Goal: Contribute content: Contribute content

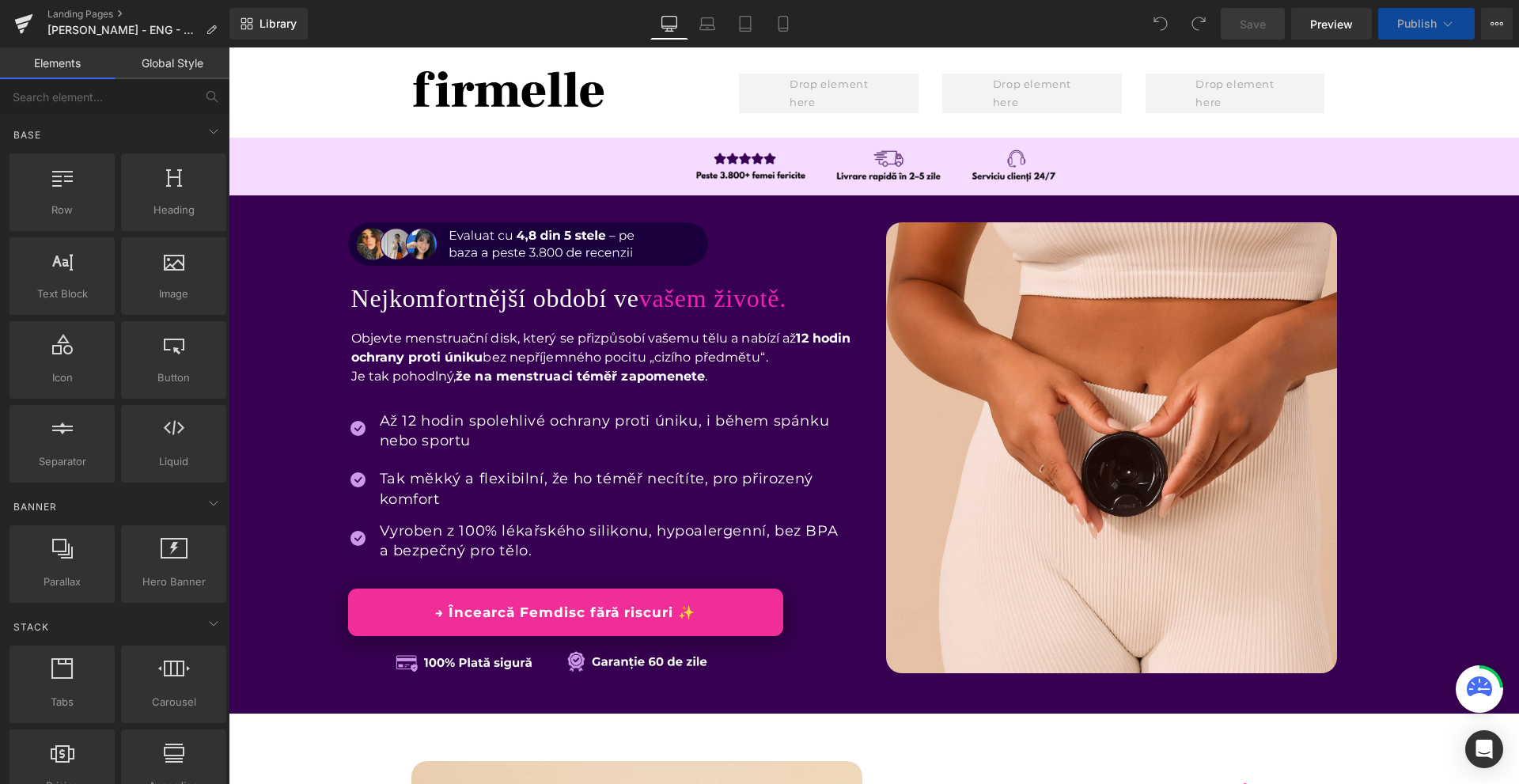
scroll to position [475, 0]
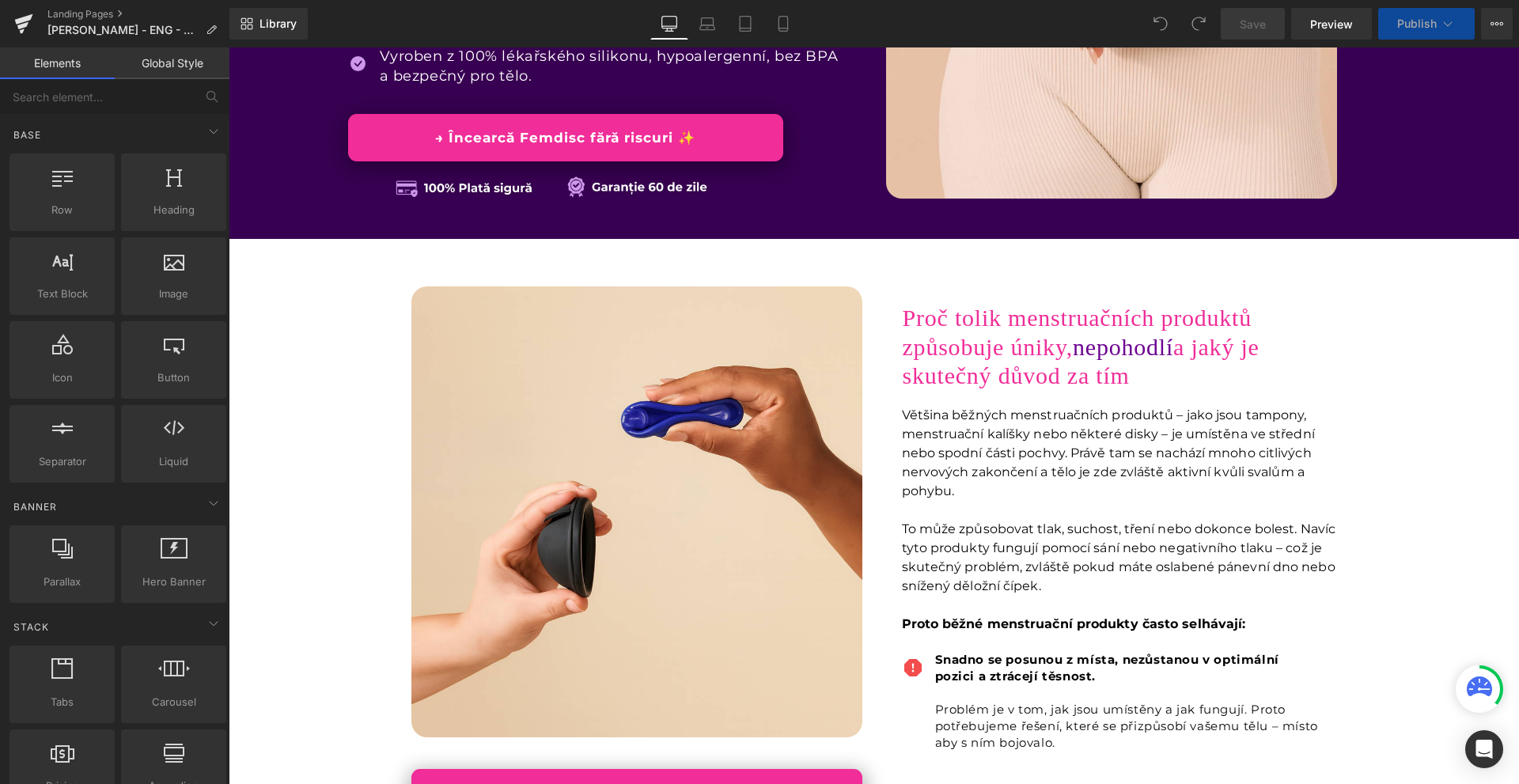
click at [1086, 346] on div "Proč tolik menstruačních produktů způsobuje úniky, nepohodlí a jaký je skutečný…" at bounding box center [1111, 343] width 451 height 97
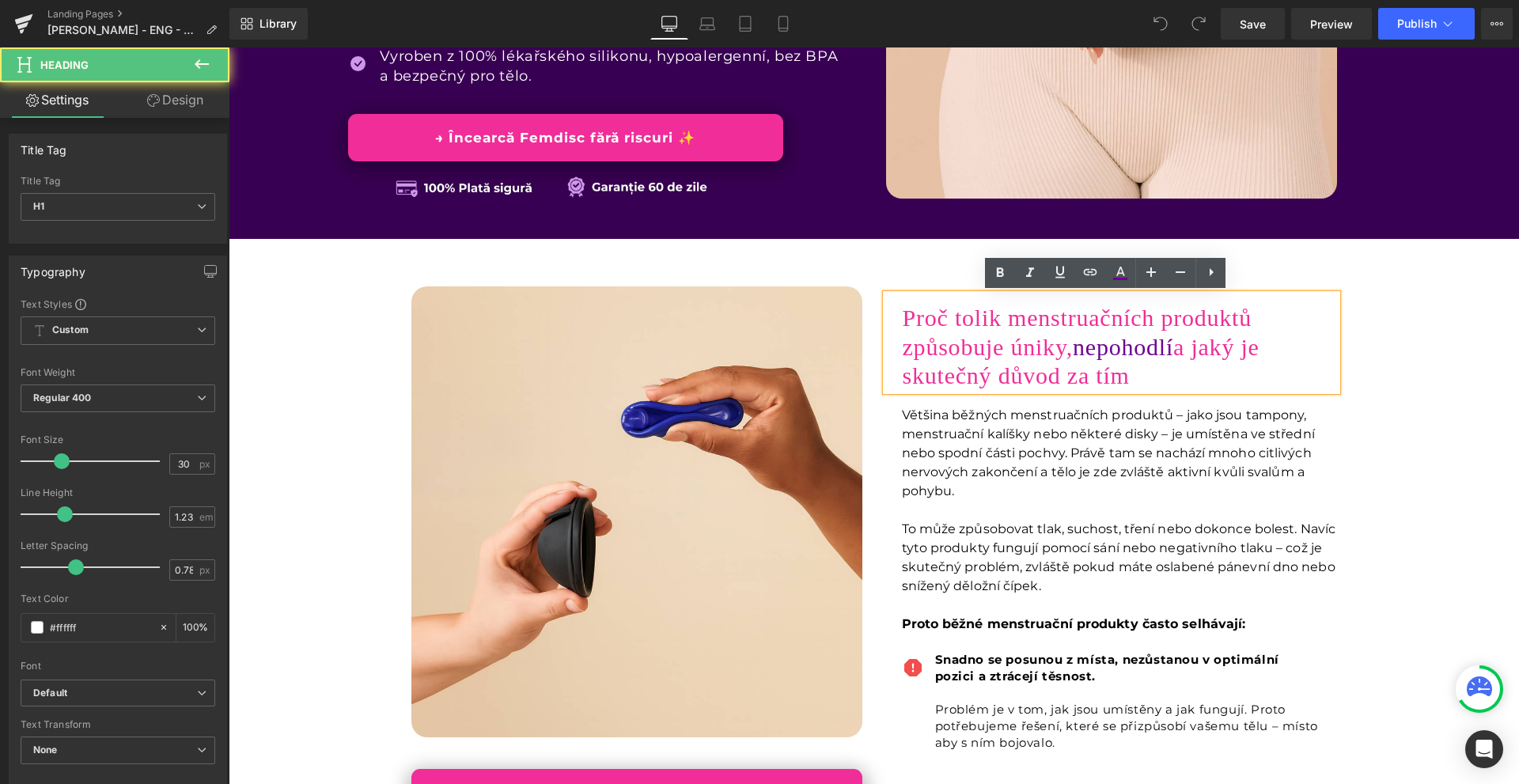
click at [1410, 349] on div "Image → Încearcă Femdisc fără riscuri ✨ Button Proč tolik menstruačních produkt…" at bounding box center [874, 549] width 1291 height 573
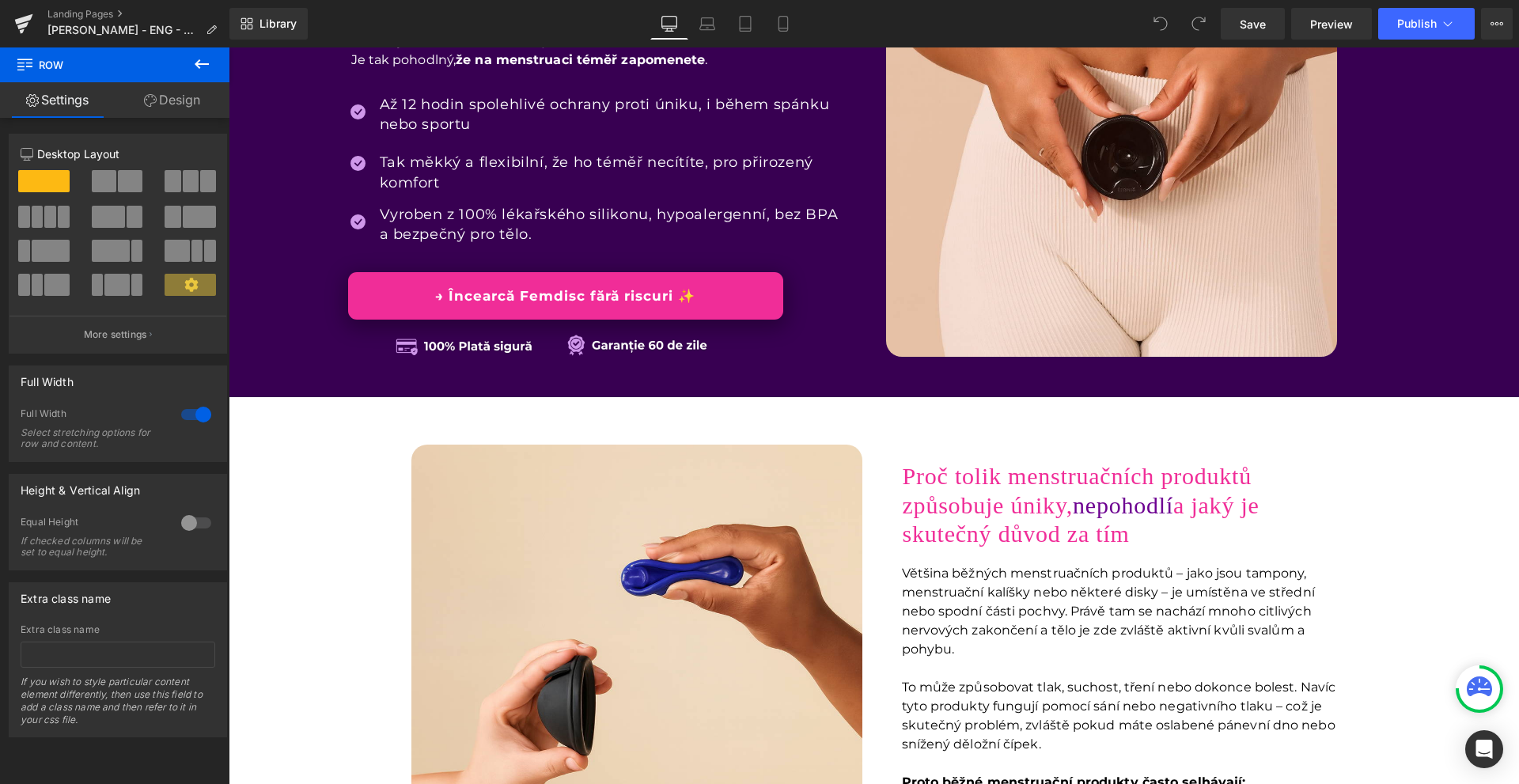
scroll to position [79, 0]
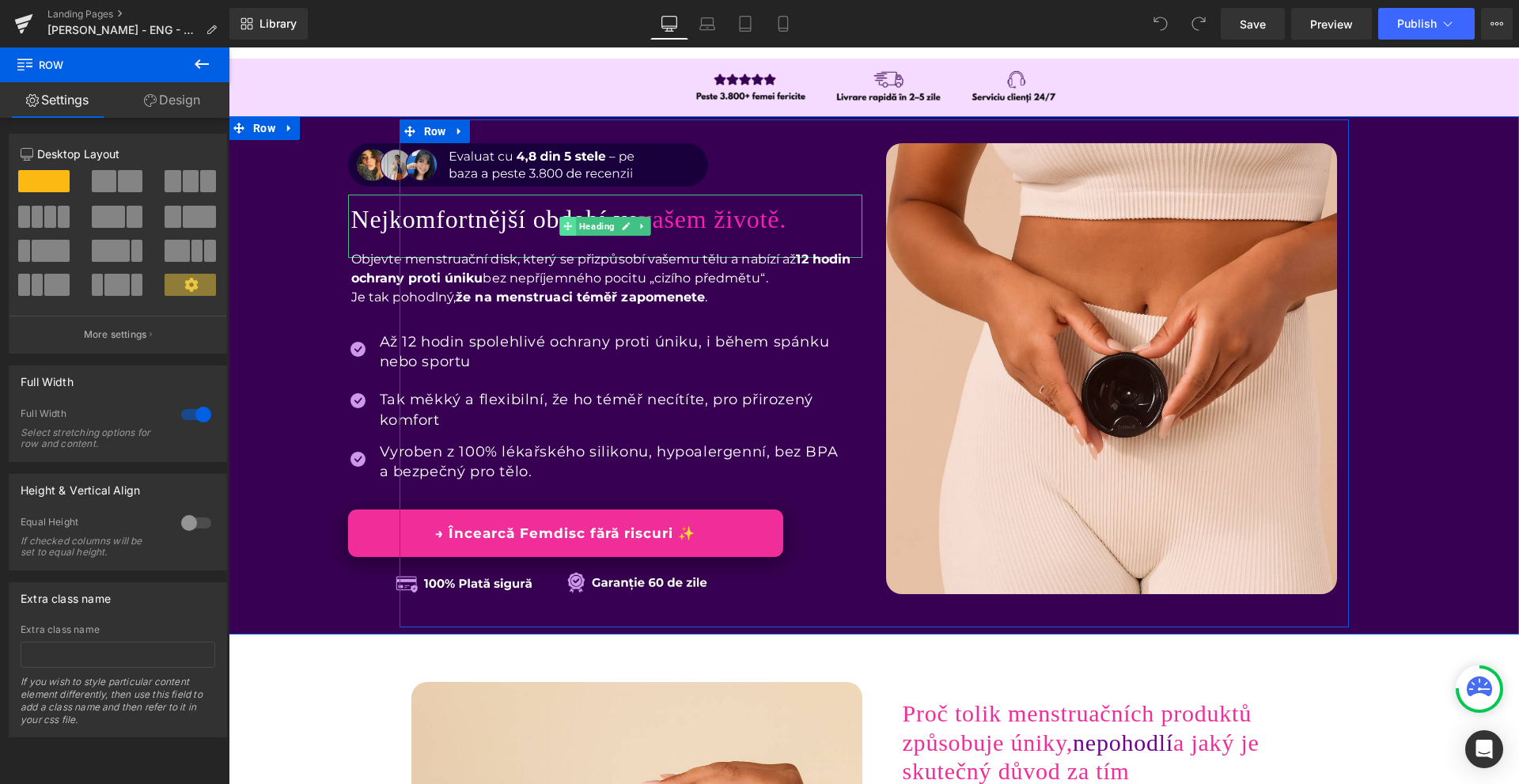
click at [563, 230] on icon at bounding box center [568, 226] width 9 height 9
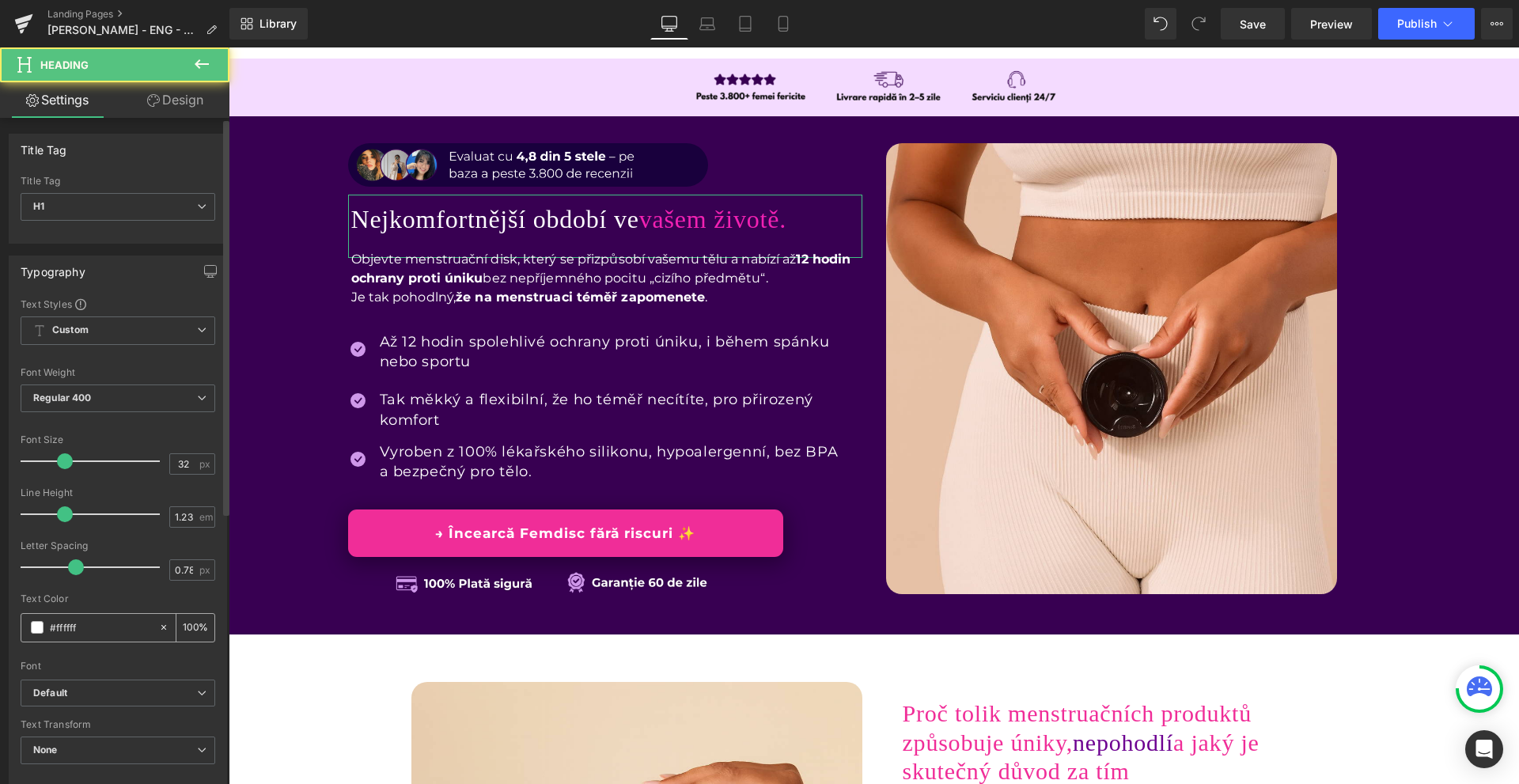
scroll to position [158, 0]
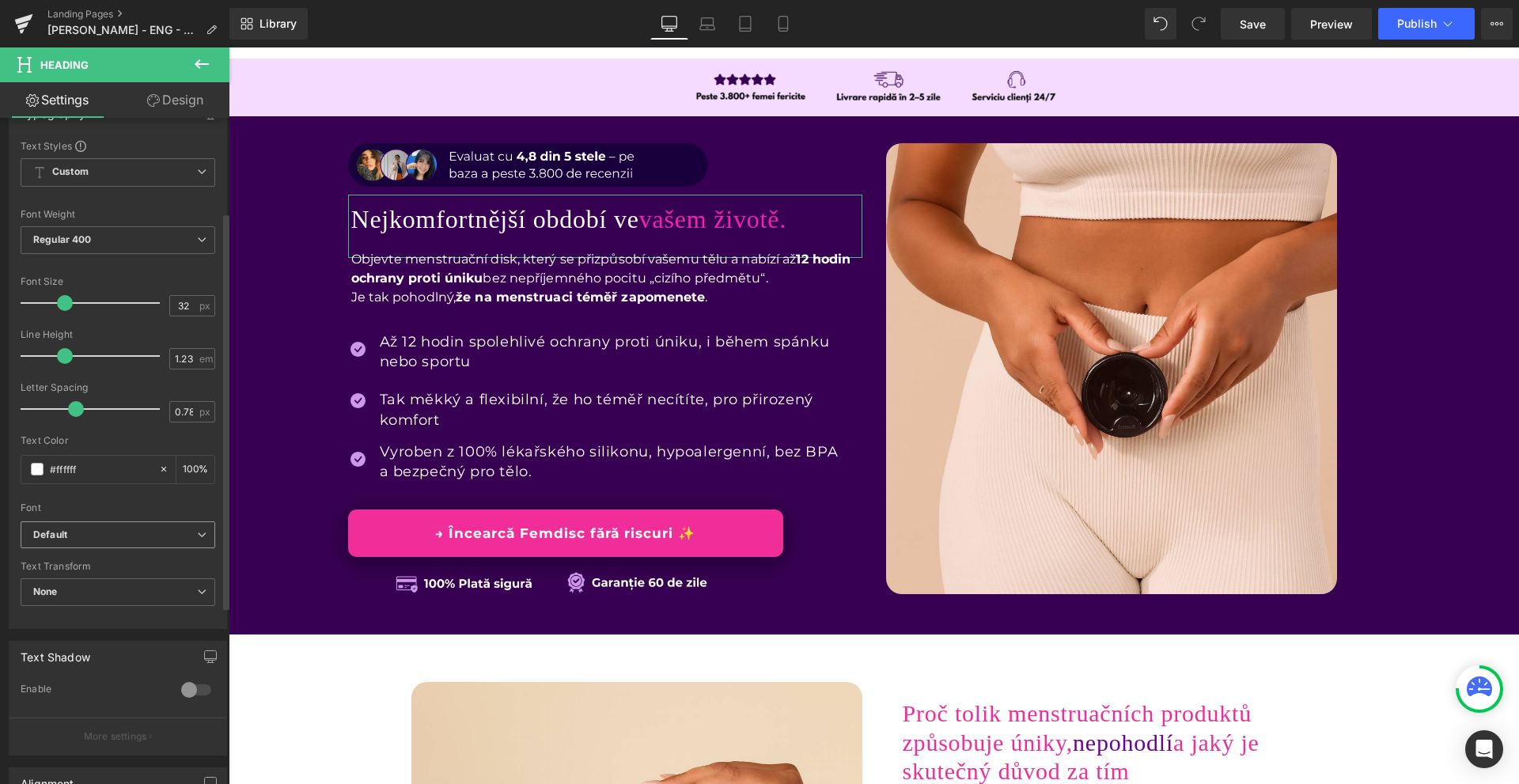
click at [73, 534] on b "Default" at bounding box center [115, 535] width 164 height 13
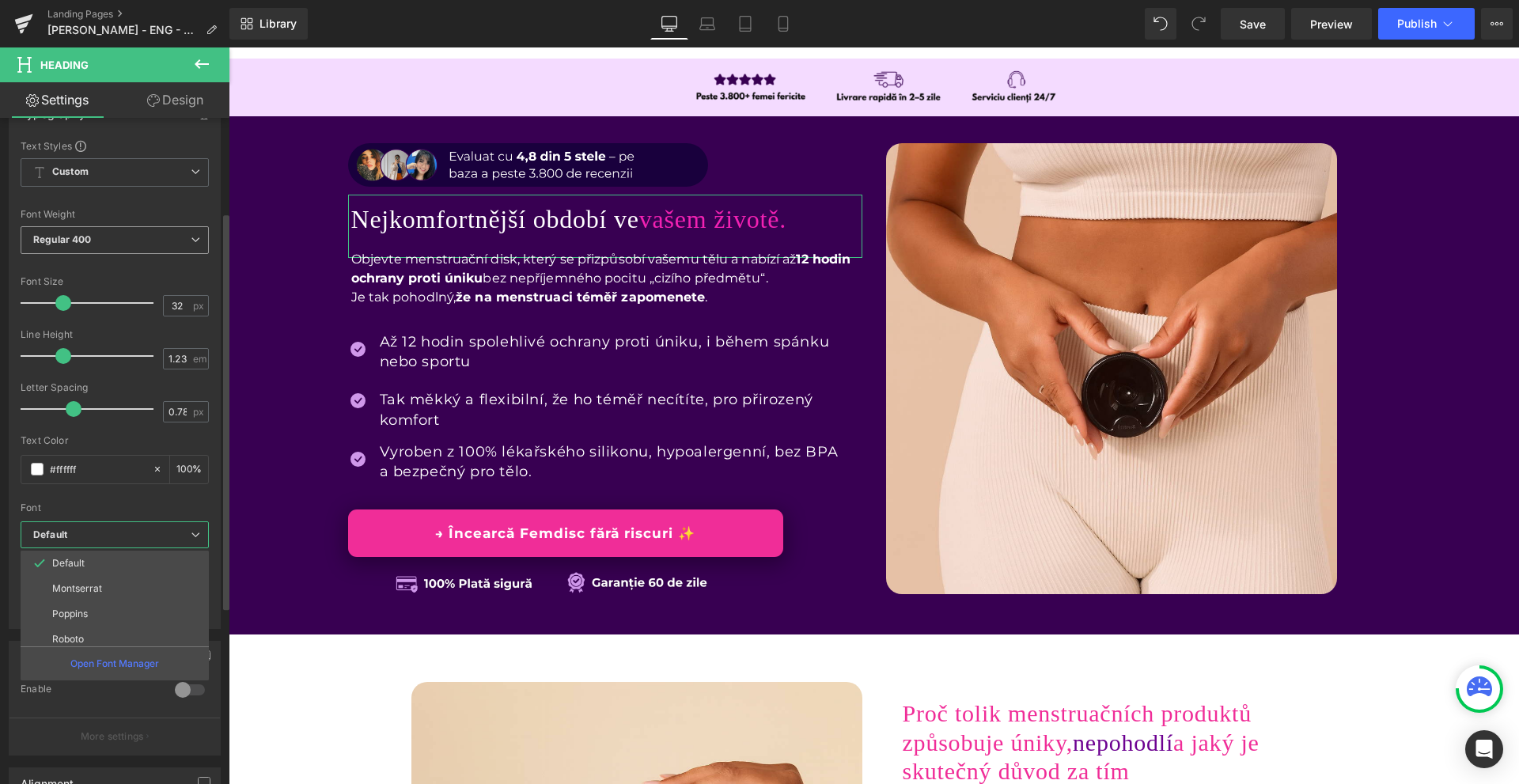
click at [91, 228] on span "Regular 400" at bounding box center [114, 240] width 188 height 27
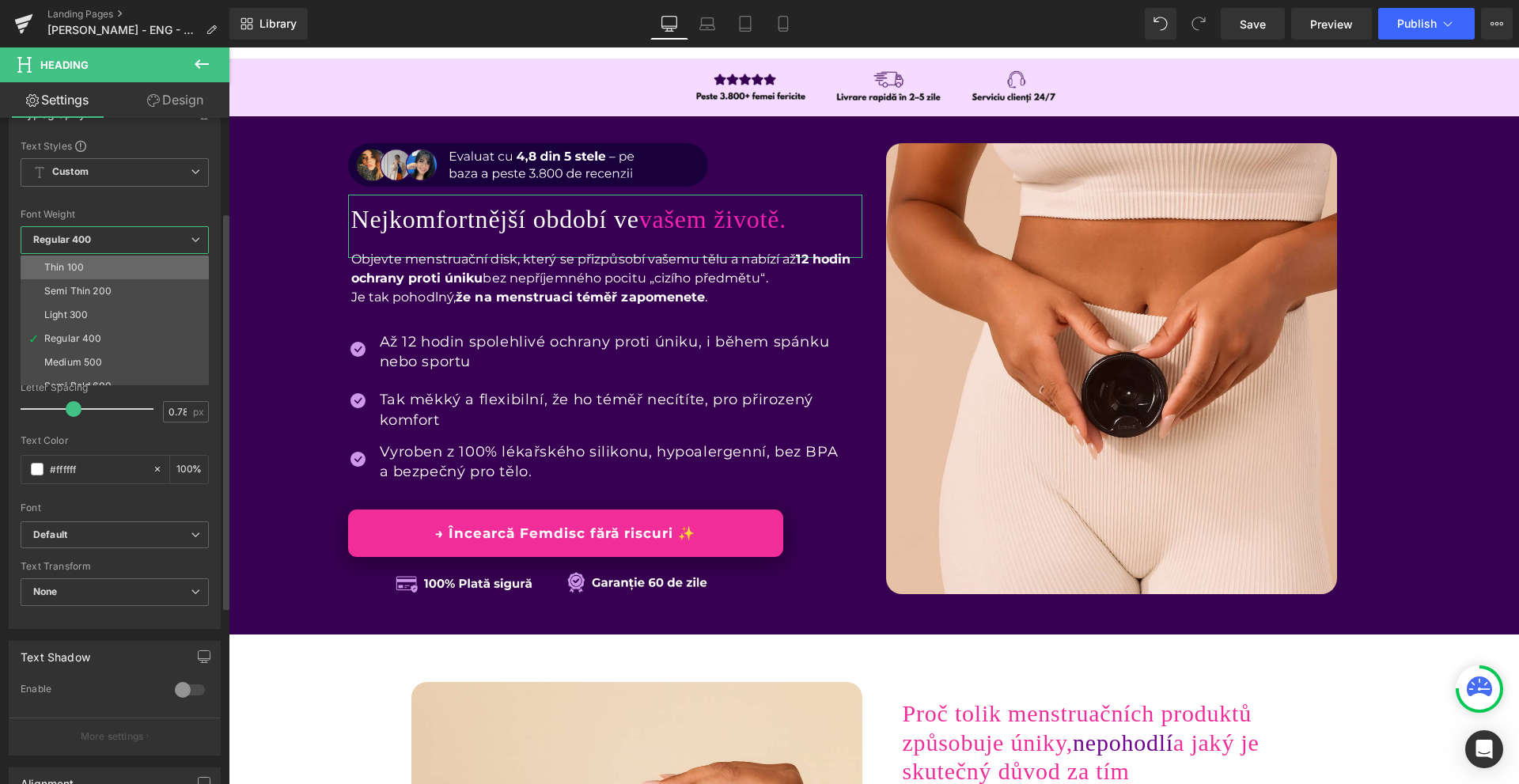
scroll to position [79, 0]
click at [118, 298] on li "Semi Bold 600" at bounding box center [118, 307] width 195 height 24
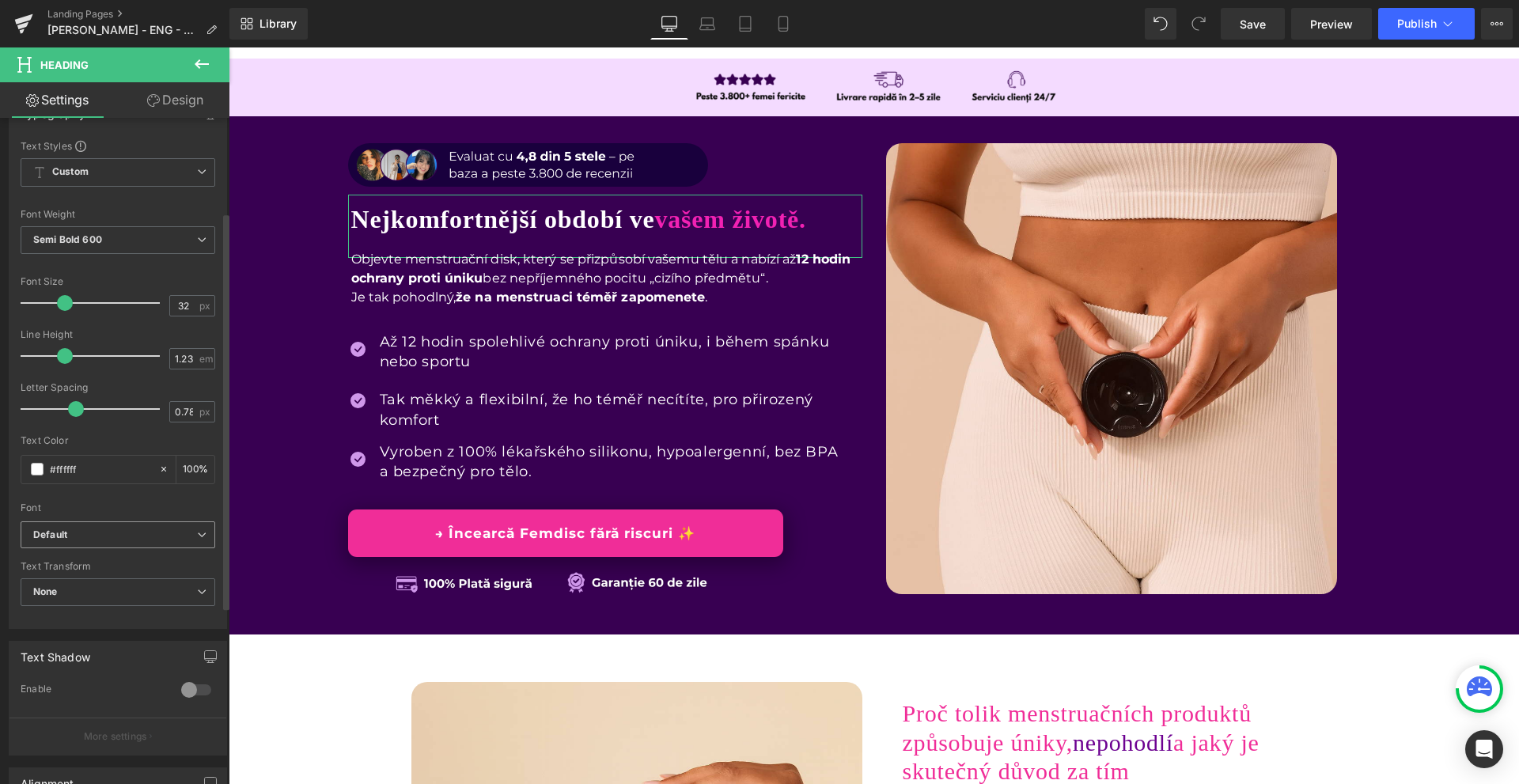
click at [140, 534] on b "Default" at bounding box center [115, 535] width 164 height 13
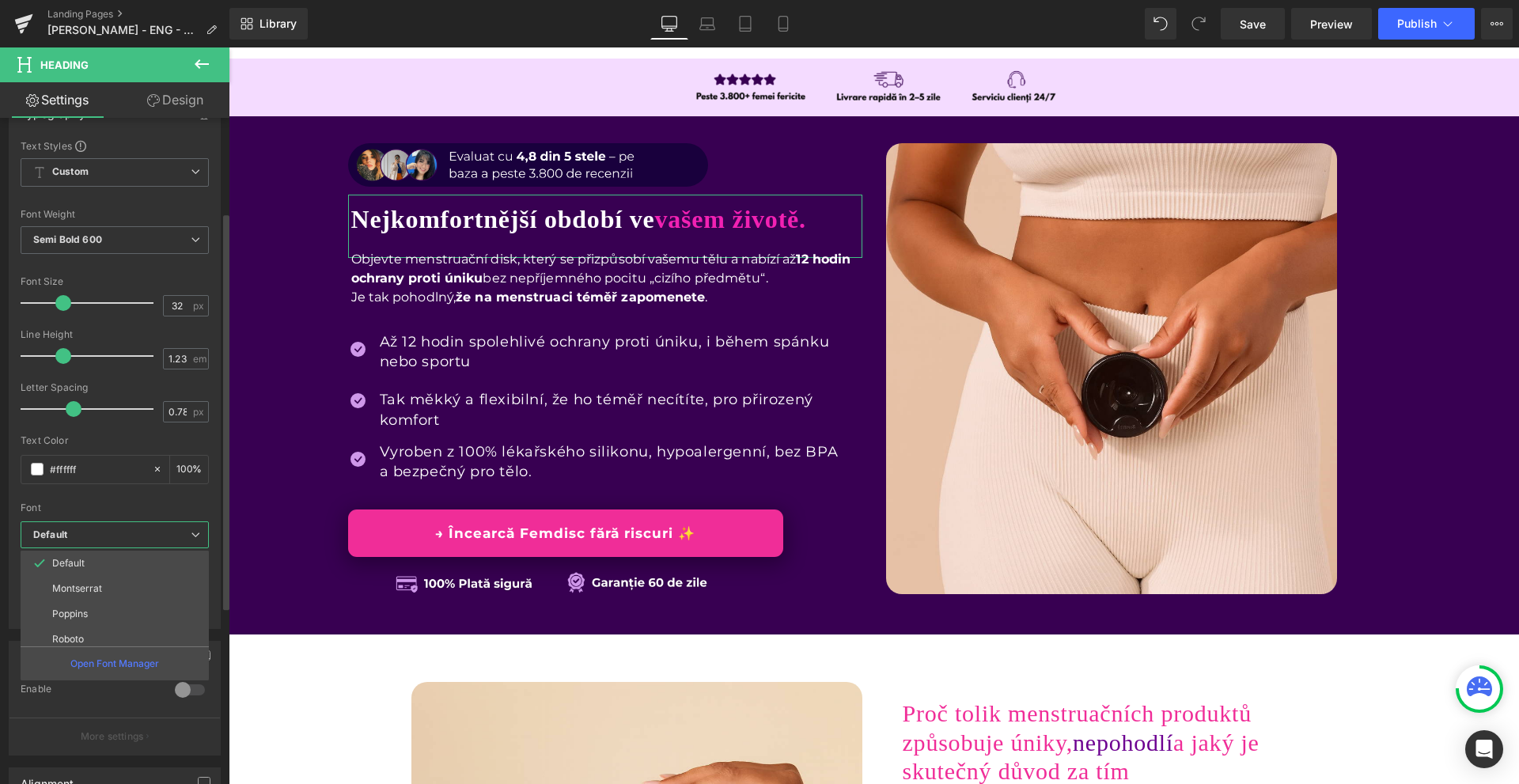
scroll to position [82, 0]
click at [118, 674] on div "Open Font Manager" at bounding box center [114, 663] width 188 height 34
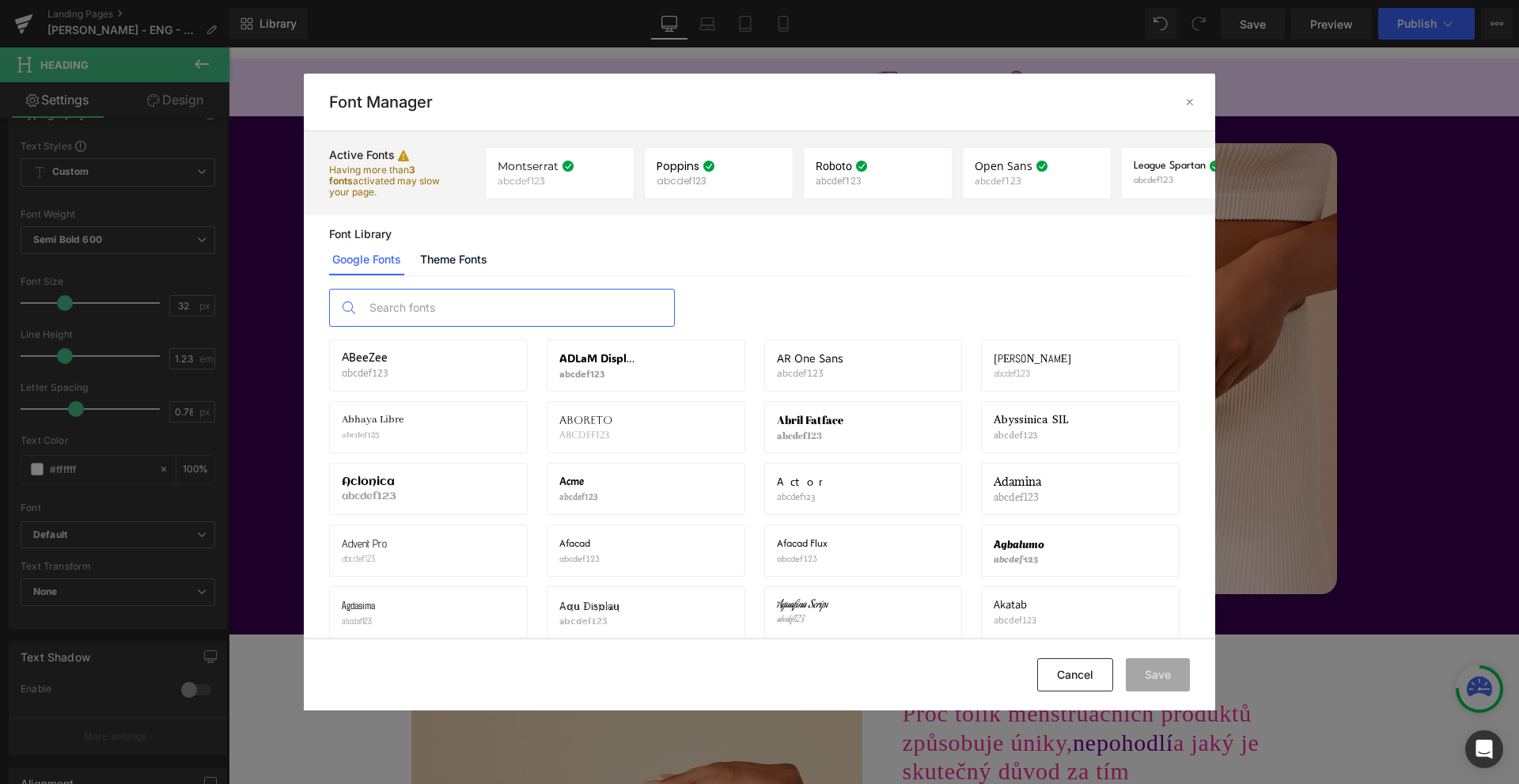
click at [471, 308] on input "text" at bounding box center [518, 308] width 313 height 36
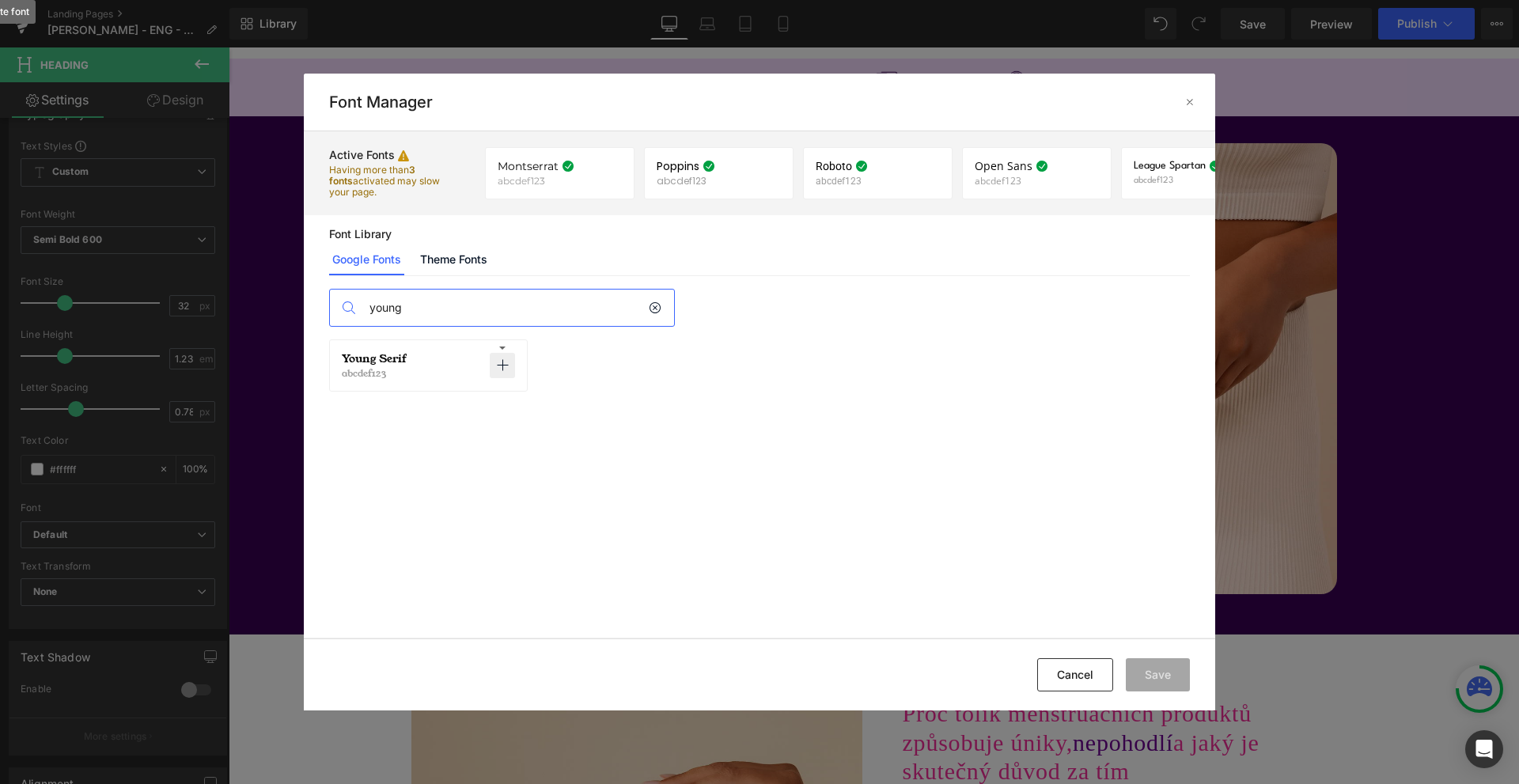
type input "young"
click at [510, 370] on p at bounding box center [502, 365] width 26 height 26
click at [1146, 666] on button "Save" at bounding box center [1158, 675] width 64 height 34
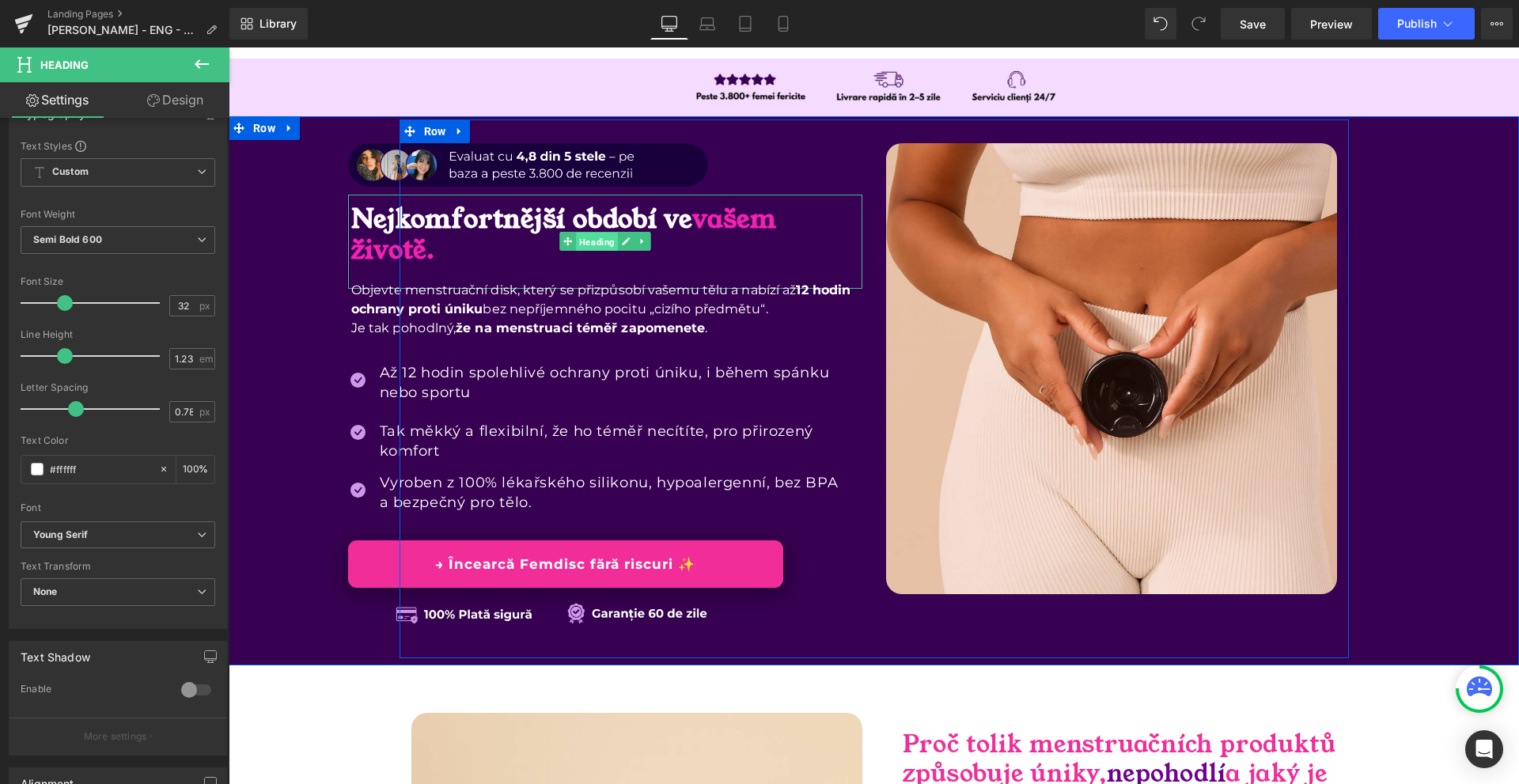
click at [576, 237] on span "Heading" at bounding box center [597, 241] width 42 height 19
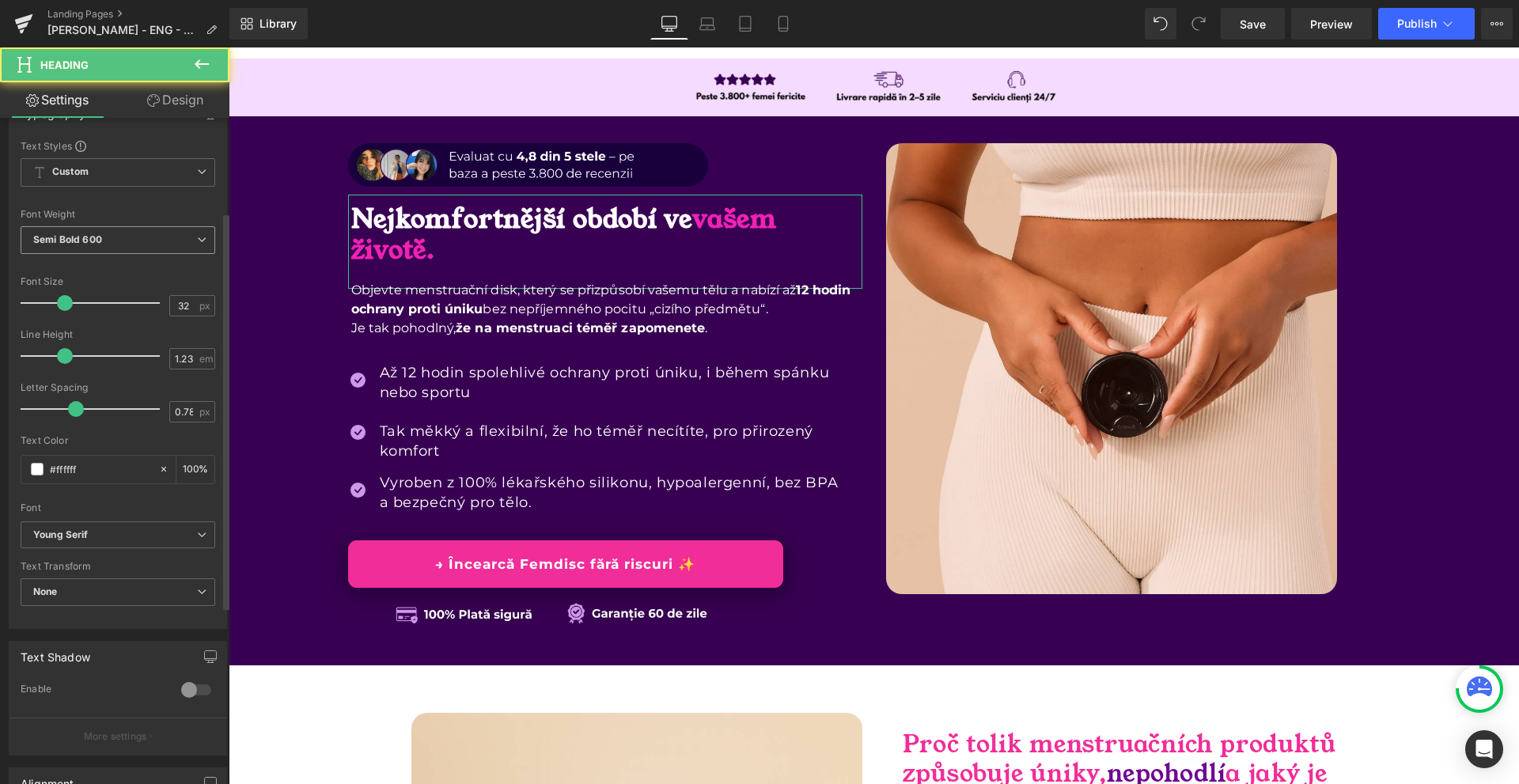
click at [87, 247] on span "Semi Bold 600" at bounding box center [118, 240] width 195 height 27
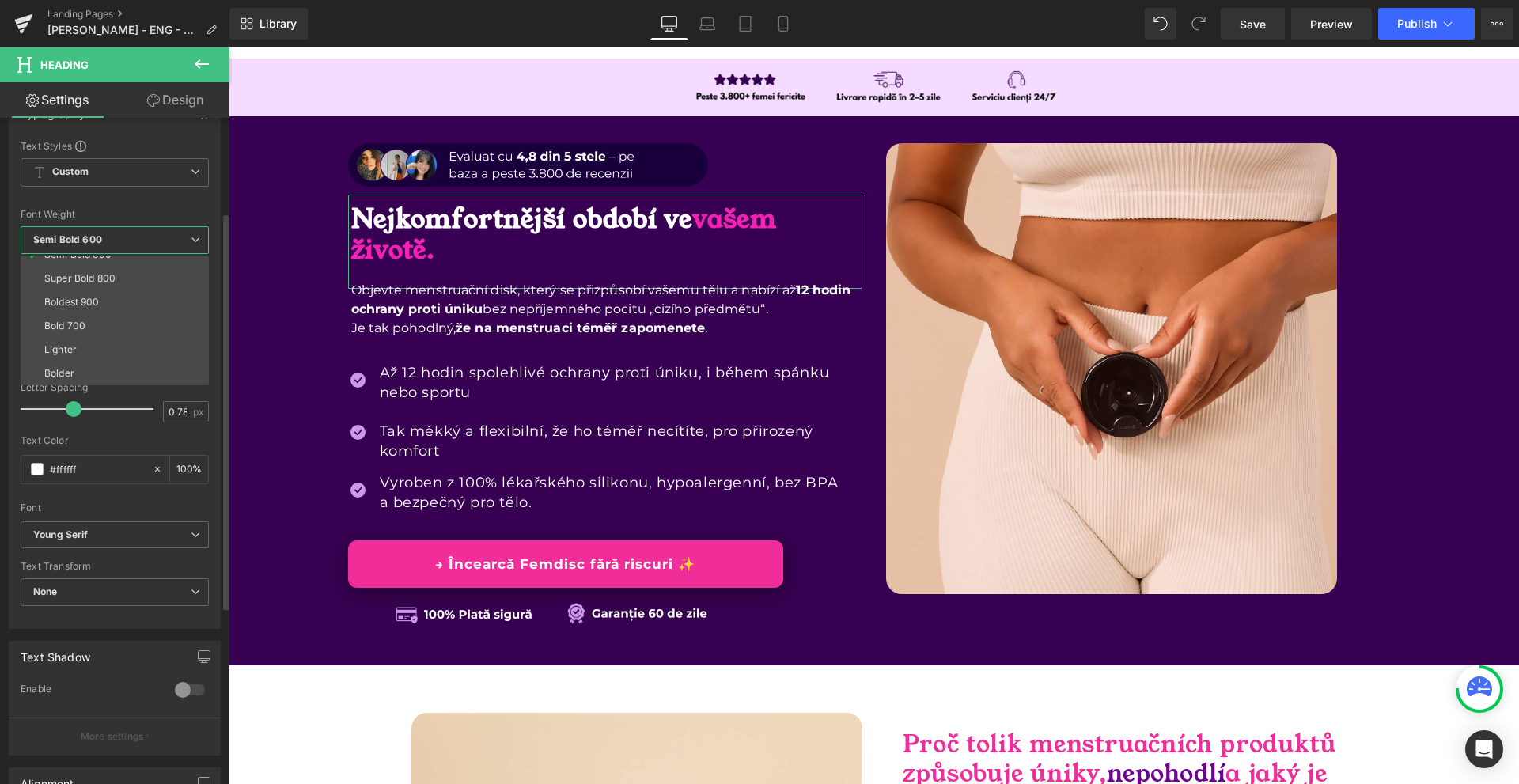
scroll to position [52, 0]
click at [109, 285] on li "Regular 400" at bounding box center [118, 286] width 195 height 24
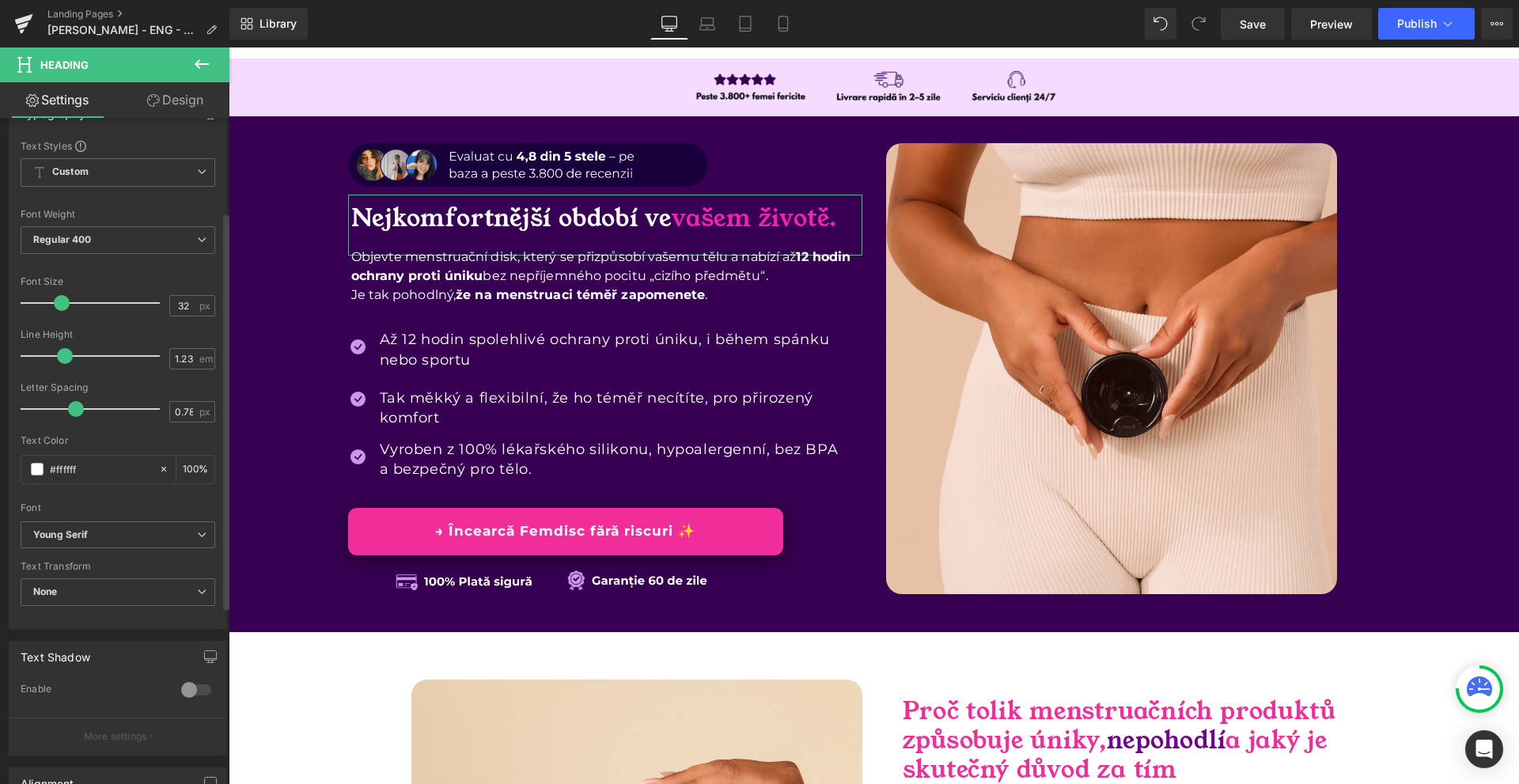
click at [60, 306] on span at bounding box center [62, 303] width 16 height 16
click at [788, 25] on icon at bounding box center [783, 24] width 9 height 15
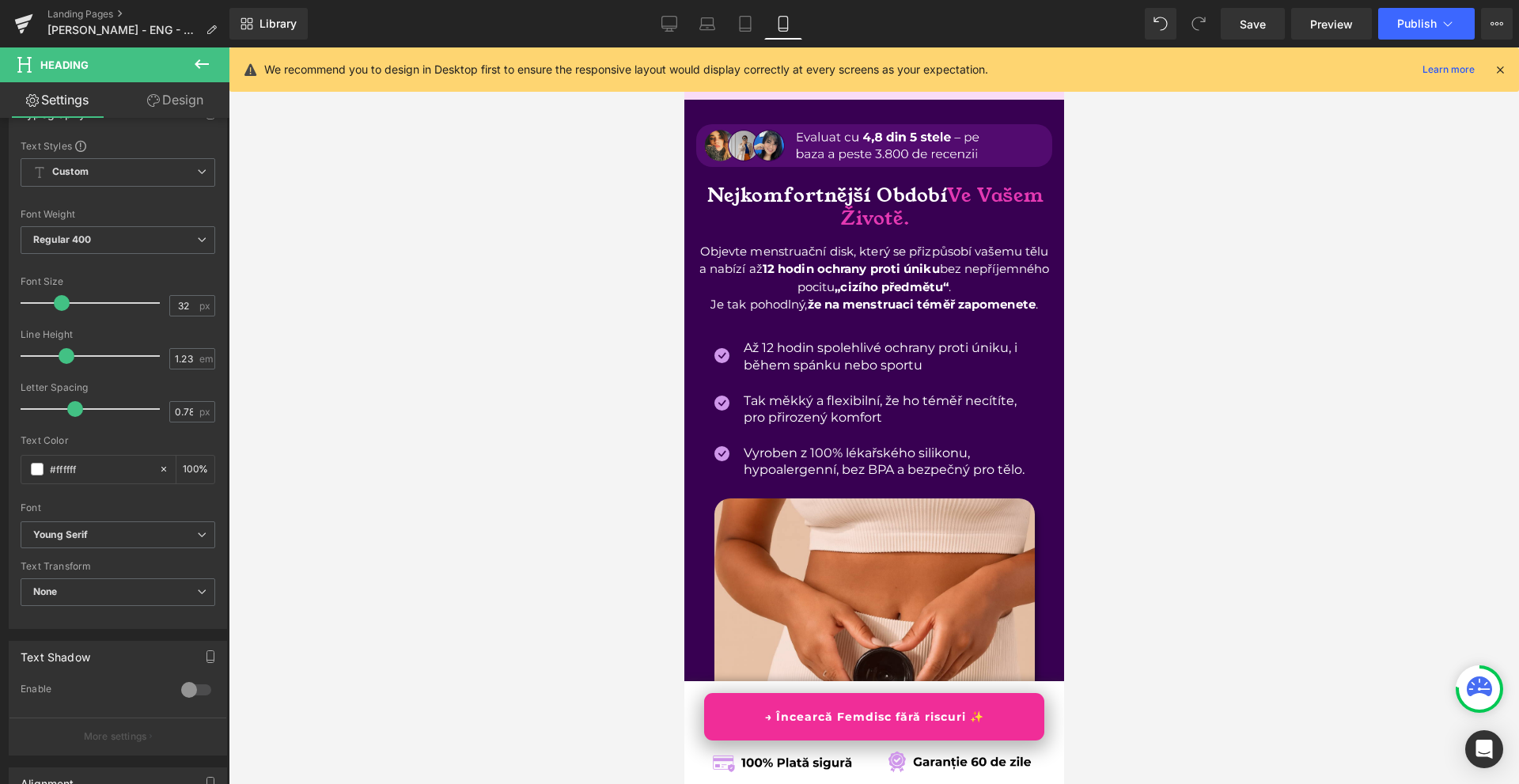
scroll to position [0, 0]
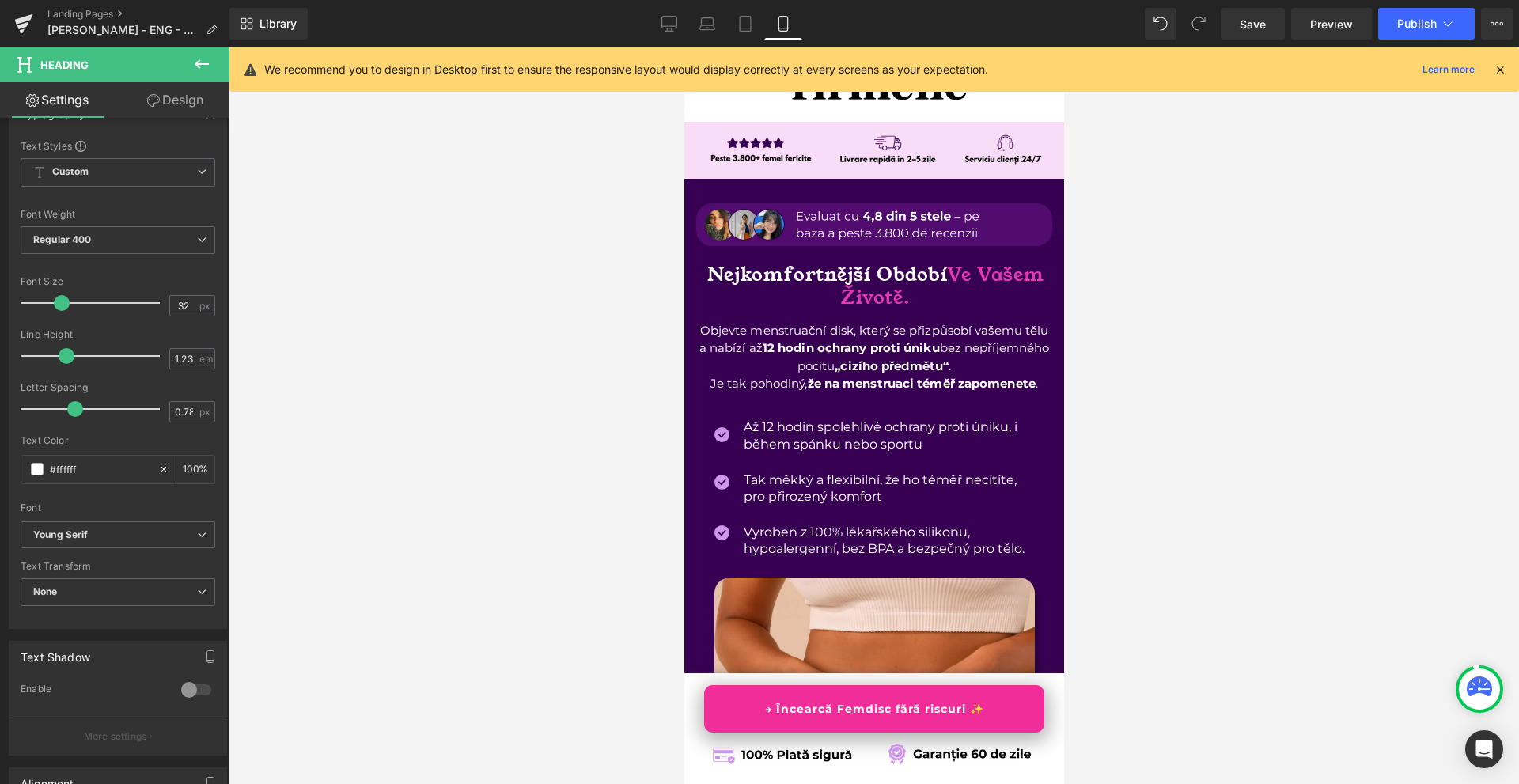
click at [1499, 66] on icon at bounding box center [1500, 70] width 14 height 14
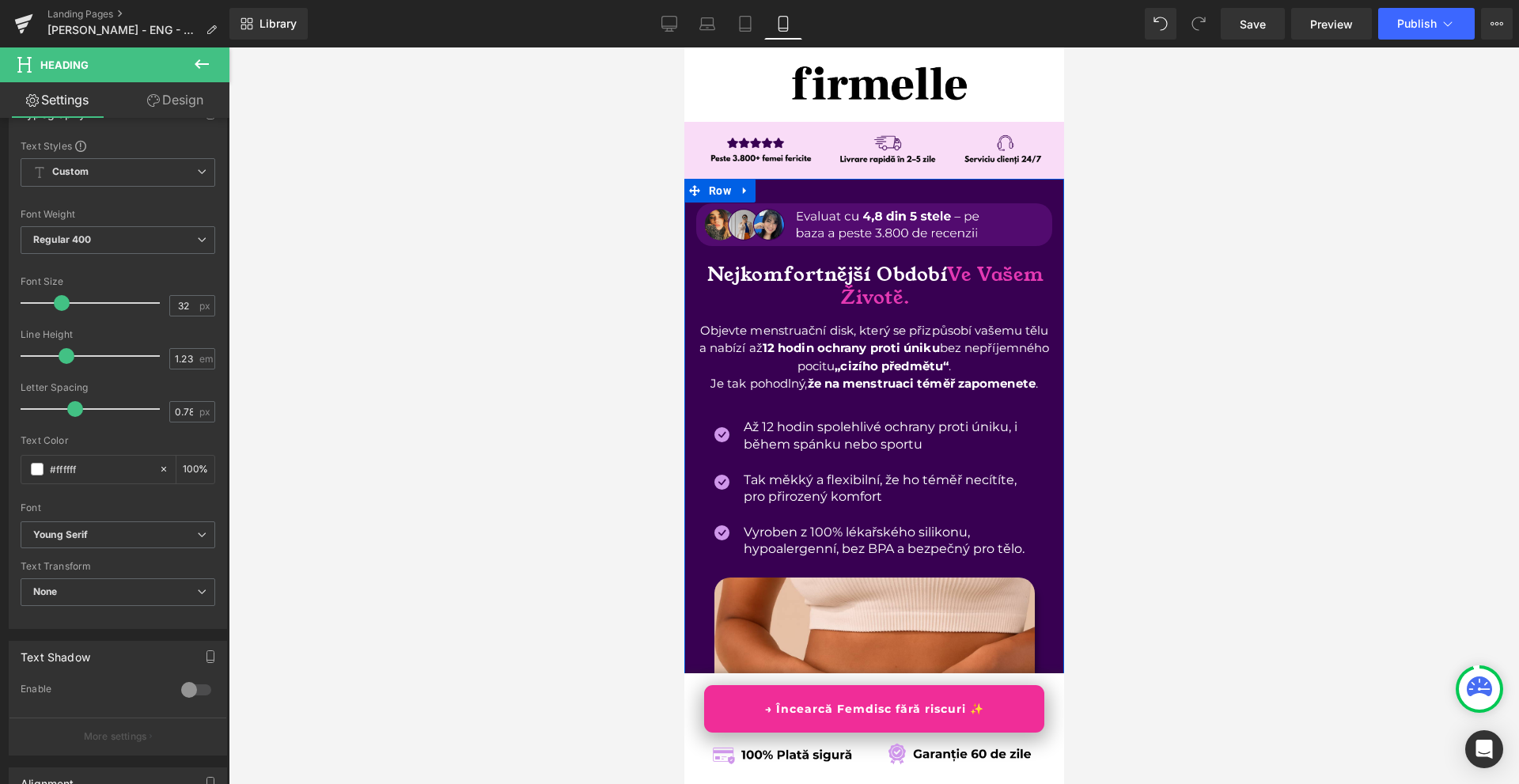
click at [1004, 269] on span "Ve Vašem Životě." at bounding box center [941, 285] width 202 height 50
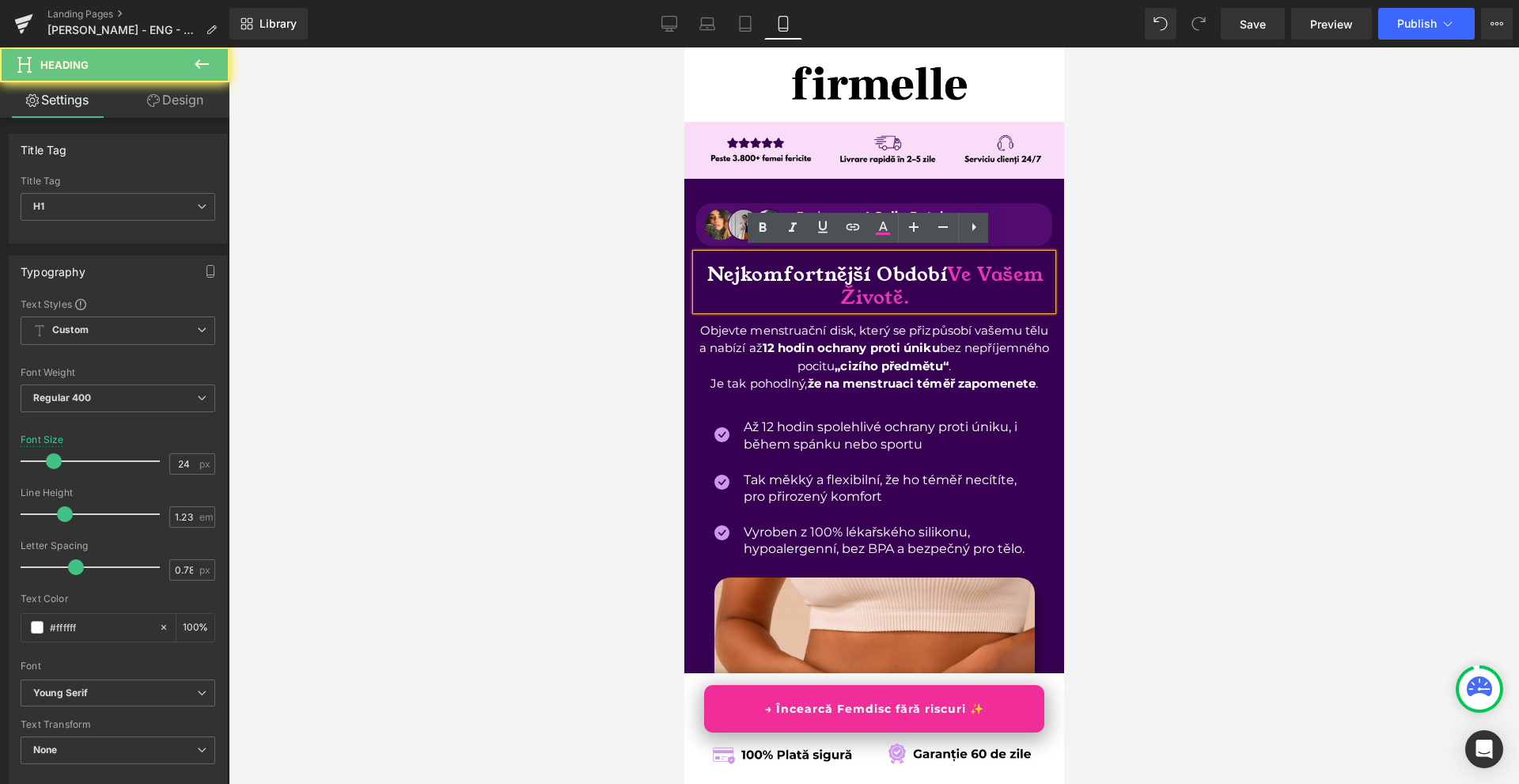
click at [988, 271] on span "Ve Vašem Životě." at bounding box center [941, 285] width 202 height 50
click at [981, 270] on span "Ve Vašem Životě." at bounding box center [941, 285] width 202 height 50
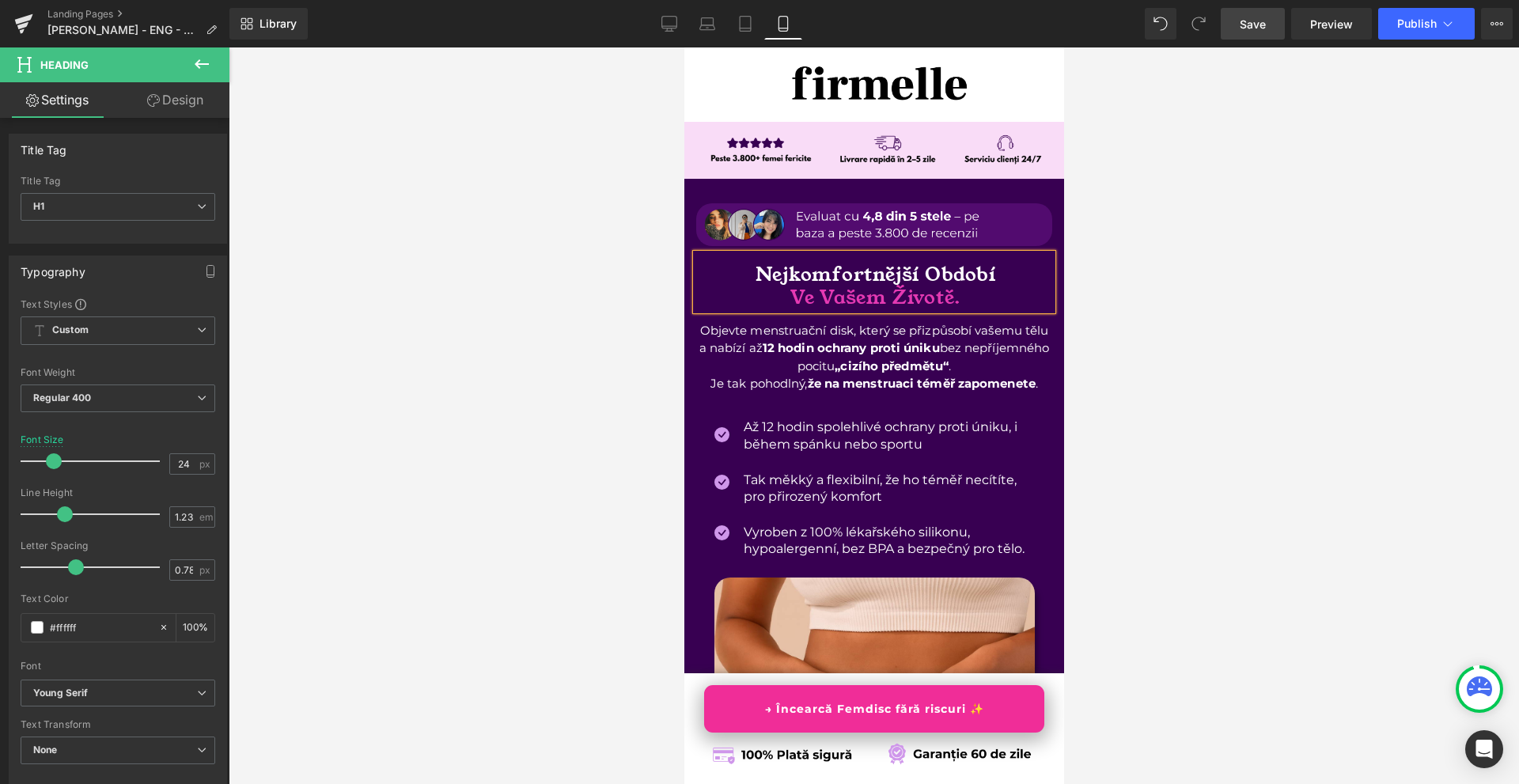
click at [1248, 27] on span "Save" at bounding box center [1253, 24] width 27 height 17
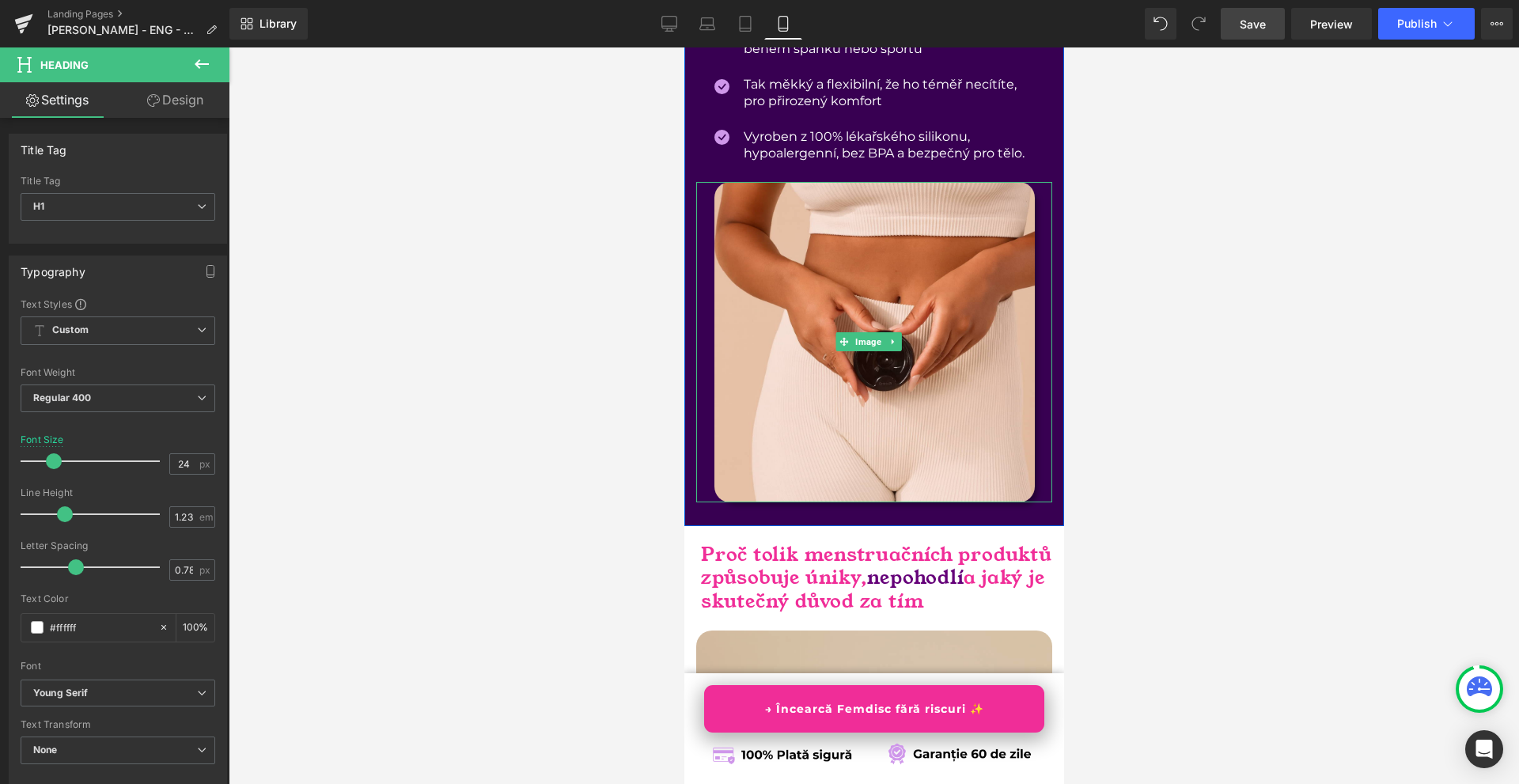
scroll to position [712, 0]
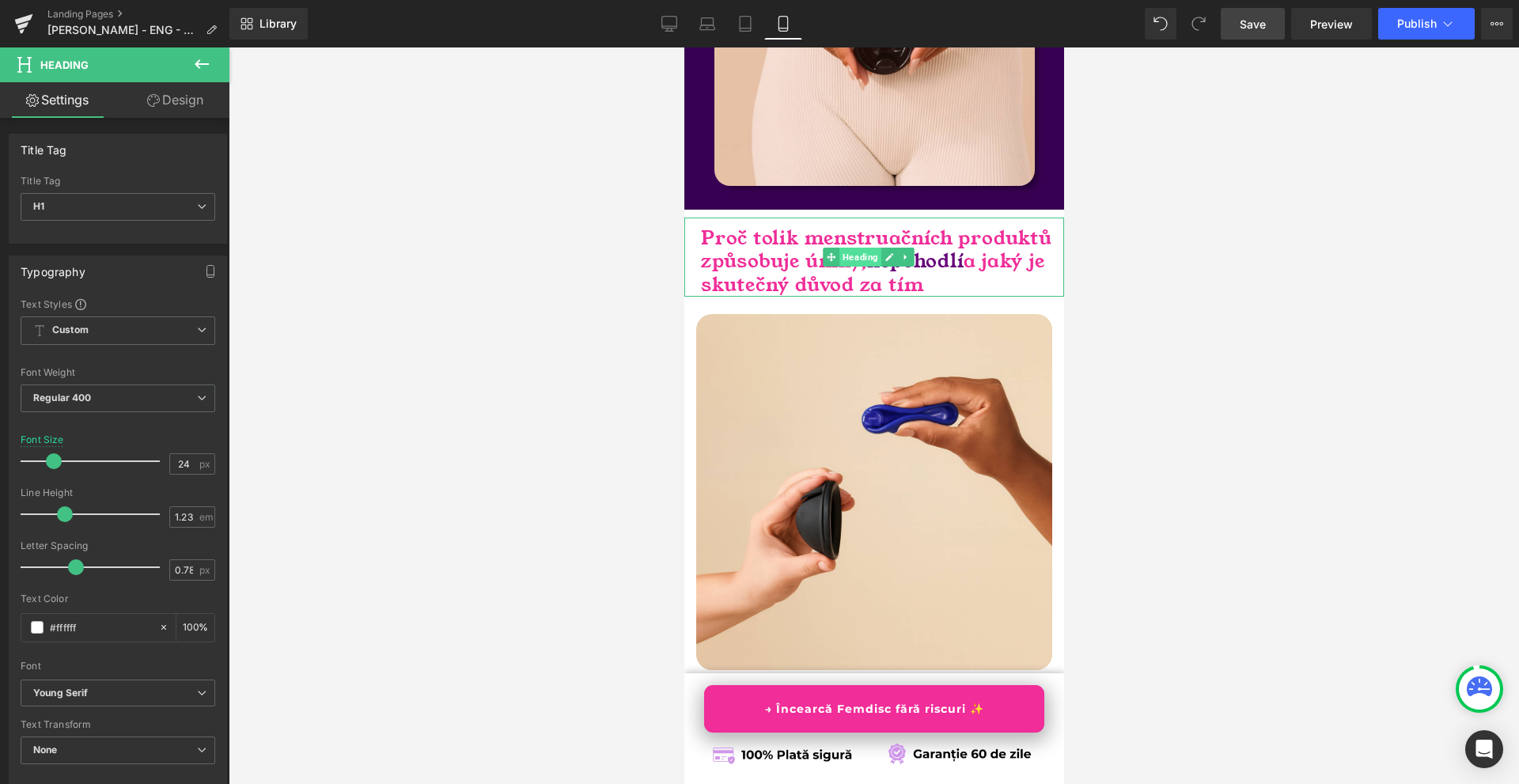
click at [866, 267] on span "Heading" at bounding box center [859, 256] width 42 height 19
click at [79, 400] on b "Regular 400" at bounding box center [63, 397] width 58 height 11
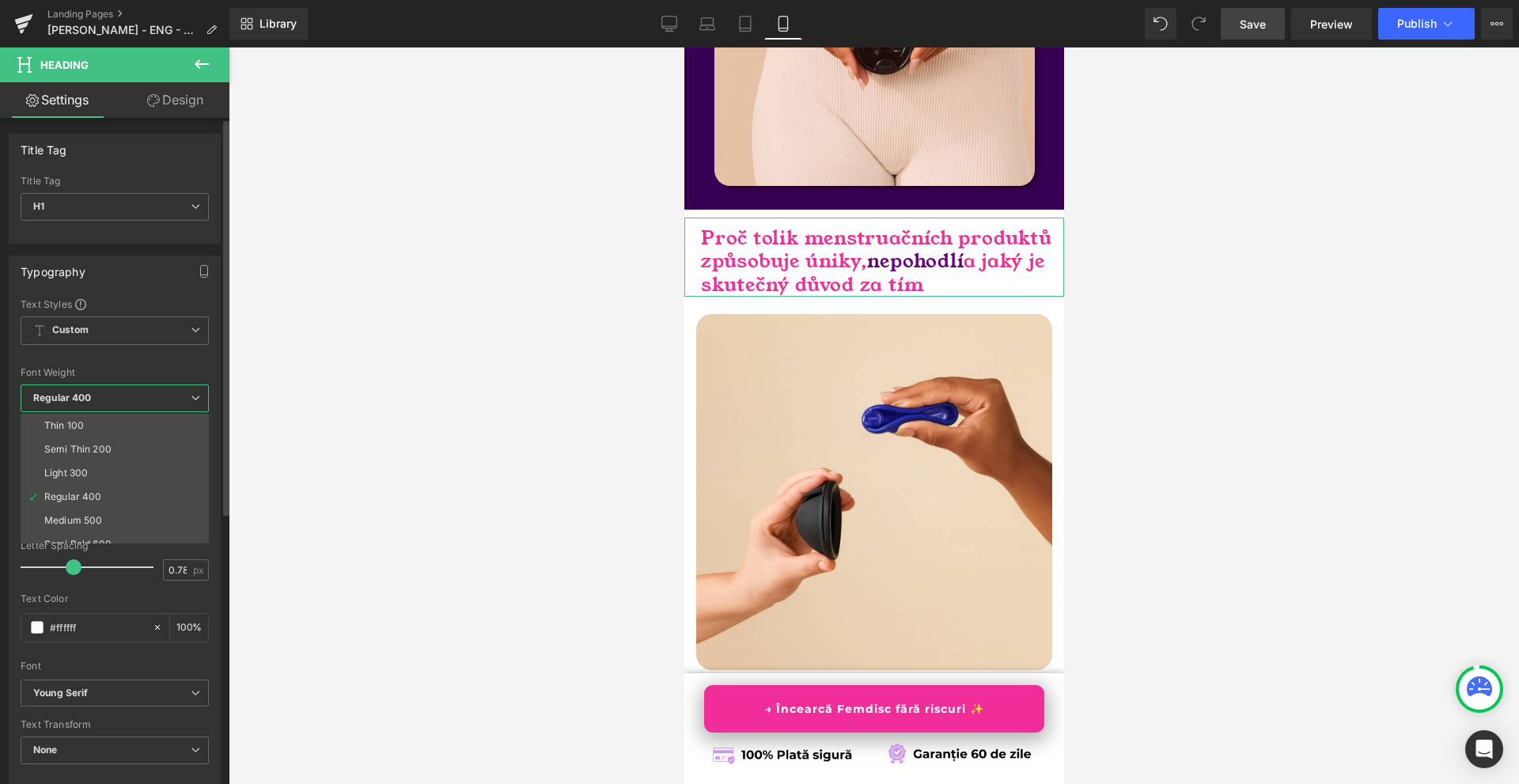
click at [103, 512] on li "Medium 500" at bounding box center [118, 520] width 195 height 24
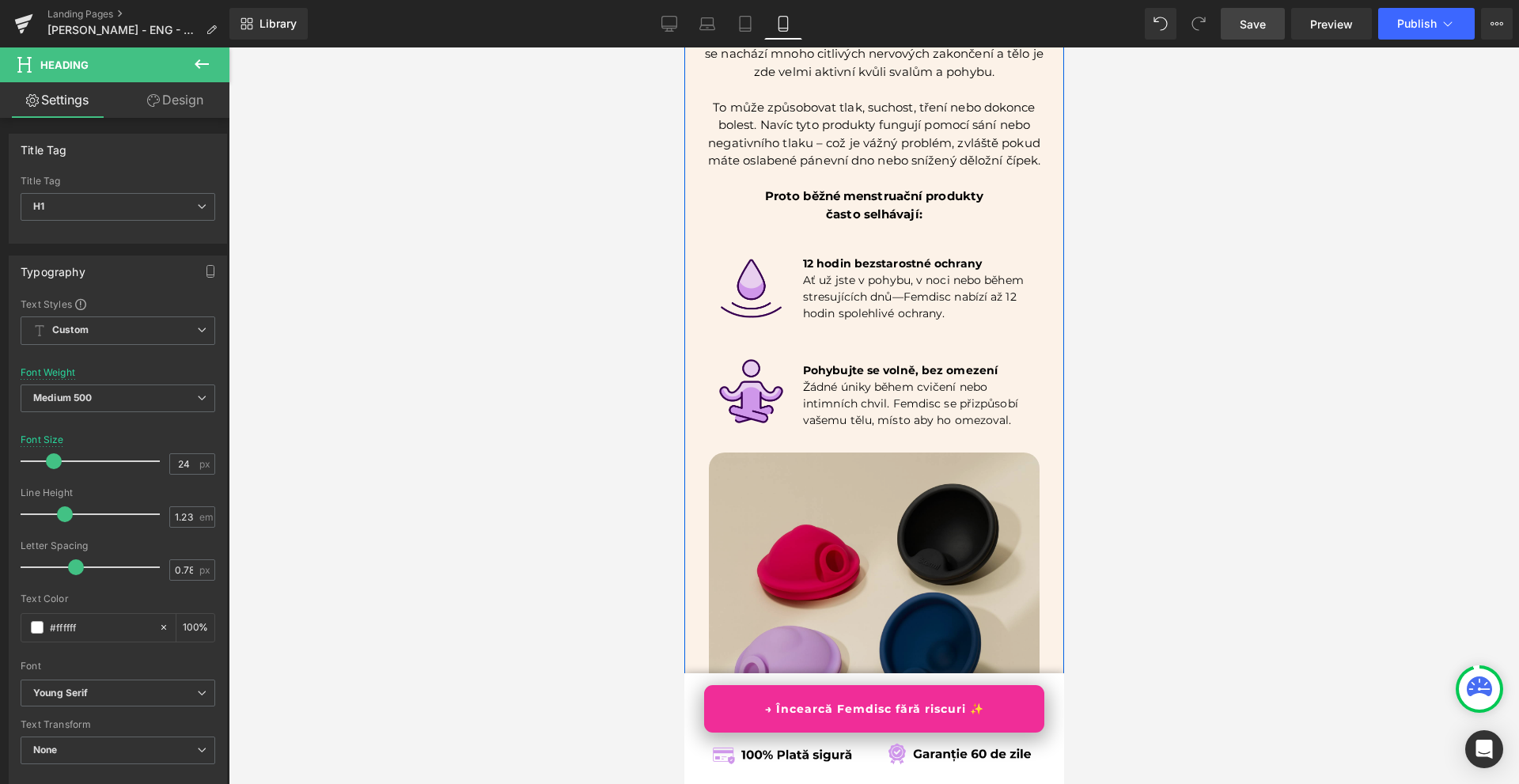
scroll to position [1740, 0]
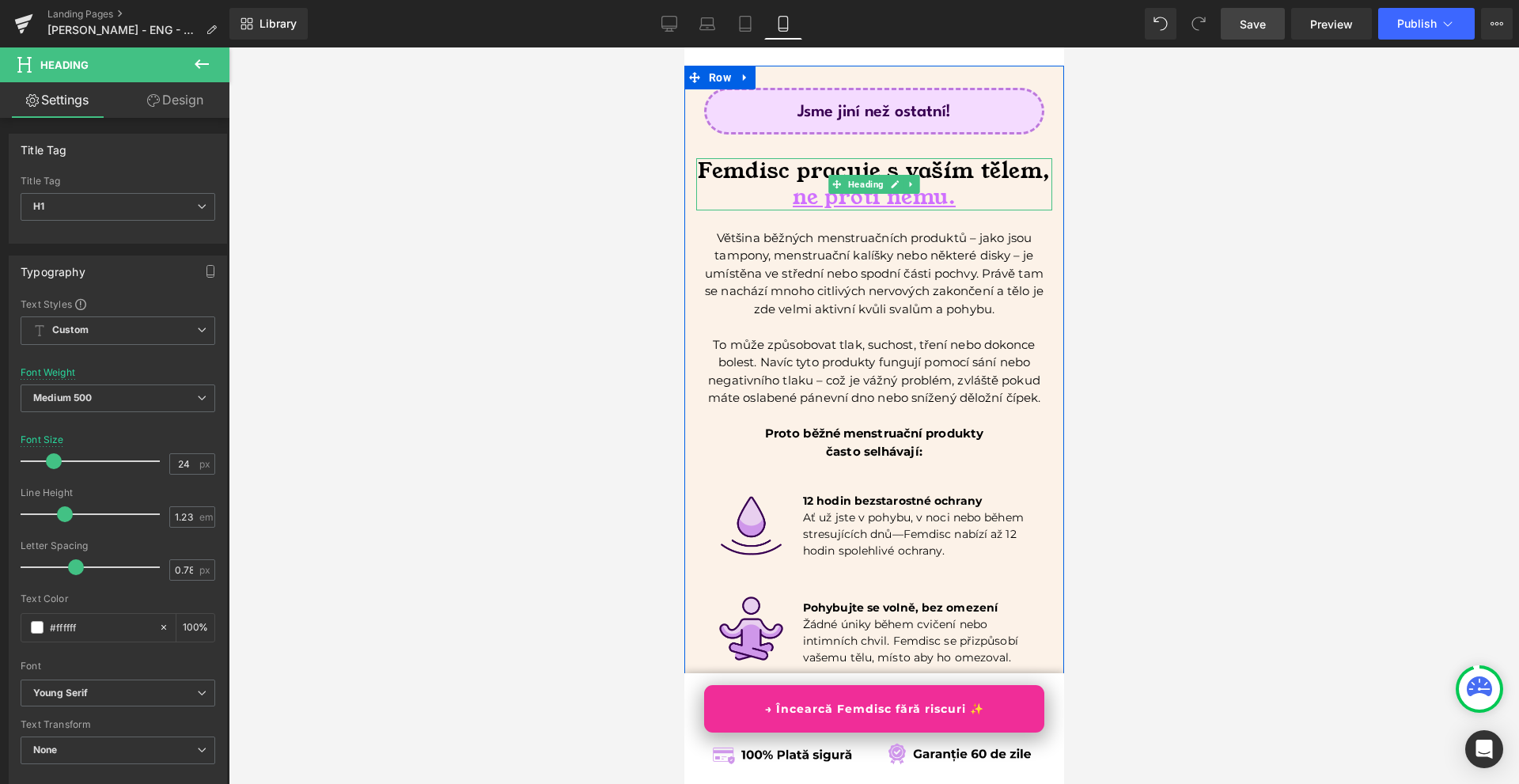
click at [780, 210] on h1 "ne proti němu." at bounding box center [874, 198] width 356 height 27
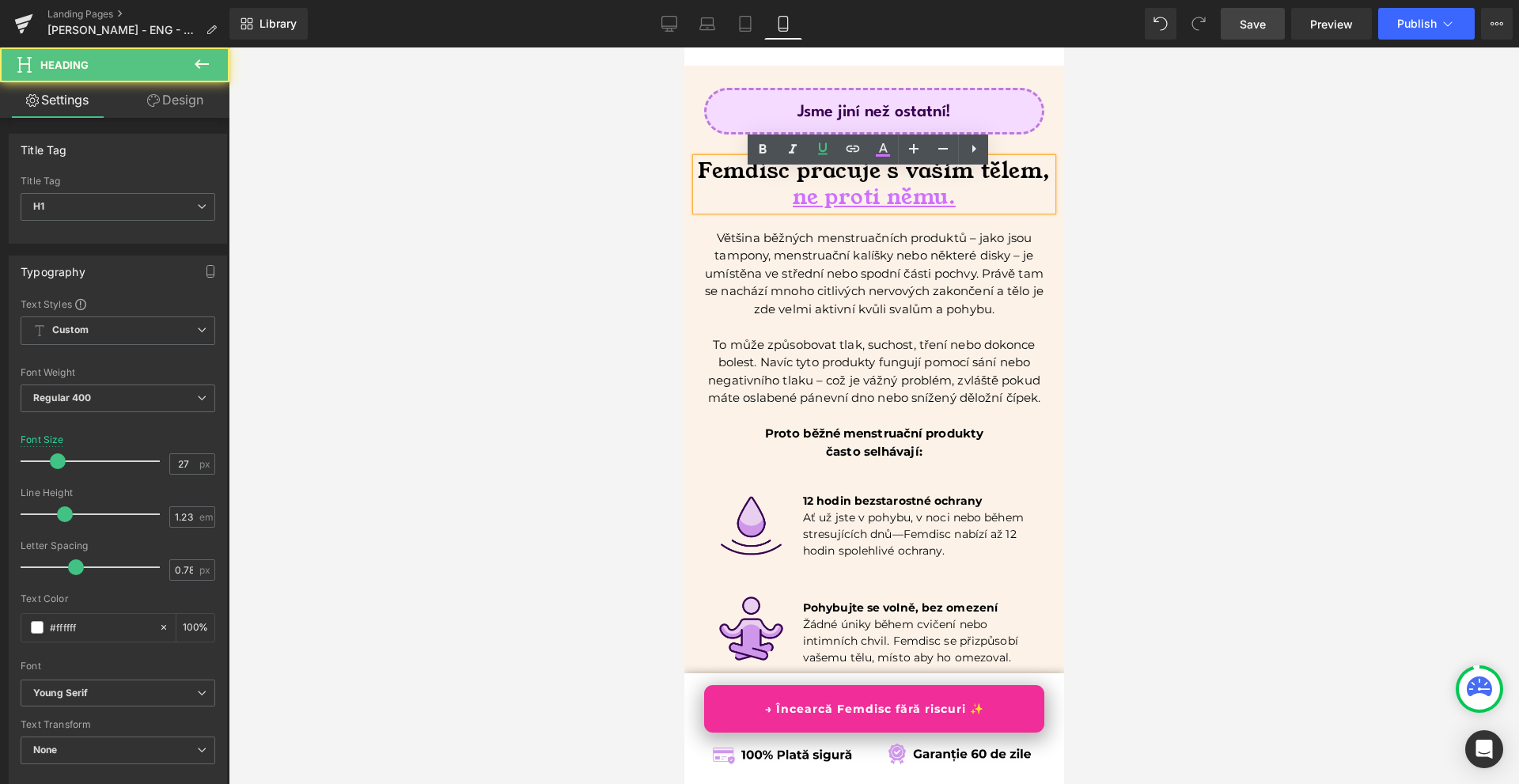
click at [1229, 354] on div at bounding box center [874, 415] width 1291 height 736
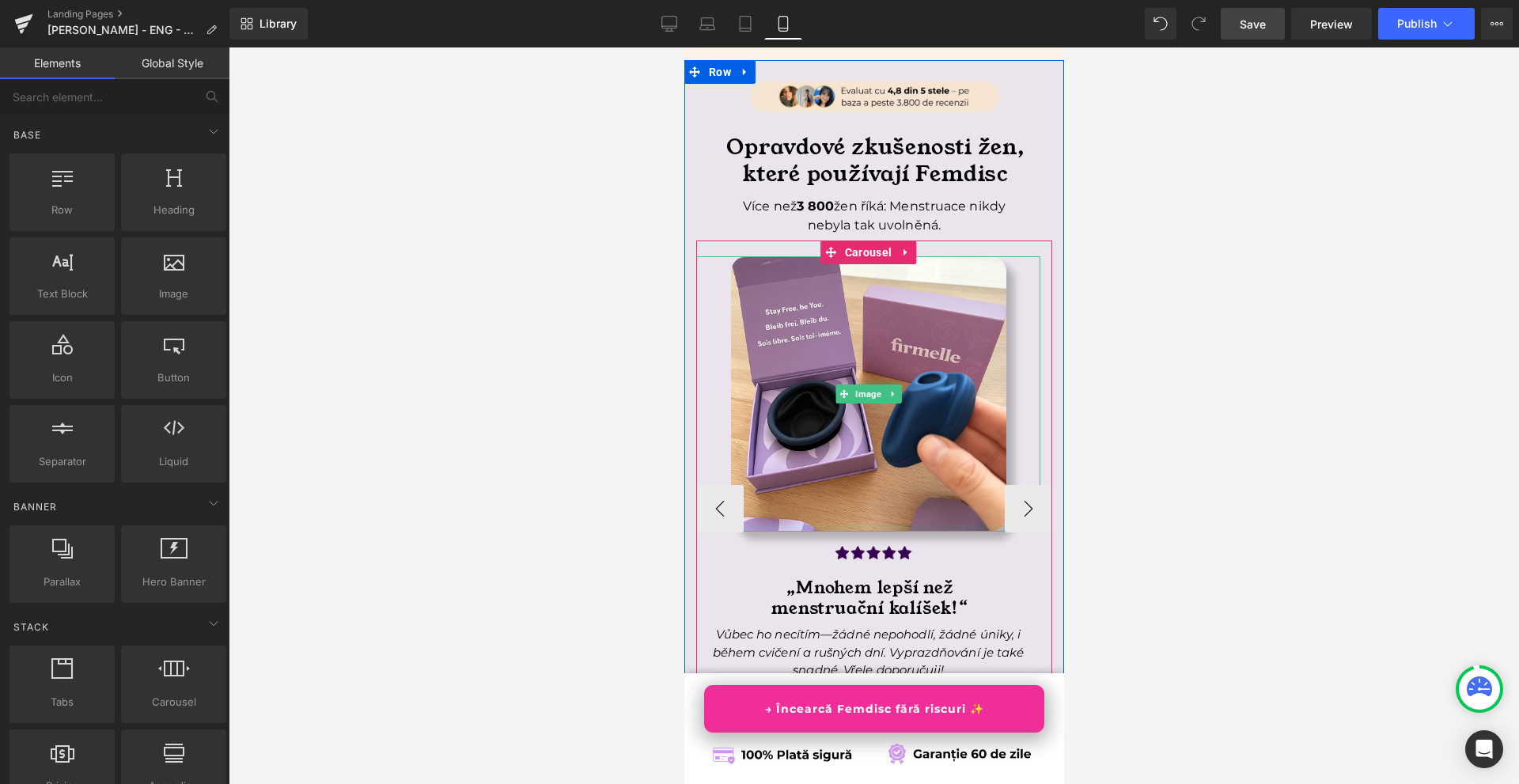
scroll to position [5933, 0]
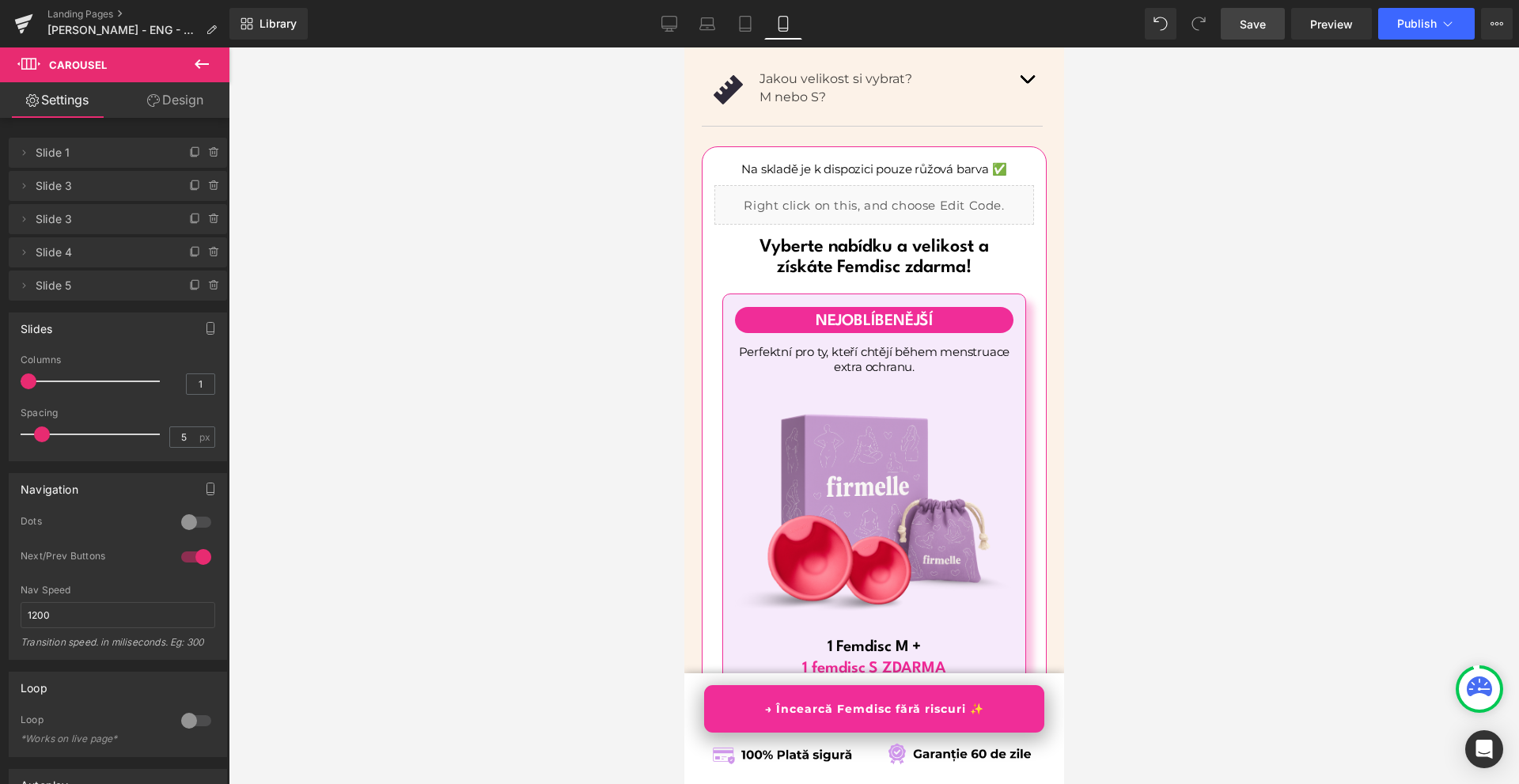
scroll to position [9176, 0]
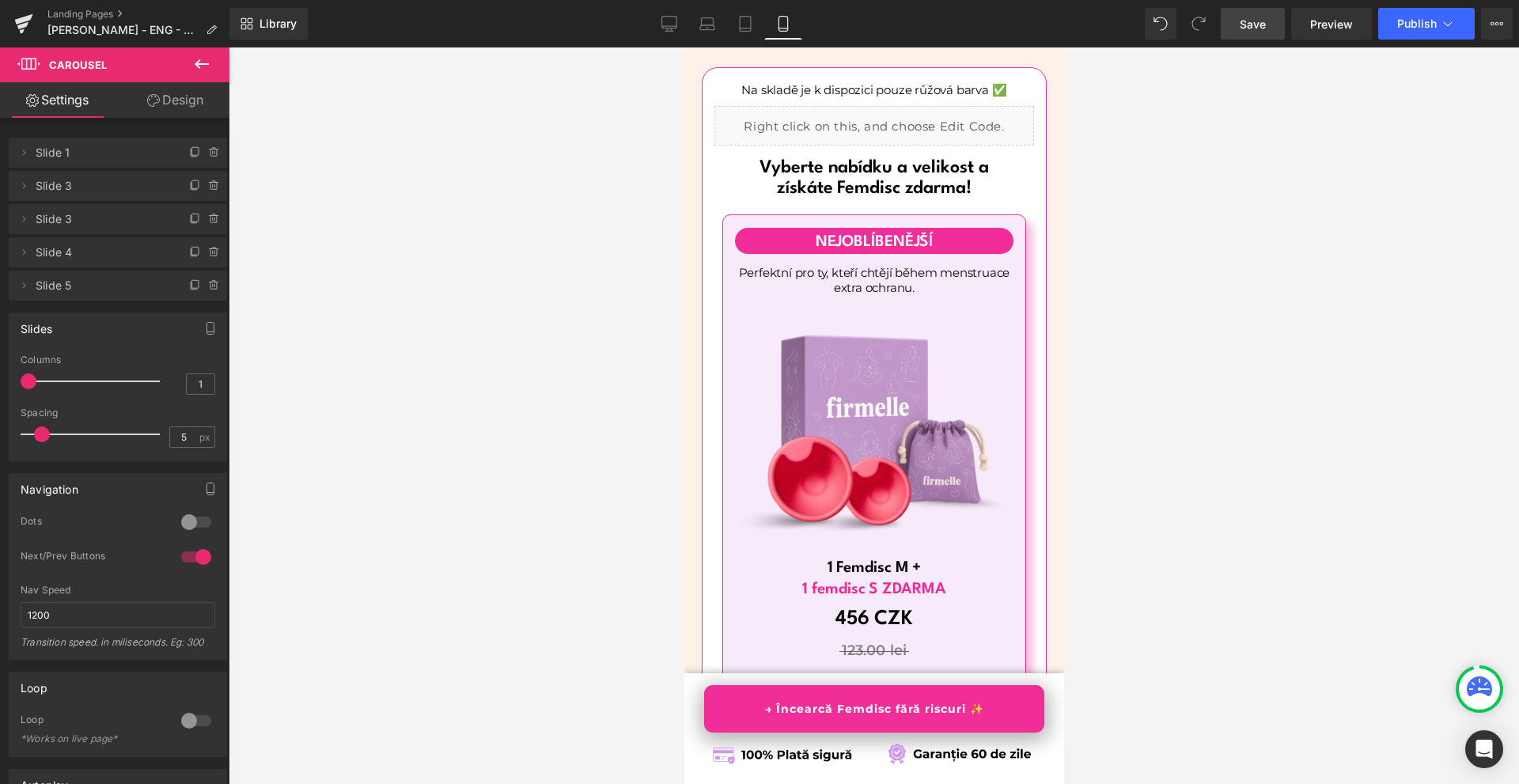
click at [1256, 27] on span "Save" at bounding box center [1253, 24] width 27 height 17
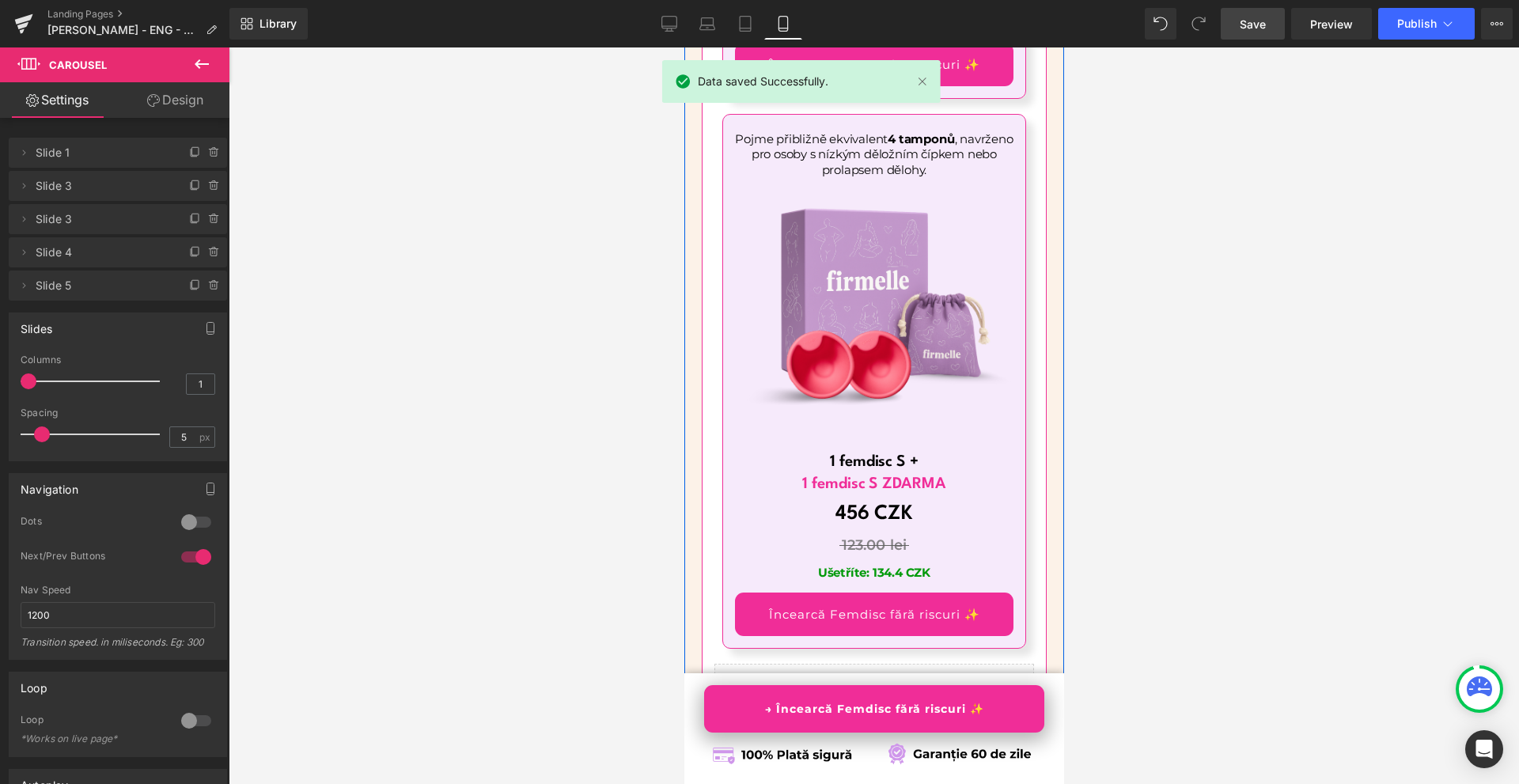
scroll to position [11154, 0]
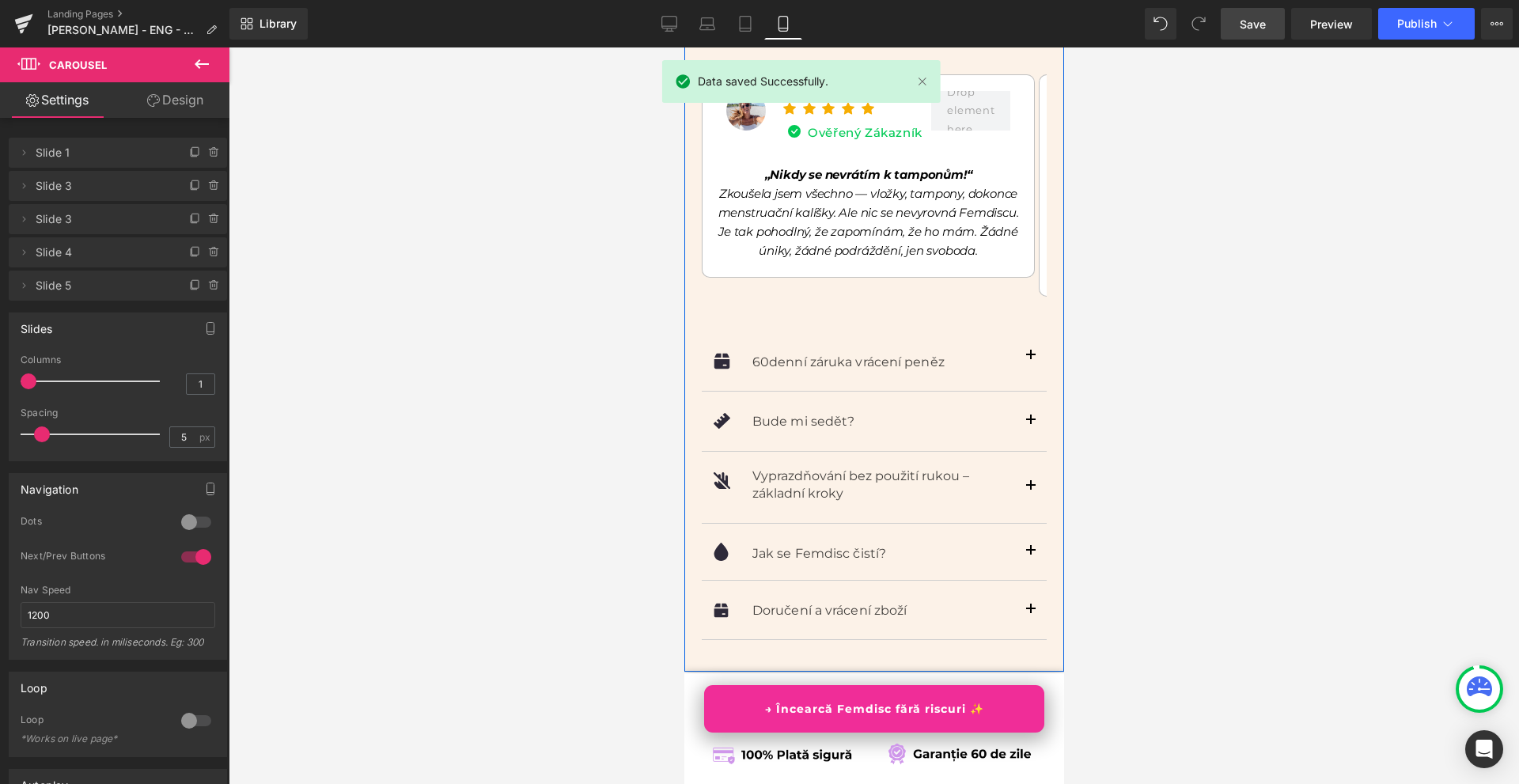
click at [1024, 321] on button "button" at bounding box center [1030, 355] width 32 height 70
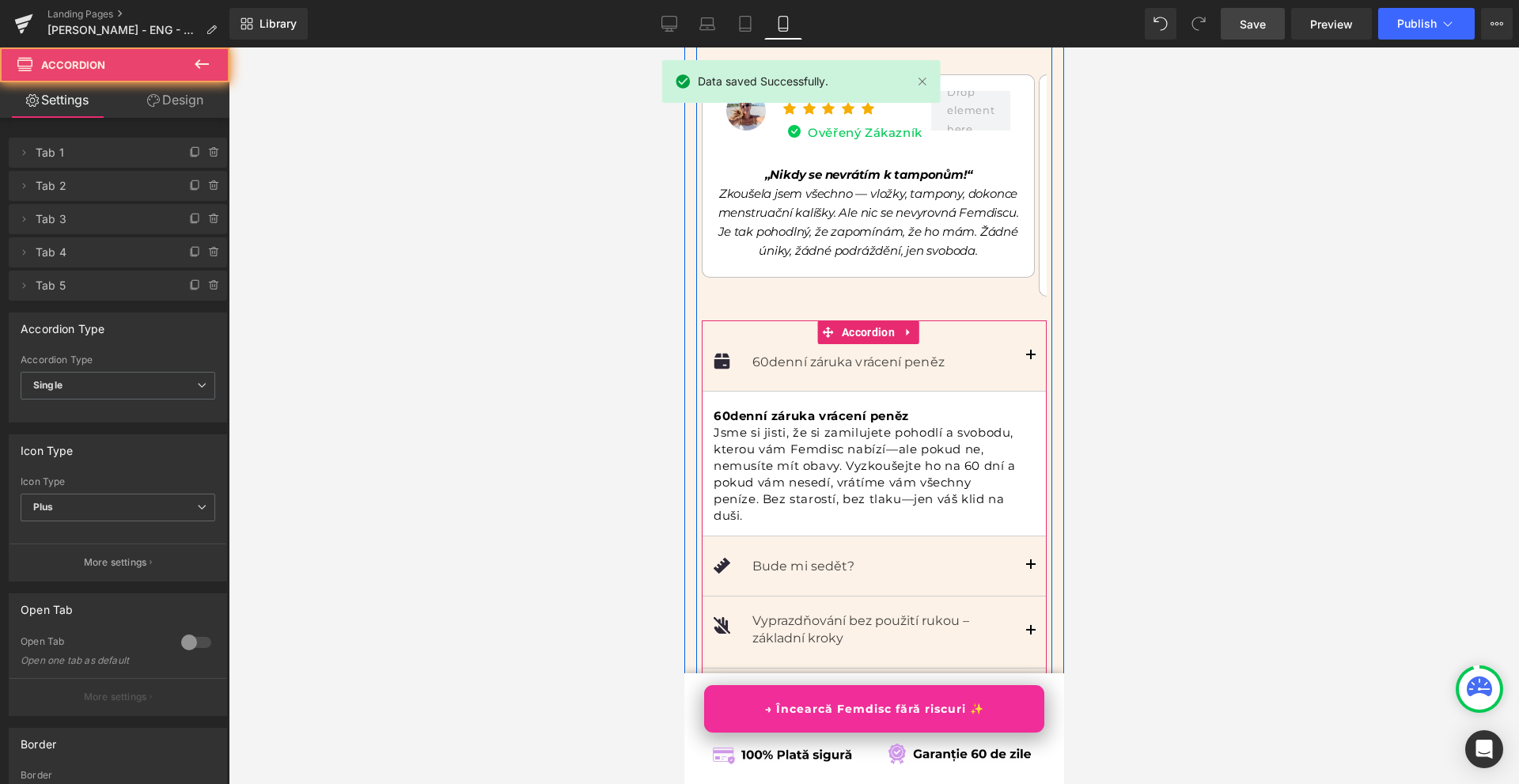
click at [1016, 327] on button "button" at bounding box center [1030, 355] width 32 height 70
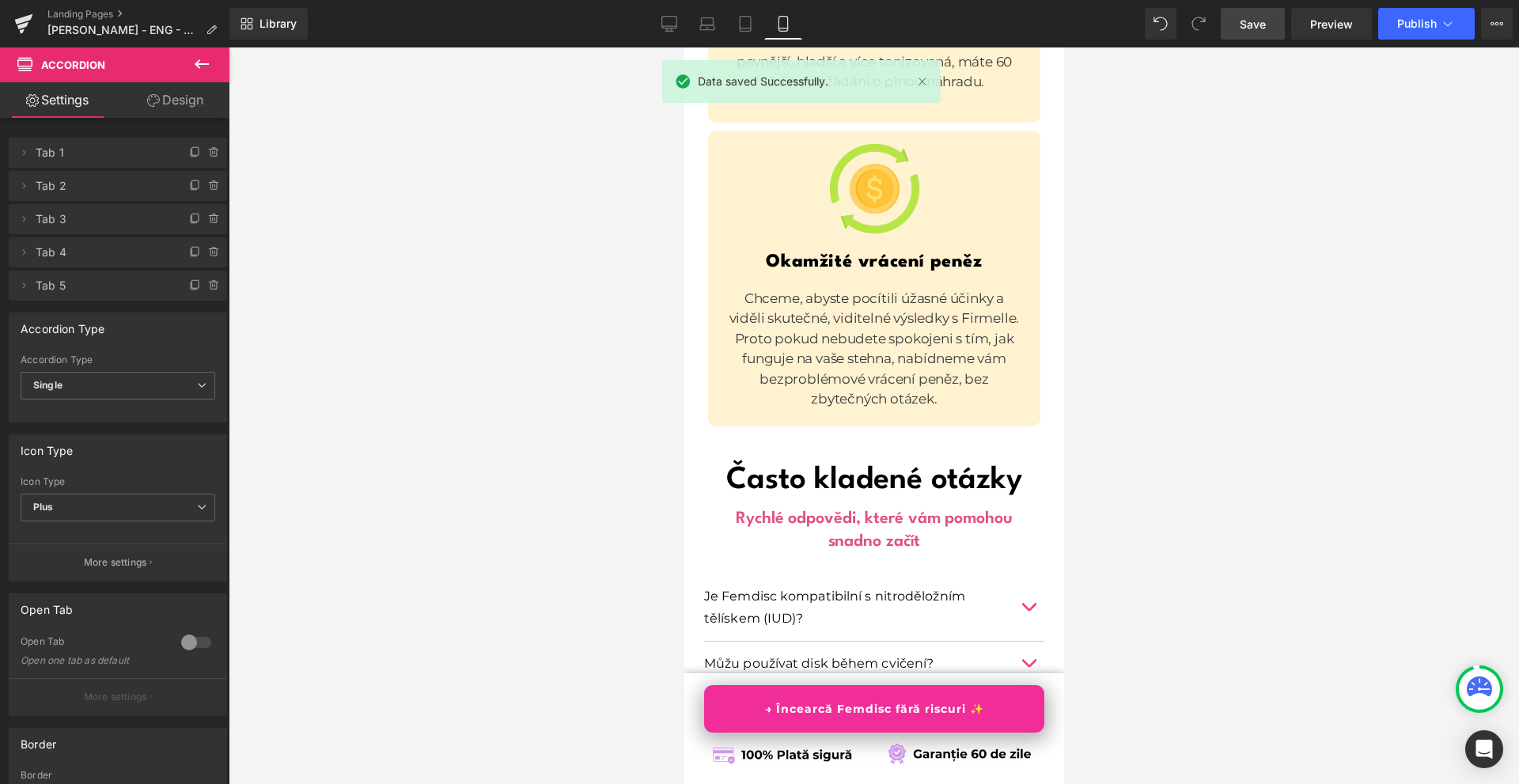
scroll to position [12894, 0]
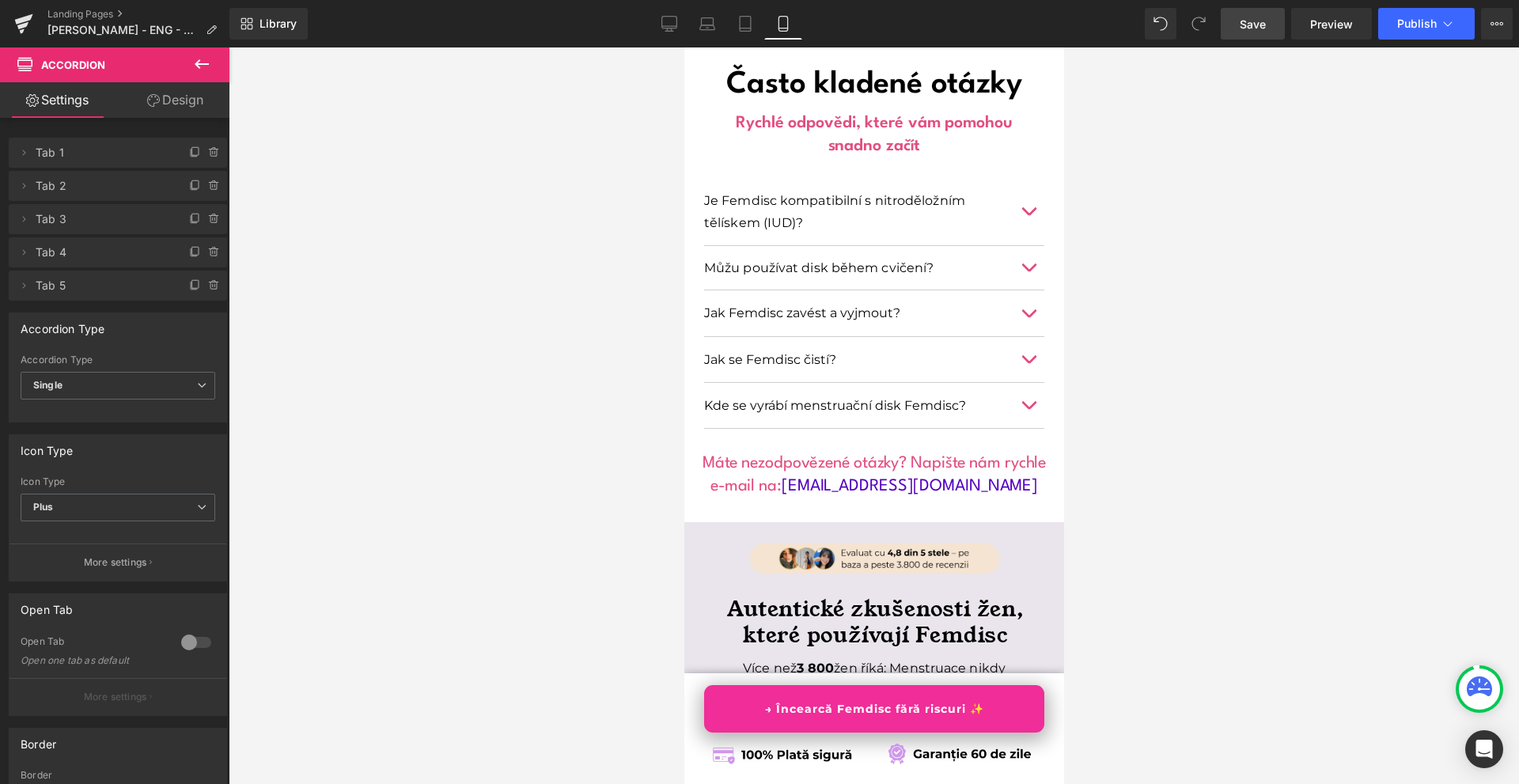
click at [1027, 290] on button "button" at bounding box center [1028, 312] width 32 height 45
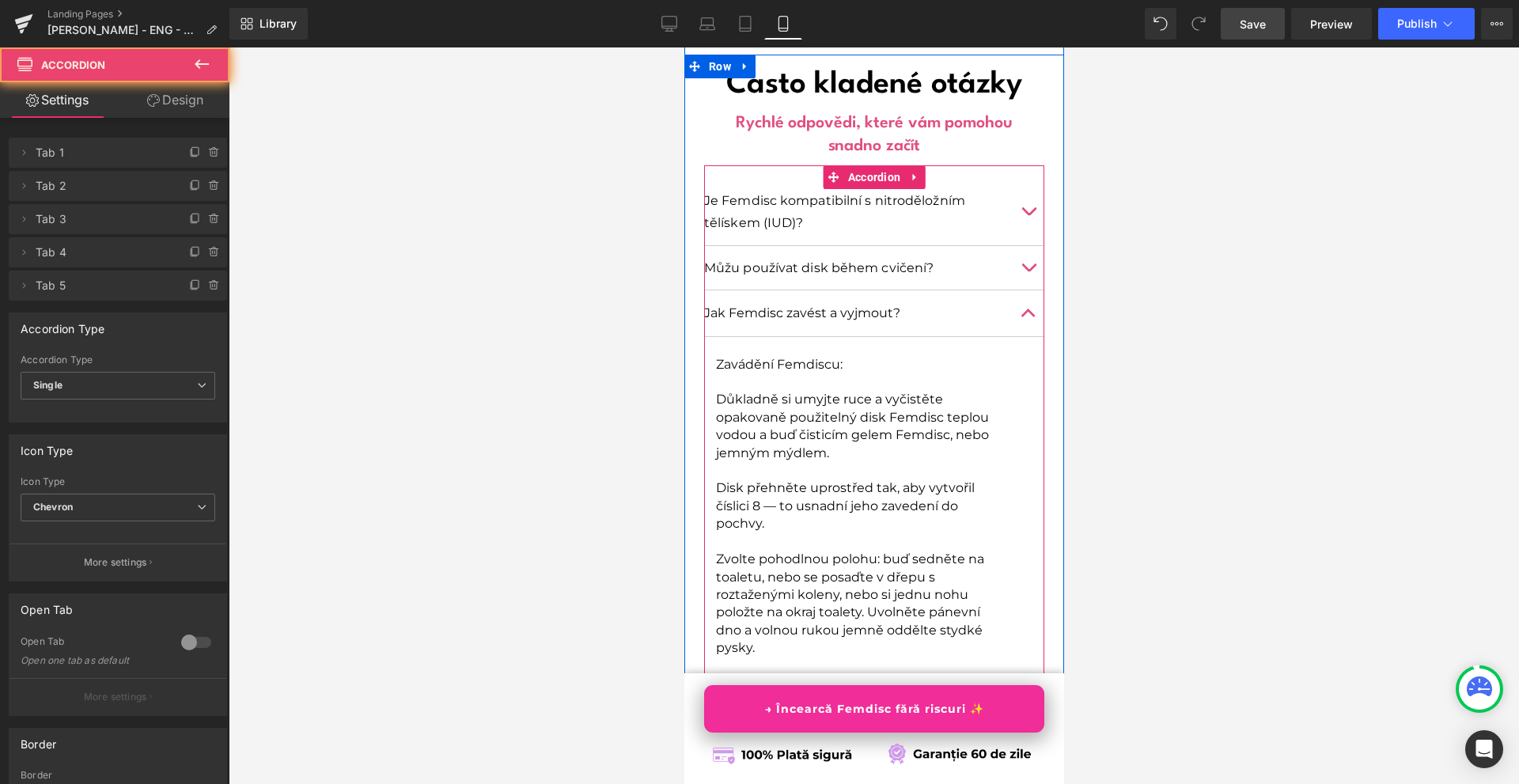
click at [1027, 290] on button "button" at bounding box center [1028, 312] width 32 height 45
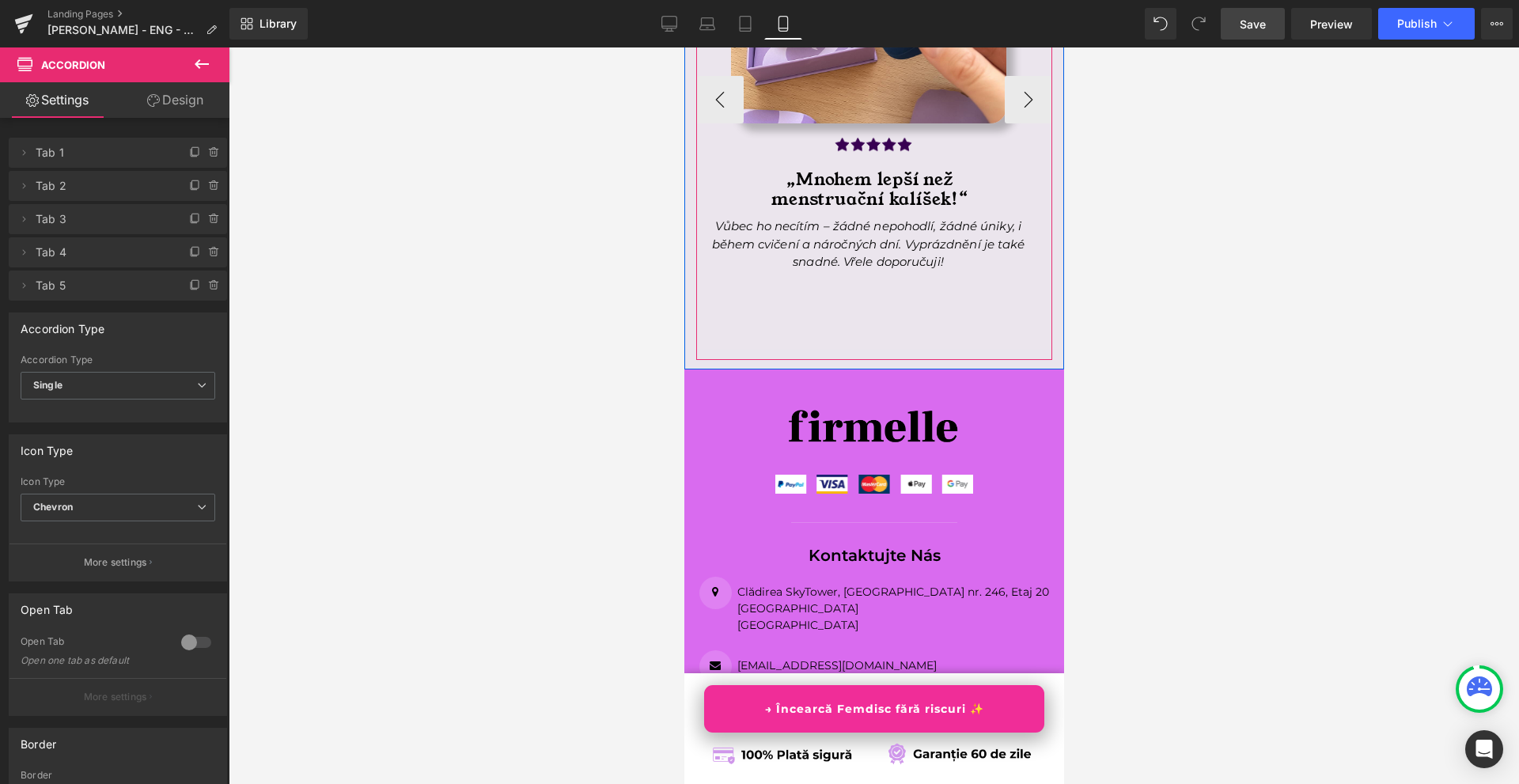
scroll to position [13843, 0]
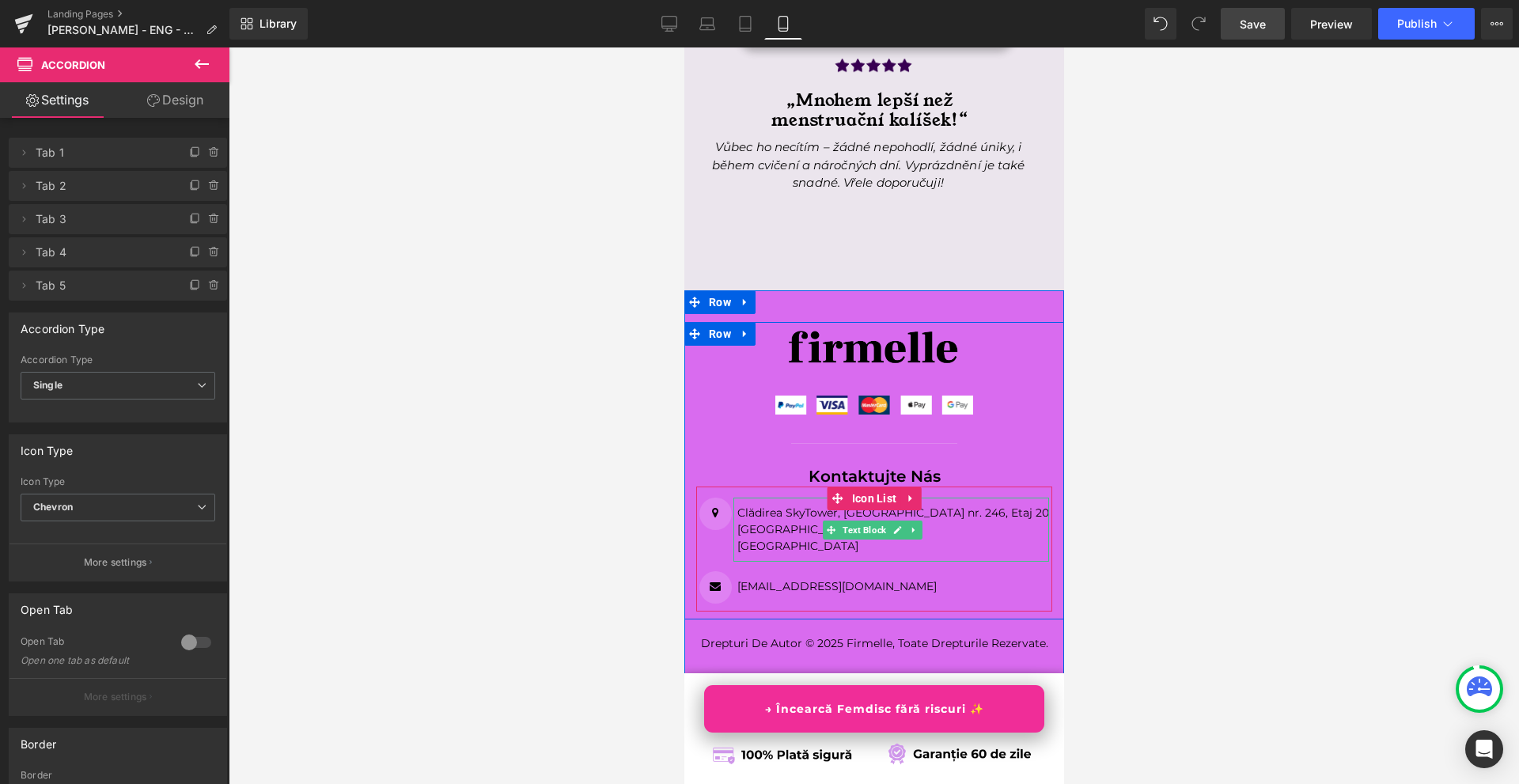
click at [962, 521] on p "[GEOGRAPHIC_DATA]" at bounding box center [892, 529] width 312 height 17
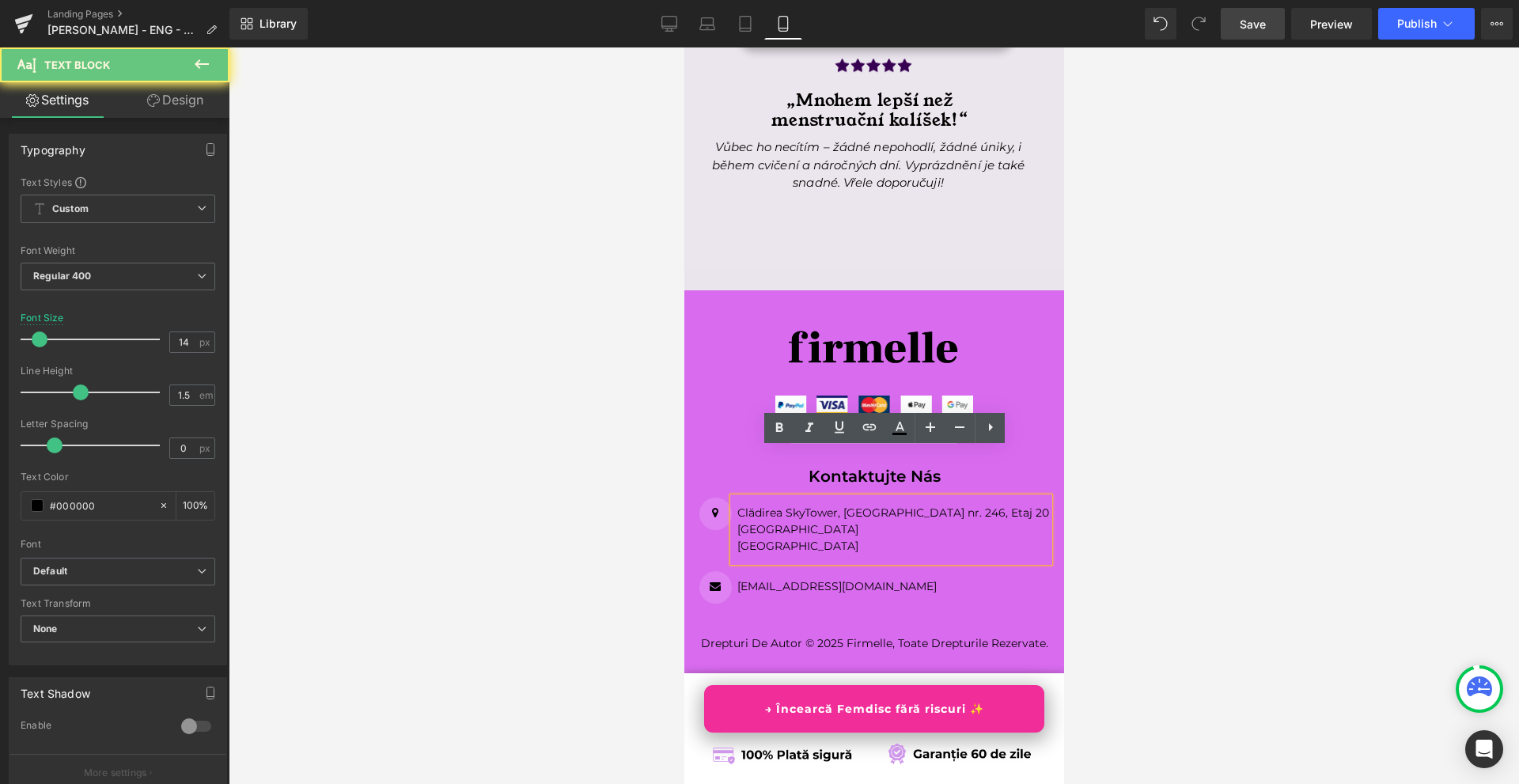
click at [962, 521] on p "[GEOGRAPHIC_DATA]" at bounding box center [892, 529] width 312 height 17
click at [896, 538] on p "[GEOGRAPHIC_DATA]" at bounding box center [892, 546] width 312 height 17
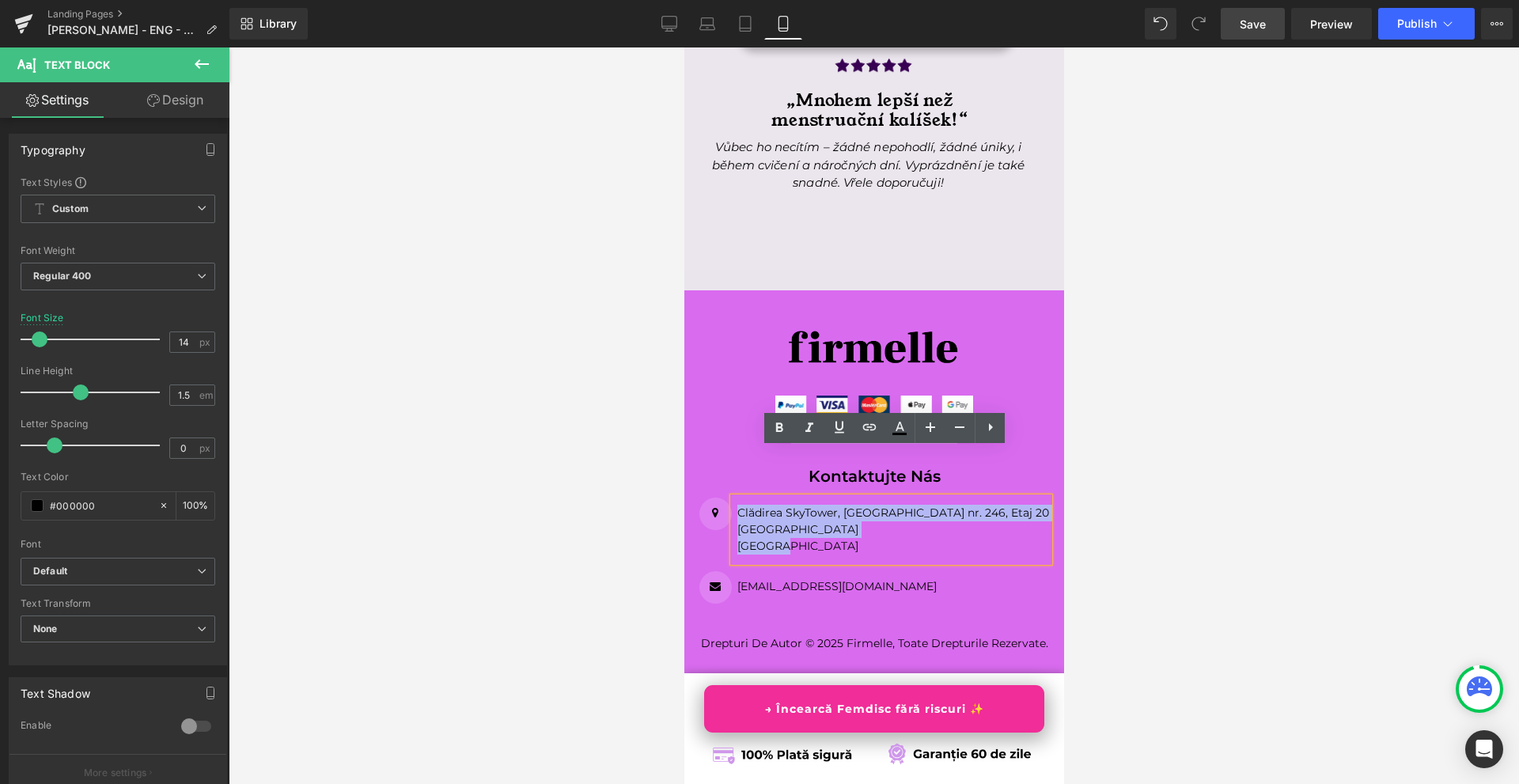
copy div "Clădirea SkyTower, [GEOGRAPHIC_DATA] nr. [STREET_ADDRESS] [GEOGRAPHIC_DATA]"
drag, startPoint x: 825, startPoint y: 501, endPoint x: 746, endPoint y: 460, distance: 89.0
click at [746, 498] on div "Clădirea SkyTower, [GEOGRAPHIC_DATA] nr. [STREET_ADDRESS] [GEOGRAPHIC_DATA]" at bounding box center [890, 529] width 316 height 64
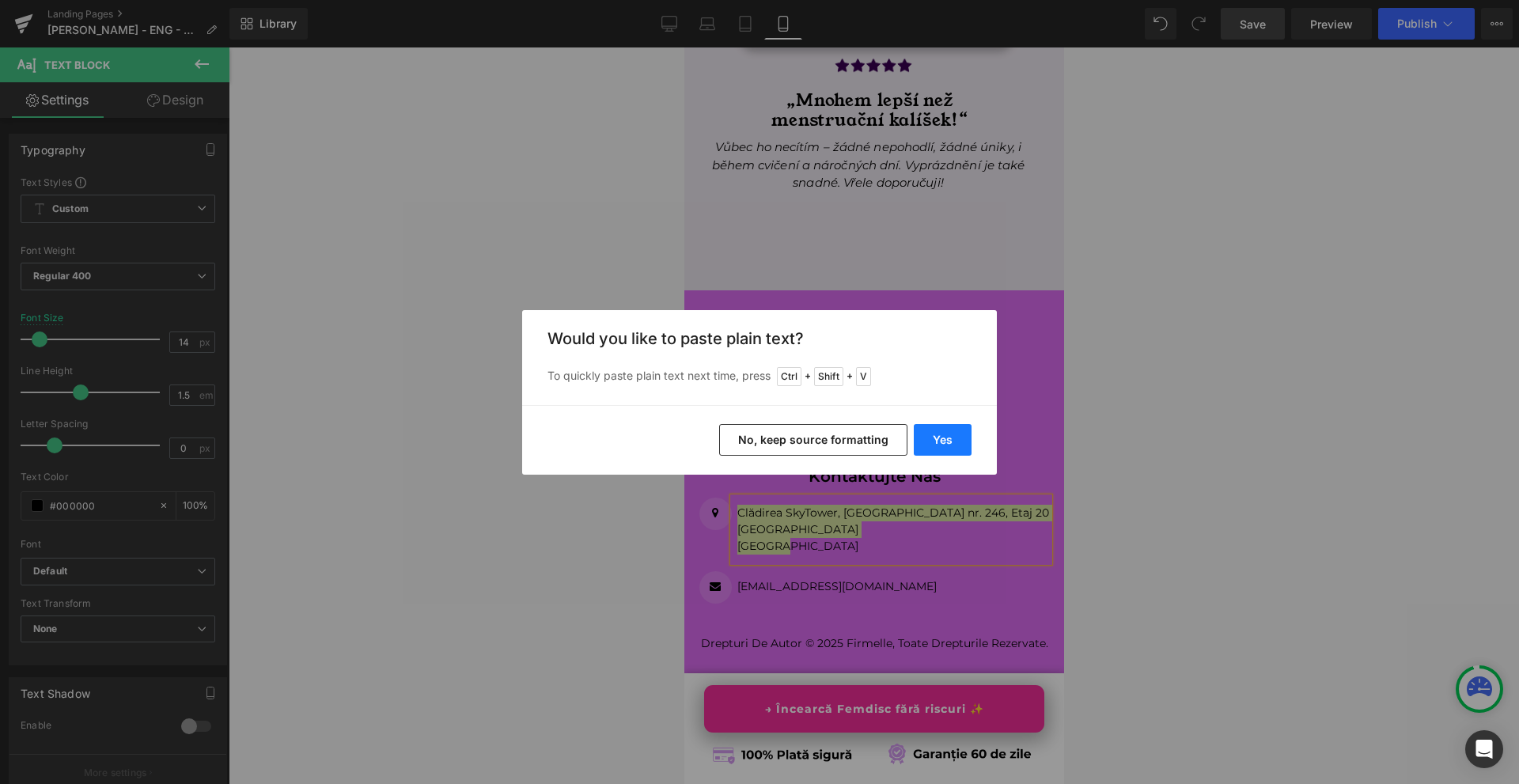
drag, startPoint x: 946, startPoint y: 433, endPoint x: 232, endPoint y: 407, distance: 714.5
click at [946, 433] on button "Yes" at bounding box center [943, 440] width 57 height 32
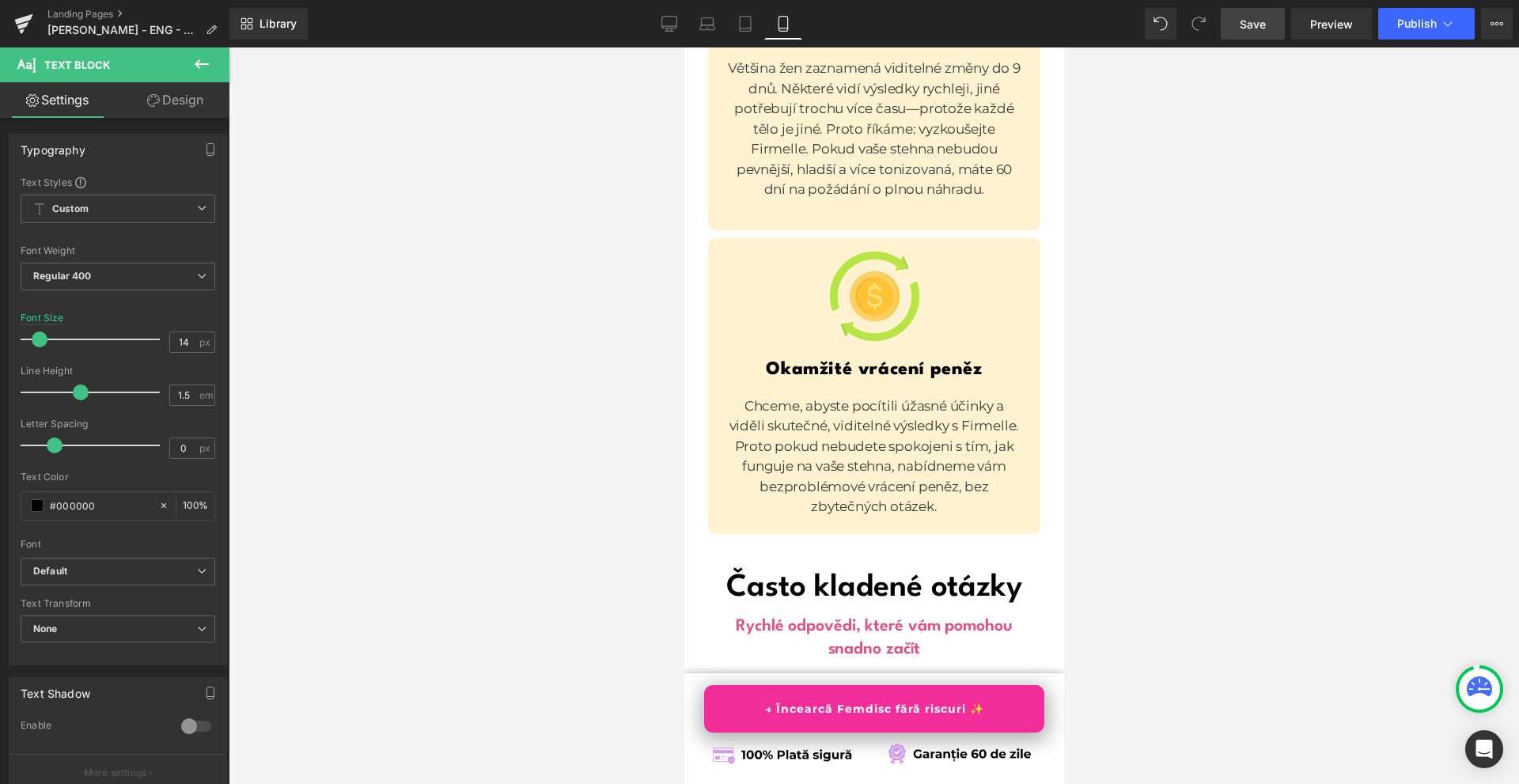
scroll to position [12787, 0]
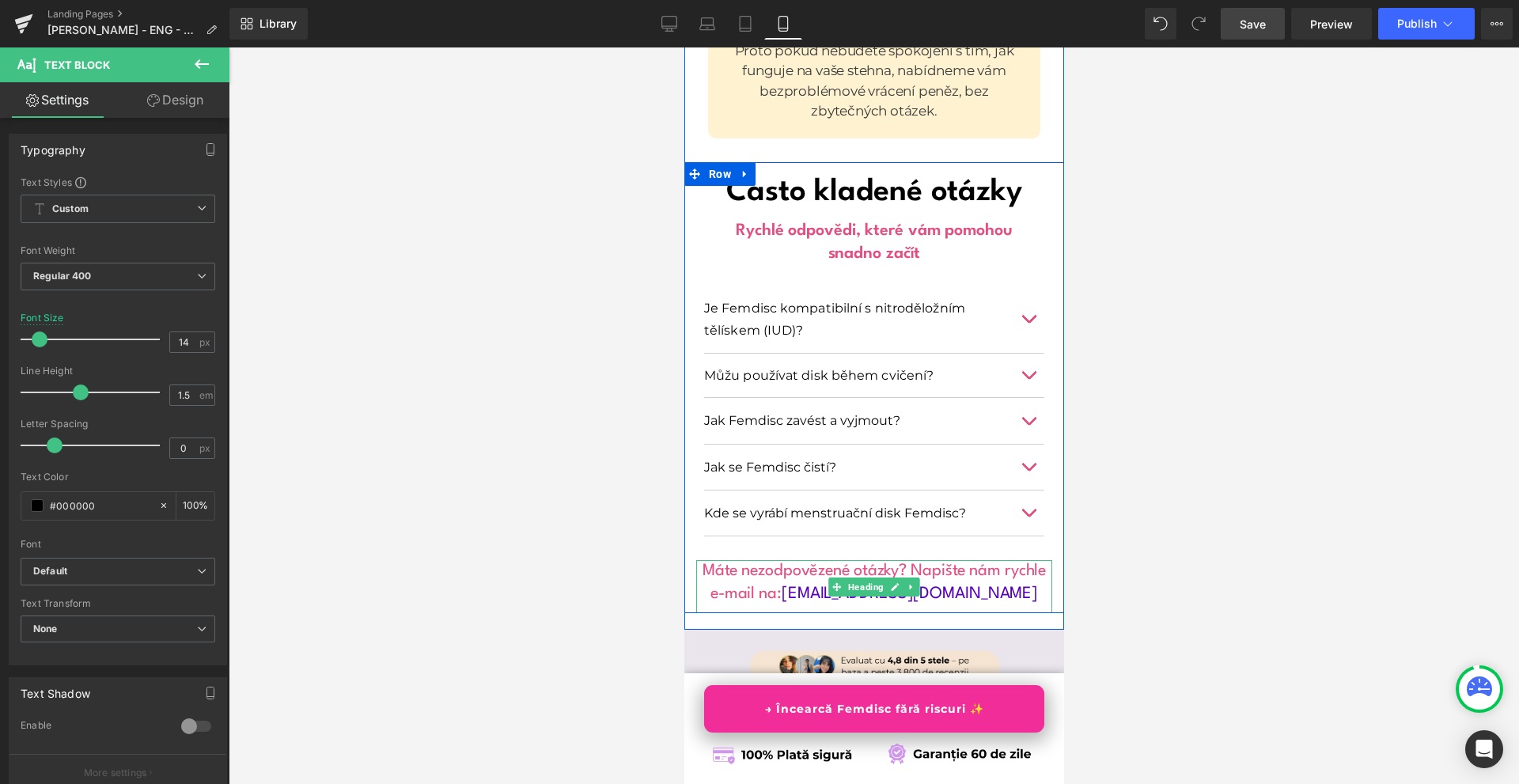
click at [995, 560] on h1 "Máte nezodpovězené otázky? Napište nám rychle e-mail na: [EMAIL_ADDRESS][DOMAIN…" at bounding box center [874, 582] width 356 height 45
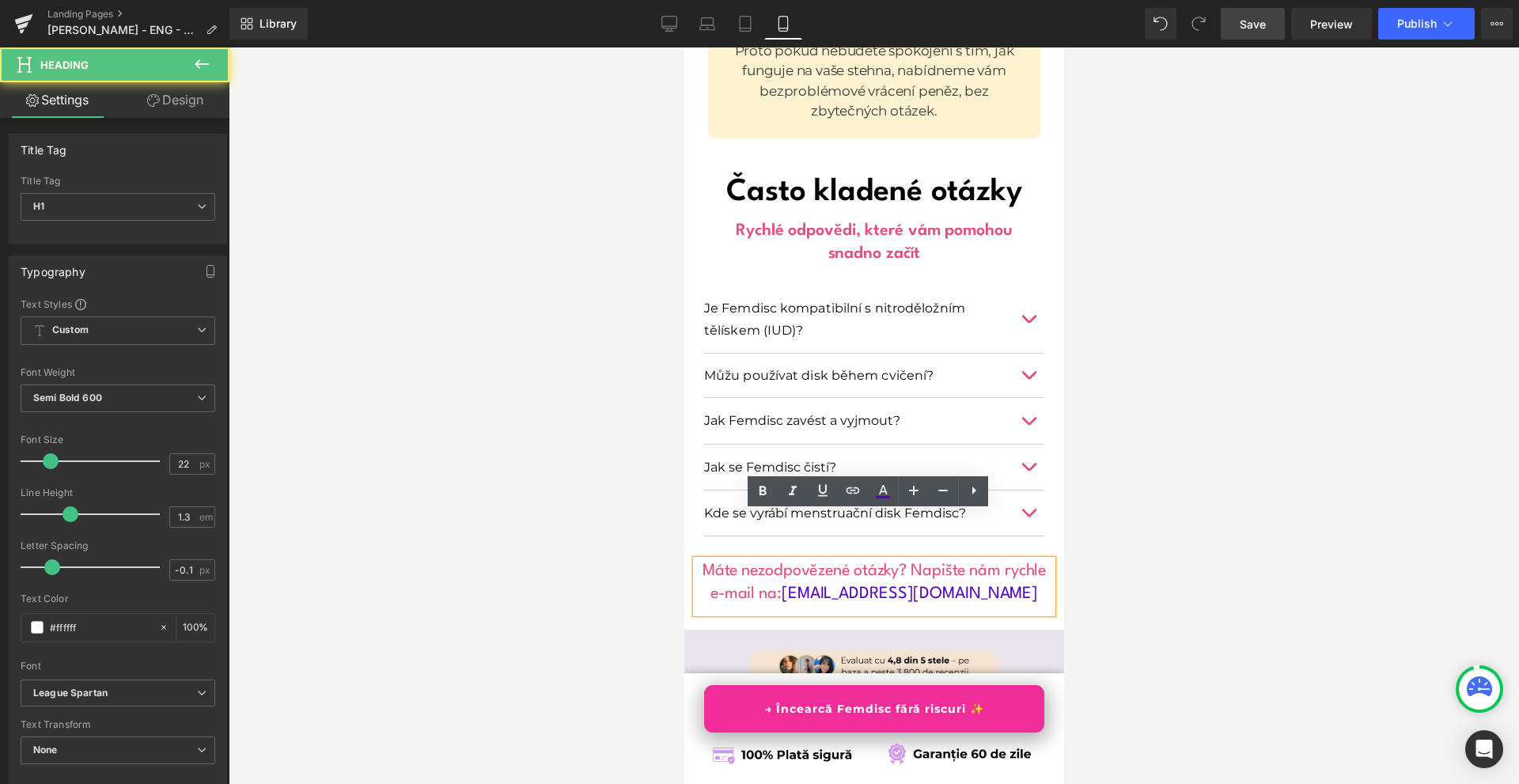
click at [840, 563] on span "Máte nezodpovězené otázky? Napište nám rychle e-mail na:" at bounding box center [874, 582] width 344 height 39
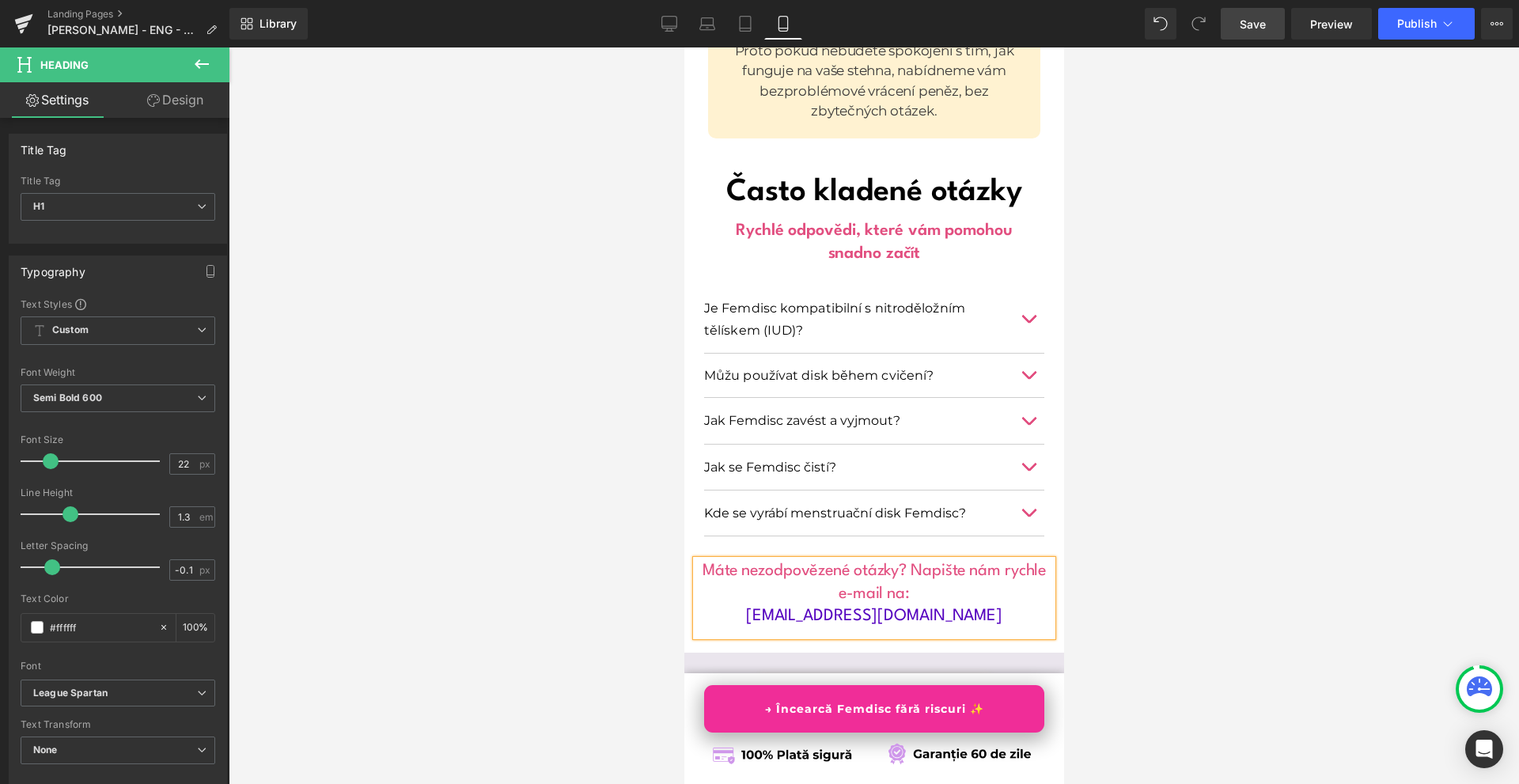
click at [1140, 561] on div at bounding box center [874, 415] width 1291 height 736
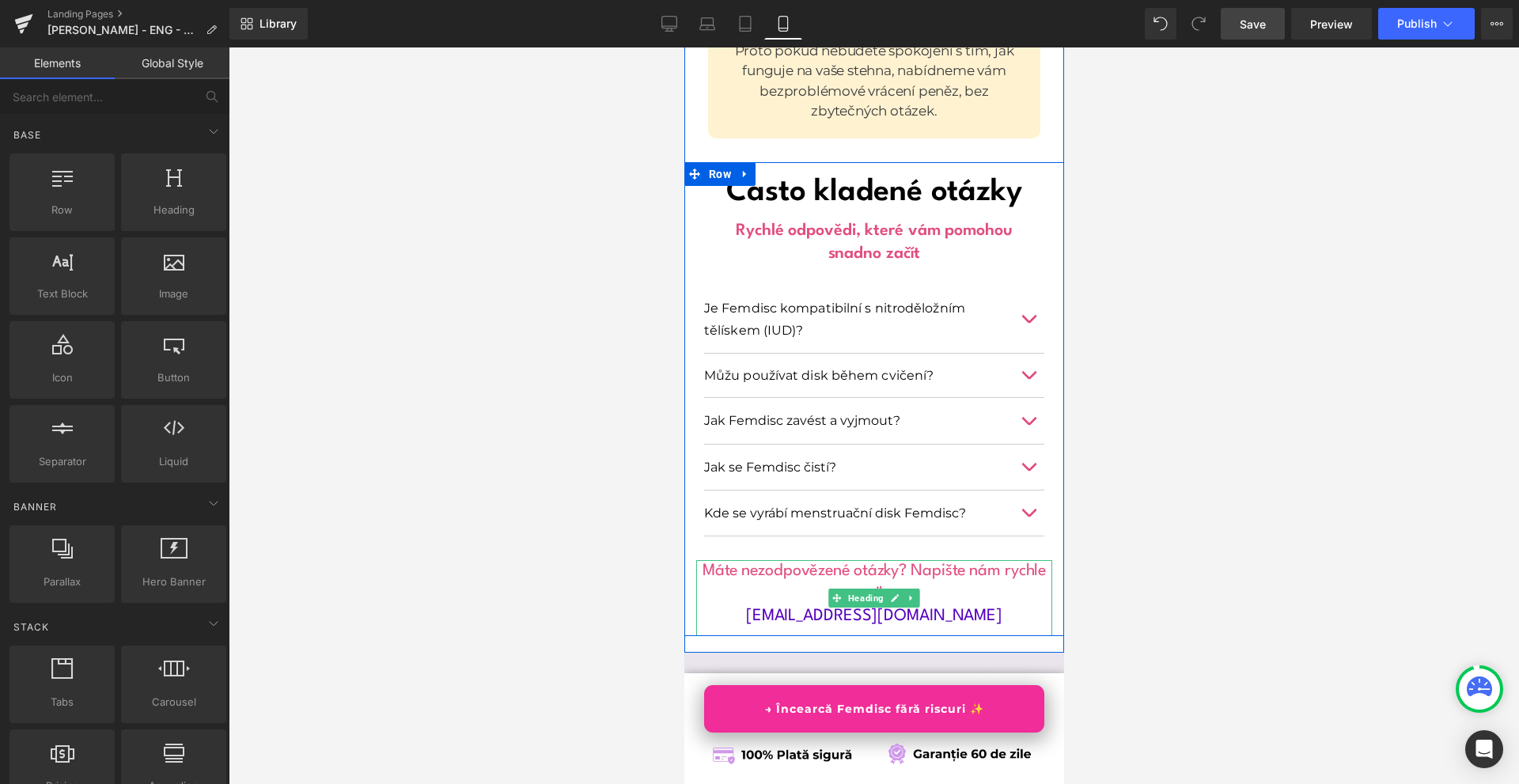
click at [1028, 560] on h1 "Máte nezodpovězené otázky? Napište nám rychle e-mail na:" at bounding box center [874, 582] width 356 height 45
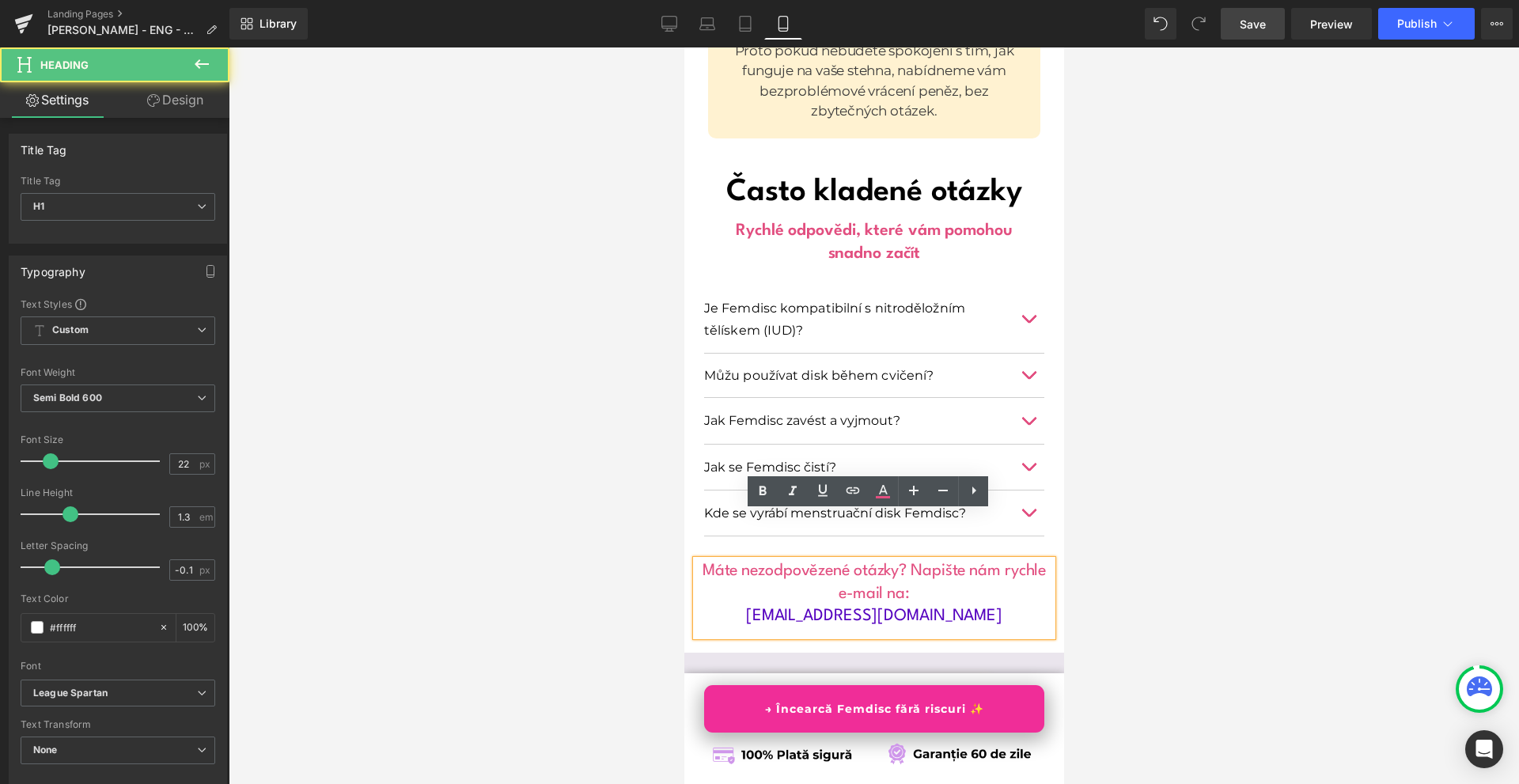
click at [966, 563] on span "Máte nezodpovězené otázky? Napište nám rychle e-mail na:" at bounding box center [874, 582] width 344 height 39
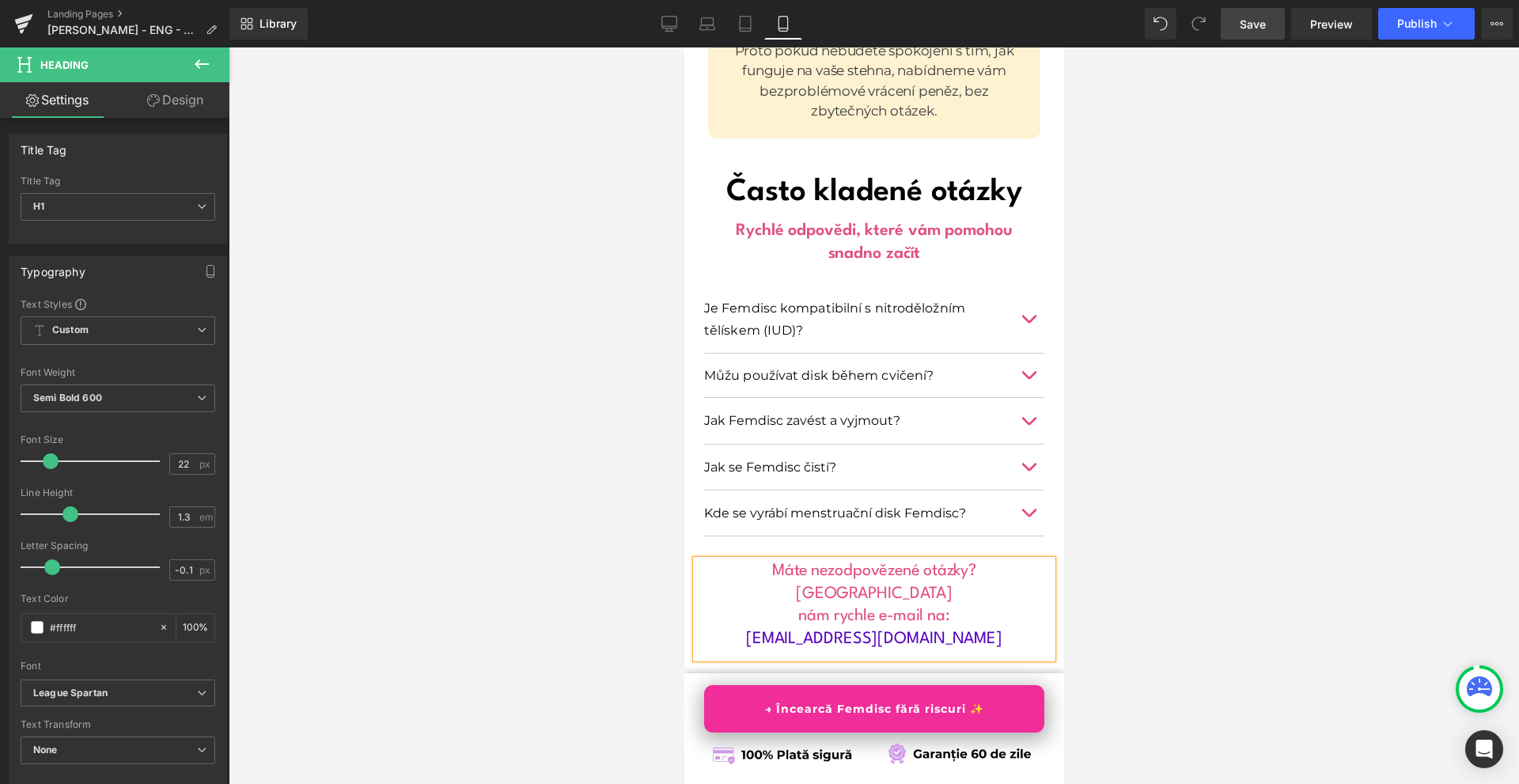
click at [1200, 525] on div at bounding box center [874, 415] width 1291 height 736
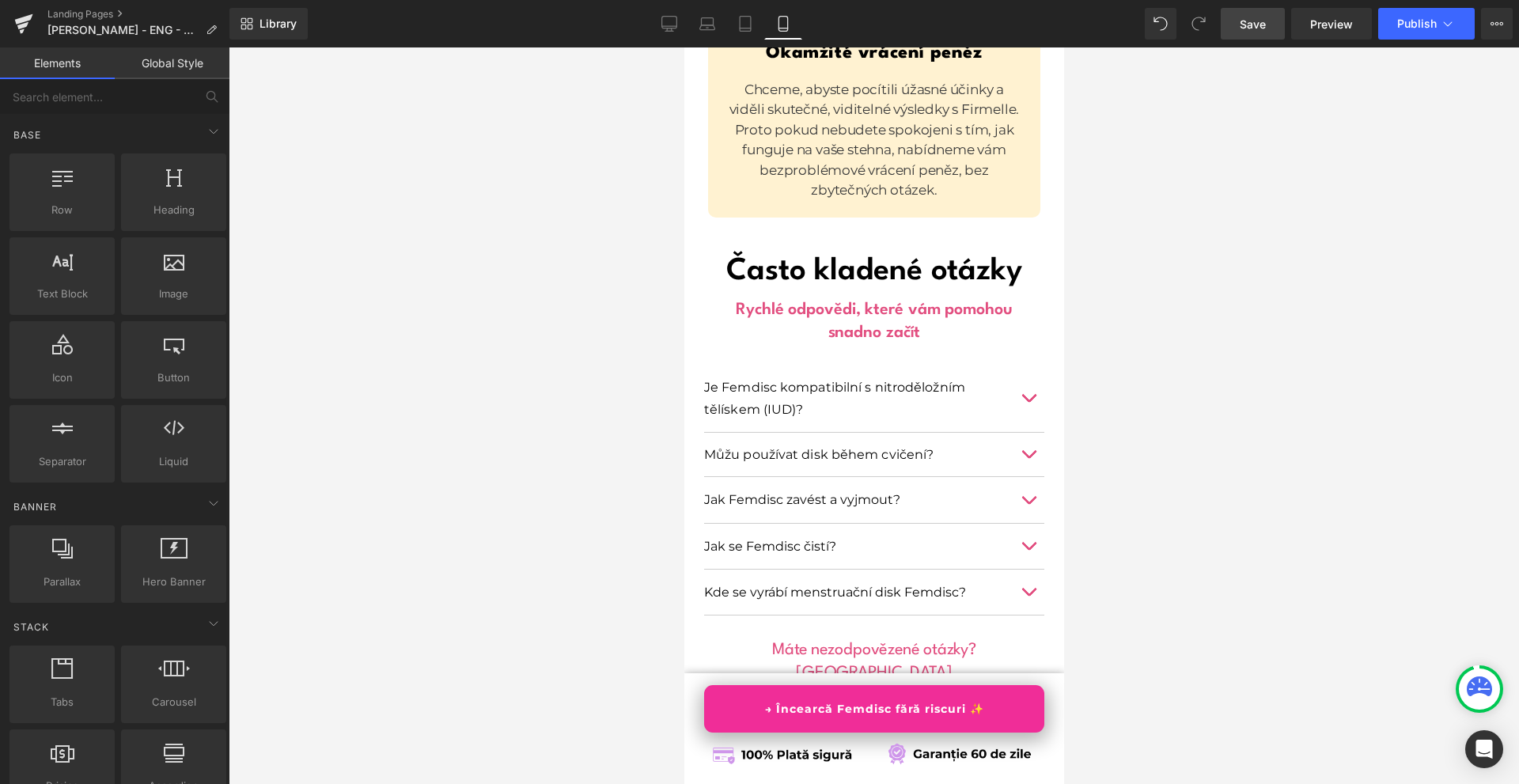
scroll to position [12549, 0]
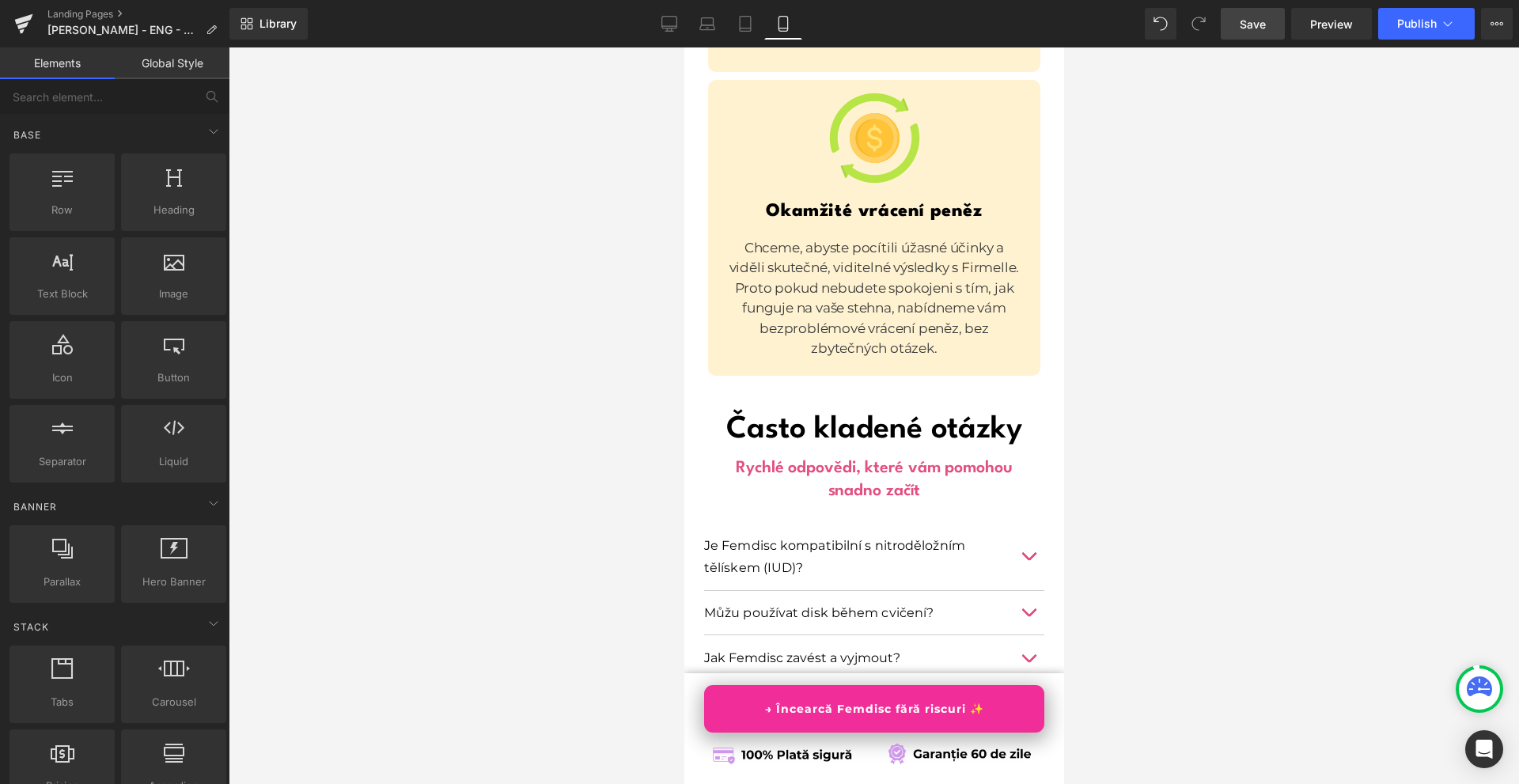
click at [1253, 26] on span "Save" at bounding box center [1253, 24] width 27 height 17
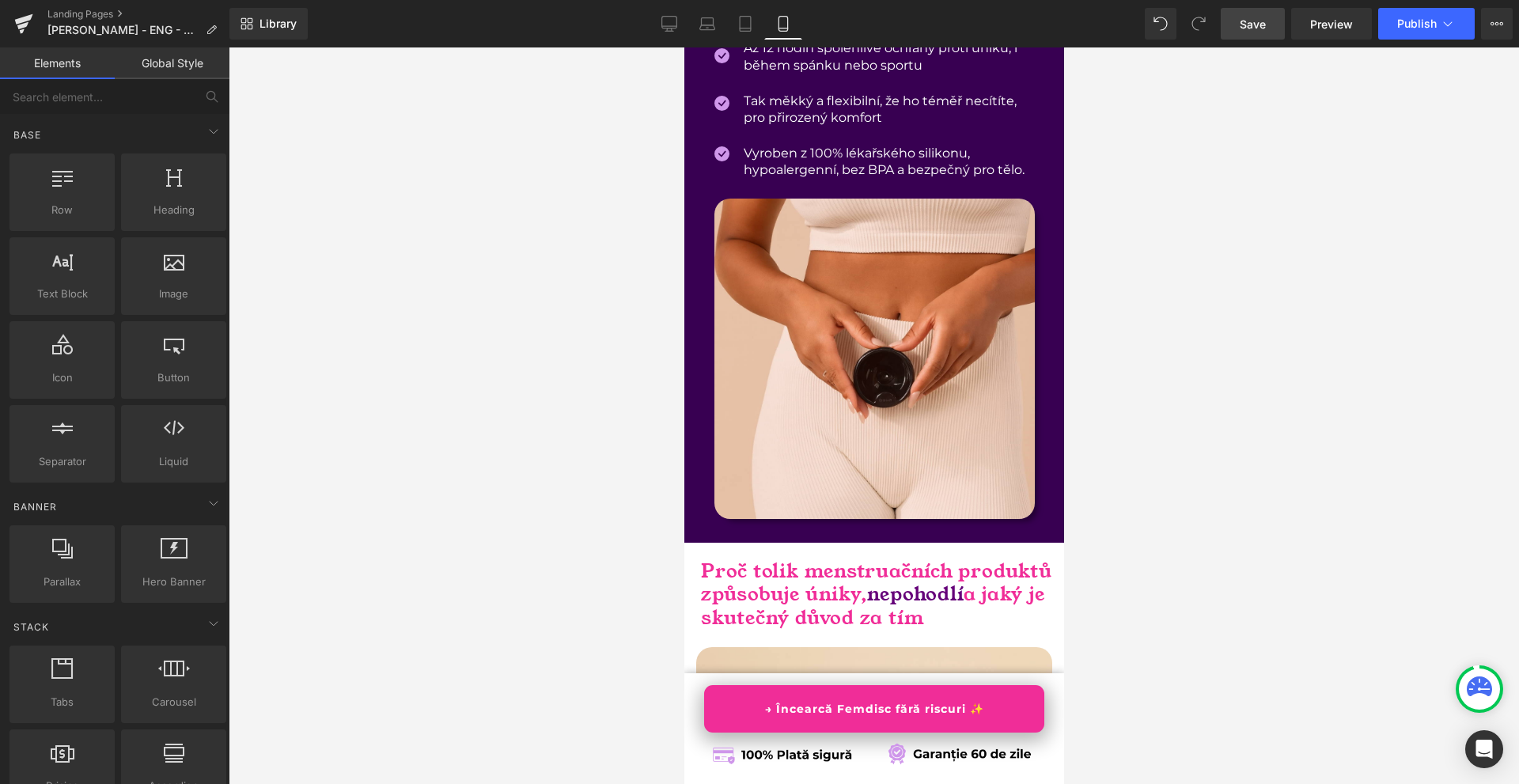
scroll to position [0, 0]
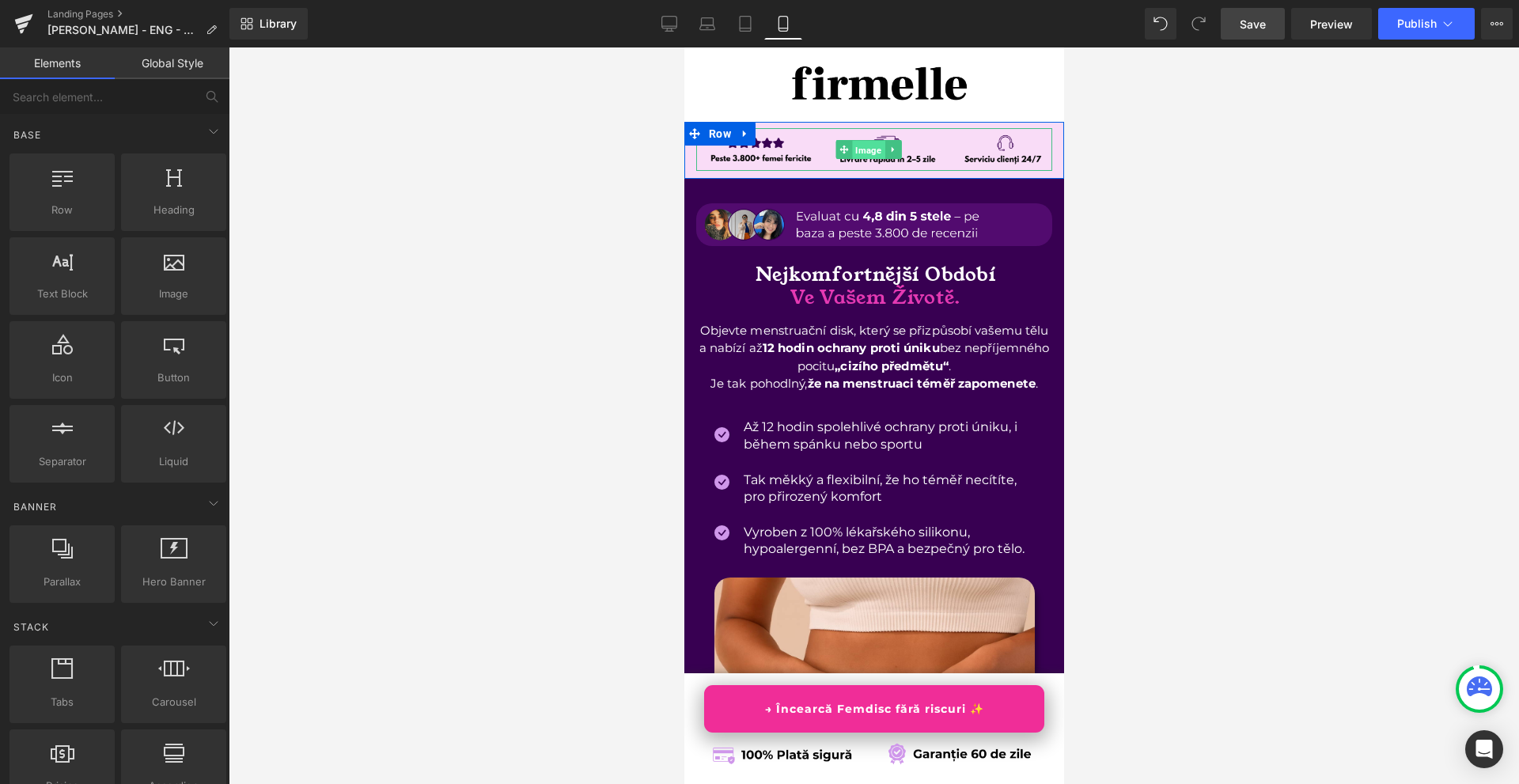
click at [859, 147] on span "Image" at bounding box center [867, 148] width 33 height 19
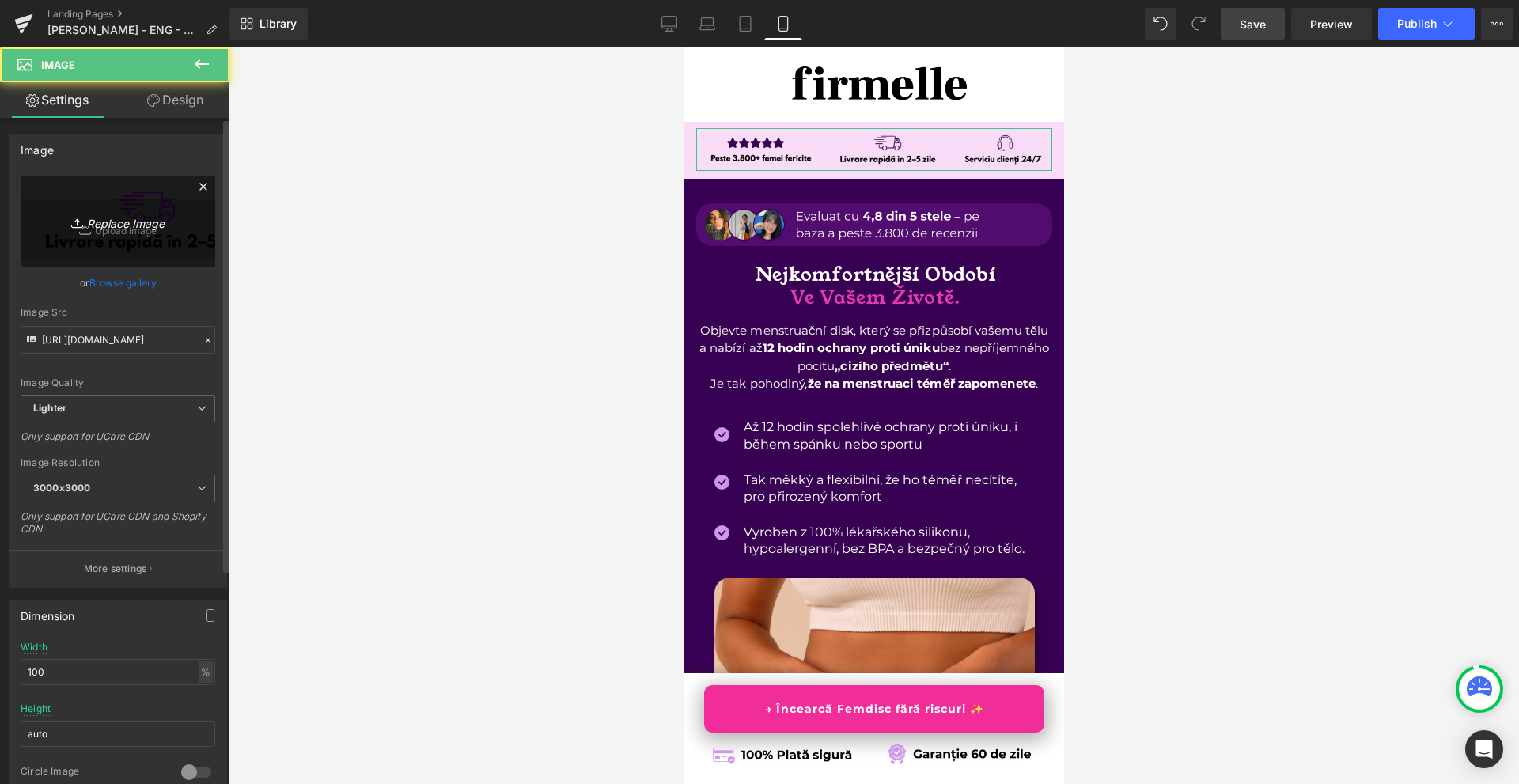
click at [142, 234] on link "Replace Image" at bounding box center [118, 221] width 195 height 91
type input "C:\fakepath\Více než 10 000 šťastných žen! (77).png"
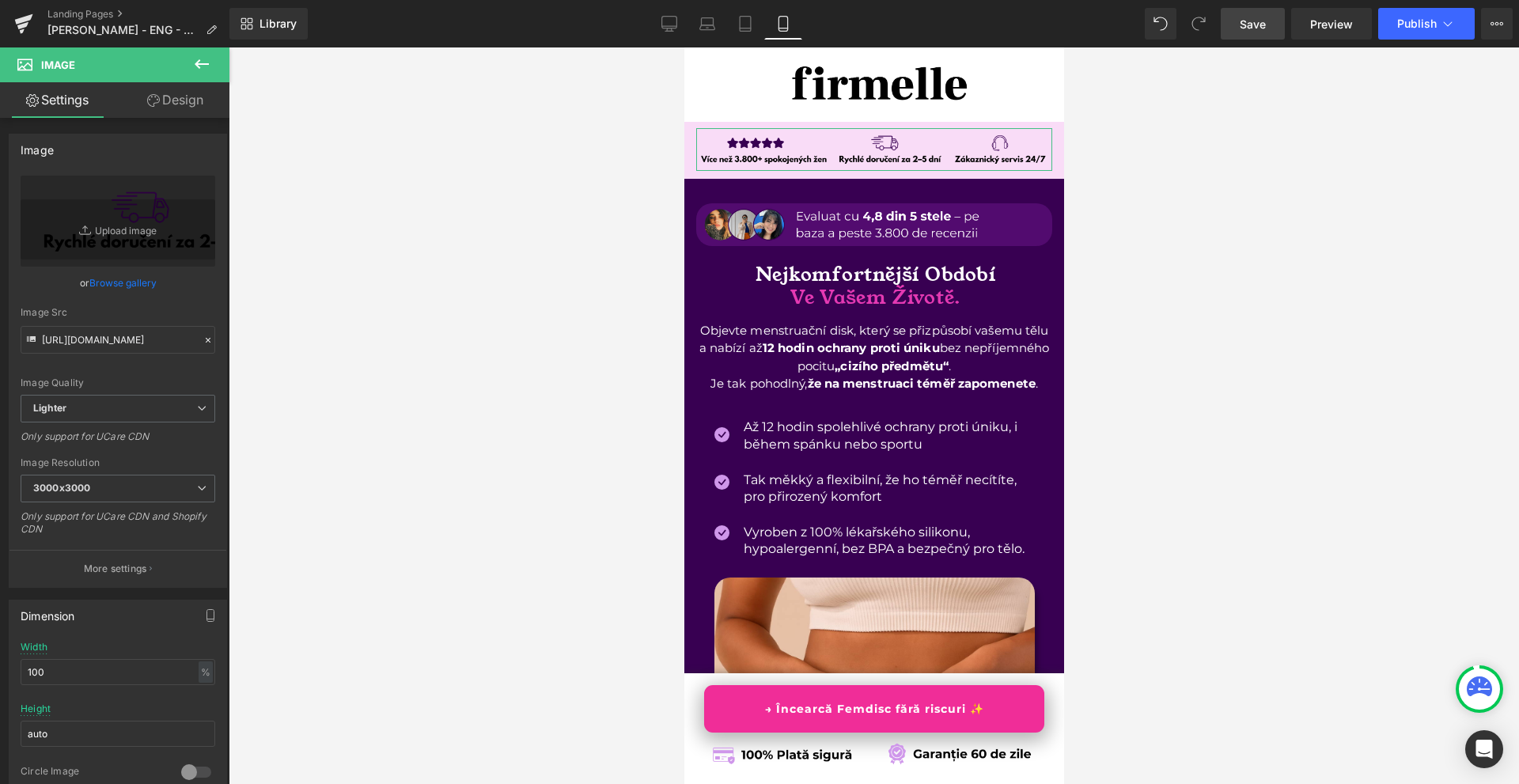
drag, startPoint x: 168, startPoint y: 98, endPoint x: 163, endPoint y: 108, distance: 11.2
click at [168, 99] on link "Design" at bounding box center [175, 100] width 115 height 35
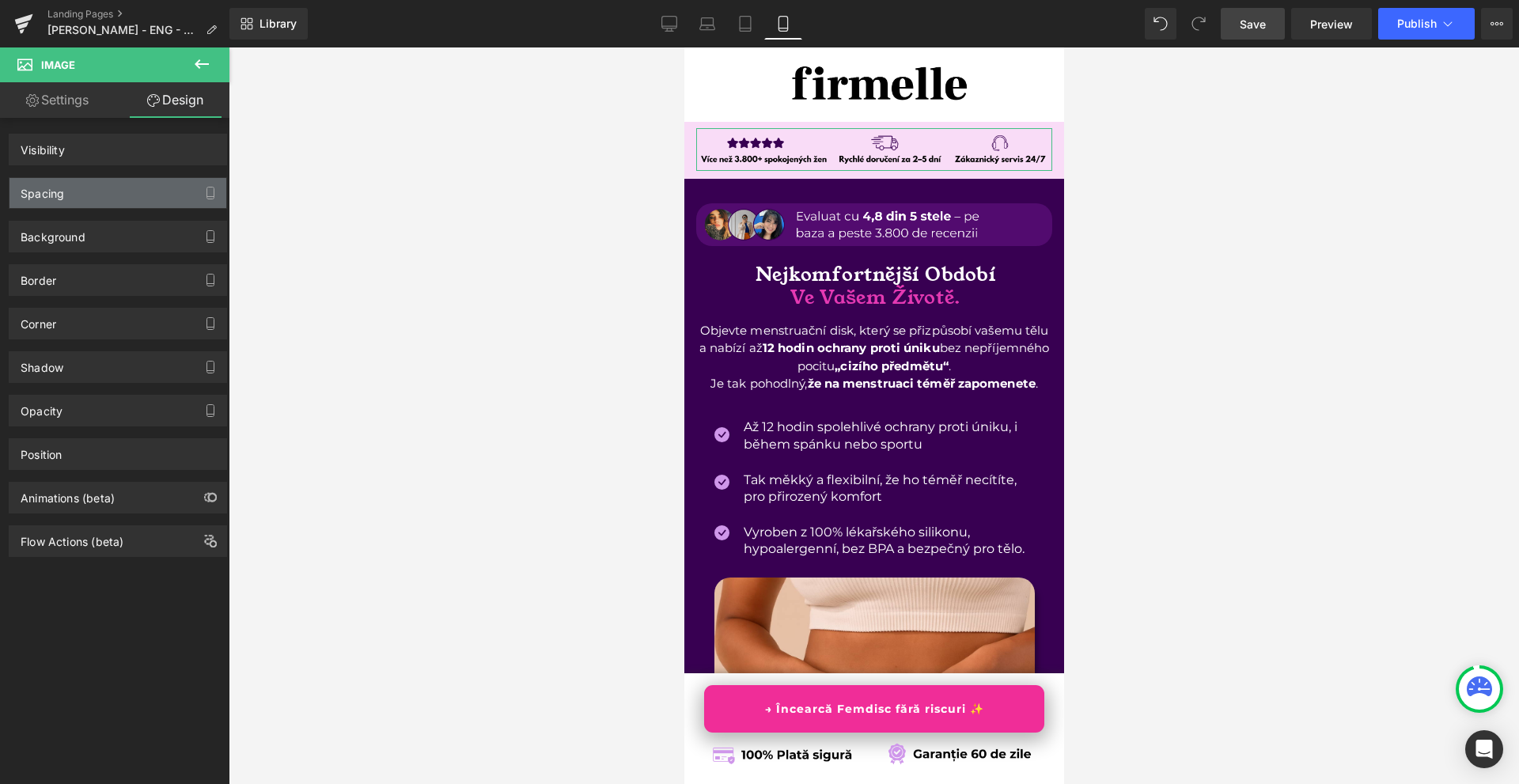
click at [104, 184] on div "Spacing" at bounding box center [118, 193] width 217 height 30
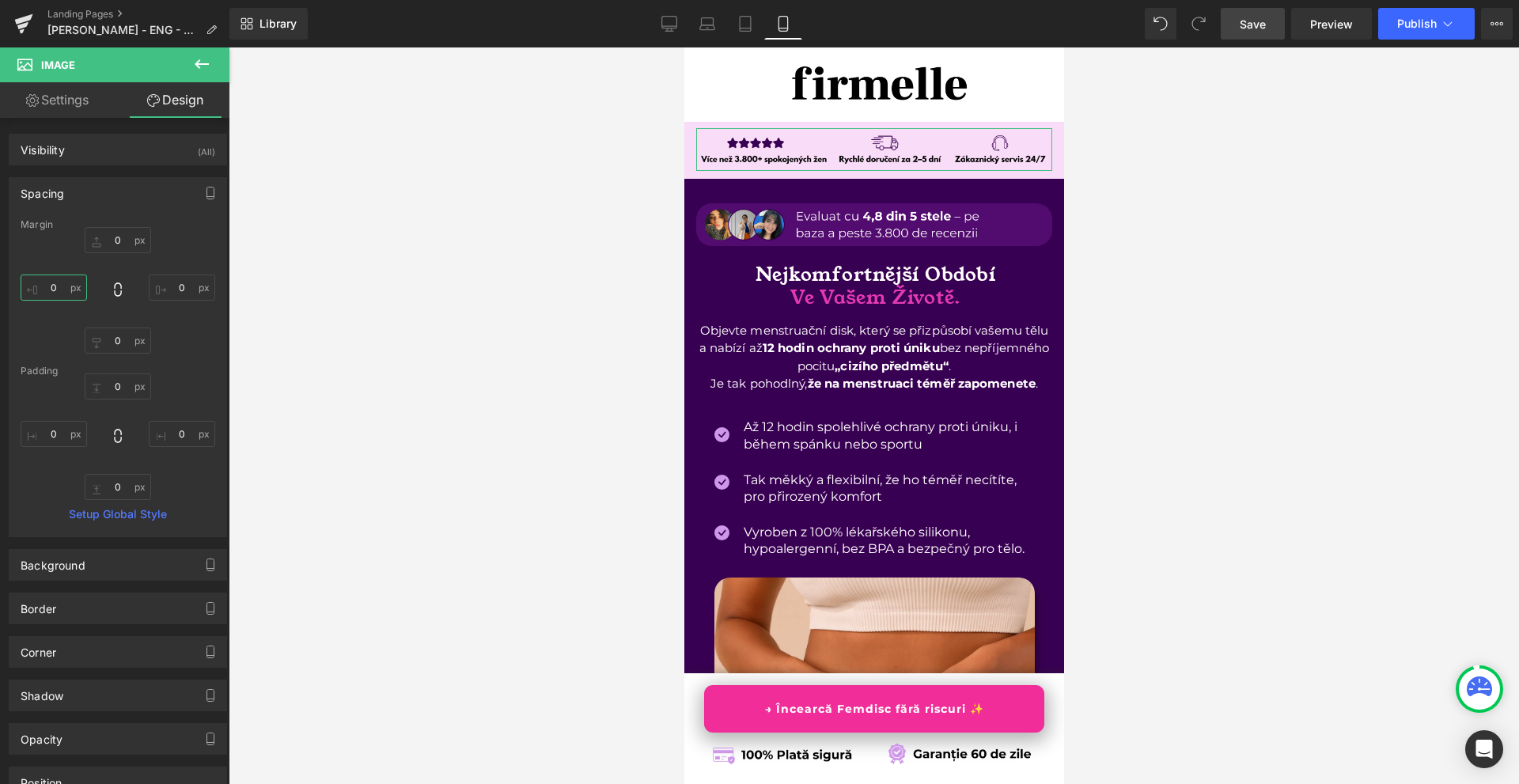
click at [64, 287] on input "0" at bounding box center [53, 288] width 66 height 27
type input "1"
type input "-10"
click at [186, 298] on input "0" at bounding box center [181, 288] width 66 height 27
type input "-10"
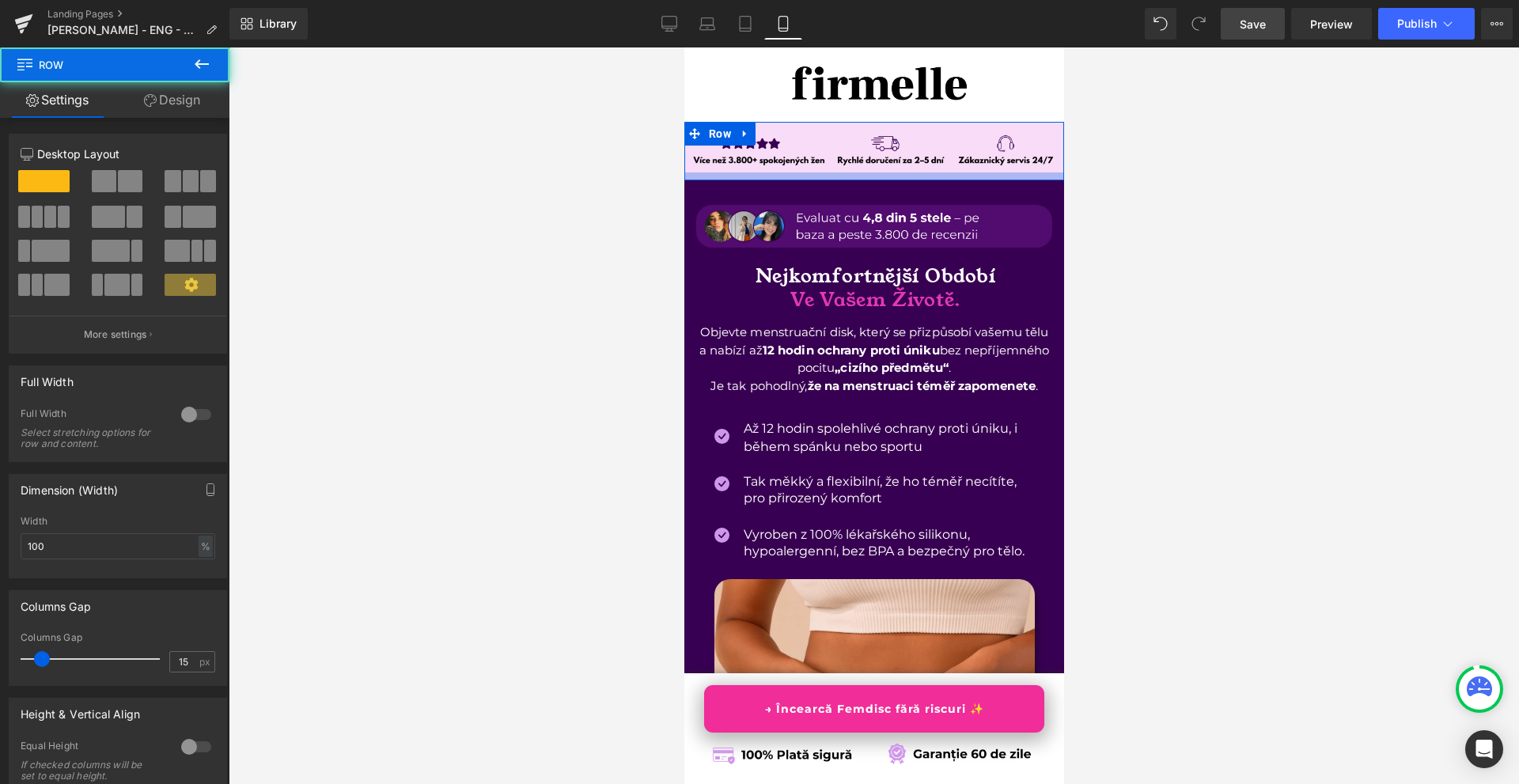
click at [881, 173] on div at bounding box center [874, 176] width 380 height 8
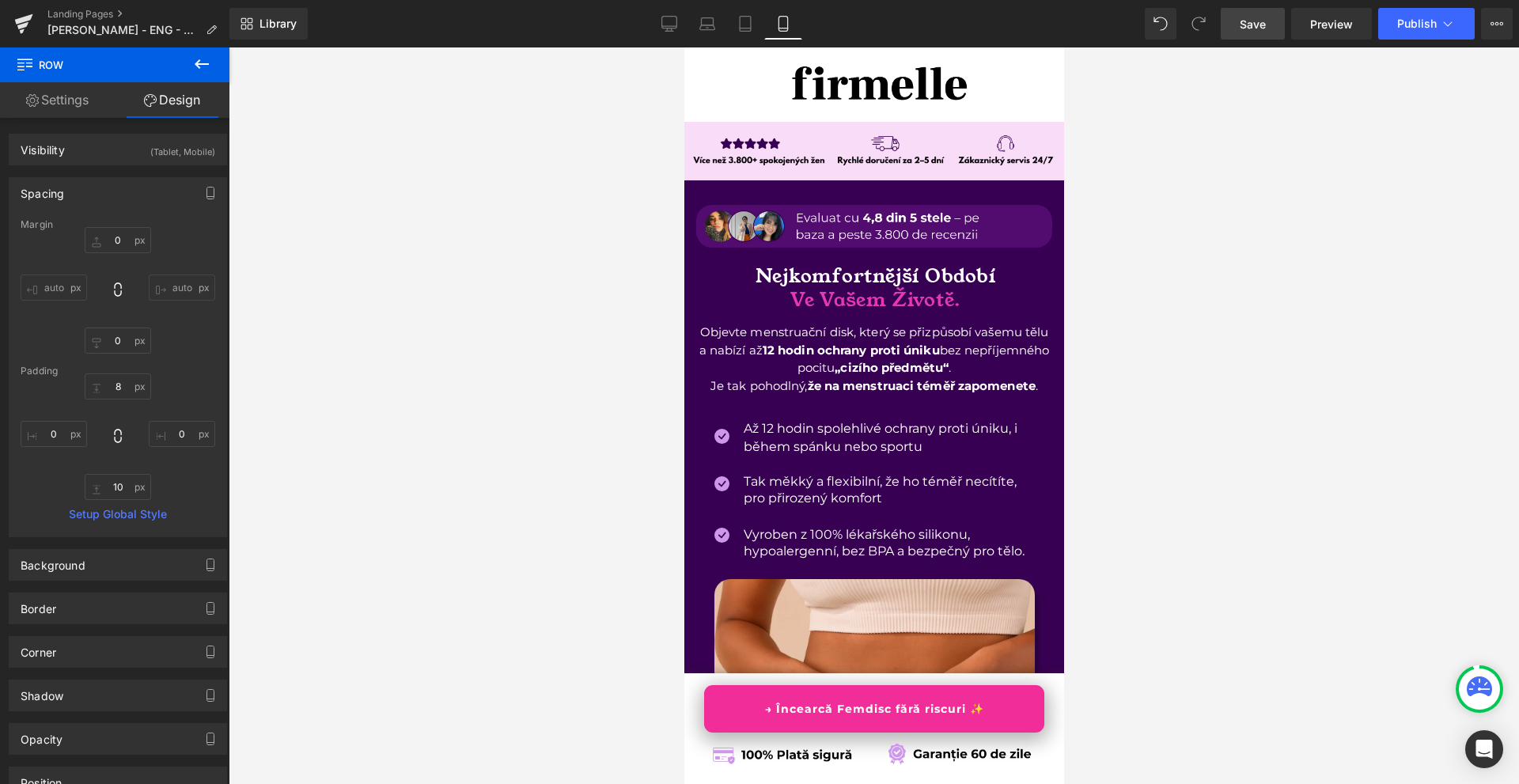
click at [1257, 29] on span "Save" at bounding box center [1253, 24] width 27 height 17
click at [808, 225] on img at bounding box center [874, 226] width 356 height 42
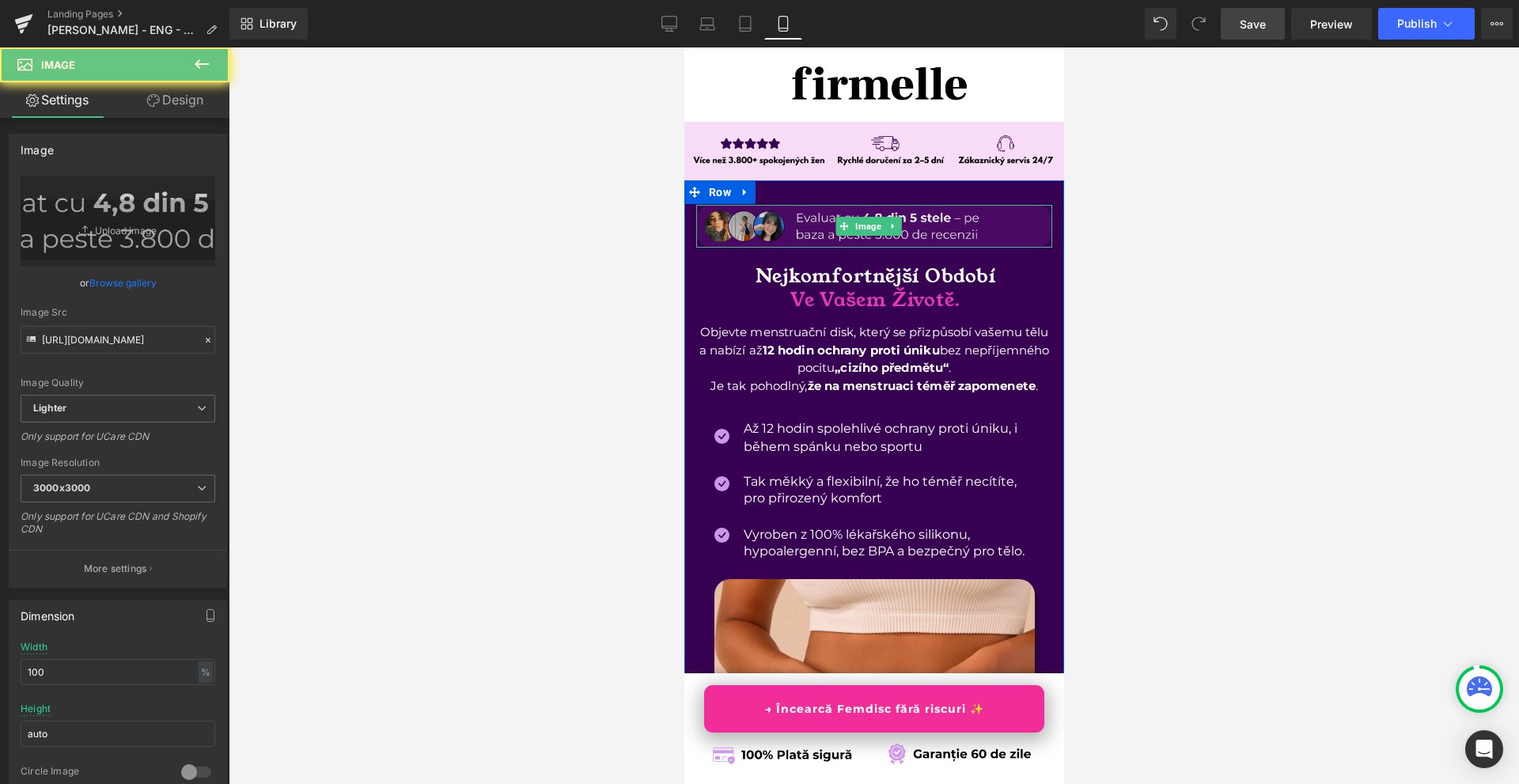
click at [808, 225] on img at bounding box center [874, 226] width 356 height 42
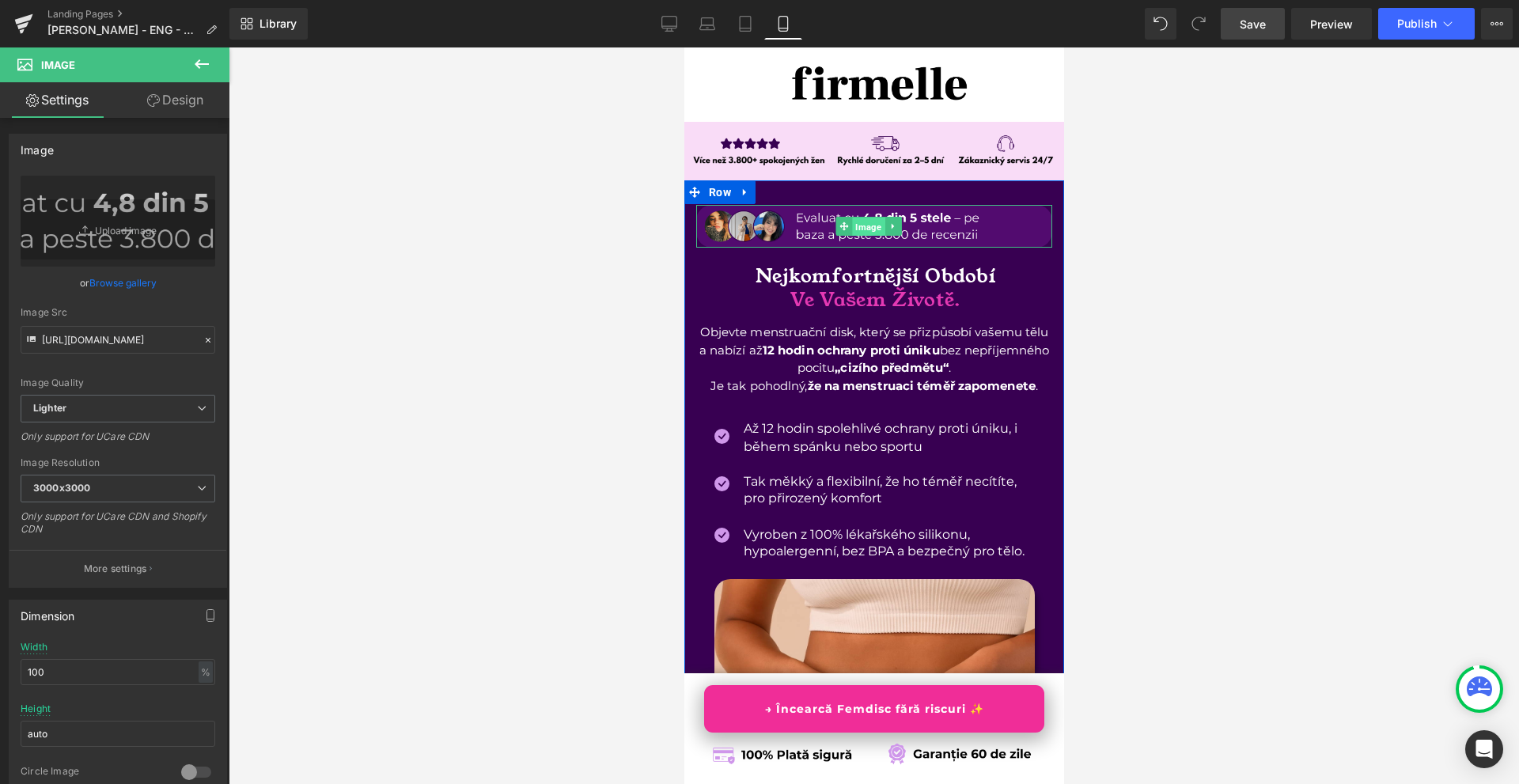
click at [860, 225] on span "Image" at bounding box center [867, 226] width 33 height 19
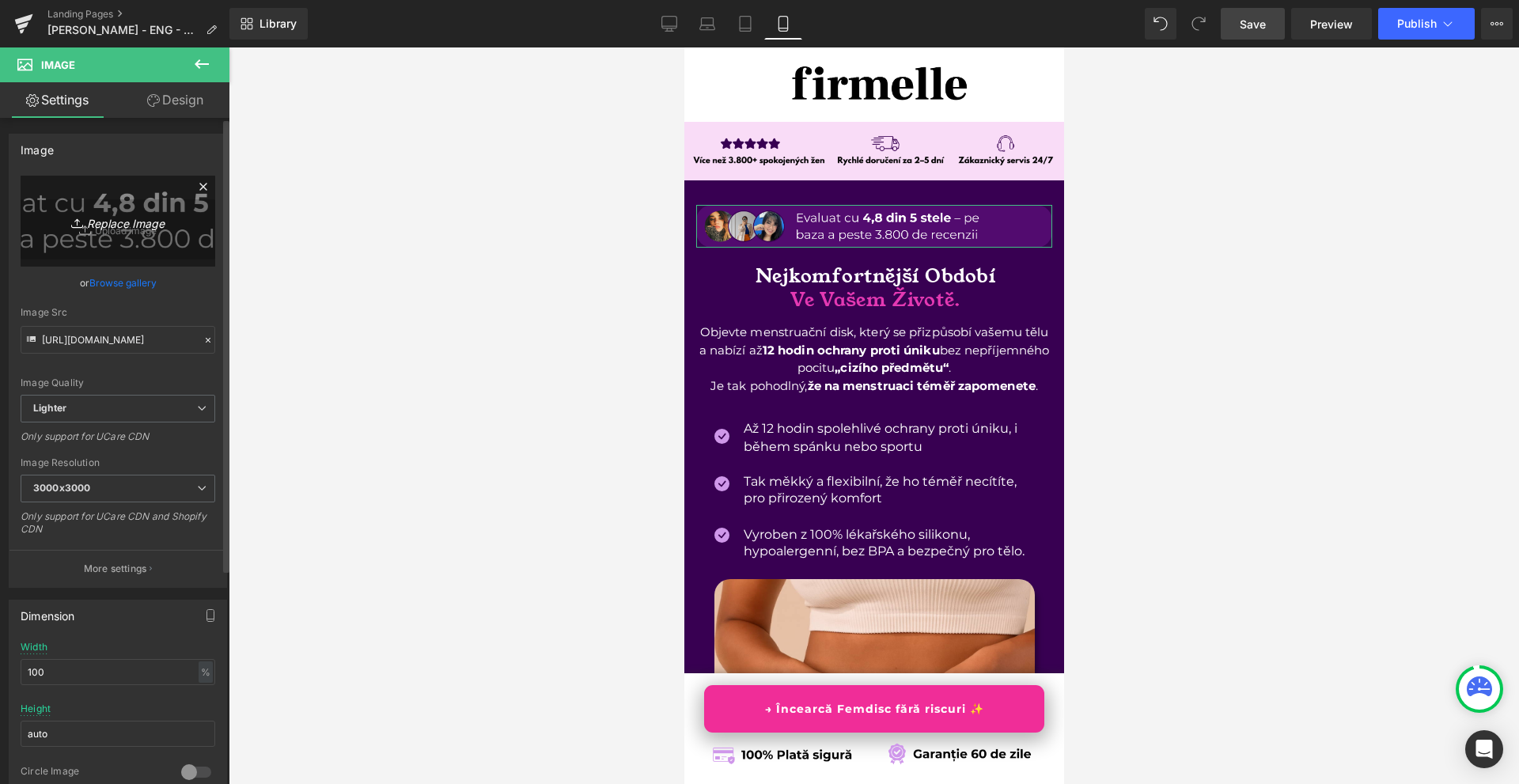
click at [101, 198] on link "Replace Image" at bounding box center [118, 221] width 195 height 91
type input "C:\fakepath\Více než 10 000 šťastných žen! (78).png"
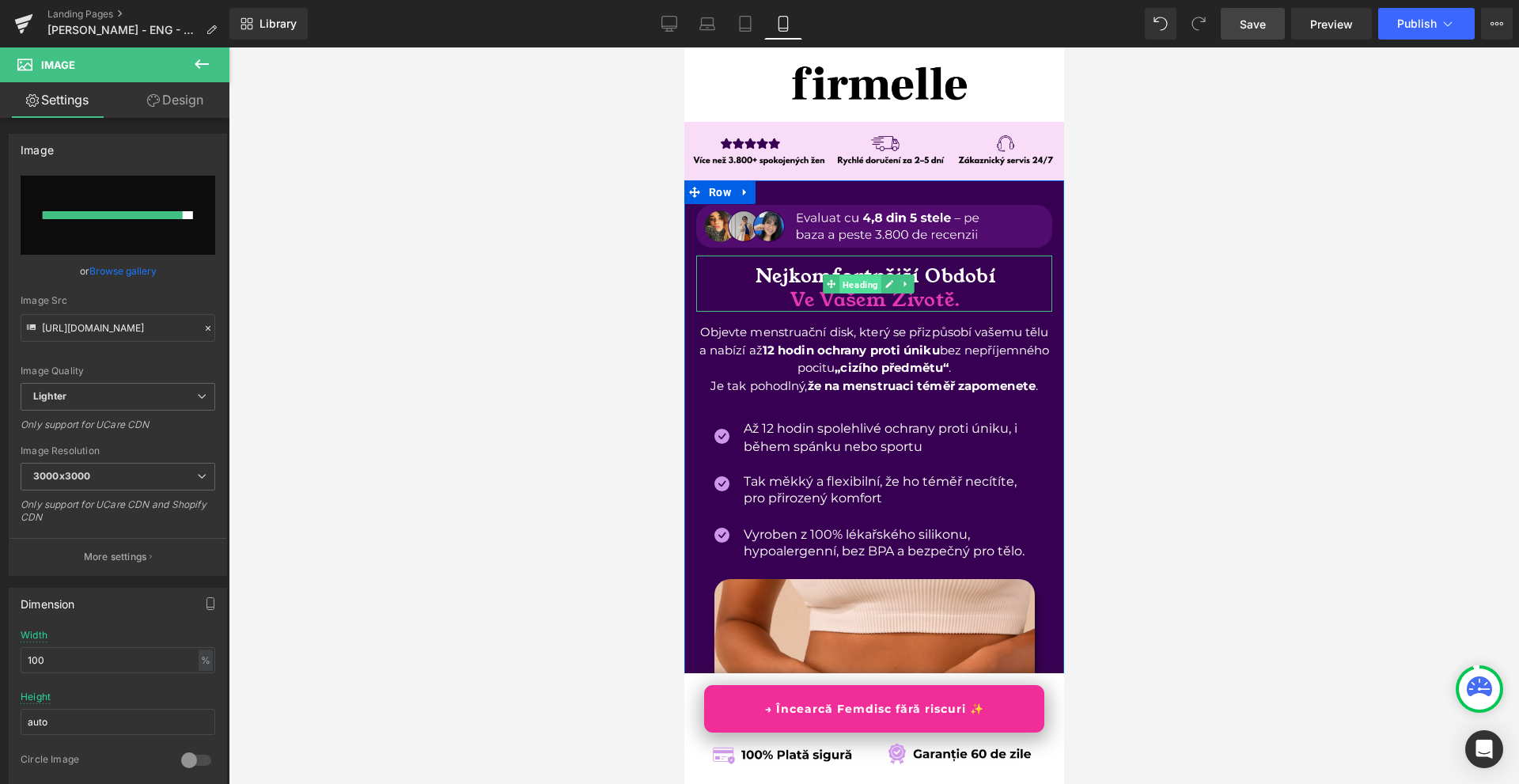
click at [866, 282] on span "Heading" at bounding box center [859, 284] width 42 height 19
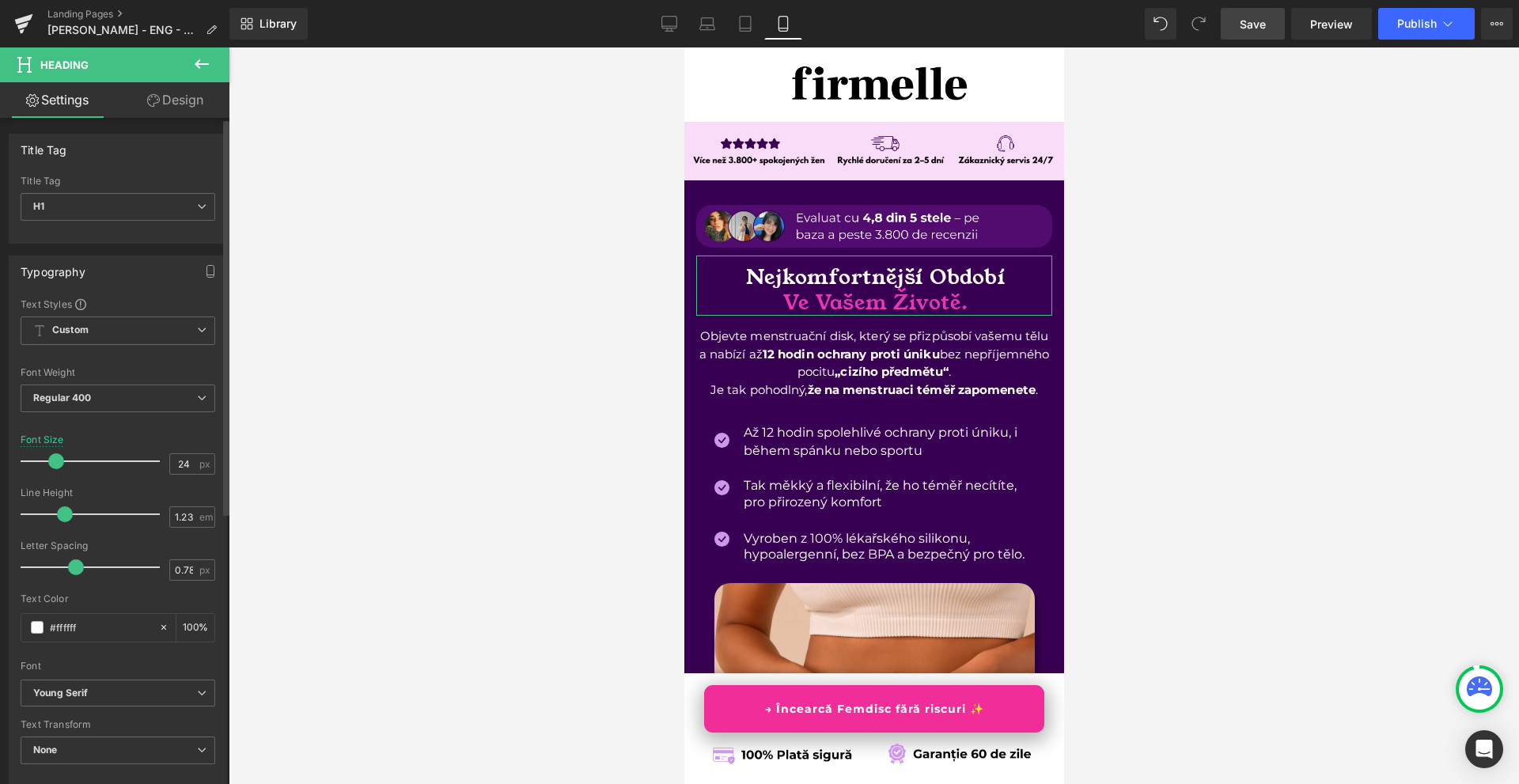
click at [54, 463] on span at bounding box center [57, 461] width 16 height 16
click at [884, 225] on link at bounding box center [892, 225] width 17 height 19
click at [845, 222] on link "Image" at bounding box center [834, 225] width 49 height 19
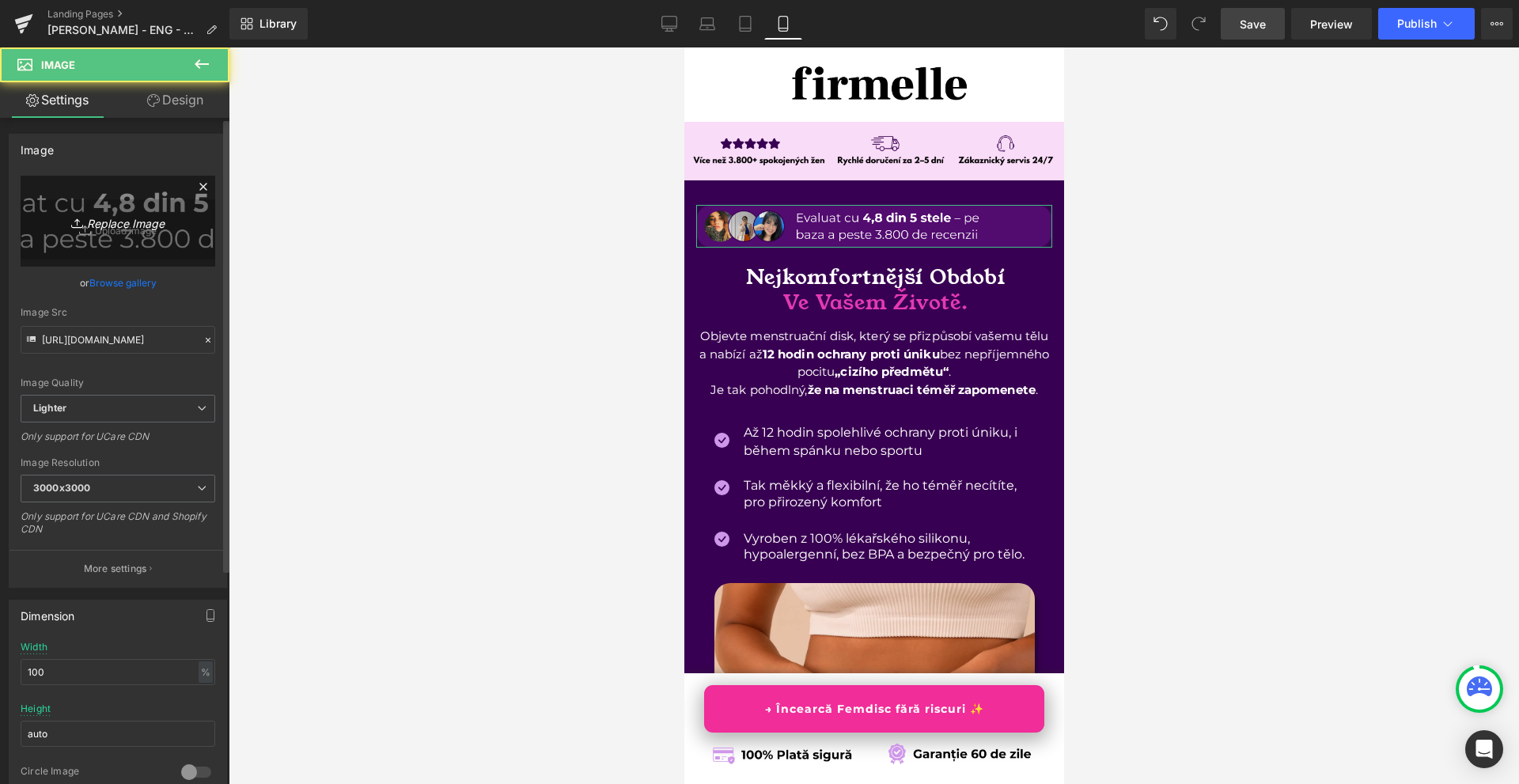
click at [104, 233] on link "Replace Image" at bounding box center [118, 221] width 195 height 91
type input "C:\fakepath\Více než 10 000 šťastných žen! (78).png"
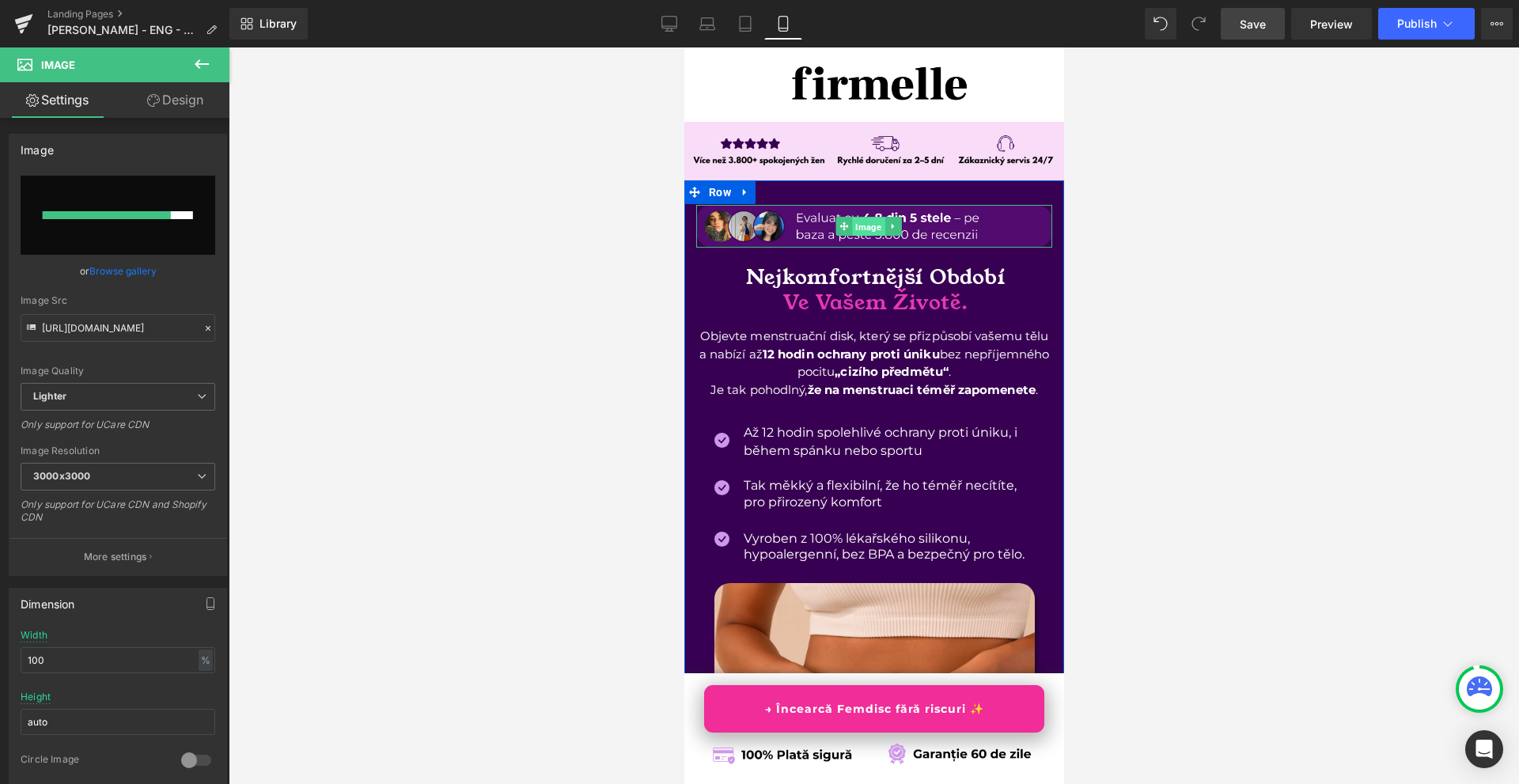
click at [855, 227] on span "Image" at bounding box center [867, 226] width 33 height 19
click at [729, 347] on p "Objevte menstruační disk, který se přizpůsobí vašemu tělu a nabízí až 12 hodin …" at bounding box center [874, 354] width 356 height 54
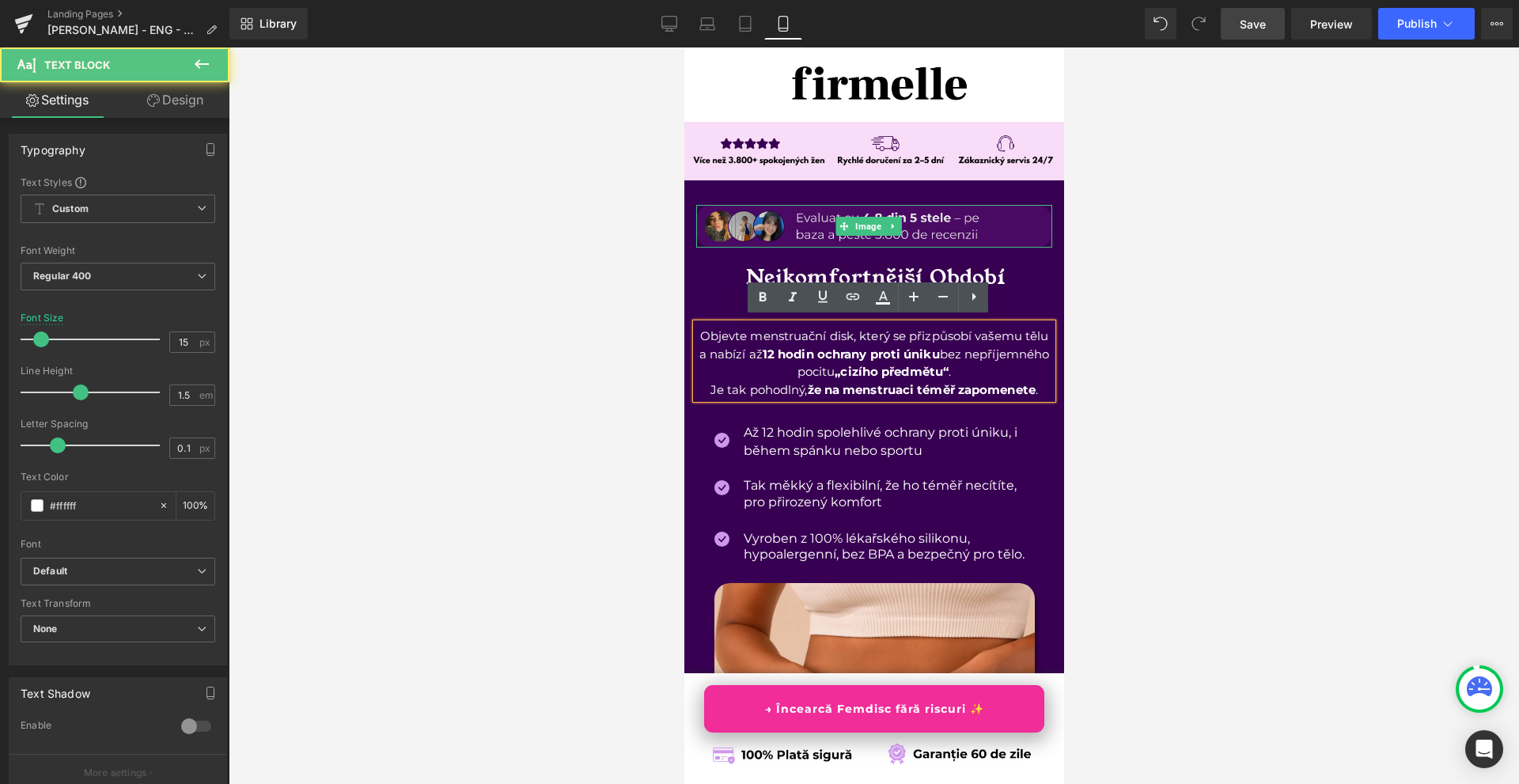
click at [735, 234] on img at bounding box center [874, 226] width 356 height 42
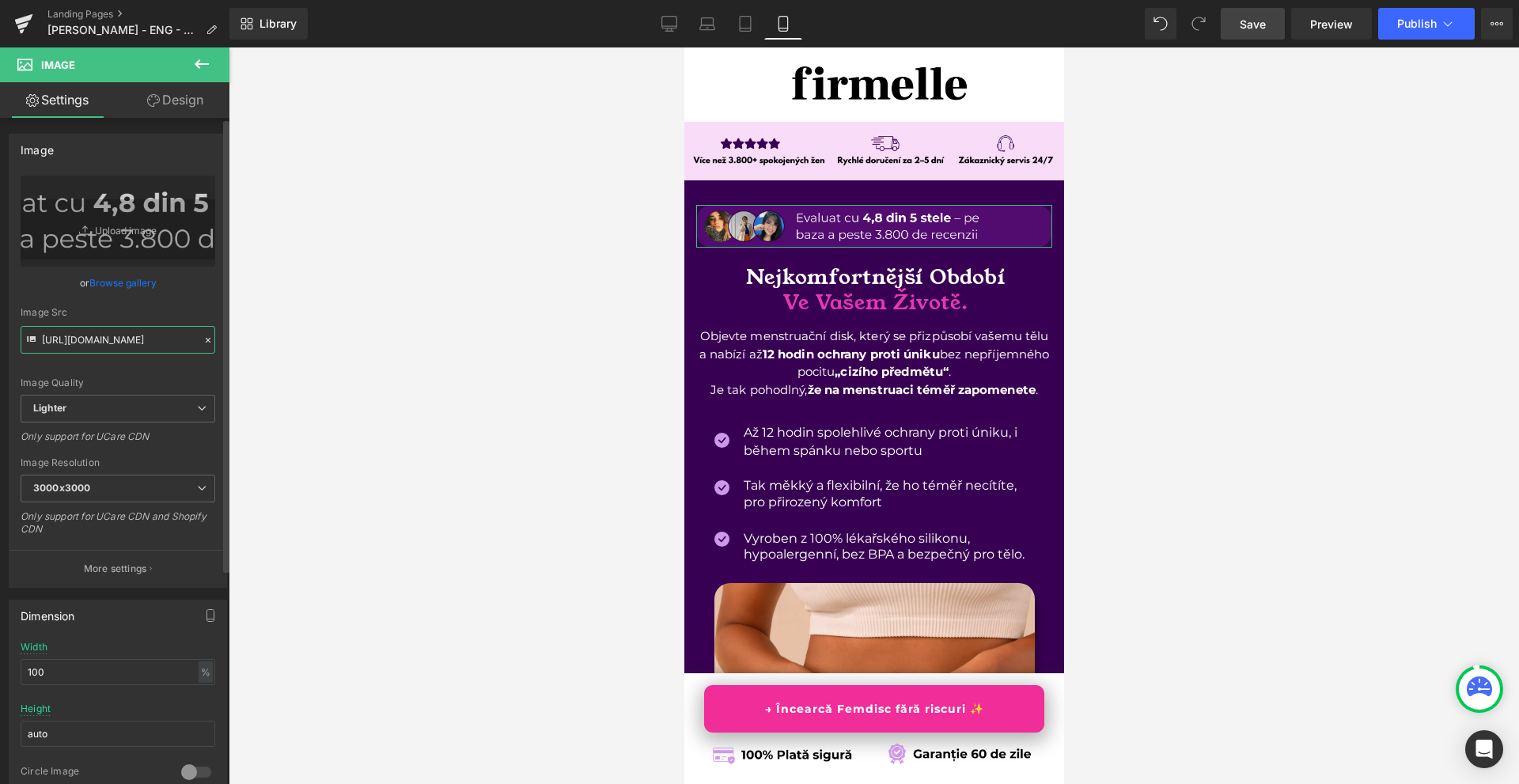
click at [123, 329] on input "[URL][DOMAIN_NAME]" at bounding box center [118, 339] width 195 height 27
paste input "[DOMAIN_NAME][URL]"
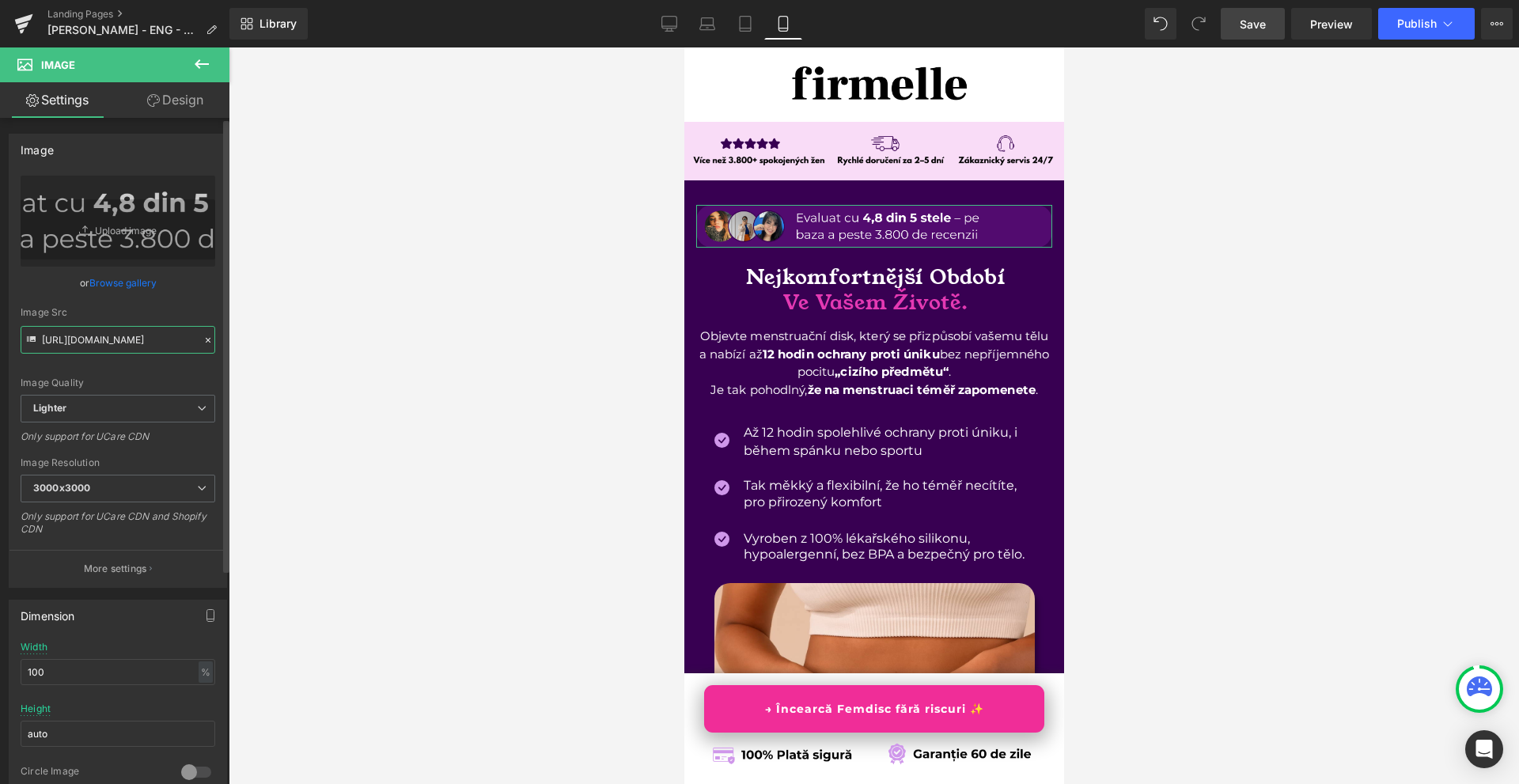
scroll to position [0, 354]
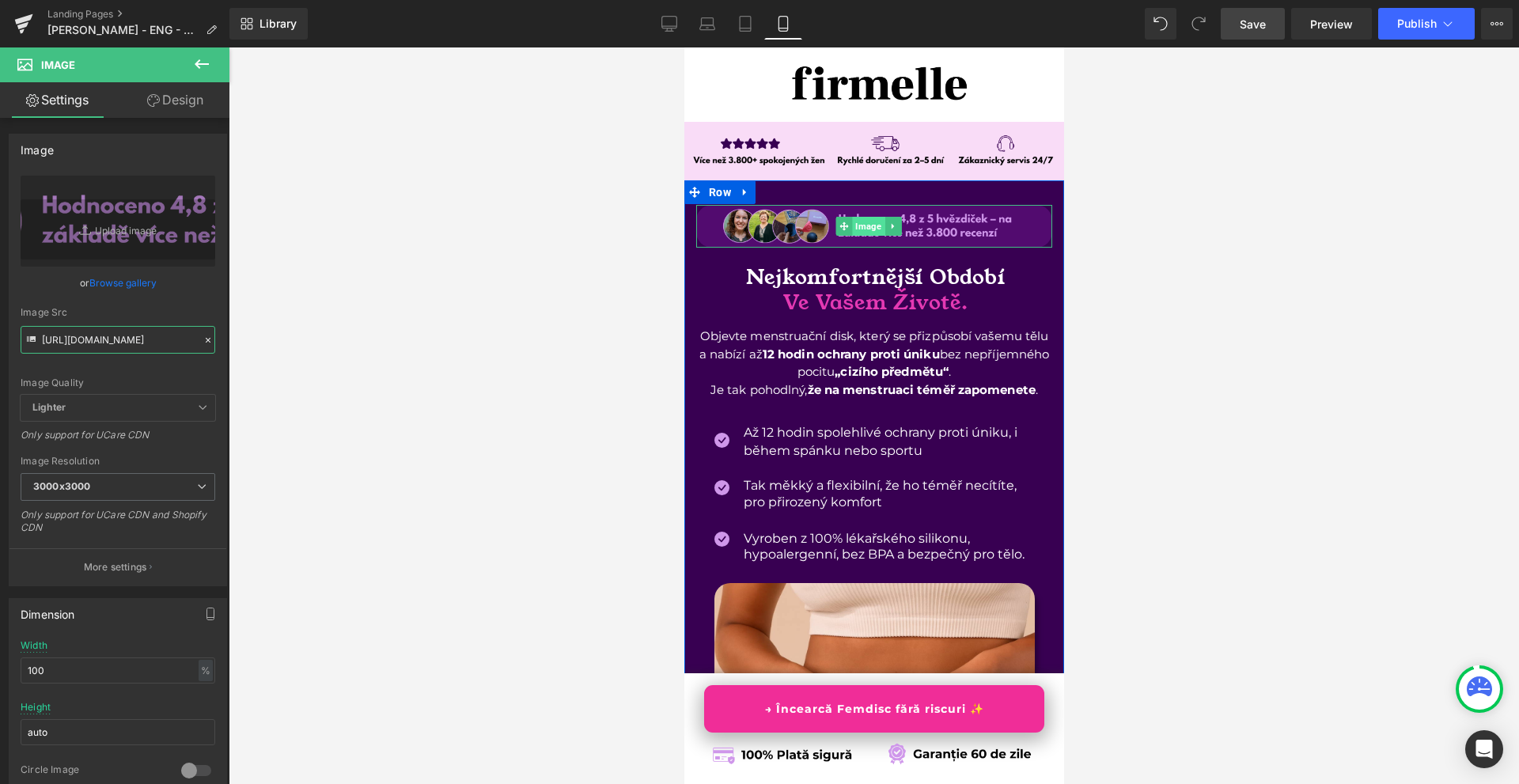
click at [866, 220] on span "Image" at bounding box center [867, 225] width 33 height 19
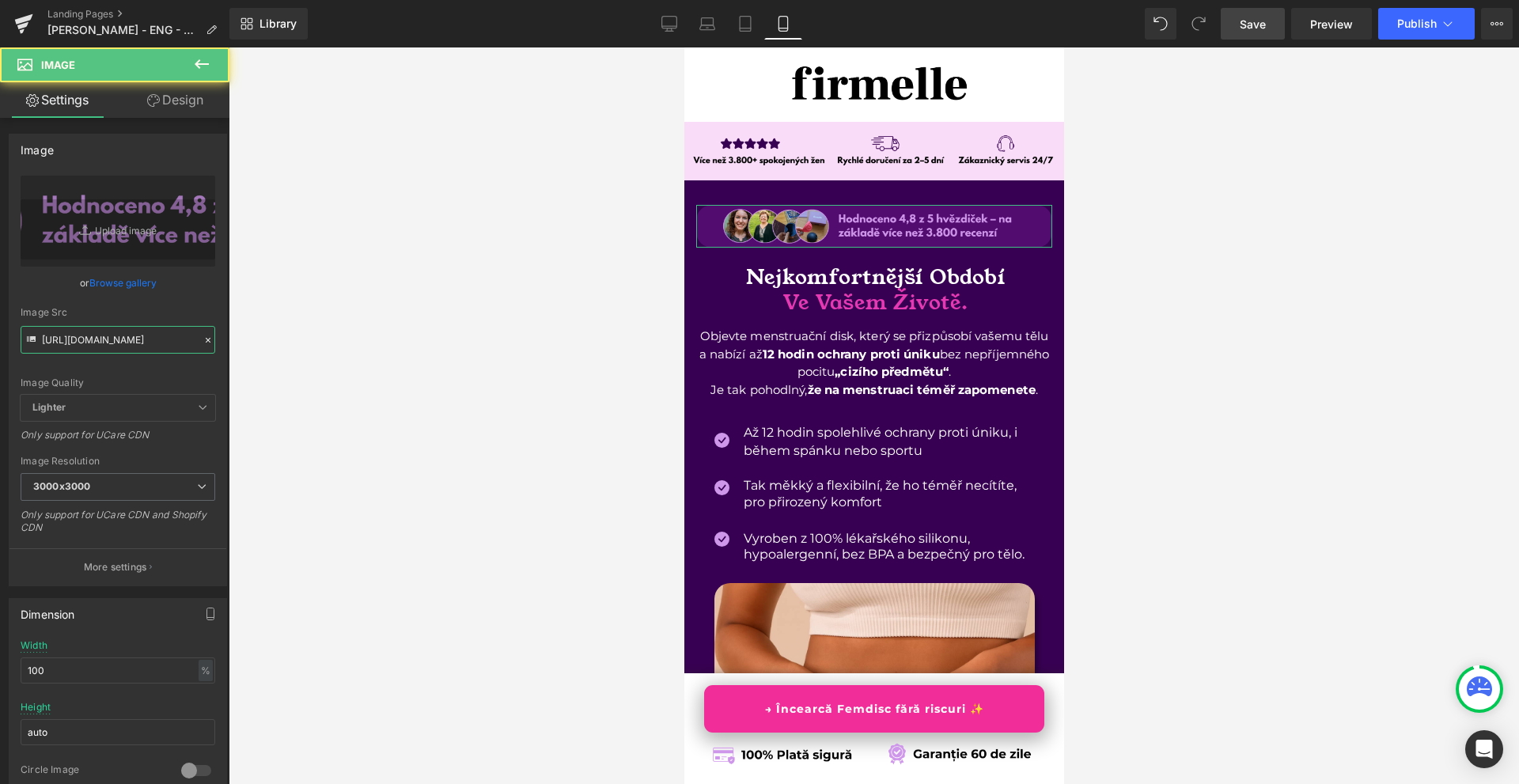
type input "[URL][DOMAIN_NAME]"
drag, startPoint x: 176, startPoint y: 109, endPoint x: 94, endPoint y: 316, distance: 222.6
click at [177, 108] on link "Design" at bounding box center [175, 100] width 115 height 35
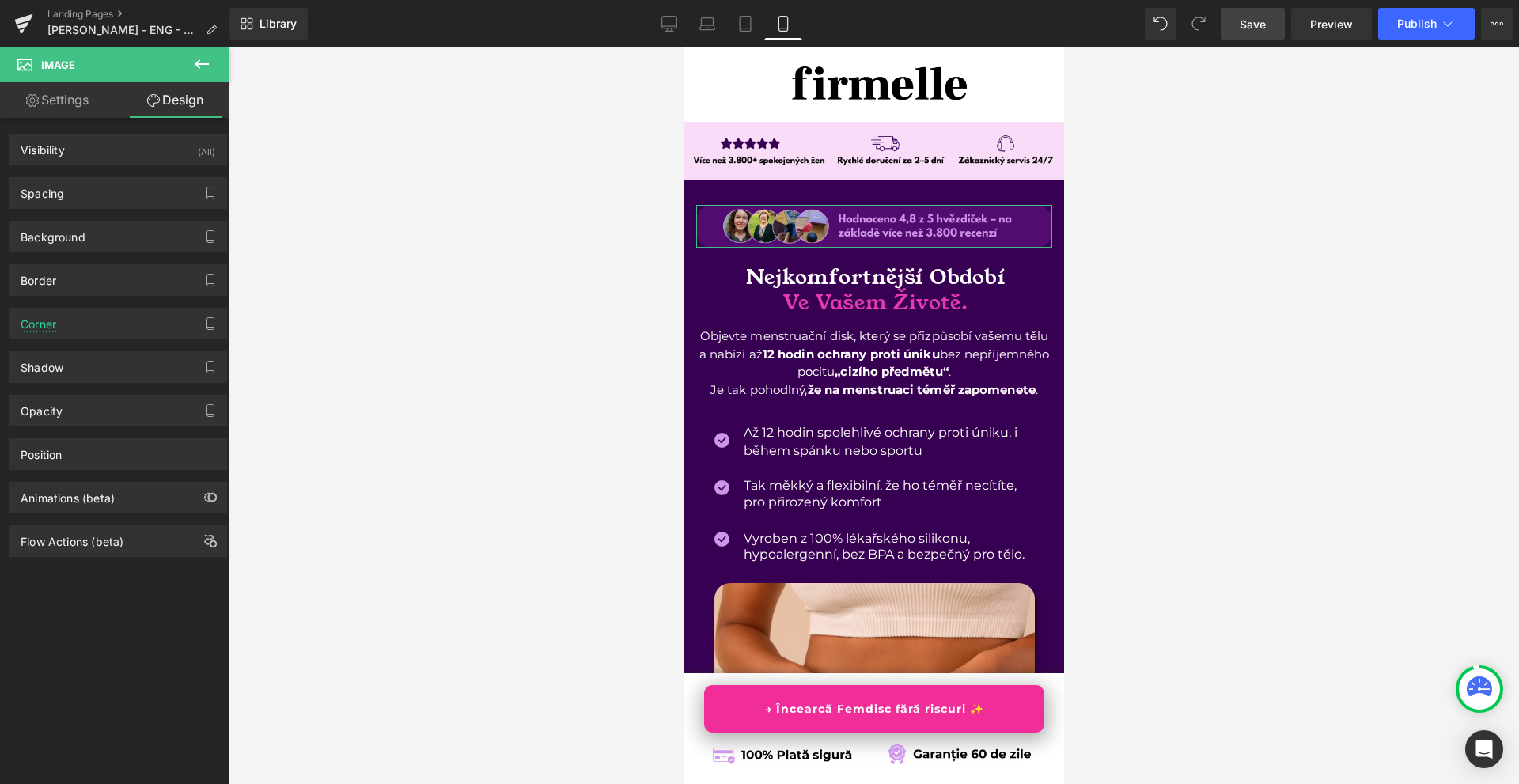
drag, startPoint x: 80, startPoint y: 365, endPoint x: 110, endPoint y: 384, distance: 35.5
click at [79, 365] on div "Shadow" at bounding box center [118, 367] width 217 height 30
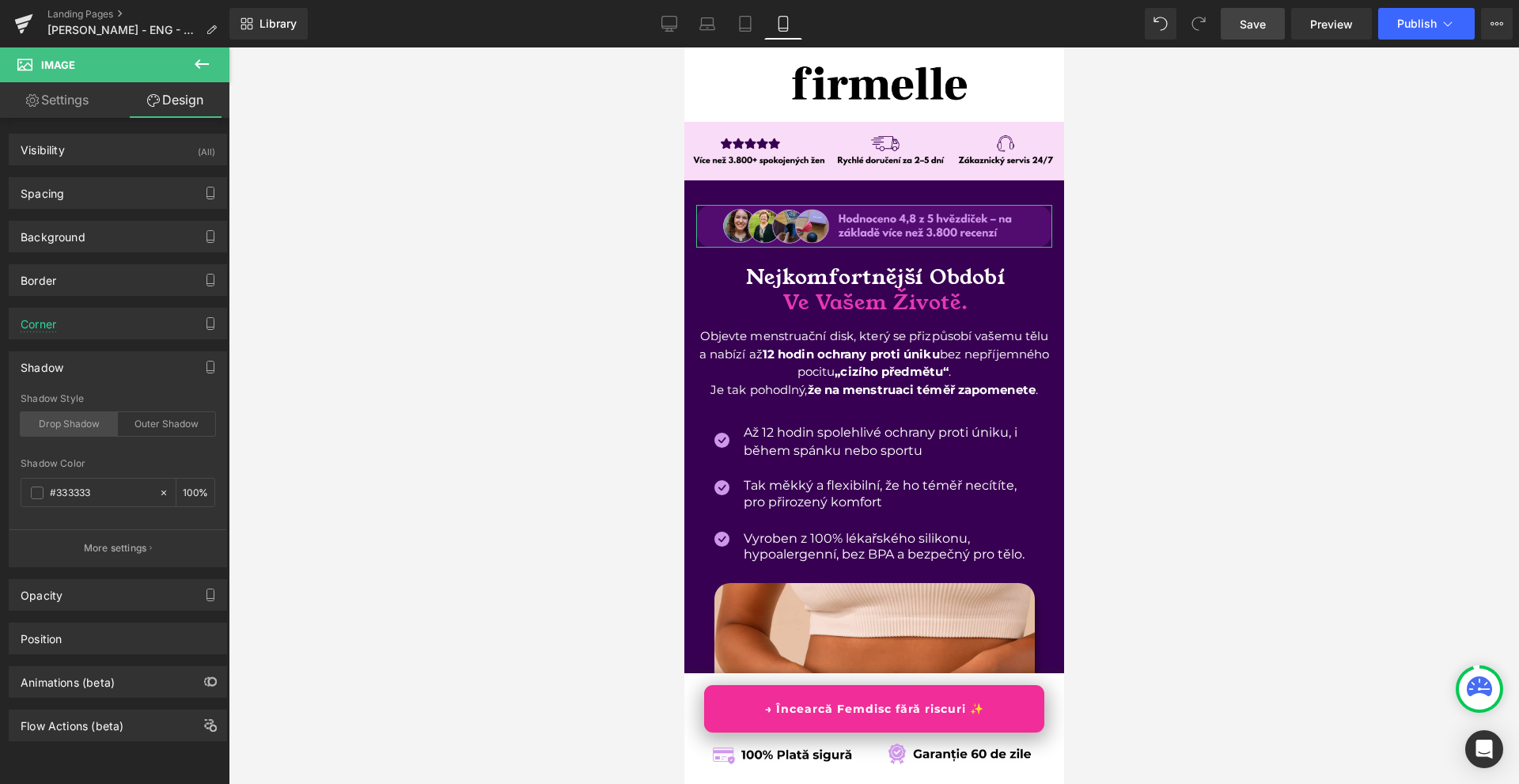
click at [85, 425] on div "Drop Shadow" at bounding box center [69, 423] width 97 height 24
click at [189, 490] on input "number" at bounding box center [191, 492] width 16 height 18
type input "20"
click at [34, 497] on span at bounding box center [37, 492] width 12 height 12
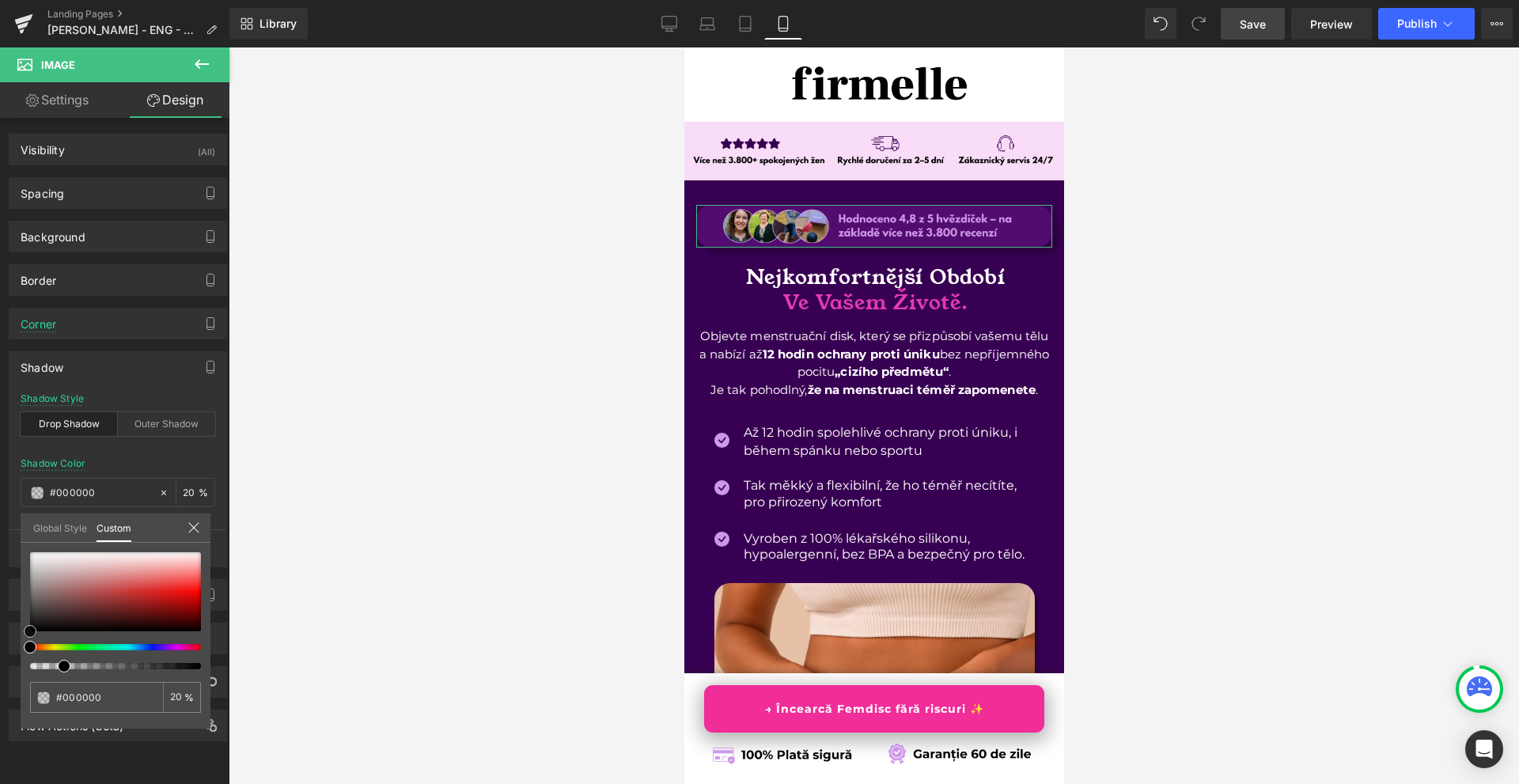
drag, startPoint x: 44, startPoint y: 598, endPoint x: 1, endPoint y: 701, distance: 111.6
click at [0, 567] on div "Shadow Shadow Style Drop Shadow Outer Shadow Shadow Color 20 % More settings Gl…" at bounding box center [118, 453] width 237 height 228
click at [1272, 23] on link "Save" at bounding box center [1253, 24] width 64 height 32
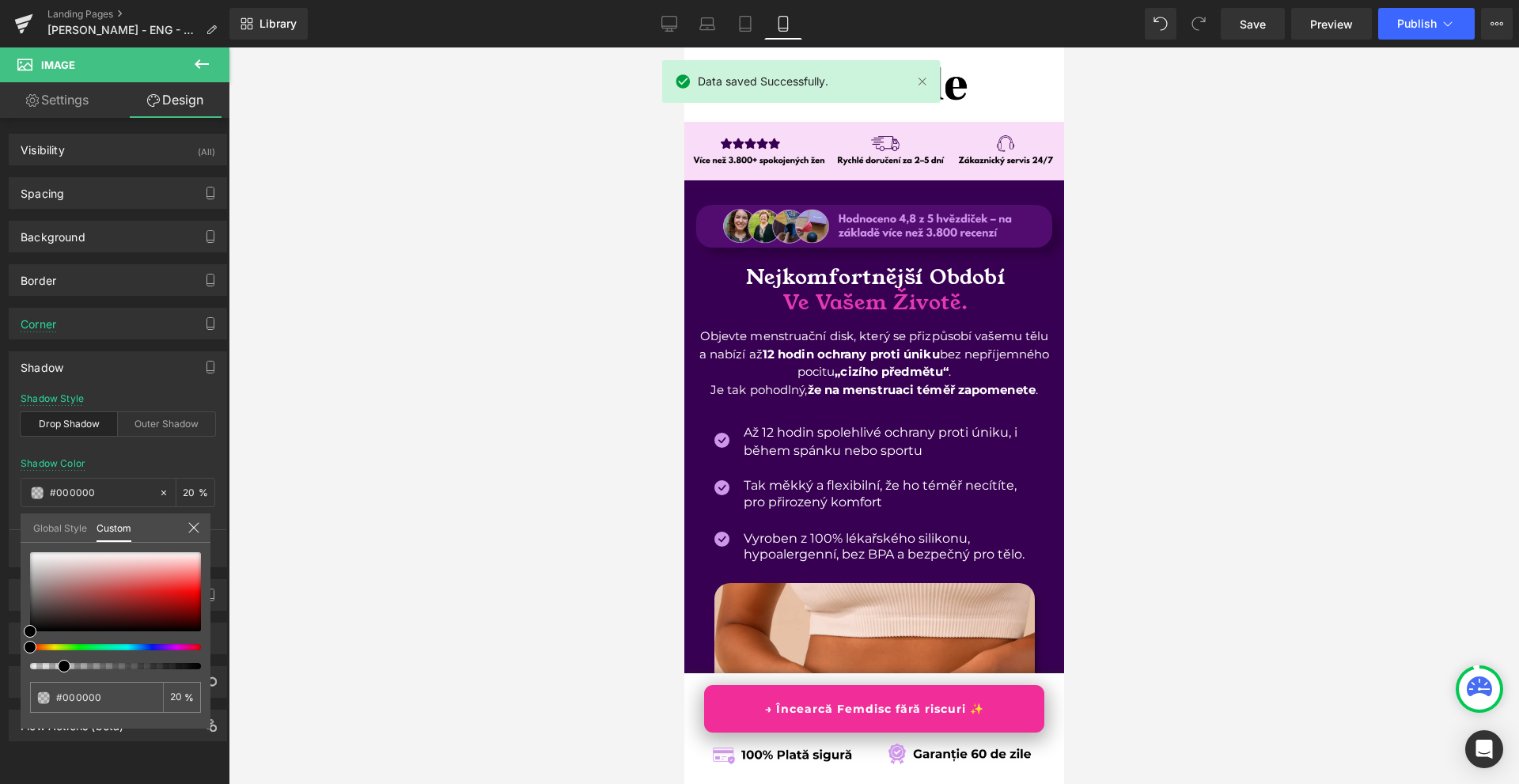
scroll to position [79, 0]
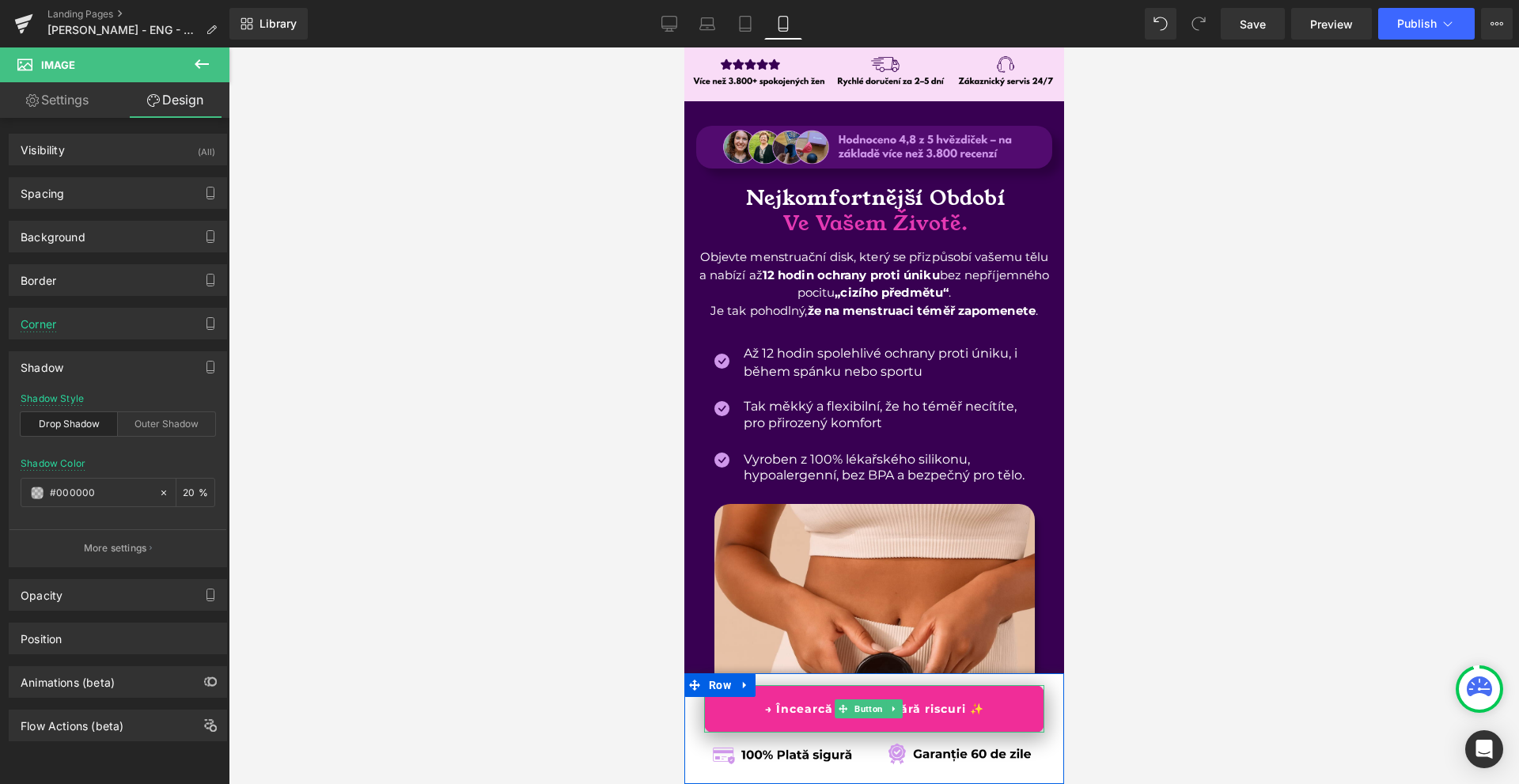
click at [851, 716] on span "Button" at bounding box center [867, 708] width 34 height 19
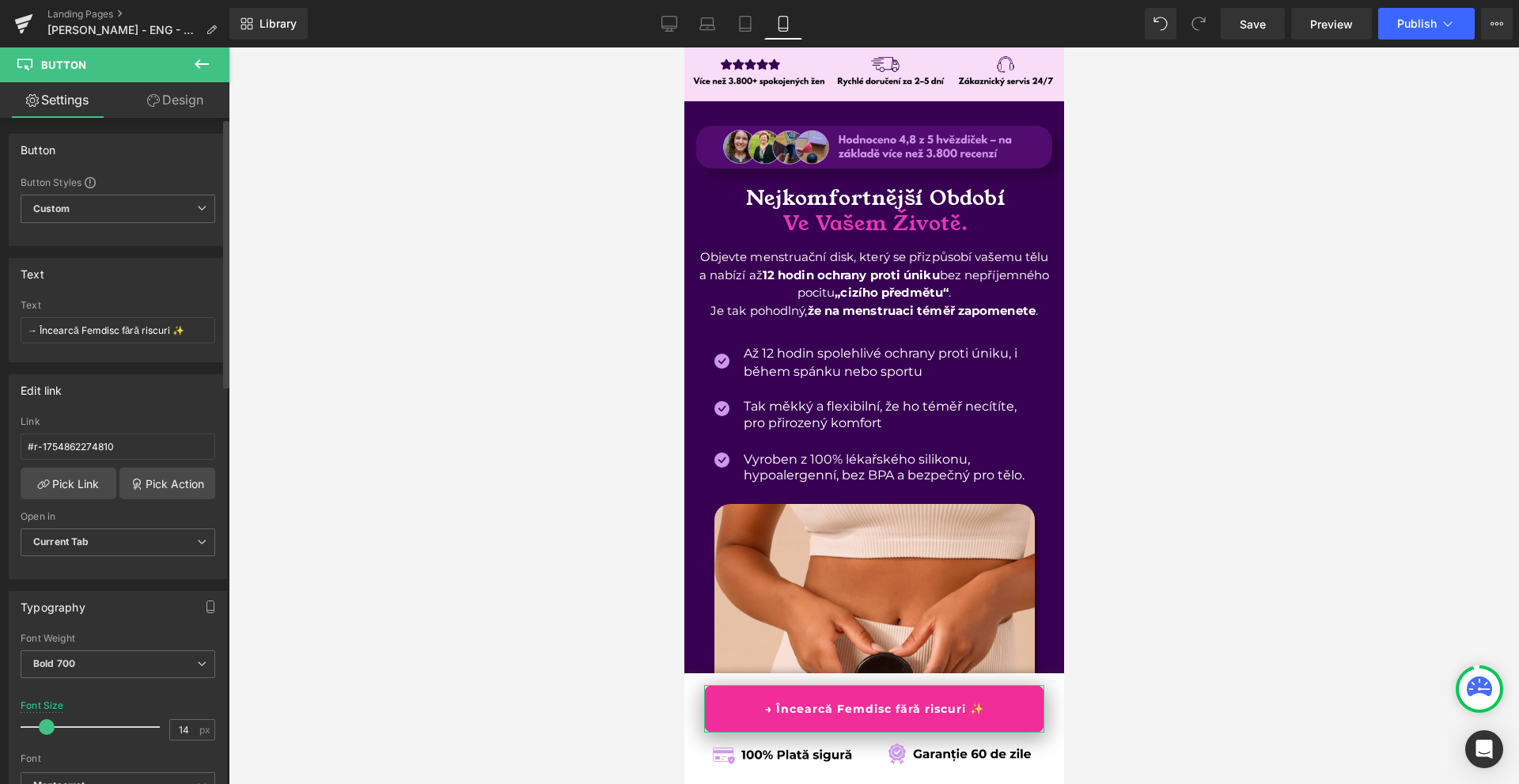
click at [127, 344] on div "Text → Încearcă Femdisc fără riscuri ✨" at bounding box center [118, 331] width 195 height 62
click at [134, 335] on input "→ Încearcă Femdisc fără riscuri ✨" at bounding box center [118, 331] width 195 height 27
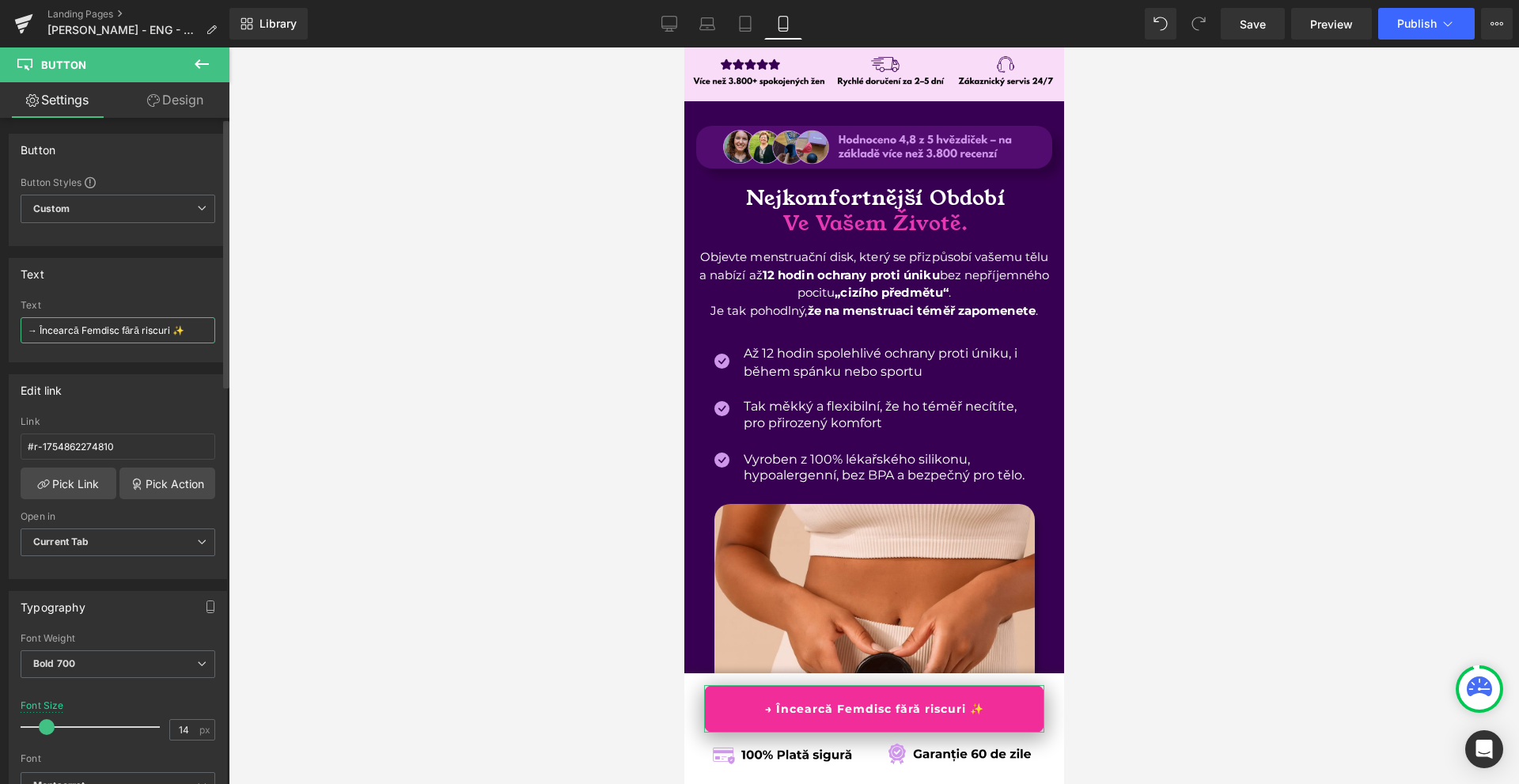
paste input "Vyzkoušejte Femdisc bez rizika ✨ A ChatGPT megkérdezése"
drag, startPoint x: 55, startPoint y: 330, endPoint x: 289, endPoint y: 329, distance: 234.0
click at [289, 329] on div "Button You are previewing how the will restyle your page. You can not edit Elem…" at bounding box center [760, 405] width 1519 height 811
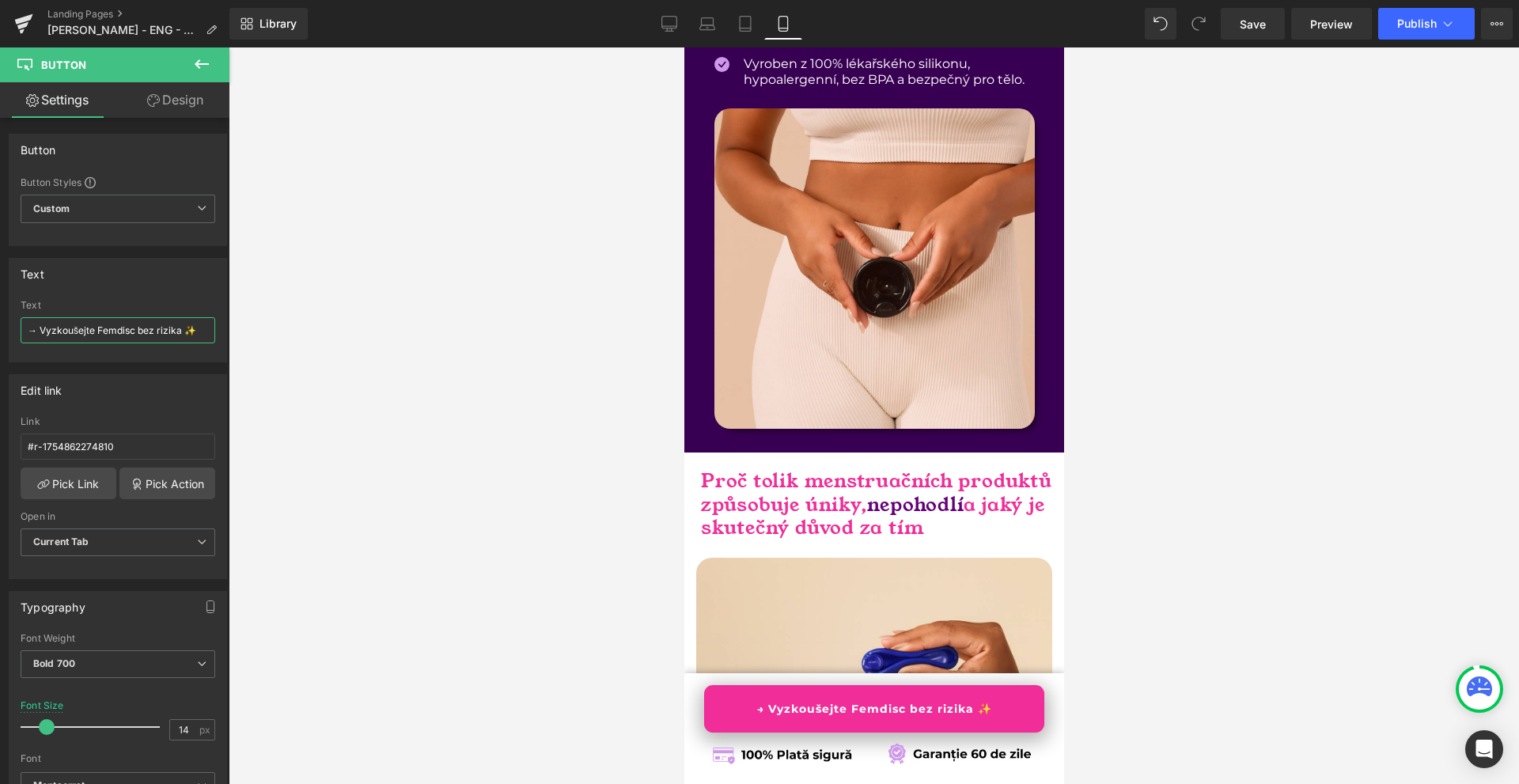
type input "→ Vyzkoušejte Femdisc bez rizika ✨"
click at [945, 752] on img at bounding box center [874, 753] width 340 height 42
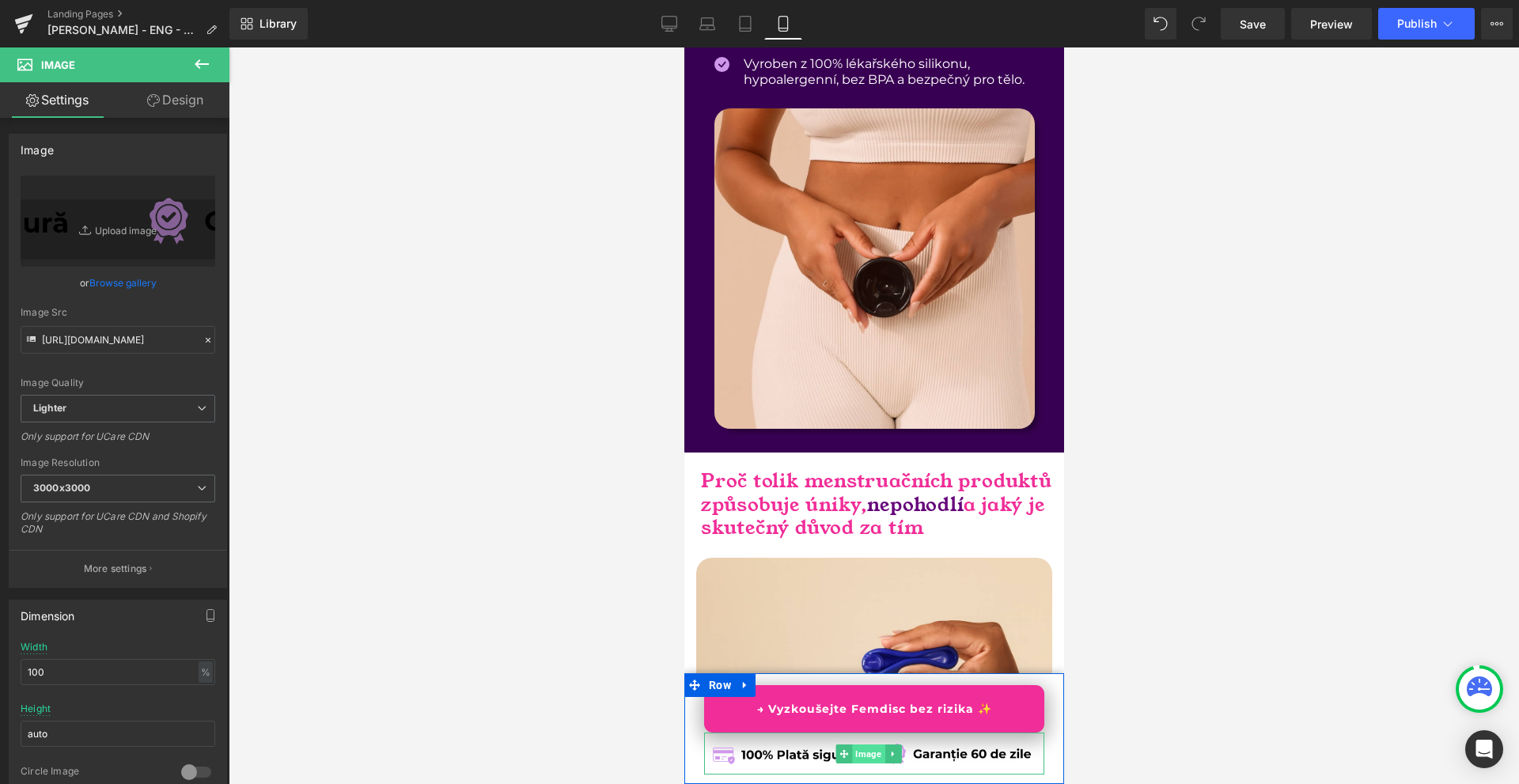
click at [857, 755] on span "Image" at bounding box center [867, 753] width 33 height 19
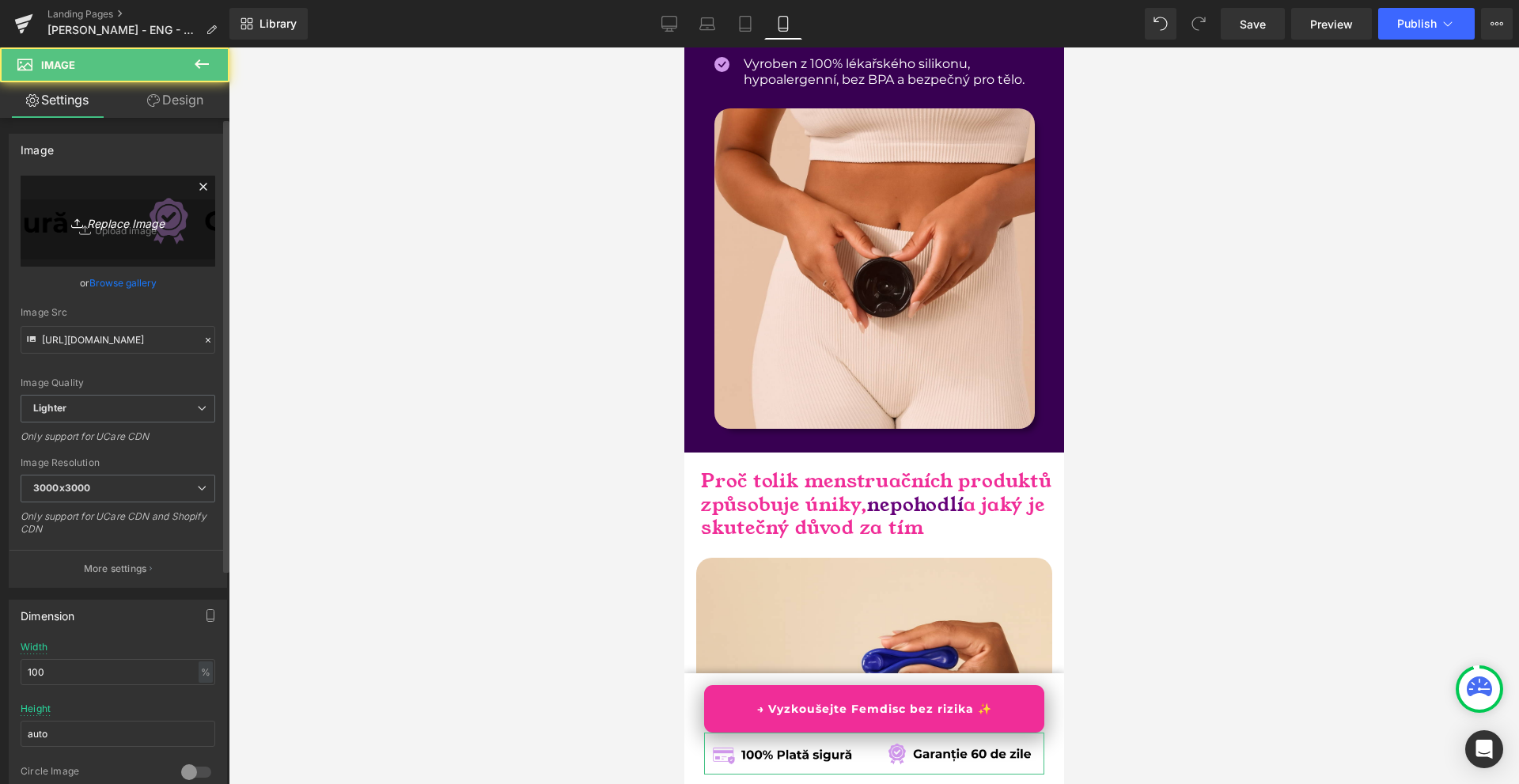
click at [147, 215] on icon "Replace Image" at bounding box center [118, 221] width 126 height 19
type input "C:\fakepath\Více než 10 000 šťastných žen! (79).png"
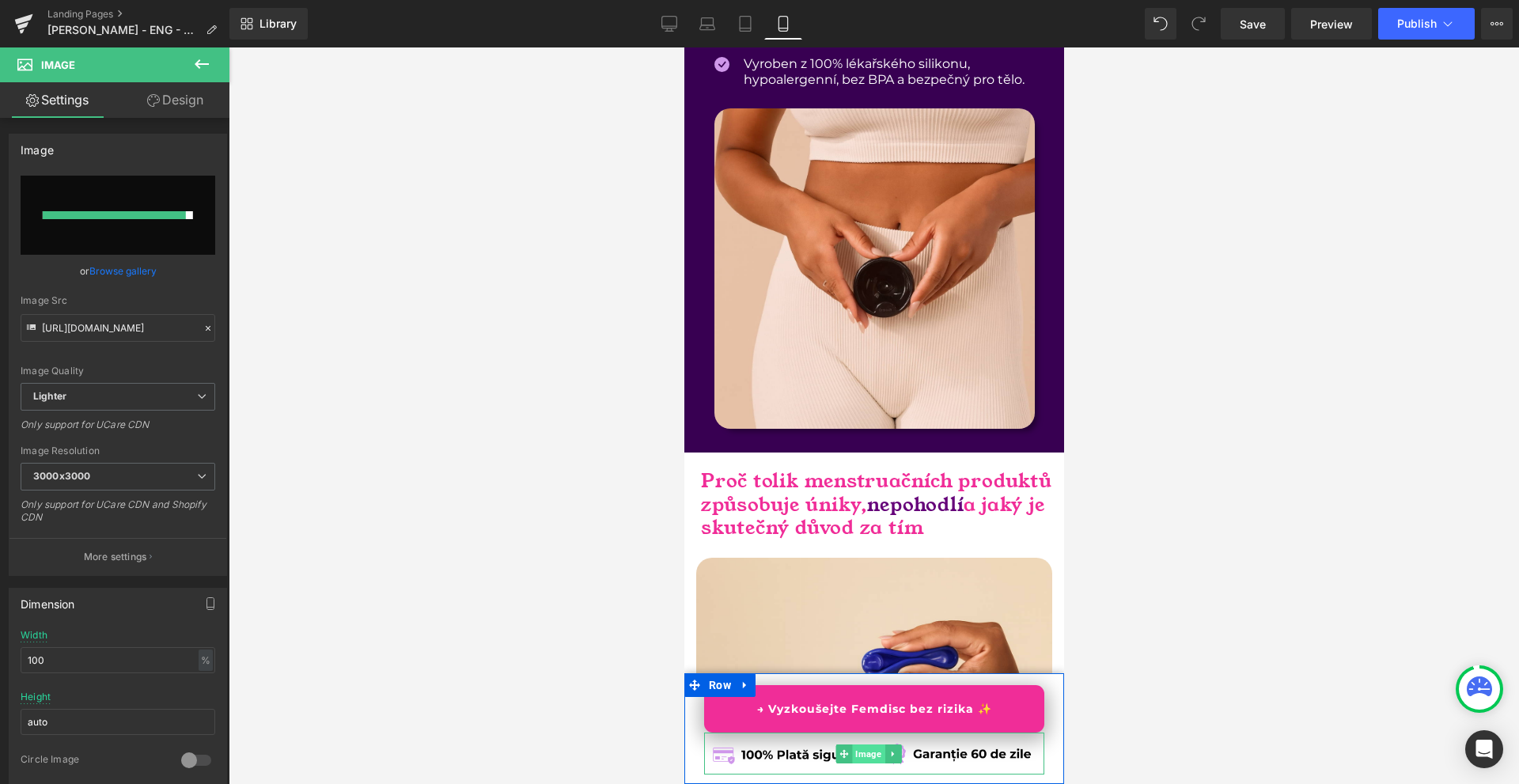
click at [855, 753] on span "Image" at bounding box center [867, 753] width 33 height 19
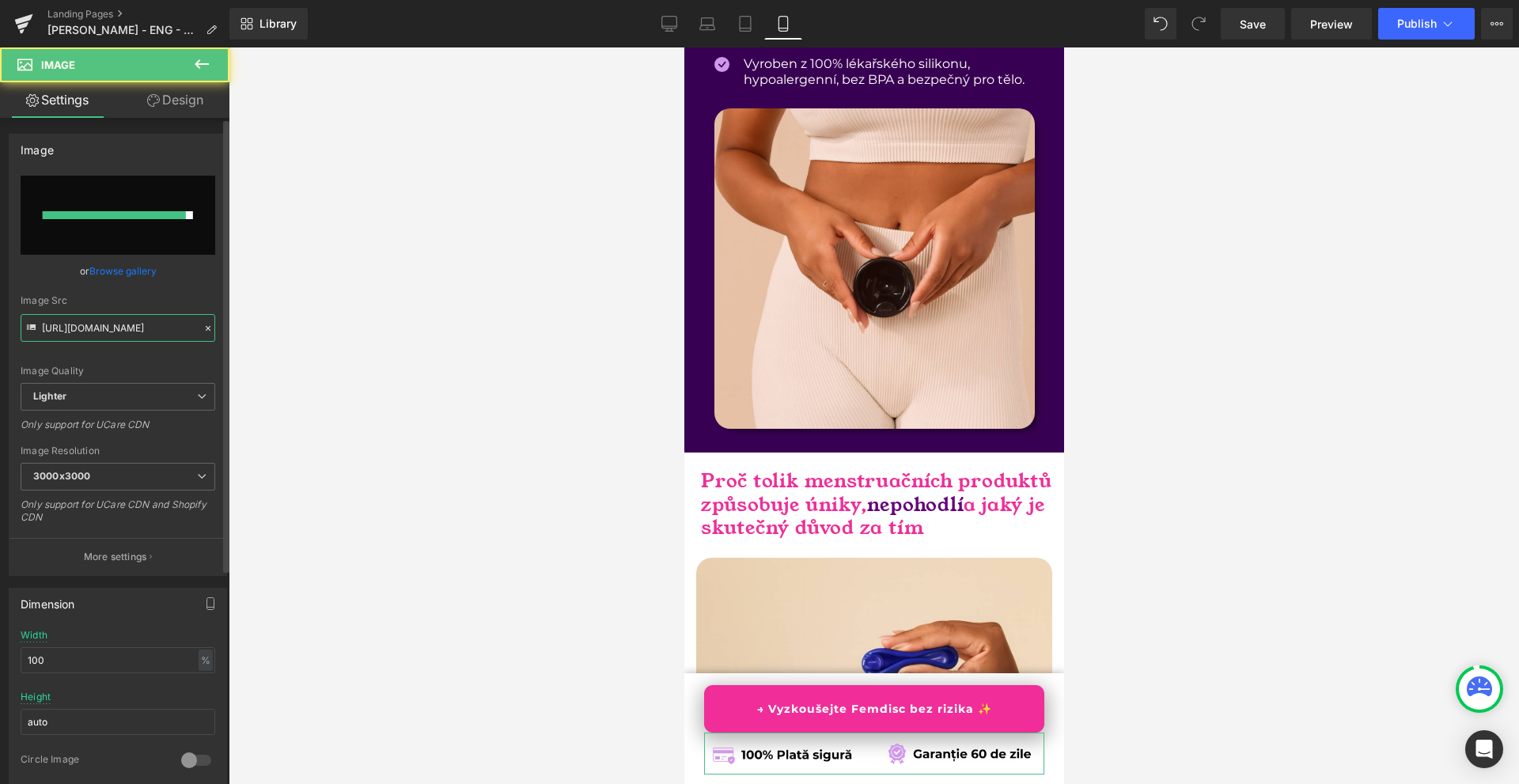
click at [115, 338] on input "[URL][DOMAIN_NAME]" at bounding box center [118, 327] width 195 height 27
paste input "[DOMAIN_NAME][URL]"
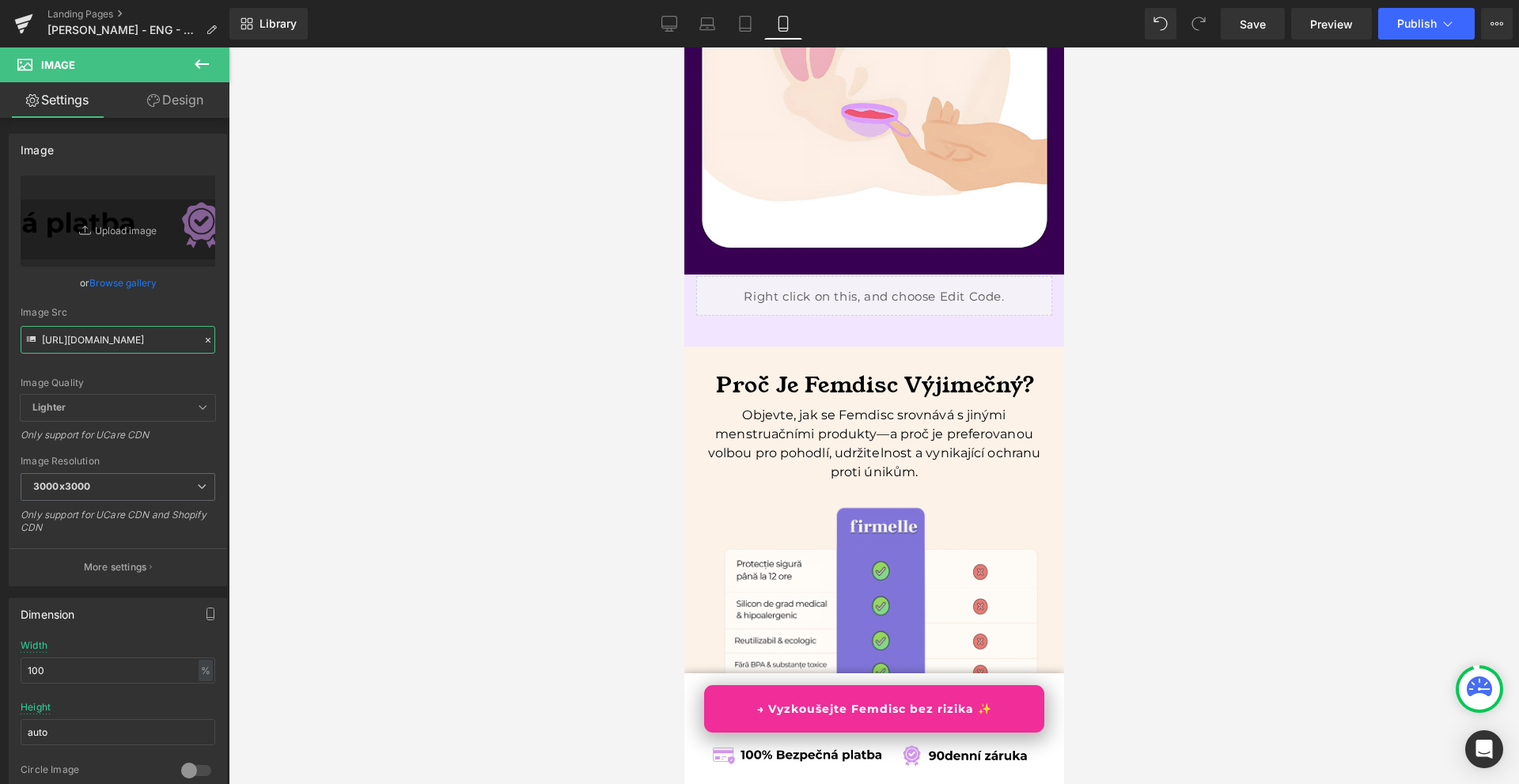
scroll to position [5221, 0]
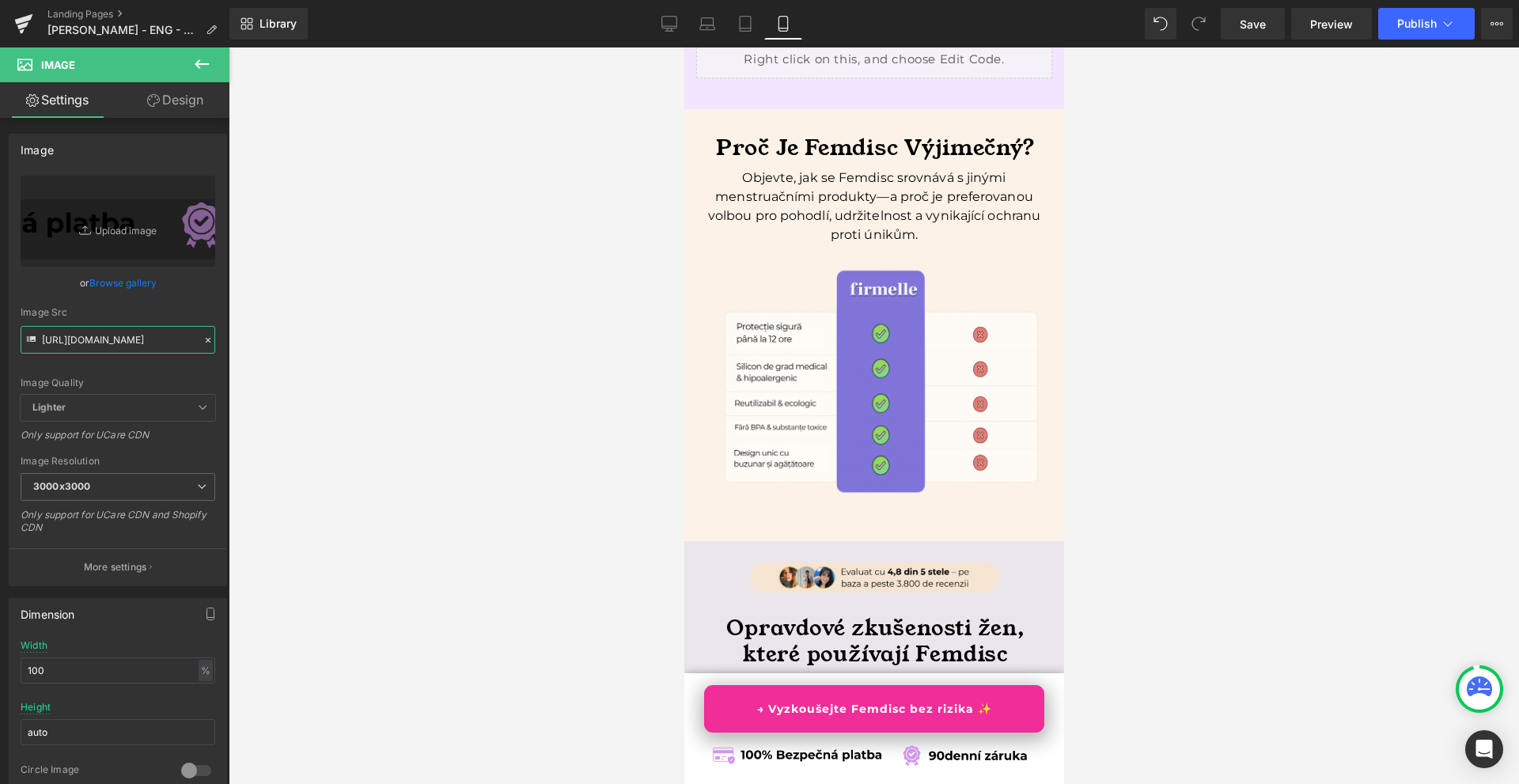
type input "[URL][DOMAIN_NAME]"
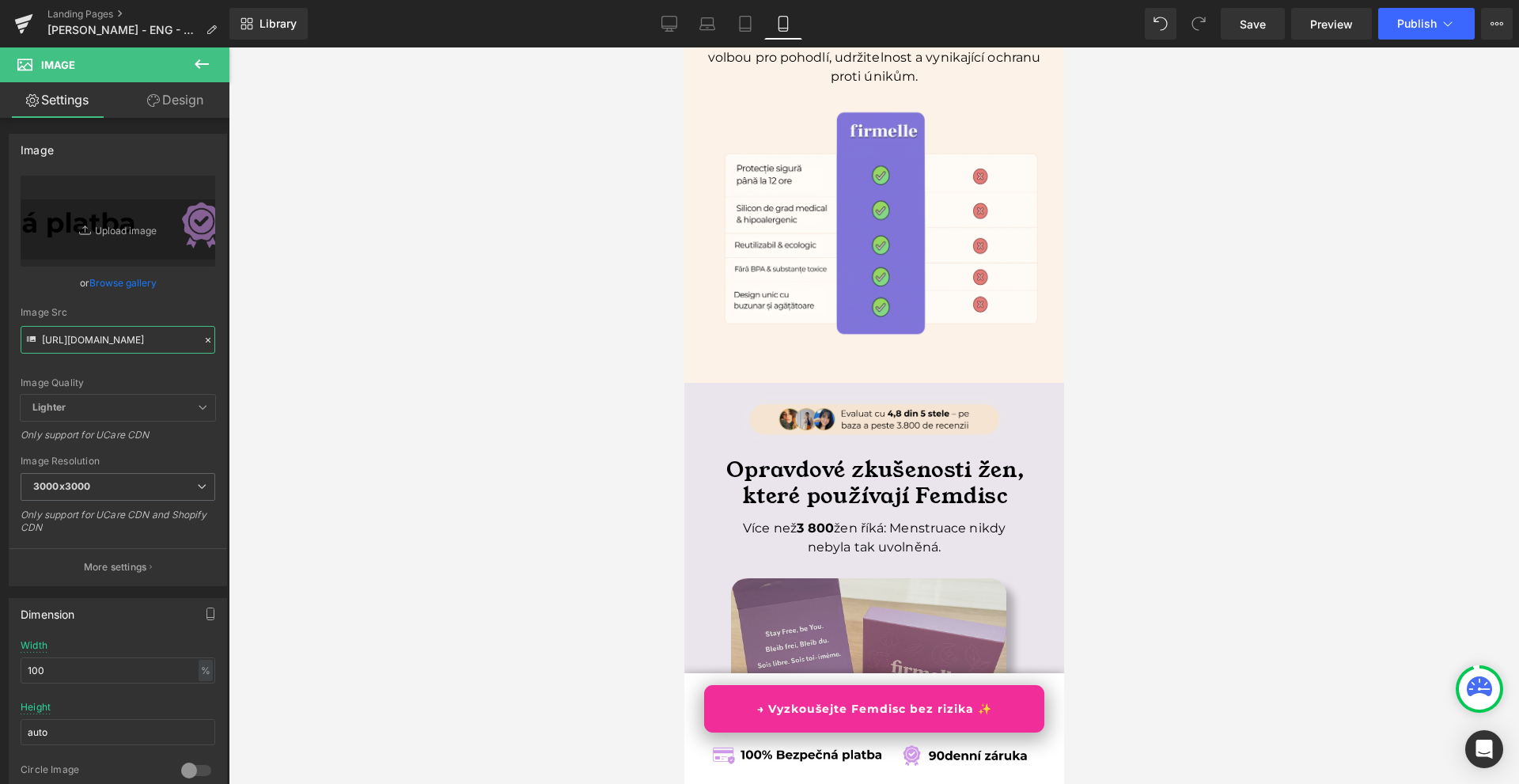
scroll to position [5616, 0]
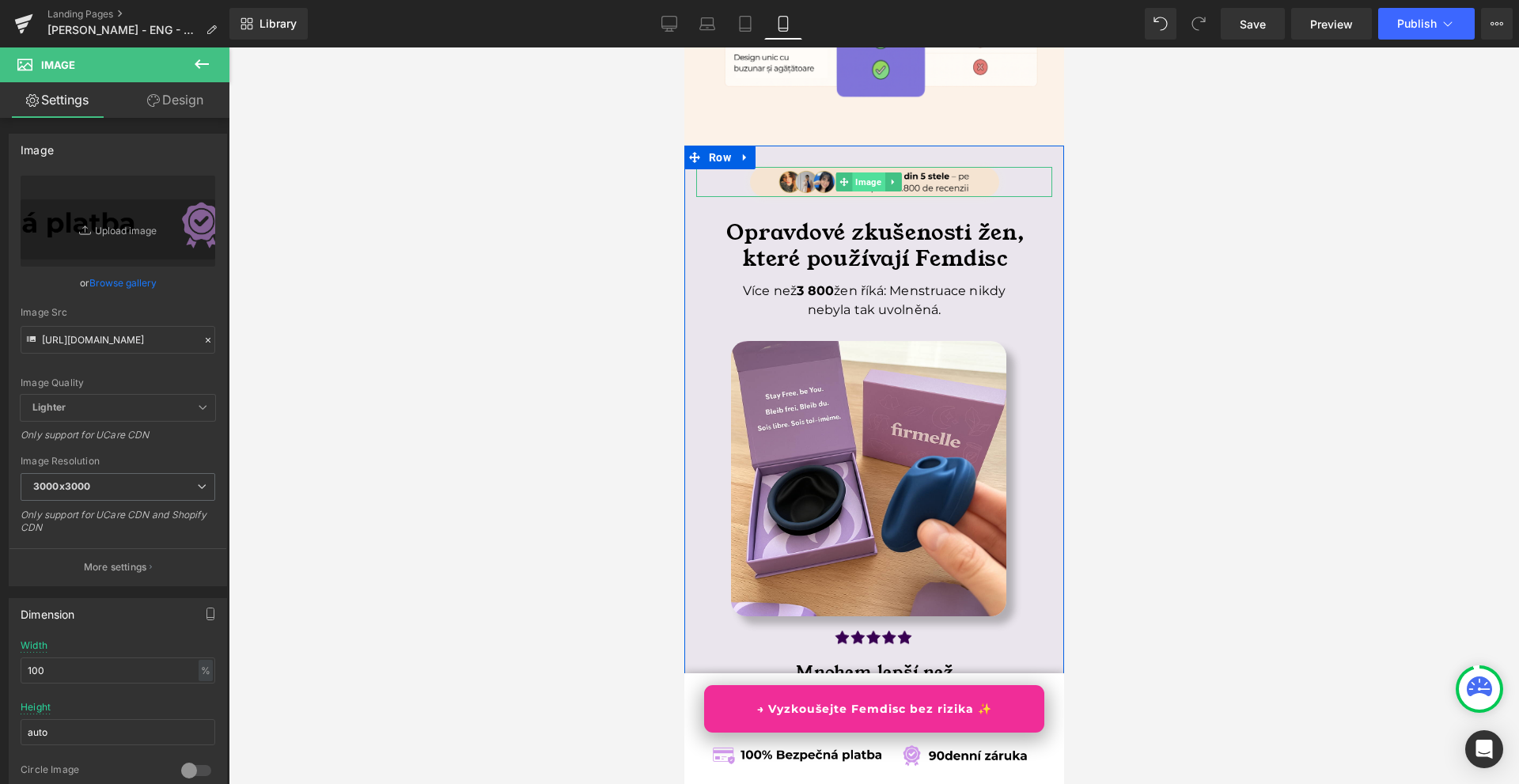
click at [866, 192] on span "Image" at bounding box center [867, 181] width 33 height 19
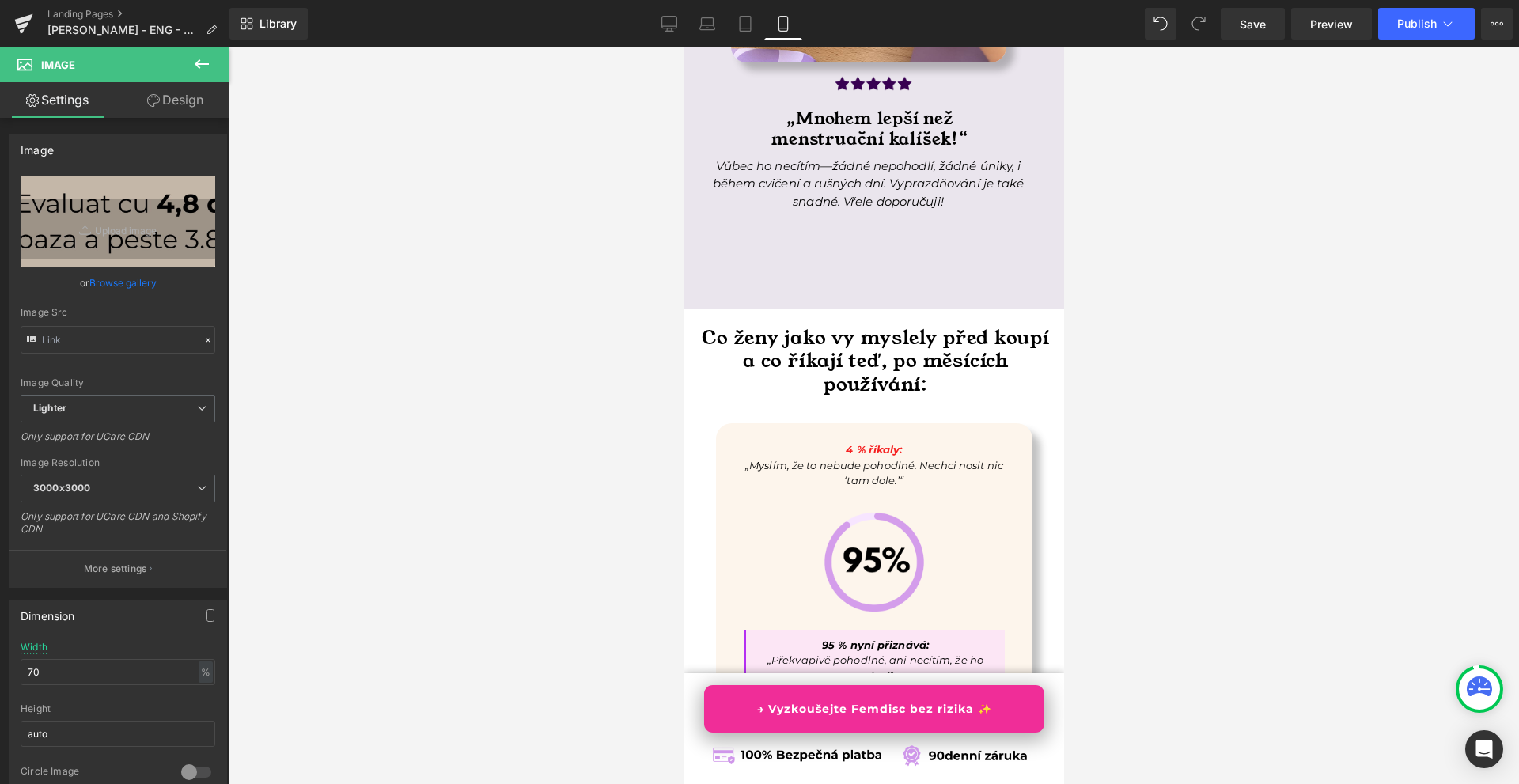
scroll to position [6249, 0]
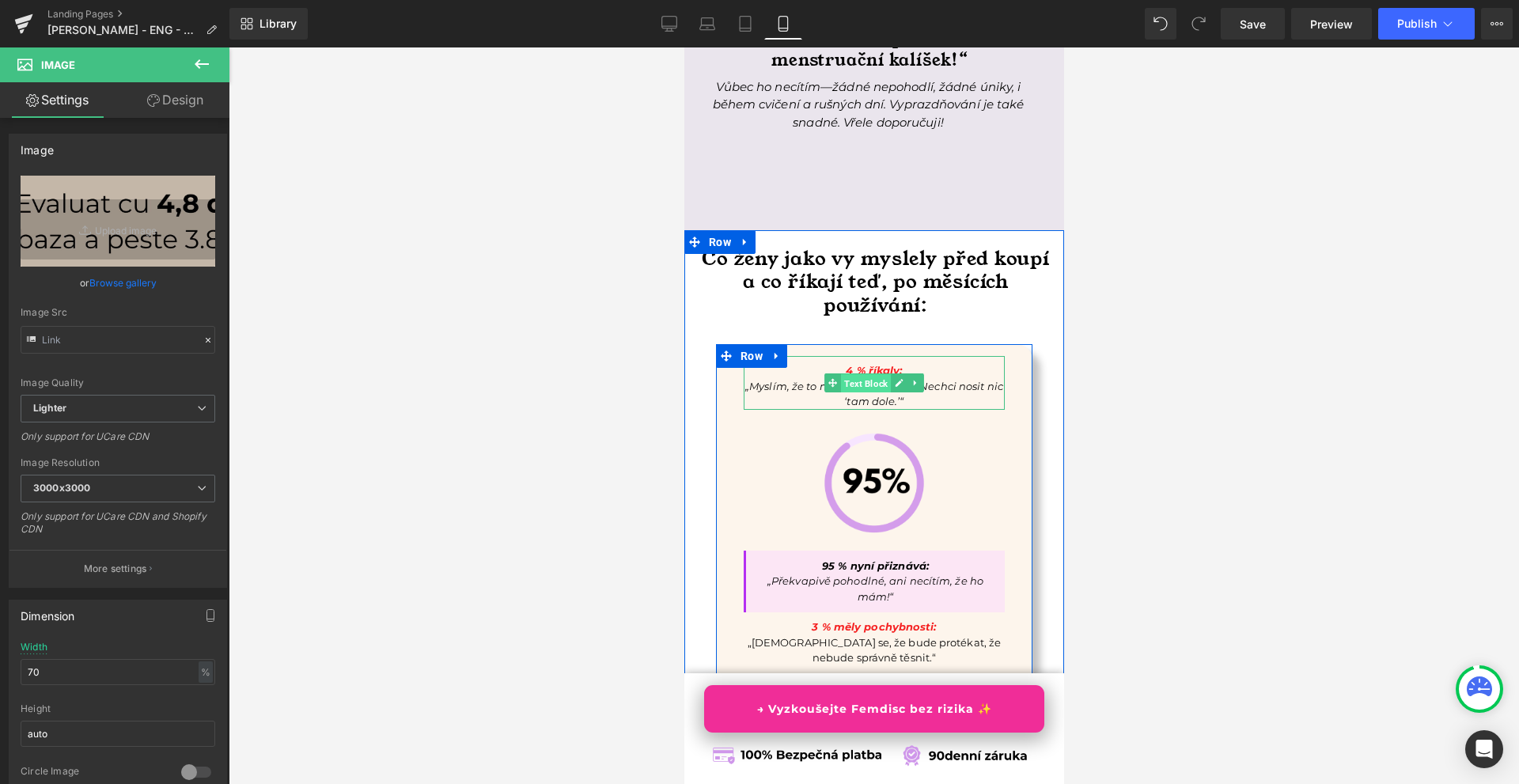
click at [859, 393] on span "Text Block" at bounding box center [865, 383] width 50 height 19
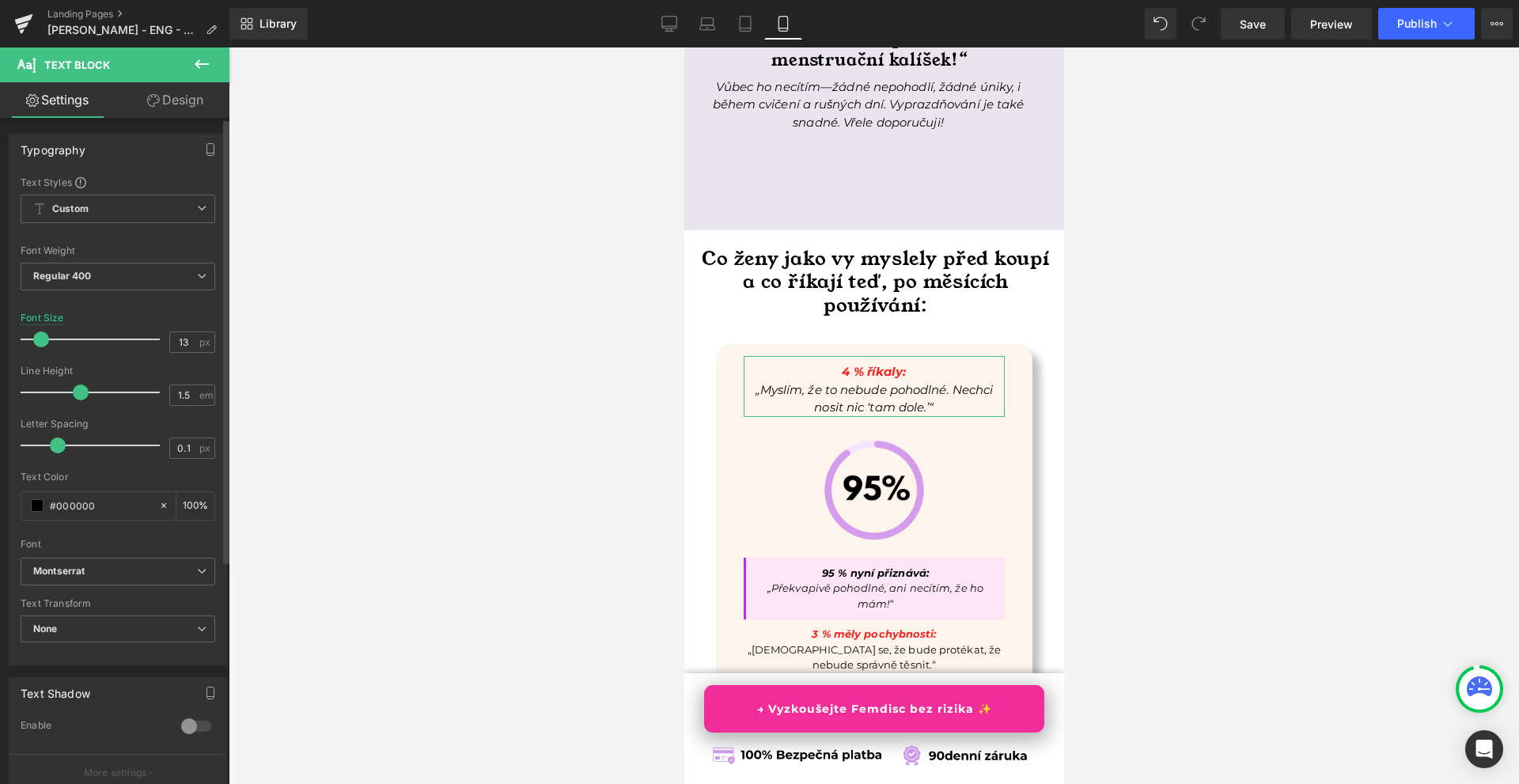
click at [42, 340] on span at bounding box center [42, 339] width 16 height 16
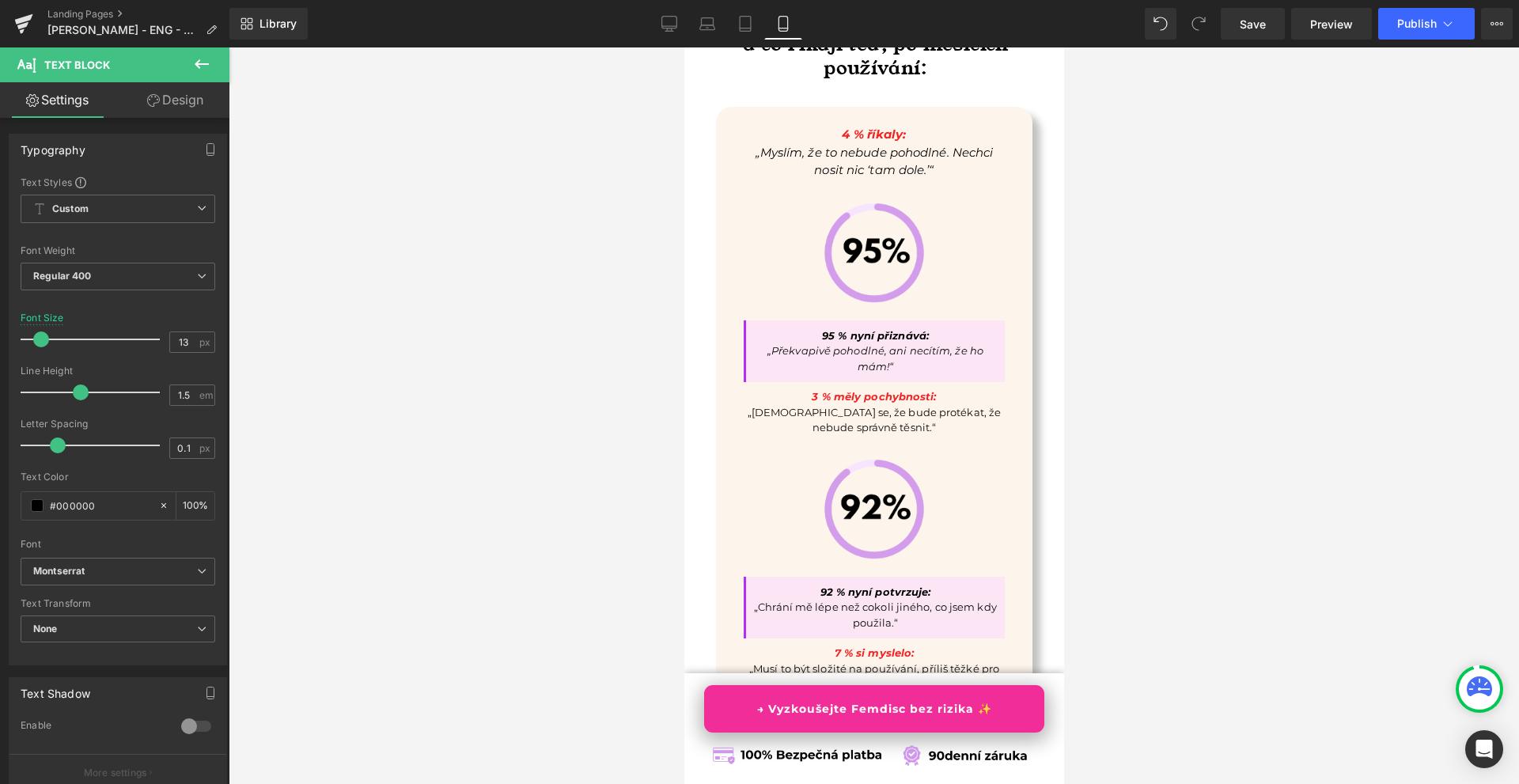
scroll to position [6565, 0]
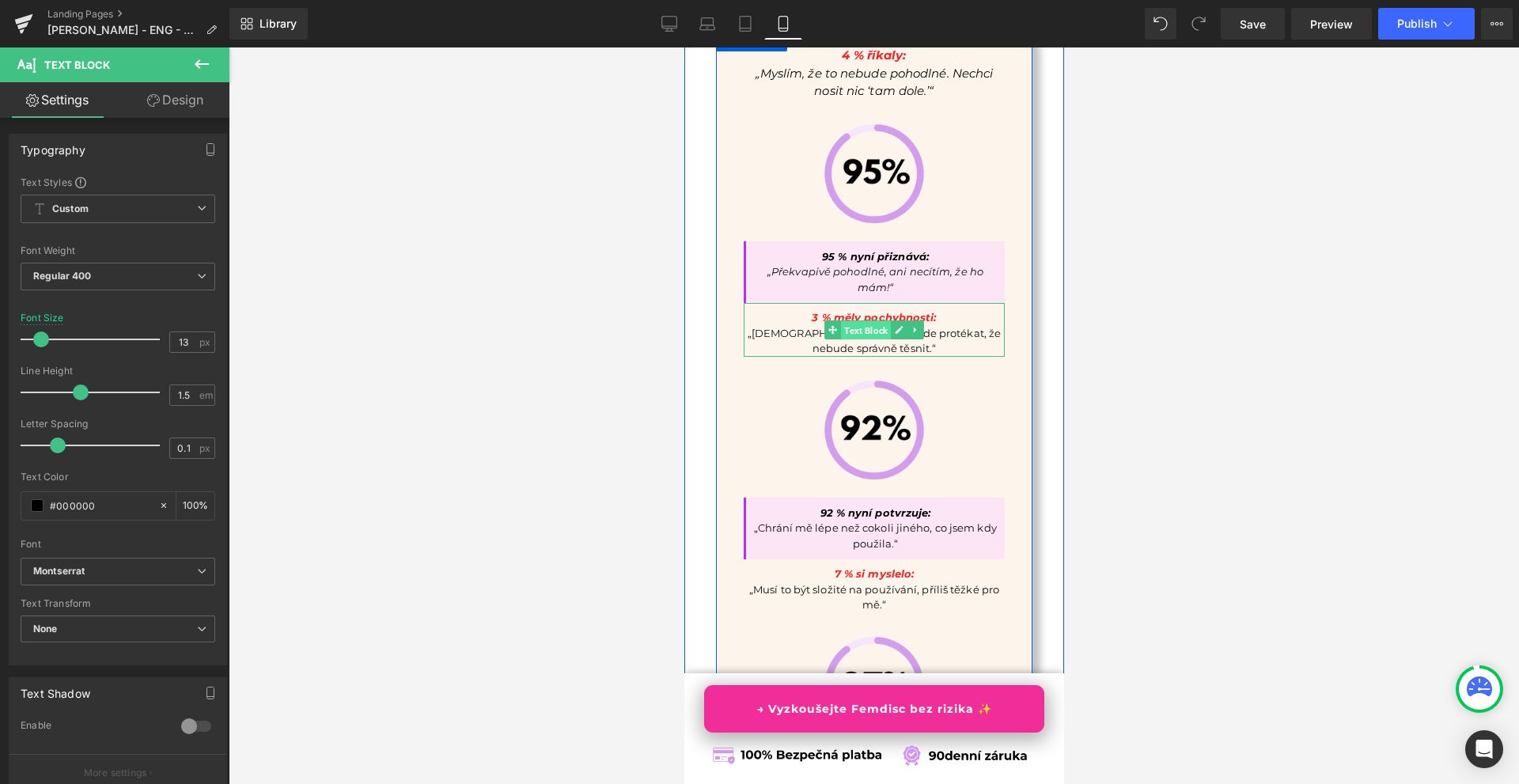
click at [873, 340] on span "Text Block" at bounding box center [865, 330] width 50 height 19
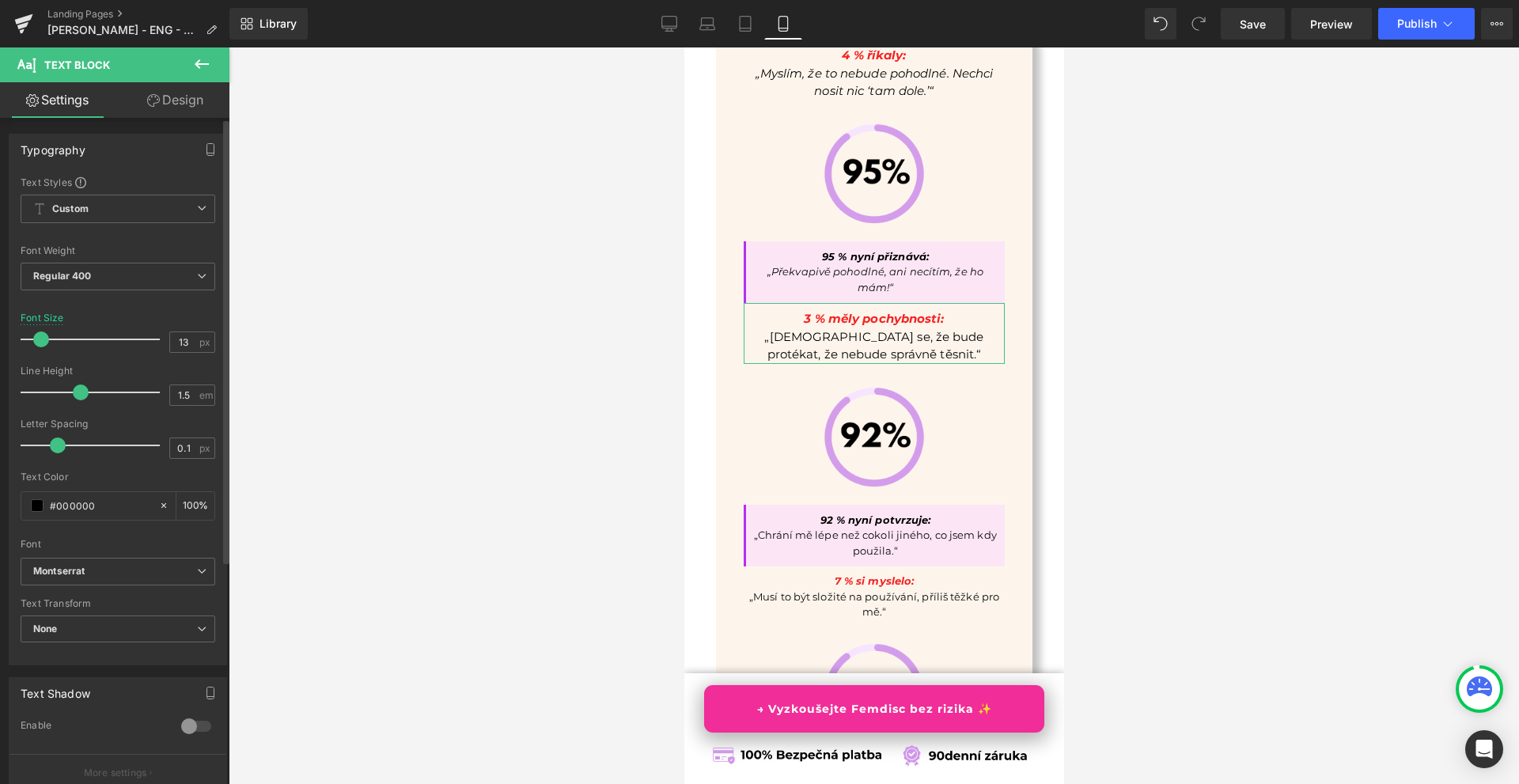
drag, startPoint x: 36, startPoint y: 336, endPoint x: 47, endPoint y: 336, distance: 11.0
click at [40, 335] on span at bounding box center [42, 339] width 16 height 16
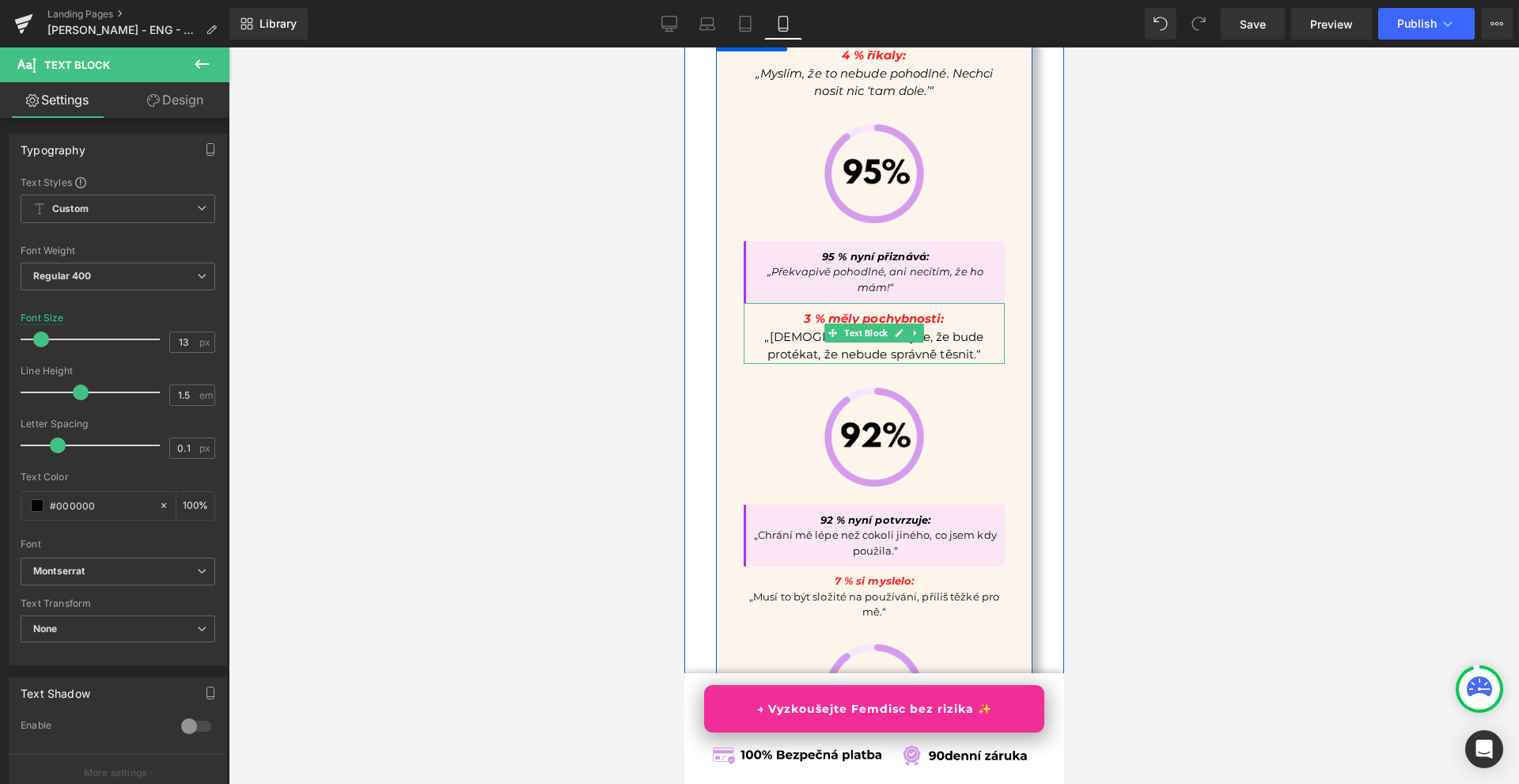
scroll to position [6803, 0]
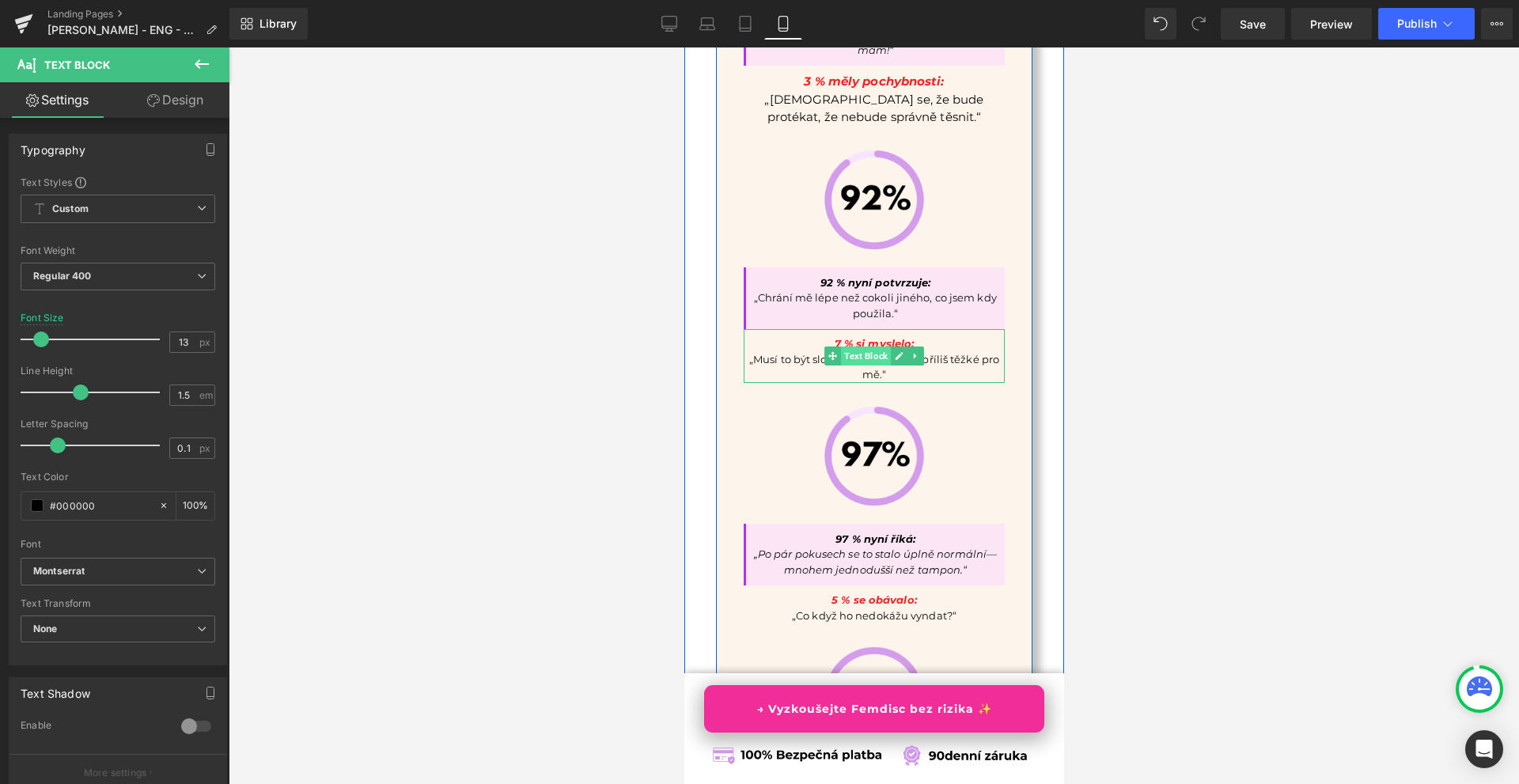
click at [855, 365] on span "Text Block" at bounding box center [865, 355] width 50 height 19
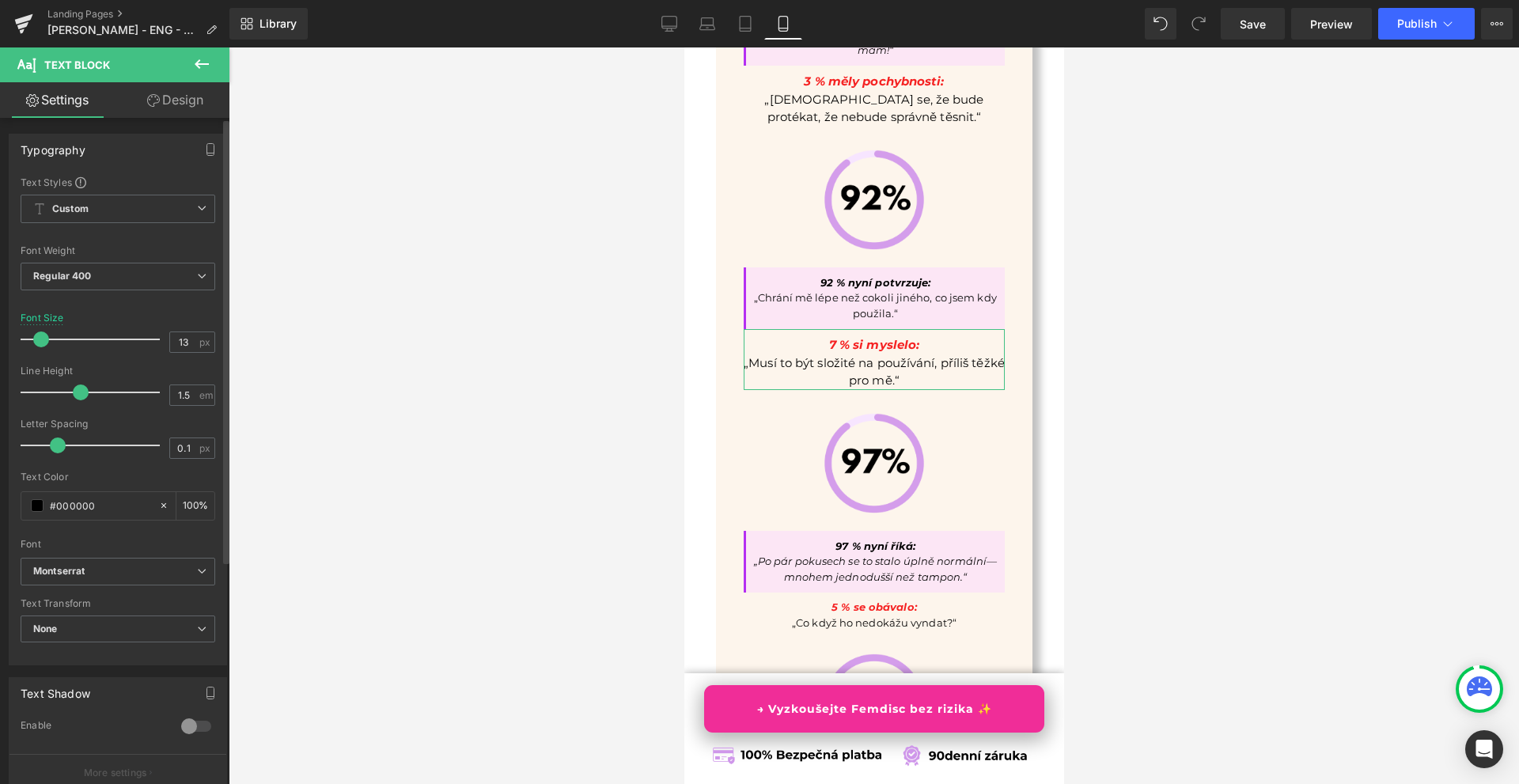
click at [42, 337] on span at bounding box center [42, 339] width 16 height 16
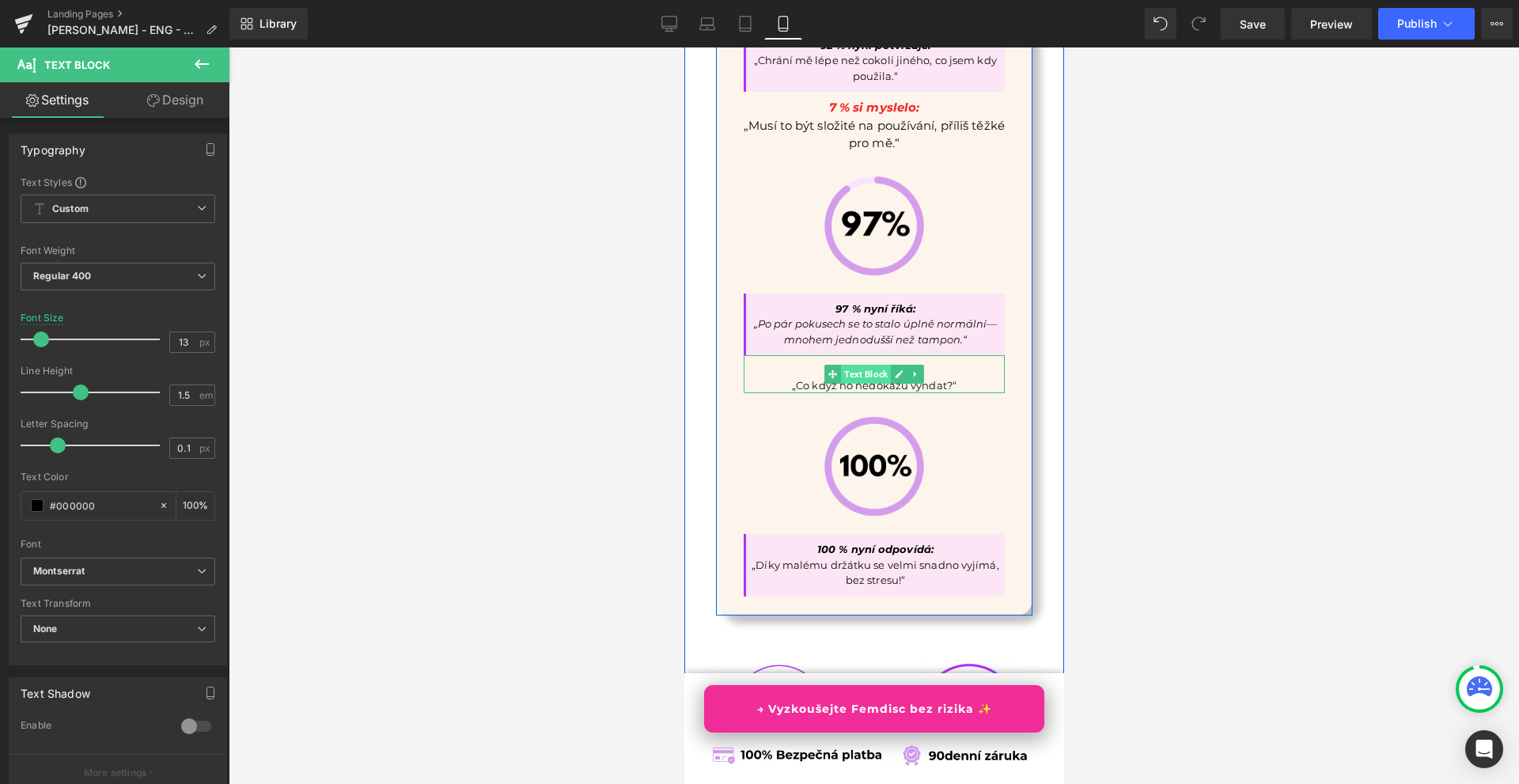
click at [867, 384] on span "Text Block" at bounding box center [865, 374] width 50 height 19
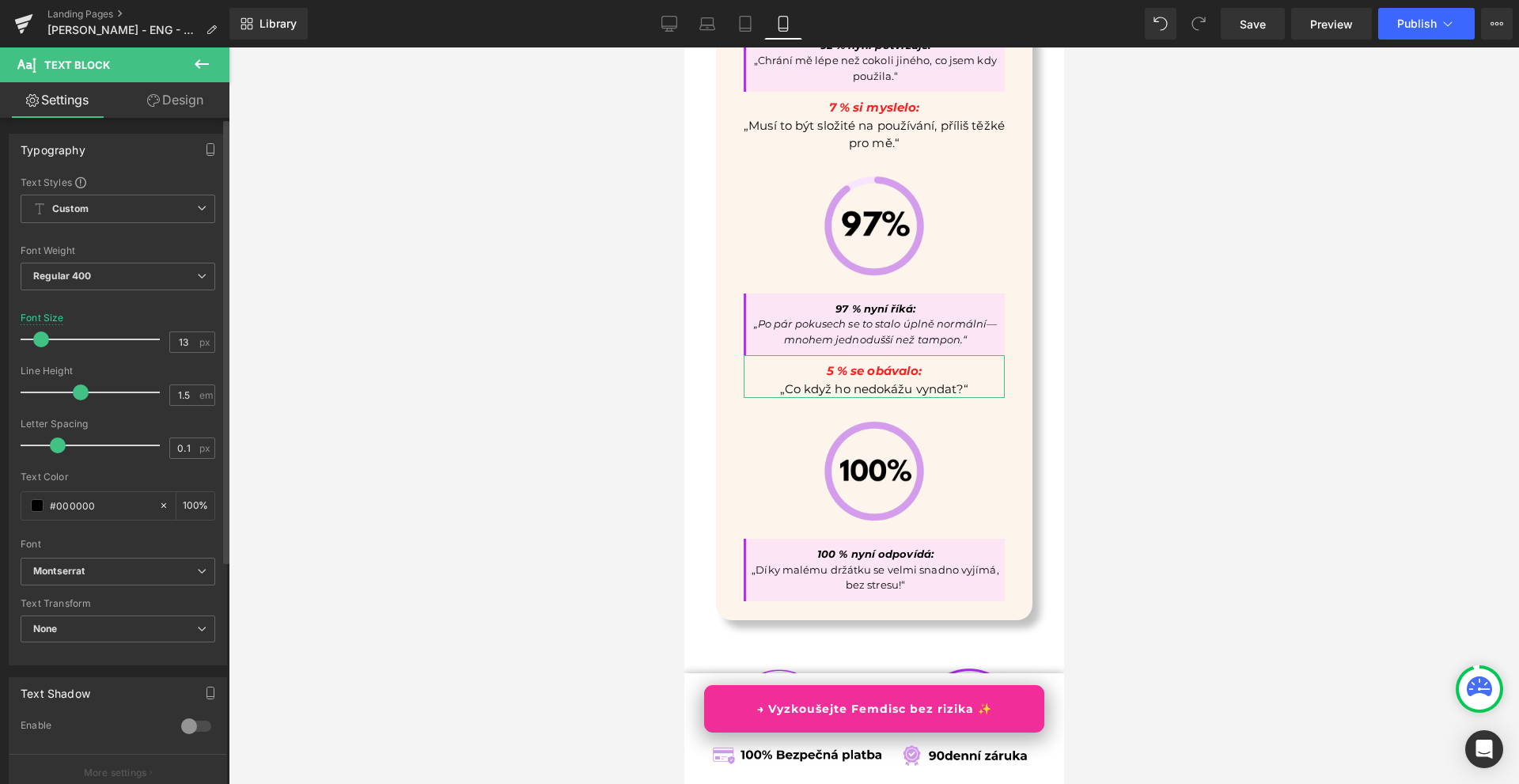
click at [41, 338] on span at bounding box center [42, 339] width 16 height 16
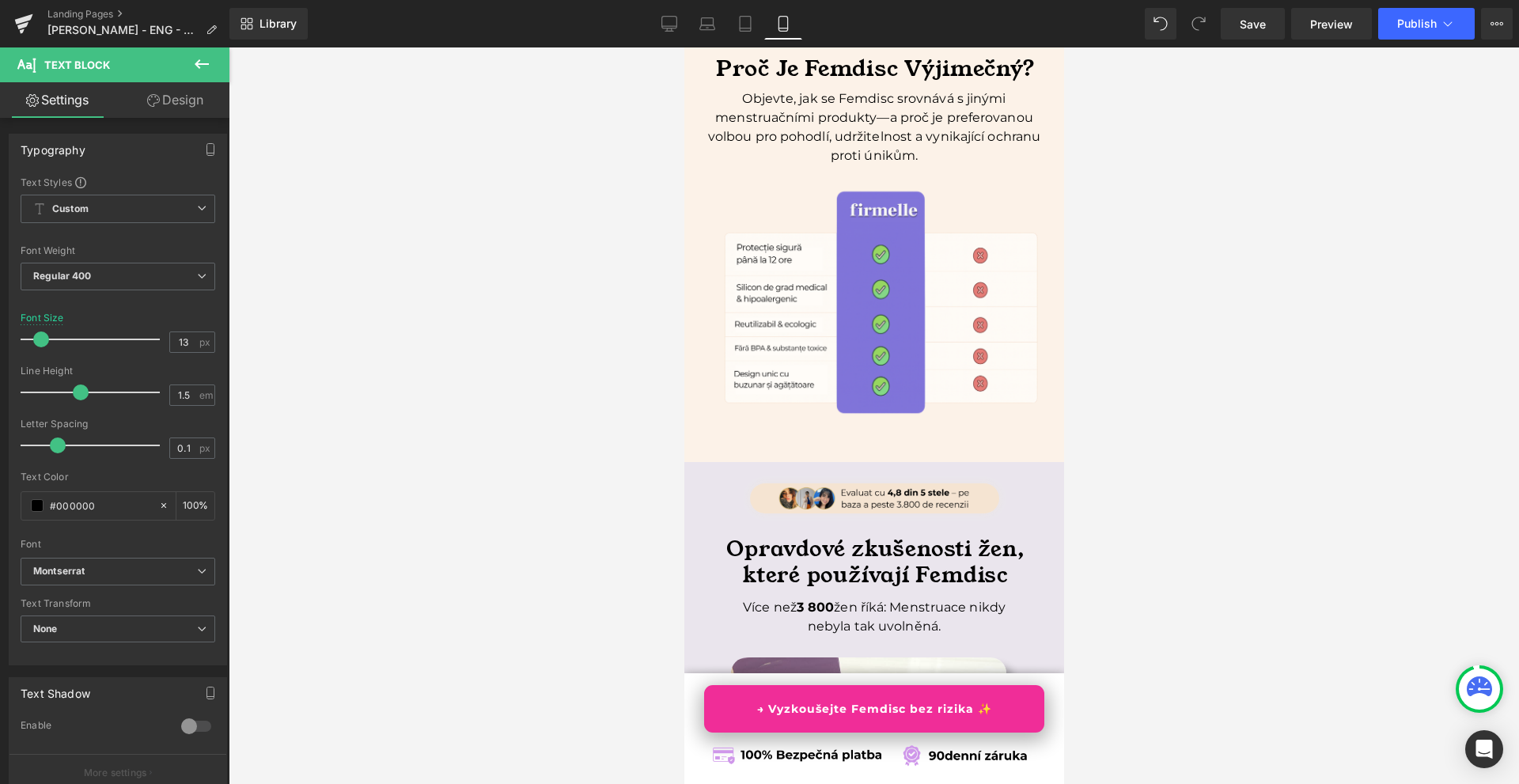
scroll to position [5458, 0]
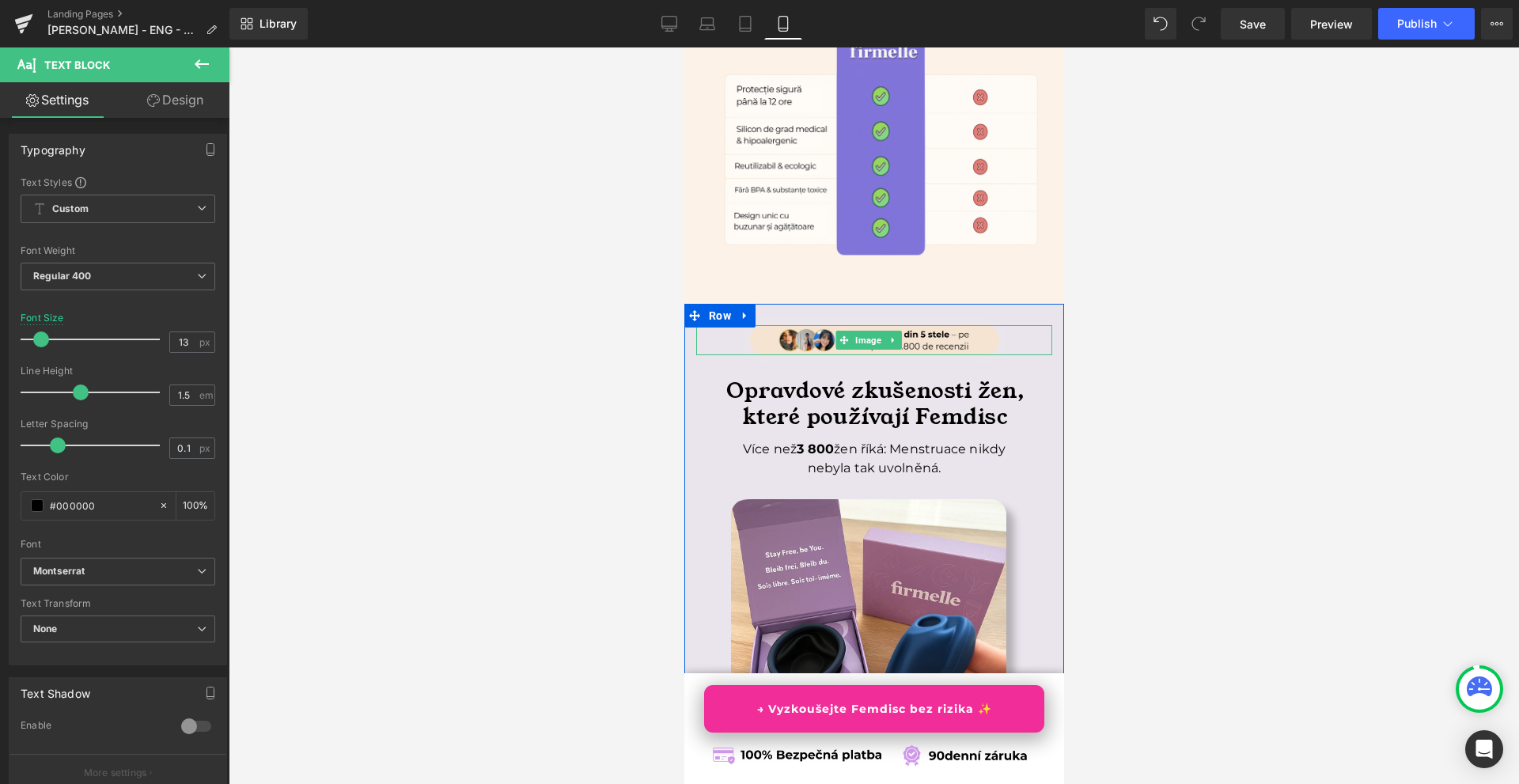
drag, startPoint x: 867, startPoint y: 363, endPoint x: 785, endPoint y: 373, distance: 82.6
click at [867, 350] on span "Image" at bounding box center [867, 339] width 33 height 19
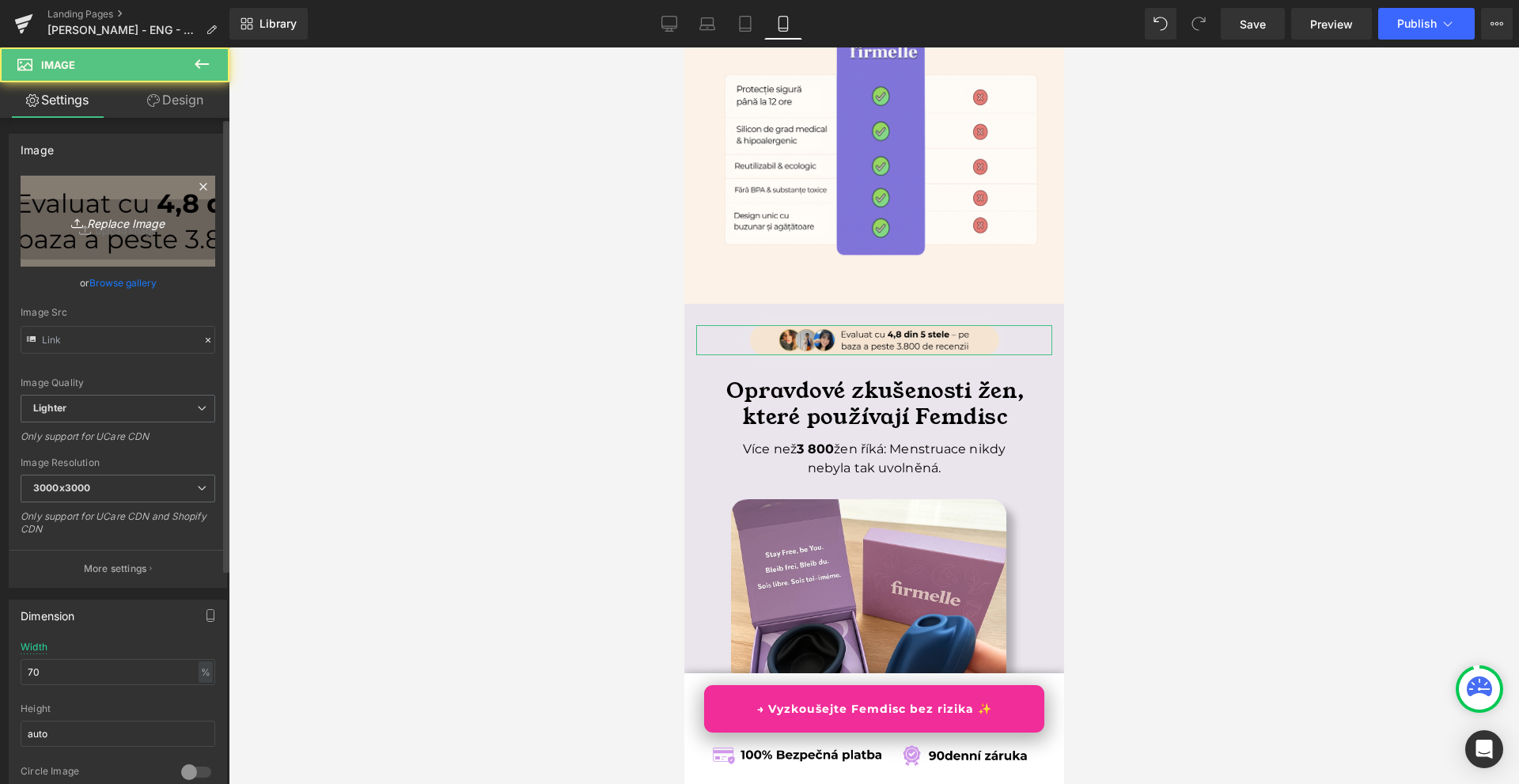
click at [132, 233] on link "Replace Image" at bounding box center [118, 221] width 195 height 91
type input "C:\fakepath\Více než 10 000 šťastných žen! (80).png"
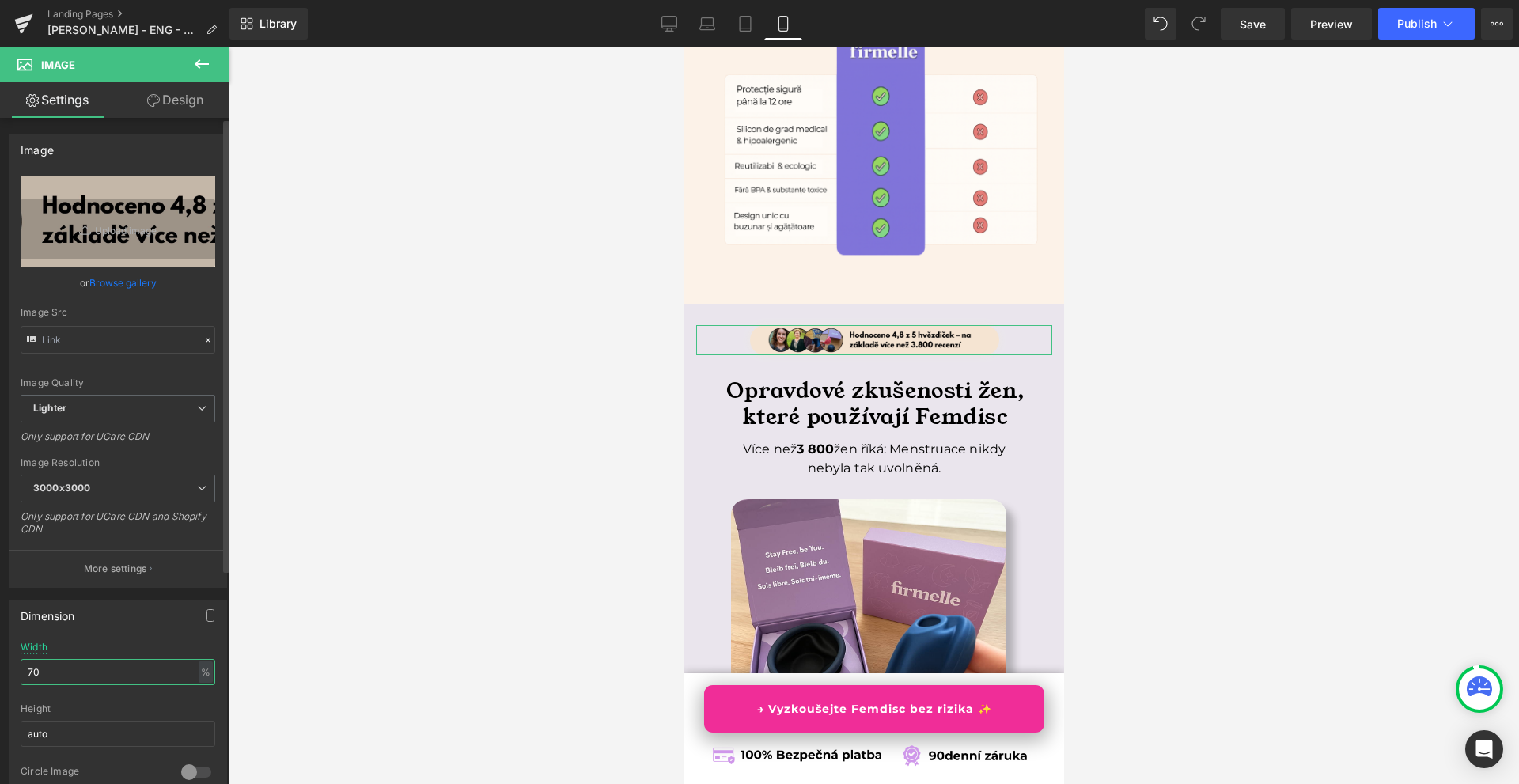
click at [74, 676] on input "70" at bounding box center [118, 673] width 195 height 27
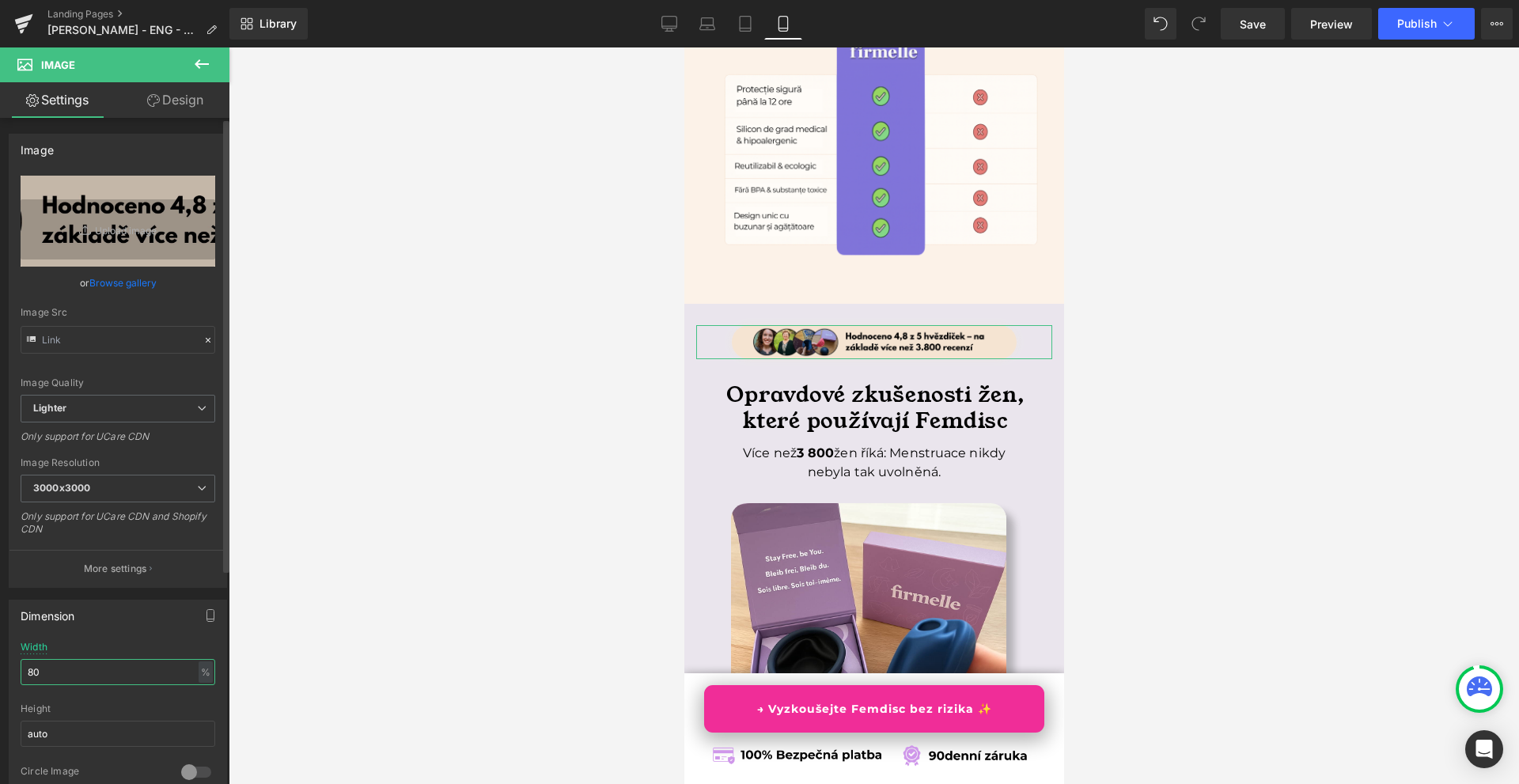
type input "8"
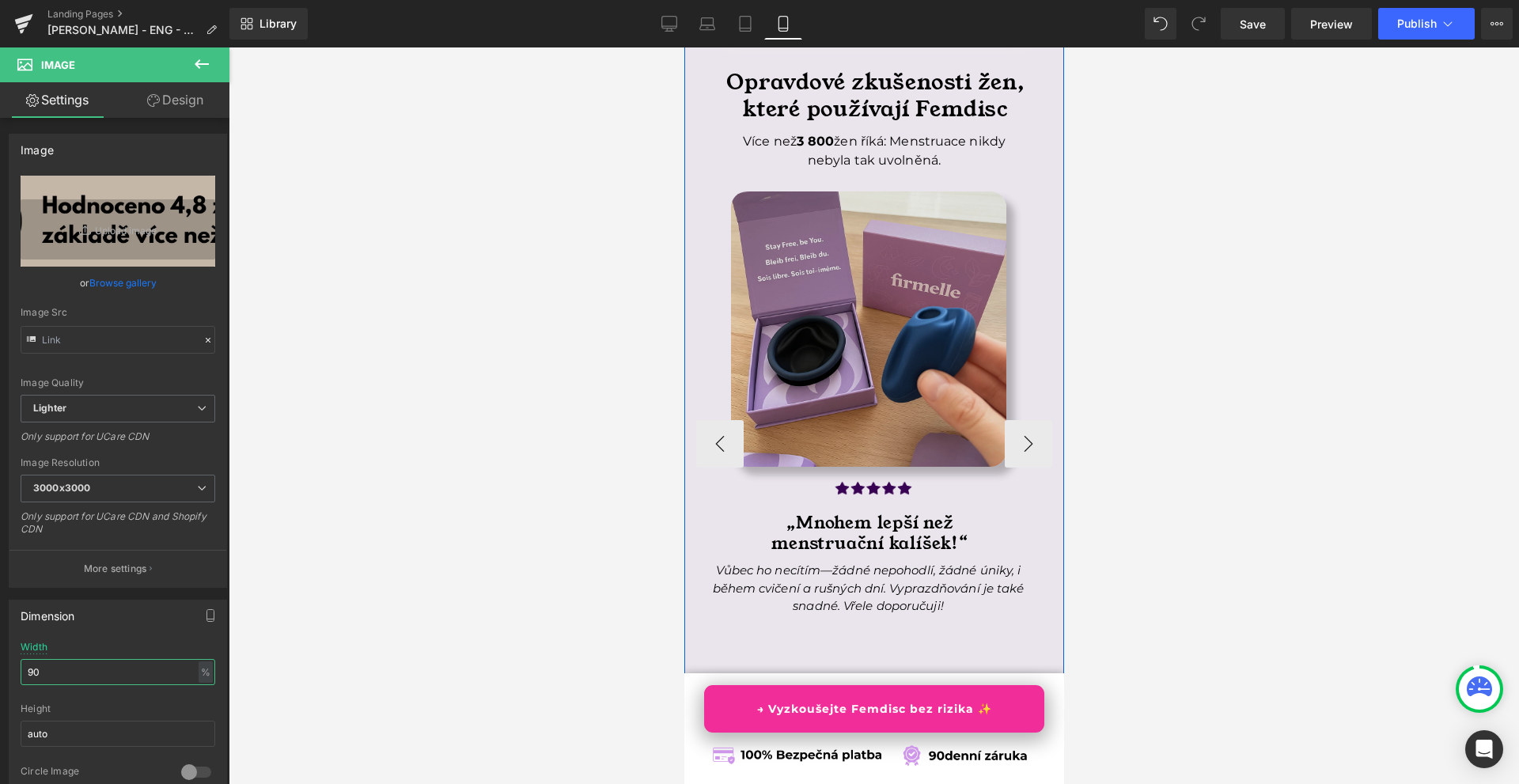
scroll to position [5854, 0]
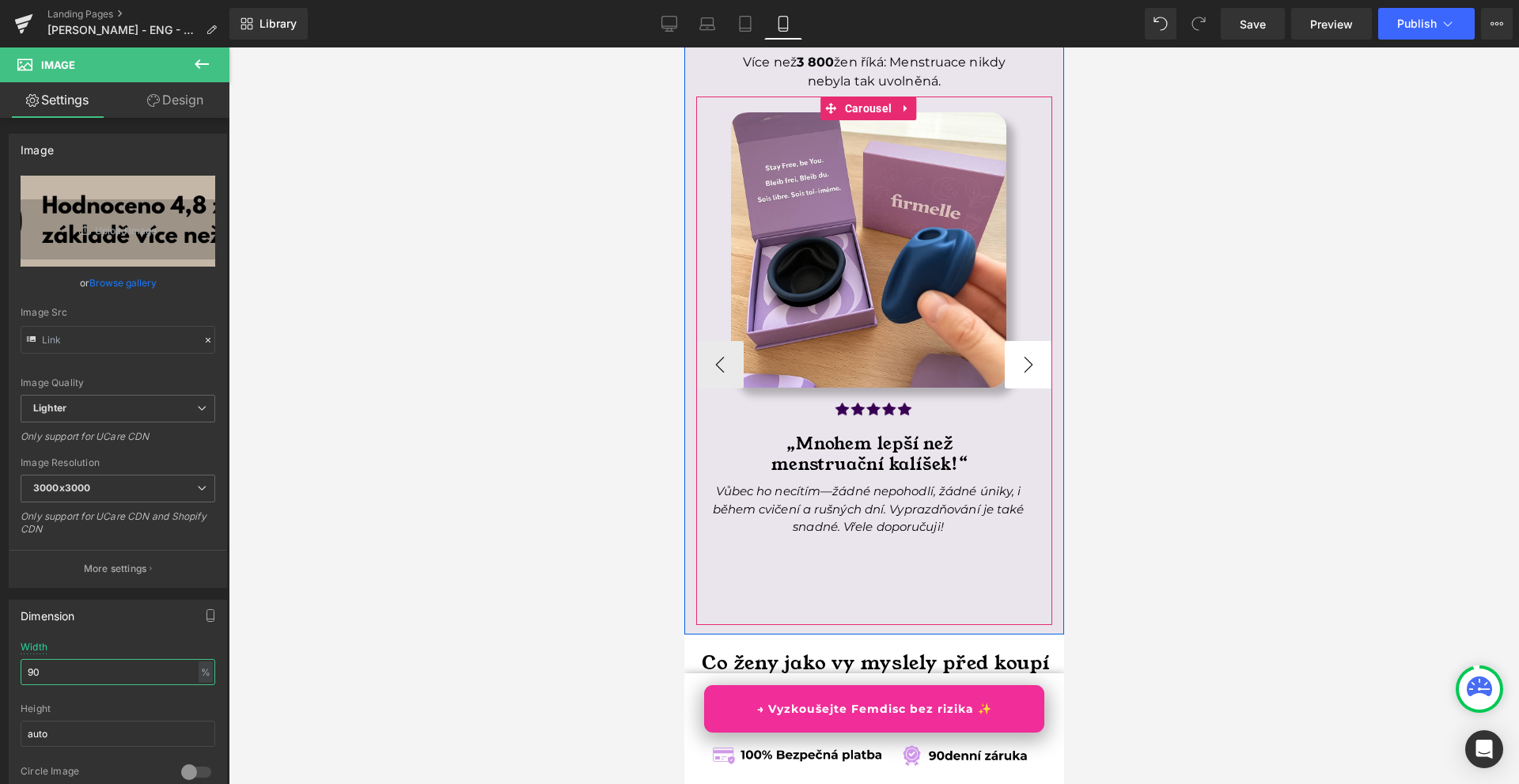
type input "90"
click at [1008, 366] on button "›" at bounding box center [1028, 365] width 48 height 48
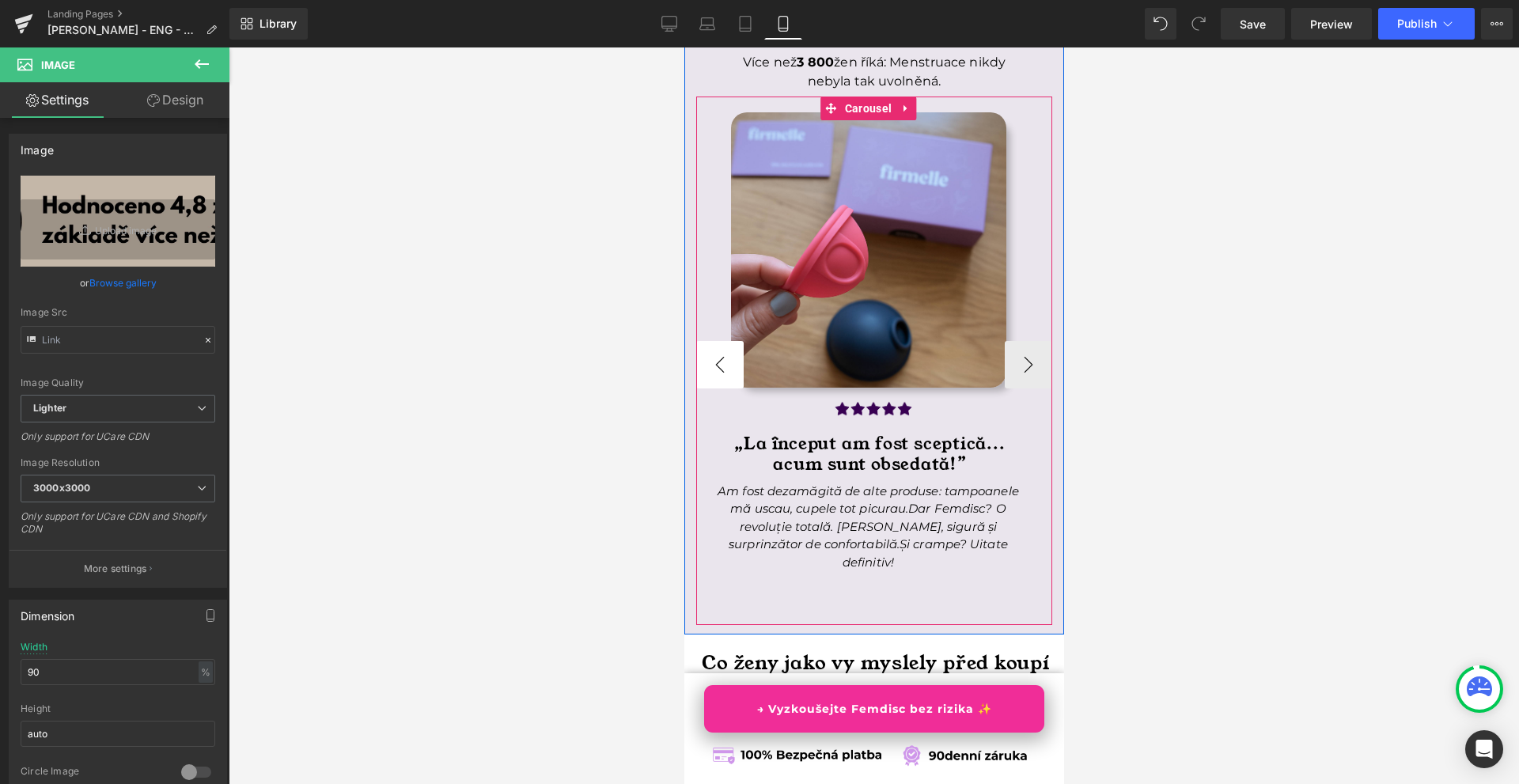
click at [736, 384] on button "‹" at bounding box center [720, 365] width 48 height 48
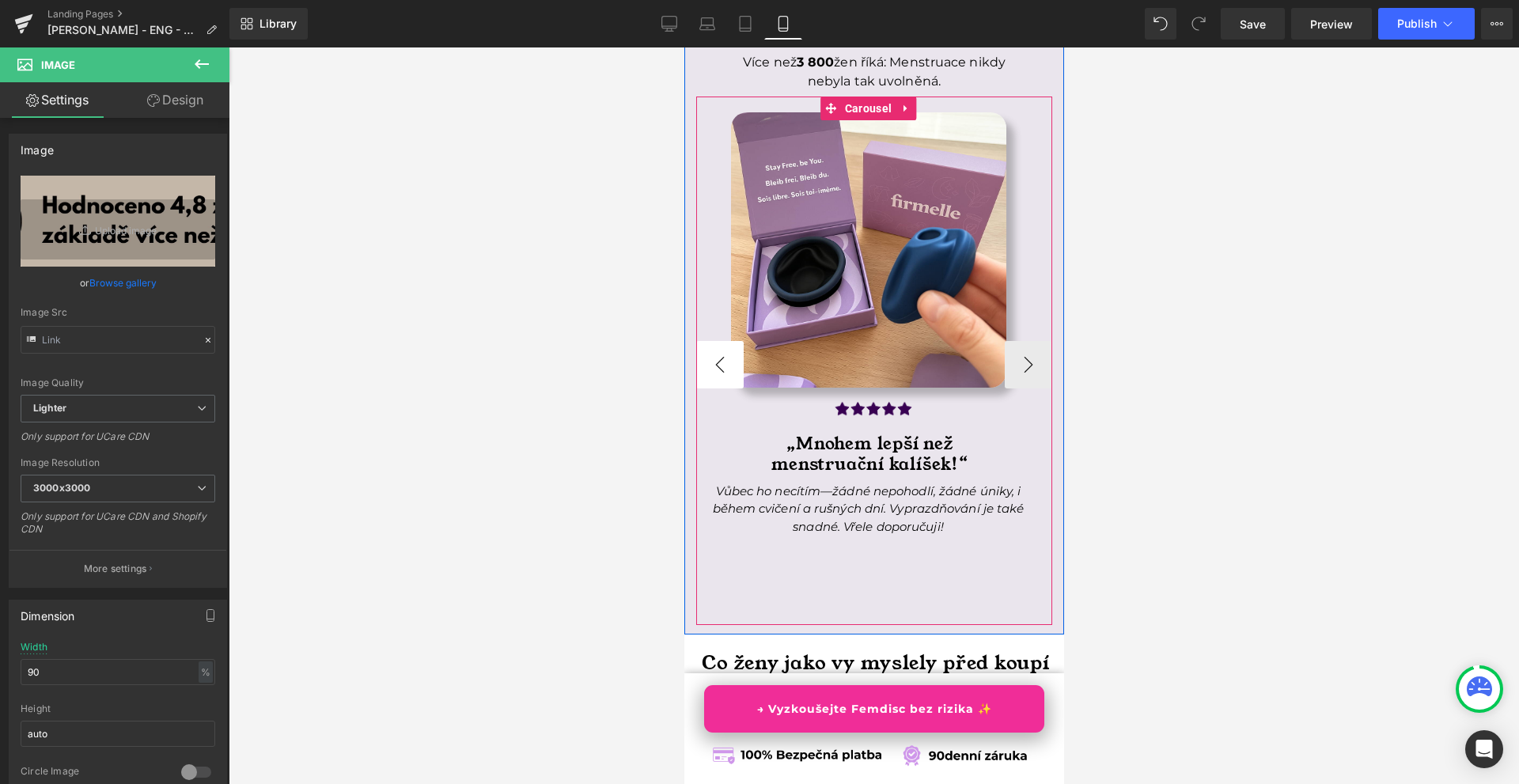
click at [736, 384] on button "‹" at bounding box center [720, 365] width 48 height 48
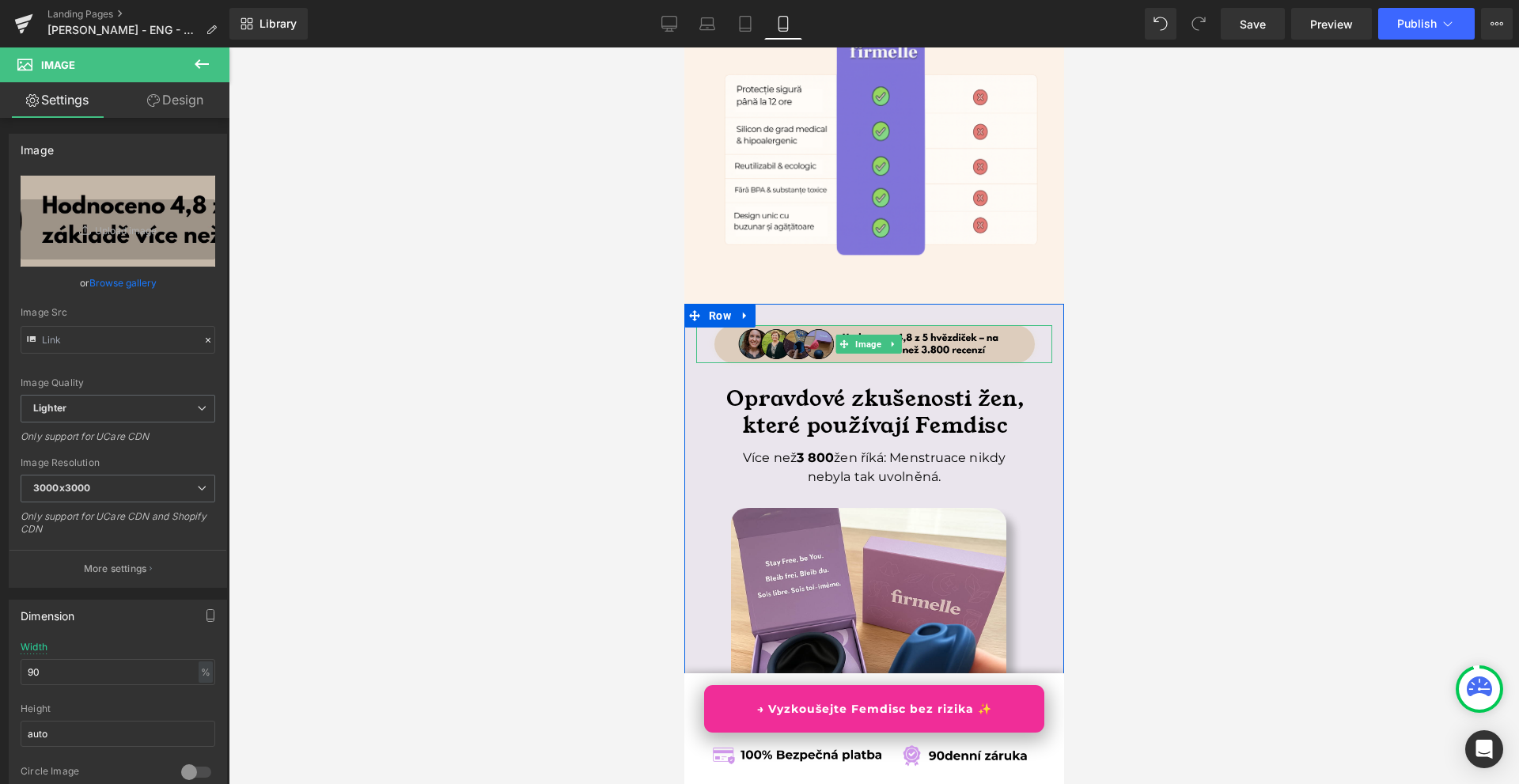
scroll to position [5379, 0]
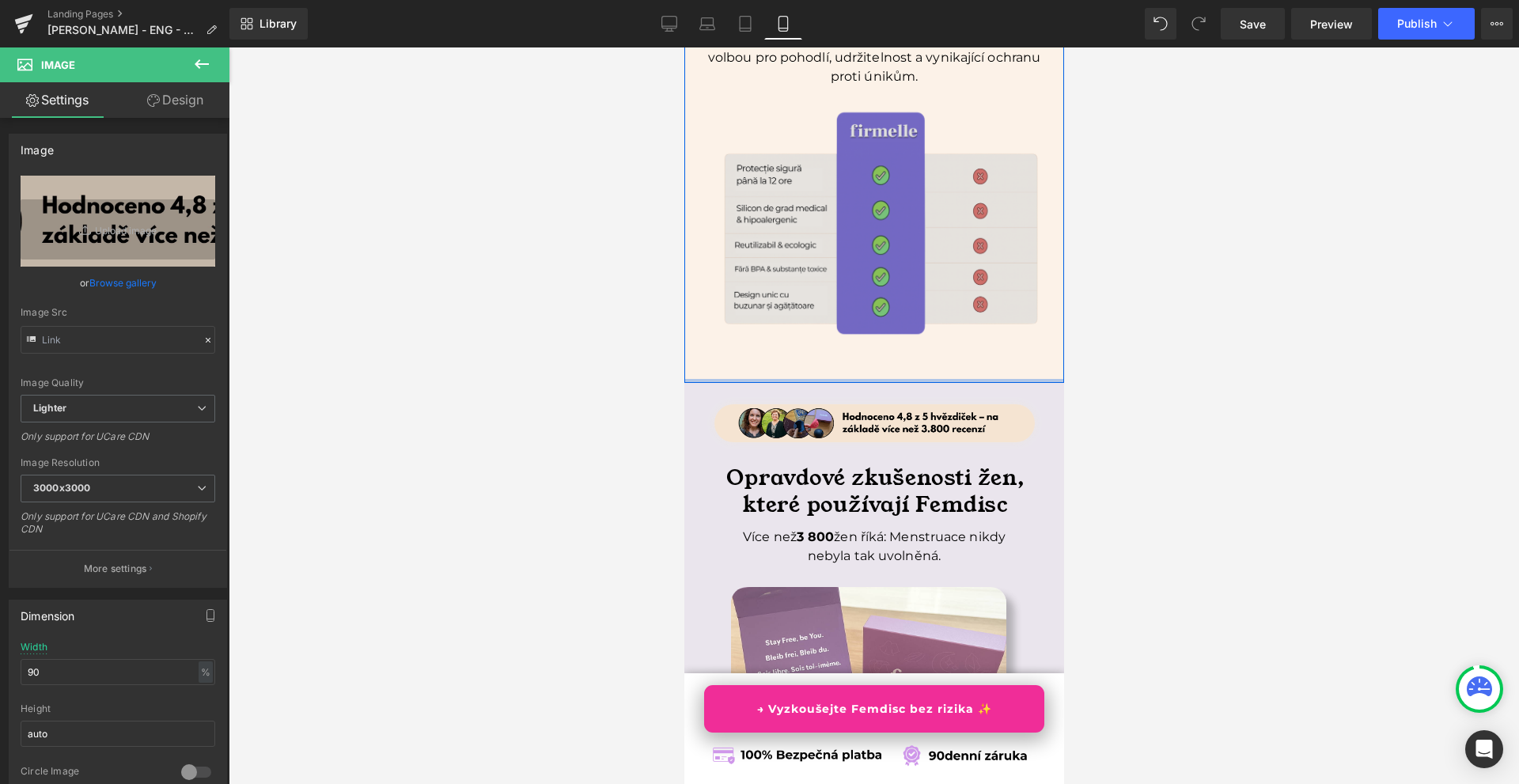
click at [806, 350] on img at bounding box center [889, 232] width 577 height 275
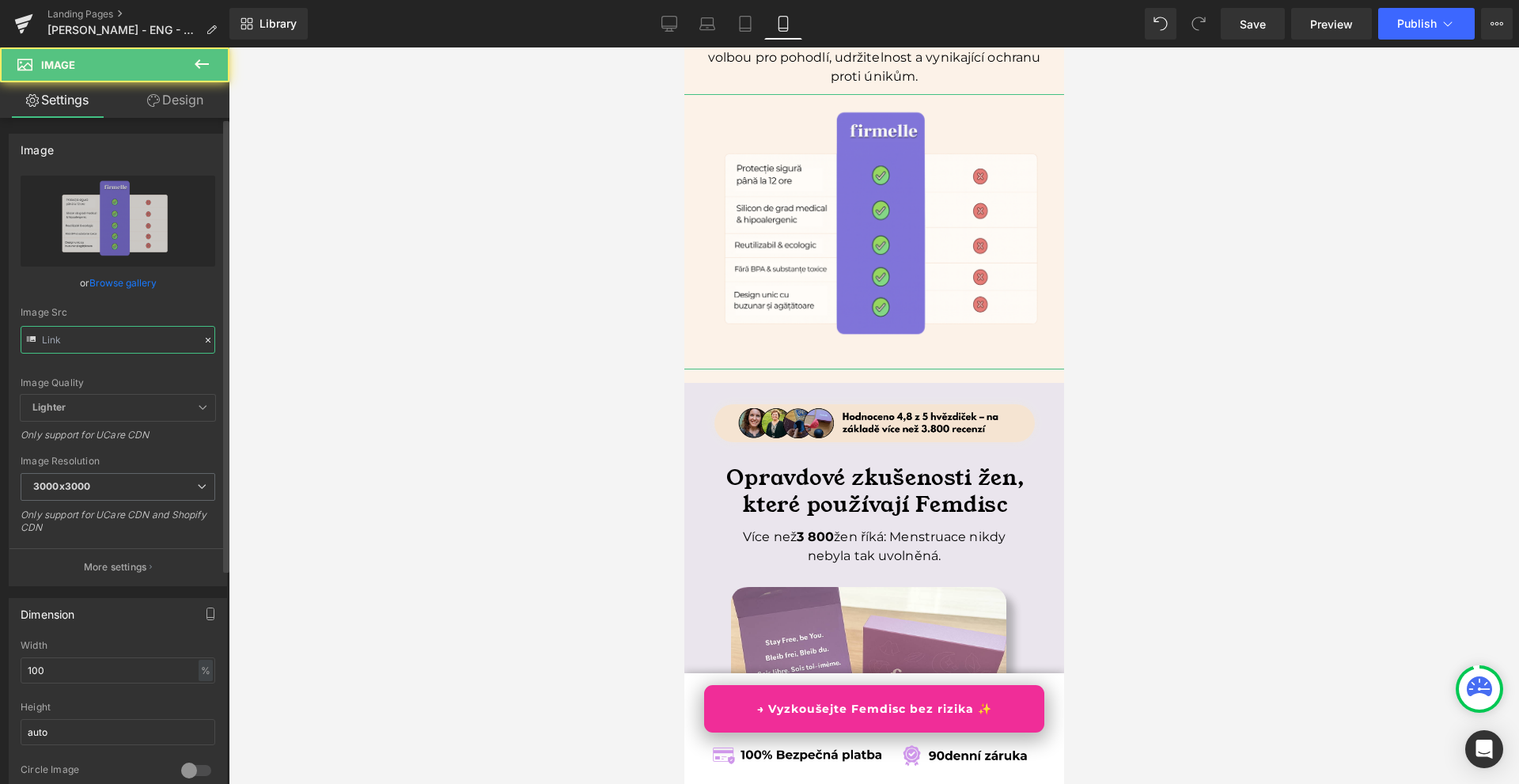
click at [95, 342] on input "text" at bounding box center [118, 339] width 195 height 27
click at [95, 342] on input "[URL][DOMAIN_NAME]" at bounding box center [118, 339] width 195 height 27
paste input "81/4945/2122/files/Nevtelen_1980_x_1480_keppont_1980_x_1000_keppont_2100_x_1000…"
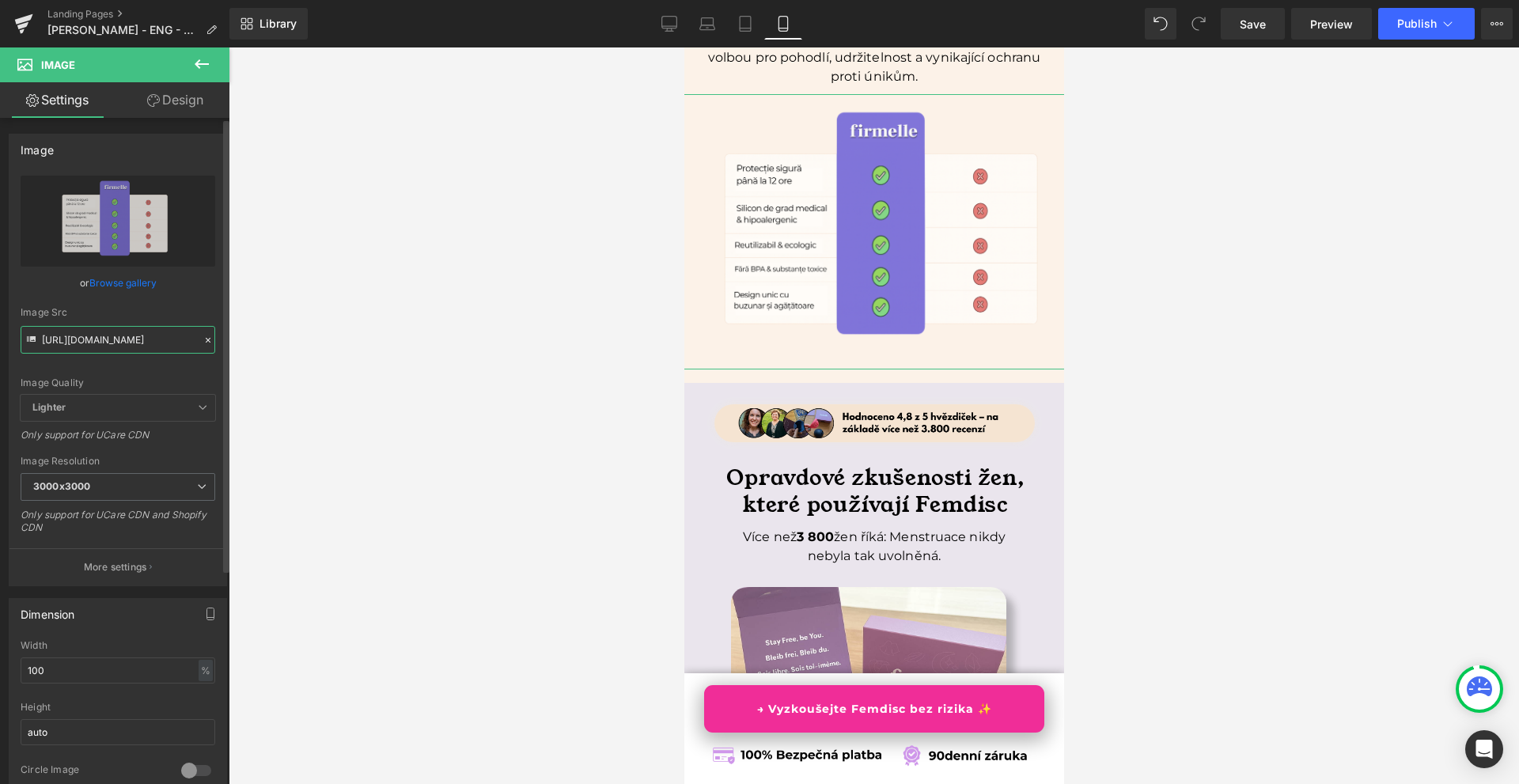
scroll to position [0, 555]
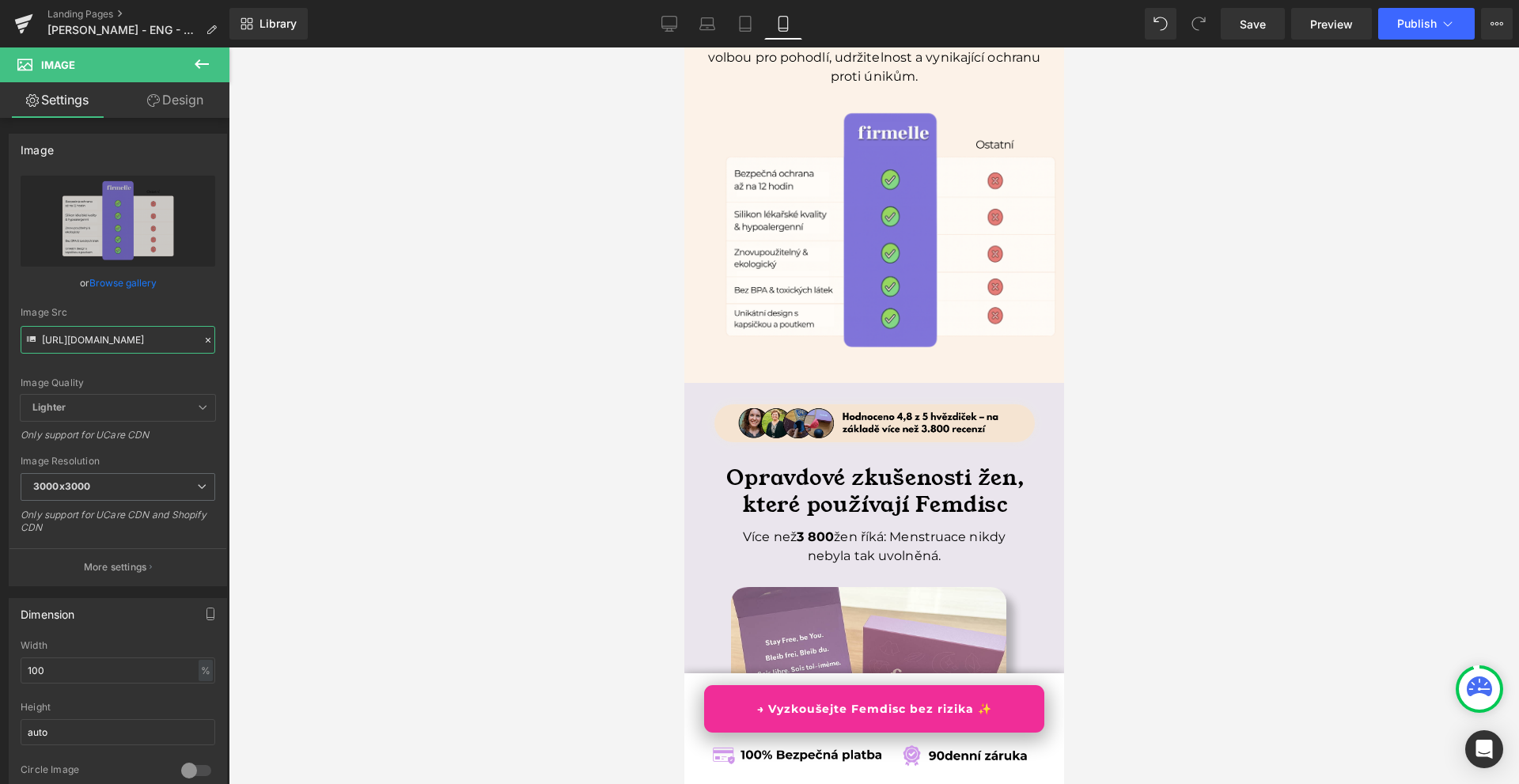
type input "[URL][DOMAIN_NAME]"
click at [176, 108] on link "Design" at bounding box center [175, 100] width 115 height 35
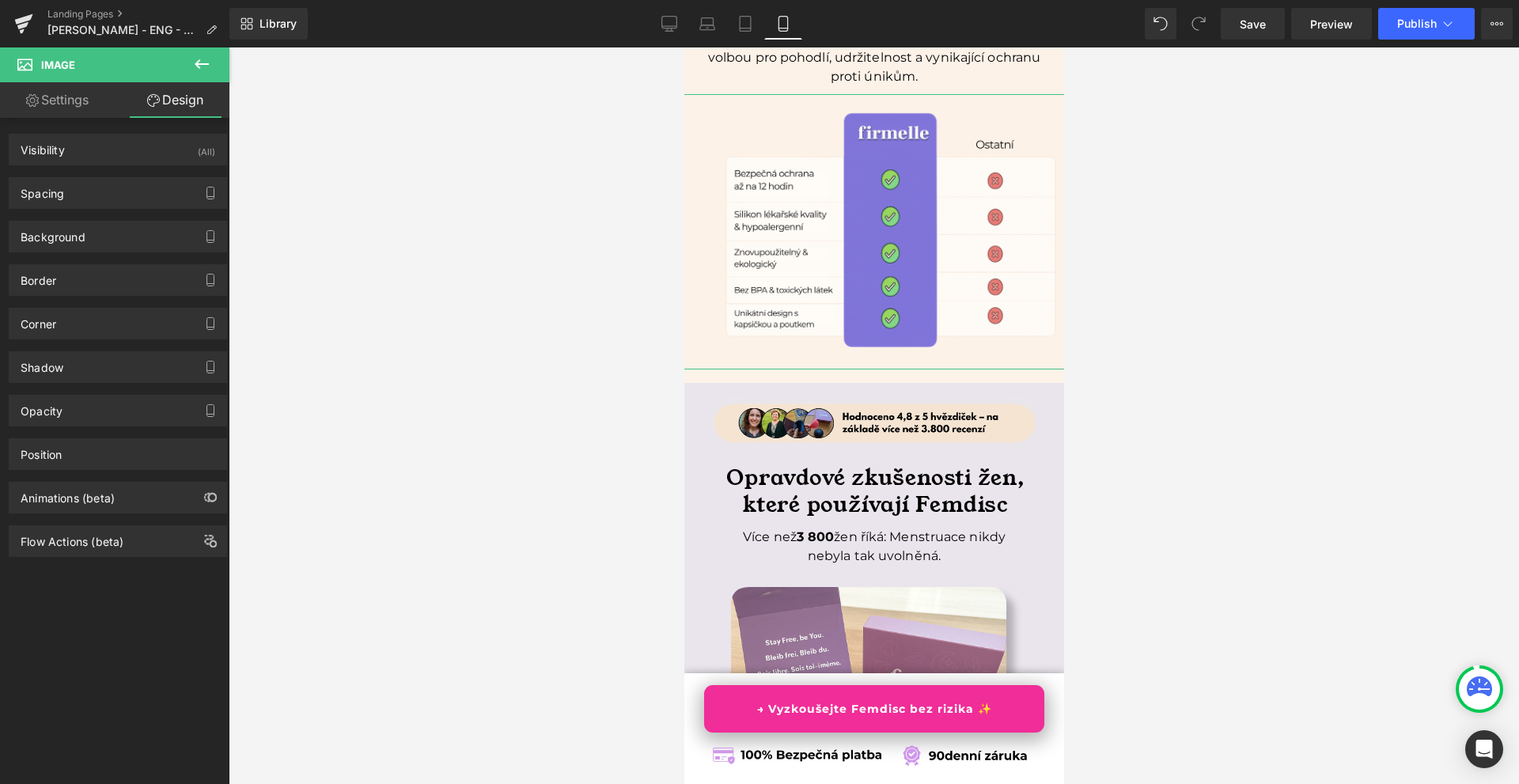
click at [179, 102] on link "Design" at bounding box center [175, 100] width 115 height 35
click at [65, 189] on div "Spacing" at bounding box center [118, 193] width 217 height 30
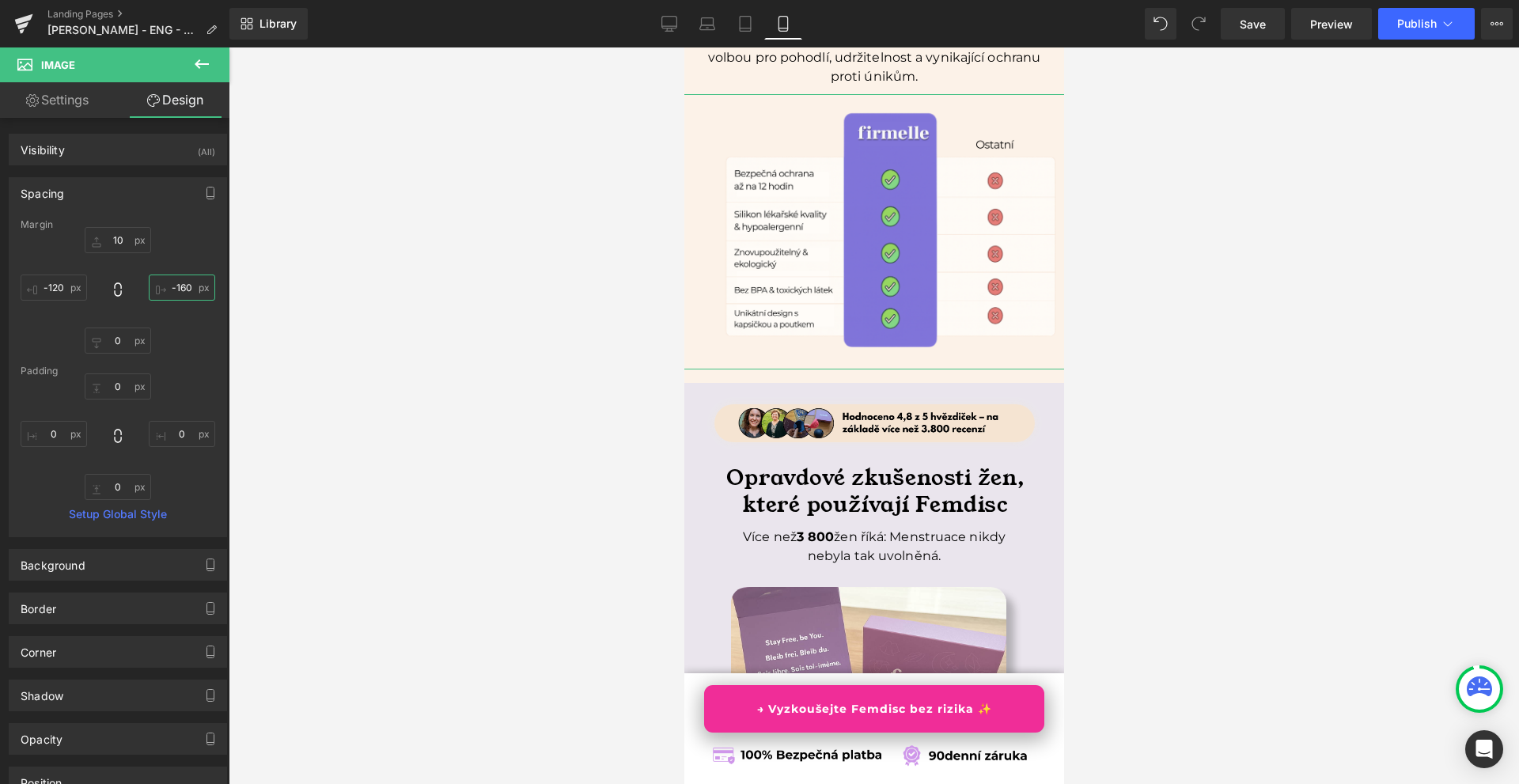
click at [171, 288] on input "-160" at bounding box center [181, 288] width 66 height 27
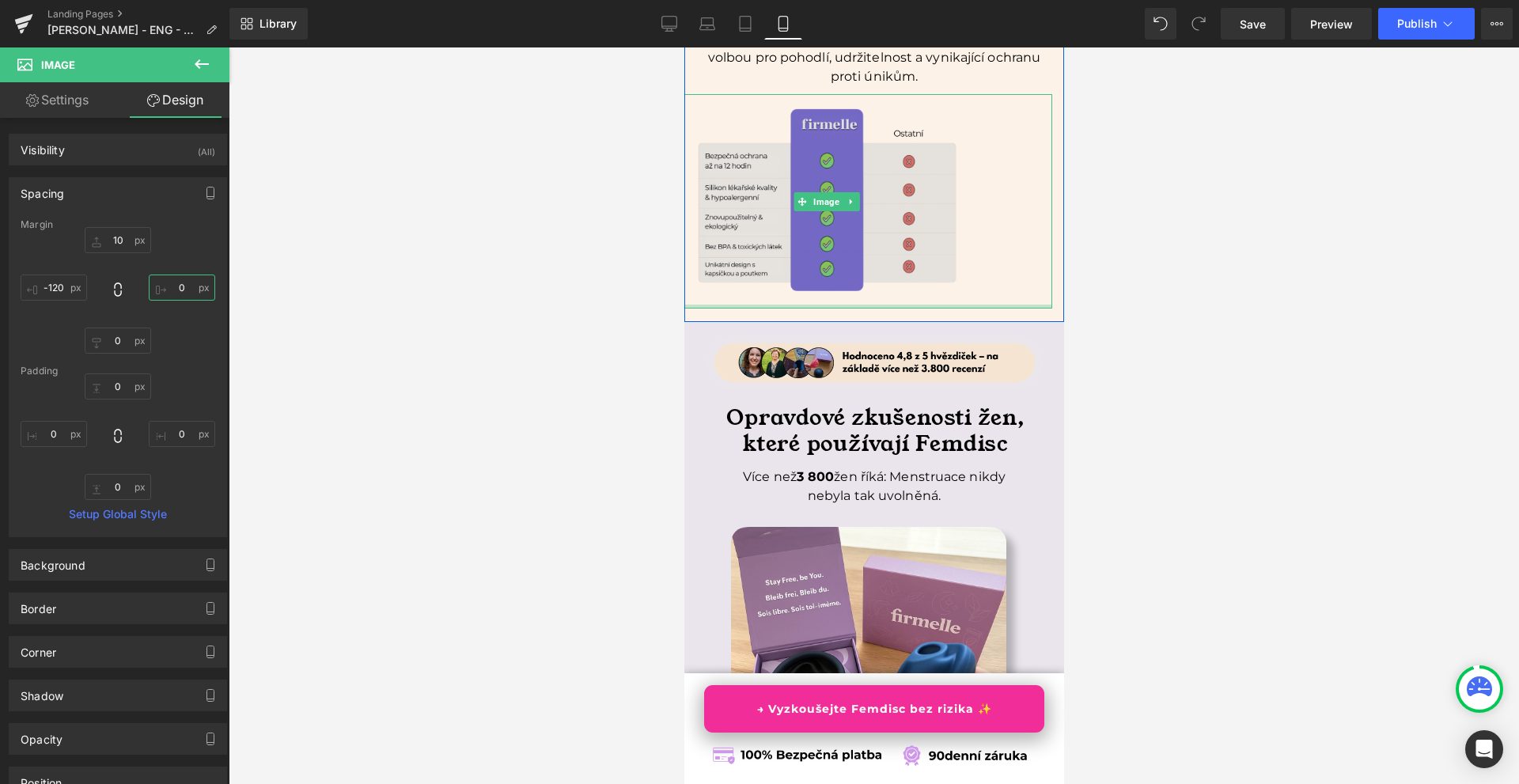
type input "0-"
type input "2"
type input "1"
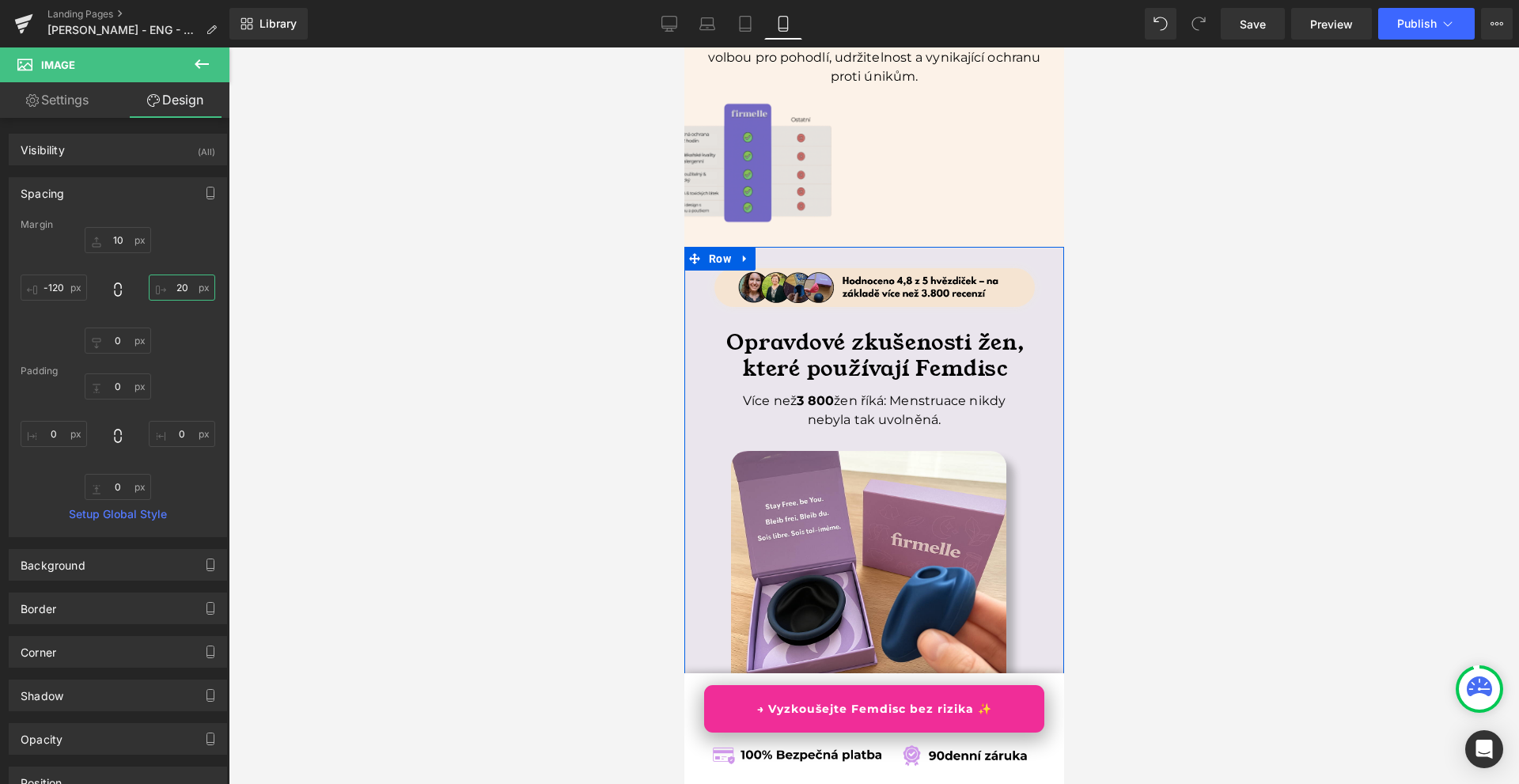
type input "2"
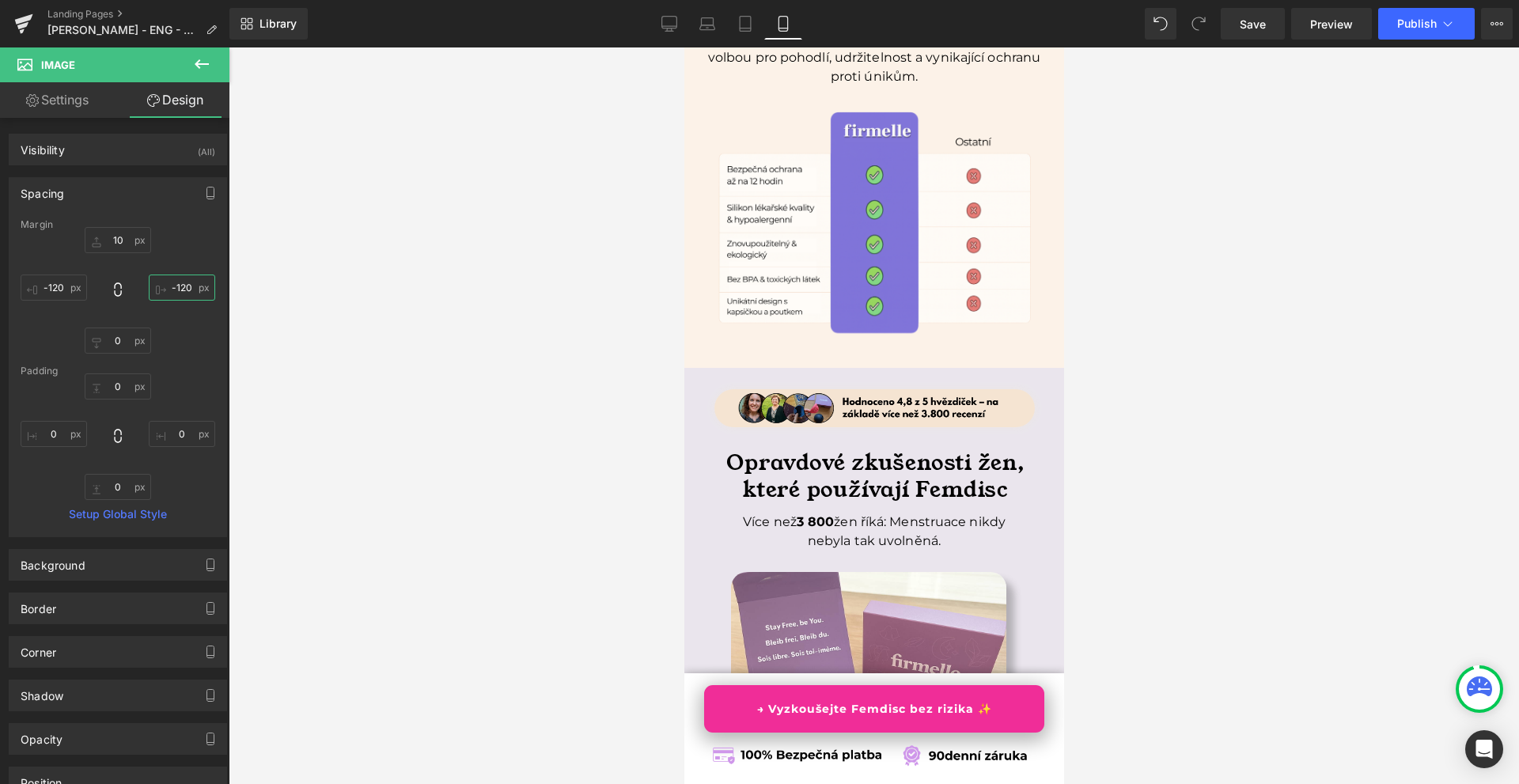
scroll to position [5142, 0]
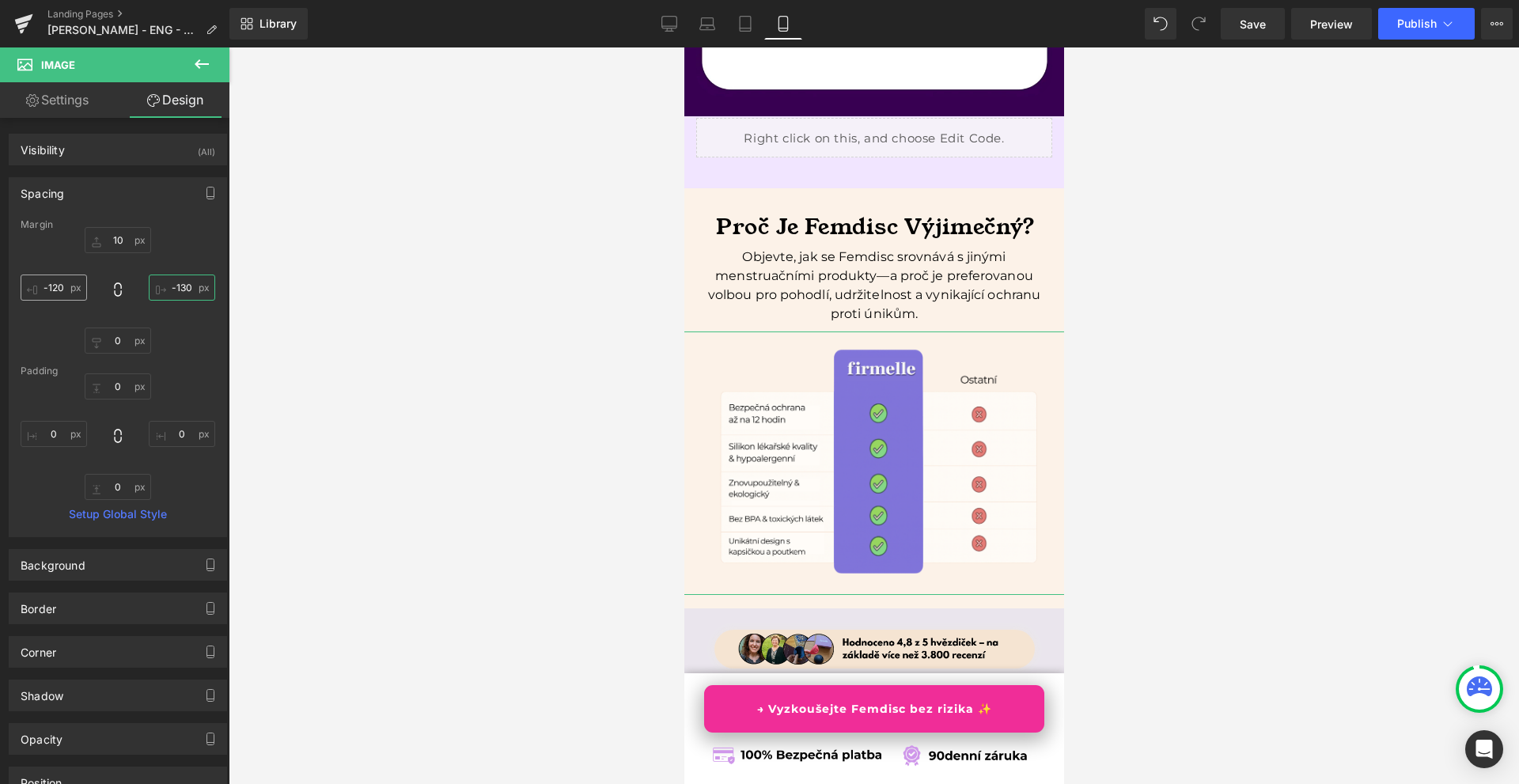
type input "-130"
click at [73, 288] on input "-120" at bounding box center [53, 288] width 66 height 27
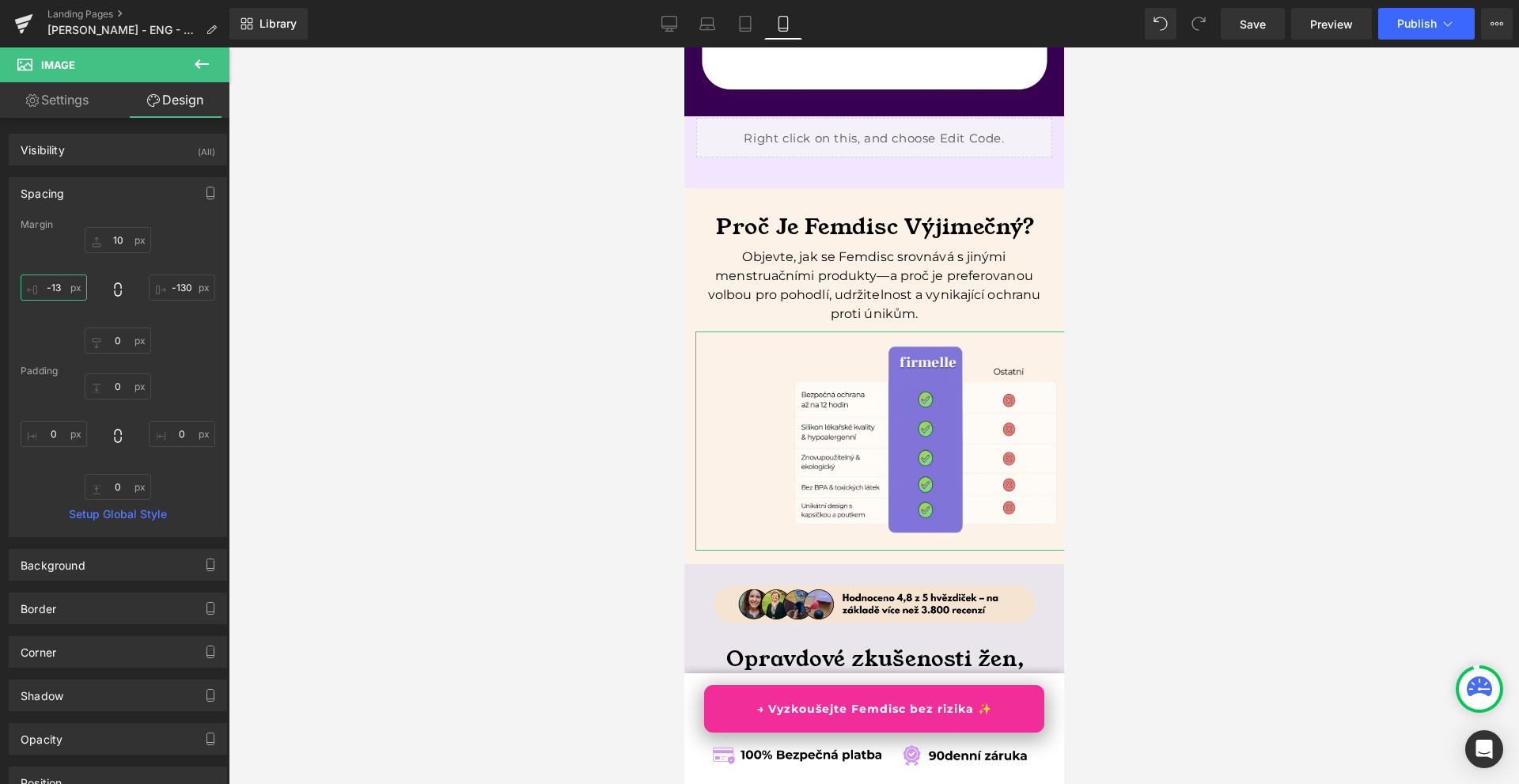
type input "-130"
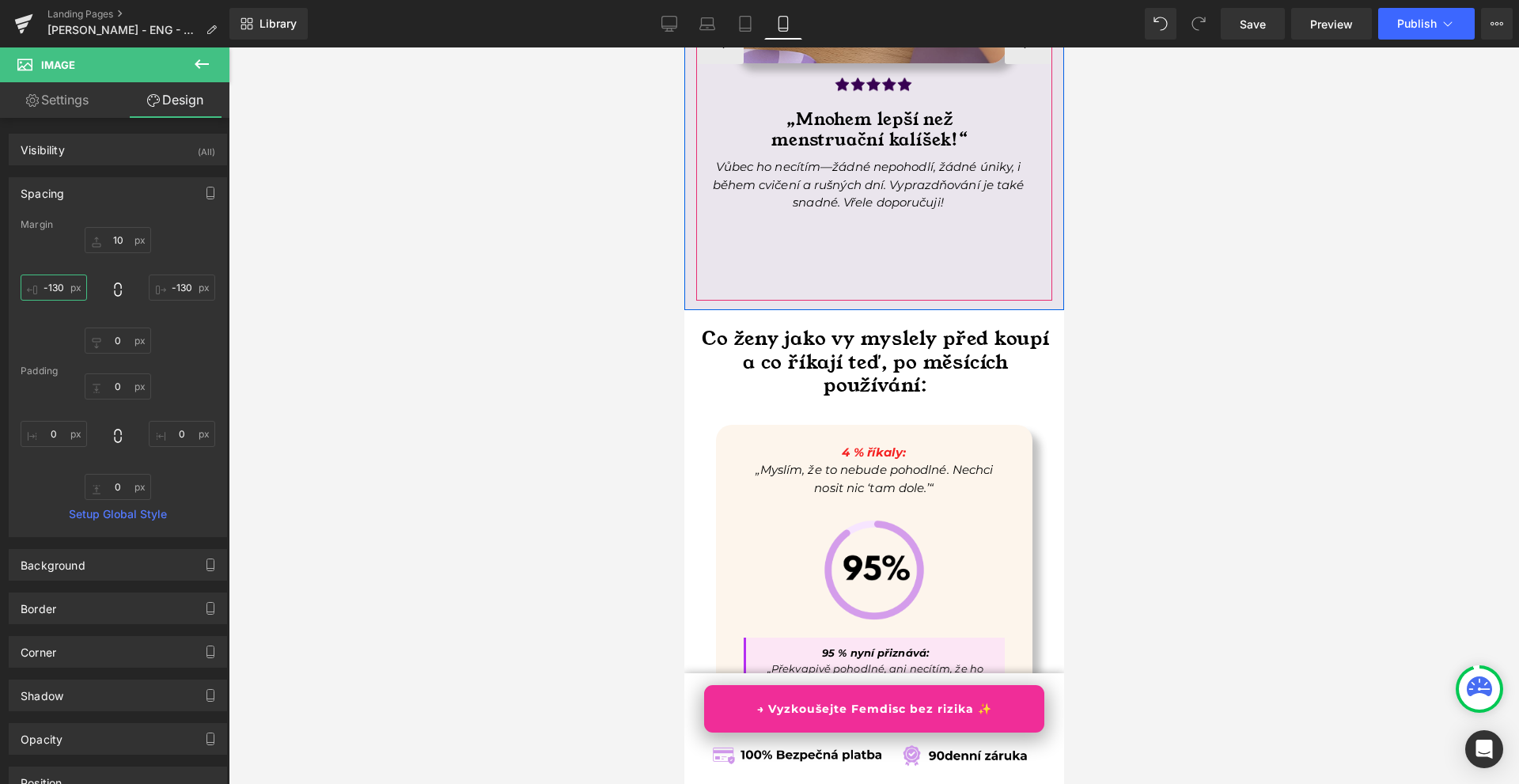
scroll to position [5774, 0]
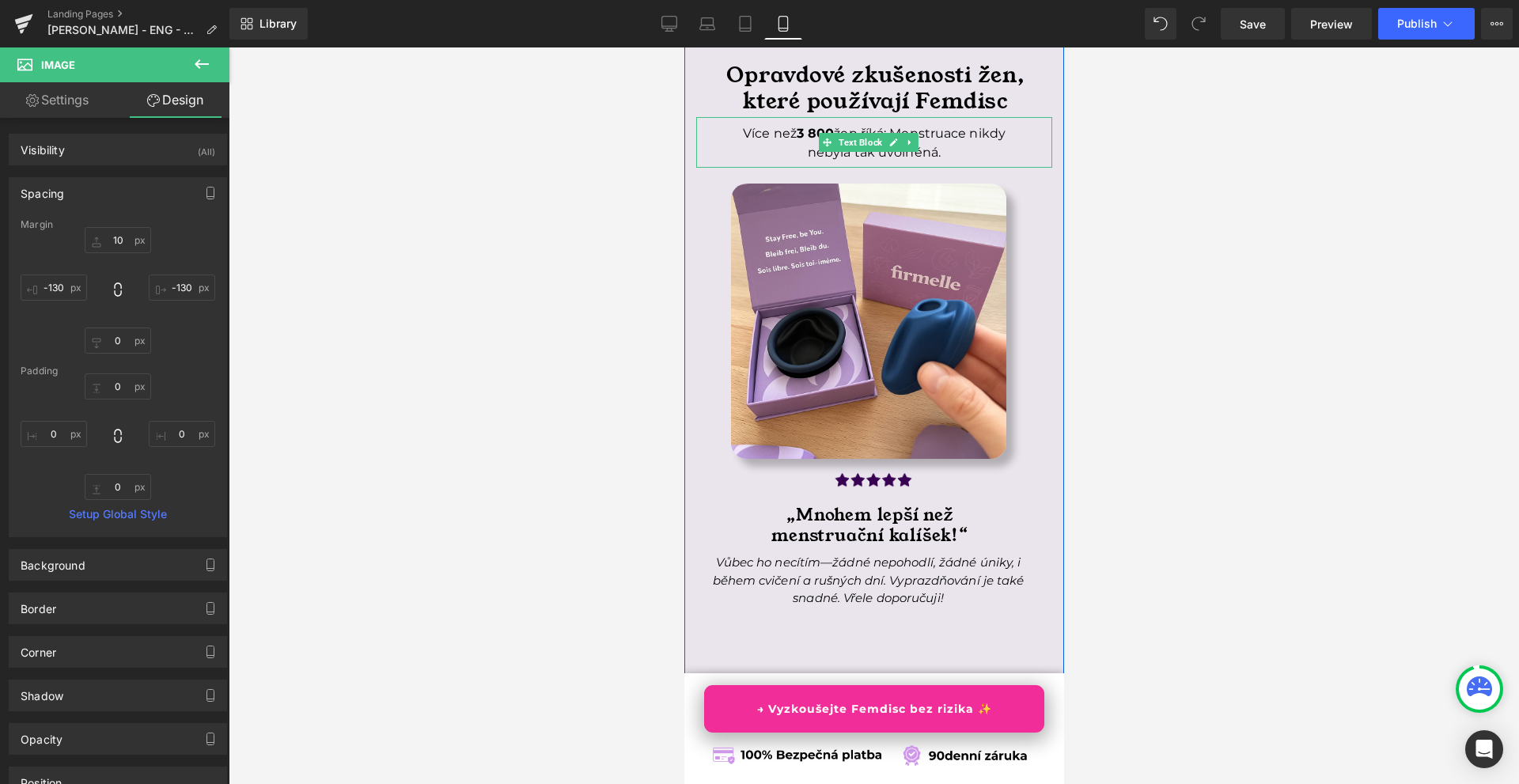
click at [806, 141] on span "3 800" at bounding box center [814, 133] width 38 height 15
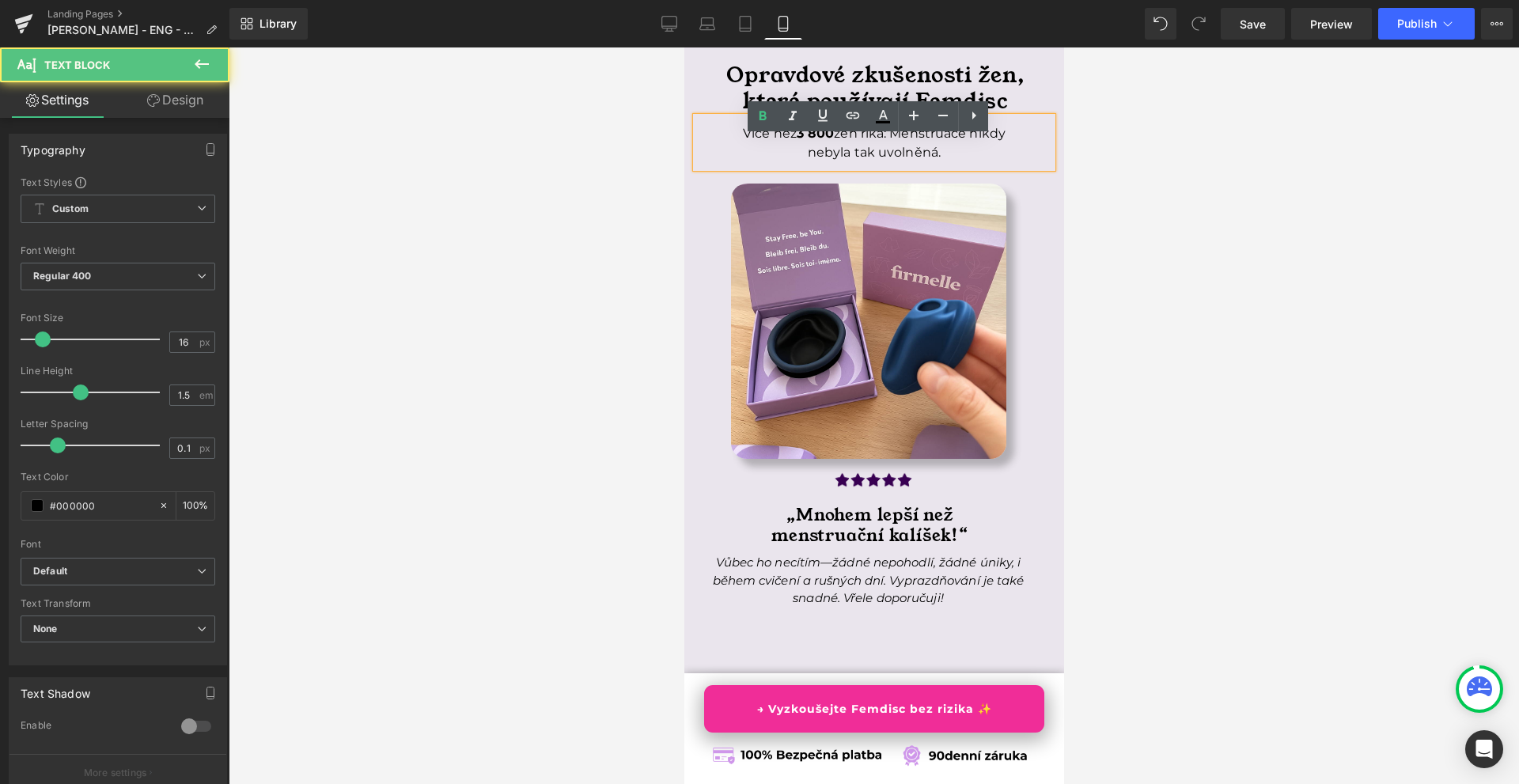
click at [802, 141] on span "3 800" at bounding box center [814, 133] width 38 height 15
click at [824, 141] on span "3.800" at bounding box center [814, 133] width 37 height 15
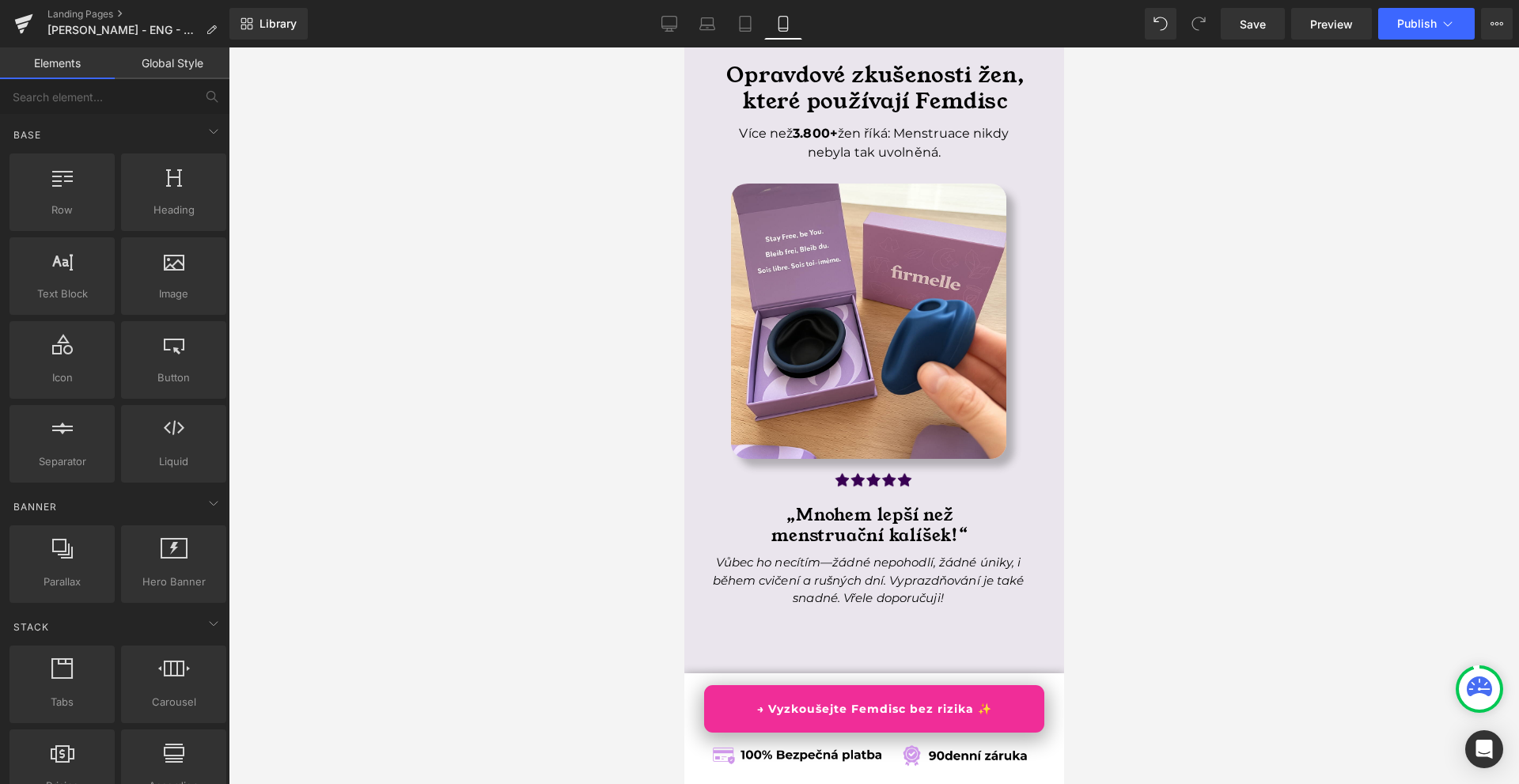
click at [1294, 319] on div at bounding box center [874, 415] width 1291 height 736
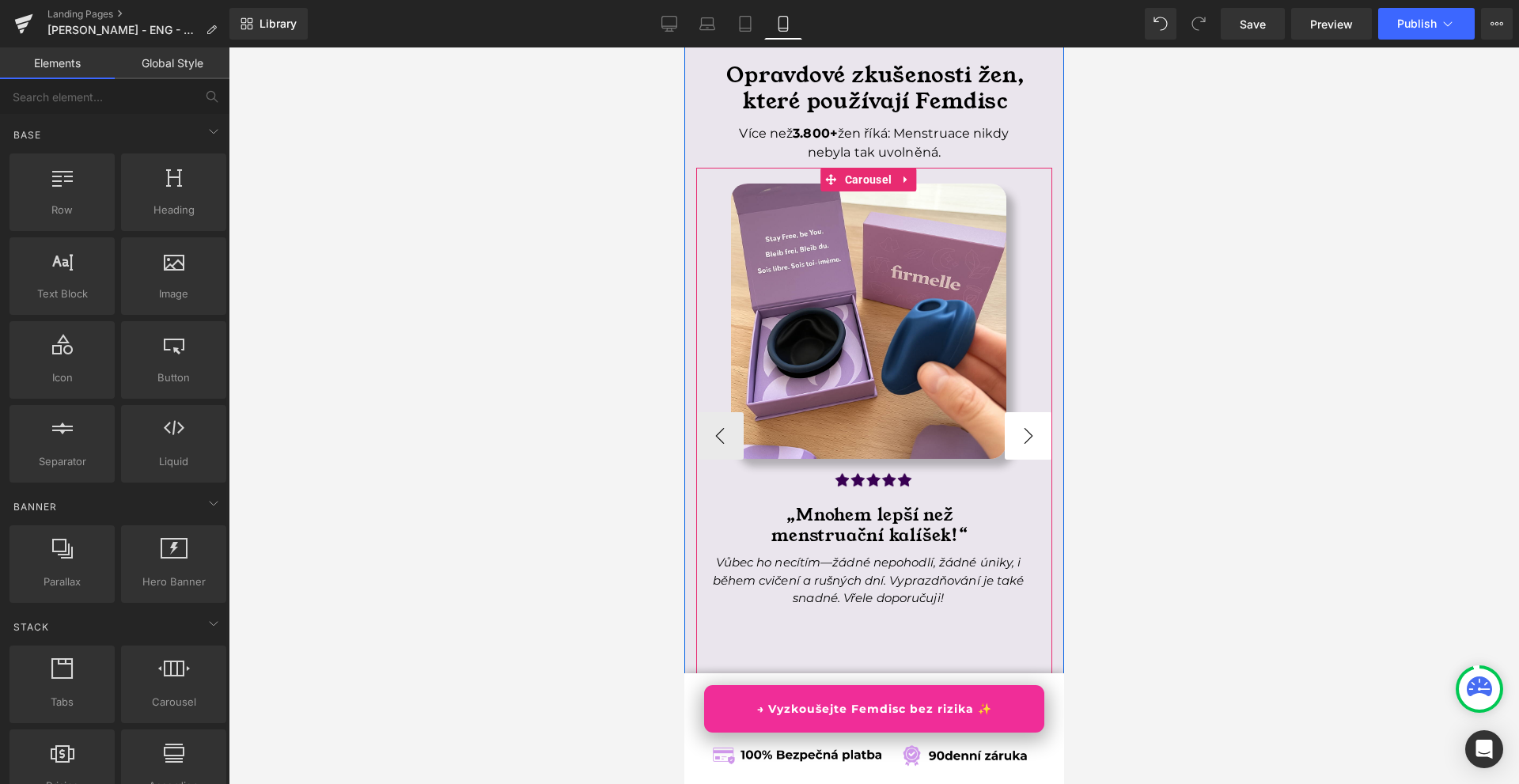
click at [1004, 448] on button "›" at bounding box center [1028, 436] width 48 height 48
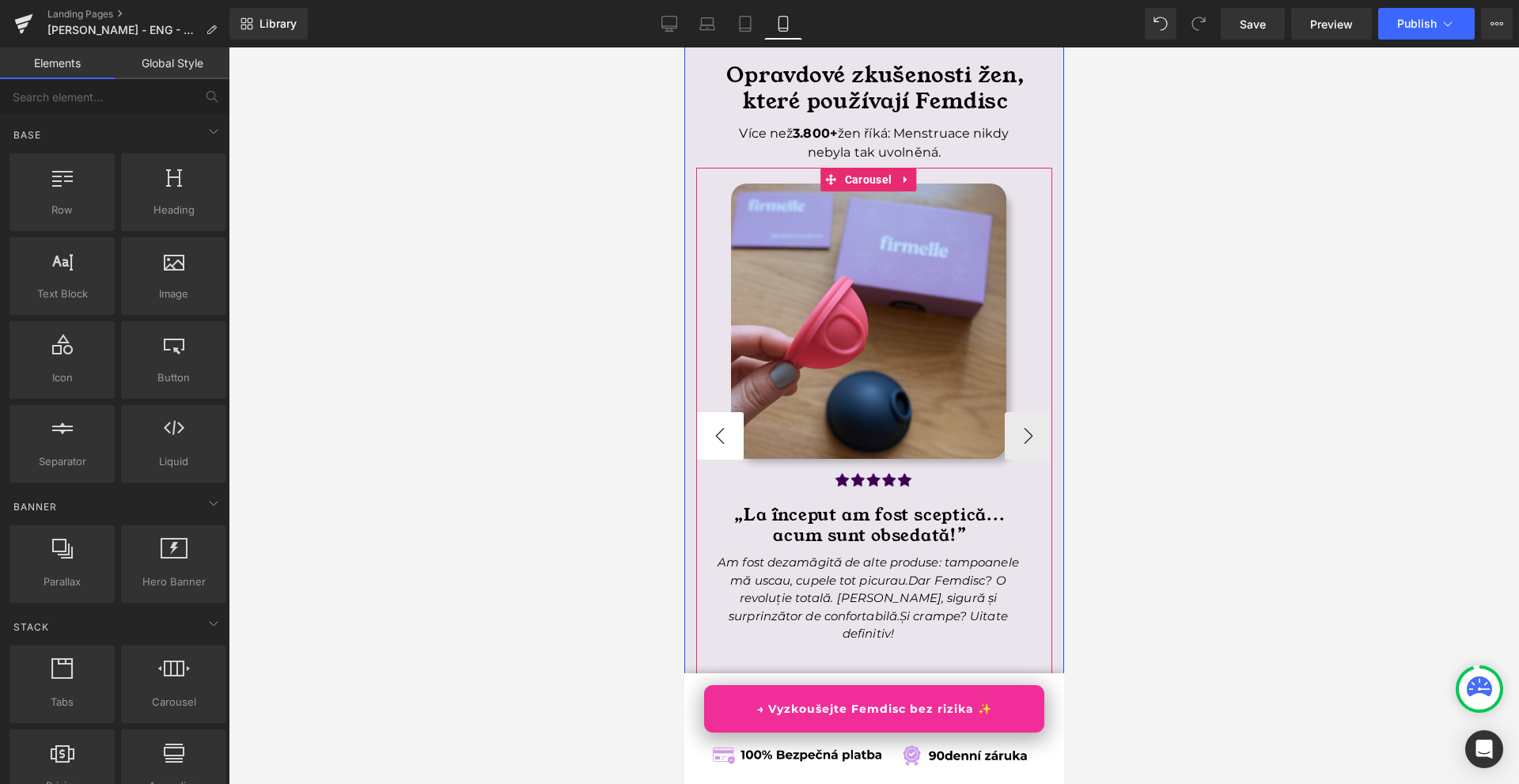
click at [724, 459] on button "‹" at bounding box center [720, 436] width 48 height 48
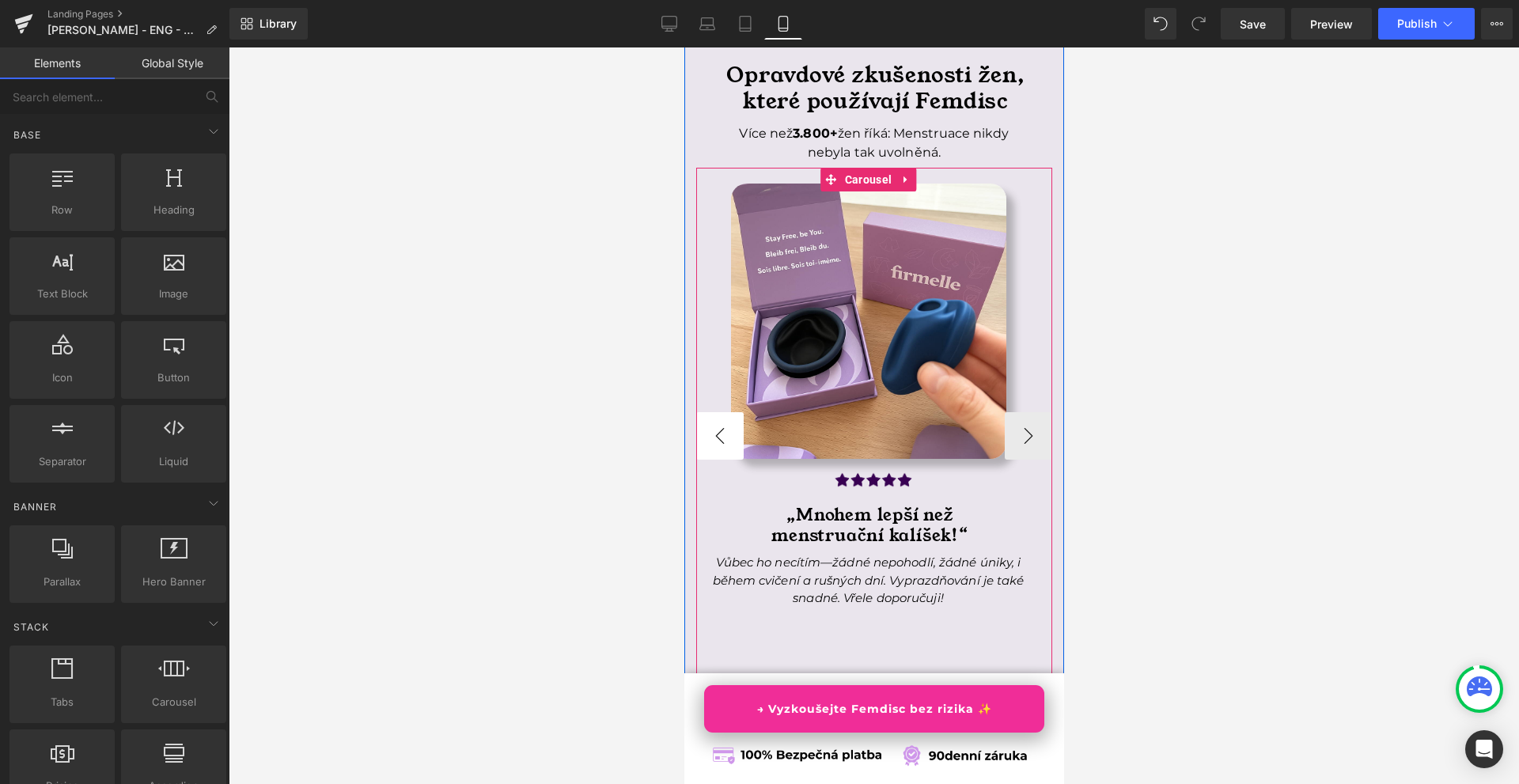
click at [724, 459] on button "‹" at bounding box center [720, 436] width 48 height 48
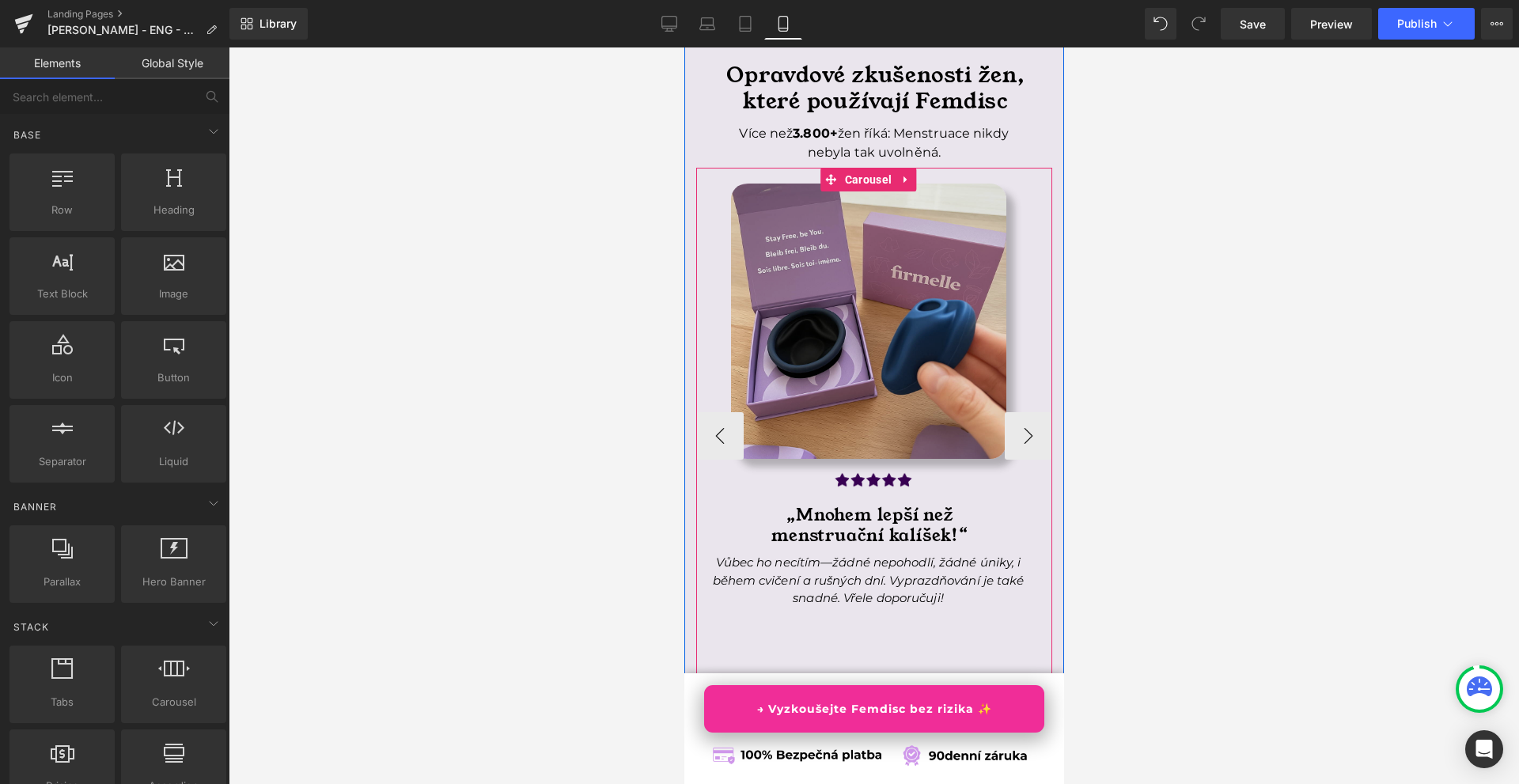
scroll to position [5933, 0]
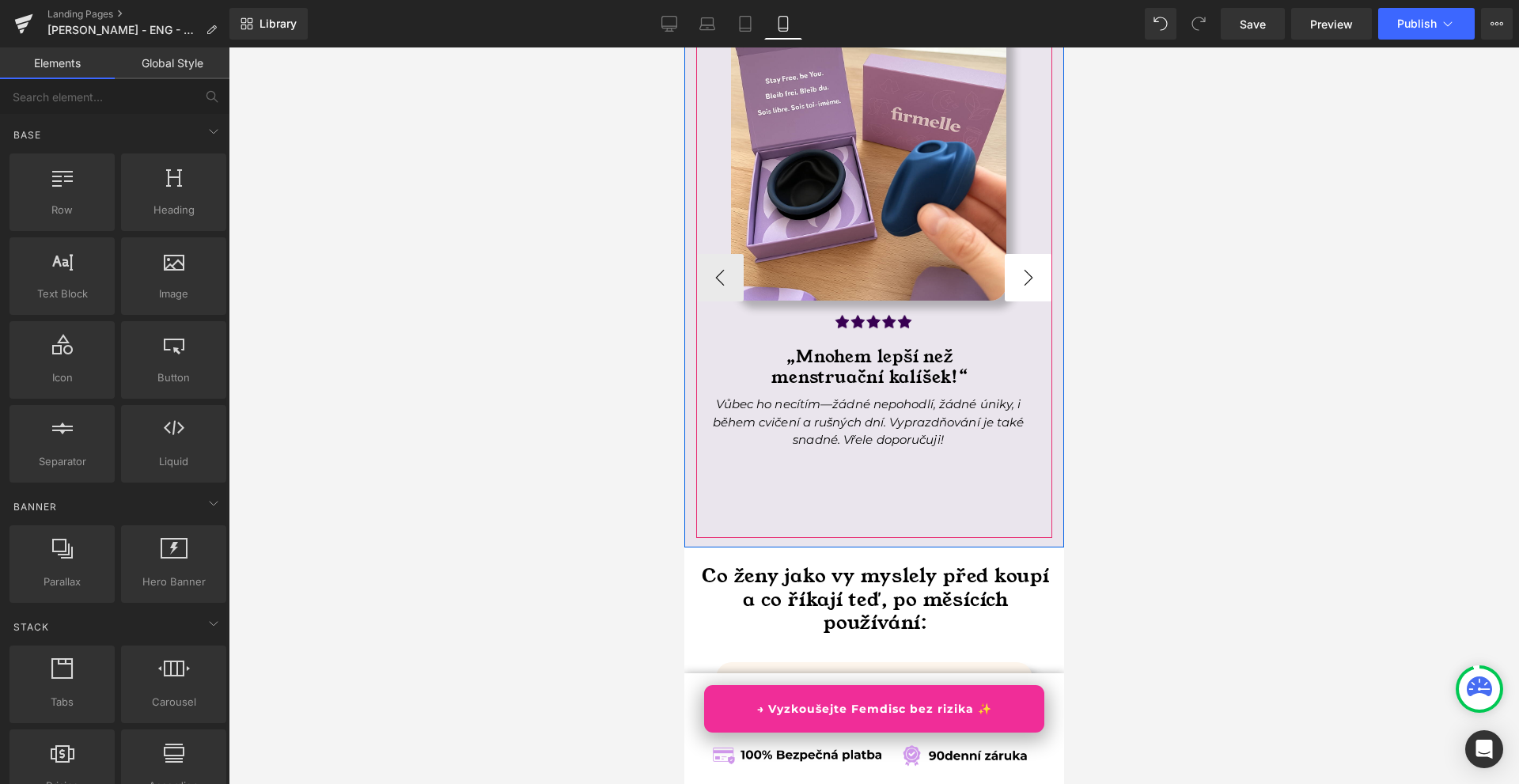
click at [1005, 298] on button "›" at bounding box center [1028, 278] width 48 height 48
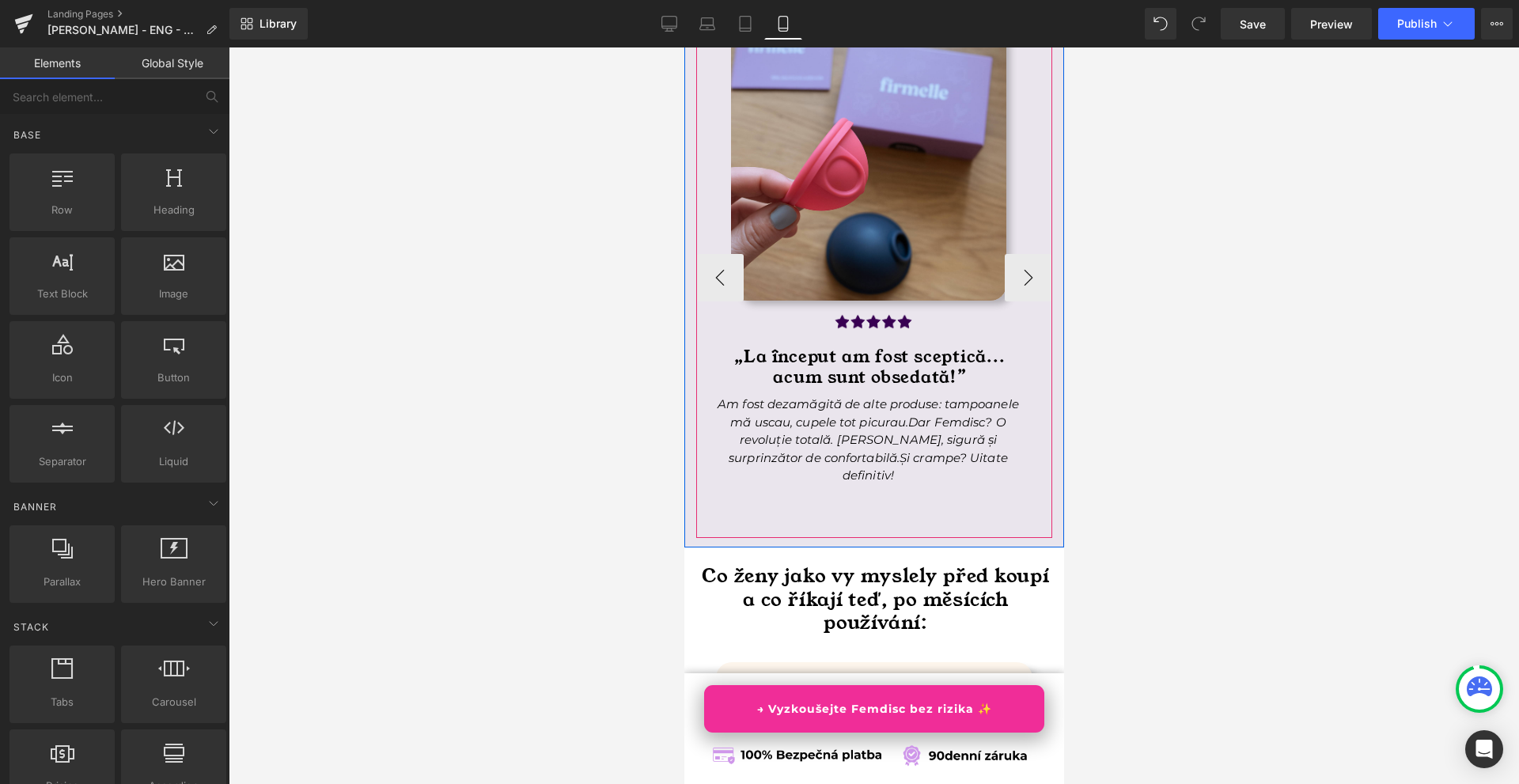
click at [805, 368] on h1 "„La început am fost sceptică..." at bounding box center [869, 357] width 341 height 20
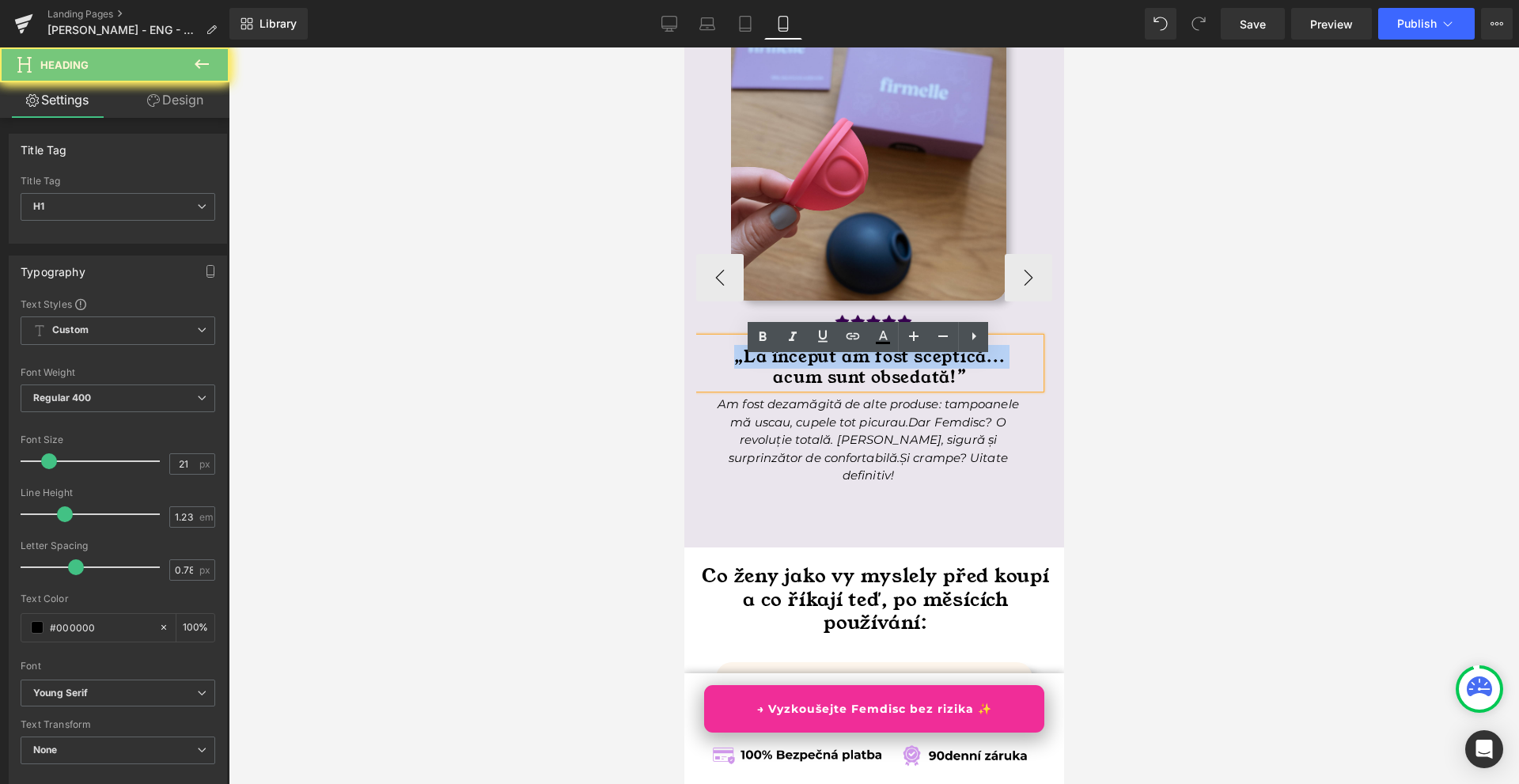
click at [805, 368] on h1 "„La început am fost sceptică..." at bounding box center [869, 357] width 341 height 20
paste div
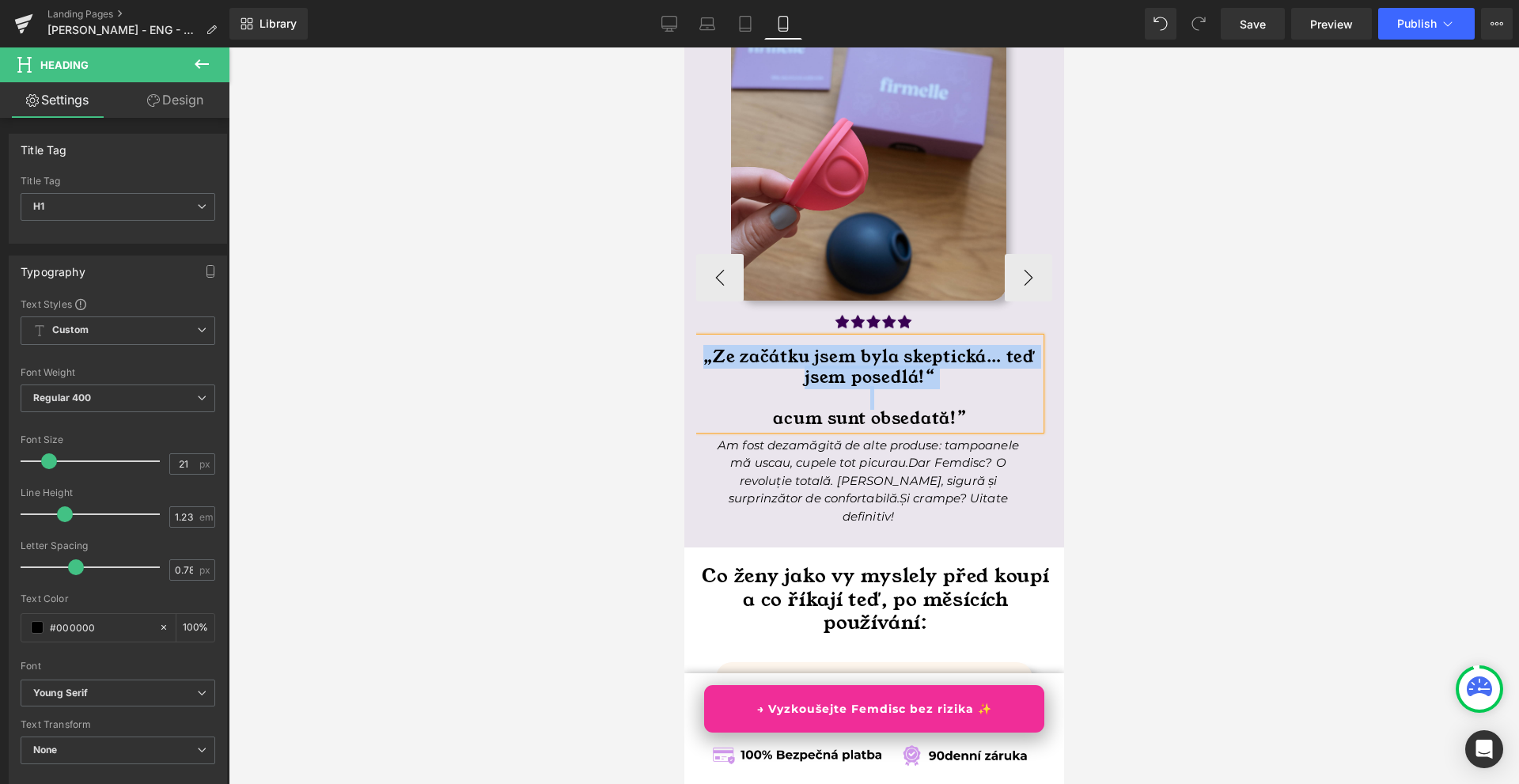
drag, startPoint x: 944, startPoint y: 437, endPoint x: 707, endPoint y: 379, distance: 244.0
click at [707, 379] on div "„Ze začátku jsem byla skeptická… teď jsem posedlá!“ acum sunt obsedată!”" at bounding box center [867, 383] width 344 height 91
click at [683, 48] on div at bounding box center [683, 48] width 0 height 0
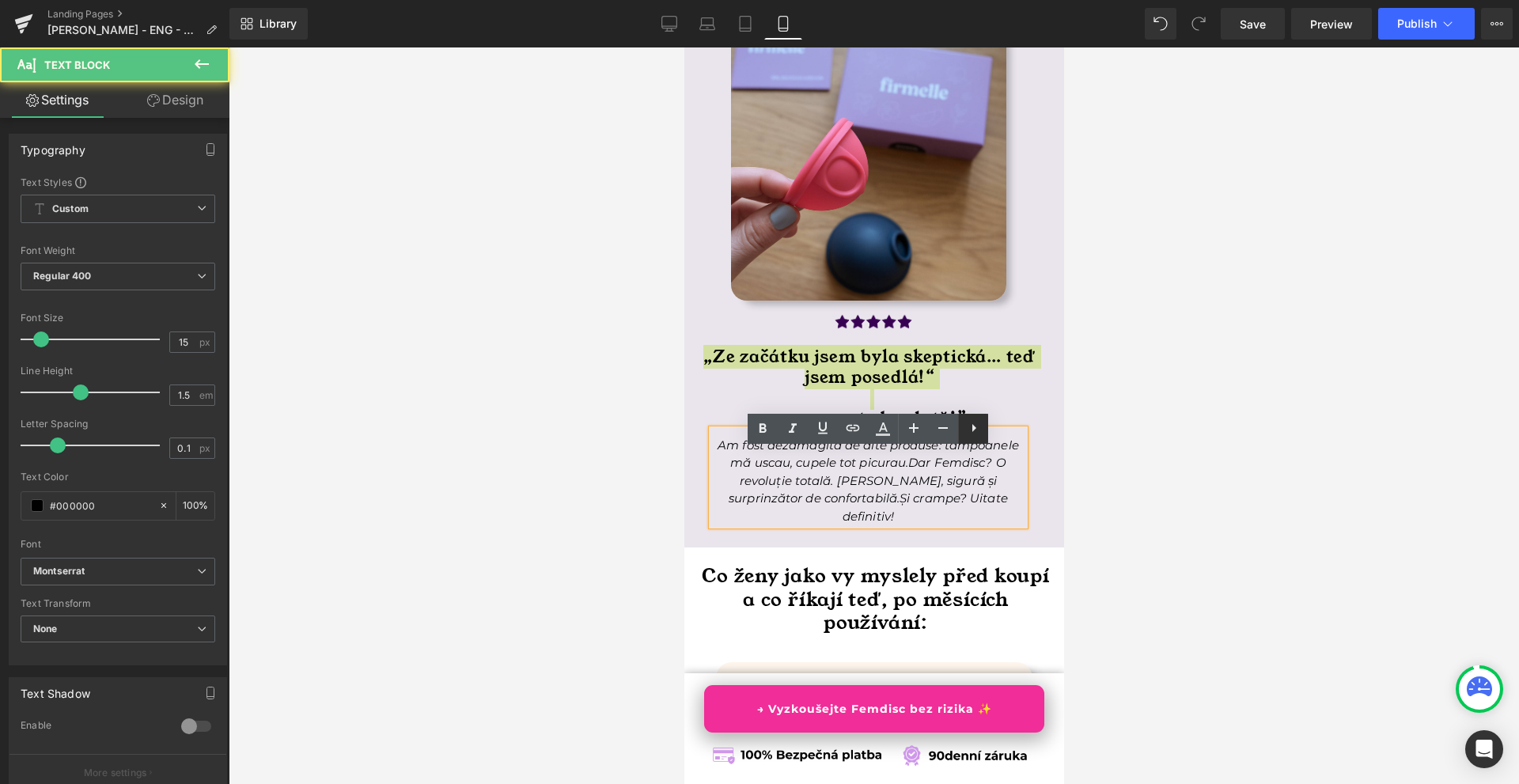
click at [974, 433] on icon at bounding box center [973, 427] width 19 height 19
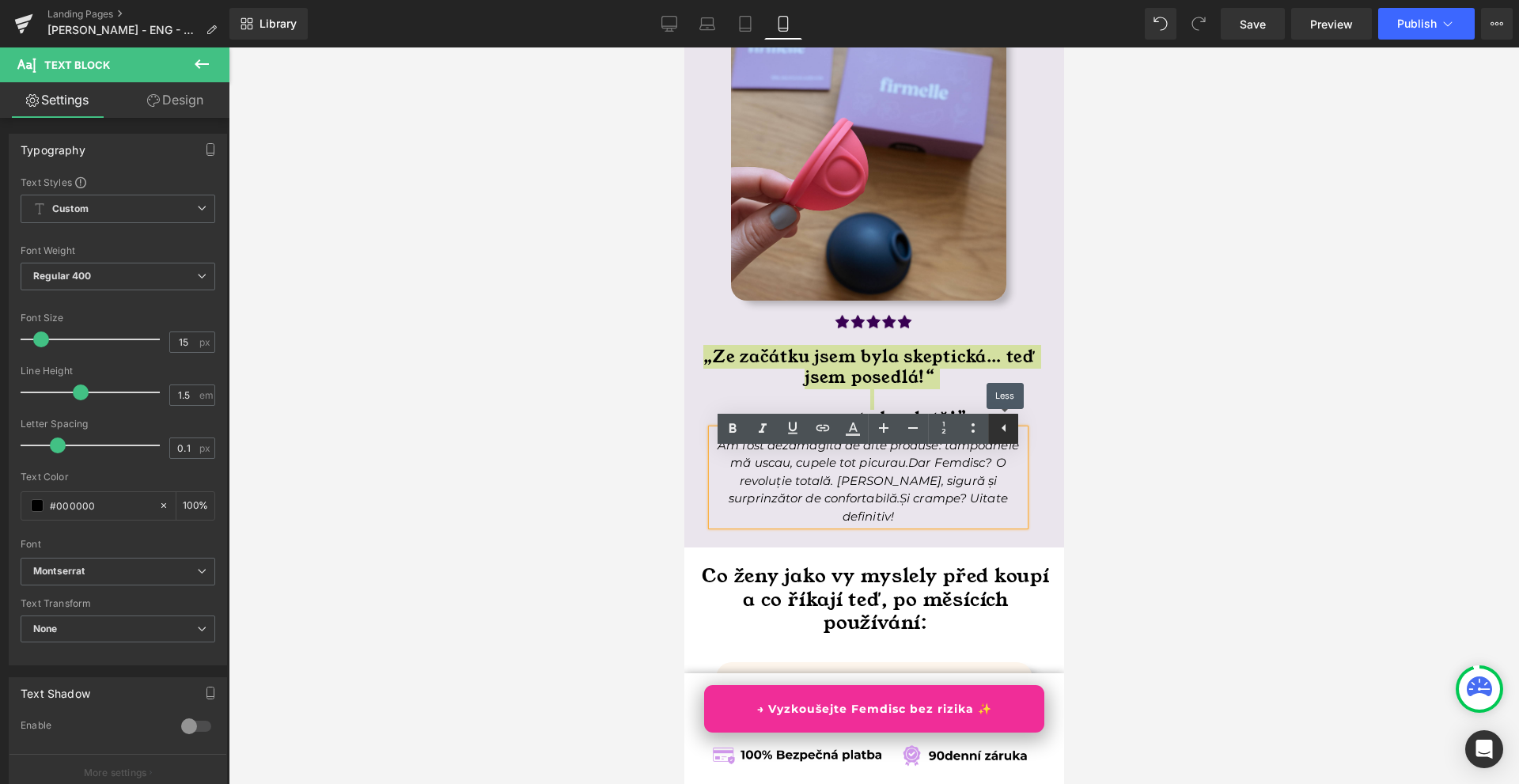
drag, startPoint x: 1007, startPoint y: 432, endPoint x: 379, endPoint y: 389, distance: 629.5
click at [1007, 432] on icon at bounding box center [1004, 427] width 19 height 19
click at [1144, 441] on div at bounding box center [874, 415] width 1291 height 736
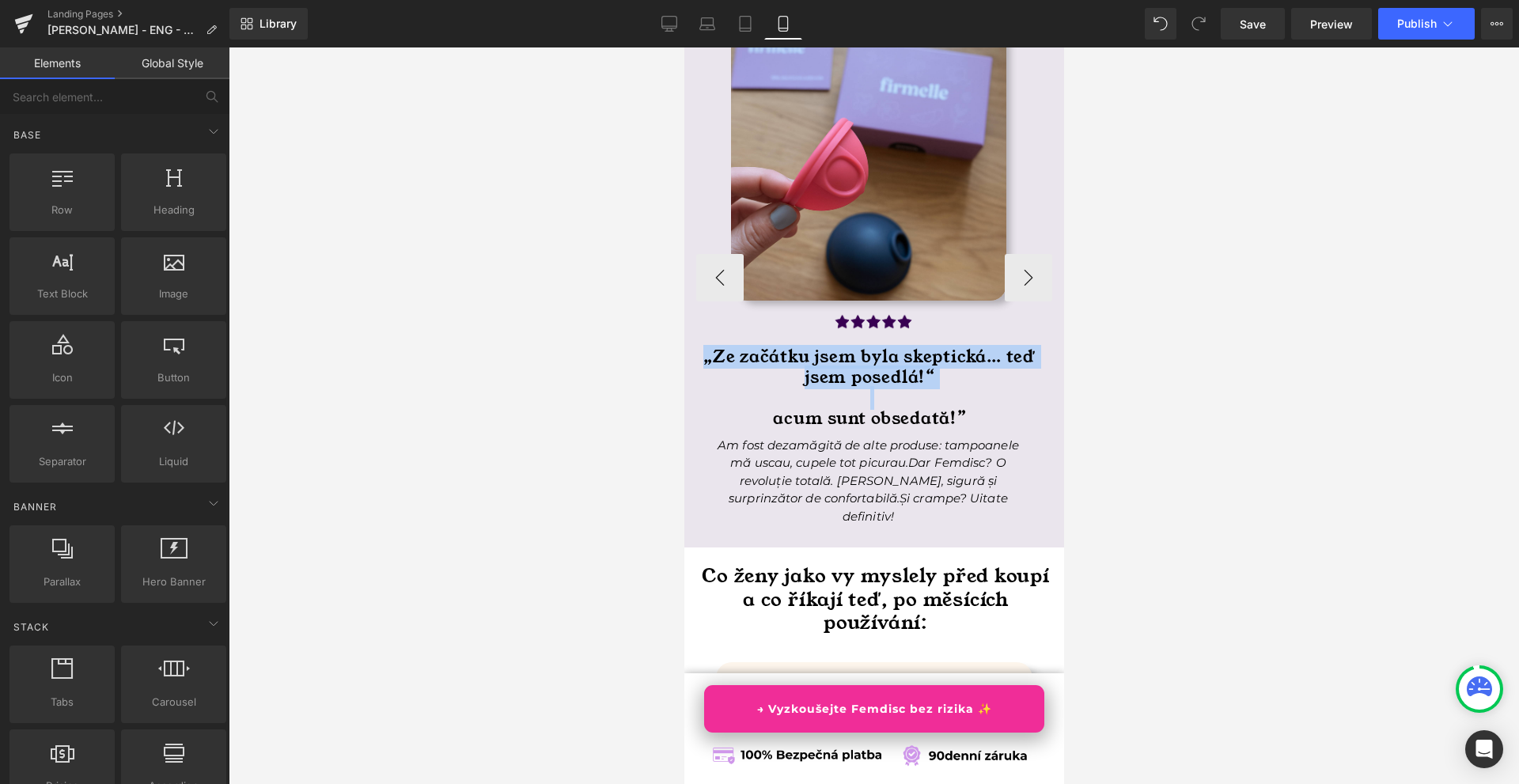
click at [1022, 409] on h1 at bounding box center [869, 398] width 341 height 20
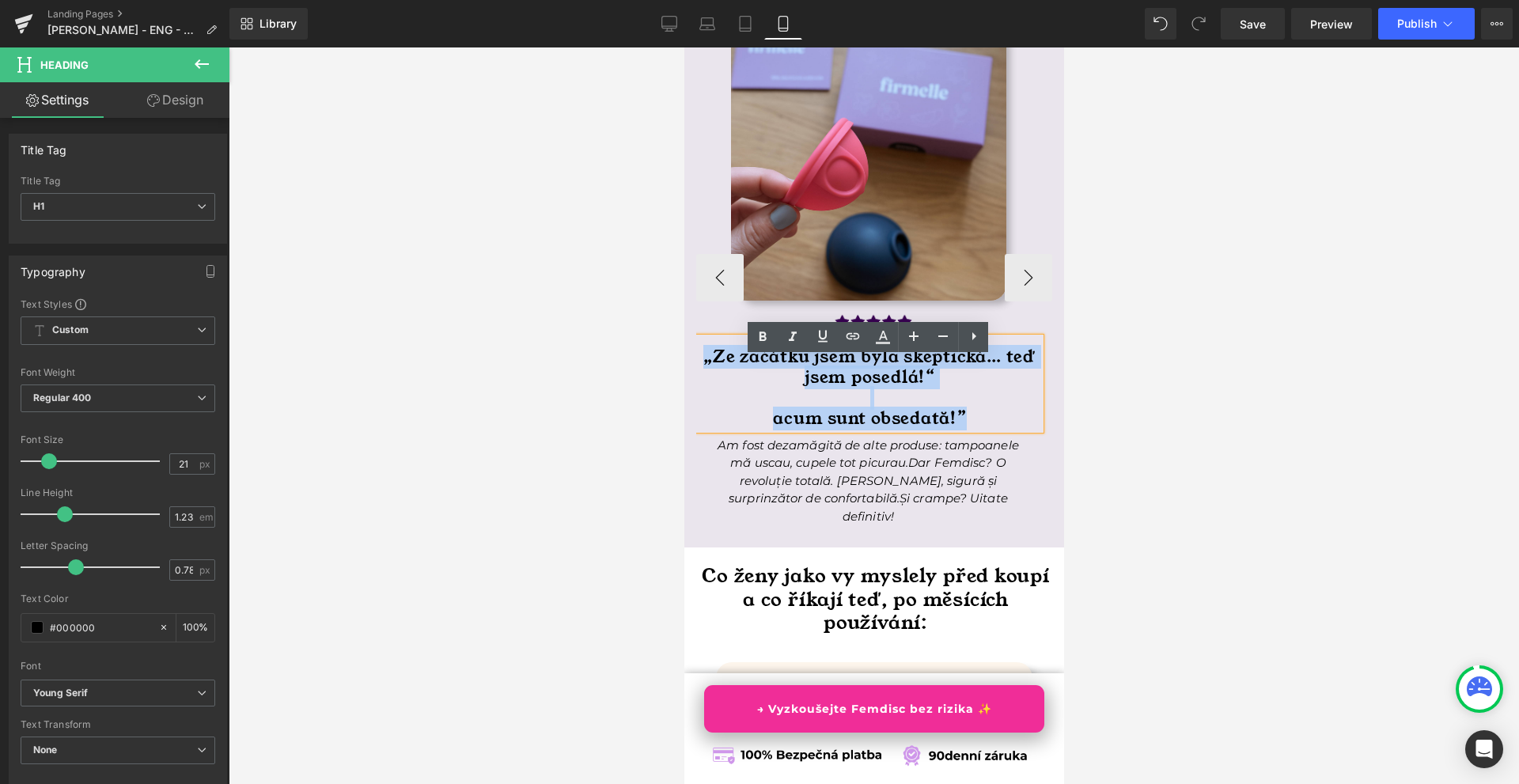
drag, startPoint x: 984, startPoint y: 439, endPoint x: 712, endPoint y: 382, distance: 277.9
click at [700, 381] on div "„Ze začátku jsem byla skeptická… teď jsem posedlá!“ acum sunt obsedată!”" at bounding box center [867, 383] width 344 height 91
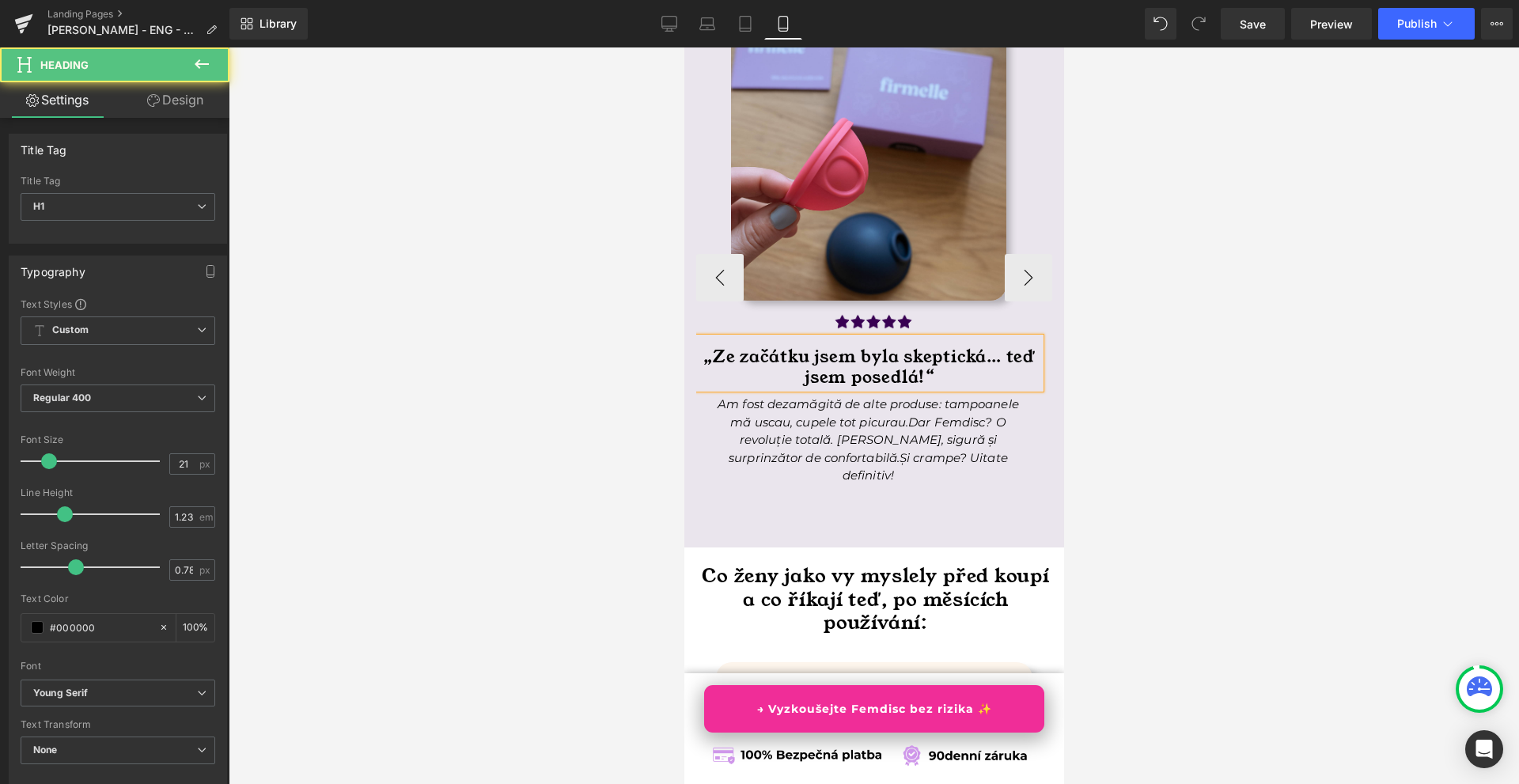
click at [1006, 378] on h1 "„Ze začátku jsem byla skeptická… teď jsem posedlá!“" at bounding box center [869, 368] width 341 height 42
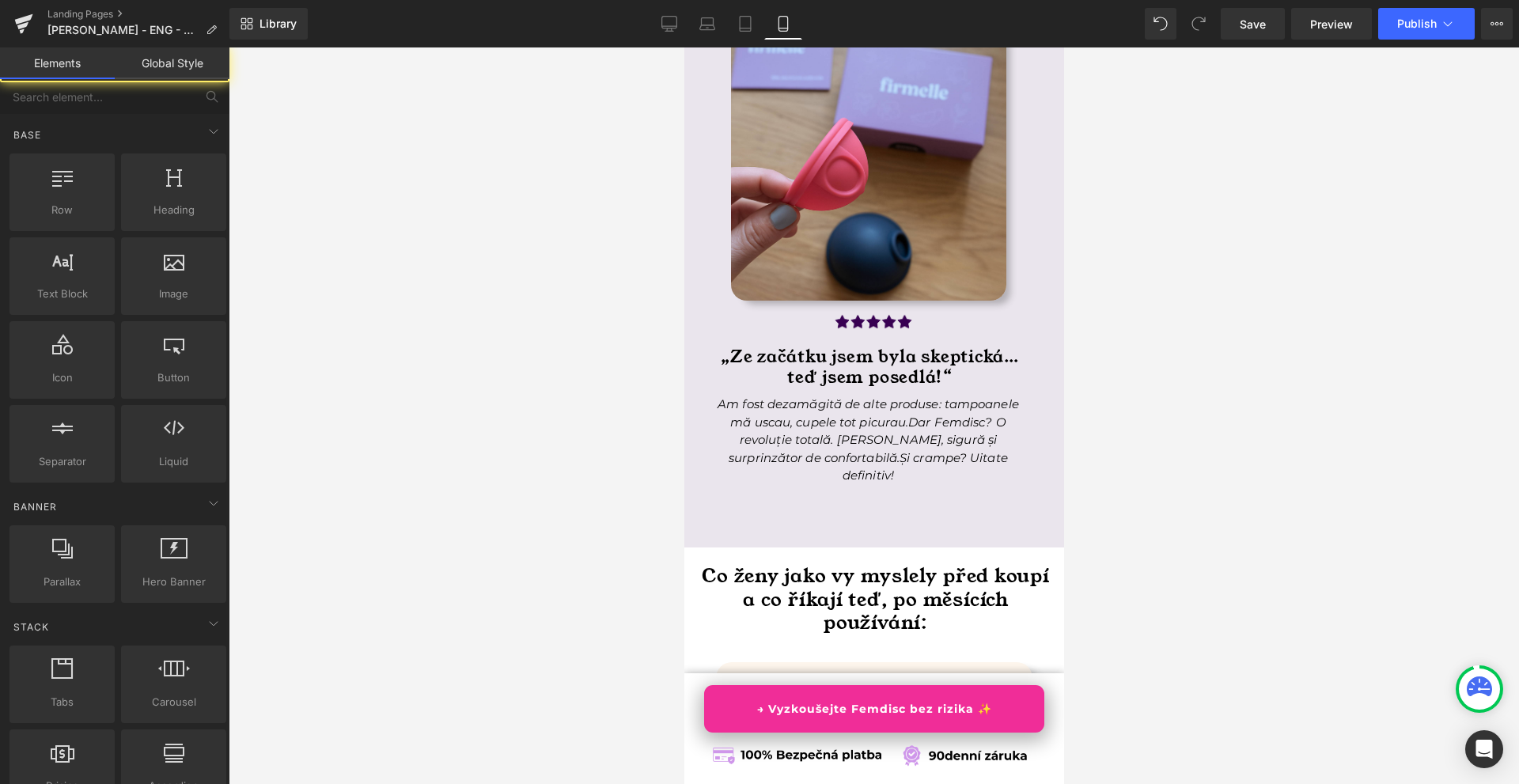
click at [1205, 445] on div at bounding box center [874, 415] width 1291 height 736
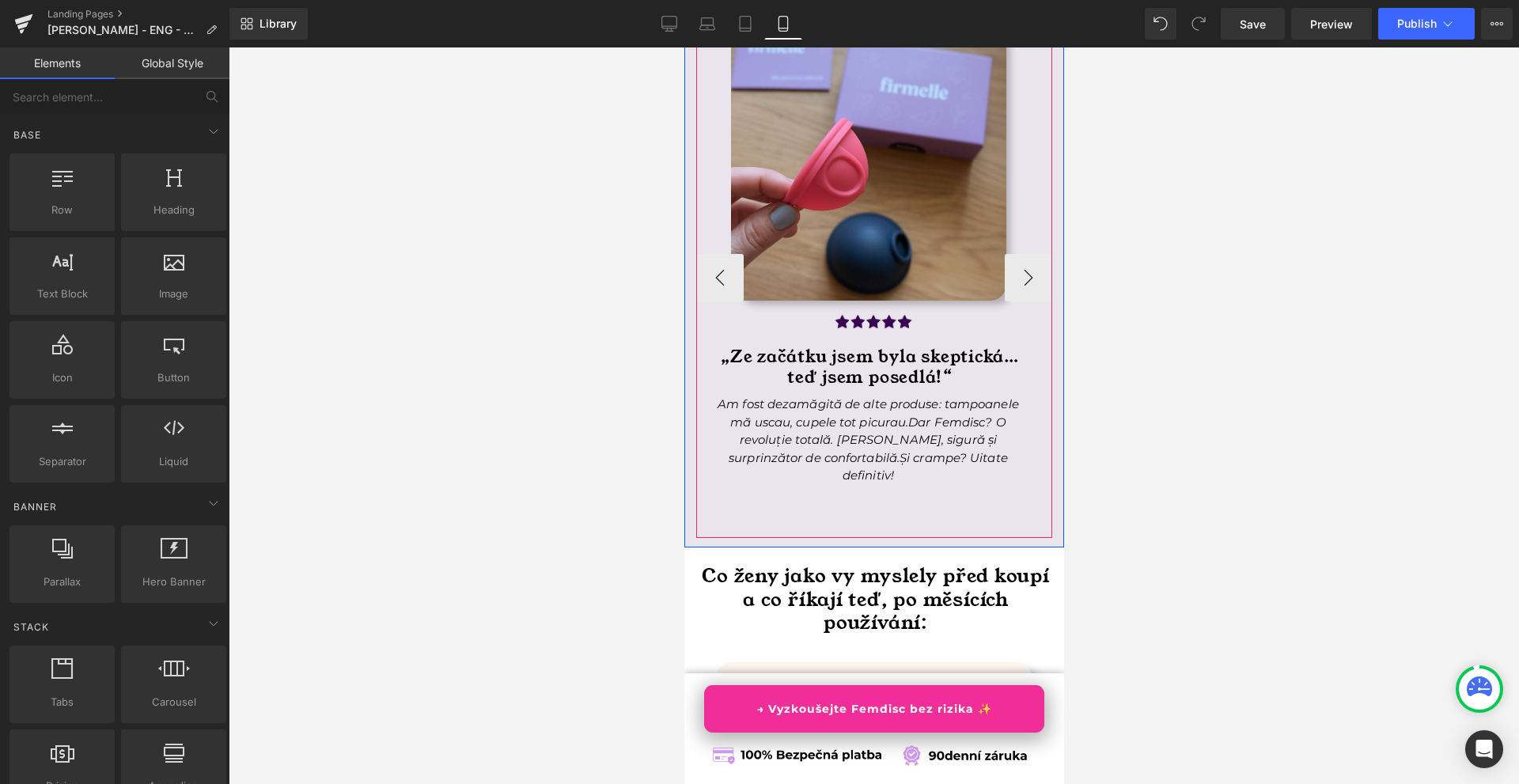
click at [809, 456] on span "Dar Femdisc? O revoluție totală. [PERSON_NAME], sigură și surprinzător de confo…" at bounding box center [866, 439] width 277 height 50
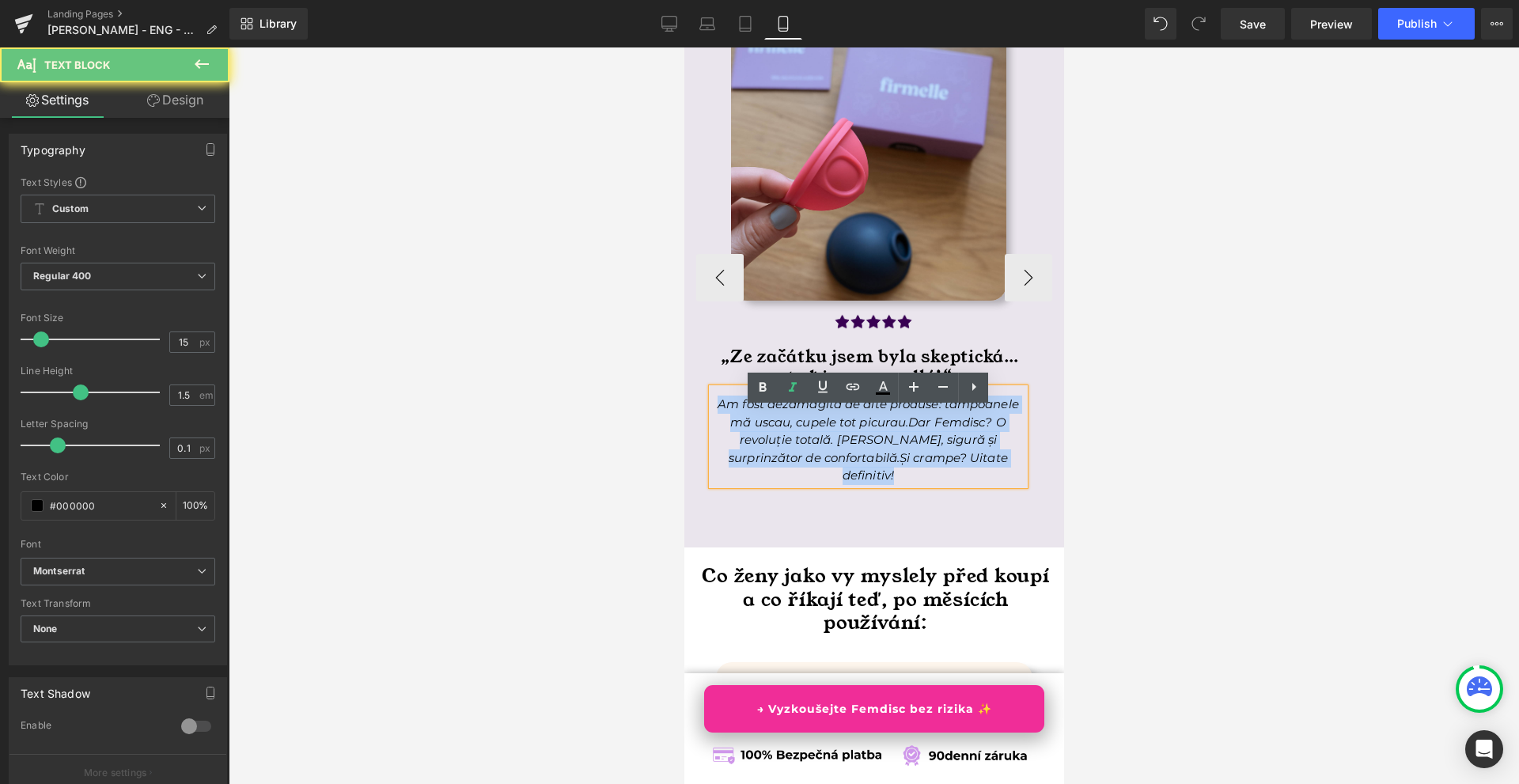
click at [809, 456] on span "Dar Femdisc? O revoluție totală. [PERSON_NAME], sigură și surprinzător de confo…" at bounding box center [866, 439] width 277 height 50
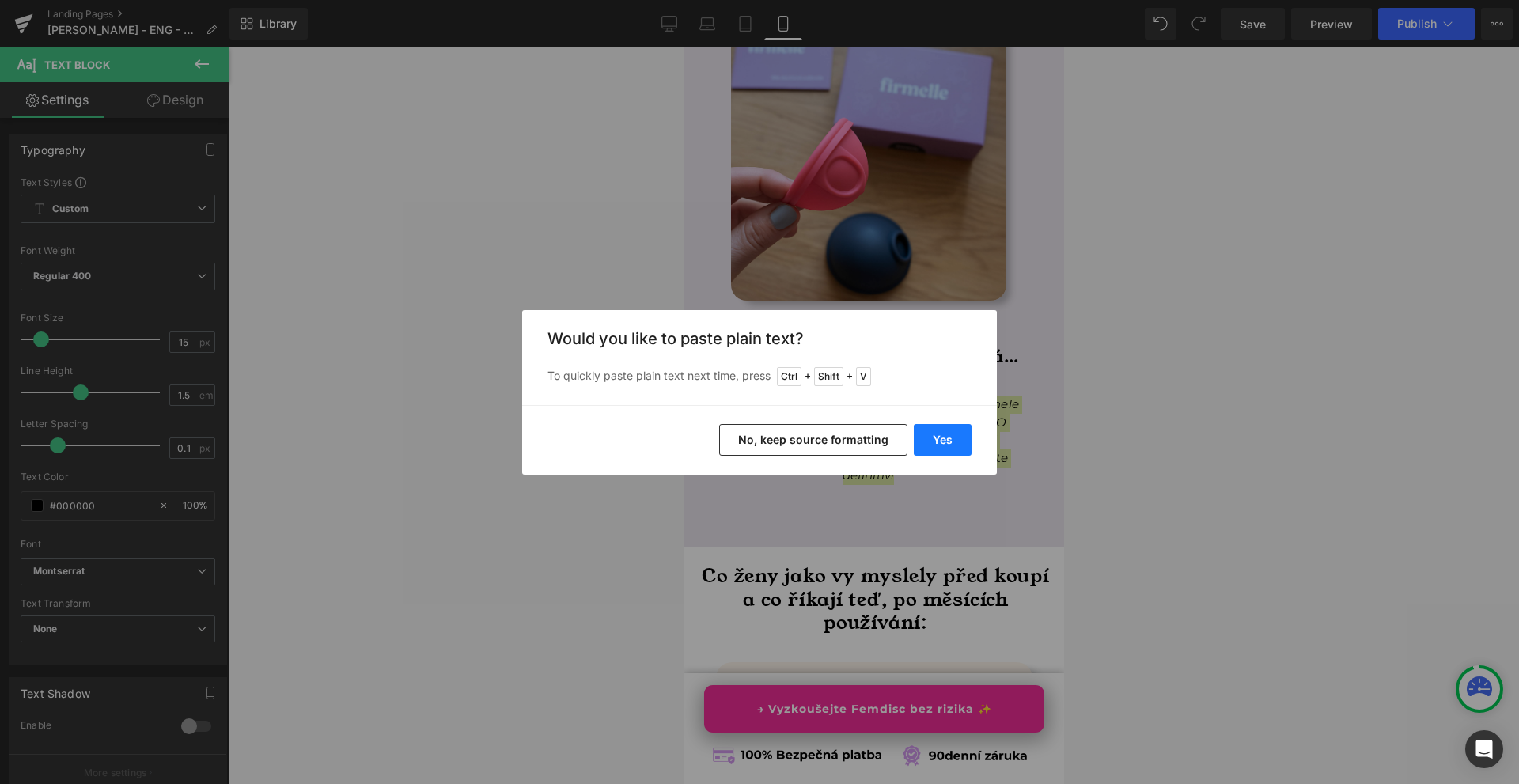
click at [945, 430] on button "Yes" at bounding box center [943, 440] width 57 height 32
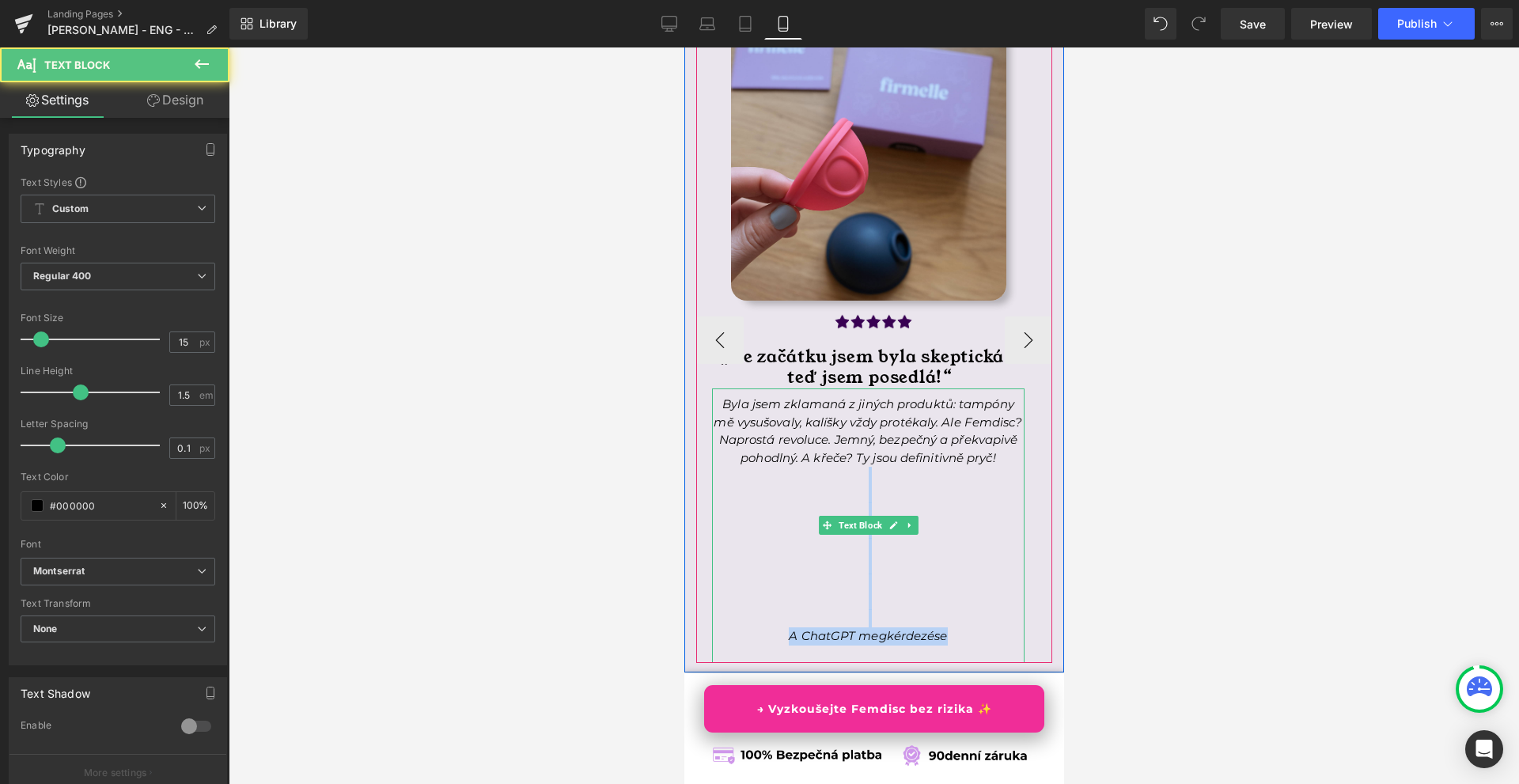
drag, startPoint x: 871, startPoint y: 657, endPoint x: 875, endPoint y: 500, distance: 157.1
click at [875, 644] on p at bounding box center [868, 653] width 313 height 19
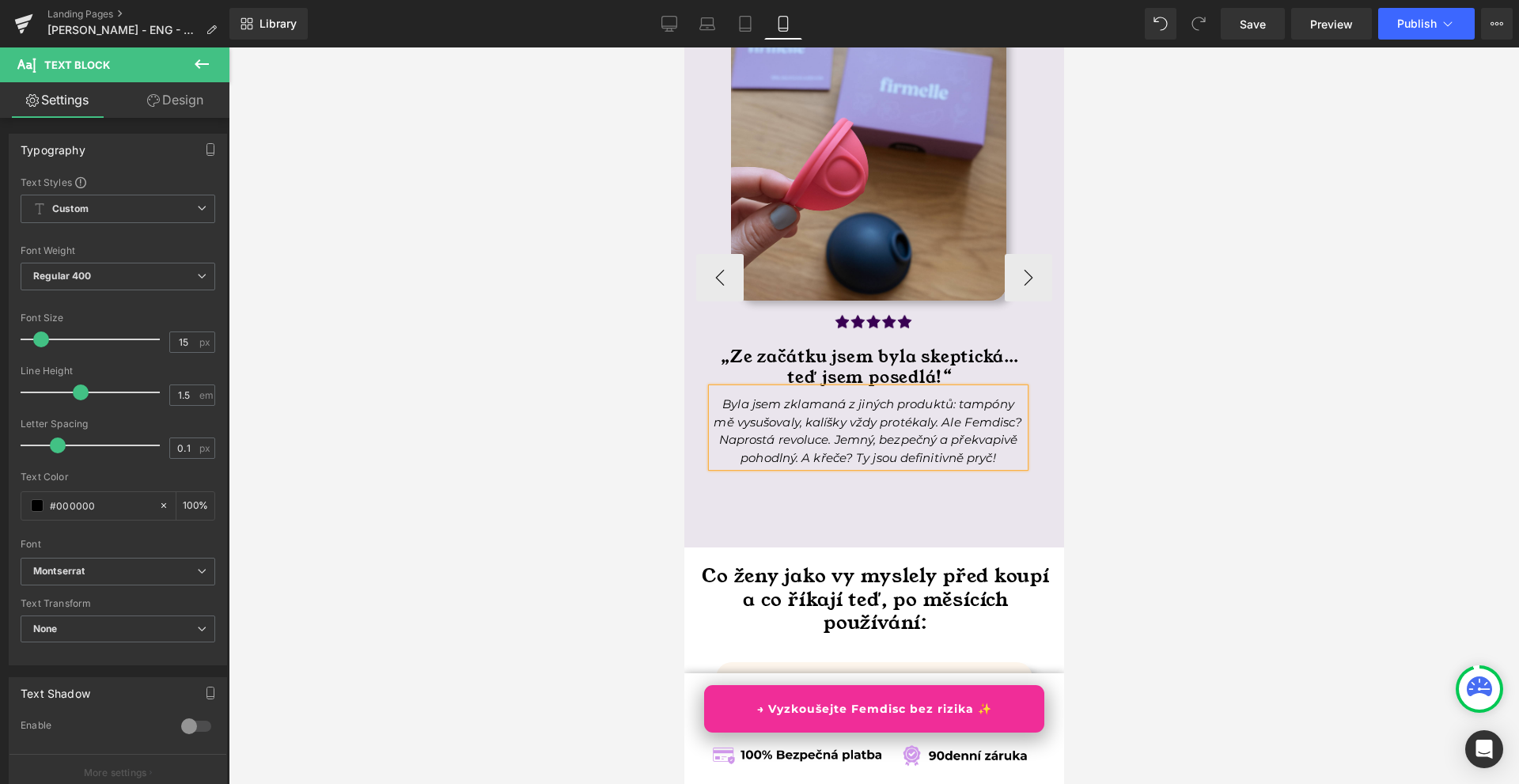
drag, startPoint x: 1195, startPoint y: 505, endPoint x: 1111, endPoint y: 452, distance: 99.3
click at [1195, 506] on div at bounding box center [874, 415] width 1291 height 736
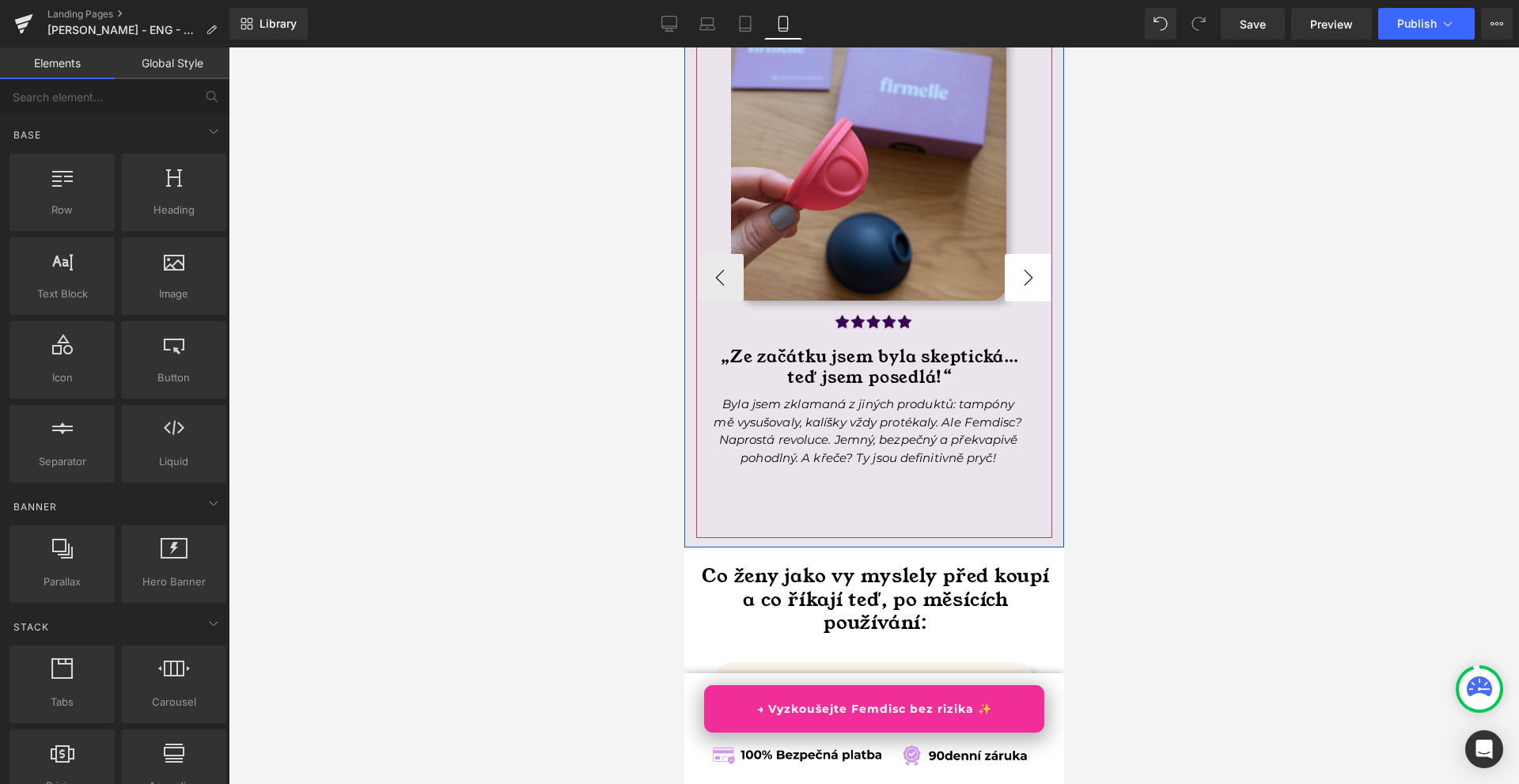
click at [1004, 301] on button "›" at bounding box center [1028, 278] width 48 height 48
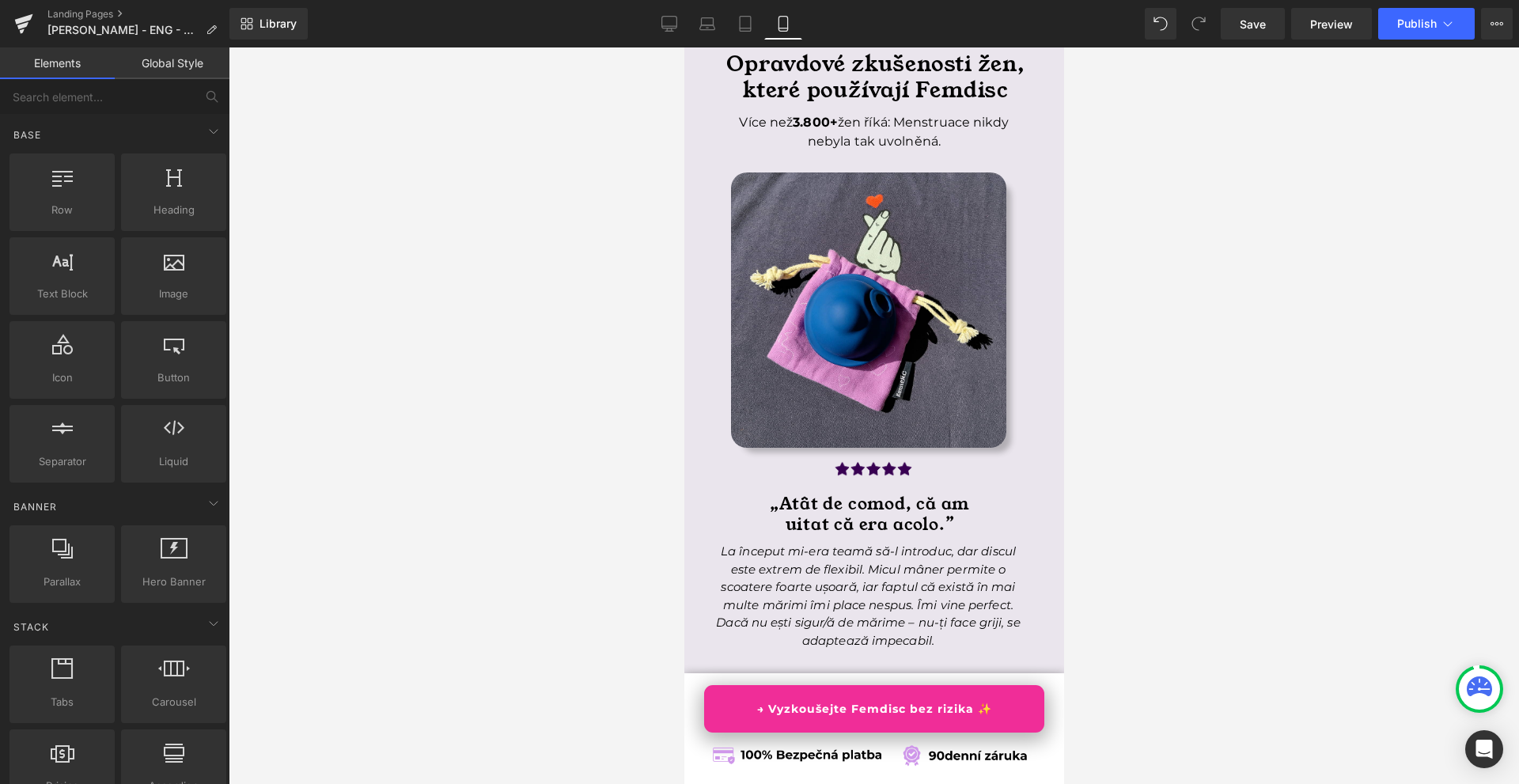
scroll to position [5944, 0]
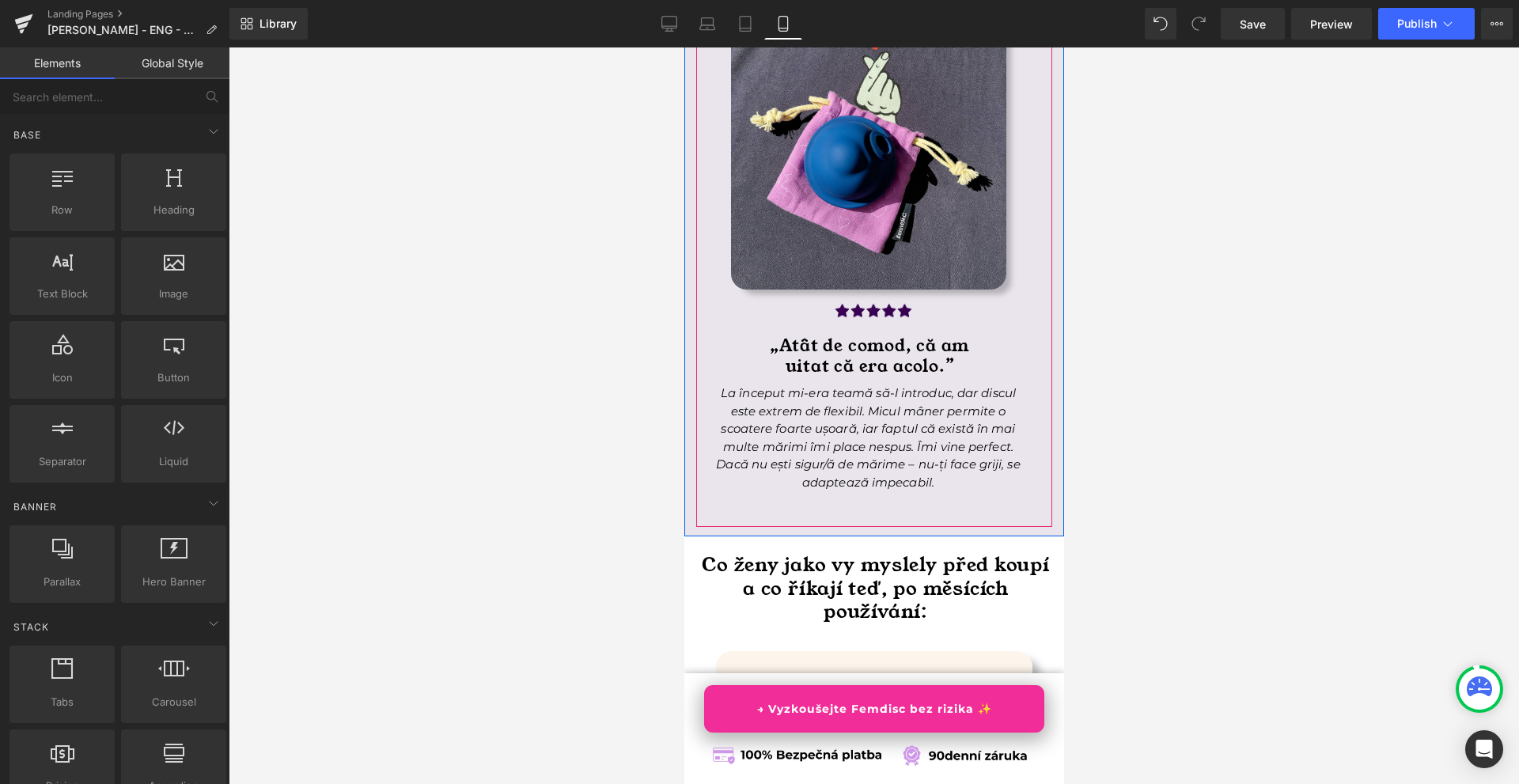
click at [804, 357] on h1 "„Atât de comod, că am" at bounding box center [869, 346] width 341 height 20
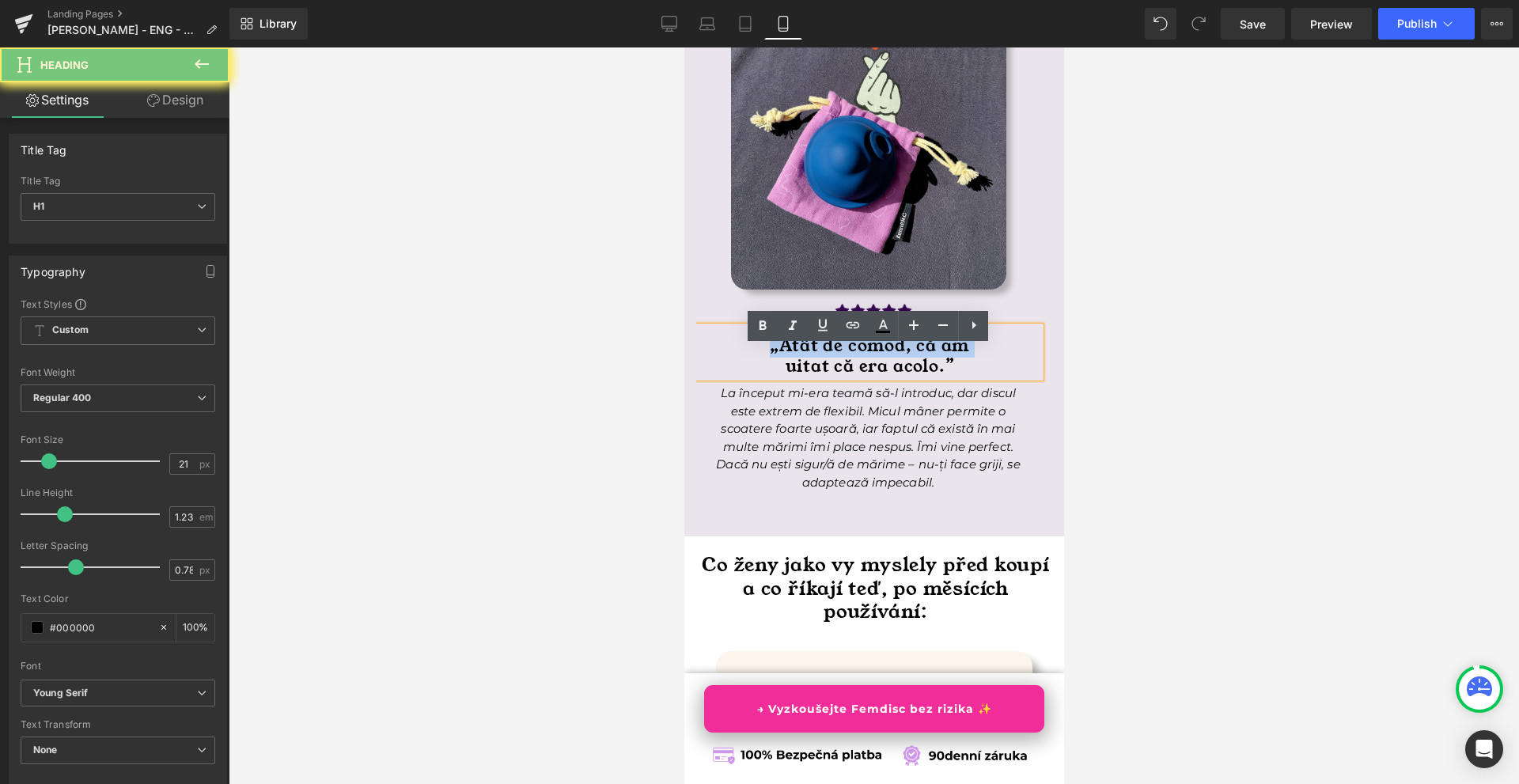
click at [804, 357] on h1 "„Atât de comod, că am" at bounding box center [869, 346] width 341 height 20
drag, startPoint x: 1011, startPoint y: 373, endPoint x: 984, endPoint y: 382, distance: 28.5
click at [1010, 357] on h1 "„Atât de comod, că am" at bounding box center [869, 346] width 341 height 20
click at [975, 377] on h1 "uitat că era acolo.”" at bounding box center [869, 367] width 341 height 20
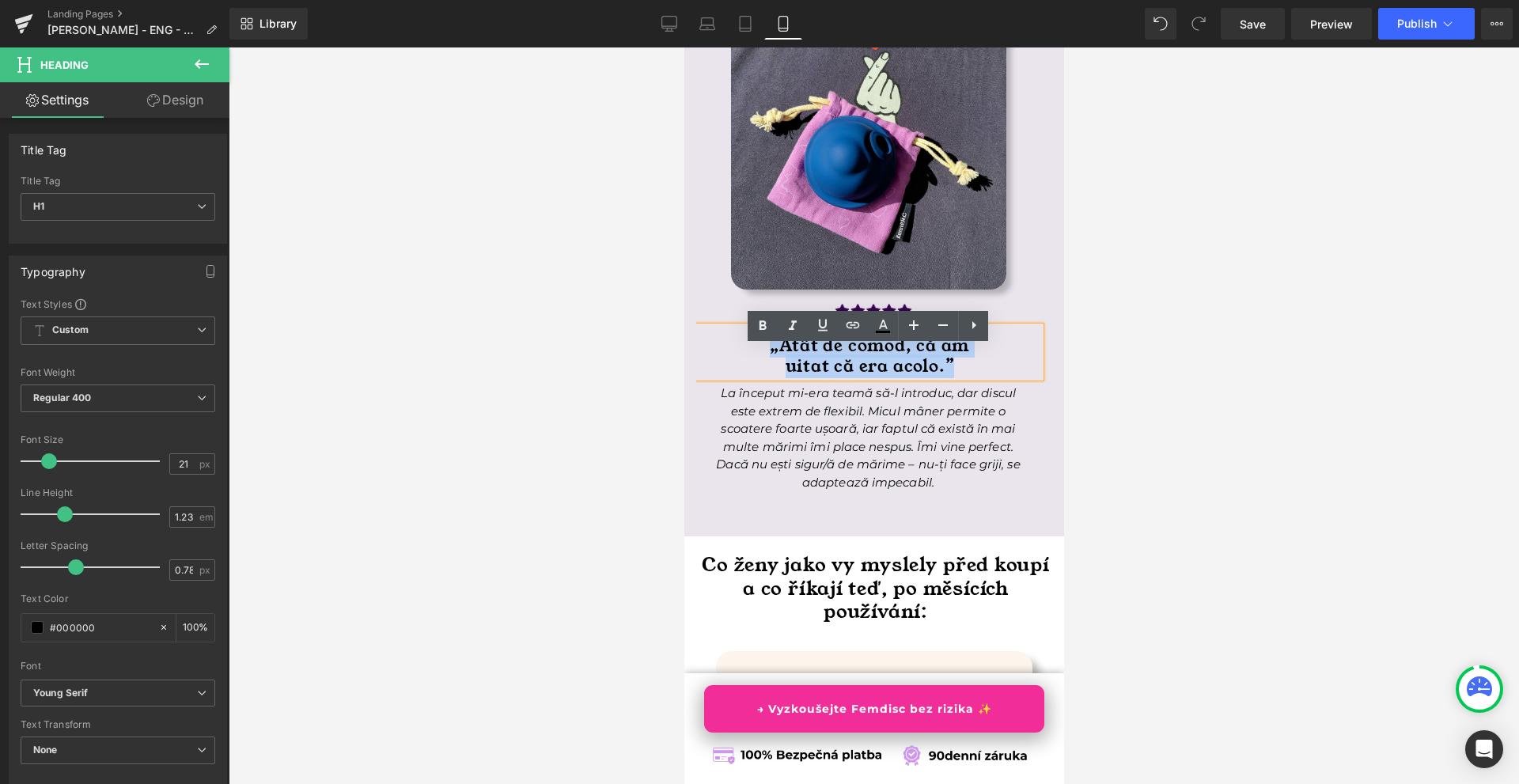
drag, startPoint x: 927, startPoint y: 388, endPoint x: 753, endPoint y: 376, distance: 174.4
click at [753, 376] on div "„Atât de comod, că am uitat că era acolo.”" at bounding box center [867, 352] width 344 height 50
paste div
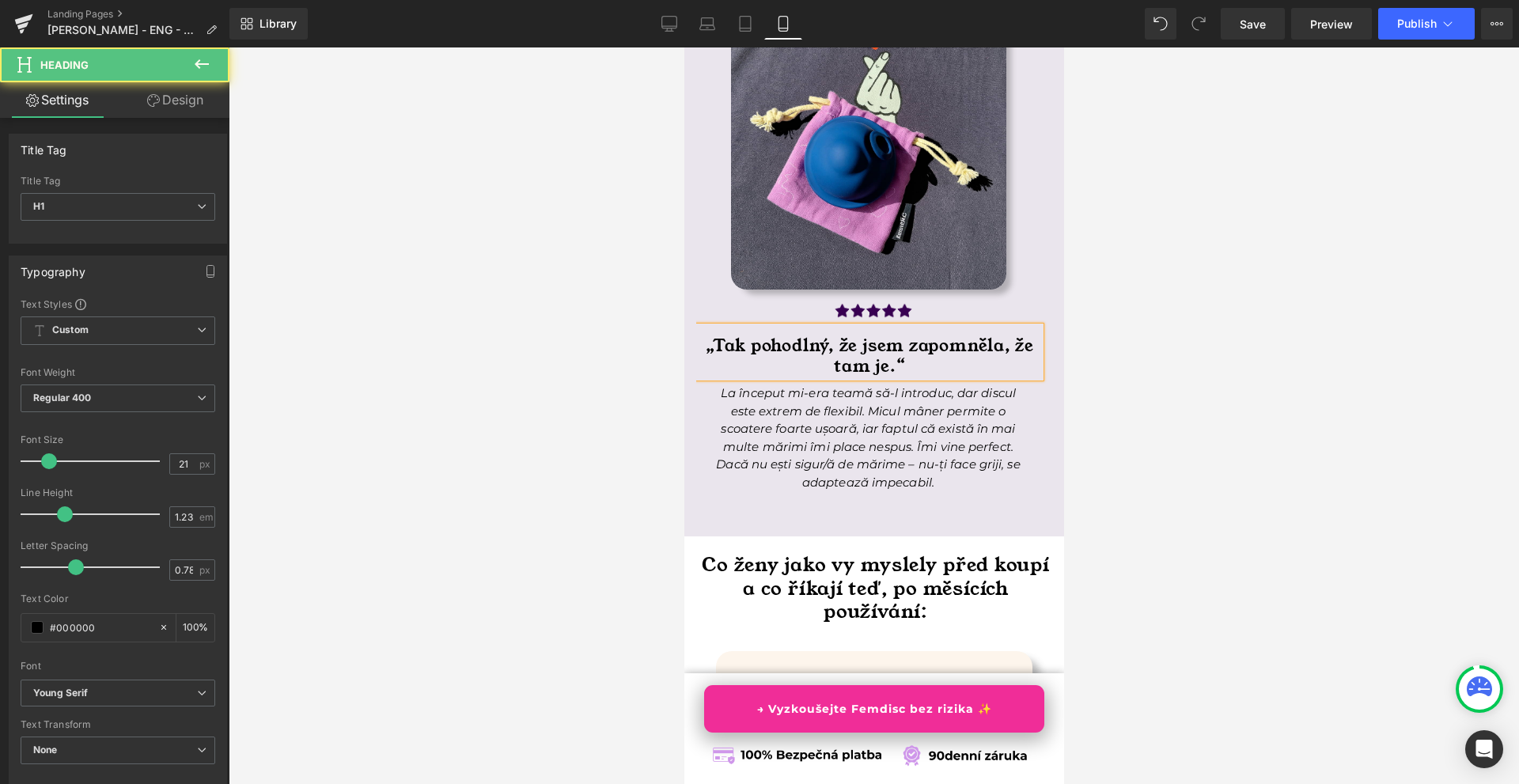
click at [908, 369] on h1 "„Tak pohodlný, že jsem zapomněla, že tam je.“" at bounding box center [869, 356] width 341 height 42
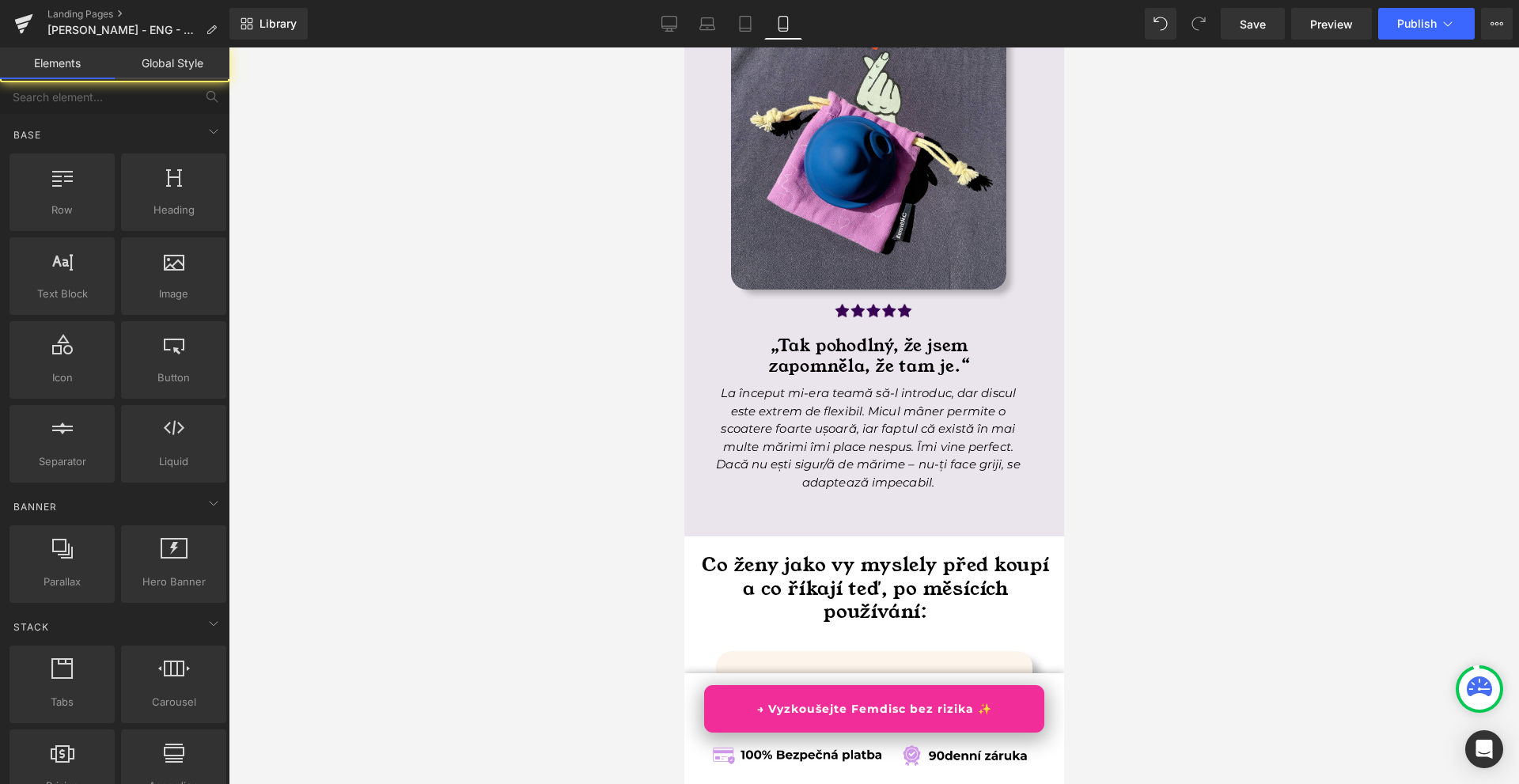
click at [1147, 382] on div at bounding box center [874, 415] width 1291 height 736
click at [778, 458] on p "La început mi-era teamă să-l introduc, dar discul este extrem de flexibil. Micu…" at bounding box center [868, 438] width 313 height 107
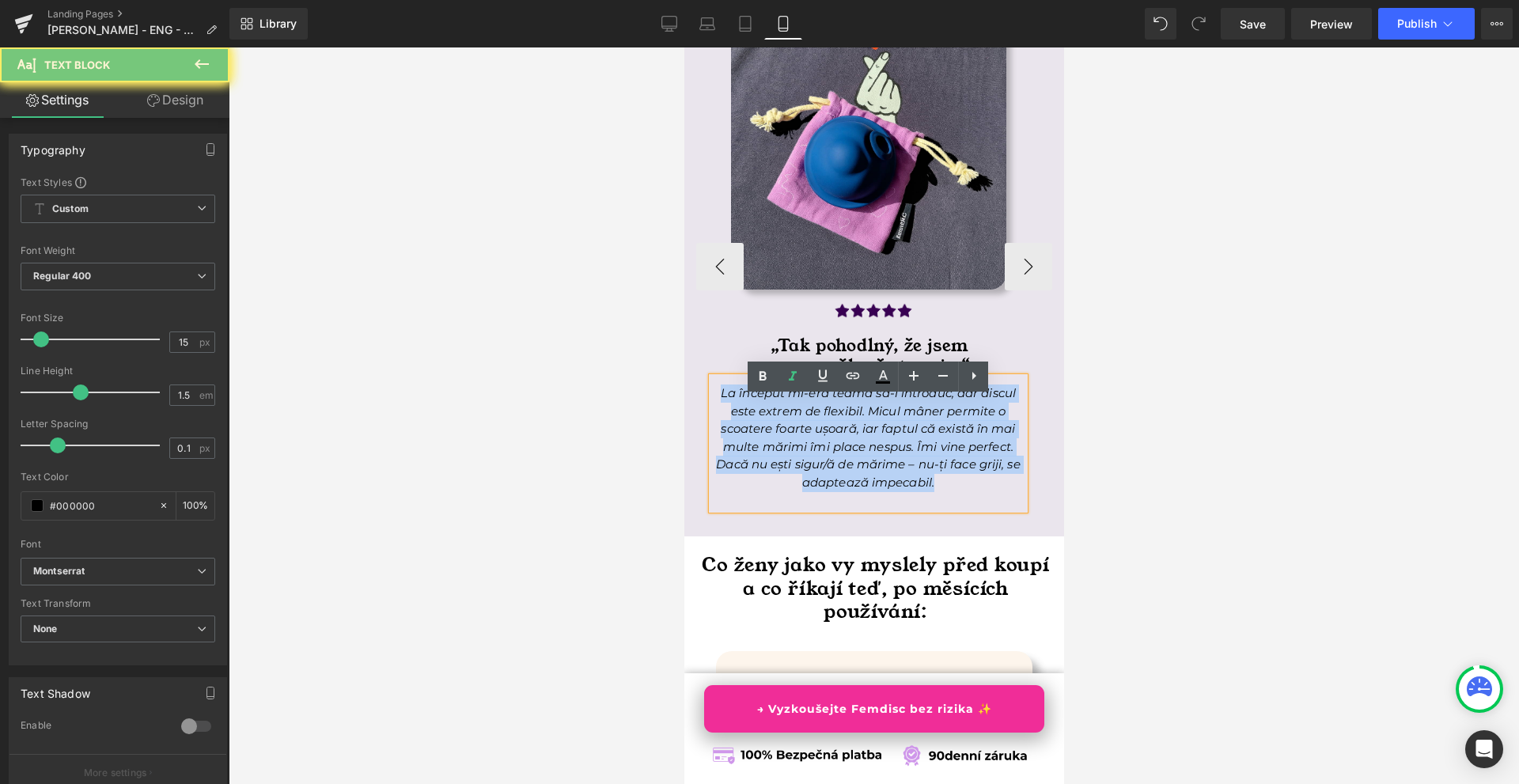
click at [778, 458] on p "La început mi-era teamă să-l introduc, dar discul este extrem de flexibil. Micu…" at bounding box center [868, 438] width 313 height 107
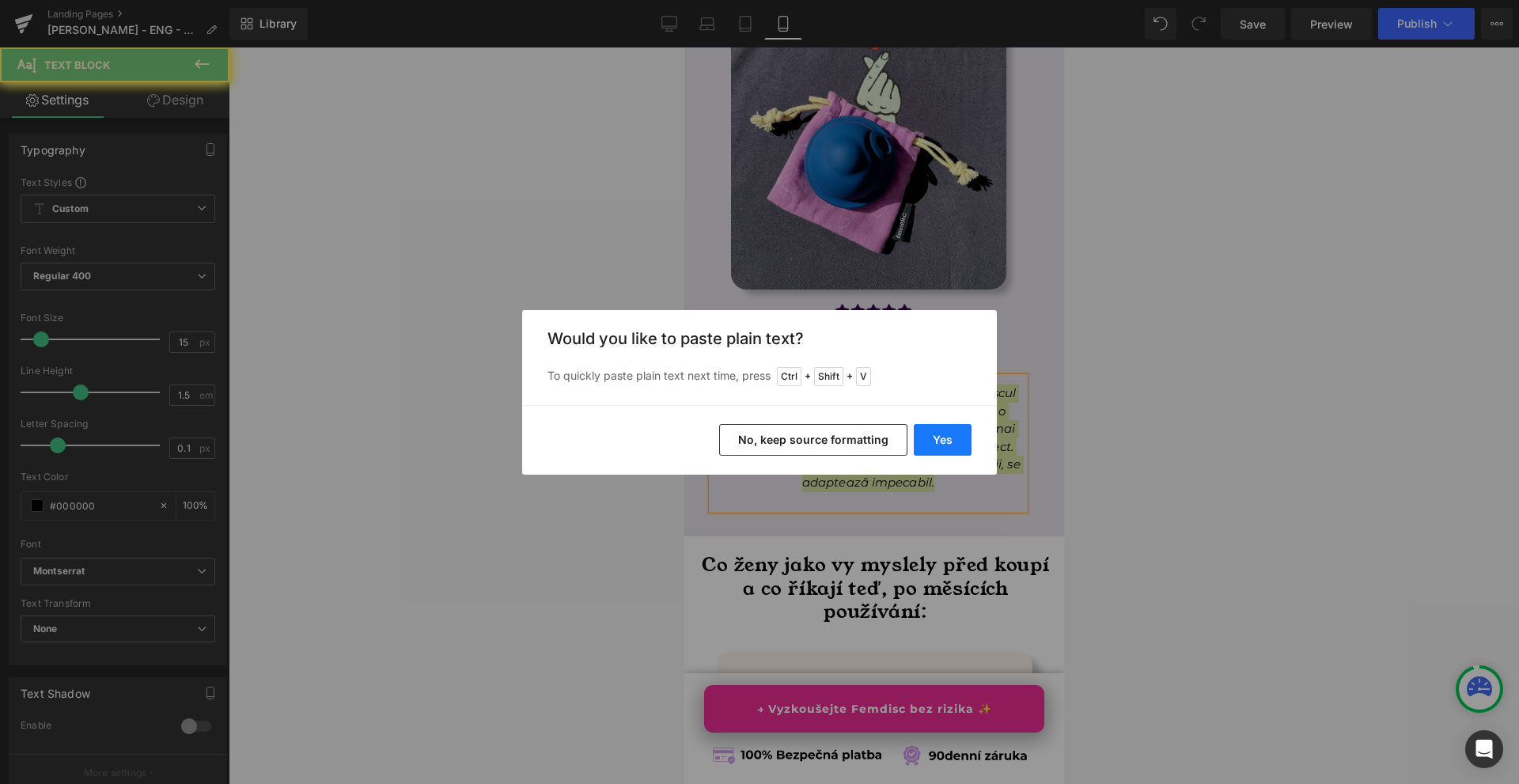
click at [953, 448] on button "Yes" at bounding box center [943, 440] width 57 height 32
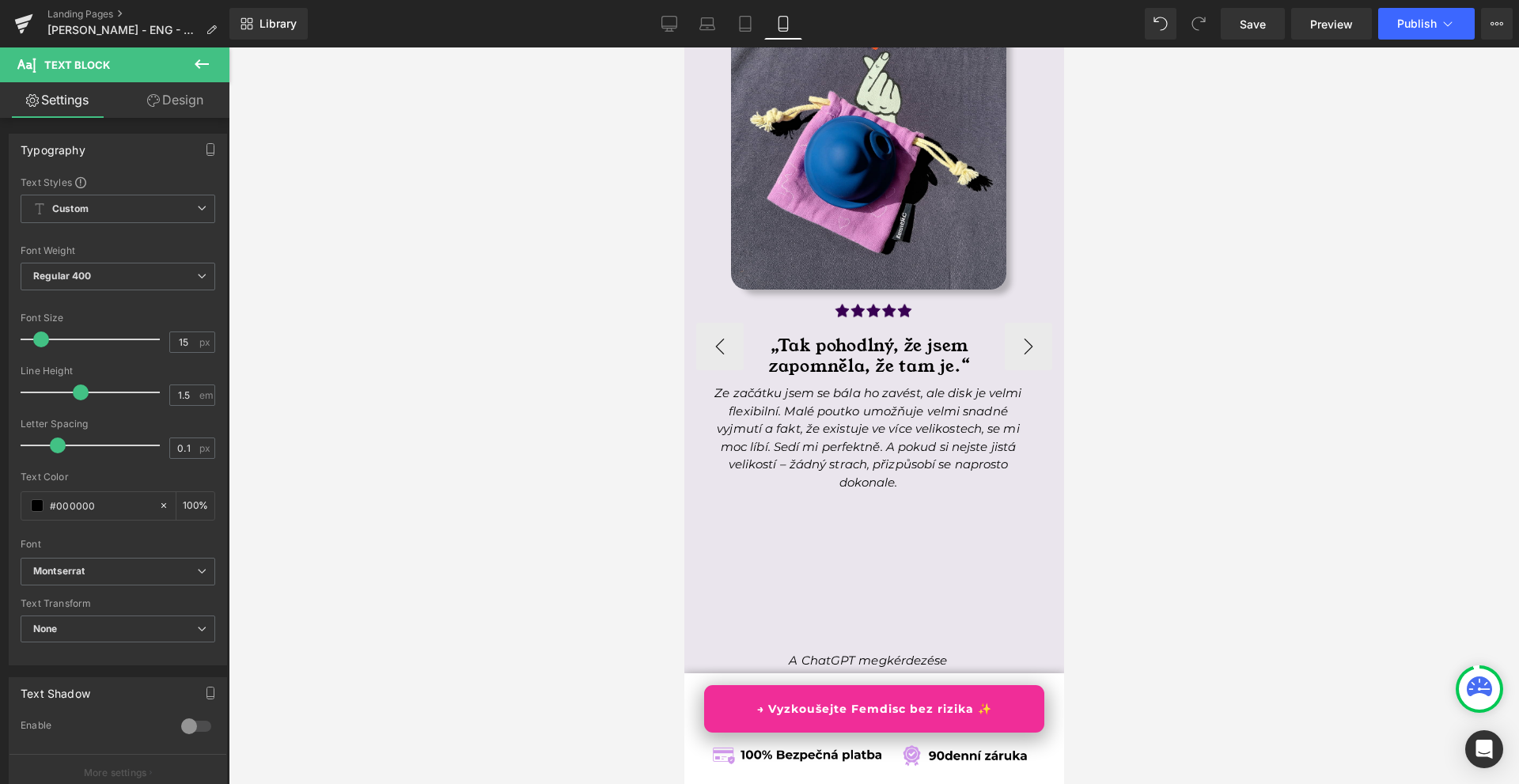
click at [886, 563] on p at bounding box center [868, 554] width 313 height 19
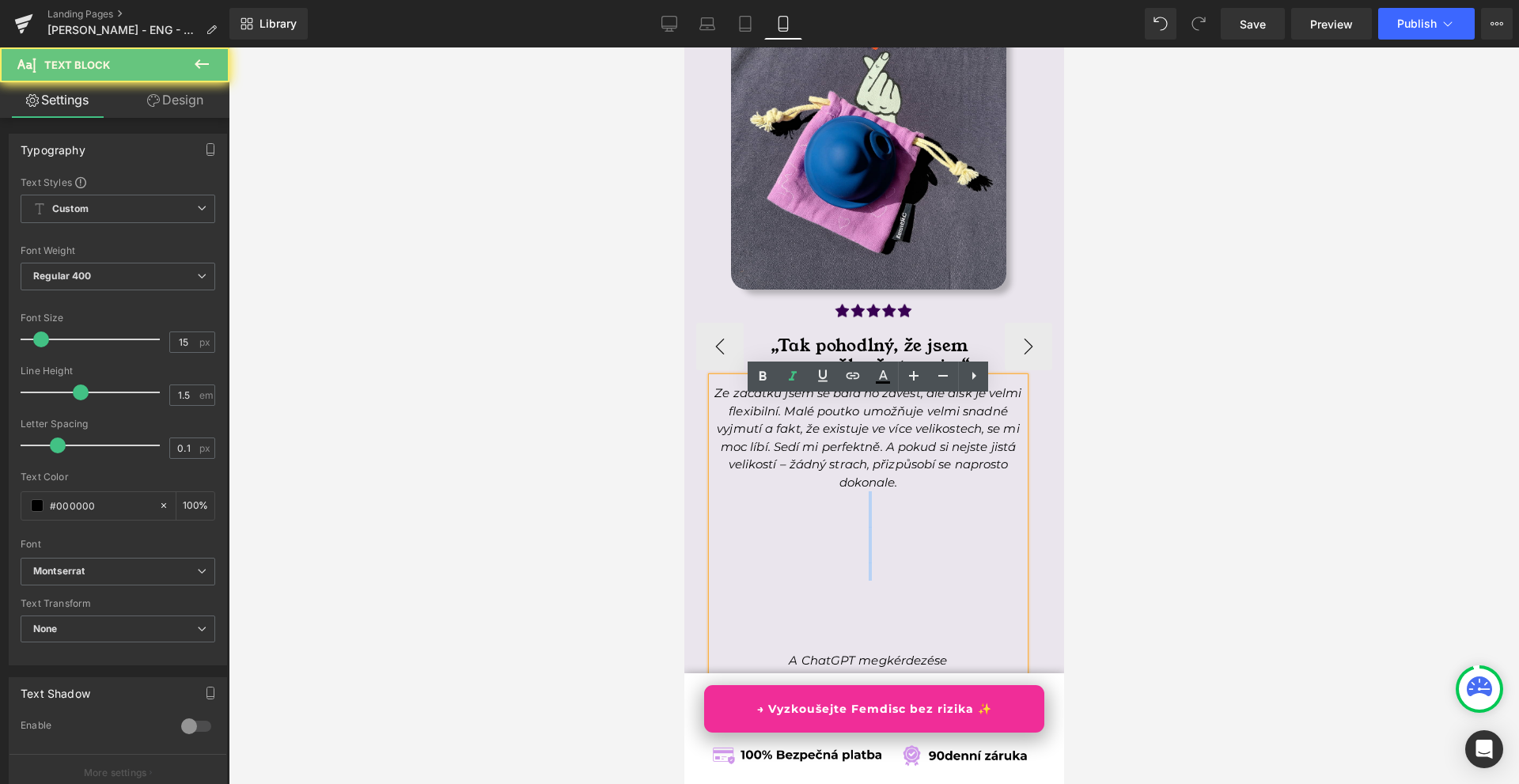
drag, startPoint x: 894, startPoint y: 606, endPoint x: 880, endPoint y: 522, distance: 85.2
click at [880, 581] on p at bounding box center [868, 590] width 313 height 19
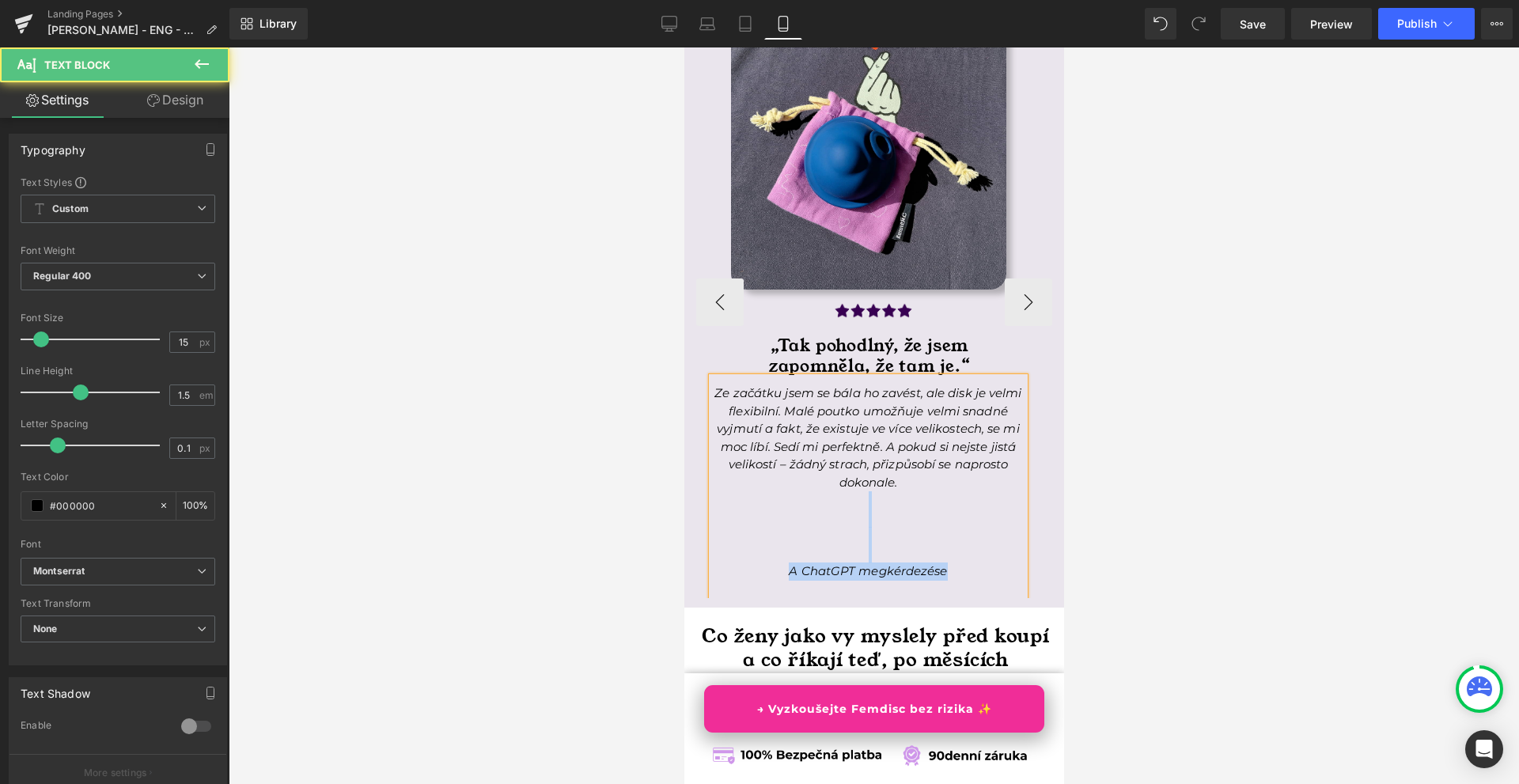
drag, startPoint x: 867, startPoint y: 590, endPoint x: 872, endPoint y: 521, distance: 69.2
click at [872, 581] on p at bounding box center [868, 590] width 313 height 19
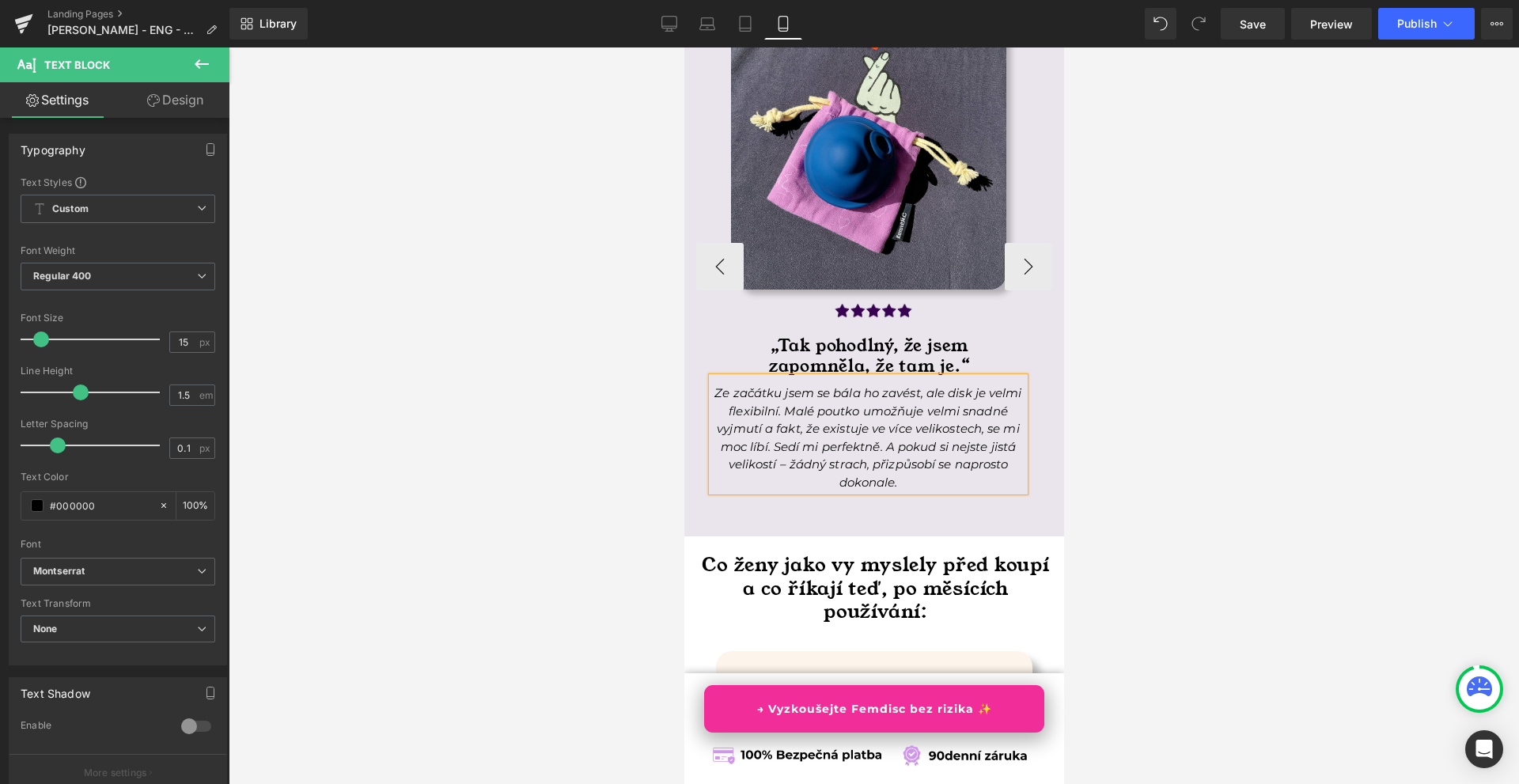
click at [1120, 485] on div at bounding box center [874, 415] width 1291 height 736
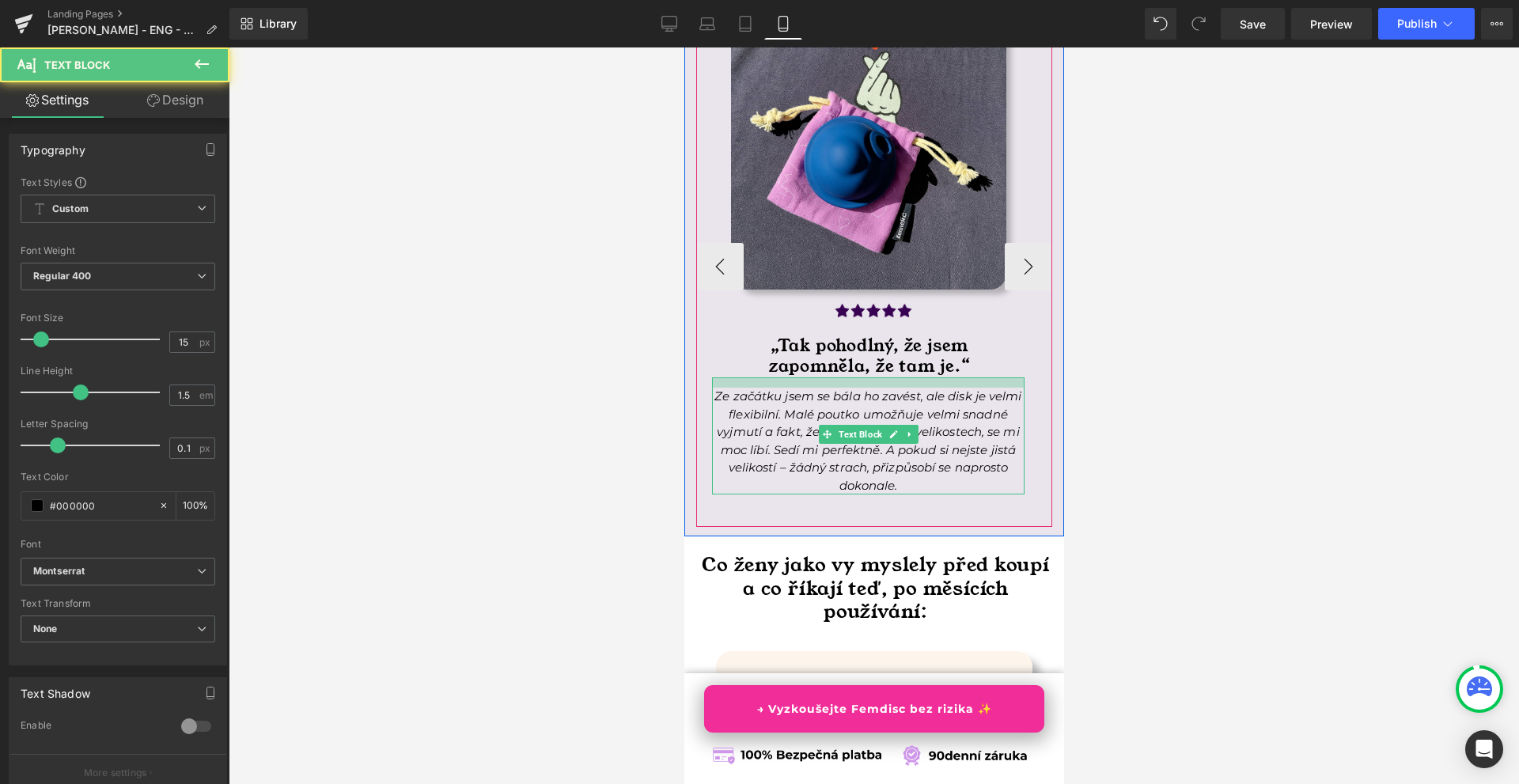
click at [833, 388] on div at bounding box center [868, 383] width 313 height 11
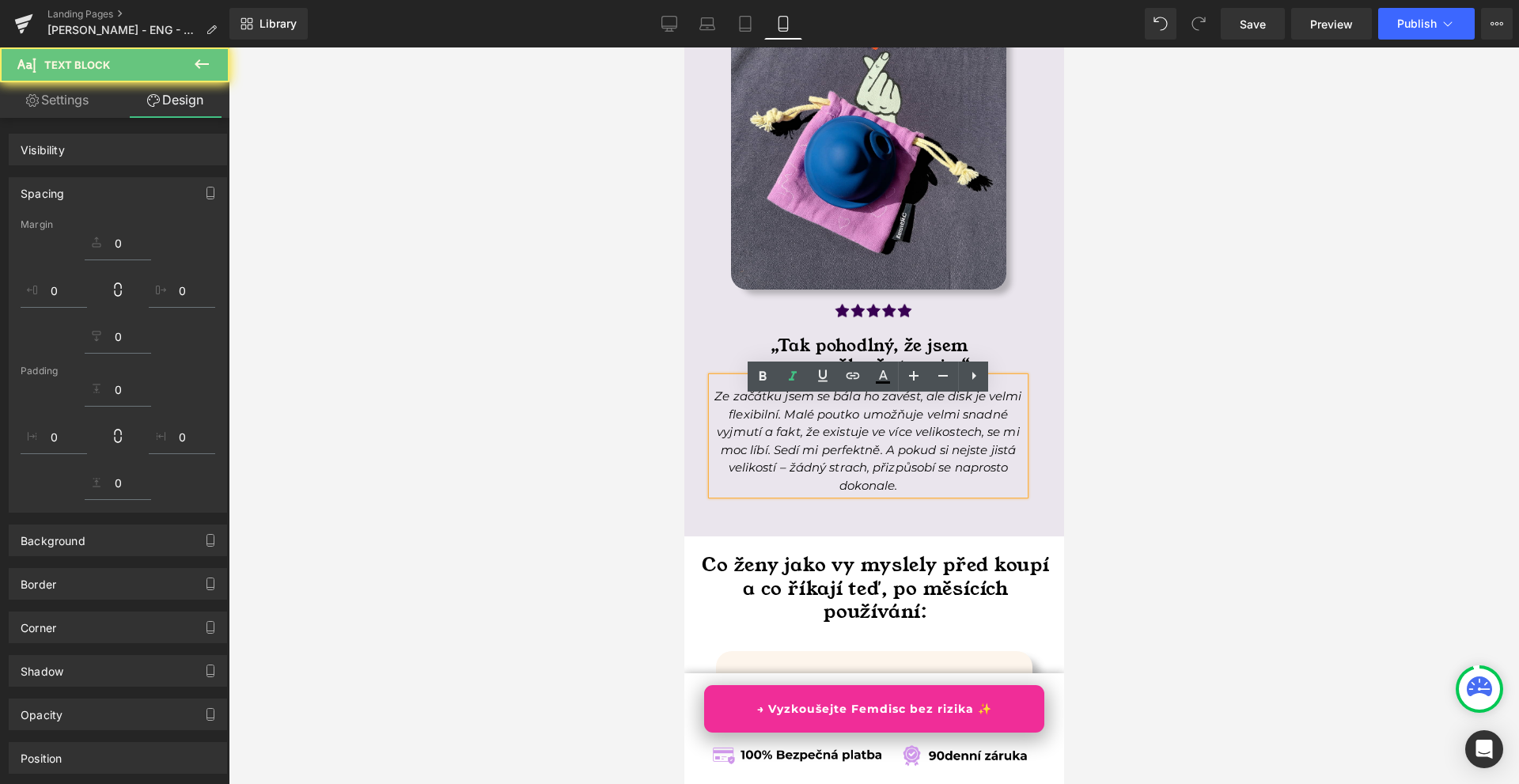
click at [1195, 464] on div at bounding box center [874, 415] width 1291 height 736
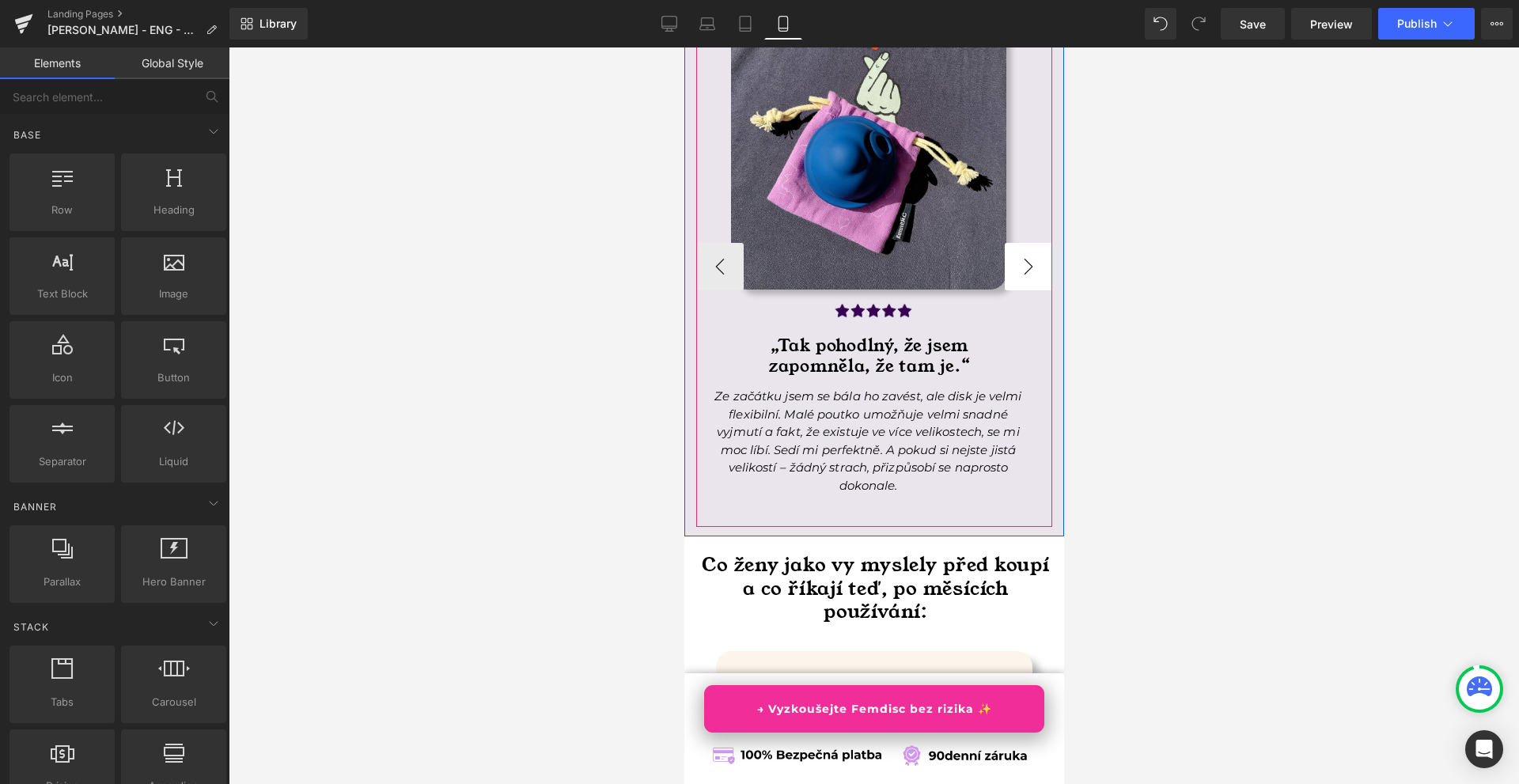
click at [1021, 287] on button "›" at bounding box center [1028, 267] width 48 height 48
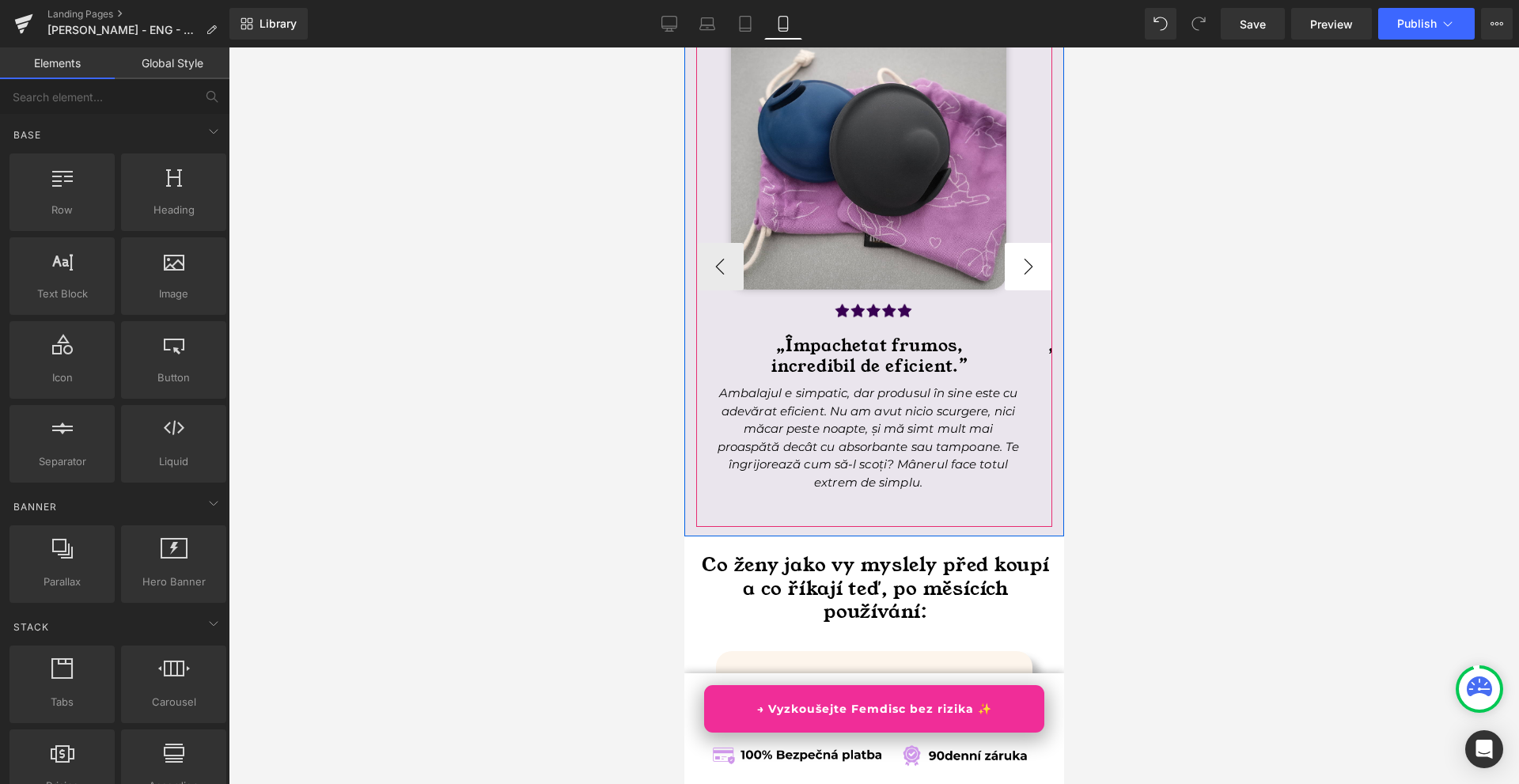
click at [1021, 287] on button "›" at bounding box center [1028, 267] width 48 height 48
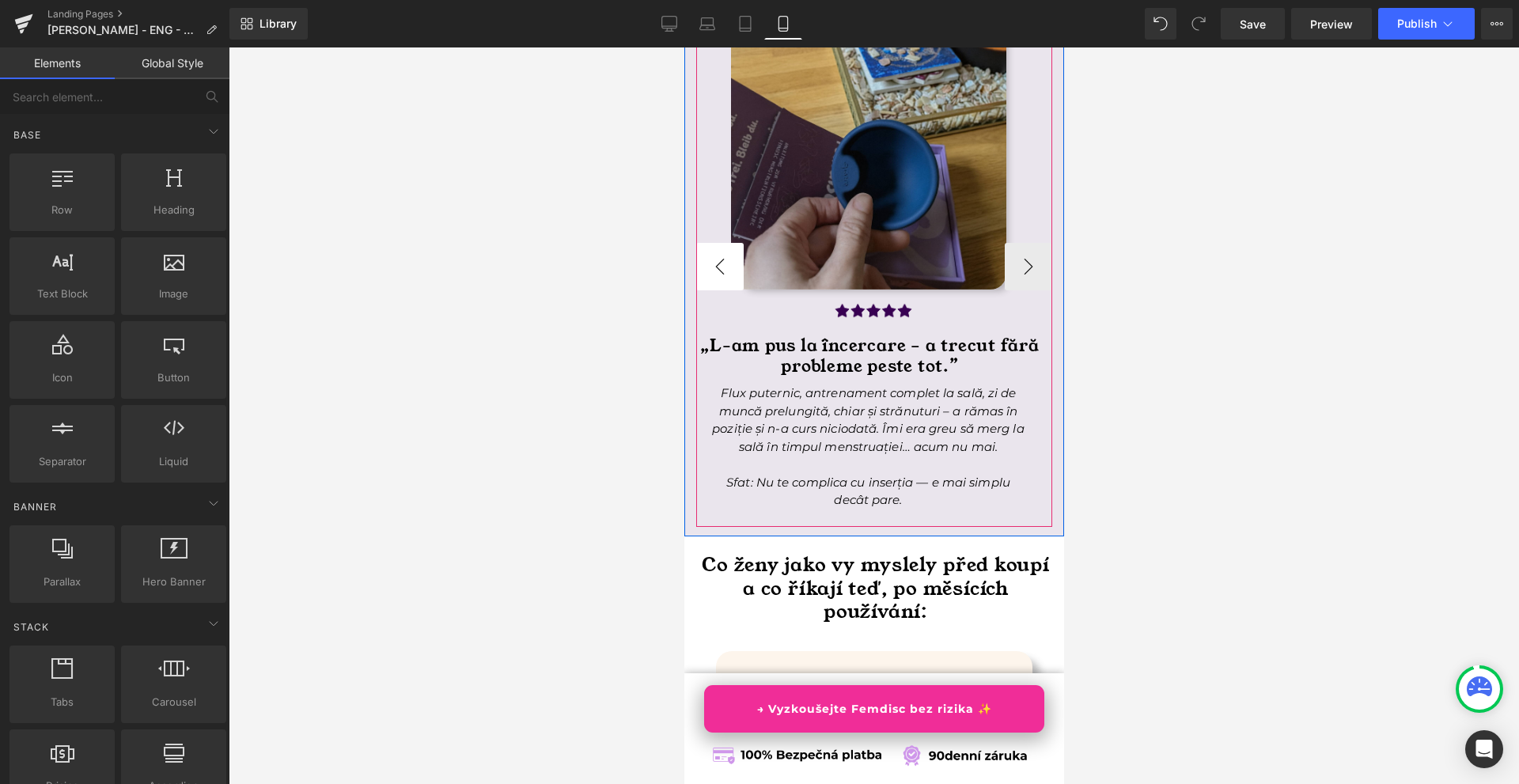
click at [721, 281] on button "‹" at bounding box center [720, 267] width 48 height 48
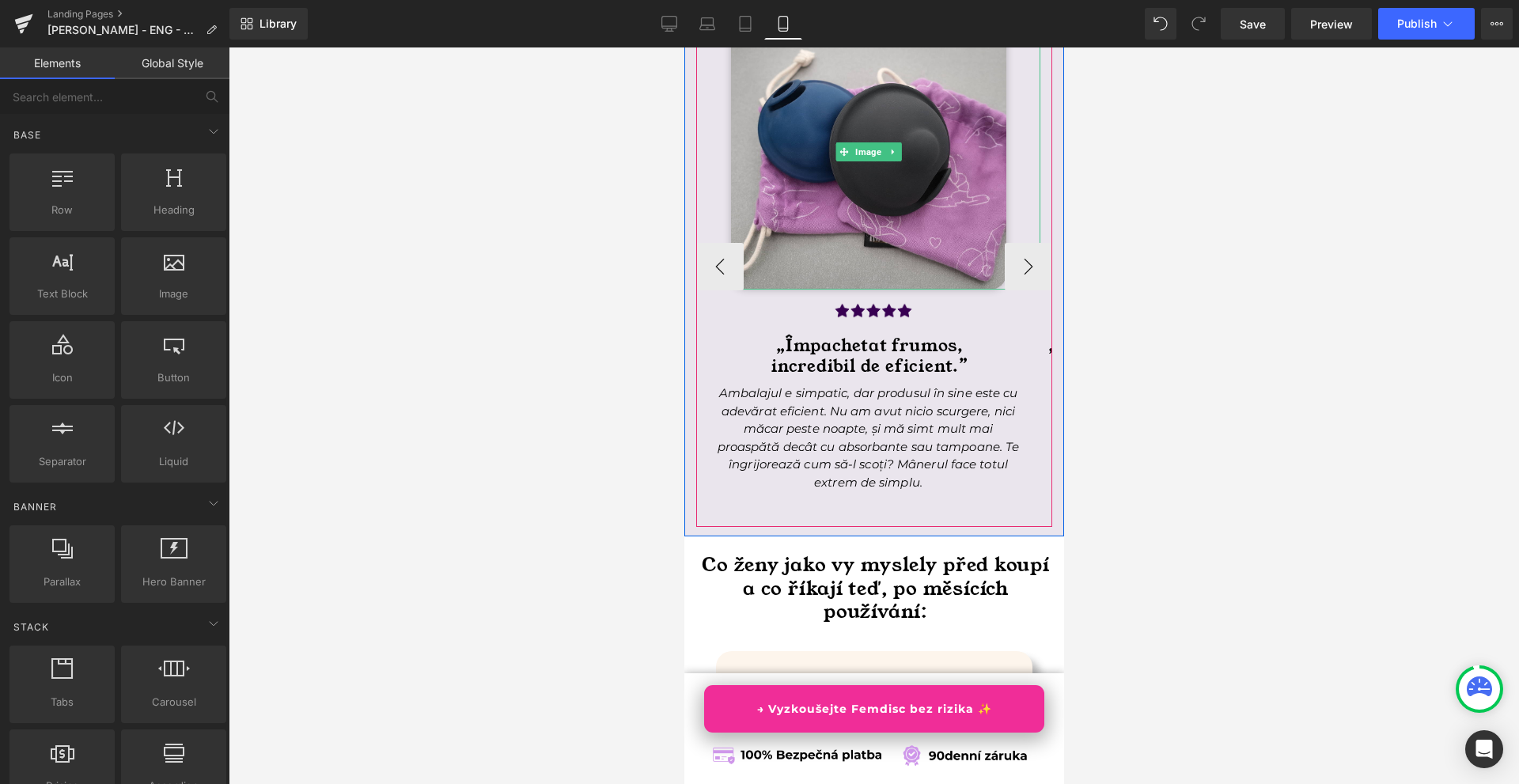
click at [787, 357] on h1 "„Împachetat frumos," at bounding box center [869, 346] width 341 height 20
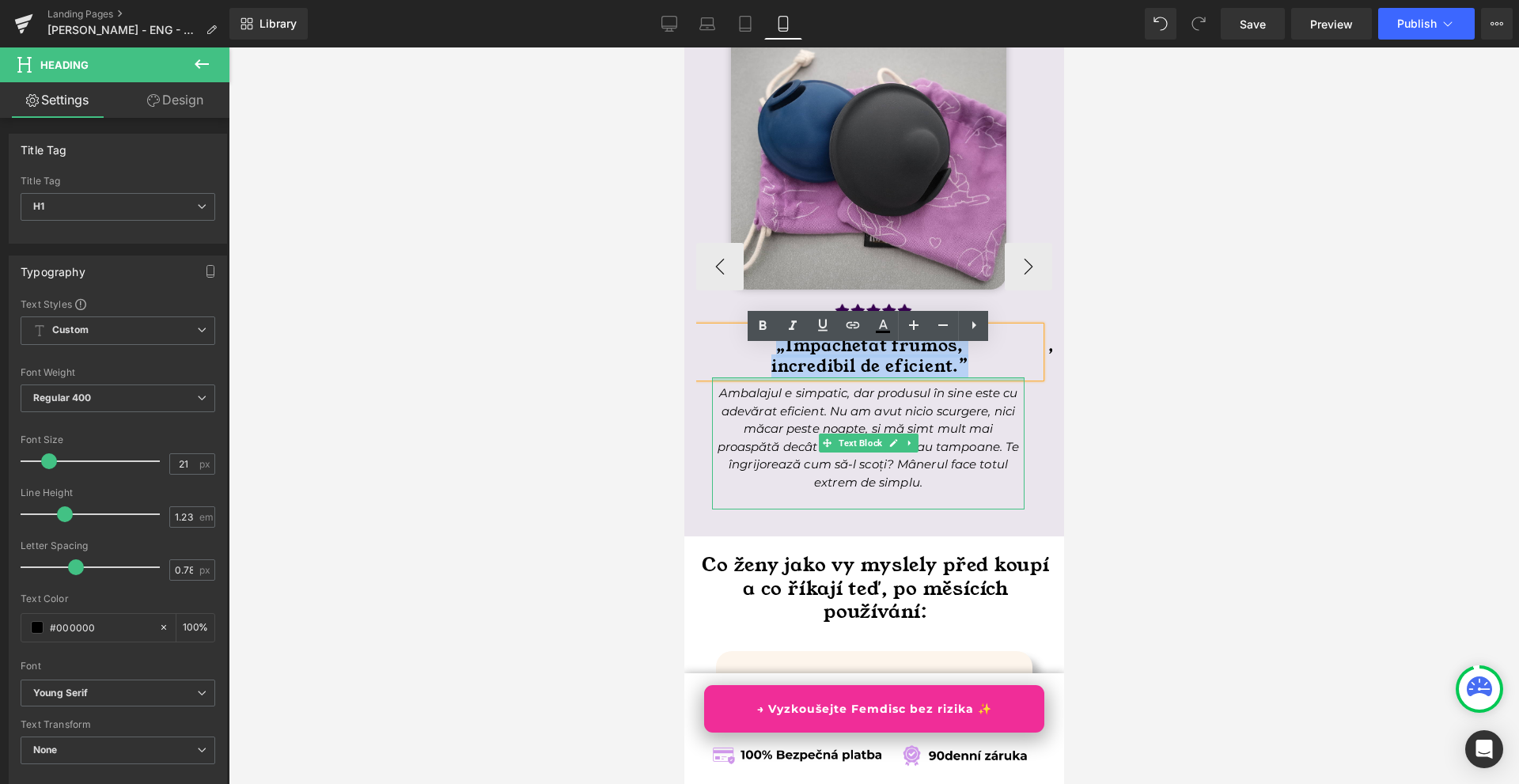
drag, startPoint x: 776, startPoint y: 365, endPoint x: 997, endPoint y: 399, distance: 223.6
click at [997, 399] on div "Image Image „Împachetat frumos, incredibil de eficient.” Heading Ambalajul e si…" at bounding box center [867, 257] width 344 height 502
paste div
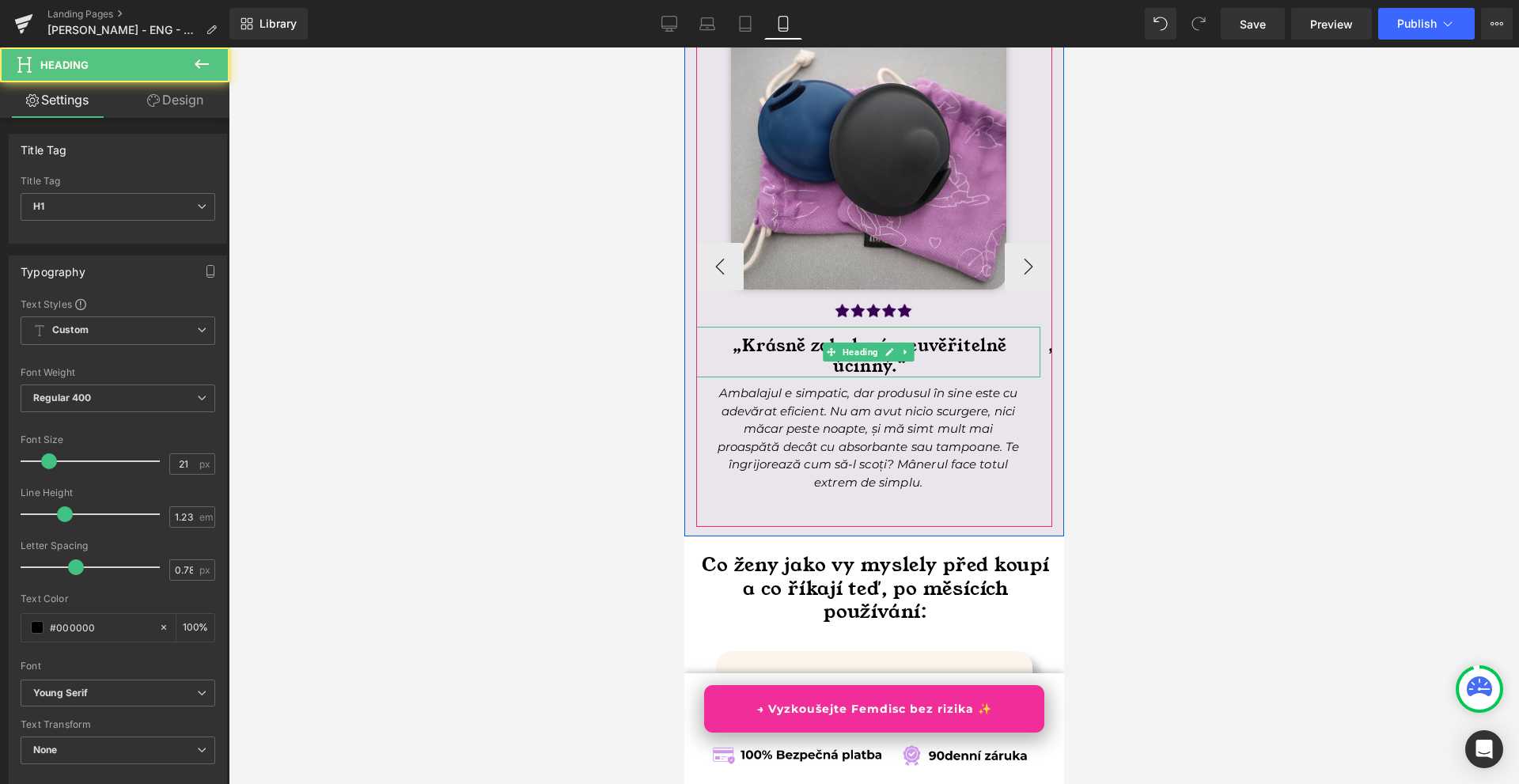
click at [953, 364] on h1 "„Krásně zabalený, neuvěřitelně účinný.“" at bounding box center [869, 356] width 341 height 42
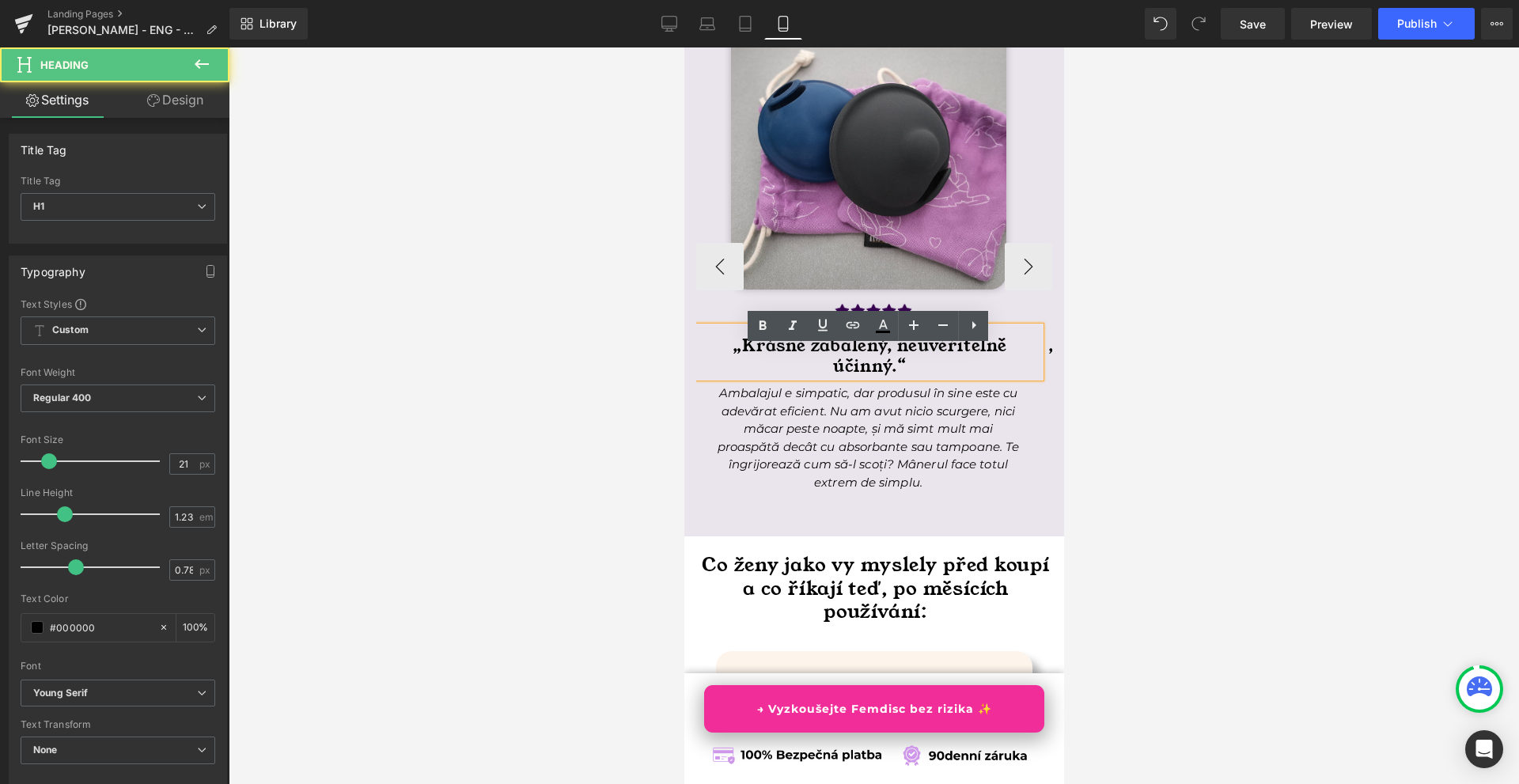
click at [898, 371] on h1 "„Krásně zabalený, neuvěřitelně účinný.“" at bounding box center [869, 356] width 341 height 42
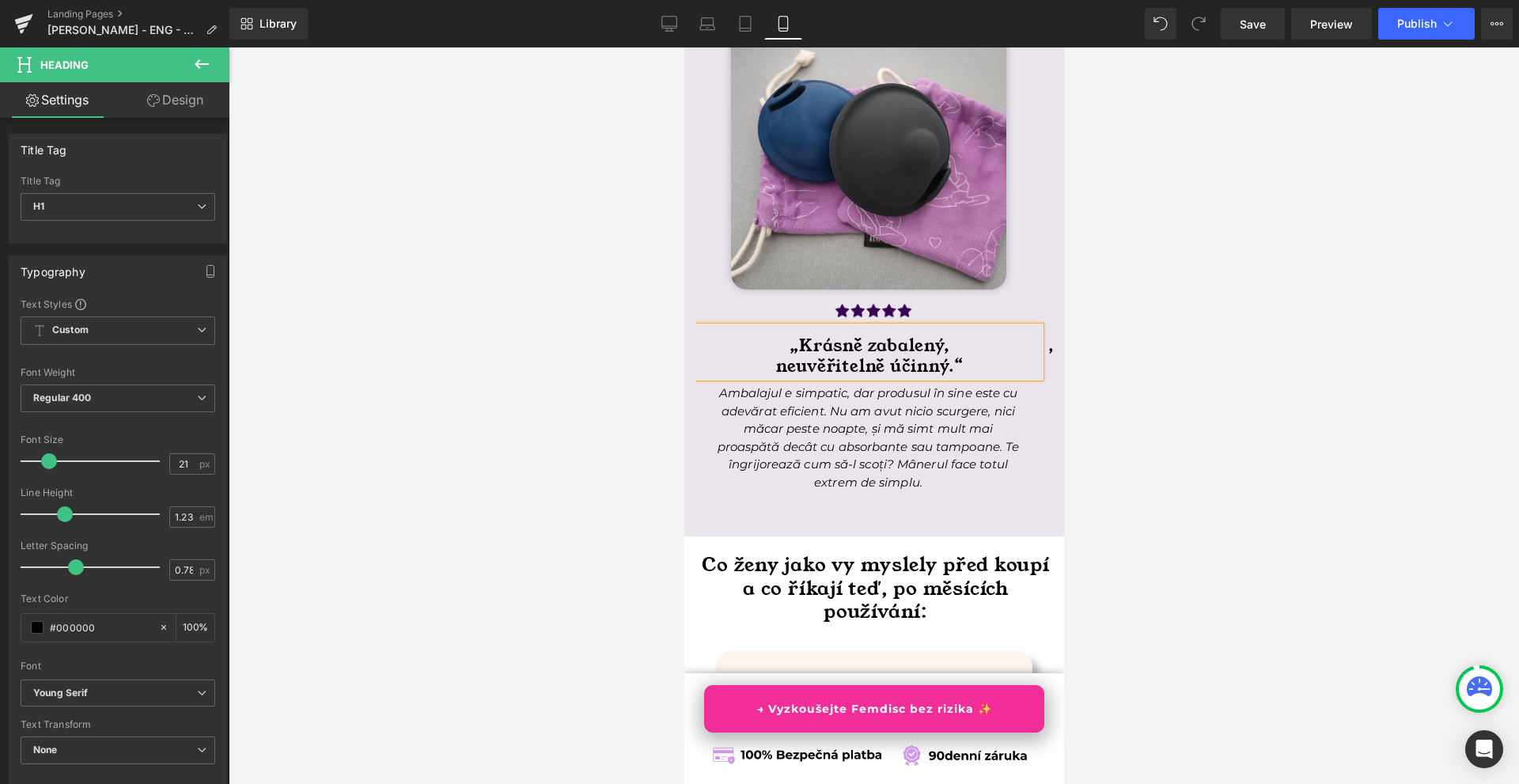
click at [1195, 378] on div at bounding box center [874, 415] width 1291 height 736
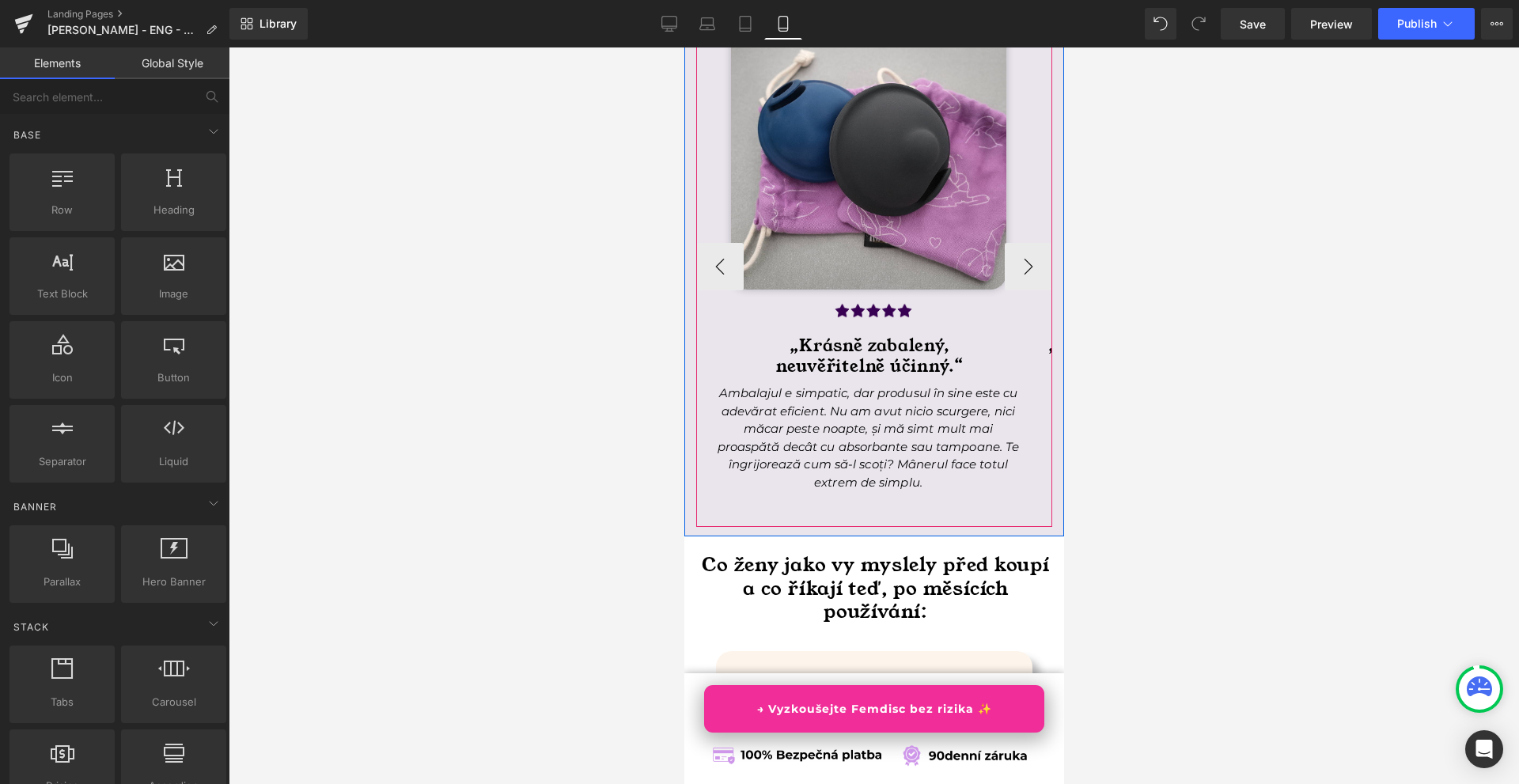
click at [767, 441] on icon "Ambalajul e simpatic, dar produsul în sine este cu adevărat eficient. Nu am avu…" at bounding box center [868, 438] width 302 height 104
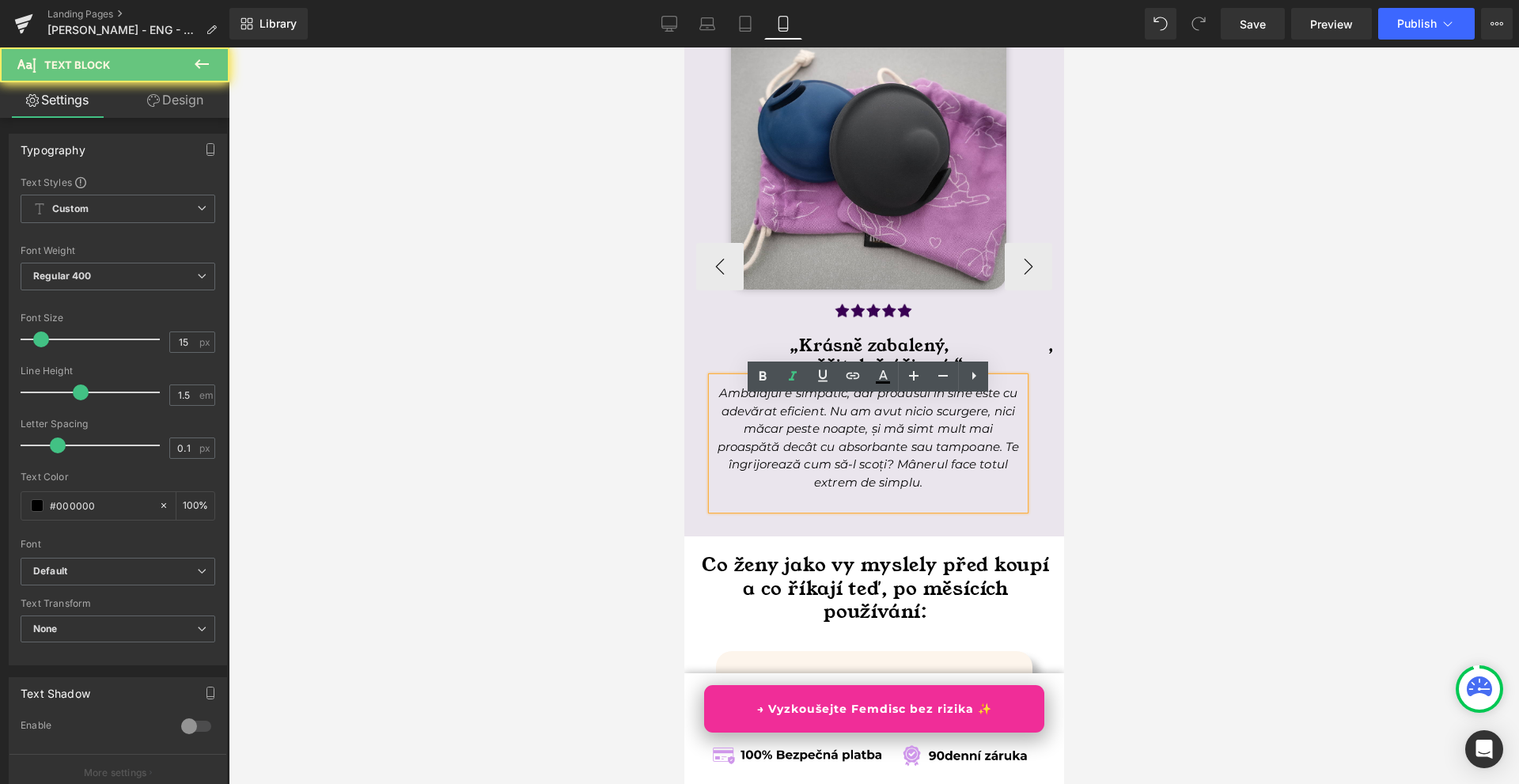
click at [767, 441] on icon "Ambalajul e simpatic, dar produsul în sine este cu adevărat eficient. Nu am avu…" at bounding box center [868, 438] width 302 height 104
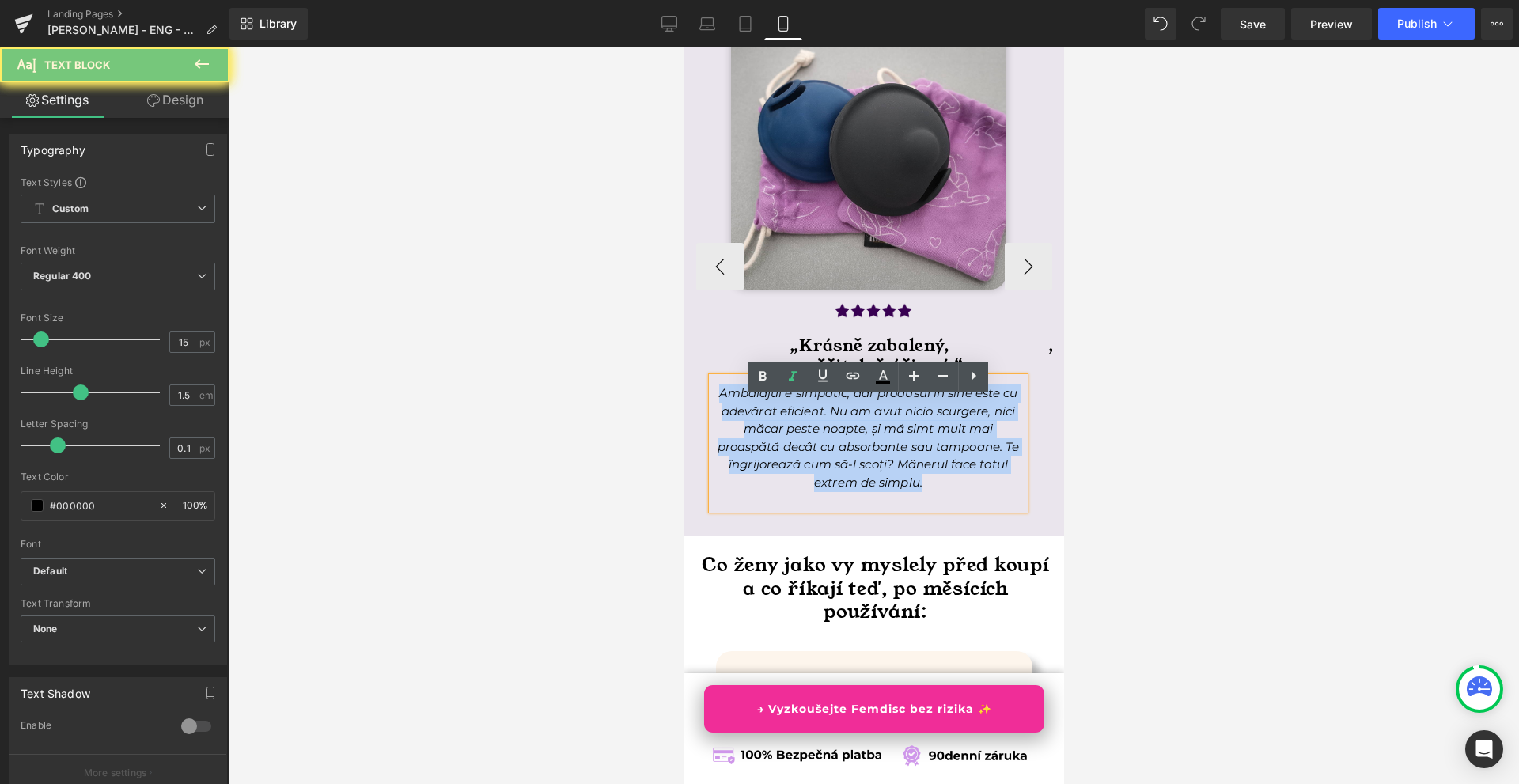
click at [767, 441] on icon "Ambalajul e simpatic, dar produsul în sine este cu adevărat eficient. Nu am avu…" at bounding box center [868, 438] width 302 height 104
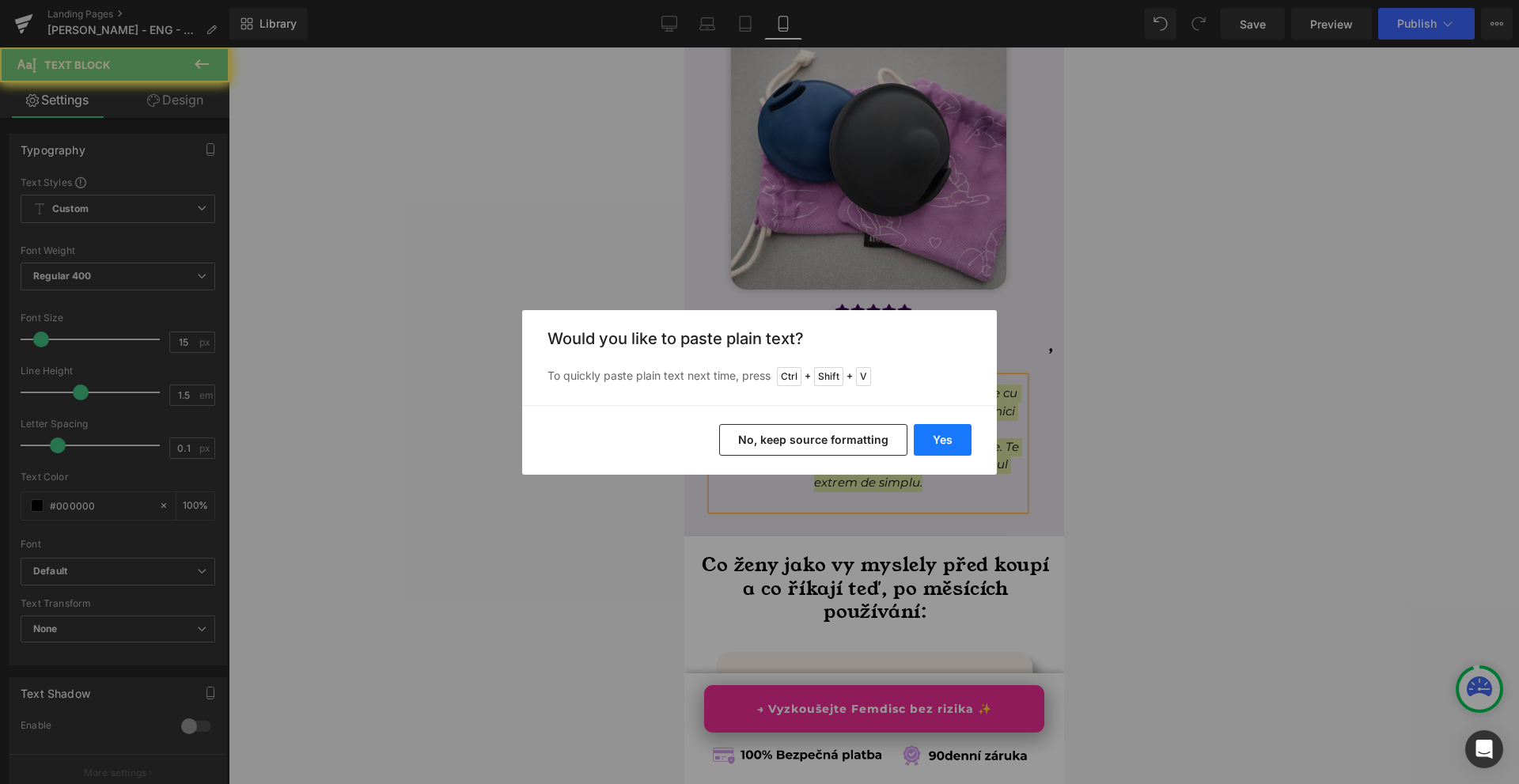
click at [939, 433] on button "Yes" at bounding box center [943, 440] width 57 height 32
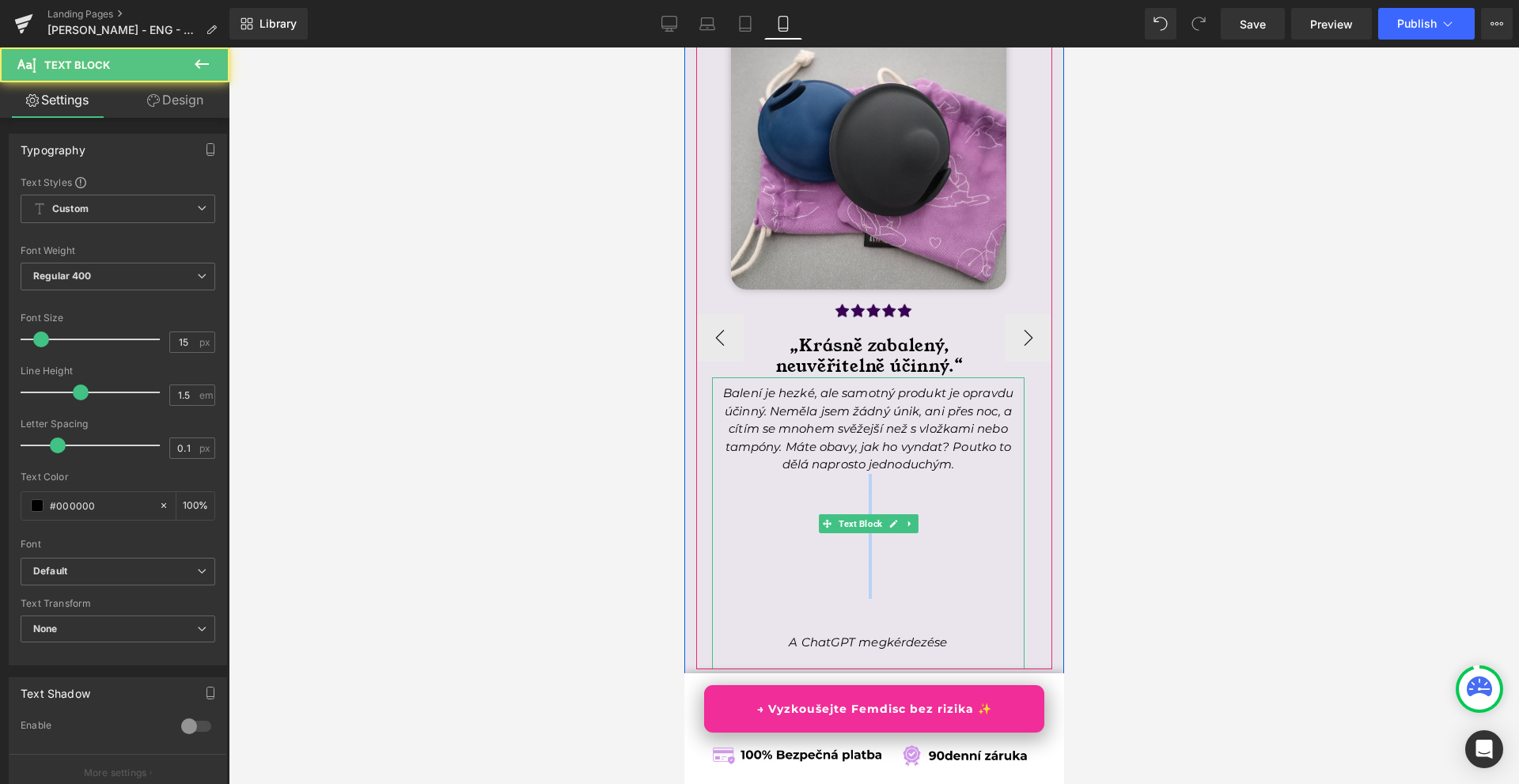
drag, startPoint x: 874, startPoint y: 632, endPoint x: 890, endPoint y: 503, distance: 130.0
click at [890, 598] on p at bounding box center [868, 607] width 313 height 19
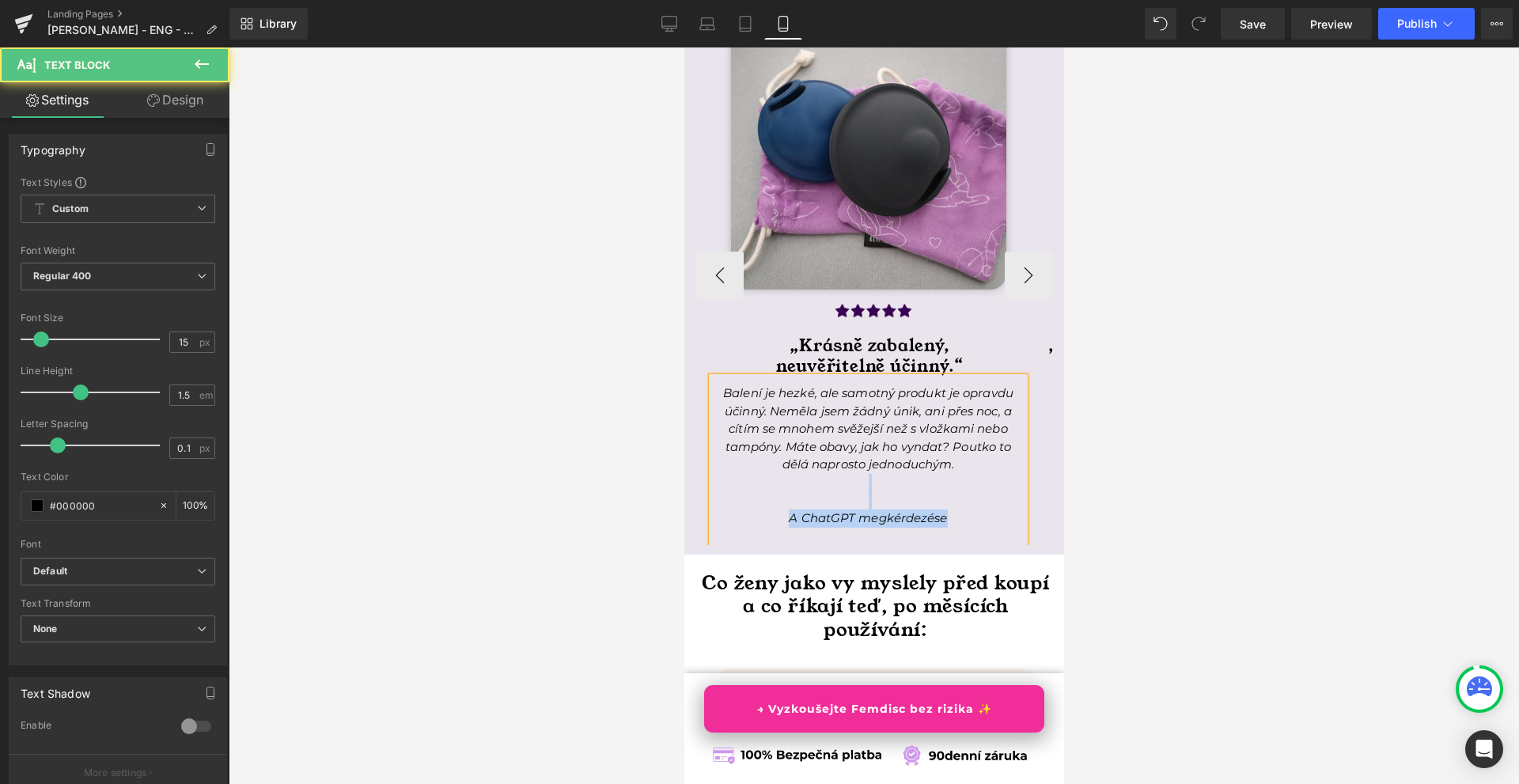
drag, startPoint x: 874, startPoint y: 529, endPoint x: 867, endPoint y: 501, distance: 28.9
click at [867, 501] on div "Balení je hezké, ale samotný produkt je opravdu účinný. Neměla jsem žádný únik,…" at bounding box center [868, 461] width 313 height 168
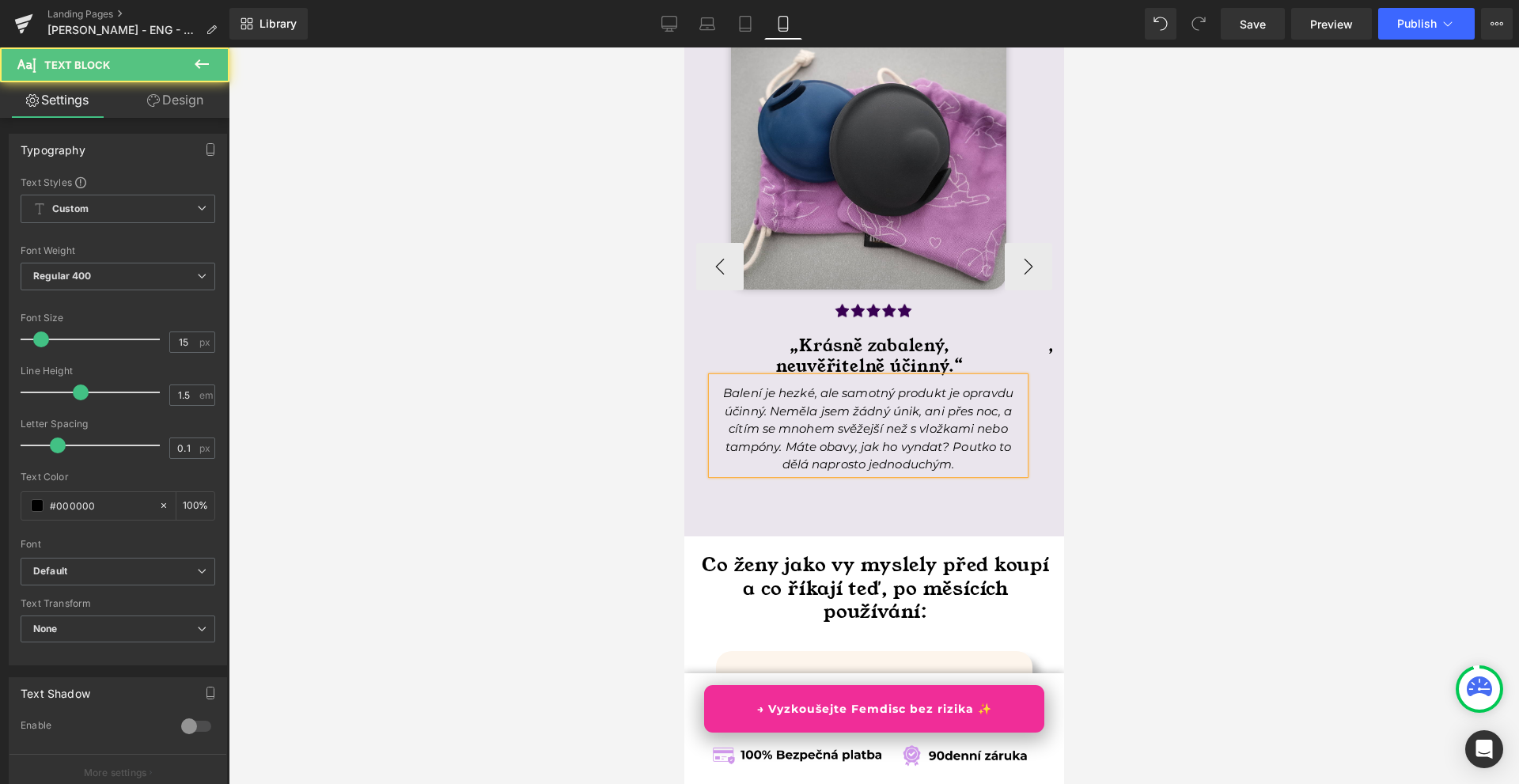
click at [1149, 436] on div at bounding box center [874, 415] width 1291 height 736
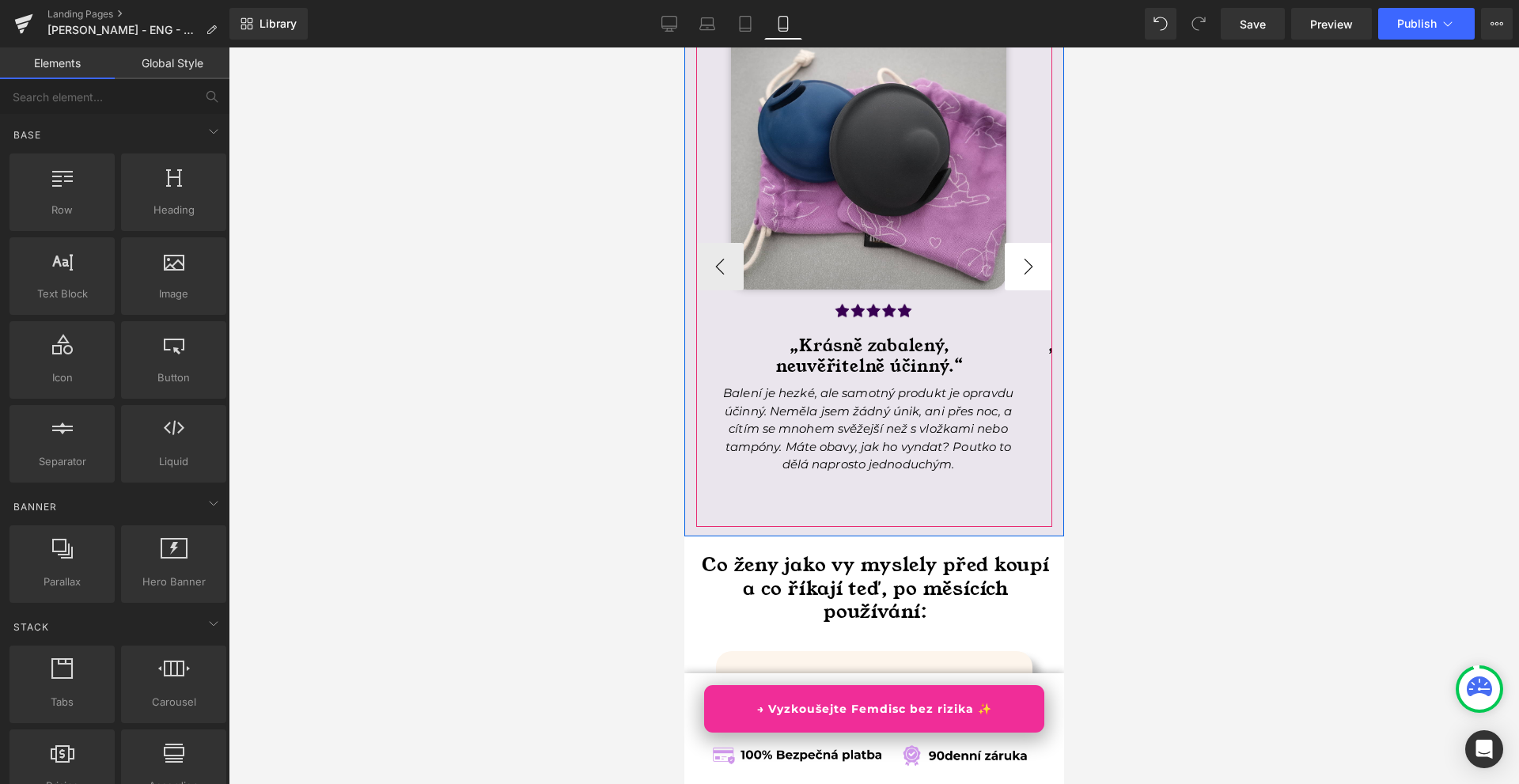
click at [1027, 290] on button "›" at bounding box center [1028, 267] width 48 height 48
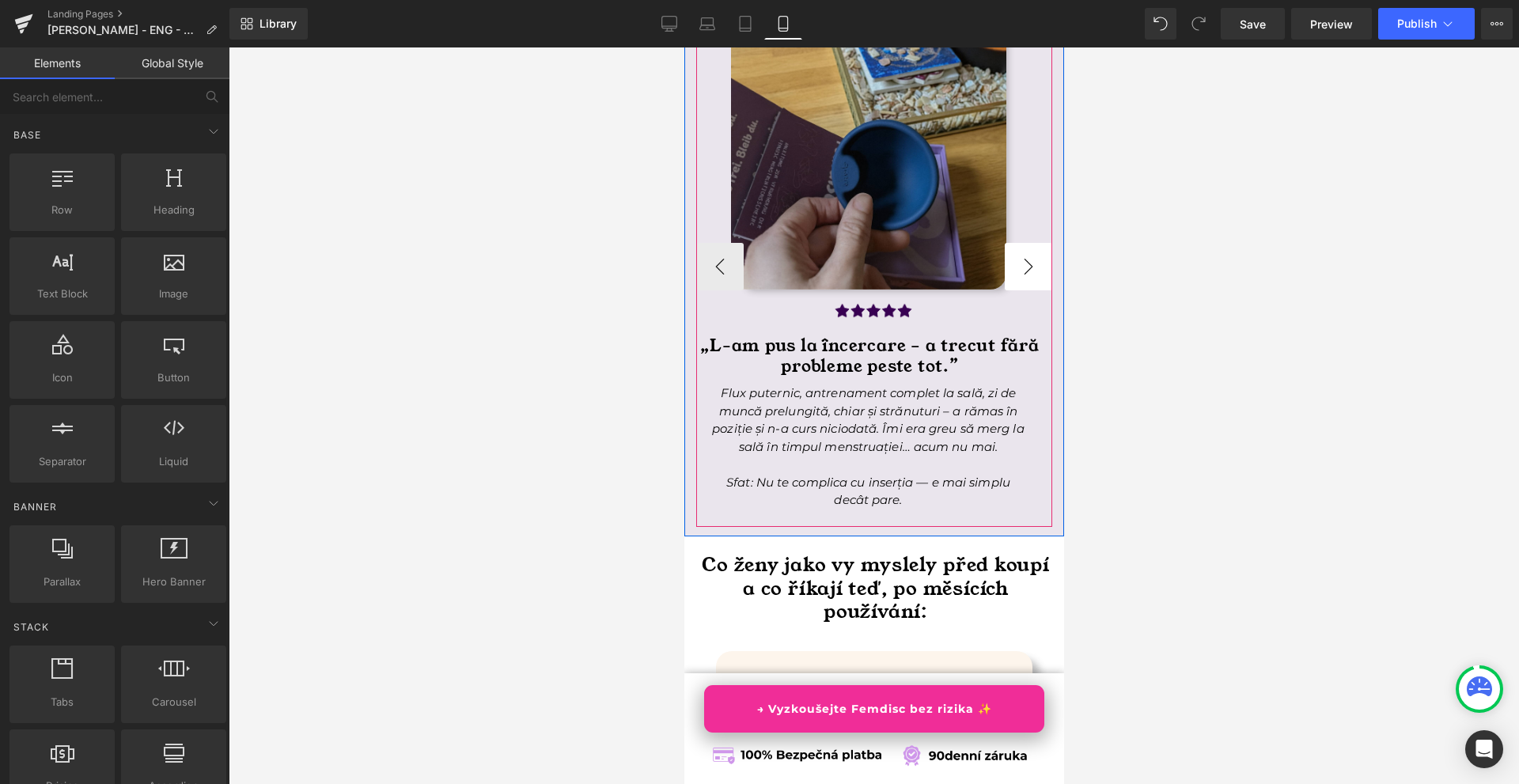
click at [1027, 290] on button "›" at bounding box center [1028, 267] width 48 height 48
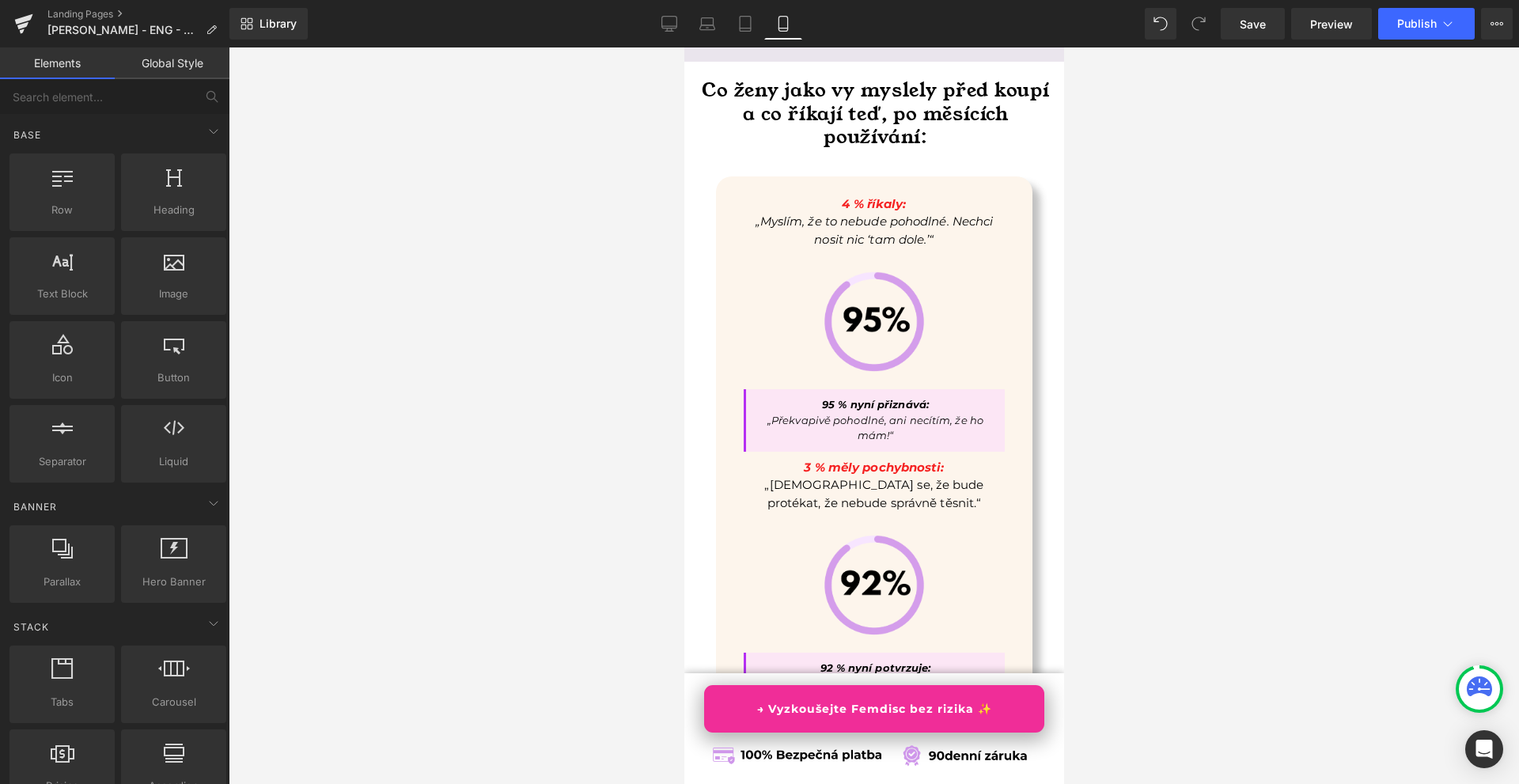
scroll to position [6656, 0]
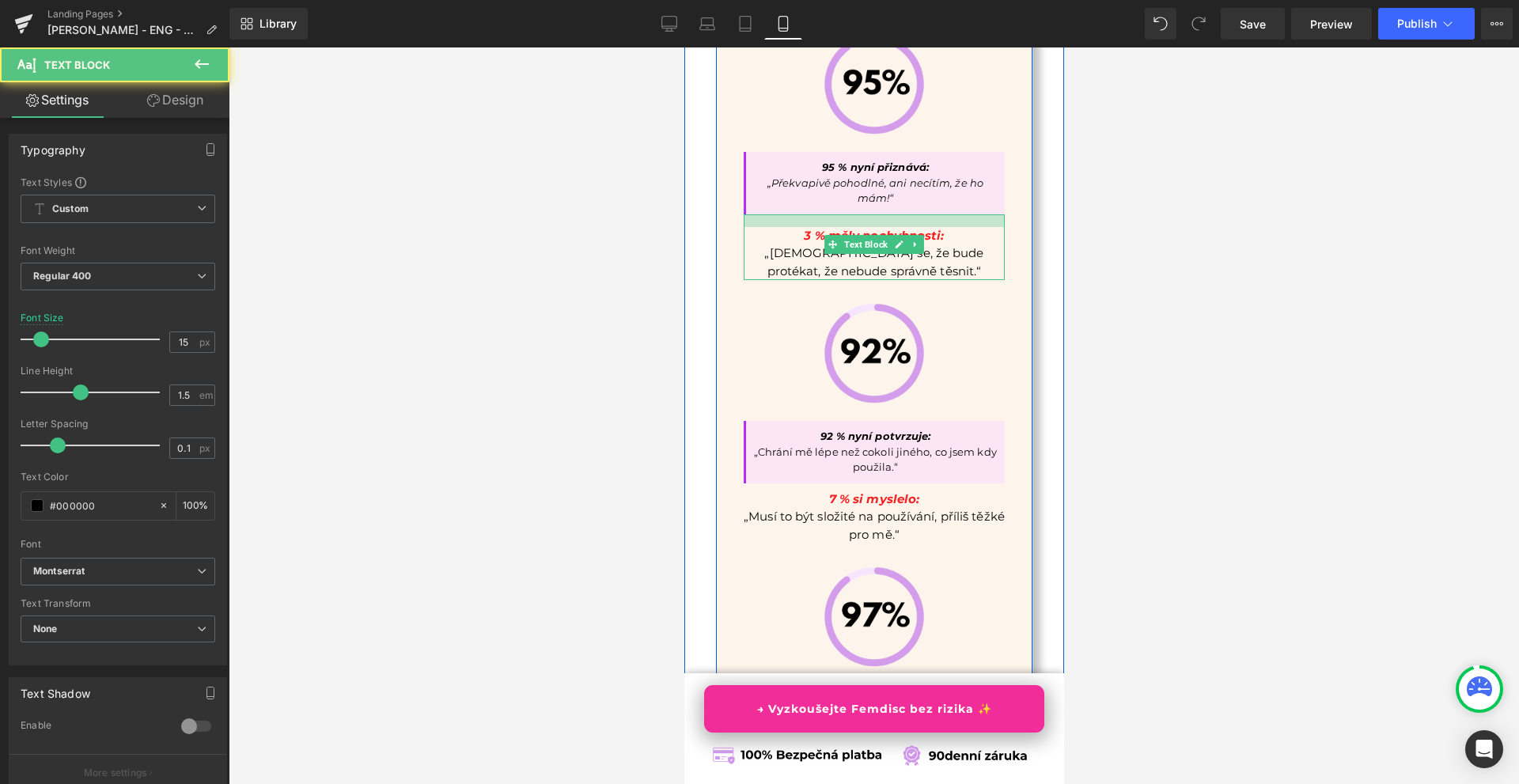
click at [897, 227] on div at bounding box center [873, 221] width 261 height 12
click at [1100, 283] on div at bounding box center [874, 415] width 1291 height 736
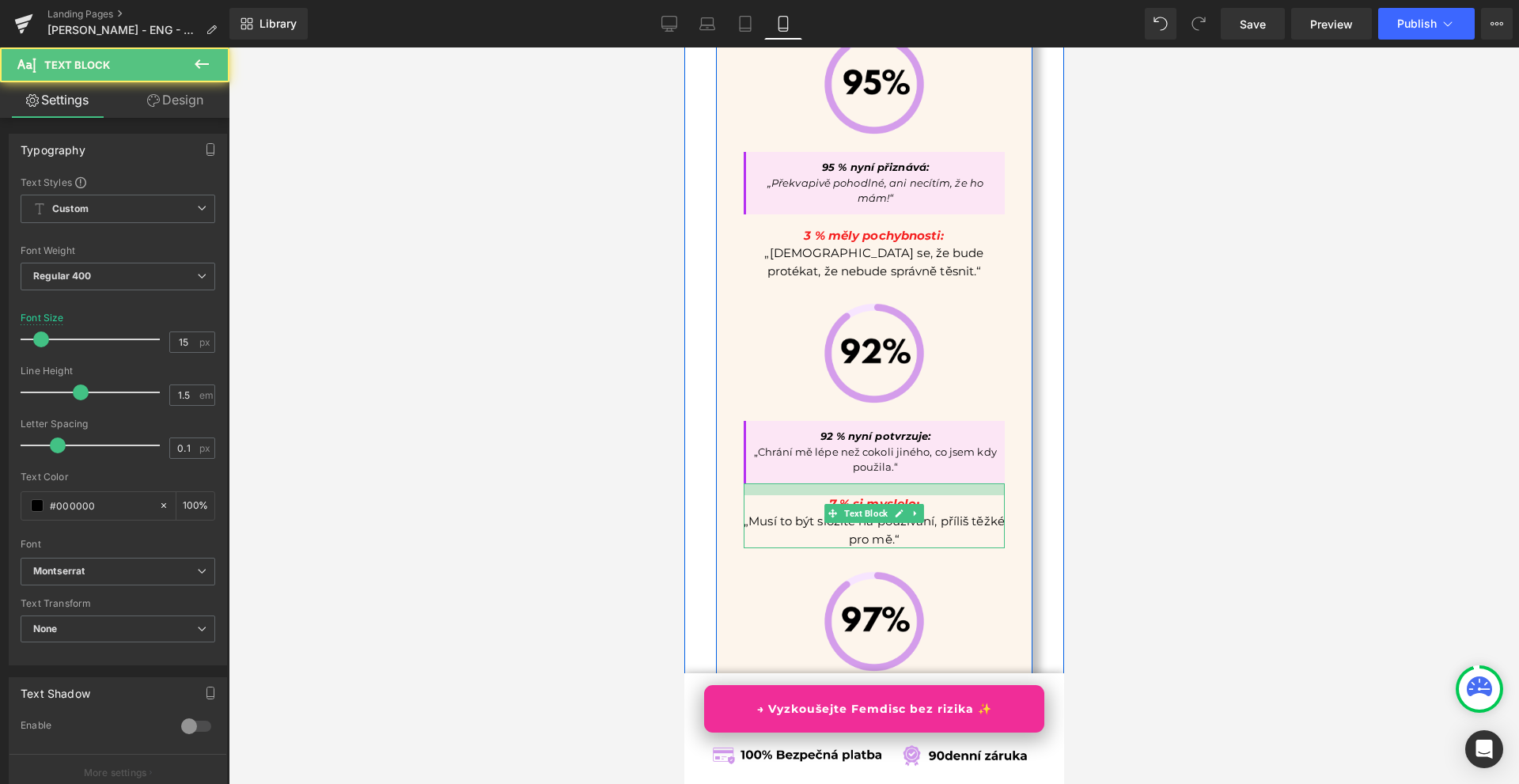
click at [927, 495] on div at bounding box center [873, 489] width 261 height 11
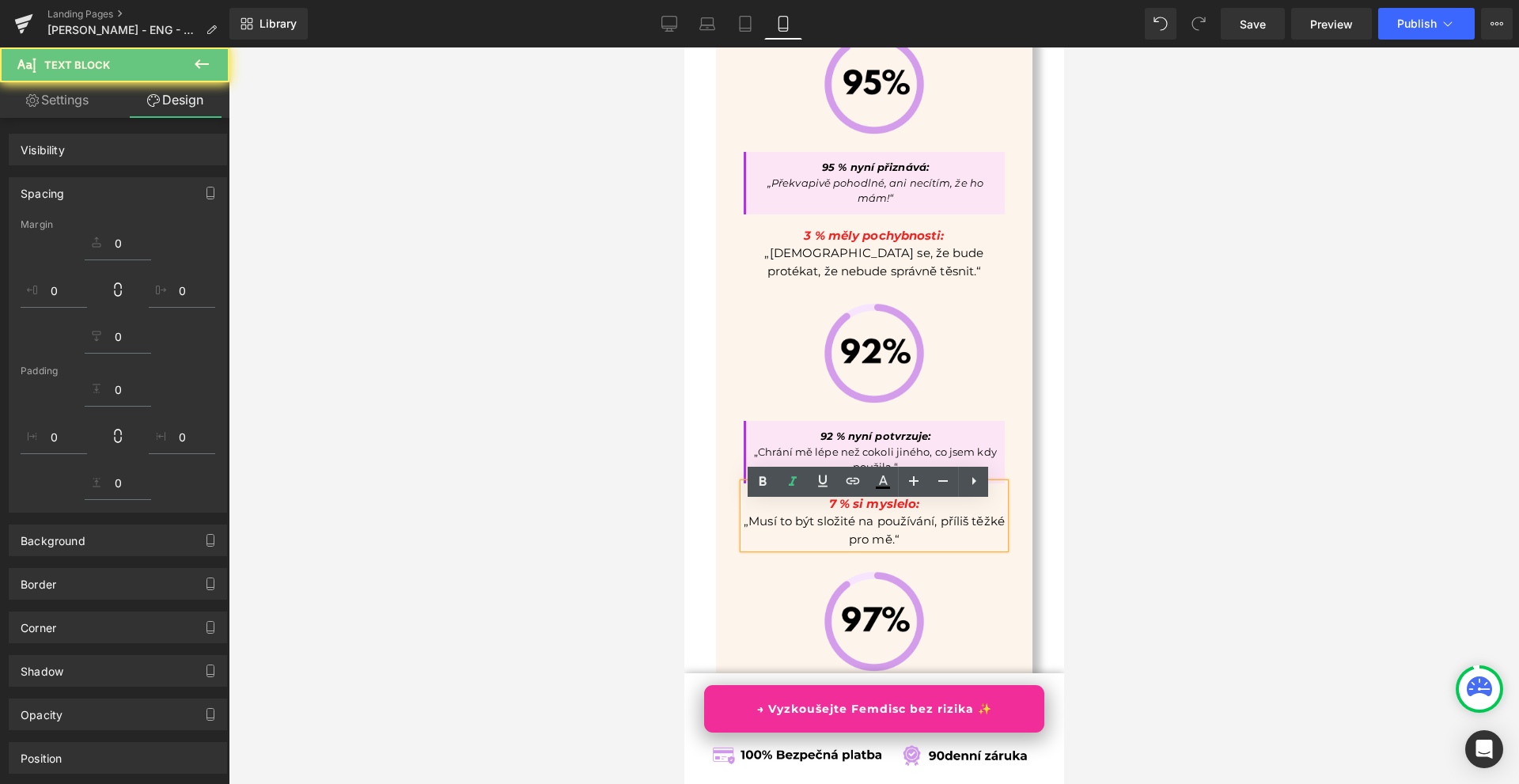
click at [1115, 498] on div at bounding box center [874, 415] width 1291 height 736
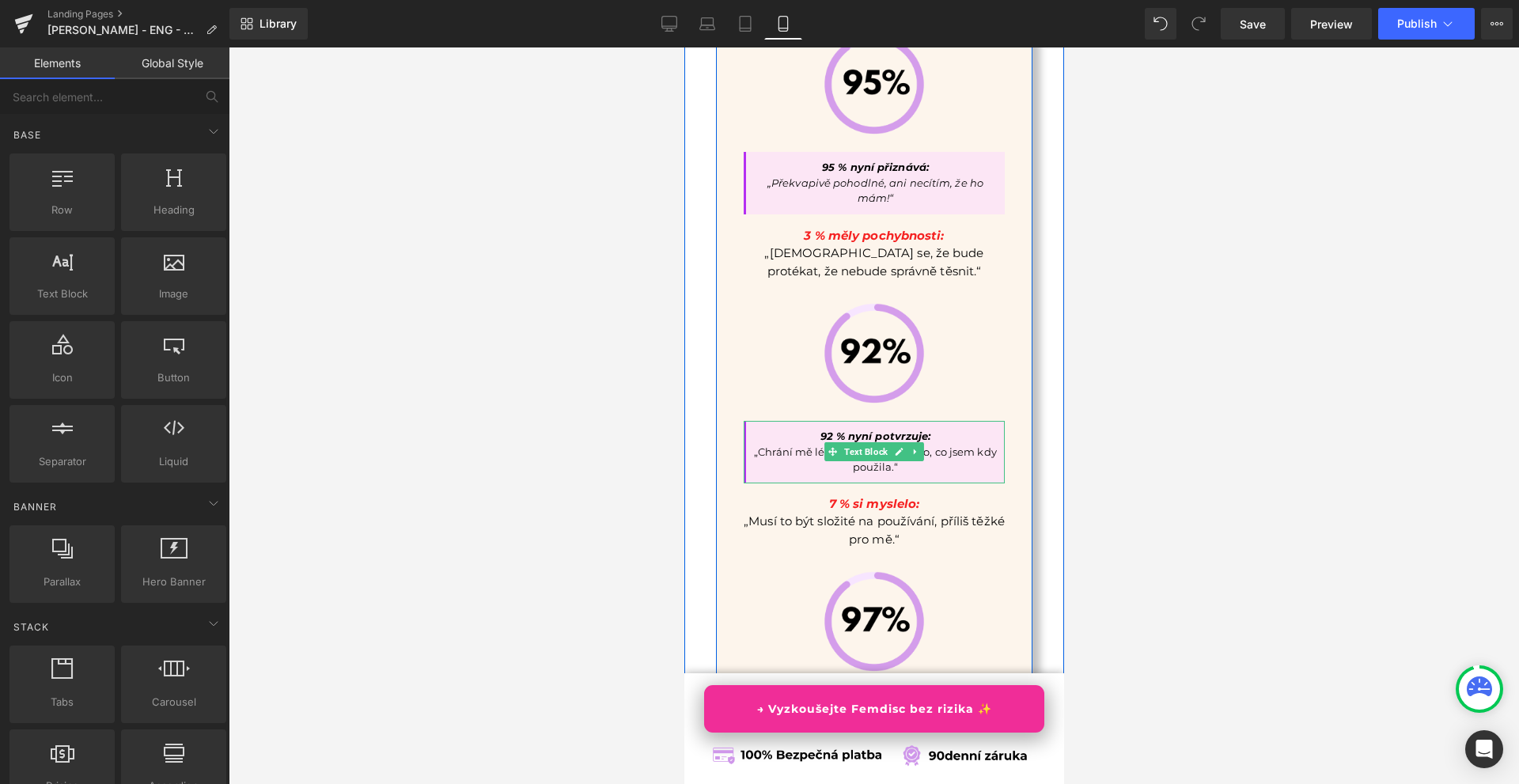
click at [977, 476] on p "„Chrání mě lépe než cokoli jiného, co jsem kdy použila.“" at bounding box center [874, 460] width 259 height 31
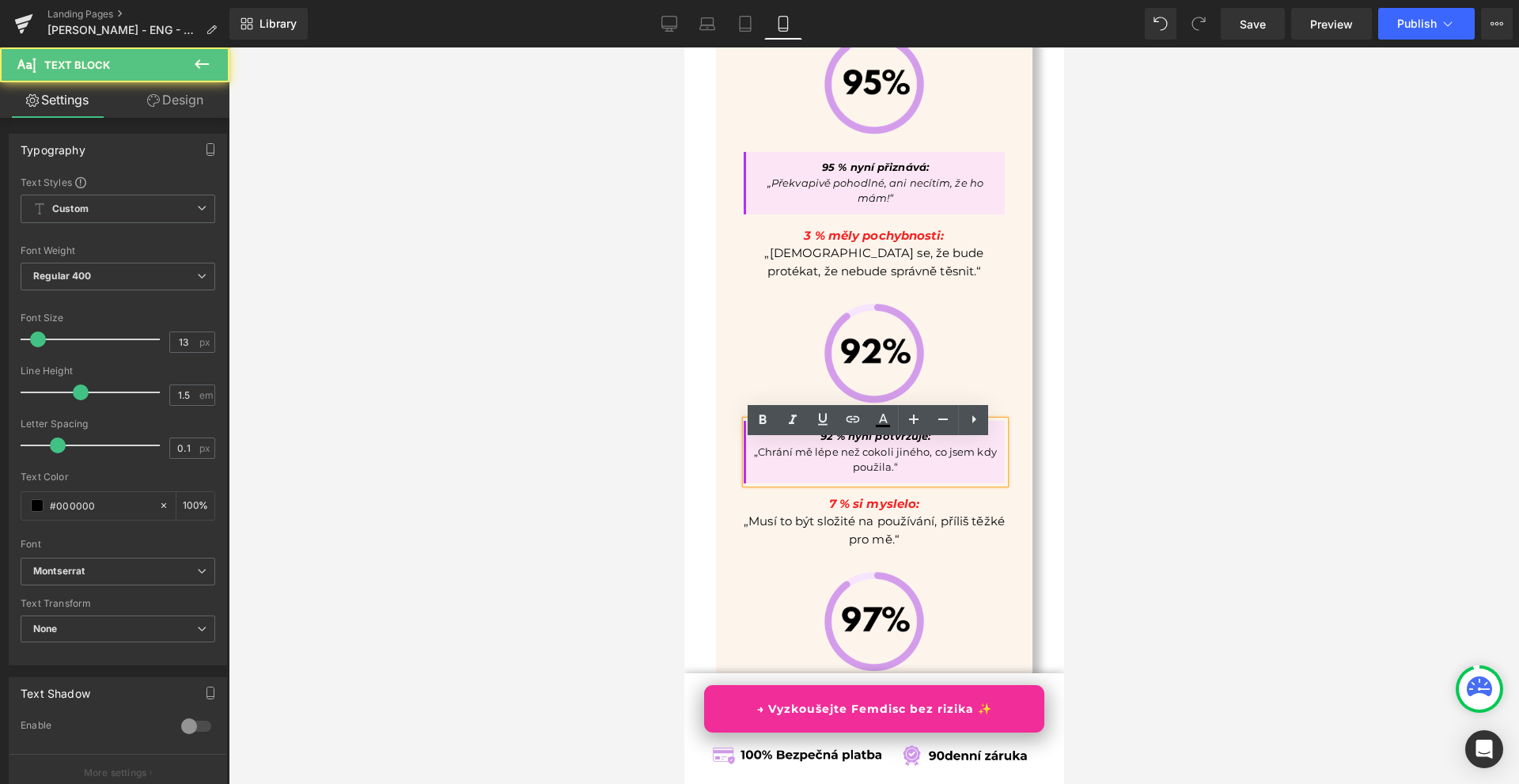
click at [927, 476] on p "„Chrání mě lépe než cokoli jiného, co jsem kdy použila.“" at bounding box center [874, 460] width 259 height 31
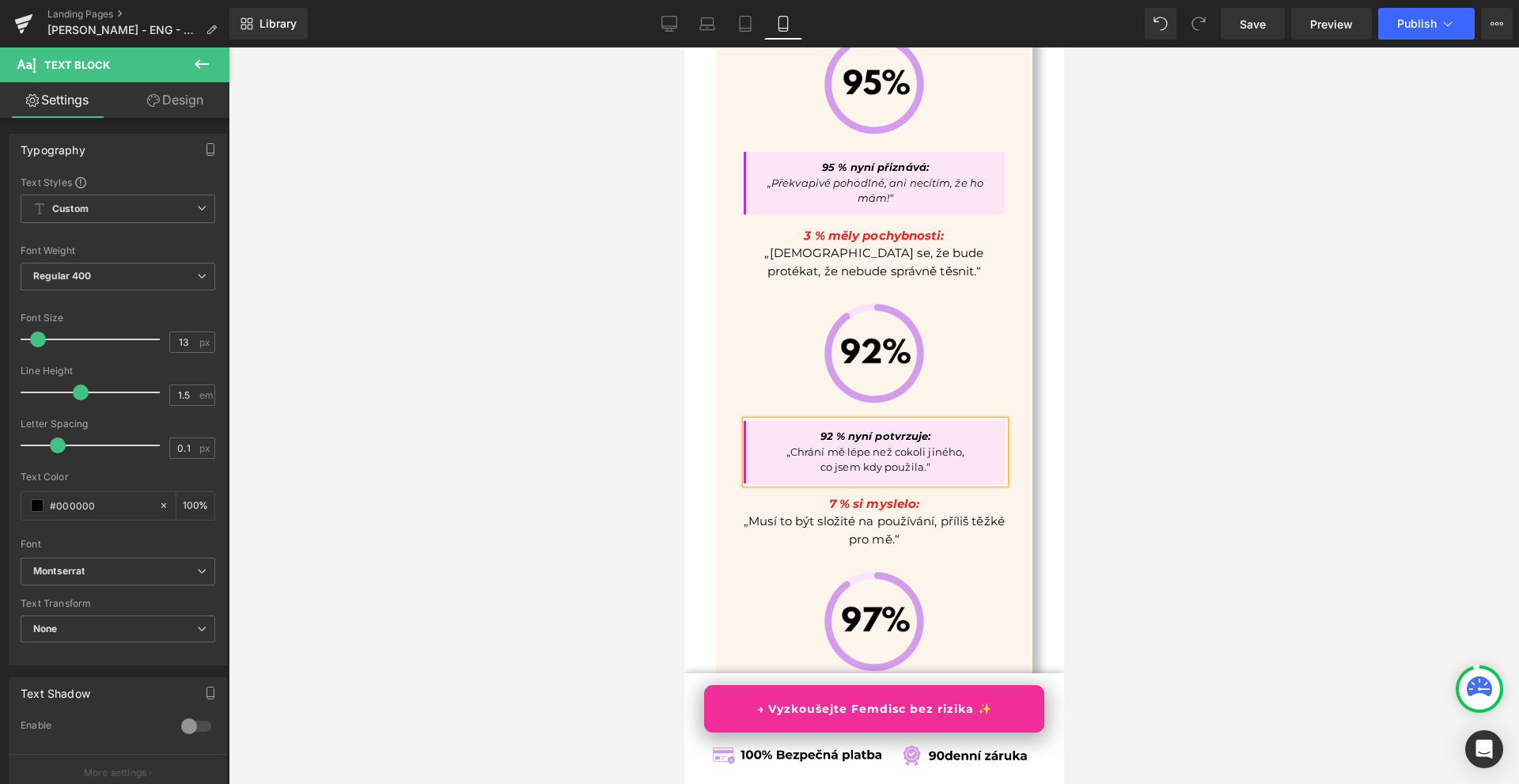
click at [1136, 461] on div at bounding box center [874, 415] width 1291 height 736
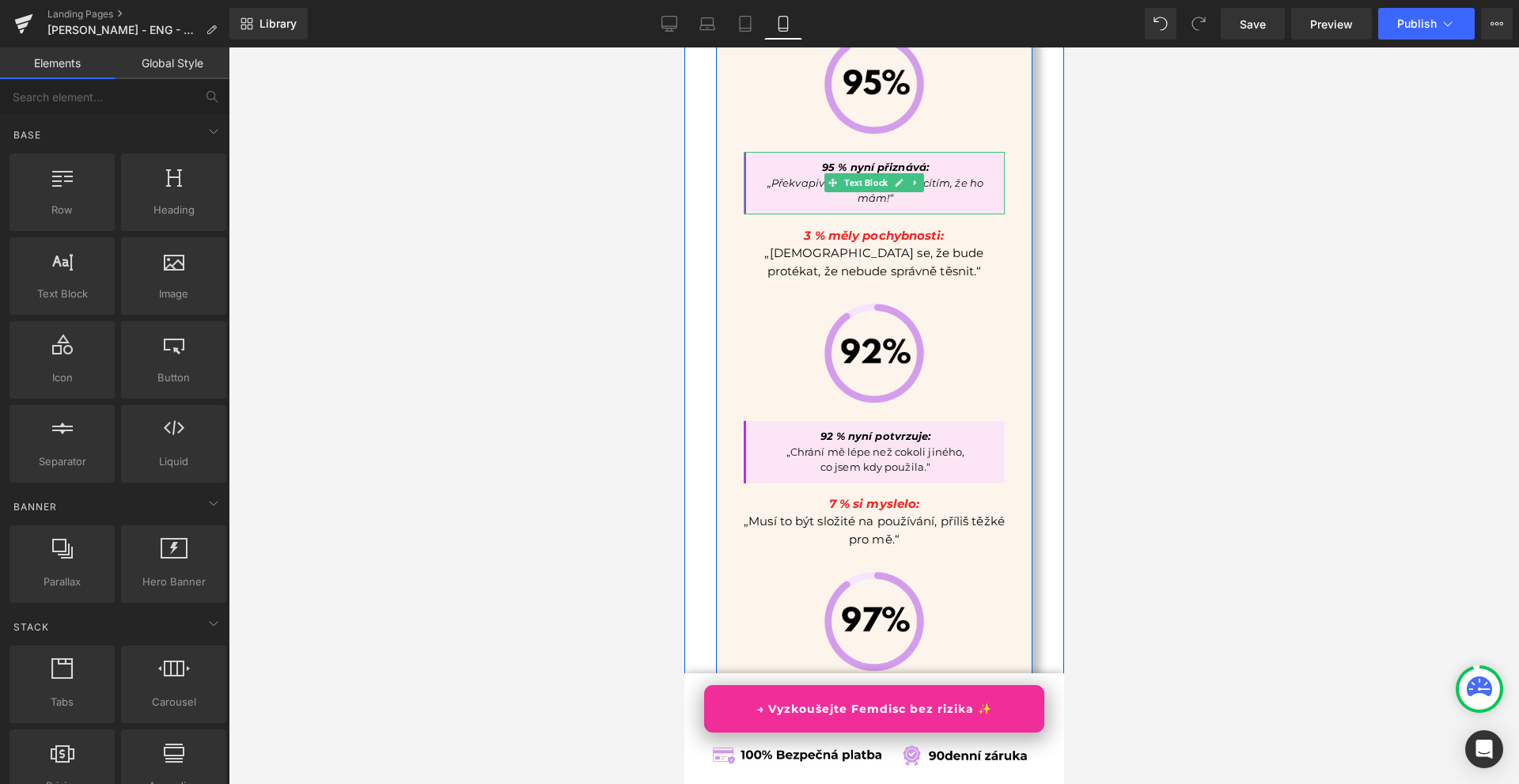
click at [950, 207] on p "„Překvapivě pohodlné, ani necítím, že ho mám!“" at bounding box center [874, 191] width 243 height 31
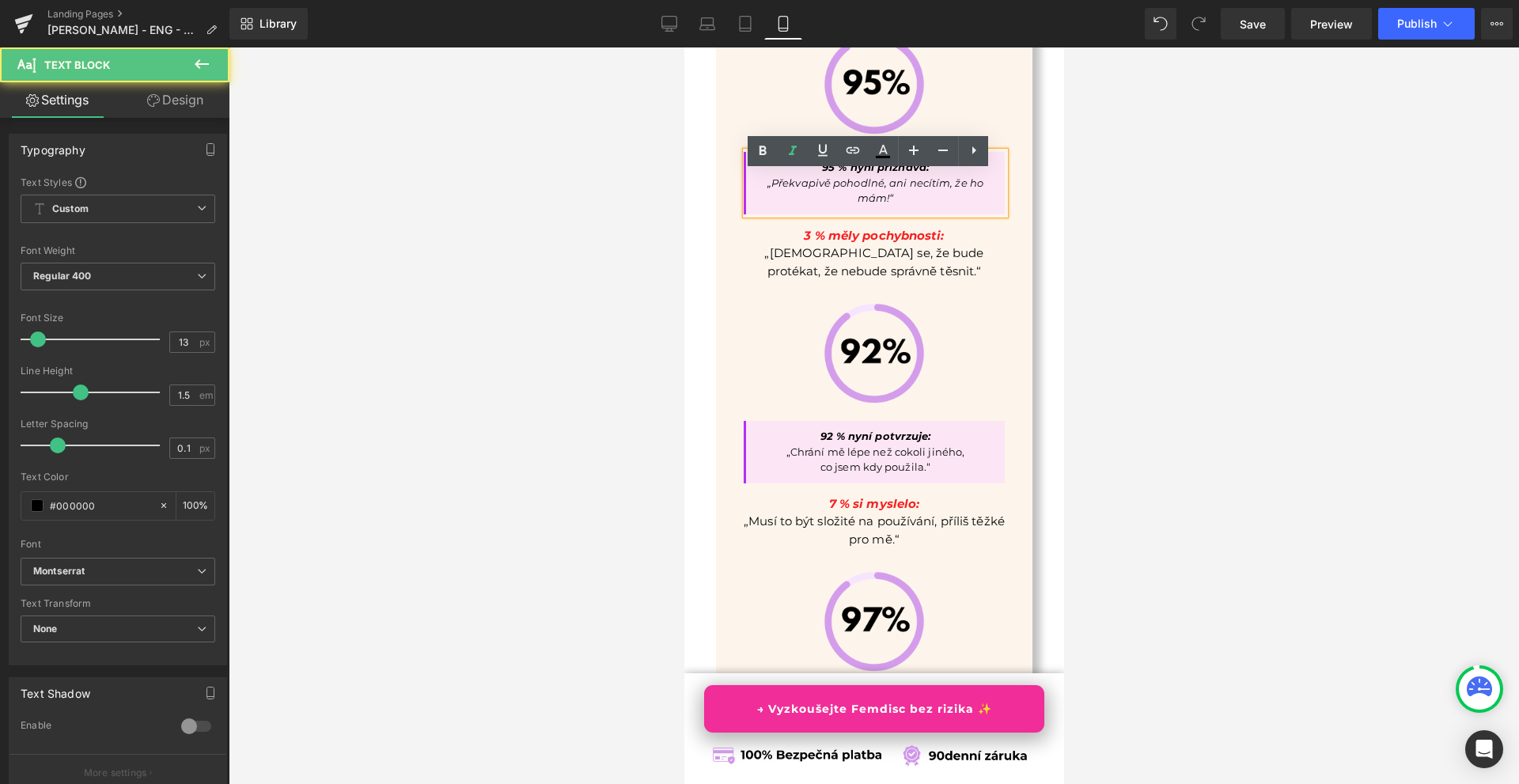
drag, startPoint x: 948, startPoint y: 201, endPoint x: 958, endPoint y: 202, distance: 10.0
click at [948, 200] on span "„Překvapivě pohodlné, ani necítím, že ho mám!“" at bounding box center [874, 191] width 216 height 28
click at [1166, 237] on div at bounding box center [874, 415] width 1291 height 736
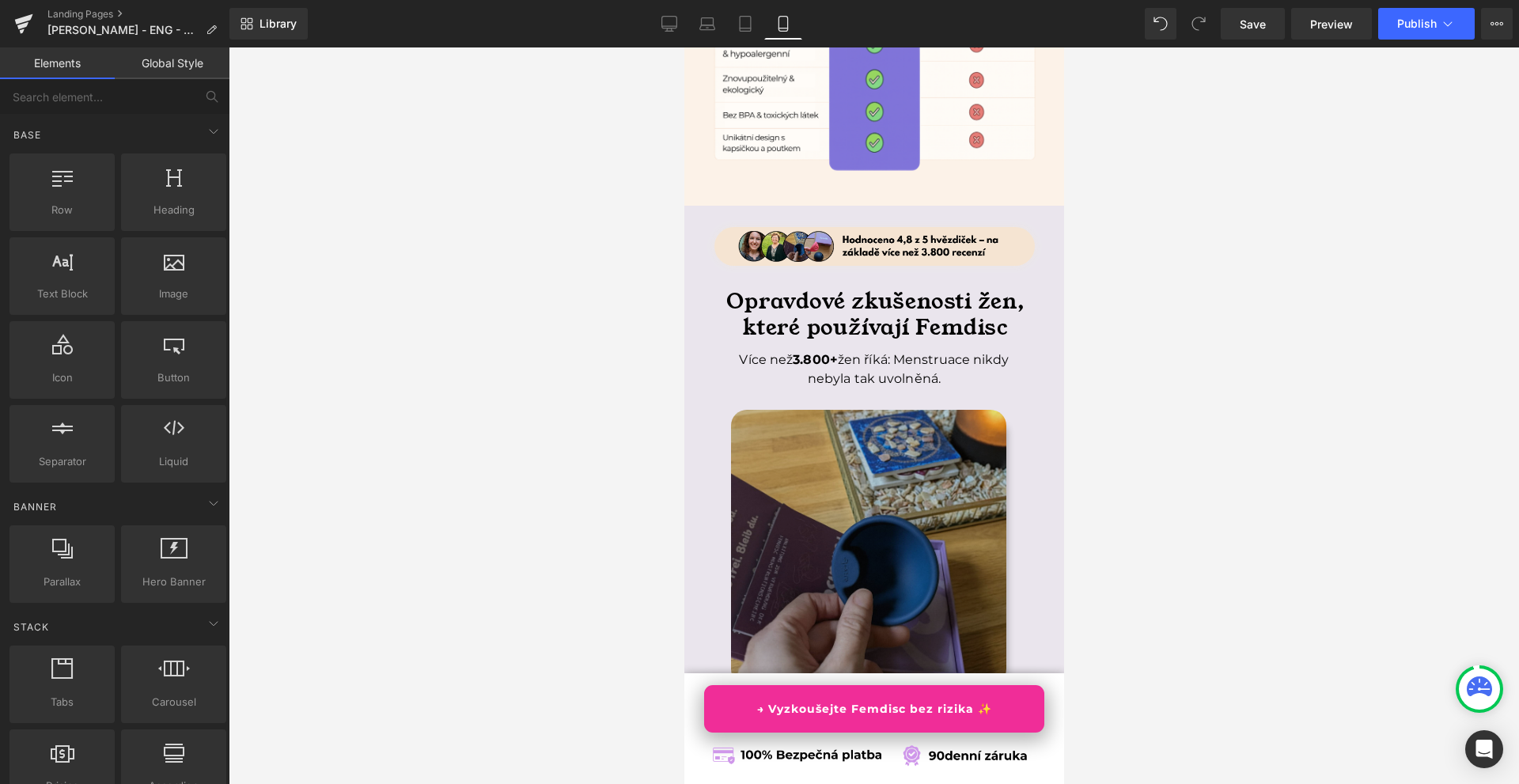
scroll to position [5865, 0]
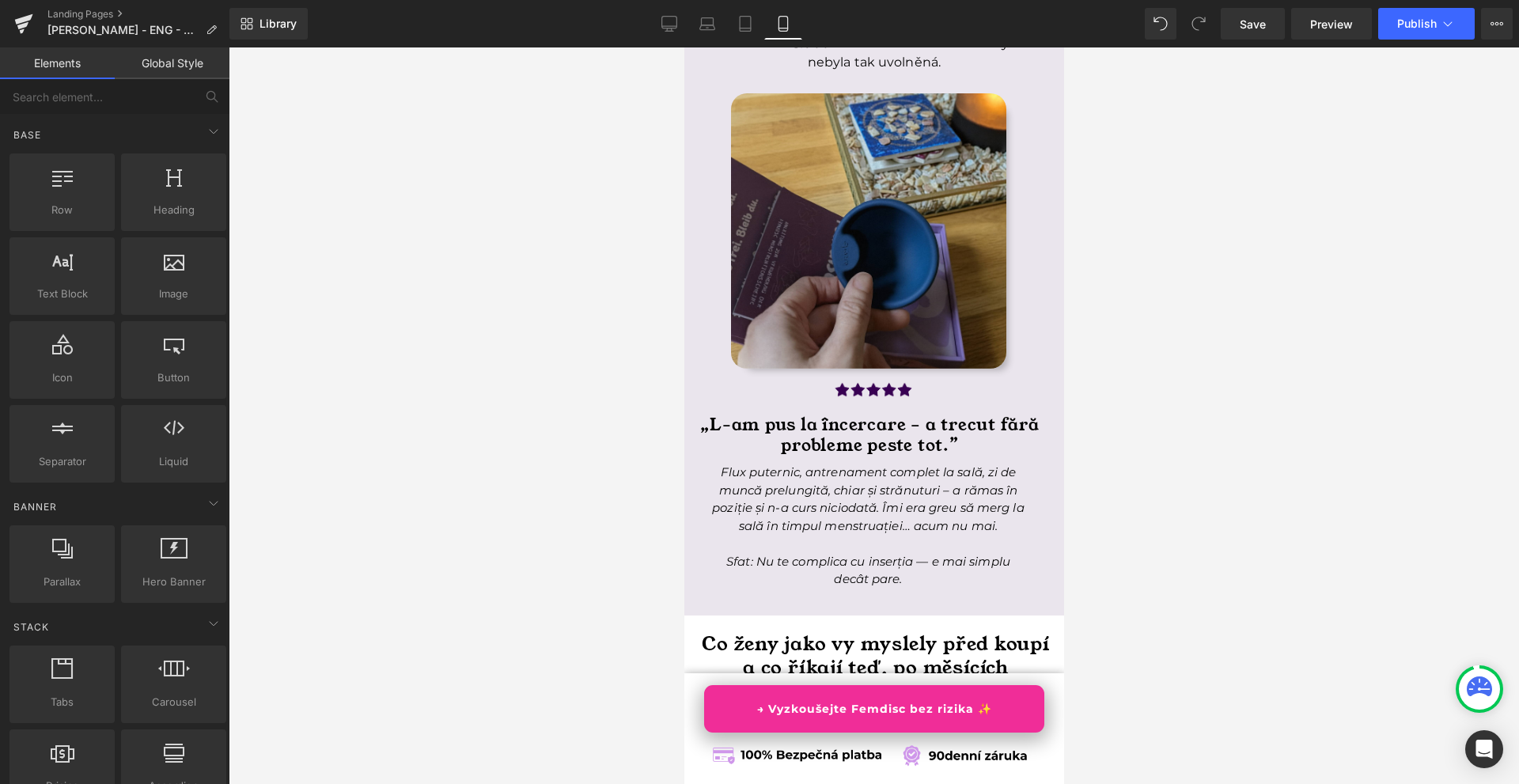
click at [683, 48] on div at bounding box center [683, 48] width 0 height 0
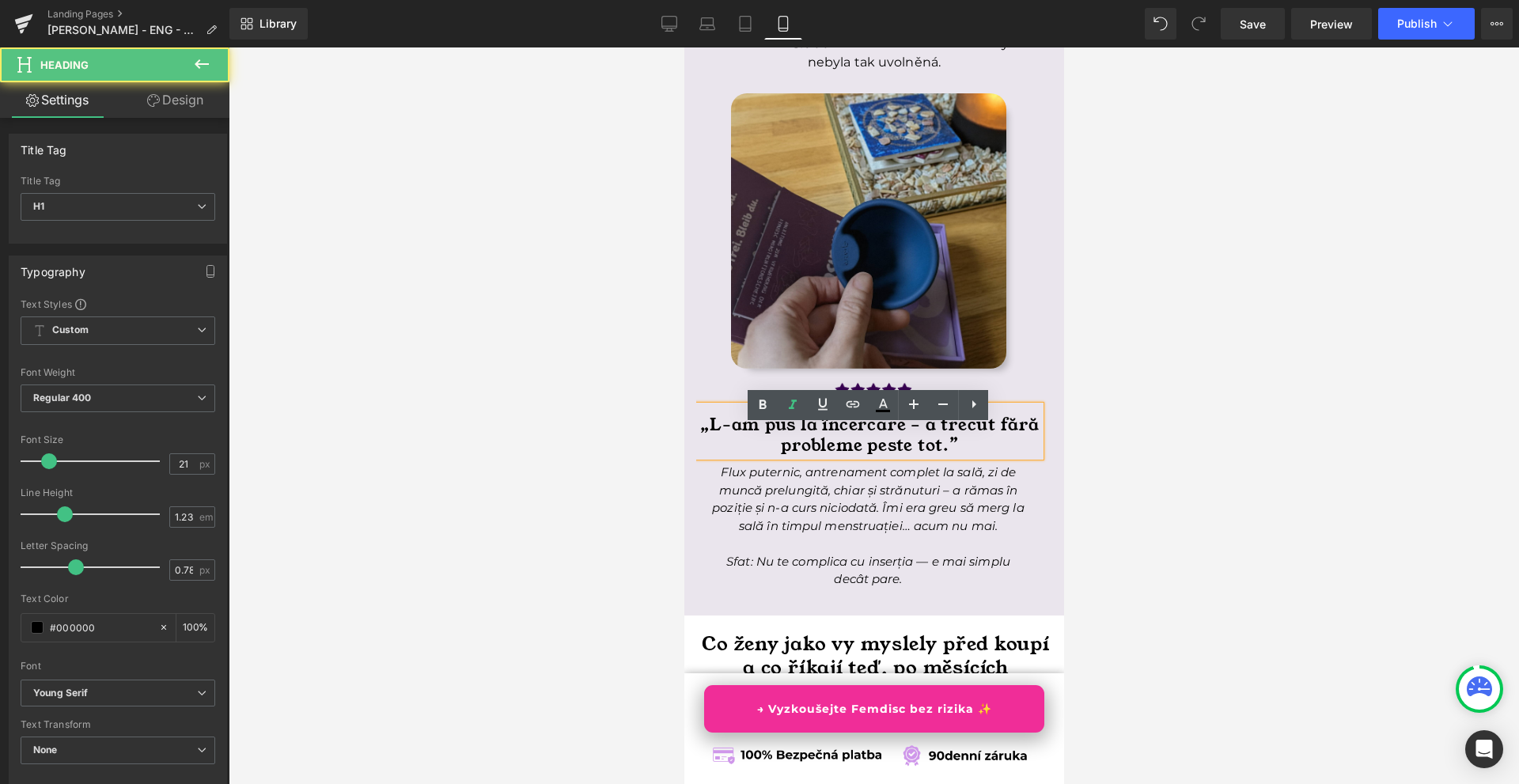
click at [773, 456] on h1 "„L-am pus la încercare – a trecut fără probleme peste tot.”" at bounding box center [869, 436] width 341 height 42
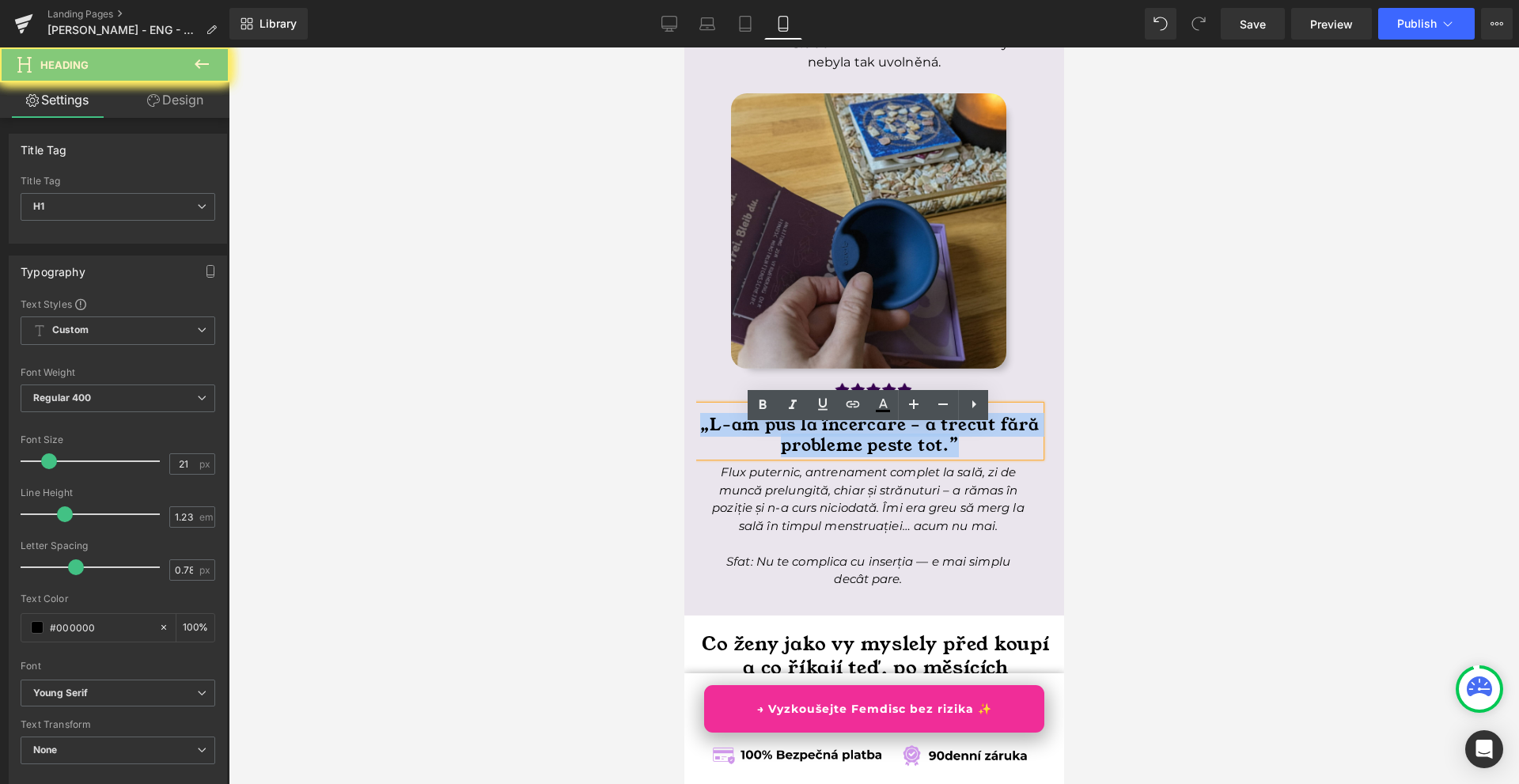
click at [773, 456] on h1 "„L-am pus la încercare – a trecut fără probleme peste tot.”" at bounding box center [869, 436] width 341 height 42
paste div
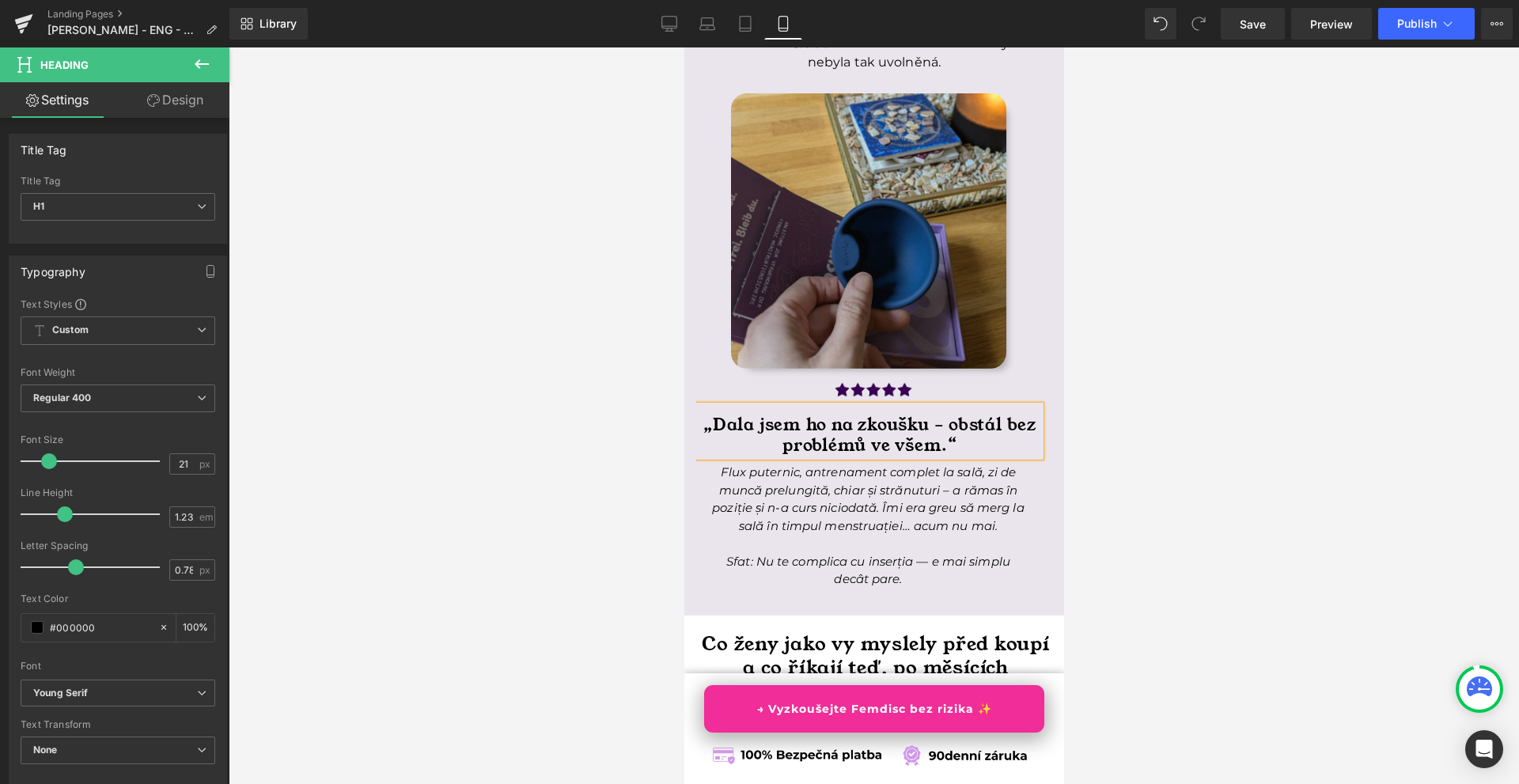
click at [938, 445] on h1 "„Dala jsem ho na zkoušku – obstál bez problémů ve všem.“" at bounding box center [869, 436] width 341 height 42
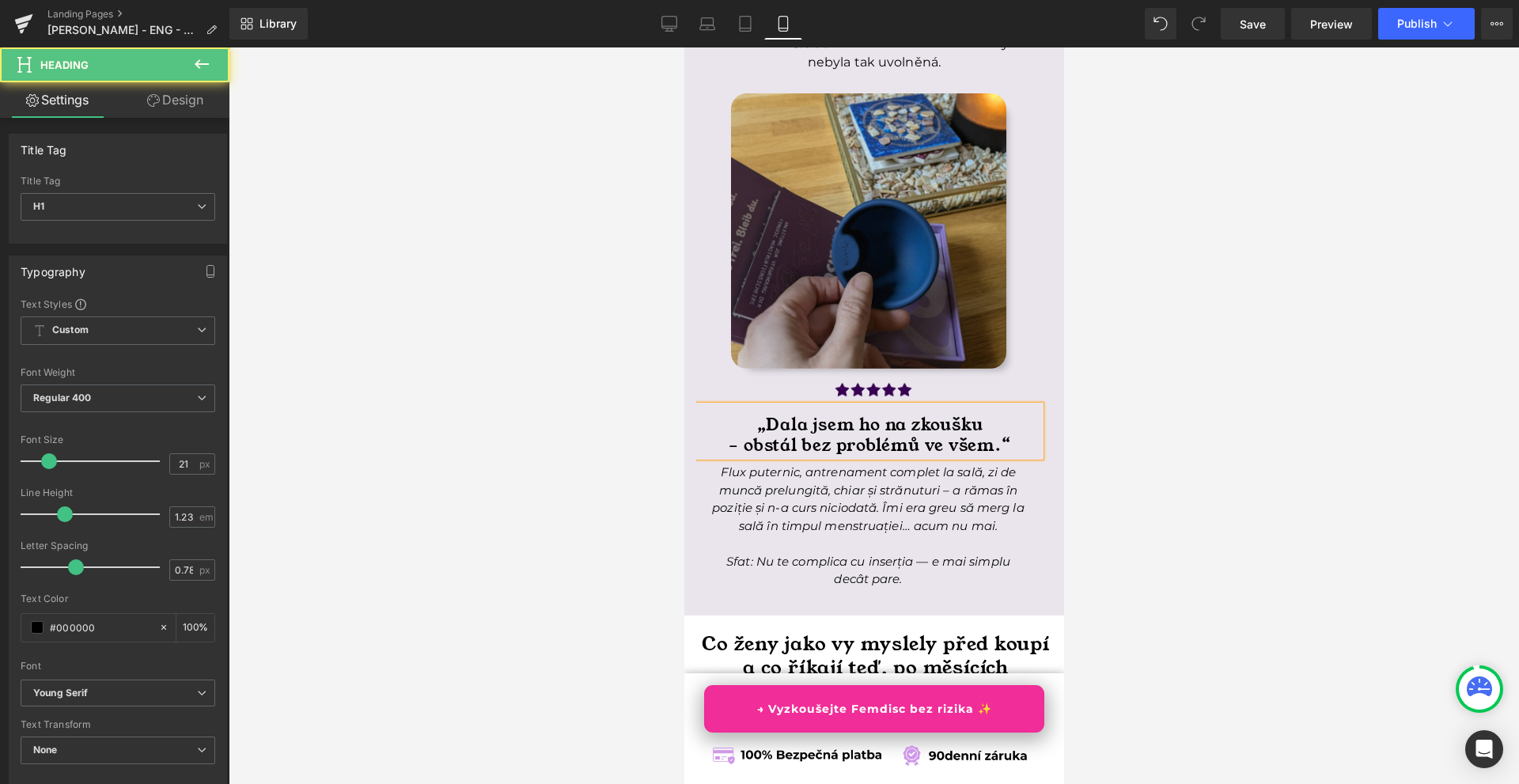
click at [1149, 463] on div at bounding box center [874, 415] width 1291 height 736
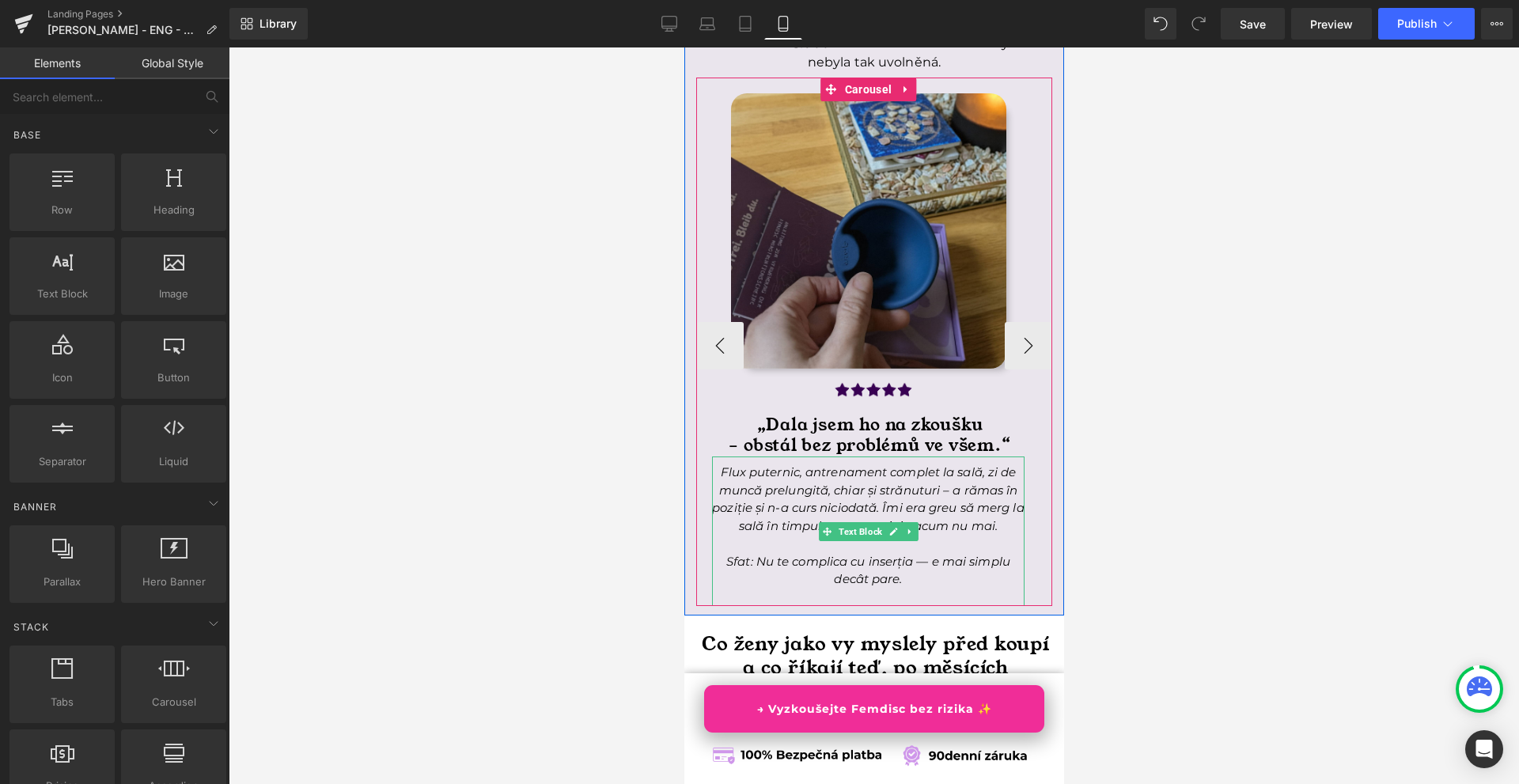
click at [739, 533] on icon "Flux puternic, antrenament complet la sală, zi de muncă prelungită, chiar și st…" at bounding box center [867, 499] width 312 height 69
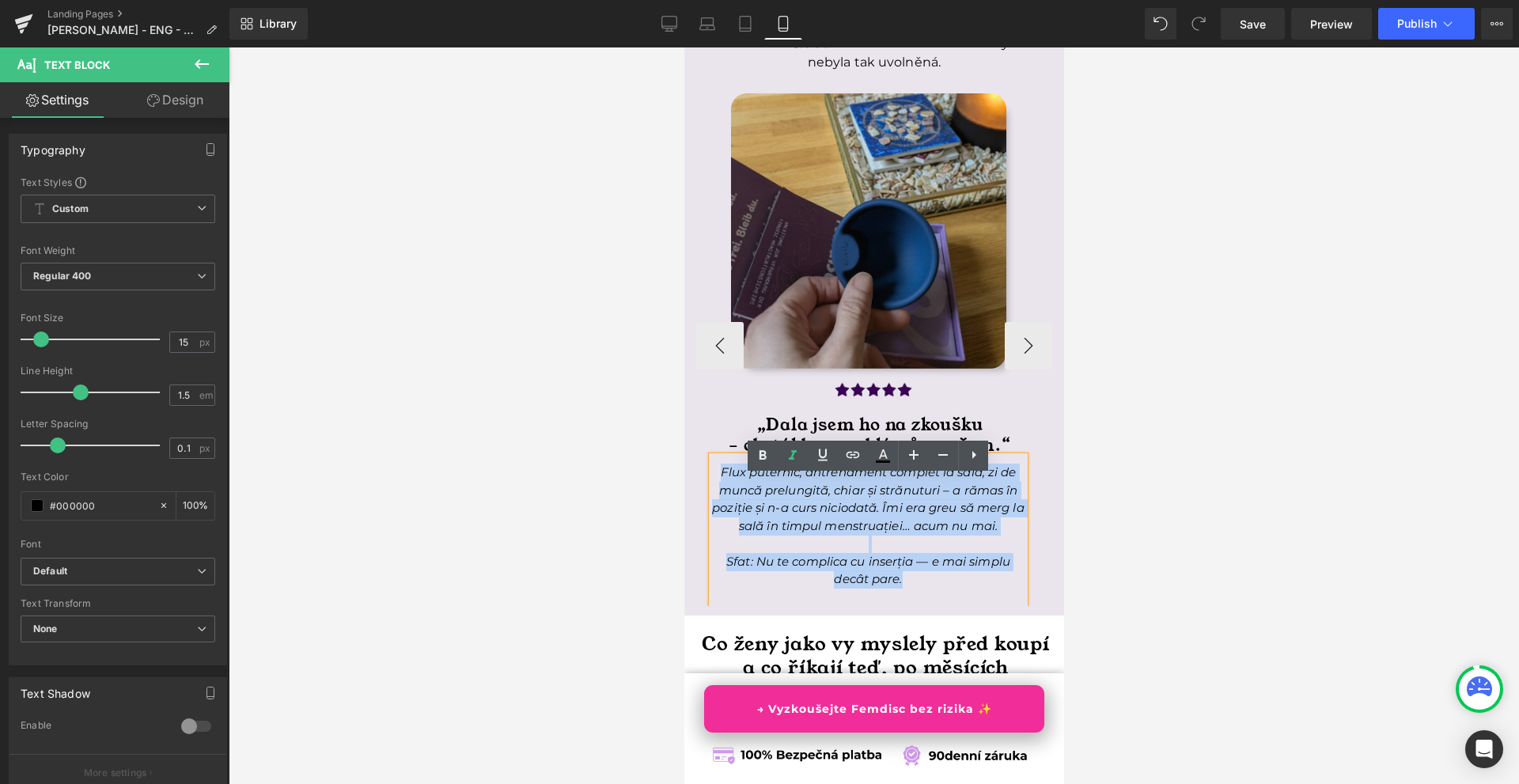
drag, startPoint x: 717, startPoint y: 496, endPoint x: 925, endPoint y: 594, distance: 229.9
click at [925, 594] on div "Flux puternic, antrenament complet la sală, zi de muncă prelungită, chiar și st…" at bounding box center [868, 530] width 313 height 149
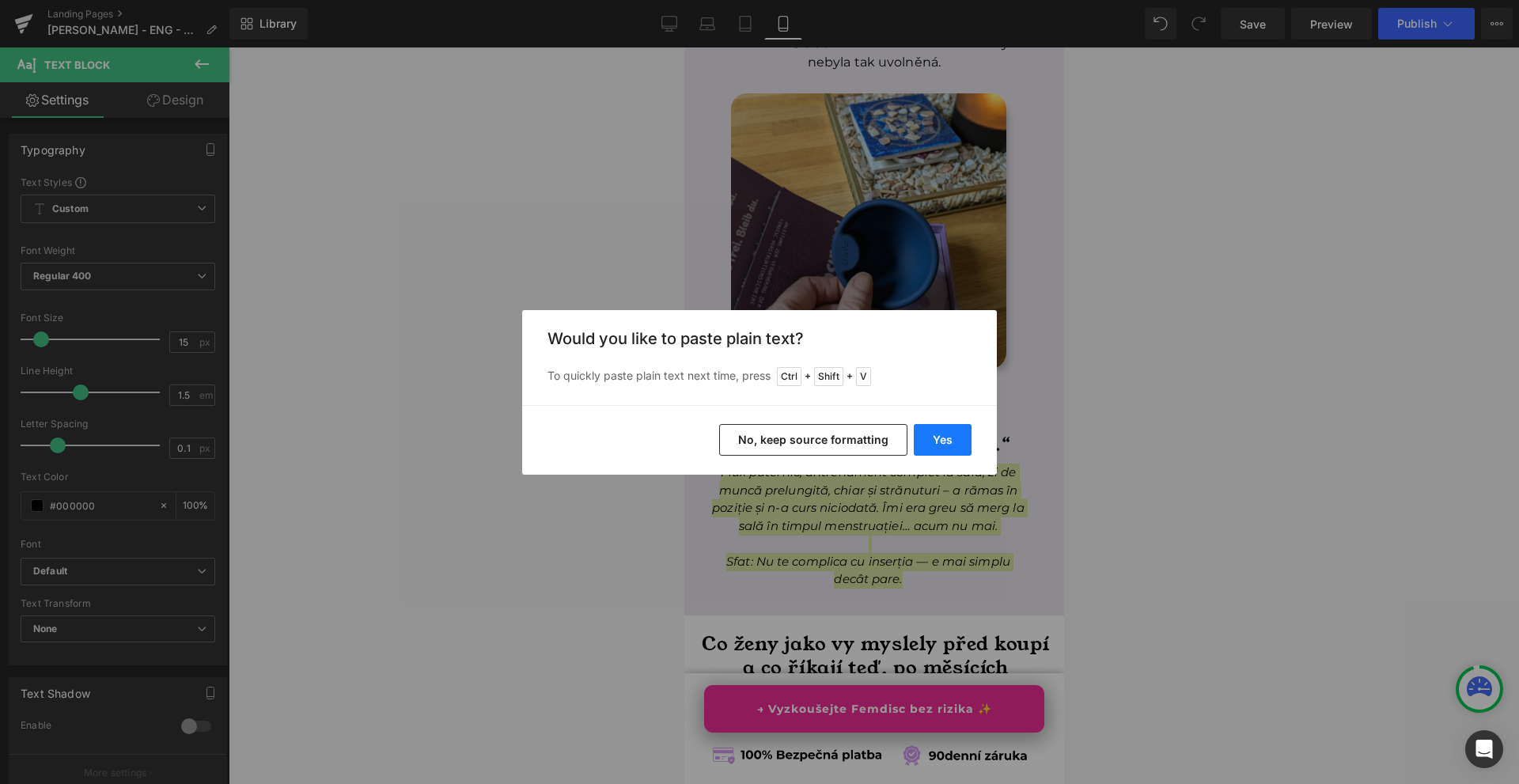
click at [945, 448] on button "Yes" at bounding box center [943, 440] width 57 height 32
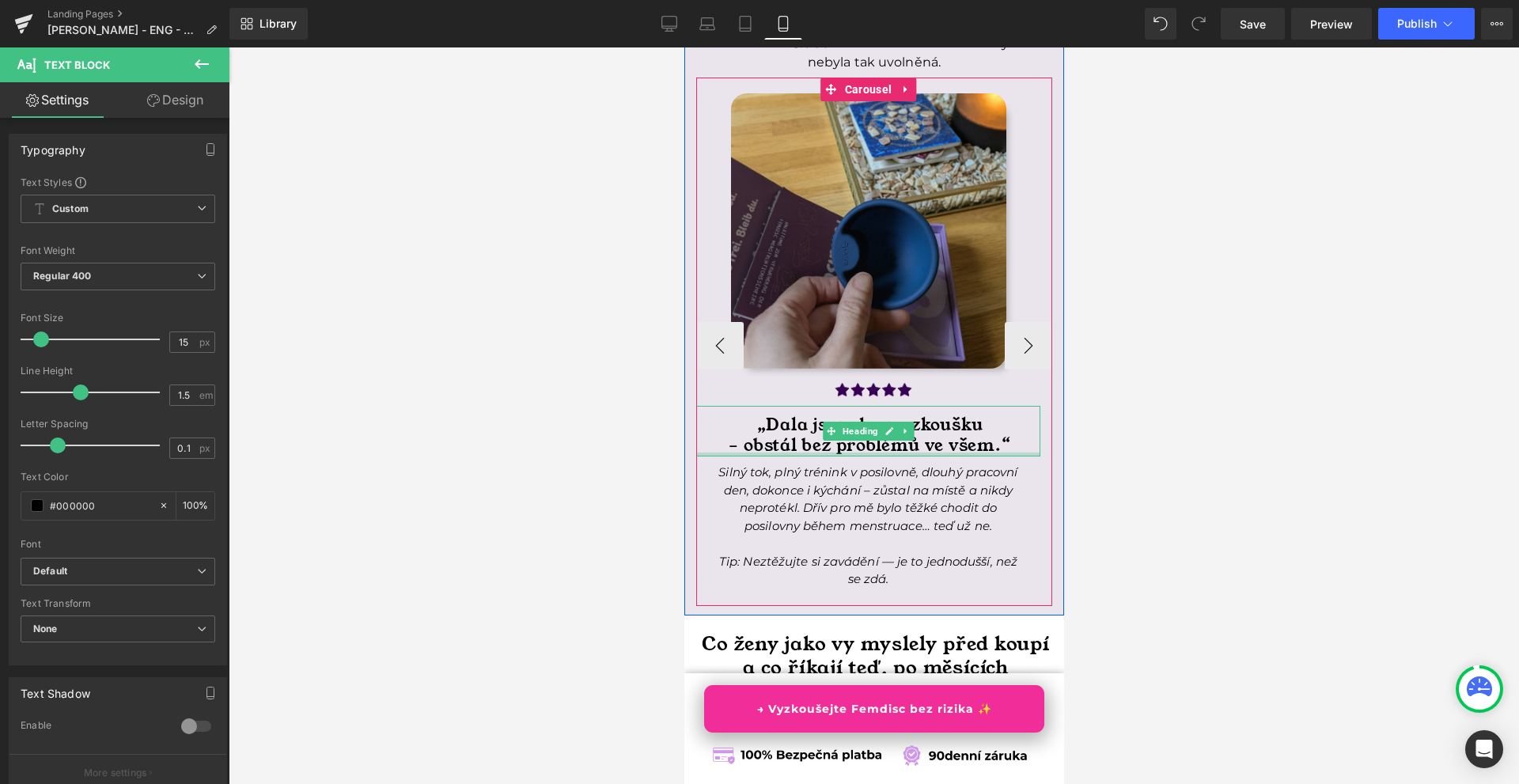
scroll to position [5944, 0]
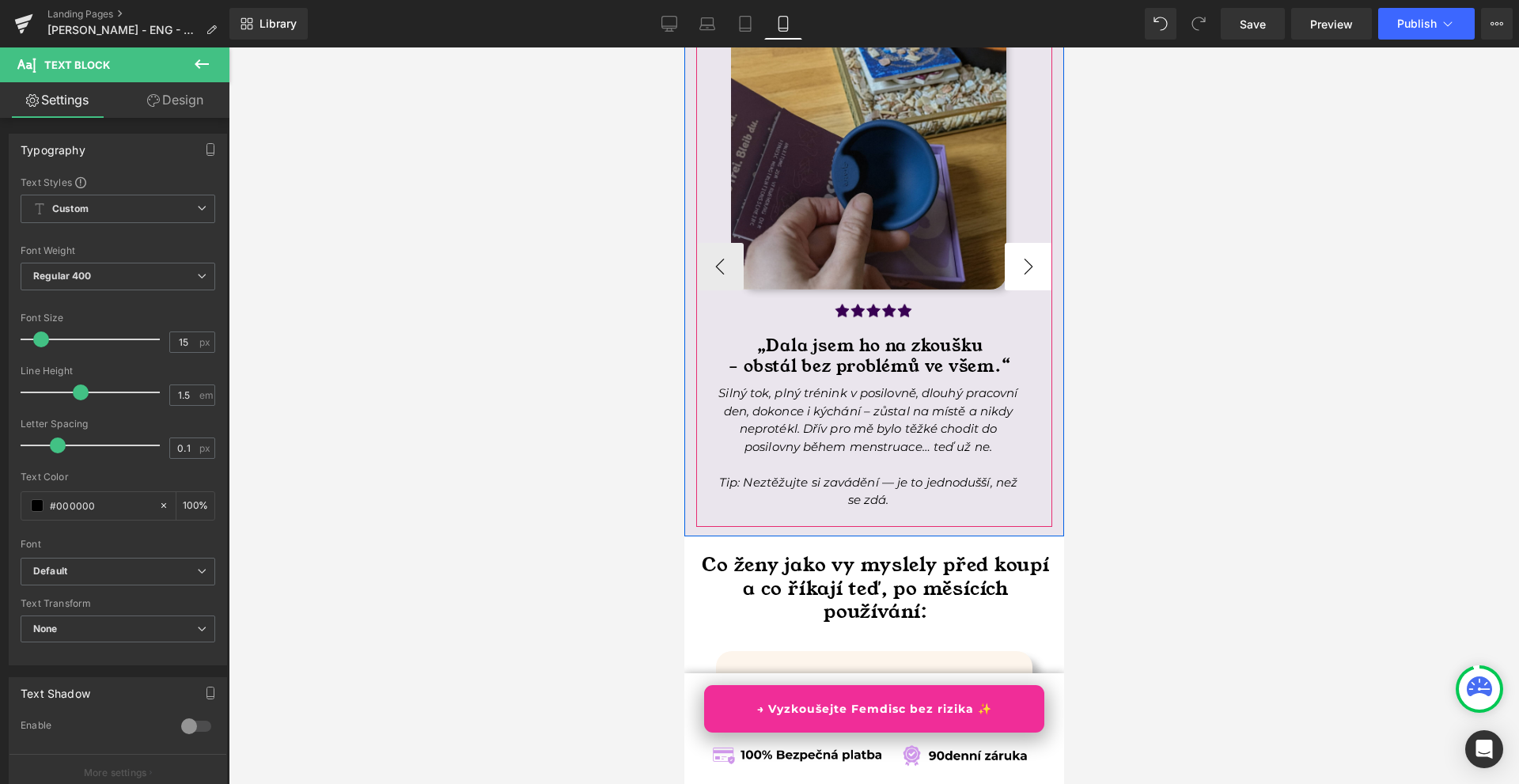
click at [1006, 290] on button "›" at bounding box center [1028, 267] width 48 height 48
click at [735, 289] on button "‹" at bounding box center [720, 267] width 48 height 48
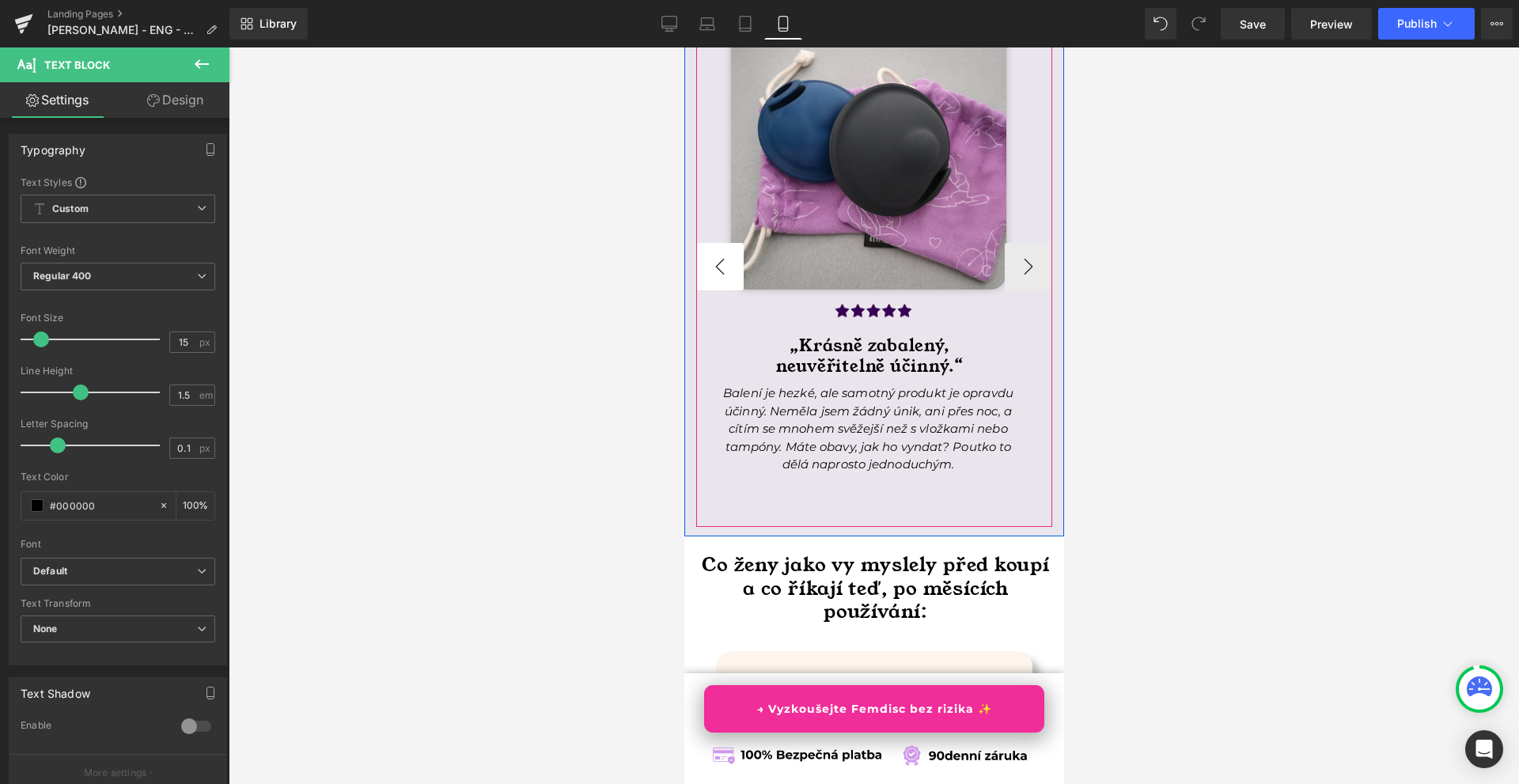
click at [735, 289] on button "‹" at bounding box center [720, 267] width 48 height 48
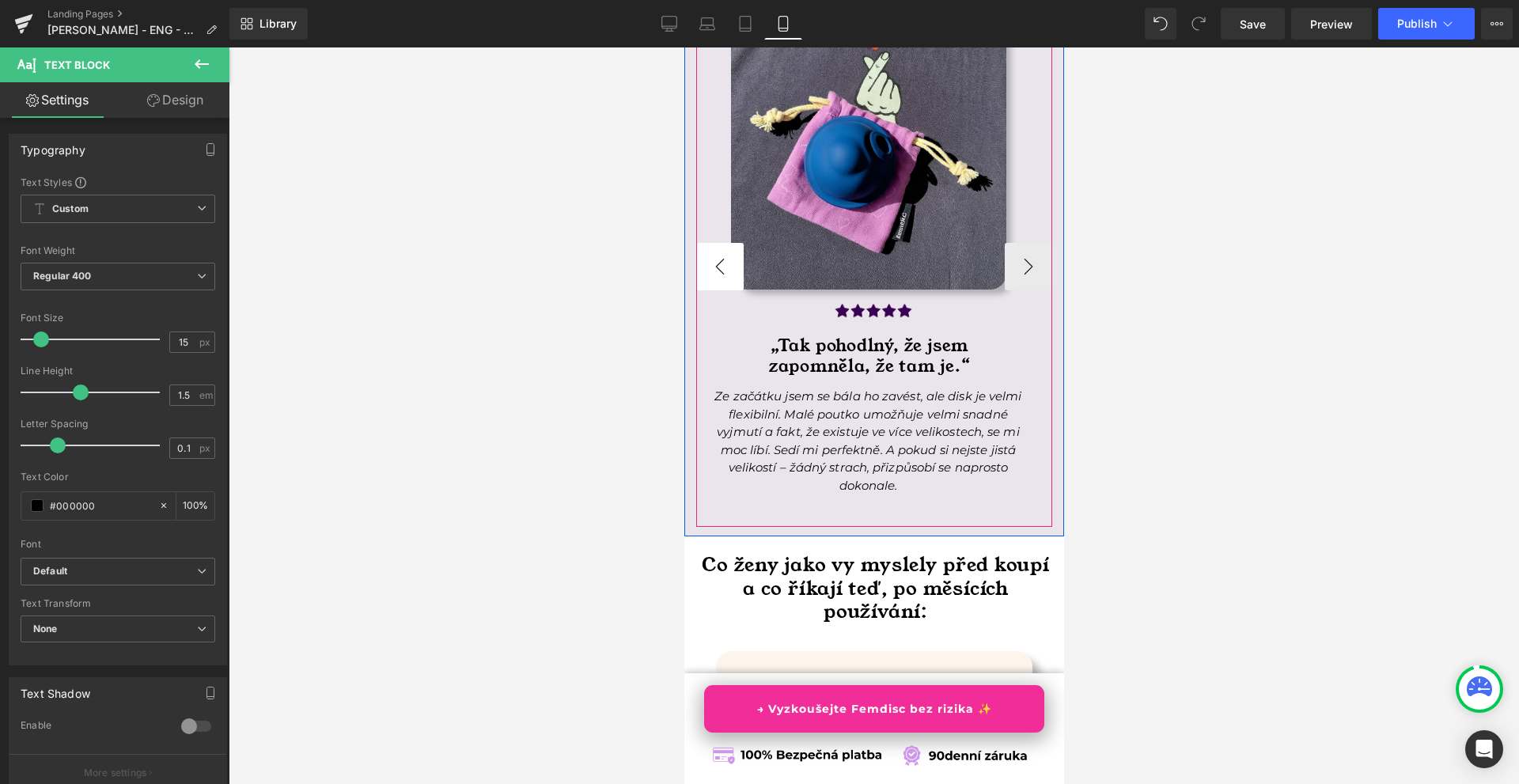
click at [735, 289] on button "‹" at bounding box center [720, 267] width 48 height 48
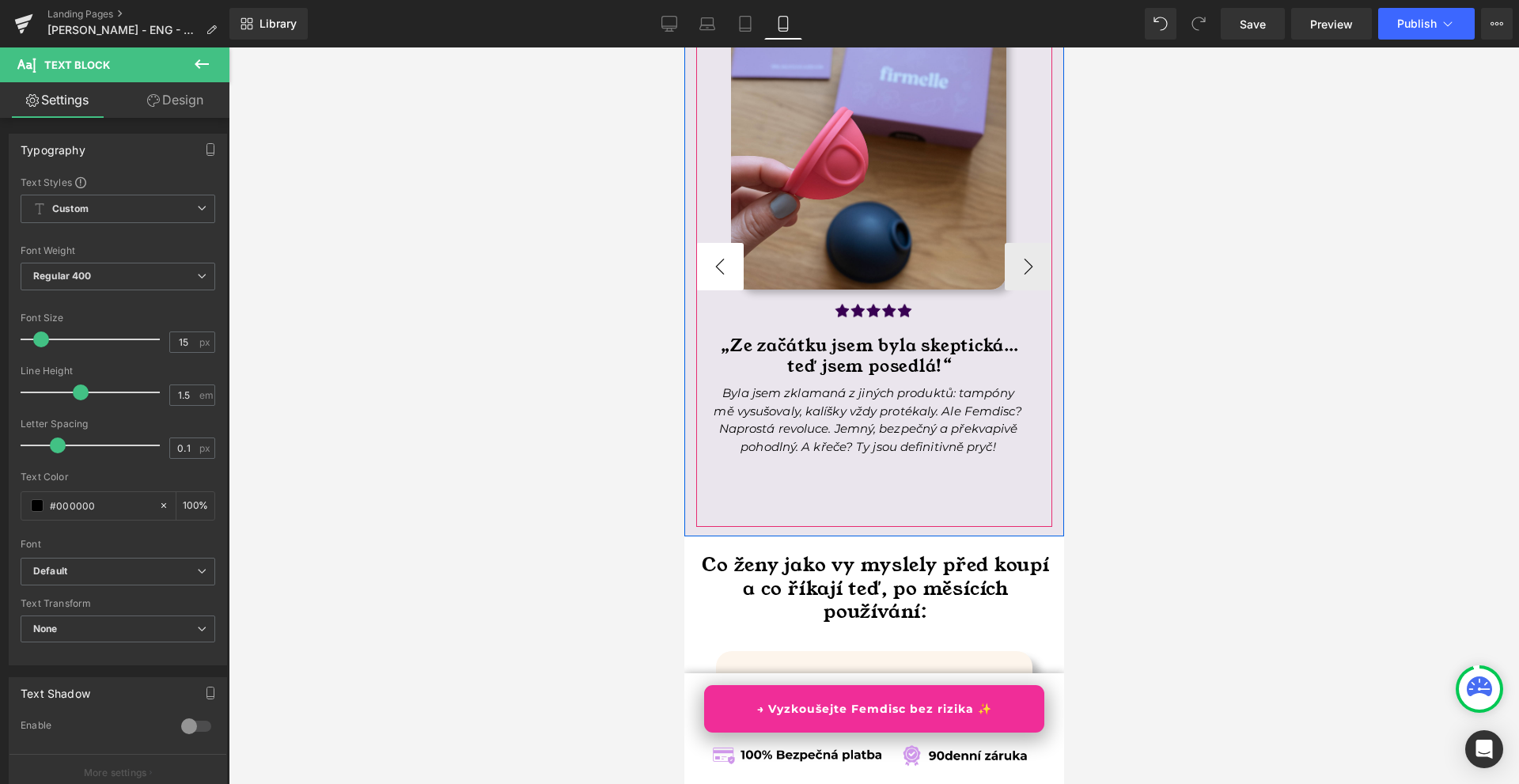
click at [735, 289] on button "‹" at bounding box center [720, 267] width 48 height 48
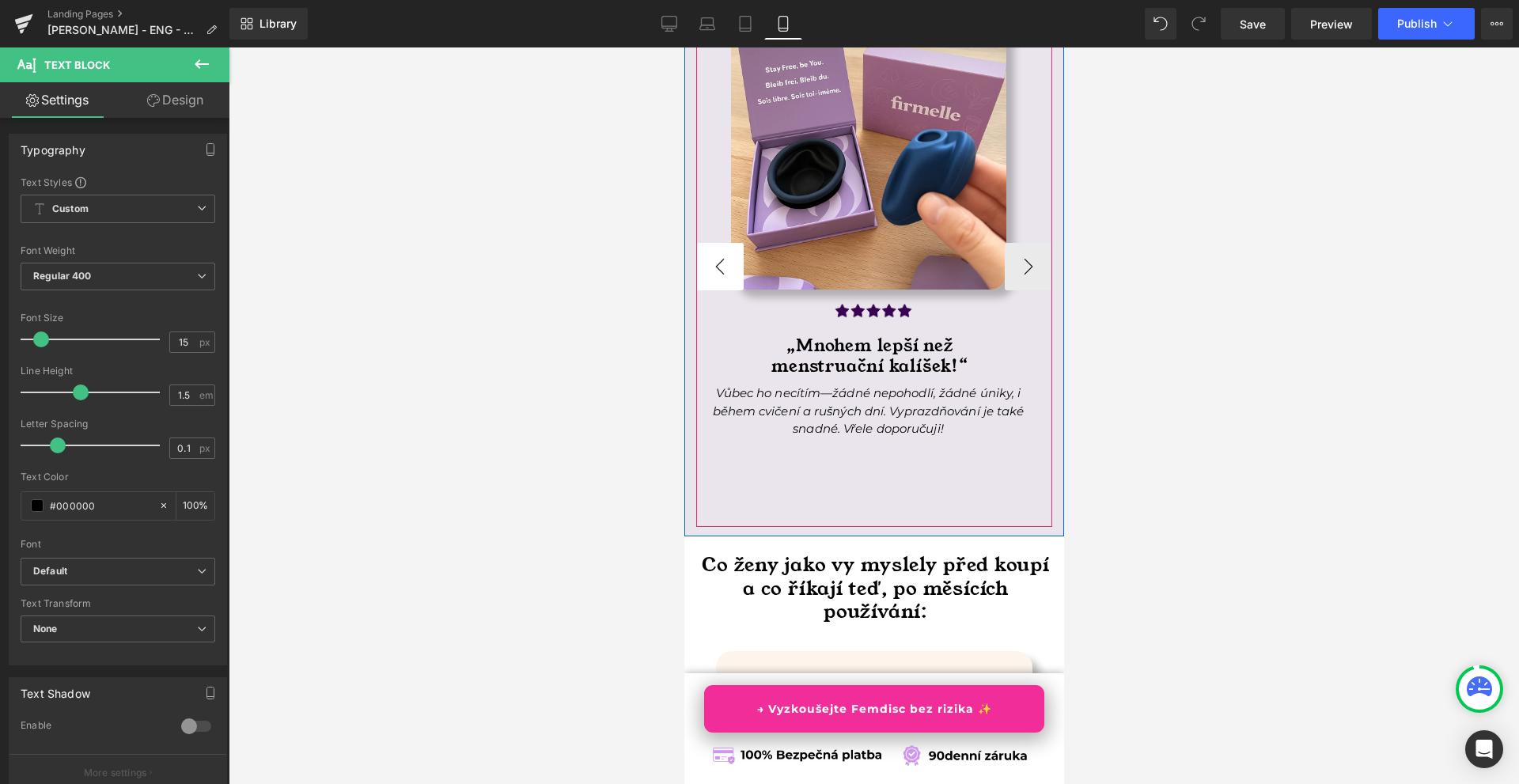
click at [735, 289] on button "‹" at bounding box center [720, 267] width 48 height 48
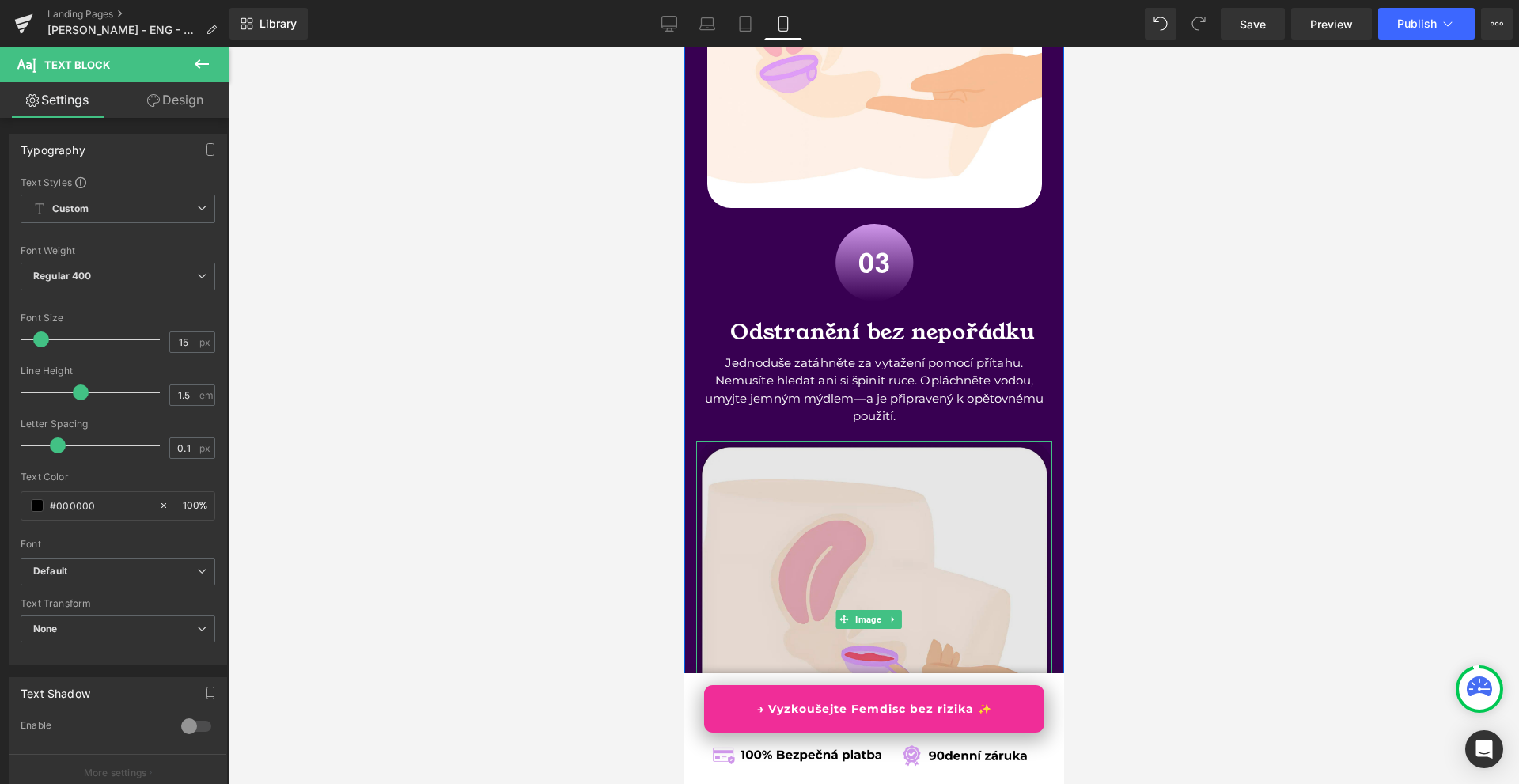
scroll to position [4916, 0]
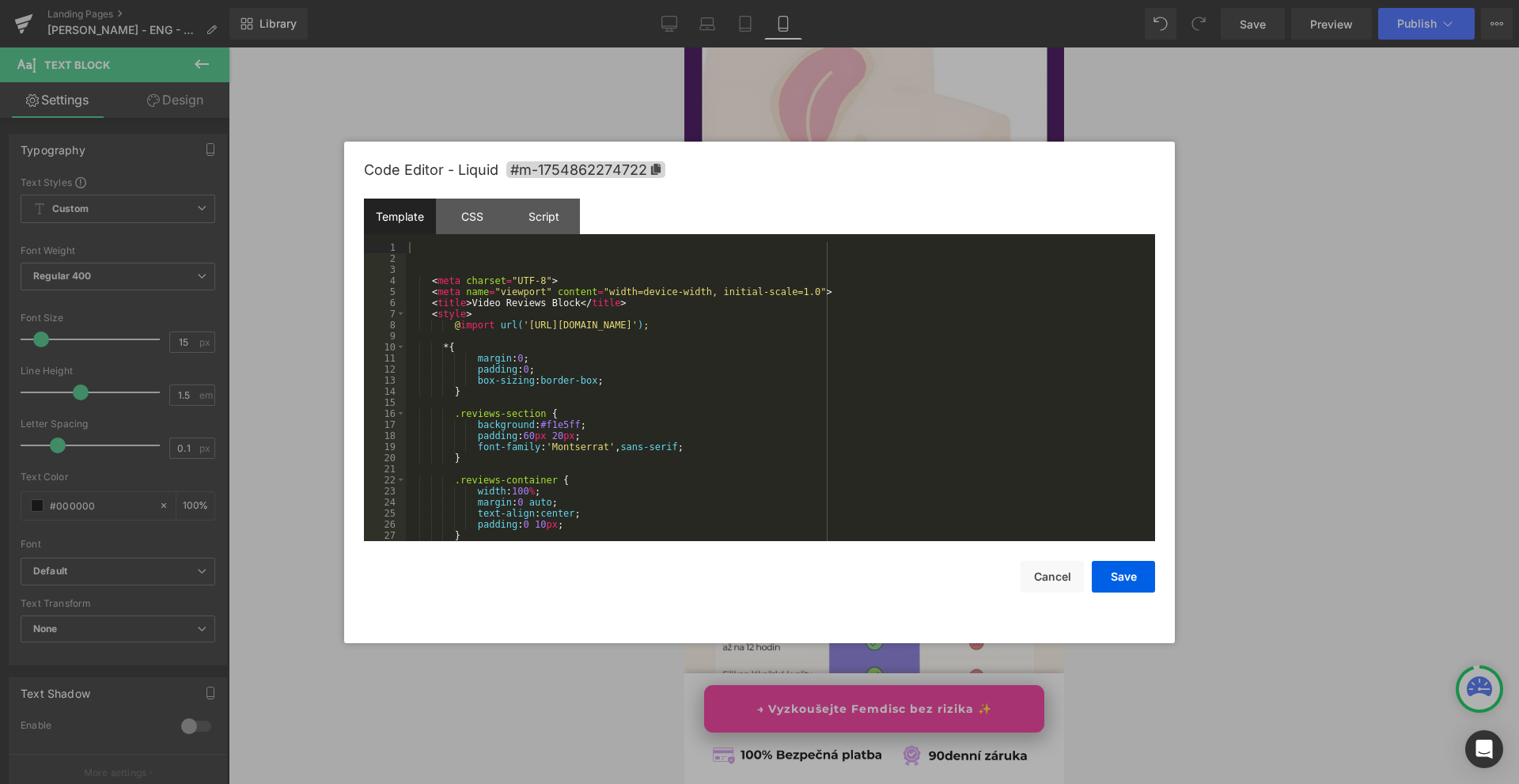
click at [896, 377] on div "Liquid" at bounding box center [874, 363] width 356 height 40
click at [1287, 344] on div at bounding box center [760, 392] width 1519 height 784
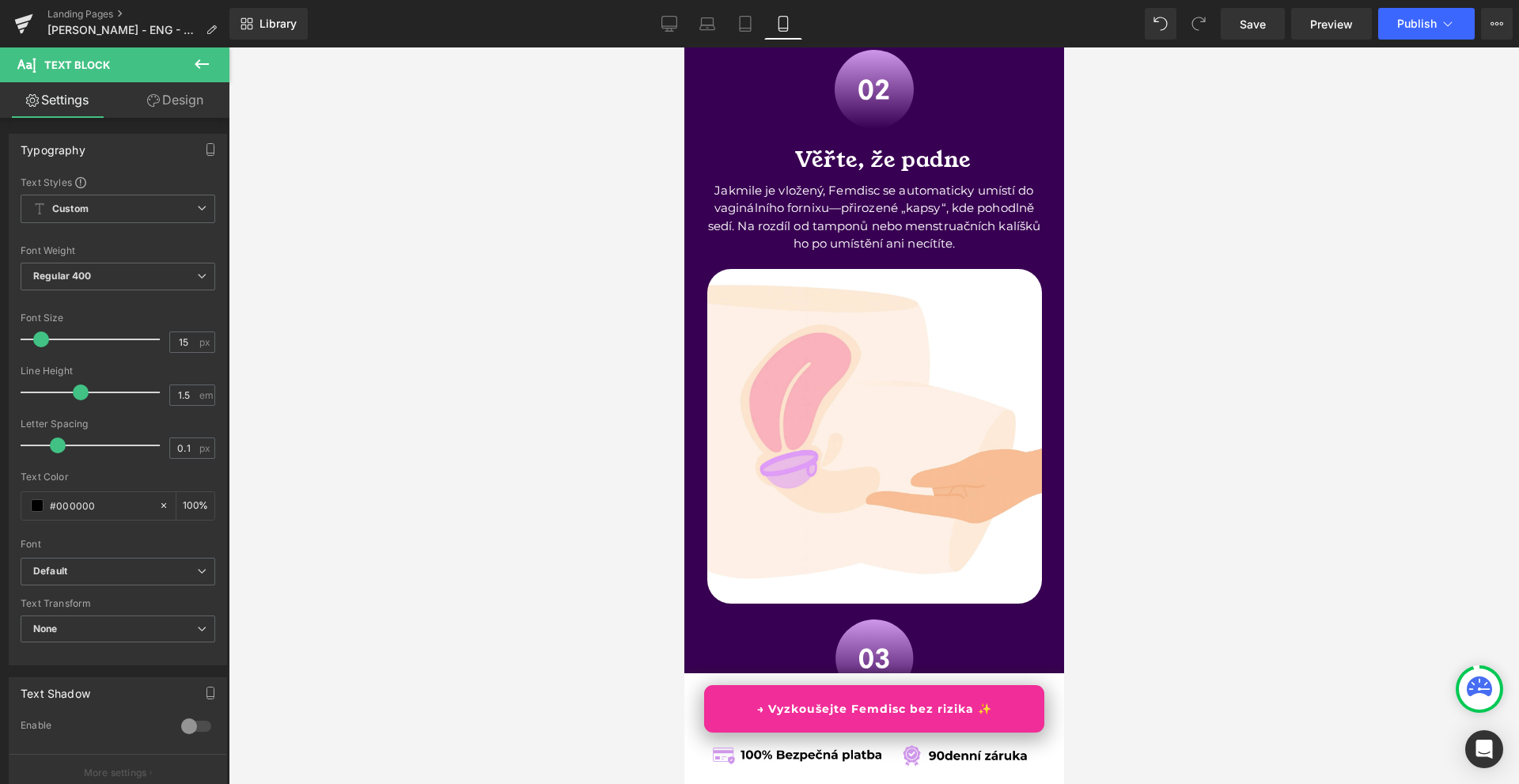
scroll to position [3650, 0]
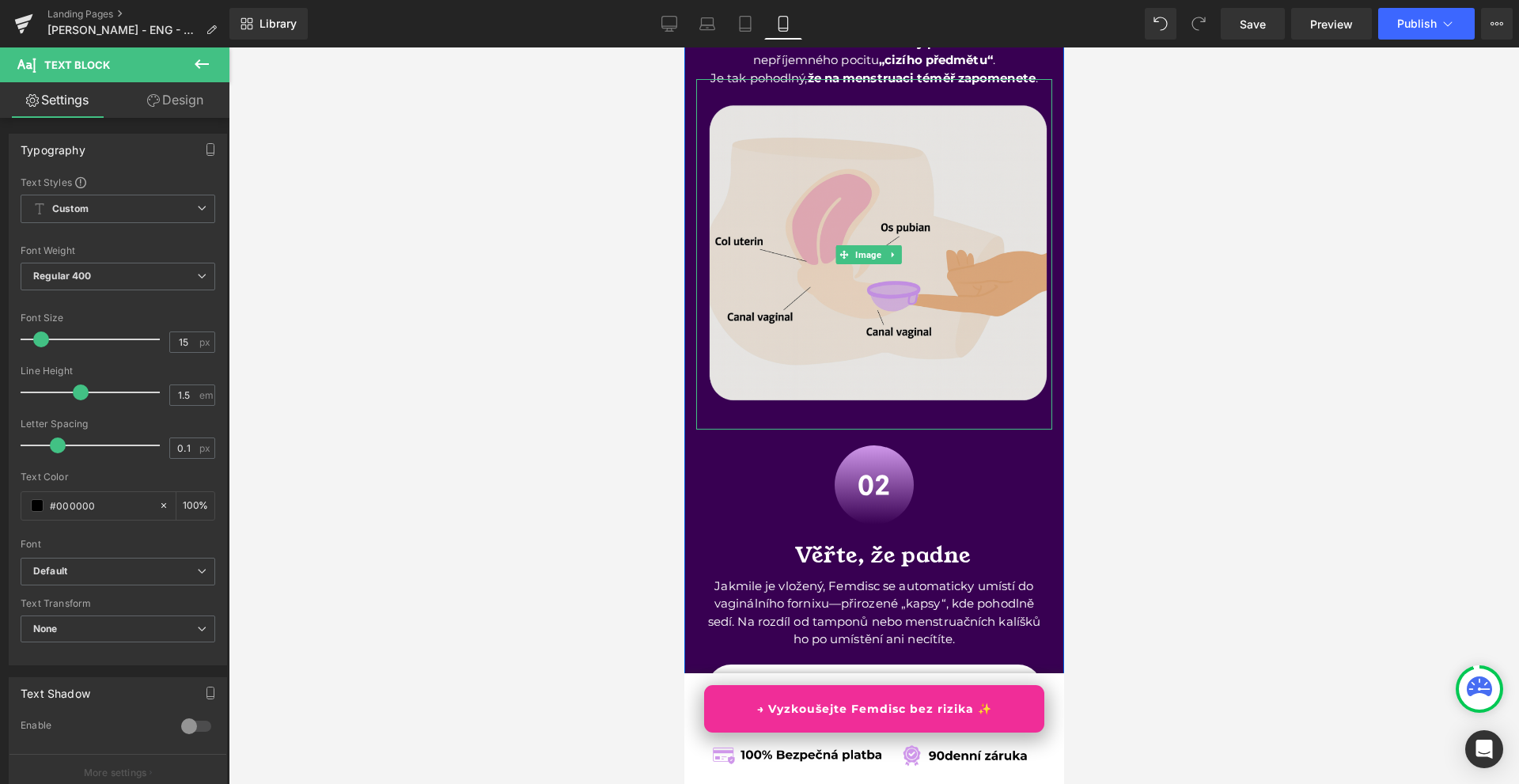
click at [965, 405] on img at bounding box center [874, 254] width 356 height 350
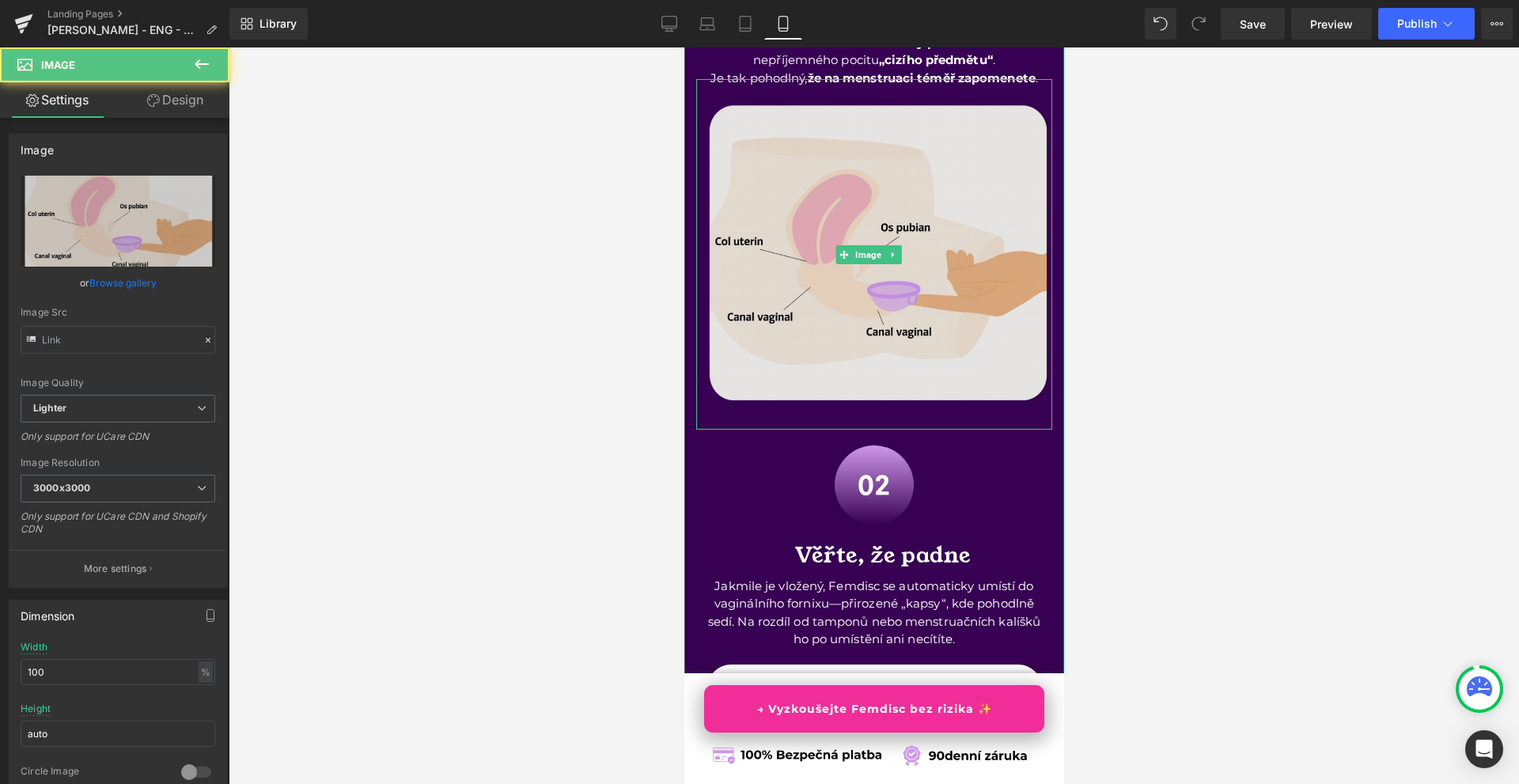
click at [983, 391] on img at bounding box center [874, 254] width 356 height 350
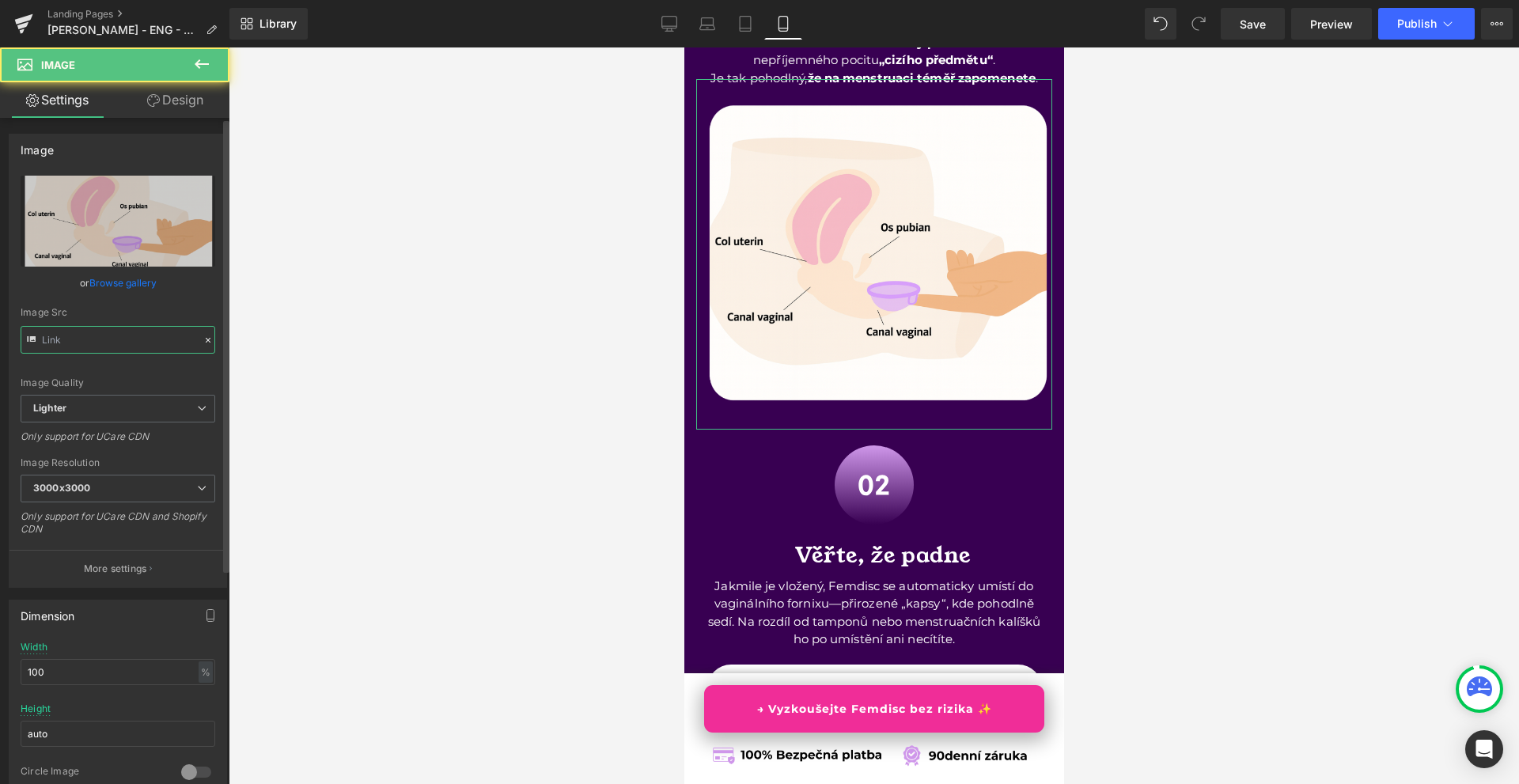
click at [95, 332] on input "text" at bounding box center [118, 339] width 195 height 27
type input "[URL][DOMAIN_NAME]"
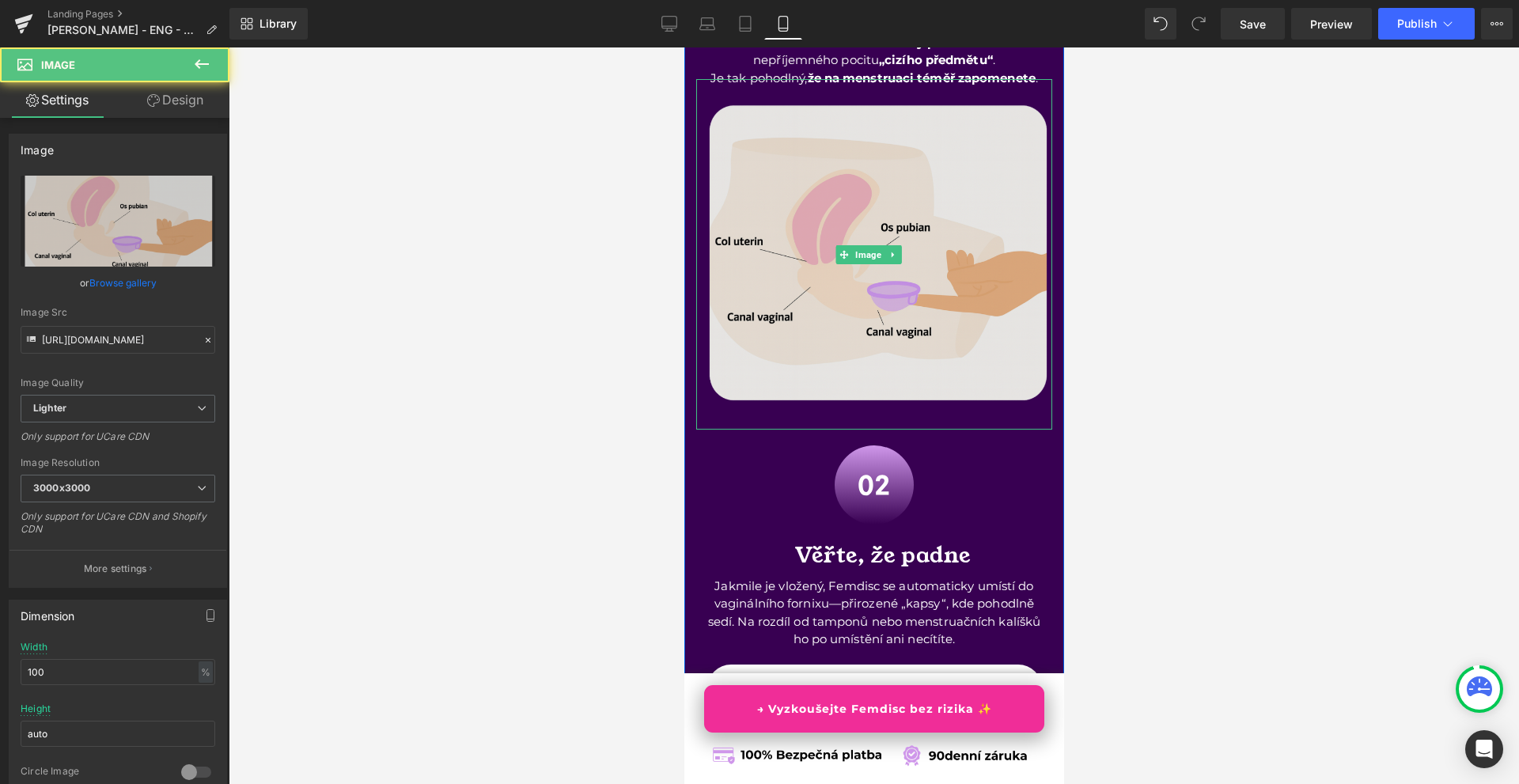
click at [915, 331] on img at bounding box center [874, 254] width 356 height 350
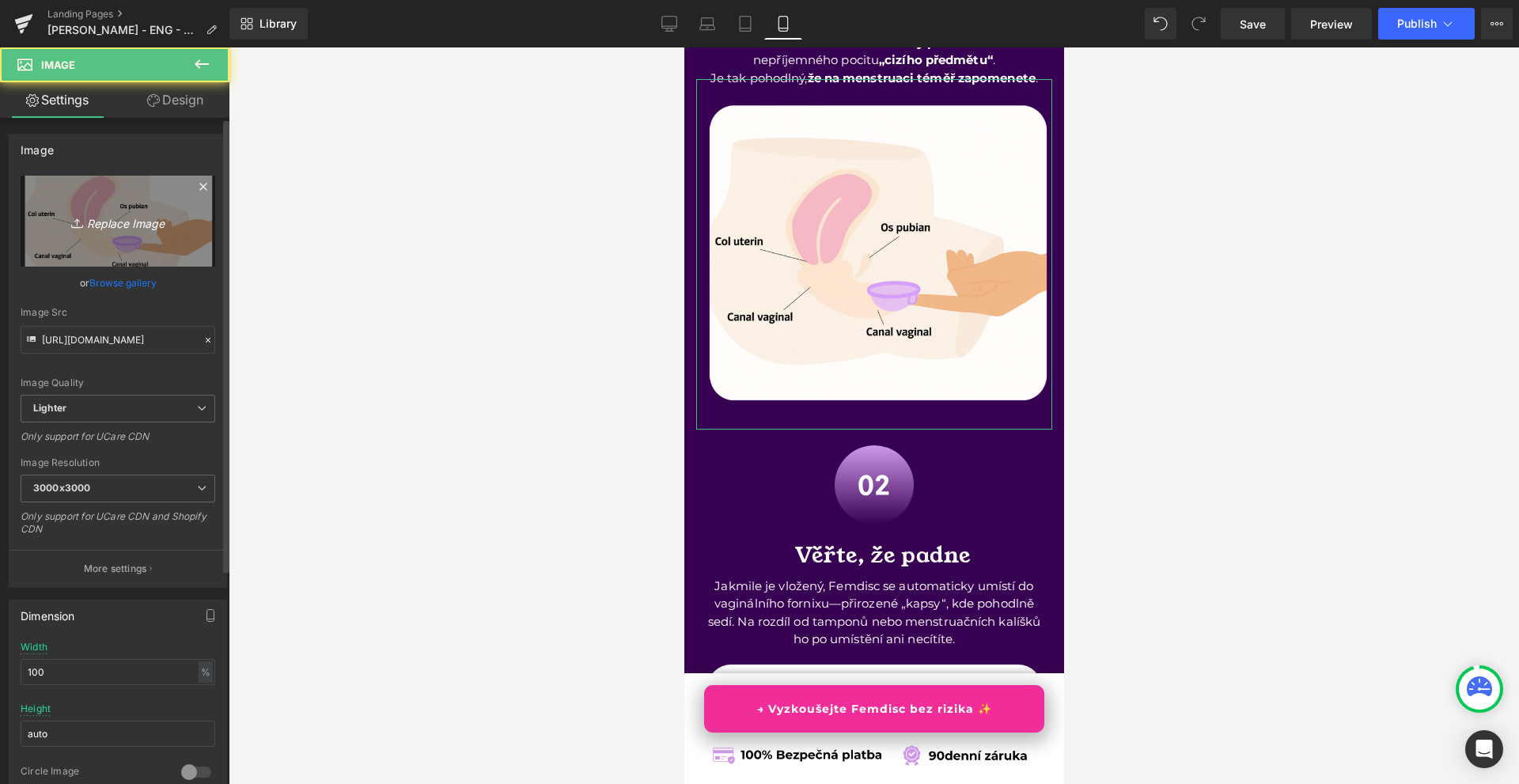
click at [147, 231] on link "Replace Image" at bounding box center [118, 221] width 195 height 91
type input "C:\fakepath\FERM DISC PP IMAGES RO-CZ.png"
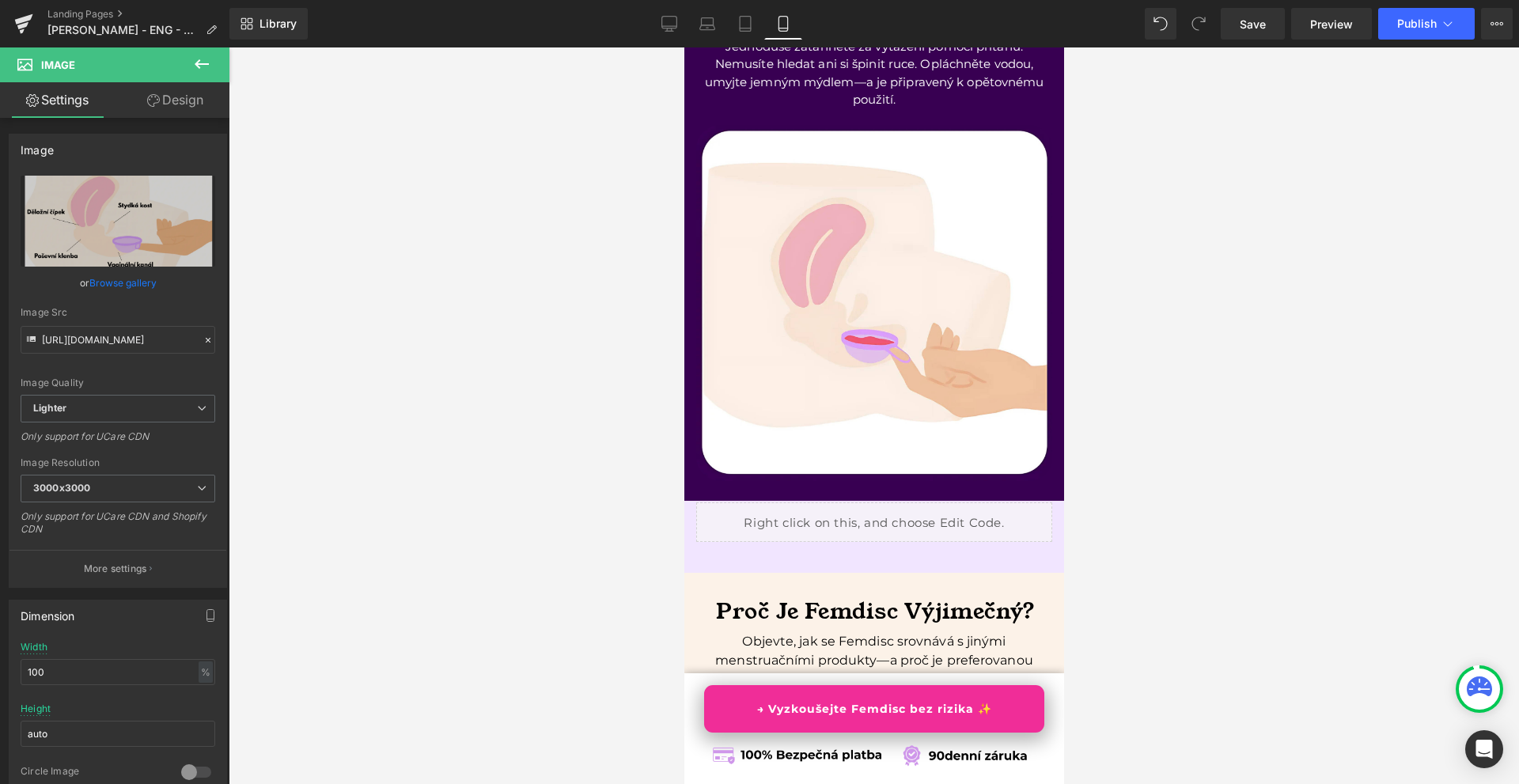
scroll to position [5153, 0]
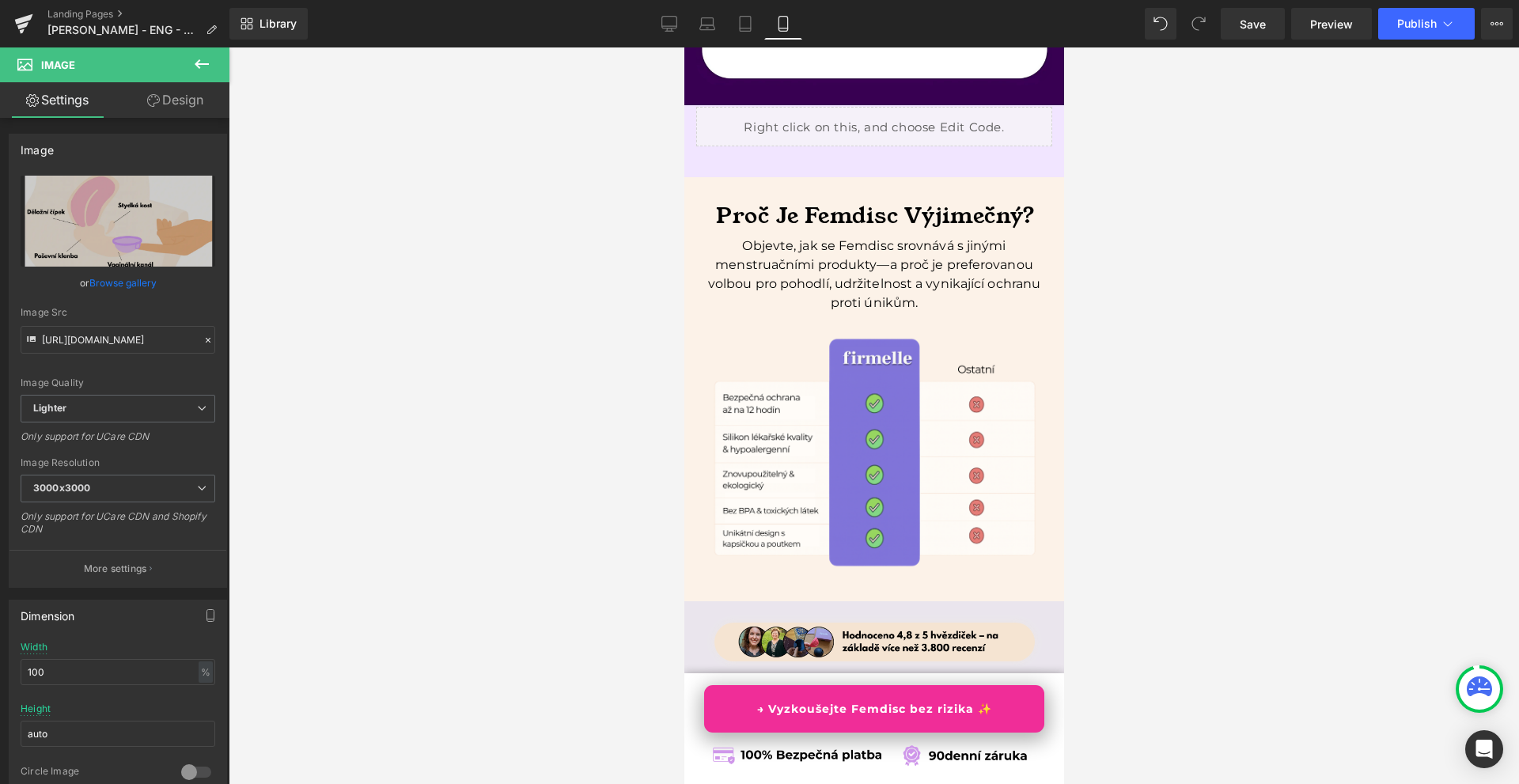
click at [1251, 42] on div "Library Mobile Desktop Laptop Tablet Mobile Save Preview Publish Scheduled View…" at bounding box center [874, 24] width 1290 height 48
click at [1255, 33] on link "Save" at bounding box center [1253, 24] width 64 height 32
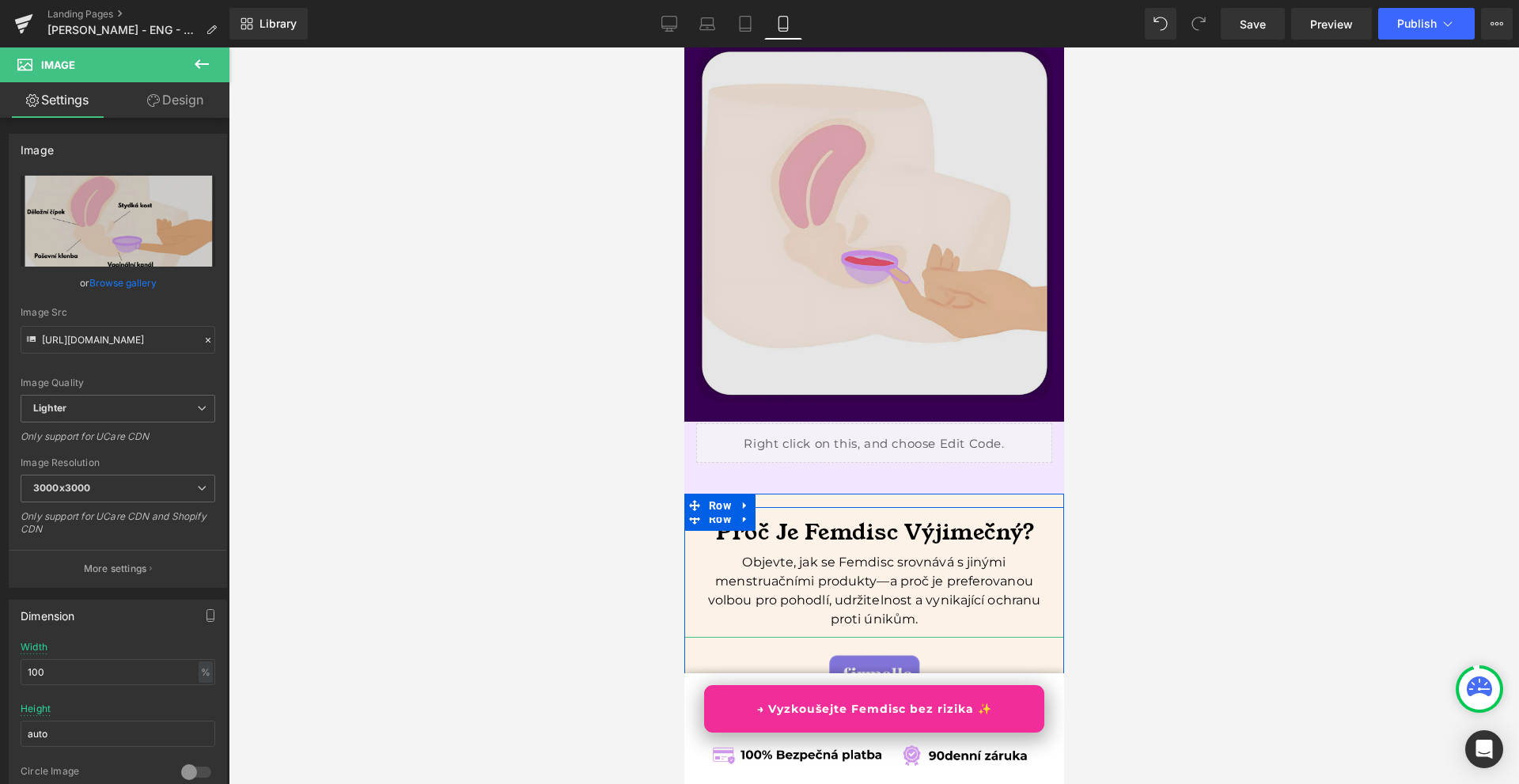
scroll to position [4758, 0]
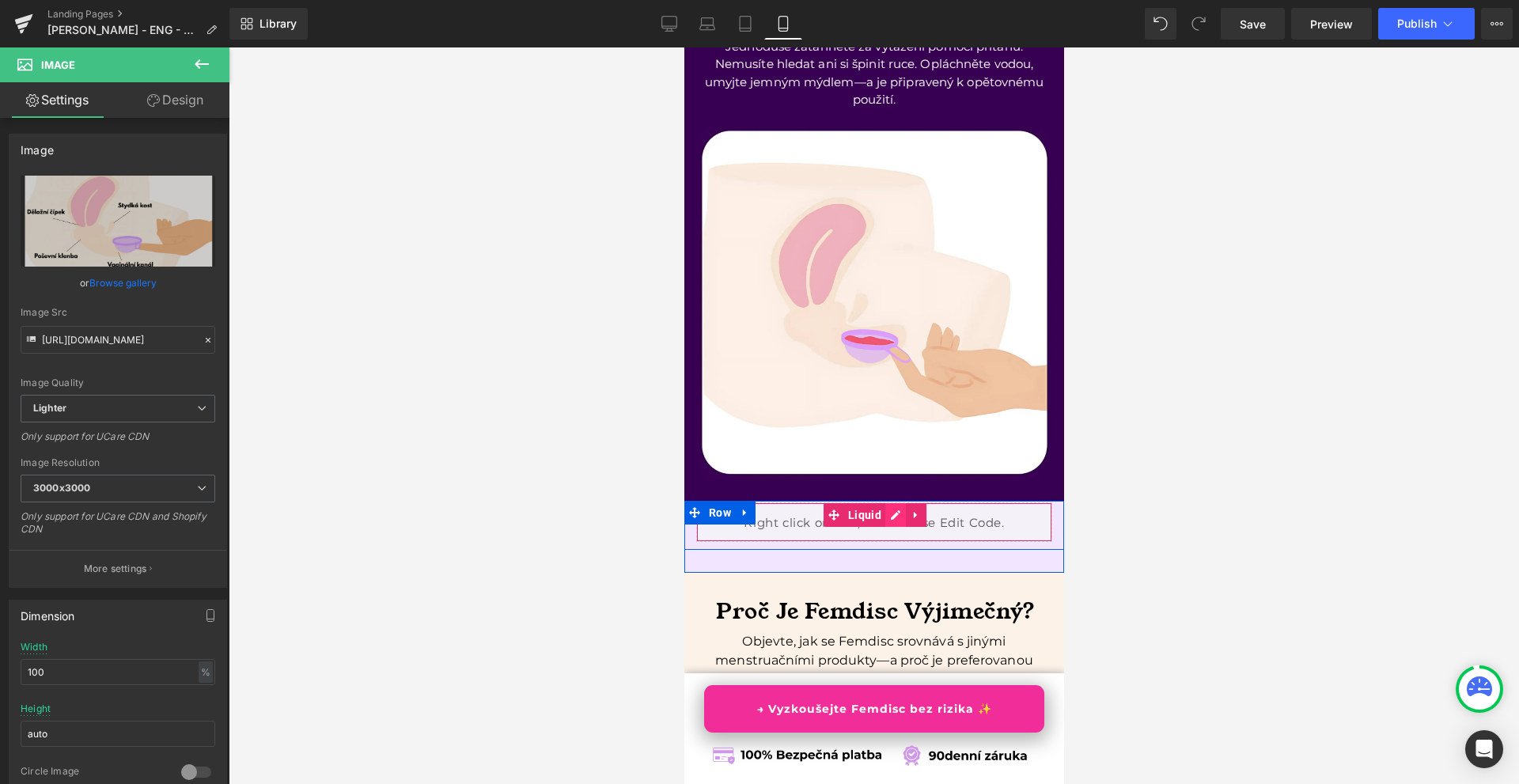
click at [885, 538] on div "Liquid" at bounding box center [874, 521] width 356 height 40
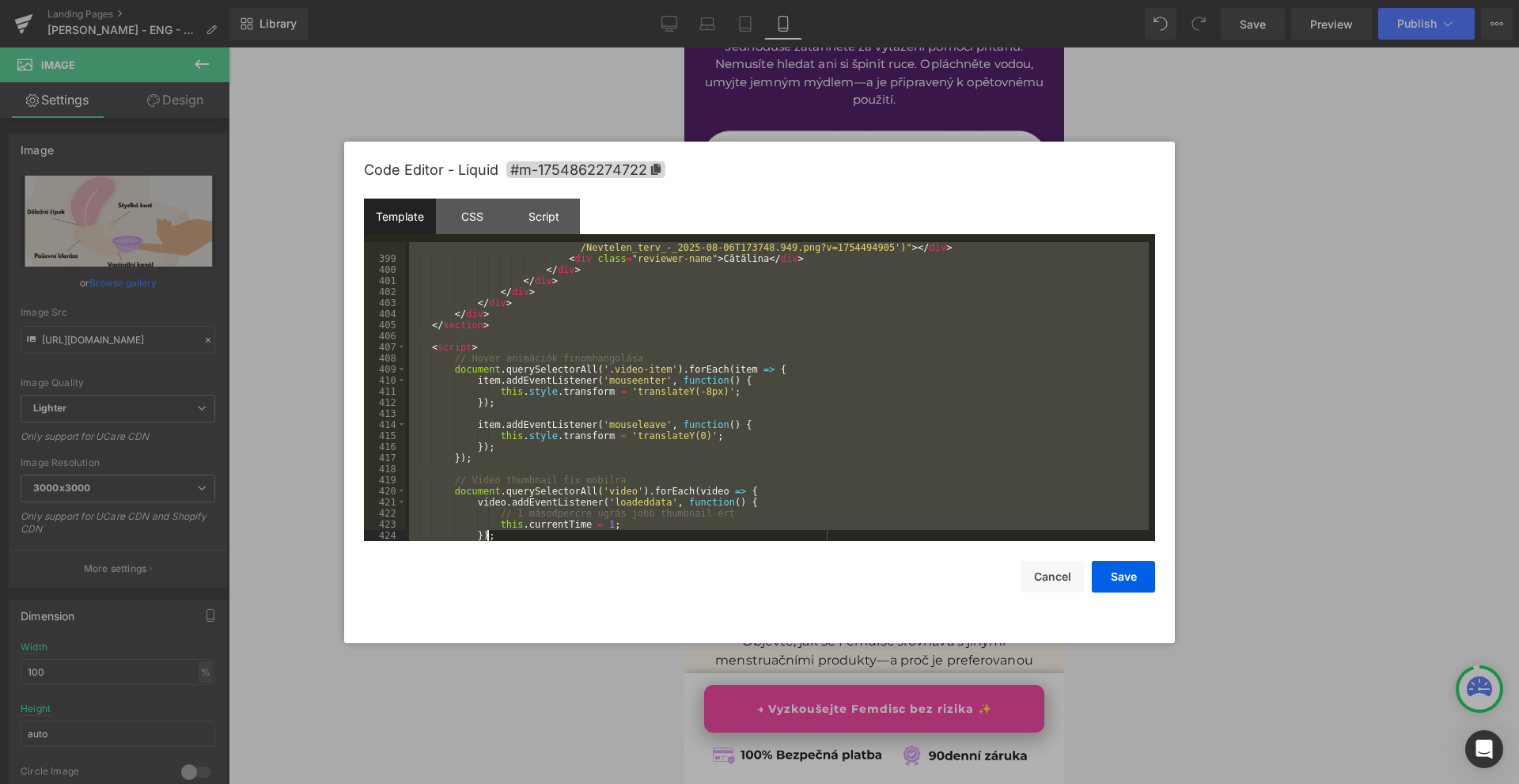
scroll to position [4596, 0]
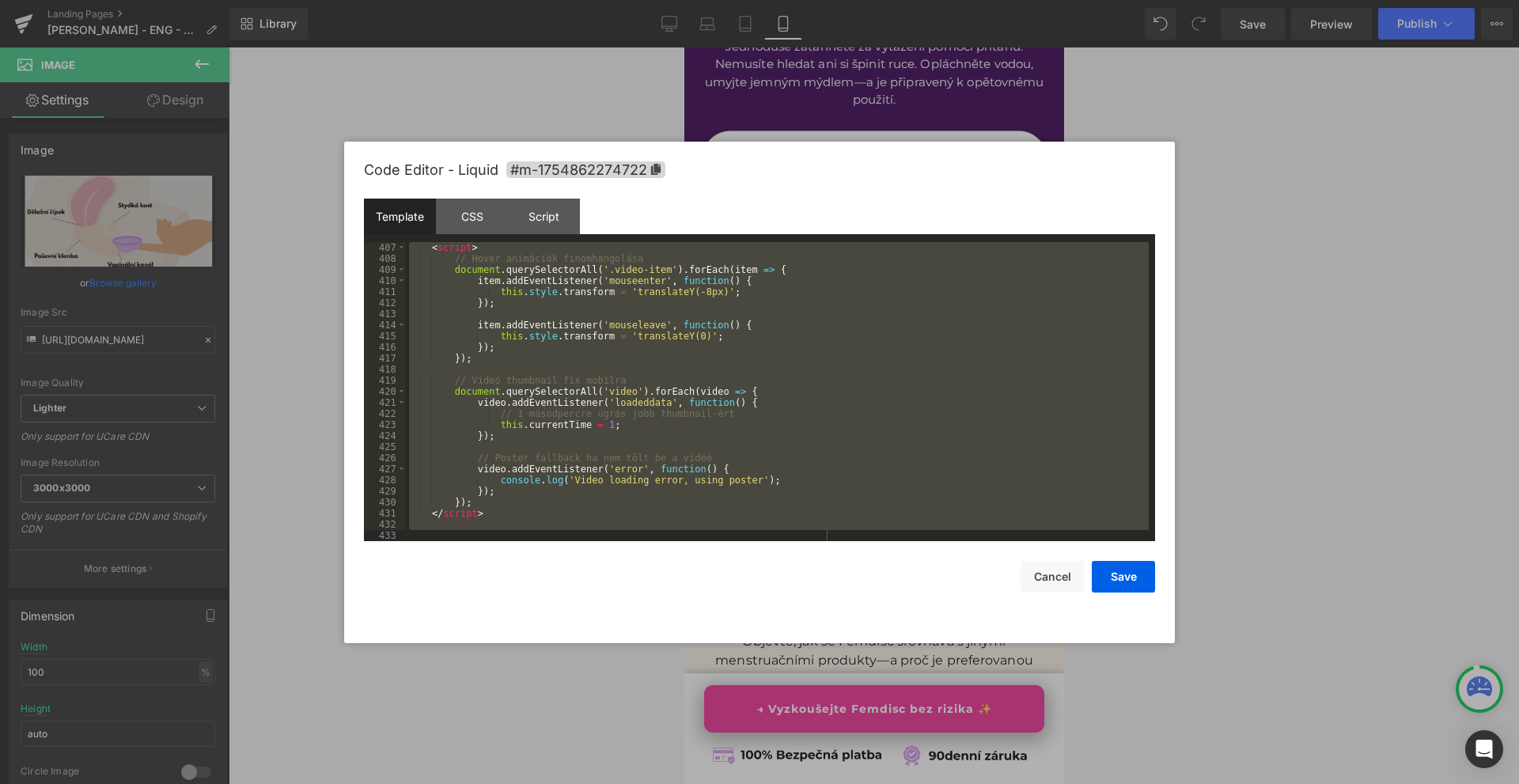
drag, startPoint x: 420, startPoint y: 247, endPoint x: 687, endPoint y: 597, distance: 440.2
click at [687, 597] on div "Code Editor - Liquid #m-1754862274722 Template CSS Script Data 407 408 409 410 …" at bounding box center [760, 392] width 791 height 501
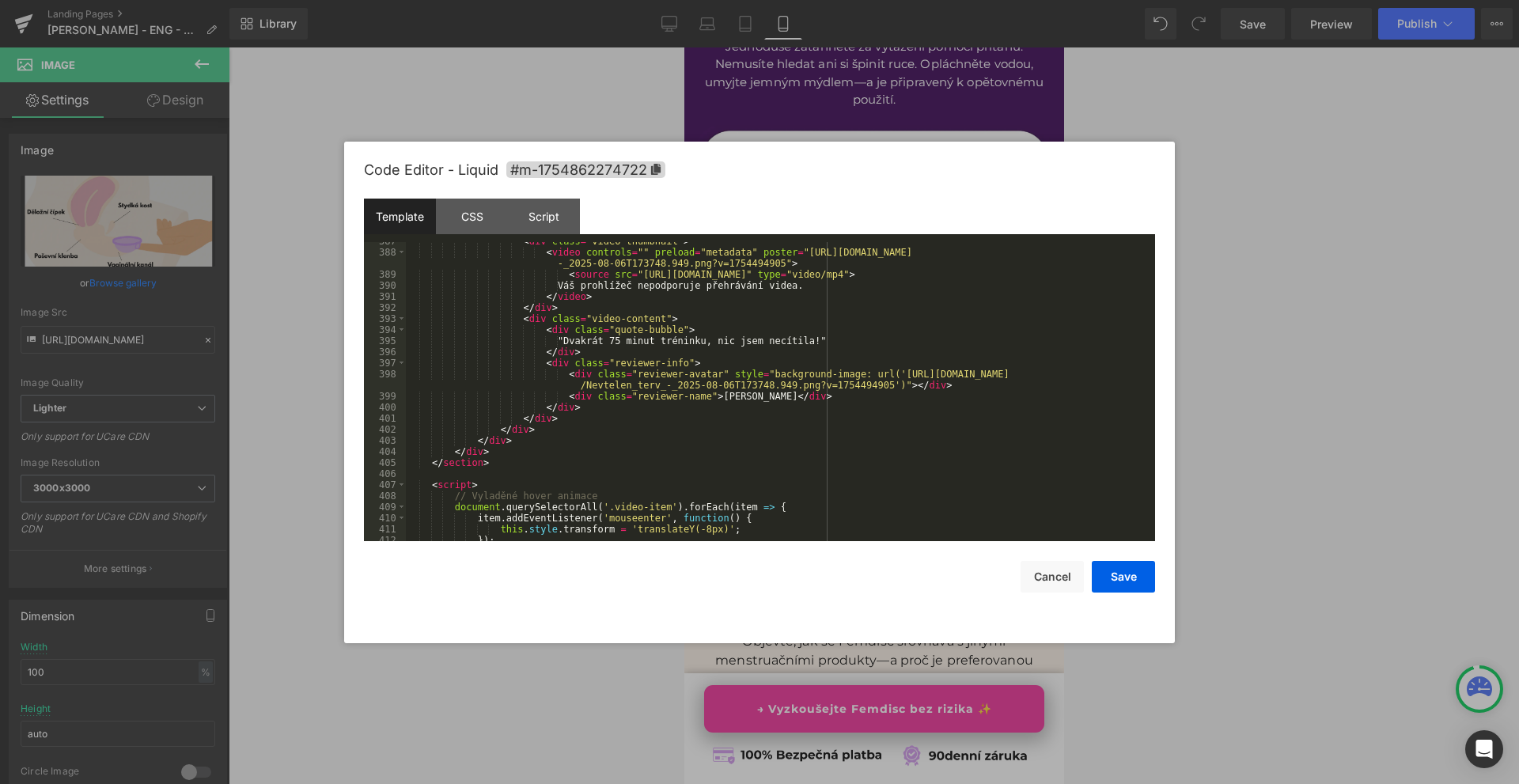
scroll to position [4312, 0]
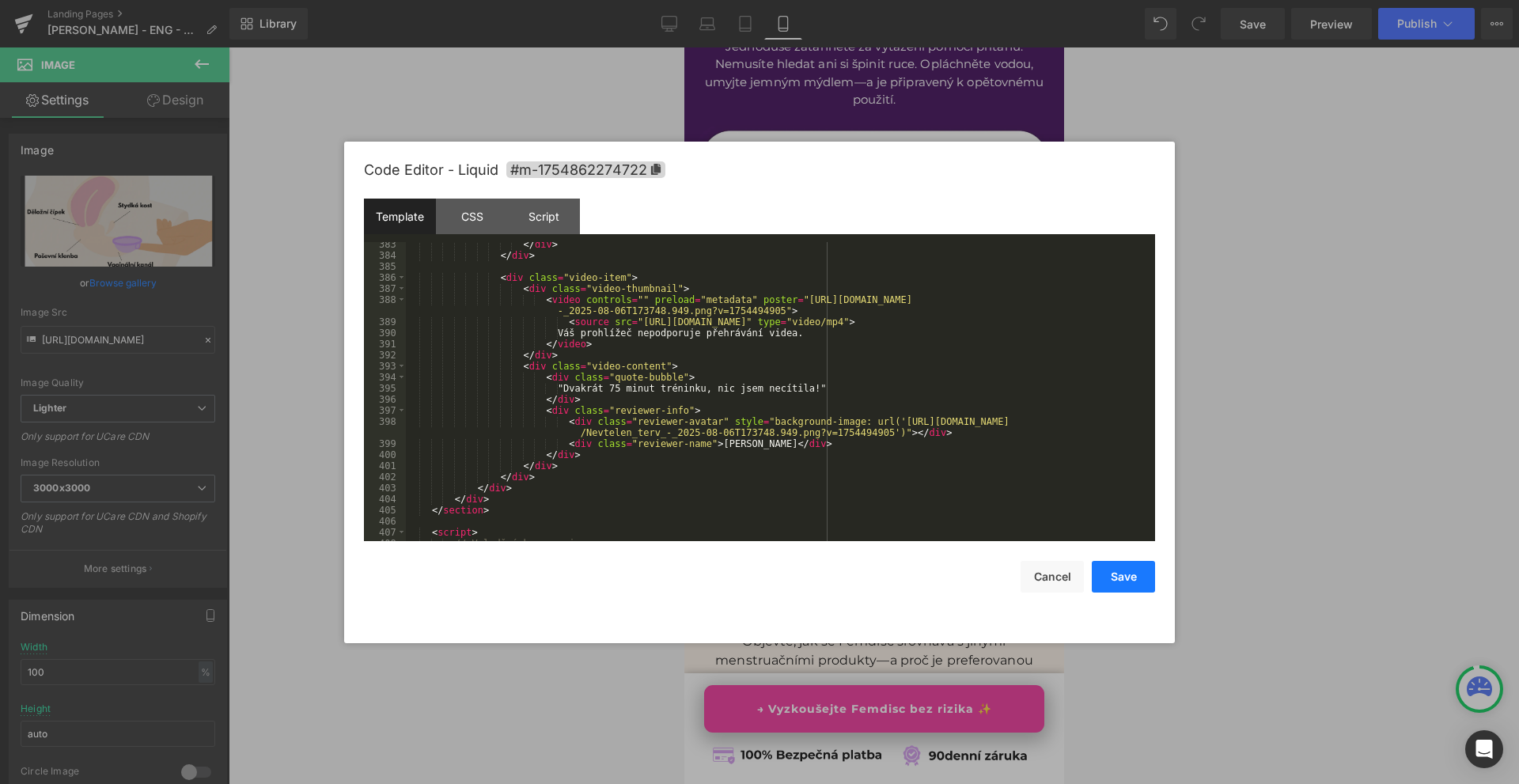
click at [1129, 569] on button "Save" at bounding box center [1124, 577] width 64 height 32
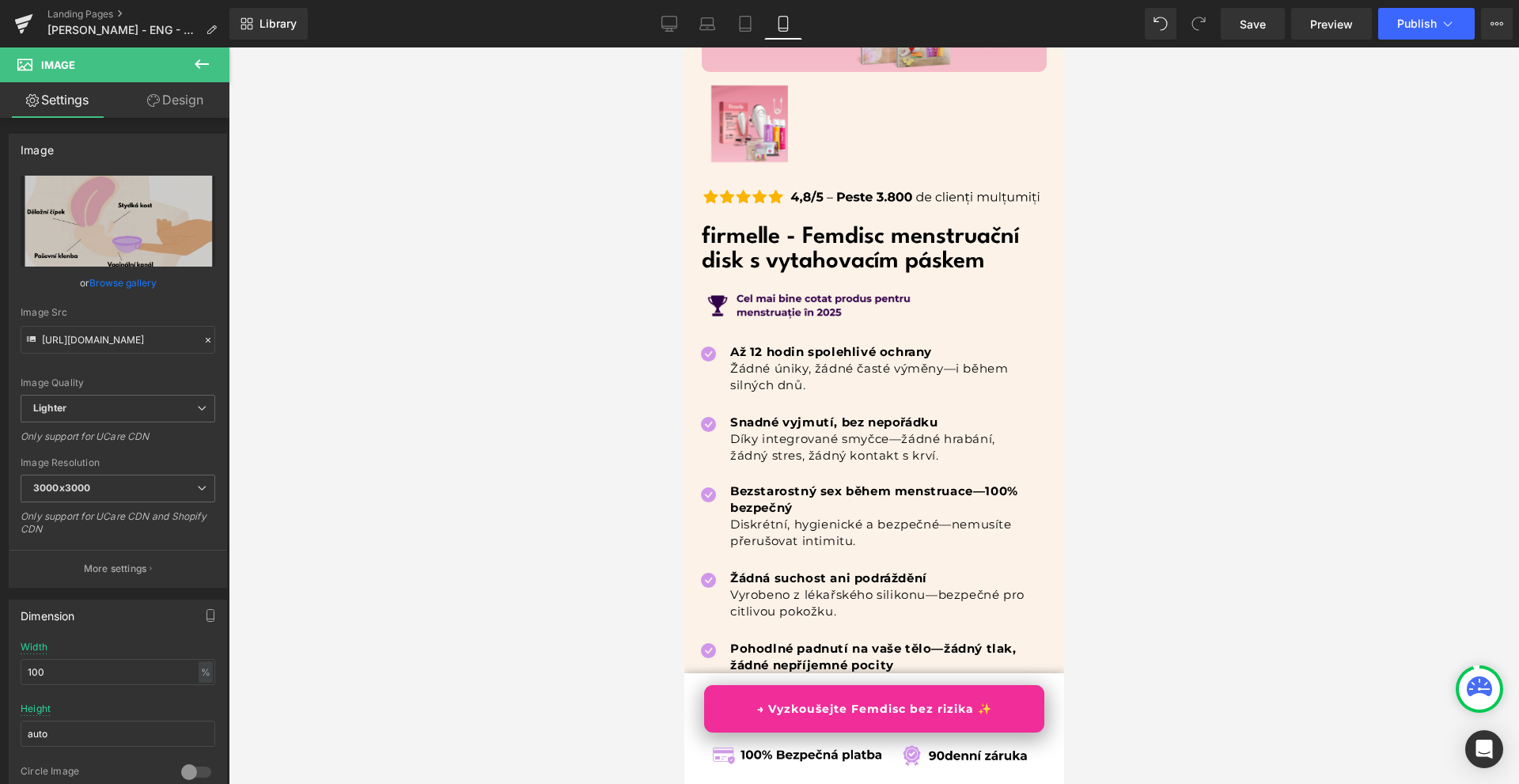
scroll to position [9029, 0]
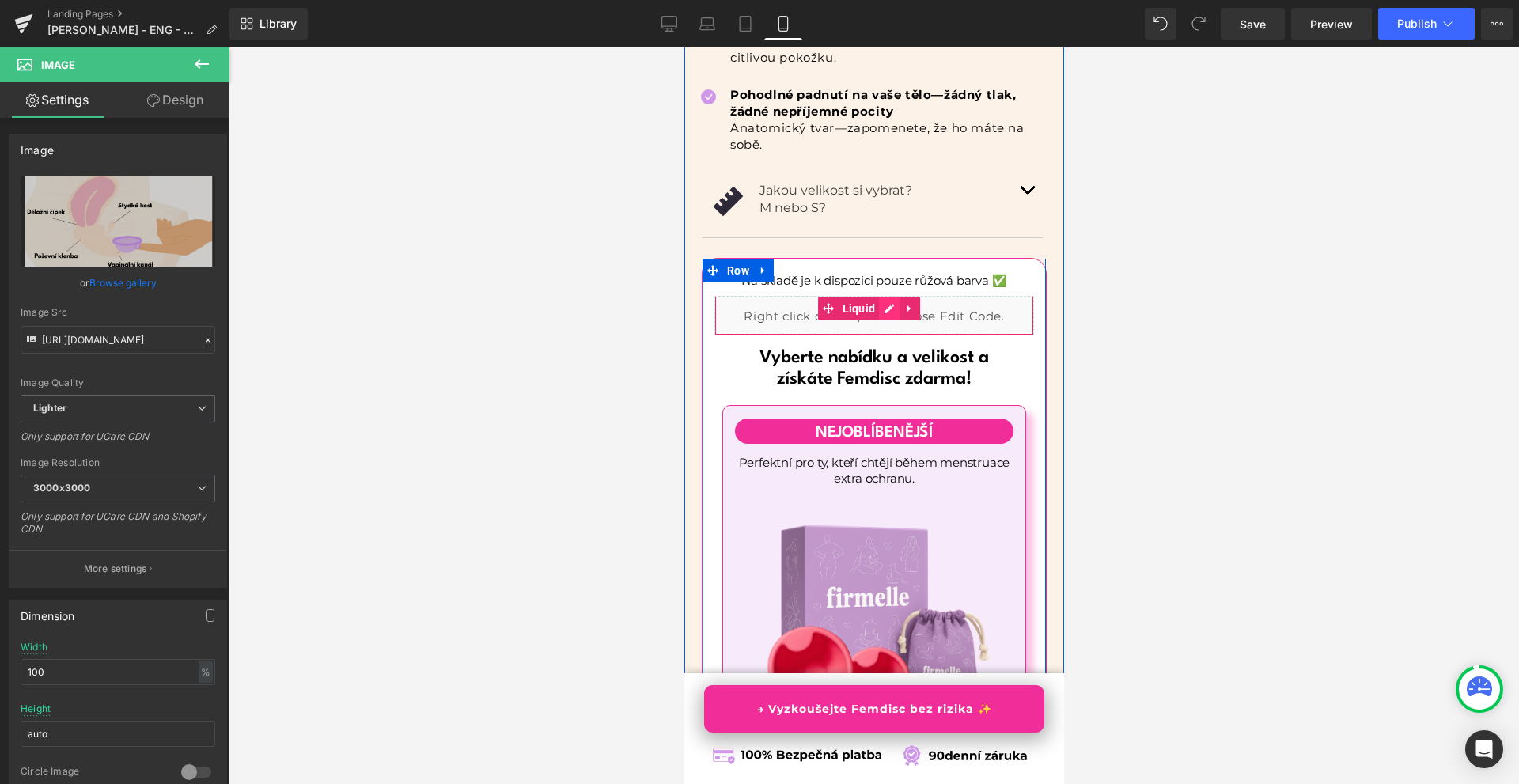
click at [889, 313] on div "Liquid" at bounding box center [874, 316] width 320 height 40
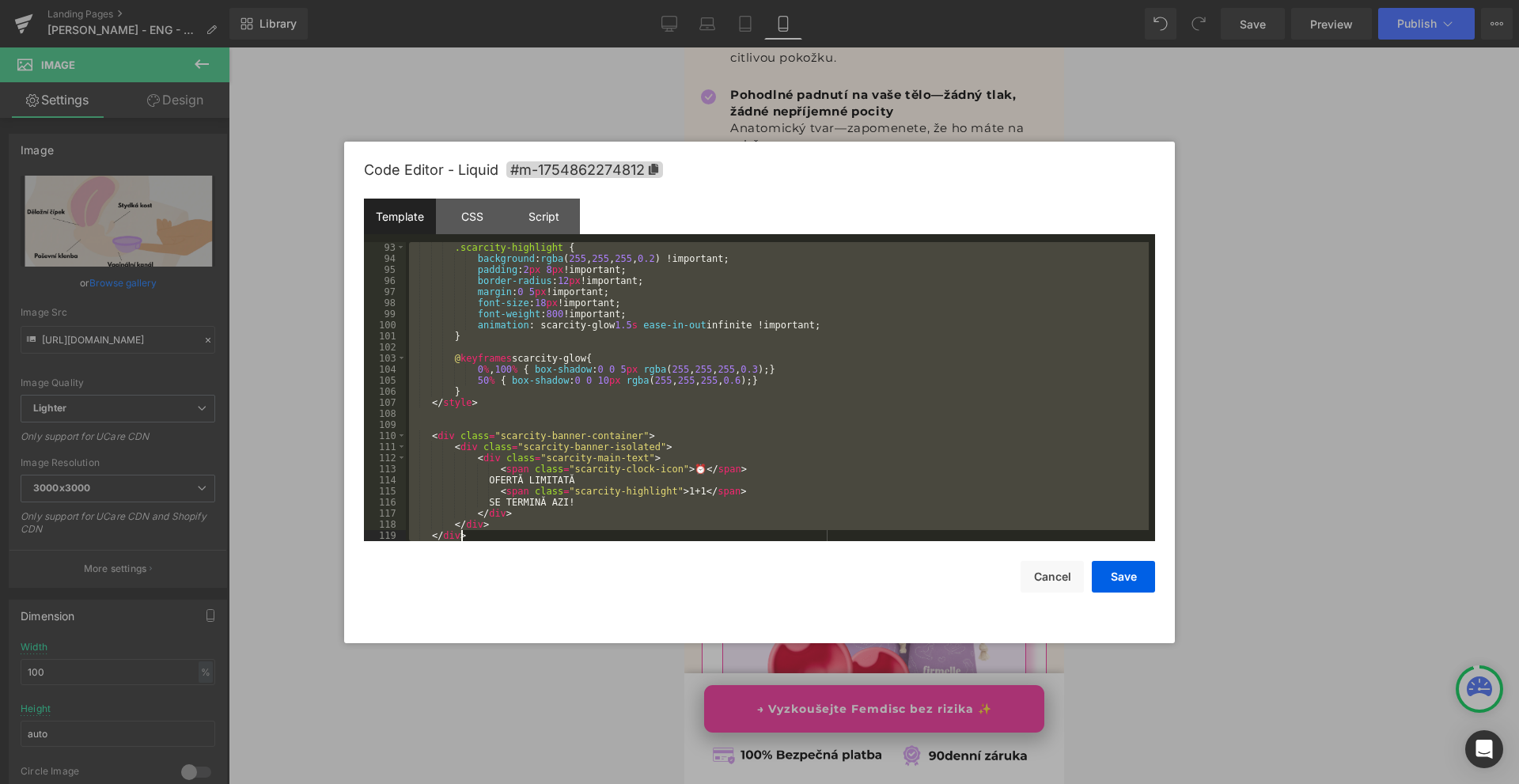
scroll to position [1041, 0]
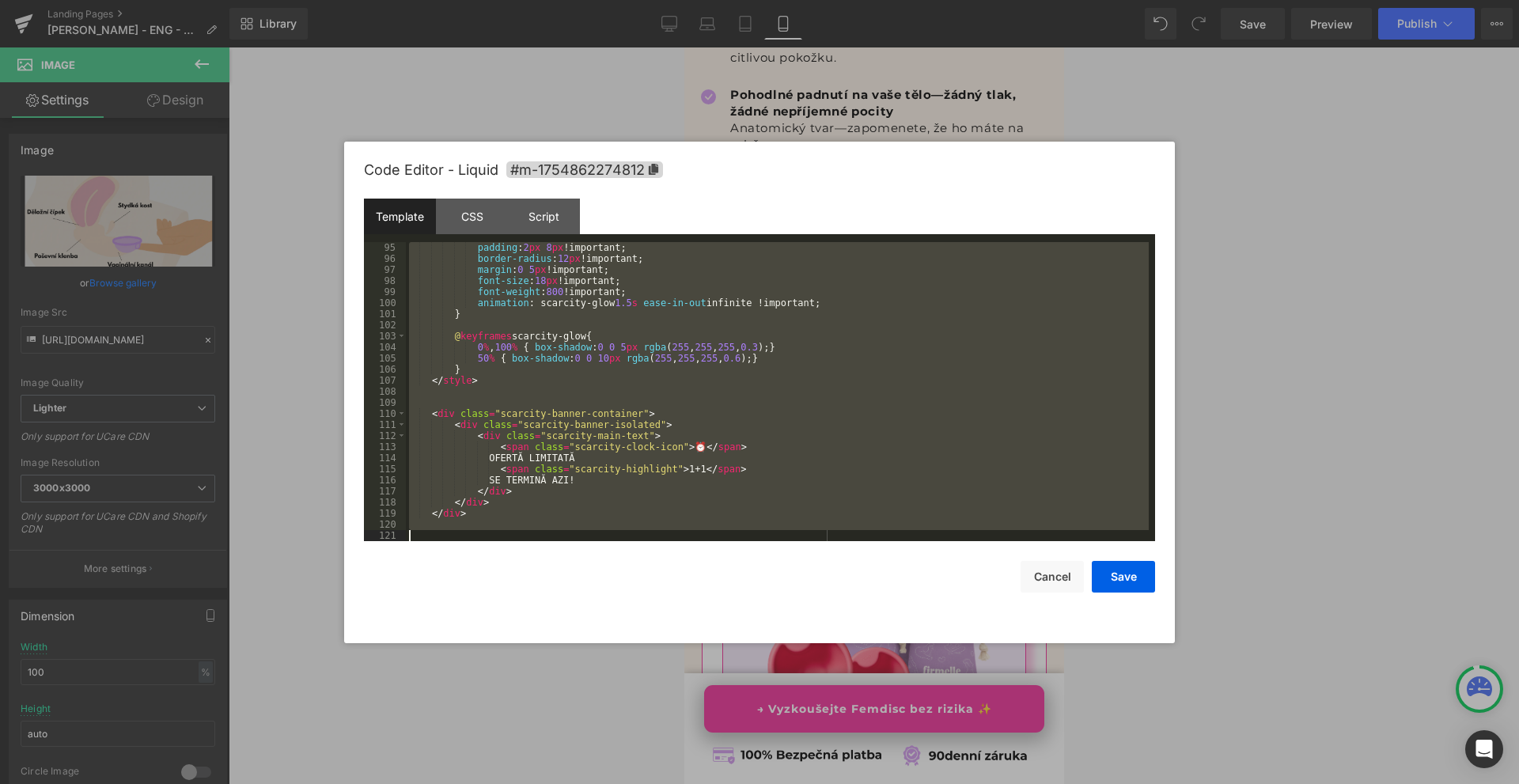
drag, startPoint x: 427, startPoint y: 245, endPoint x: 923, endPoint y: 629, distance: 627.3
click at [923, 629] on div "Code Editor - Liquid #m-1754862274812 Template CSS Script Data 95 96 97 98 99 1…" at bounding box center [760, 392] width 791 height 501
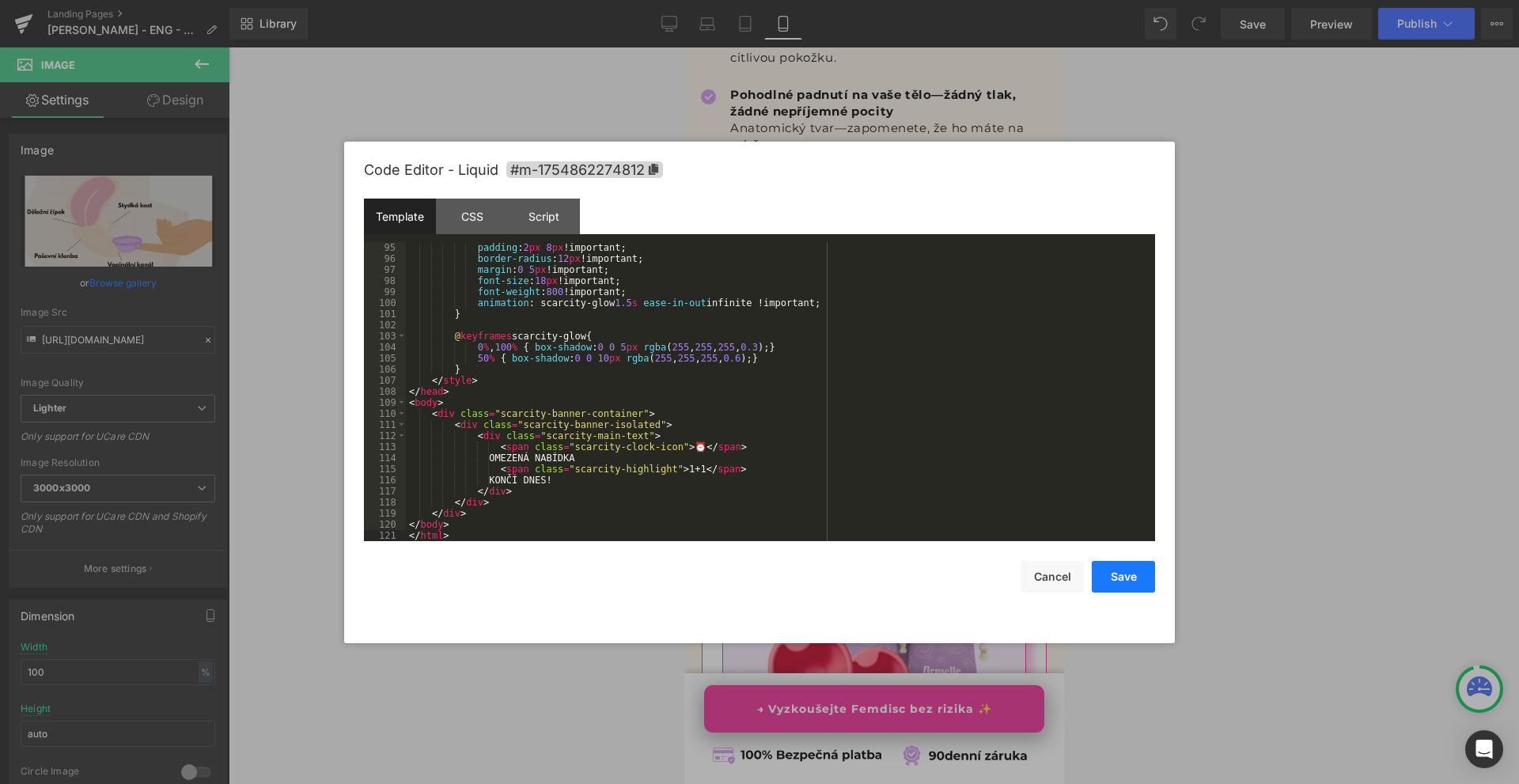
click at [1141, 579] on button "Save" at bounding box center [1124, 577] width 64 height 32
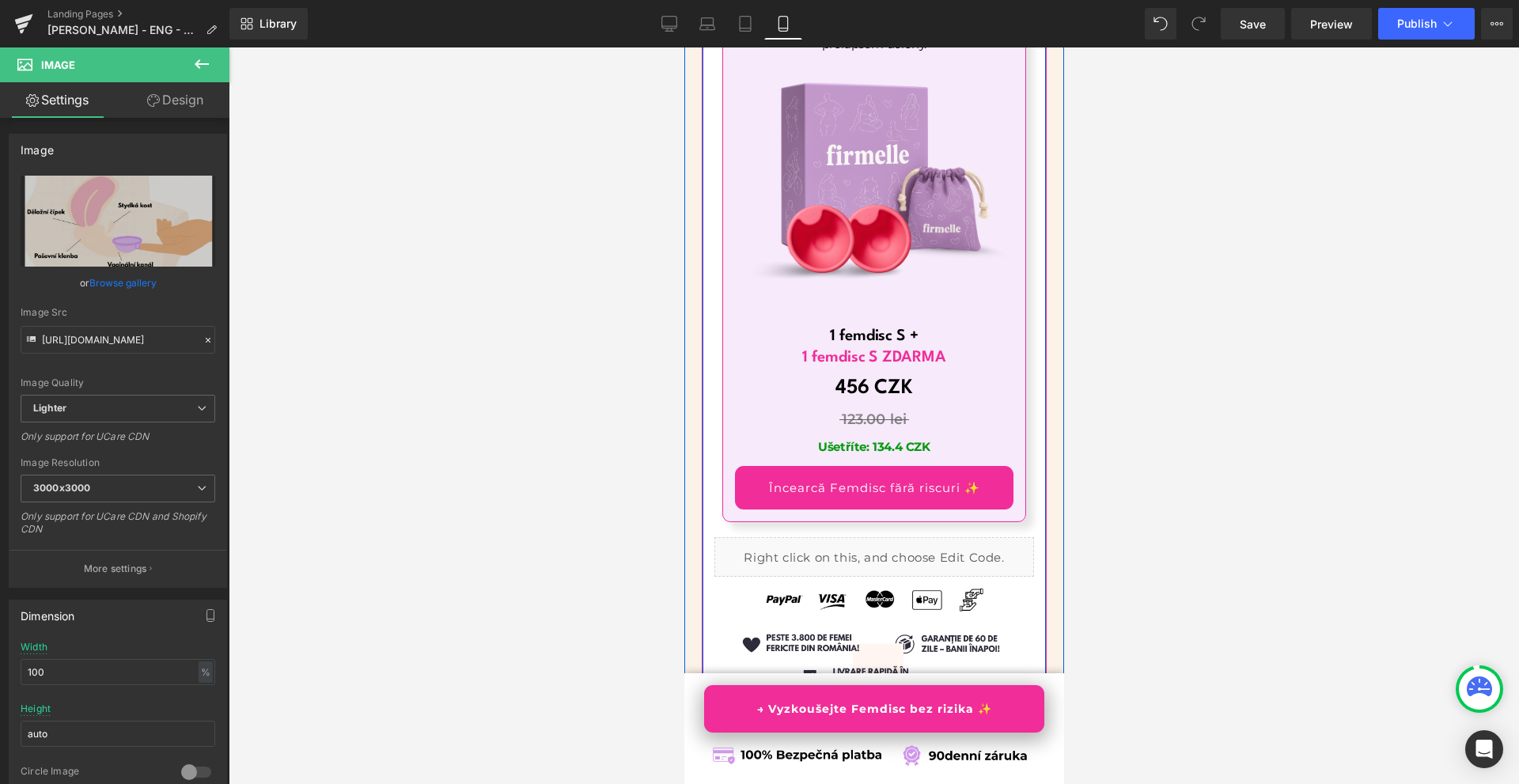
scroll to position [10611, 0]
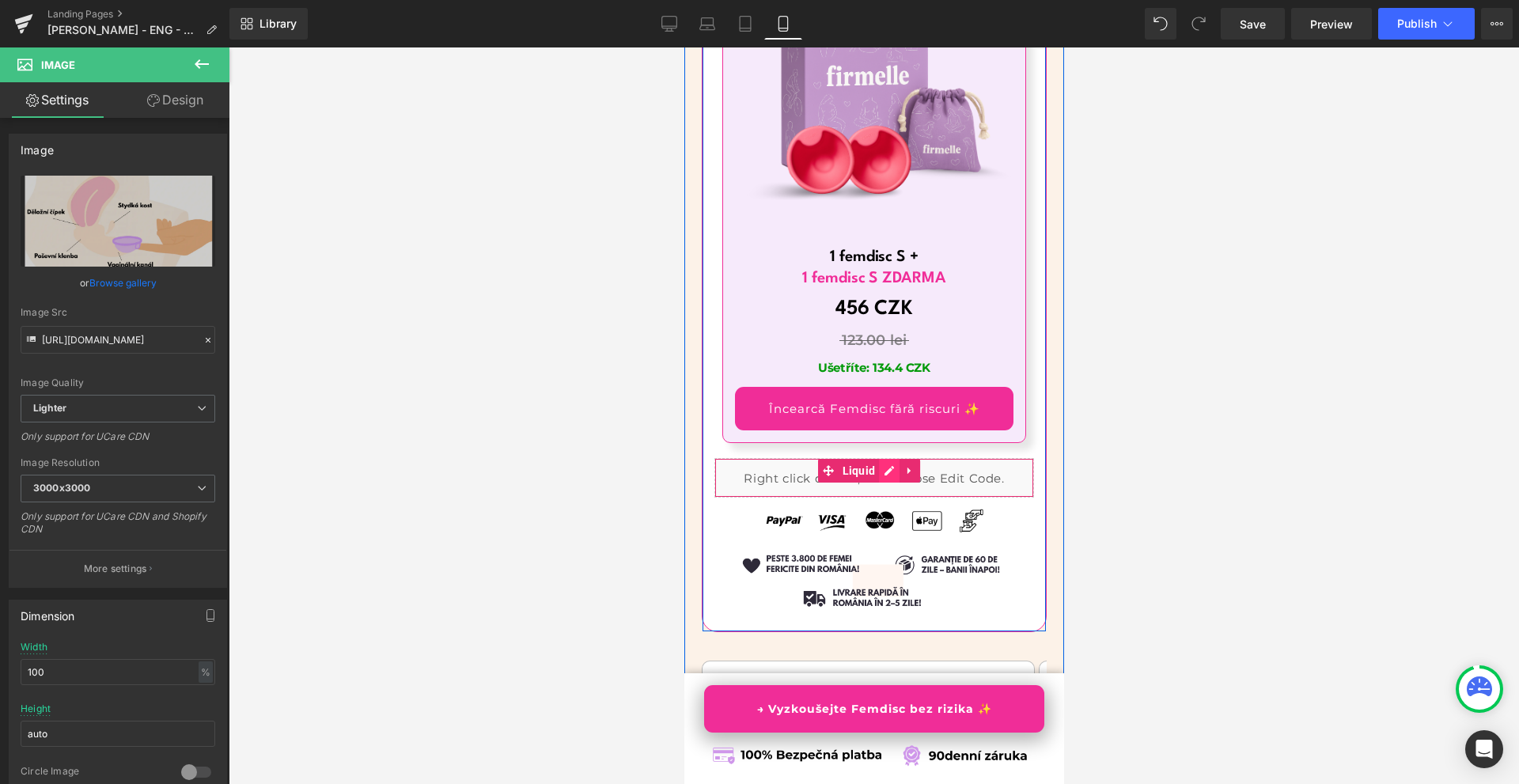
click at [888, 458] on div "Liquid" at bounding box center [874, 477] width 320 height 40
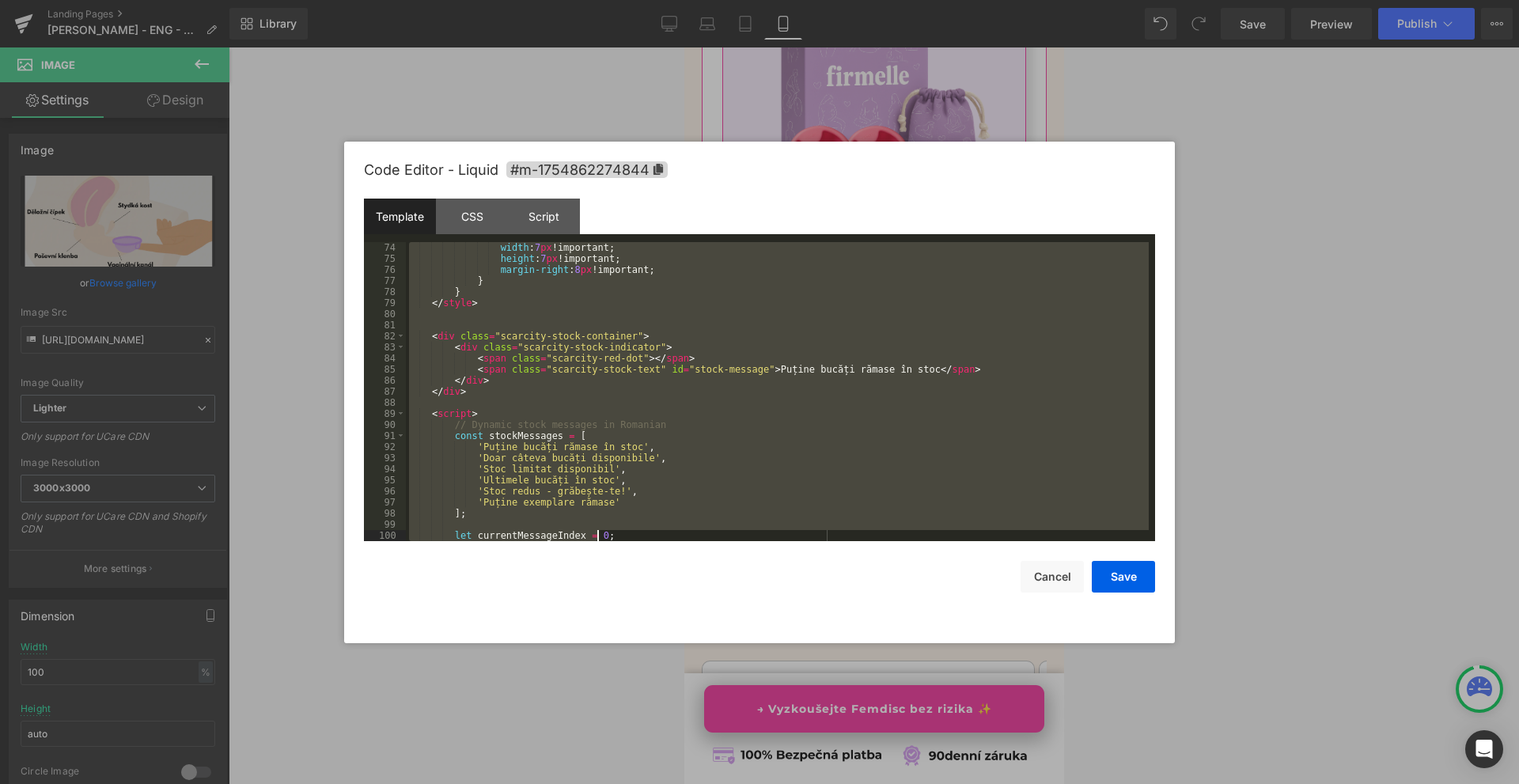
scroll to position [931, 0]
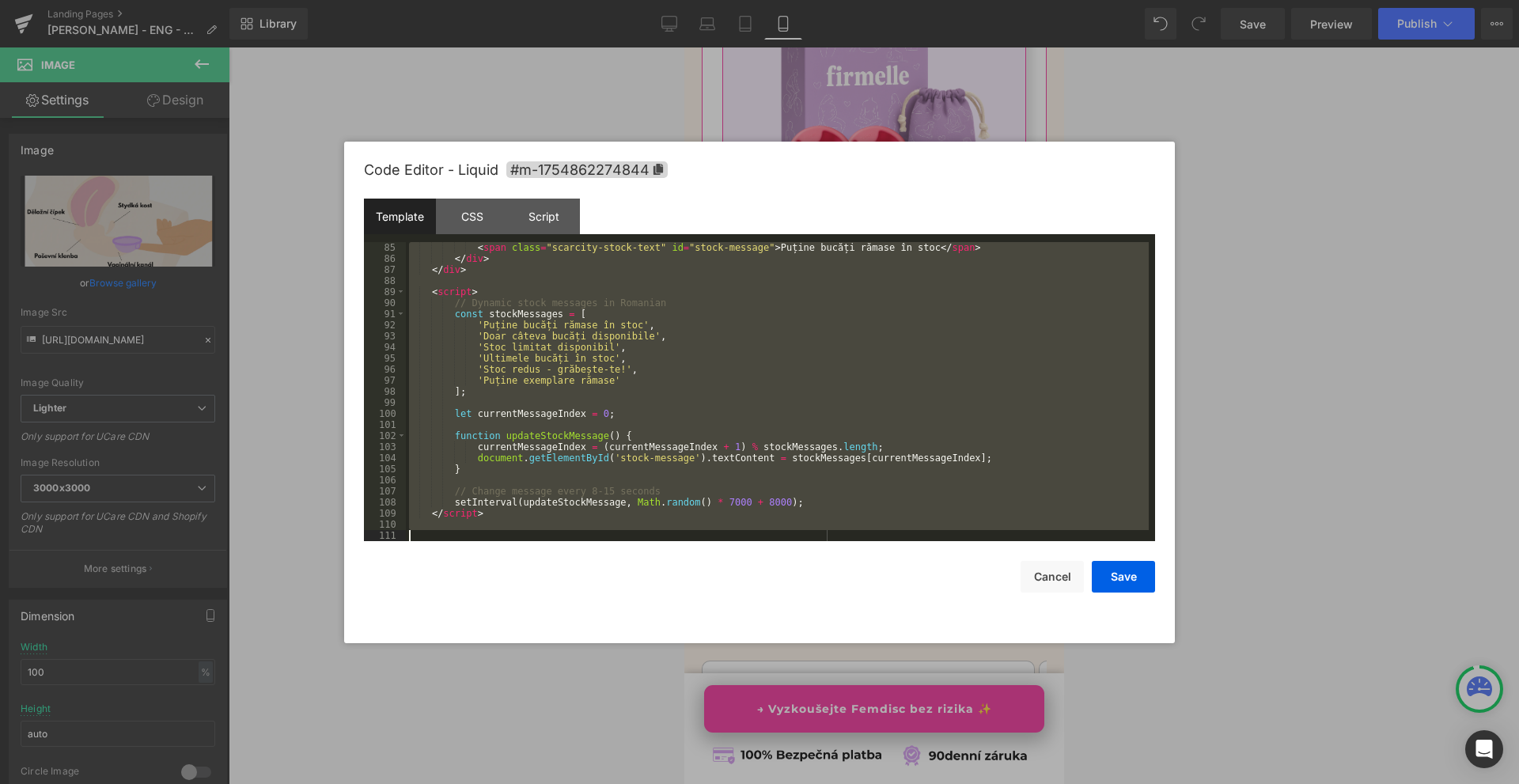
drag, startPoint x: 453, startPoint y: 255, endPoint x: 782, endPoint y: 691, distance: 546.2
click at [782, 691] on body "Image You are previewing how the will restyle your page. You can not edit Eleme…" at bounding box center [760, 392] width 1519 height 784
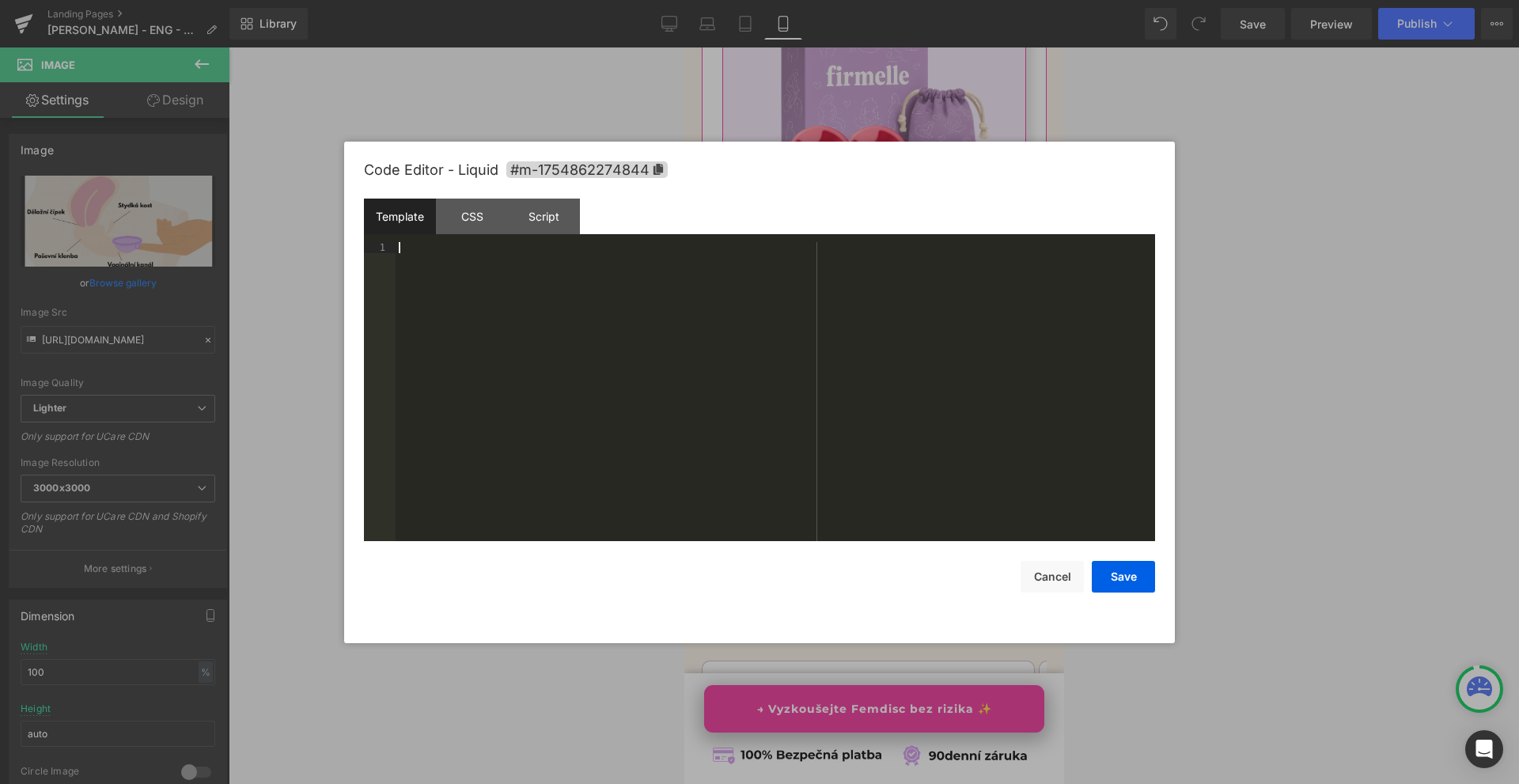
click at [1288, 197] on div at bounding box center [760, 392] width 1519 height 784
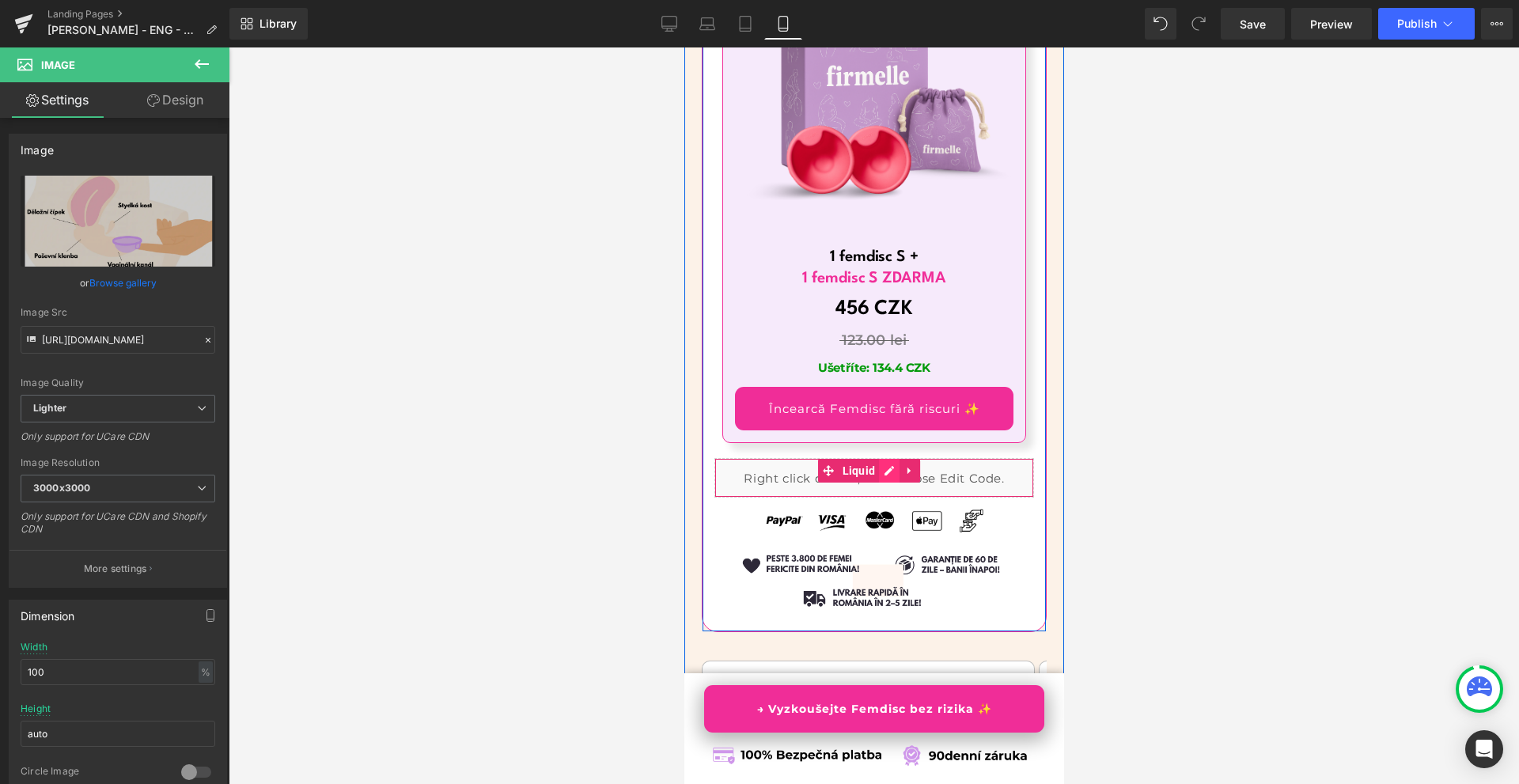
click at [890, 458] on div "Liquid" at bounding box center [874, 477] width 320 height 40
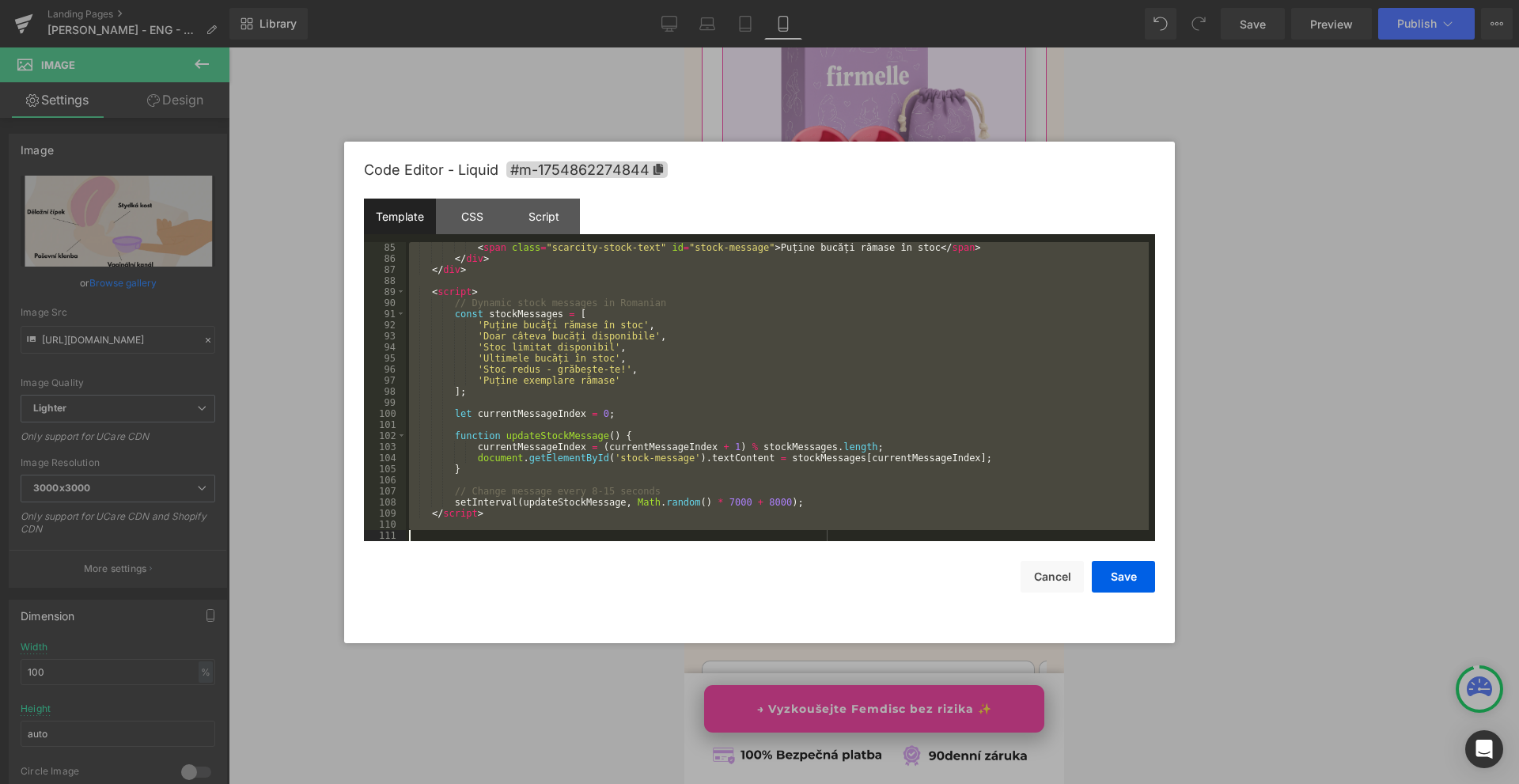
drag, startPoint x: 426, startPoint y: 249, endPoint x: 785, endPoint y: 668, distance: 551.8
click at [785, 668] on body "Image You are previewing how the will restyle your page. You can not edit Eleme…" at bounding box center [760, 392] width 1519 height 784
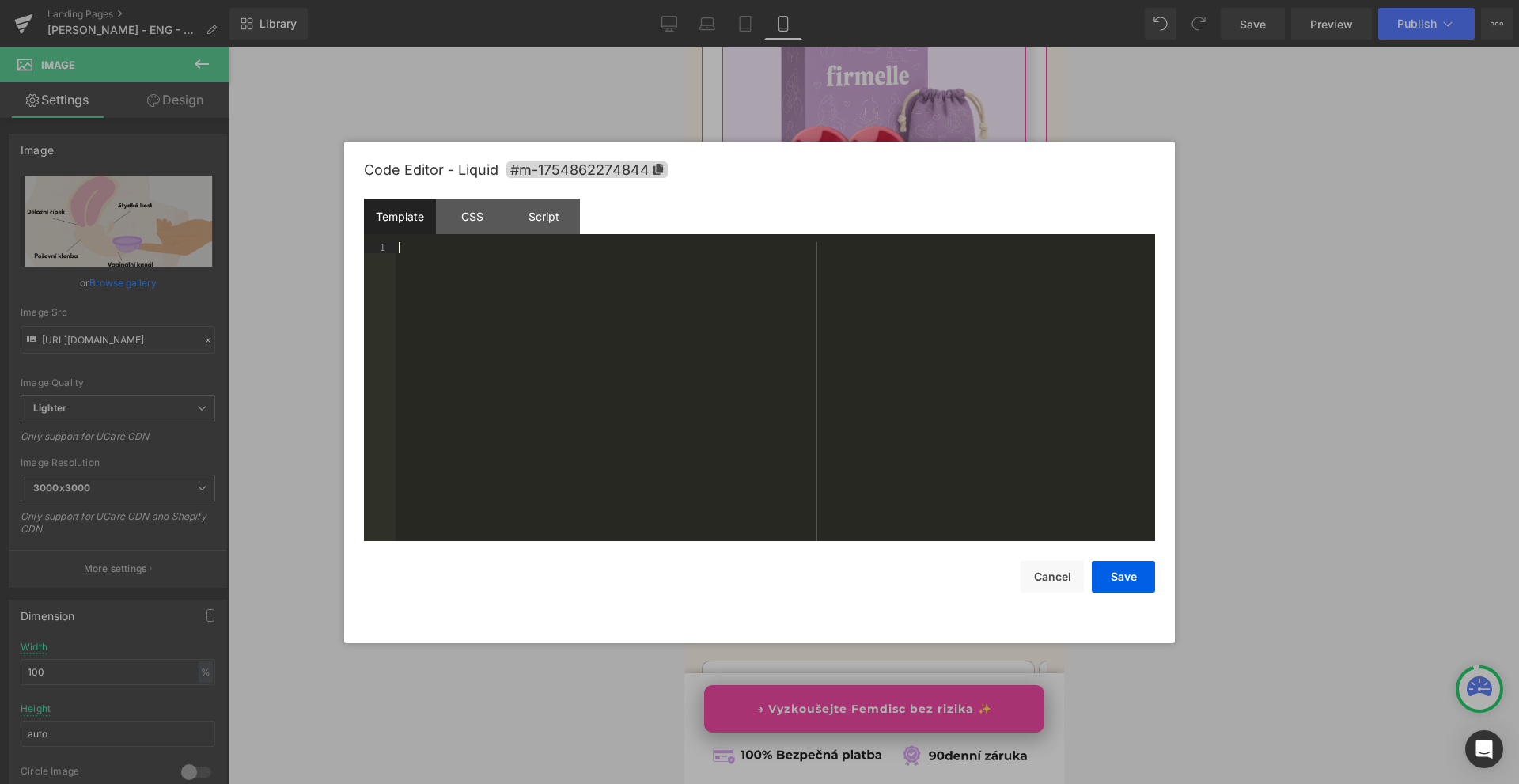
scroll to position [919, 0]
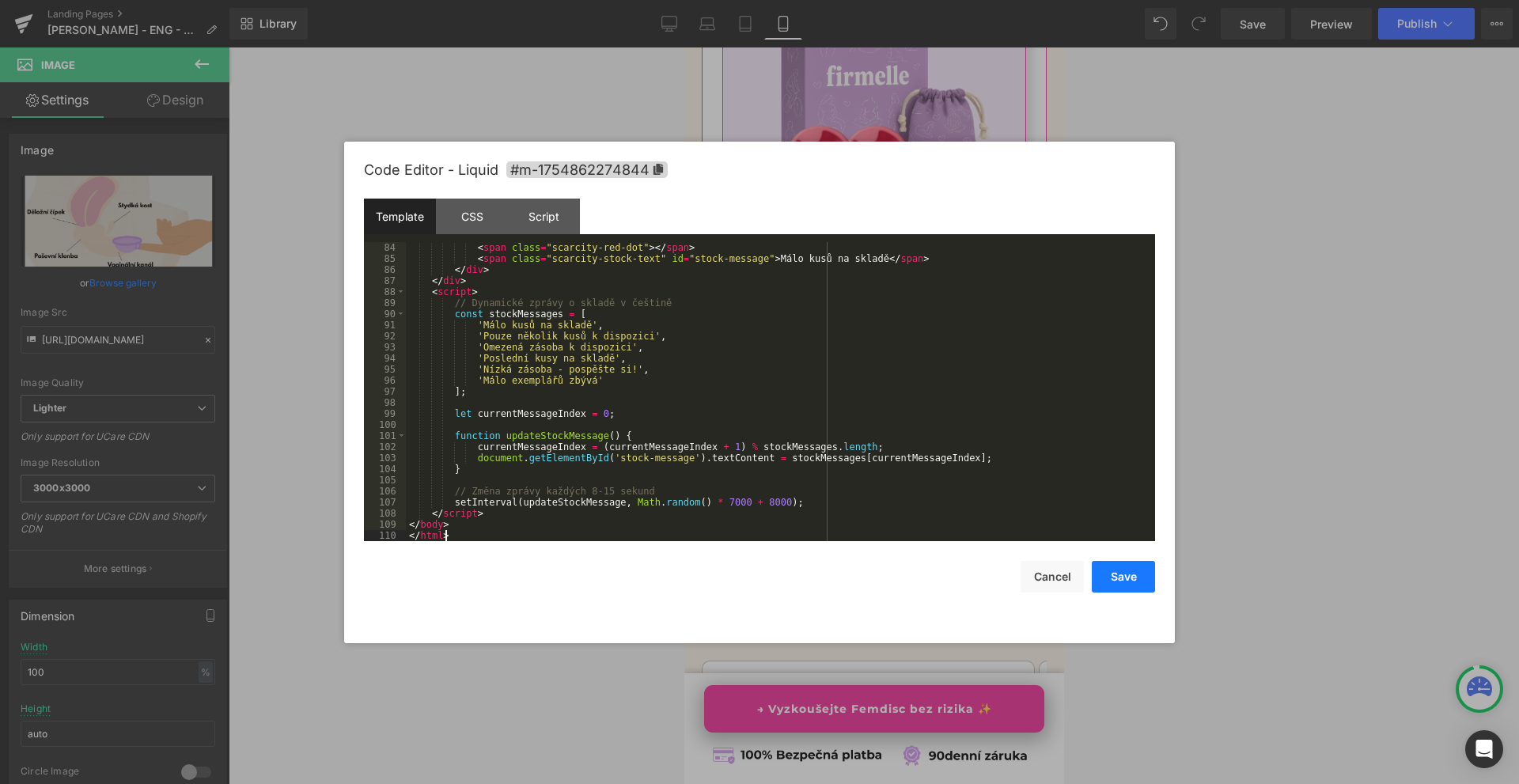
click at [1108, 576] on button "Save" at bounding box center [1124, 577] width 64 height 32
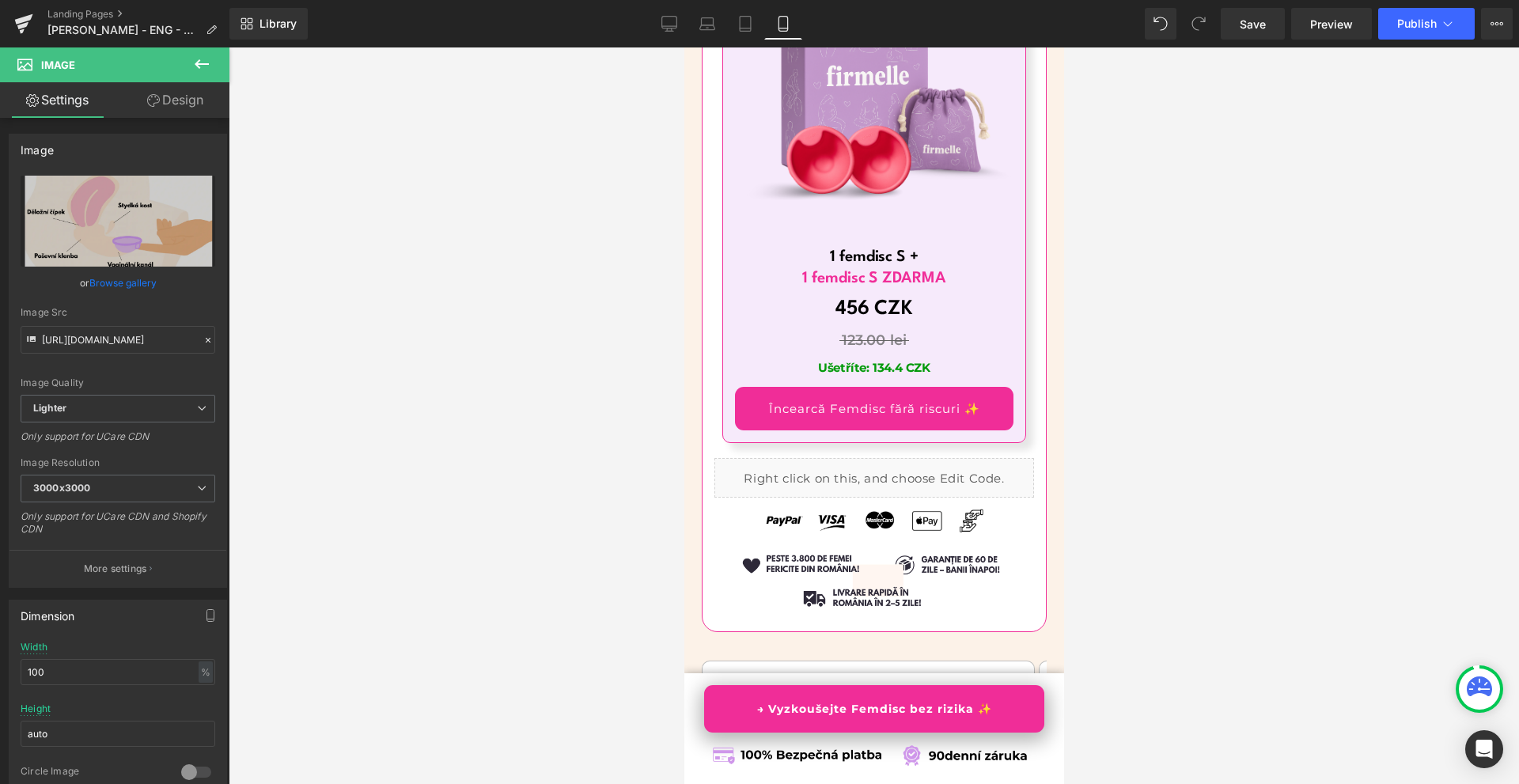
scroll to position [10927, 0]
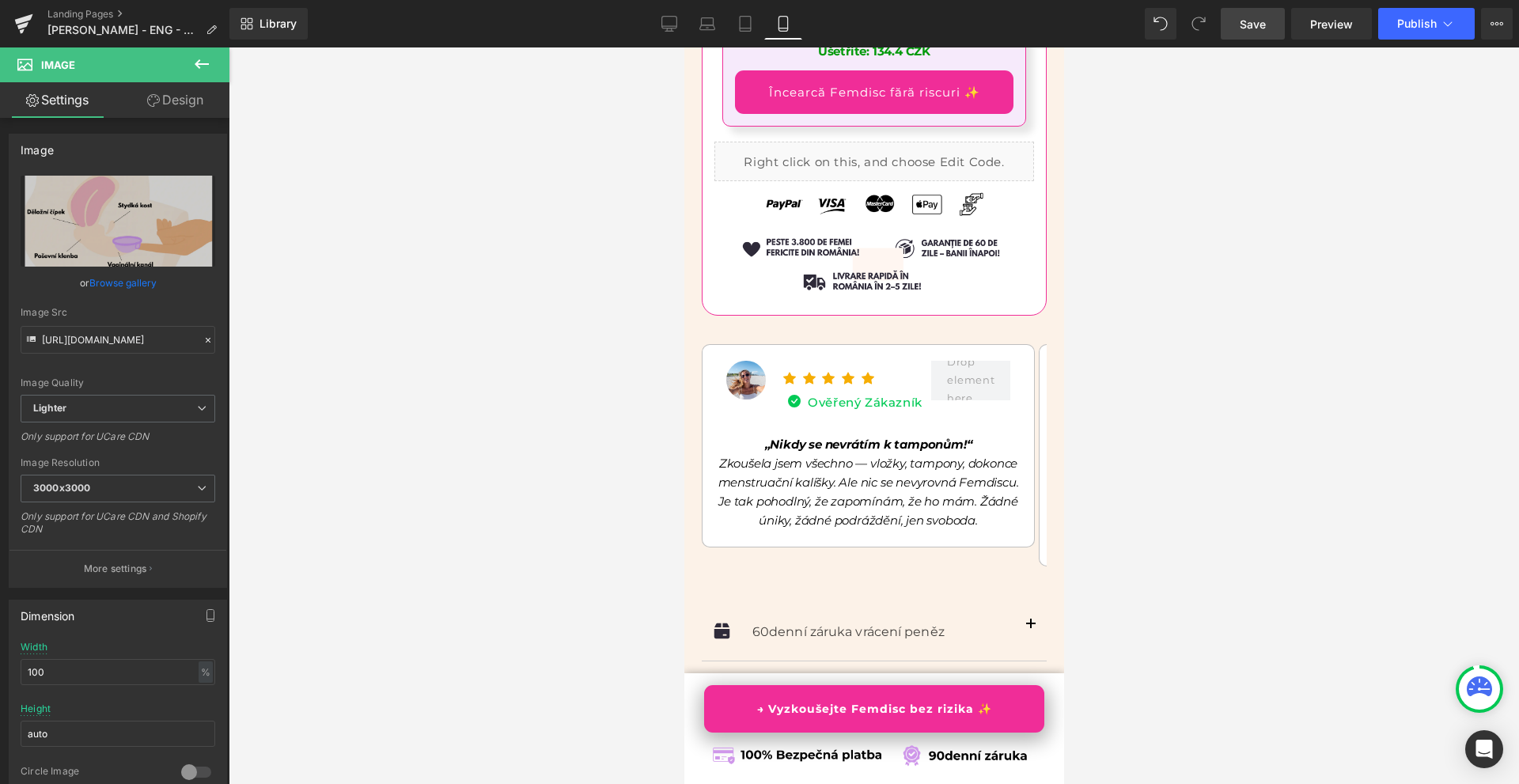
click at [1241, 14] on link "Save" at bounding box center [1253, 24] width 64 height 32
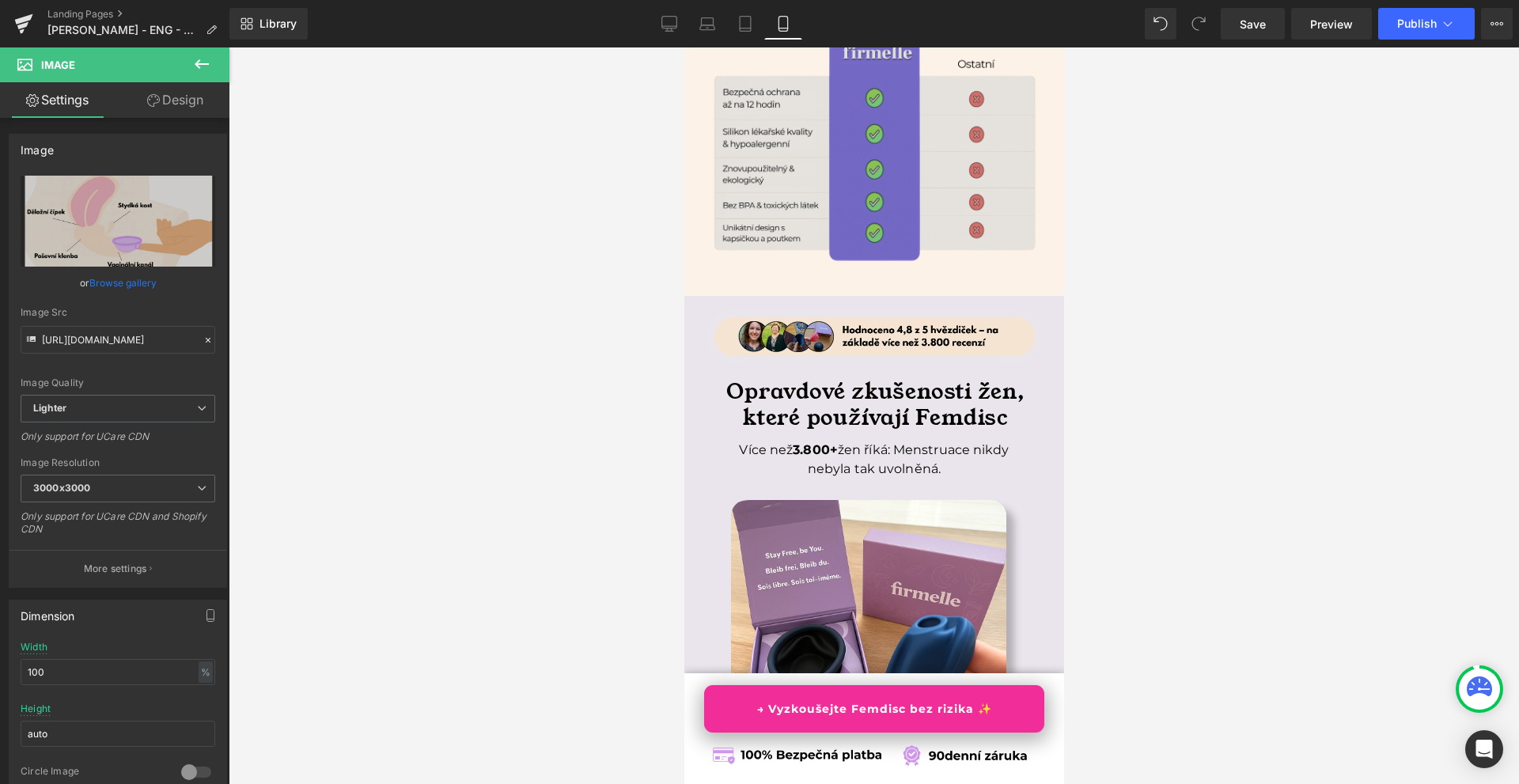
scroll to position [5696, 0]
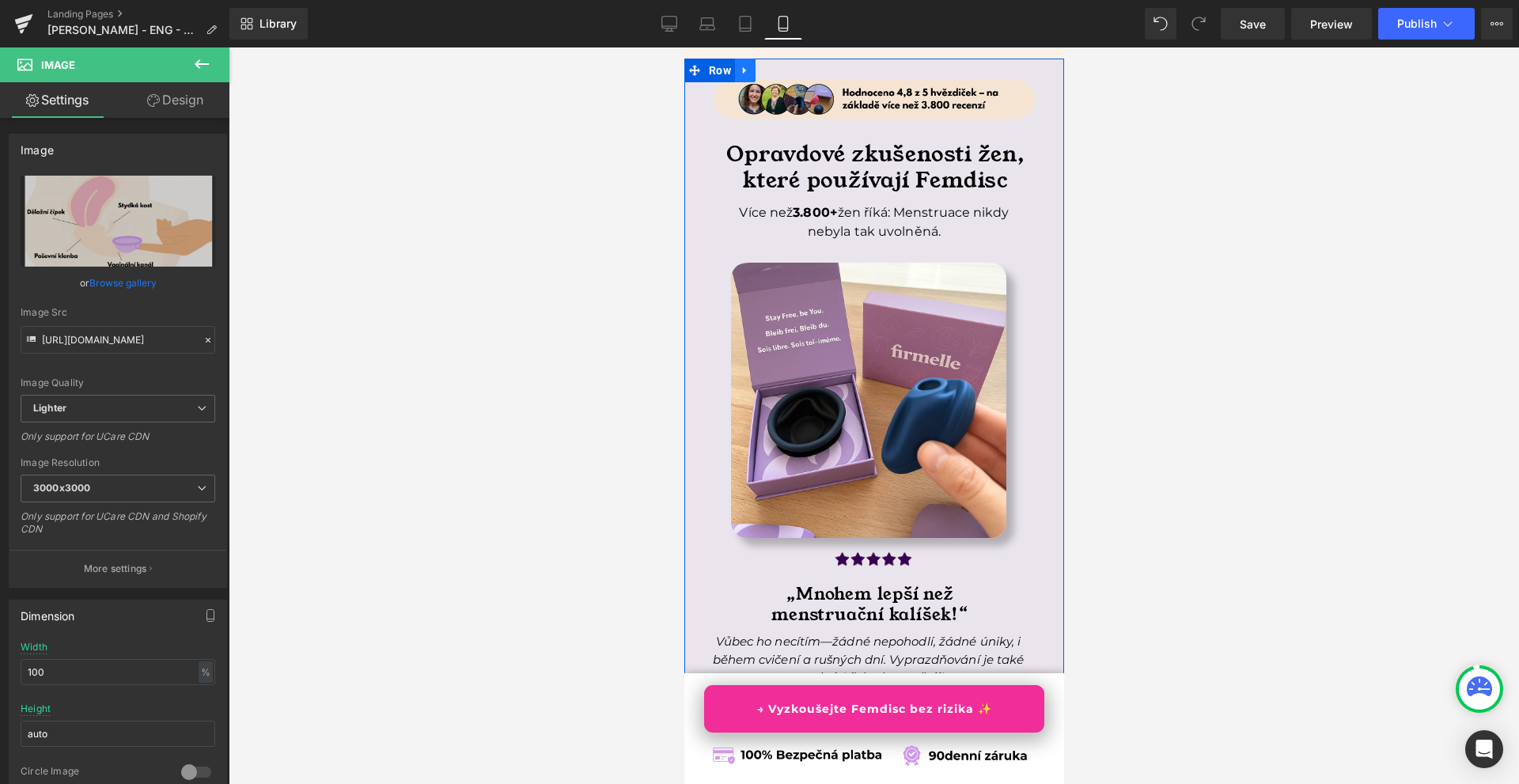
click at [744, 77] on icon at bounding box center [744, 70] width 11 height 11
click at [757, 82] on link at bounding box center [765, 70] width 20 height 24
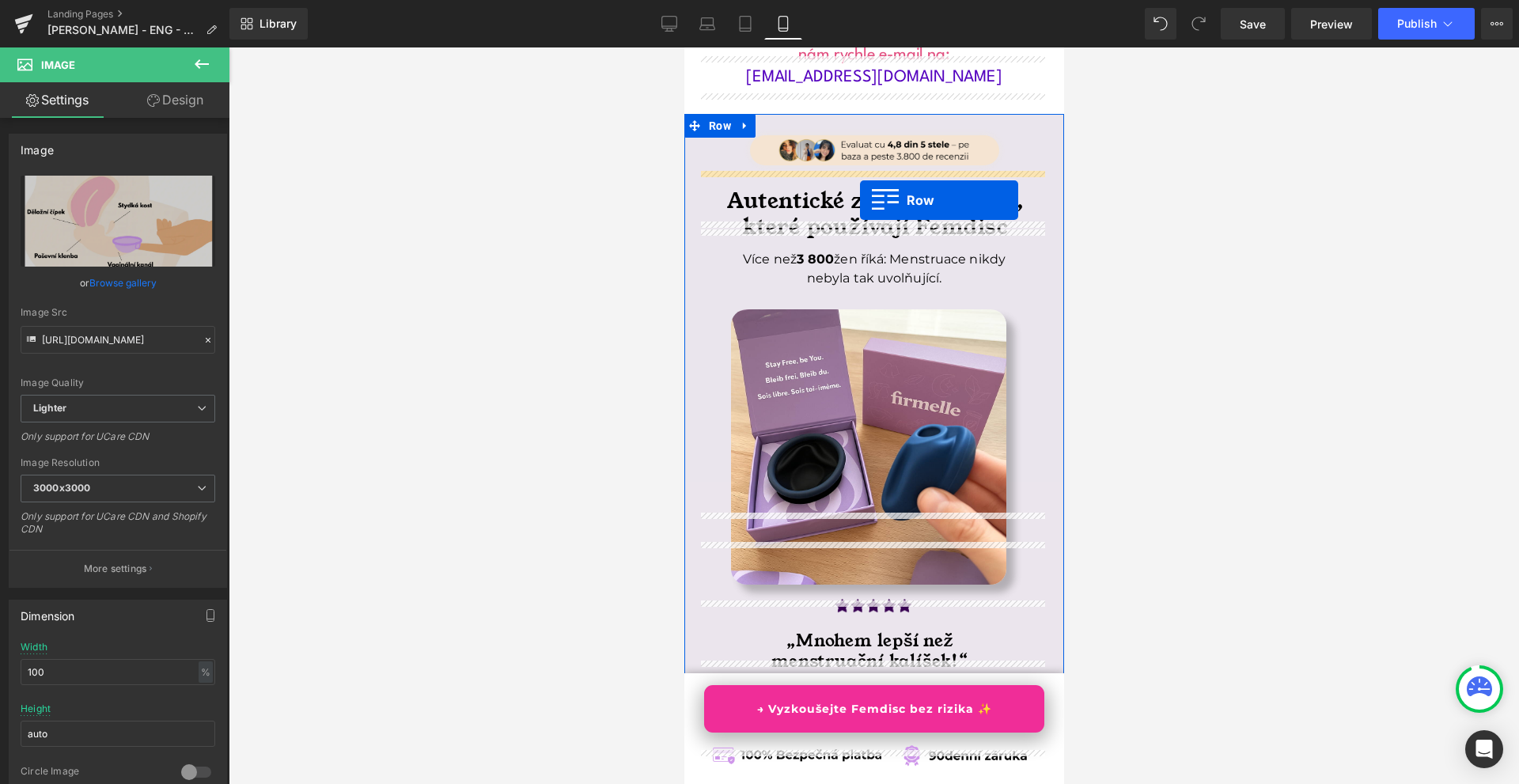
scroll to position [13272, 0]
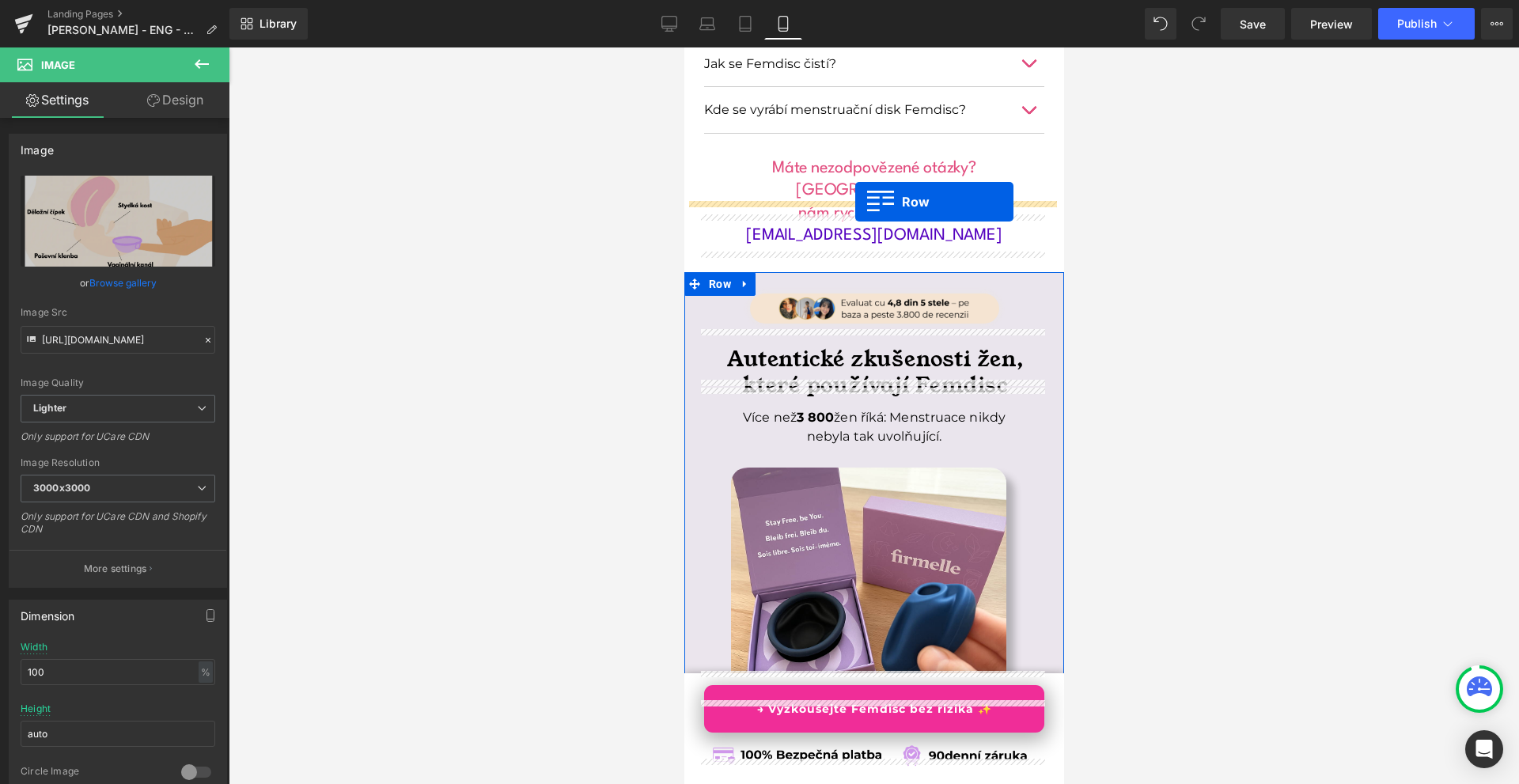
drag, startPoint x: 726, startPoint y: 124, endPoint x: 855, endPoint y: 202, distance: 150.7
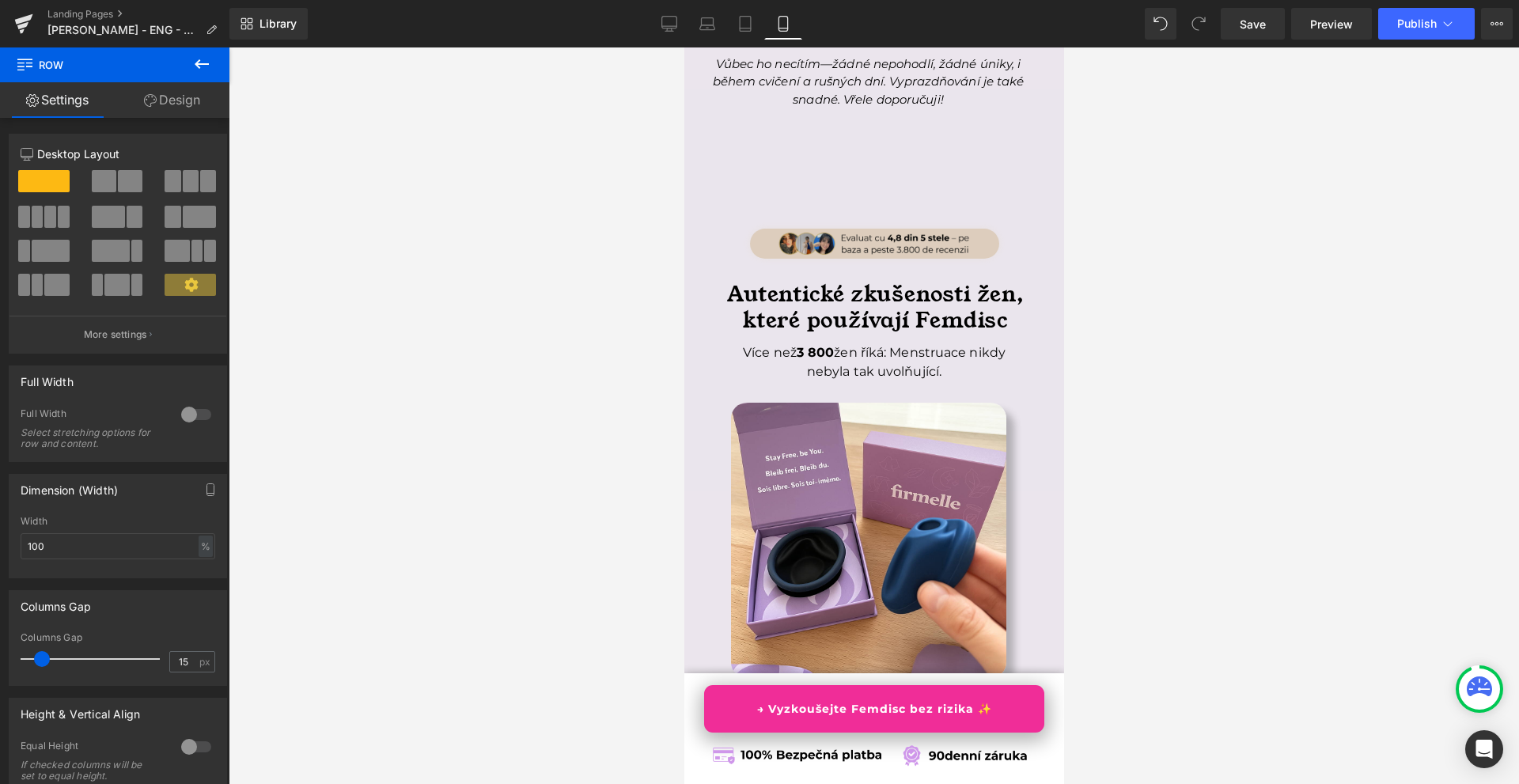
scroll to position [13945, 0]
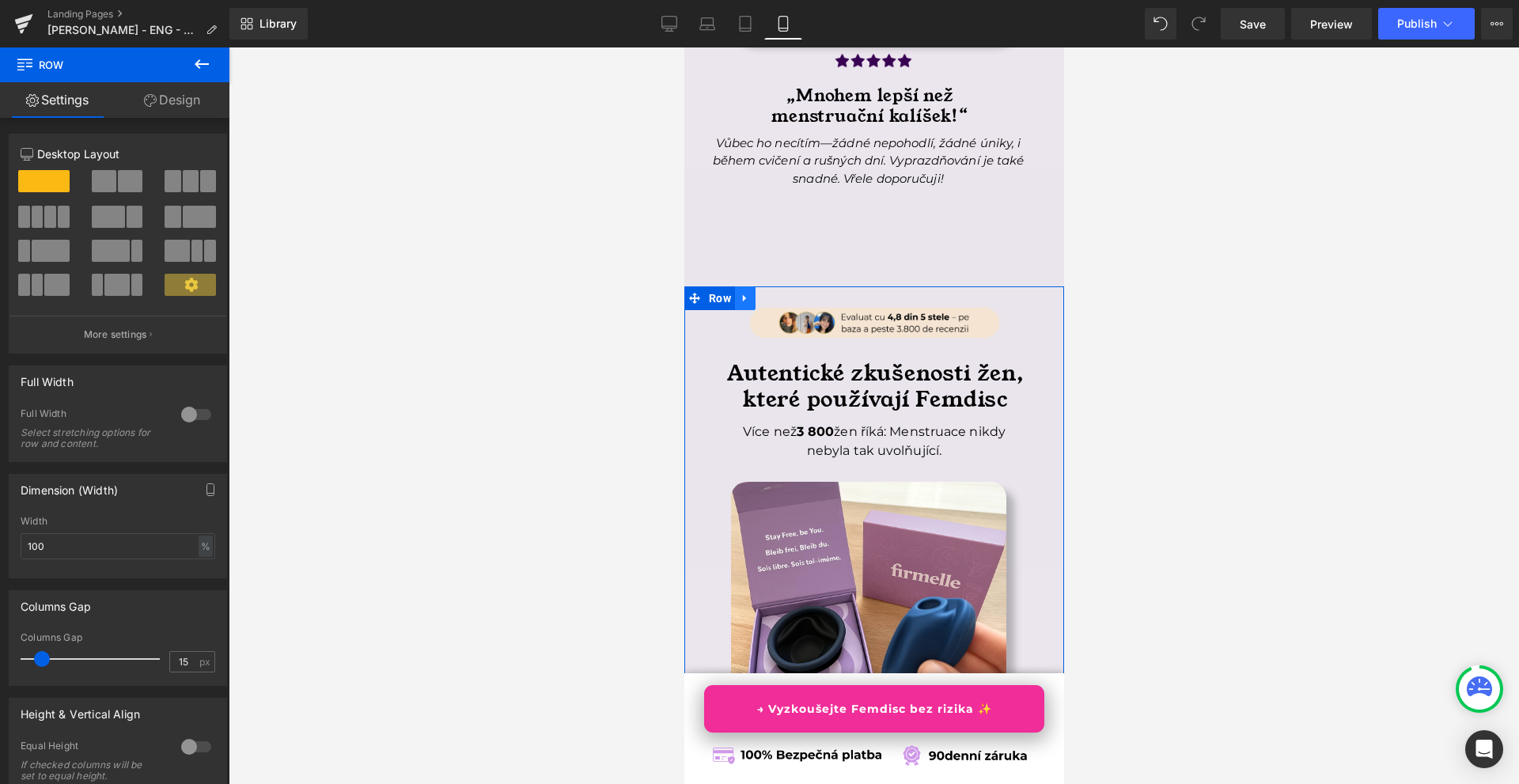
click at [750, 292] on icon at bounding box center [744, 297] width 11 height 11
click at [786, 292] on icon at bounding box center [785, 297] width 11 height 11
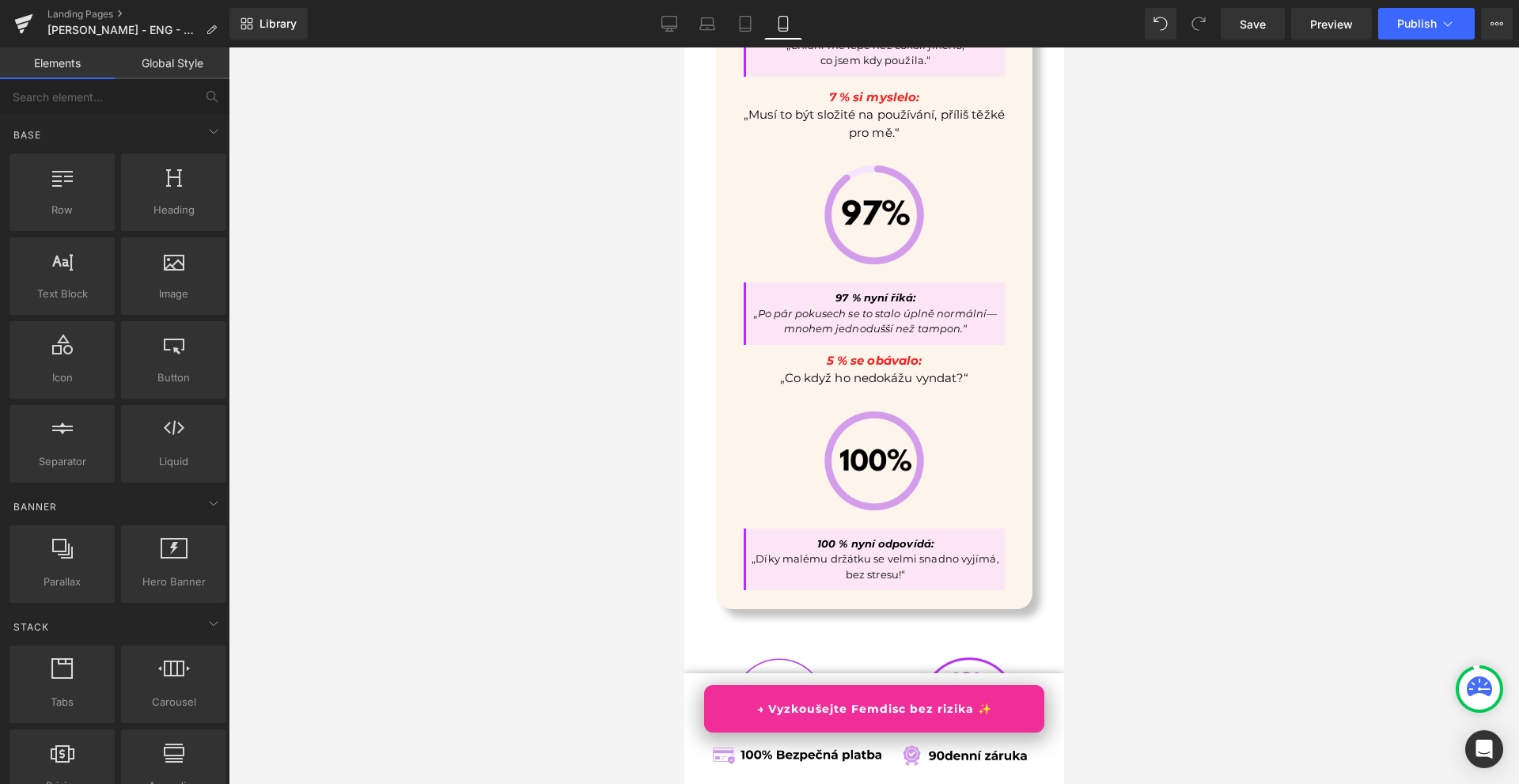
scroll to position [6588, 0]
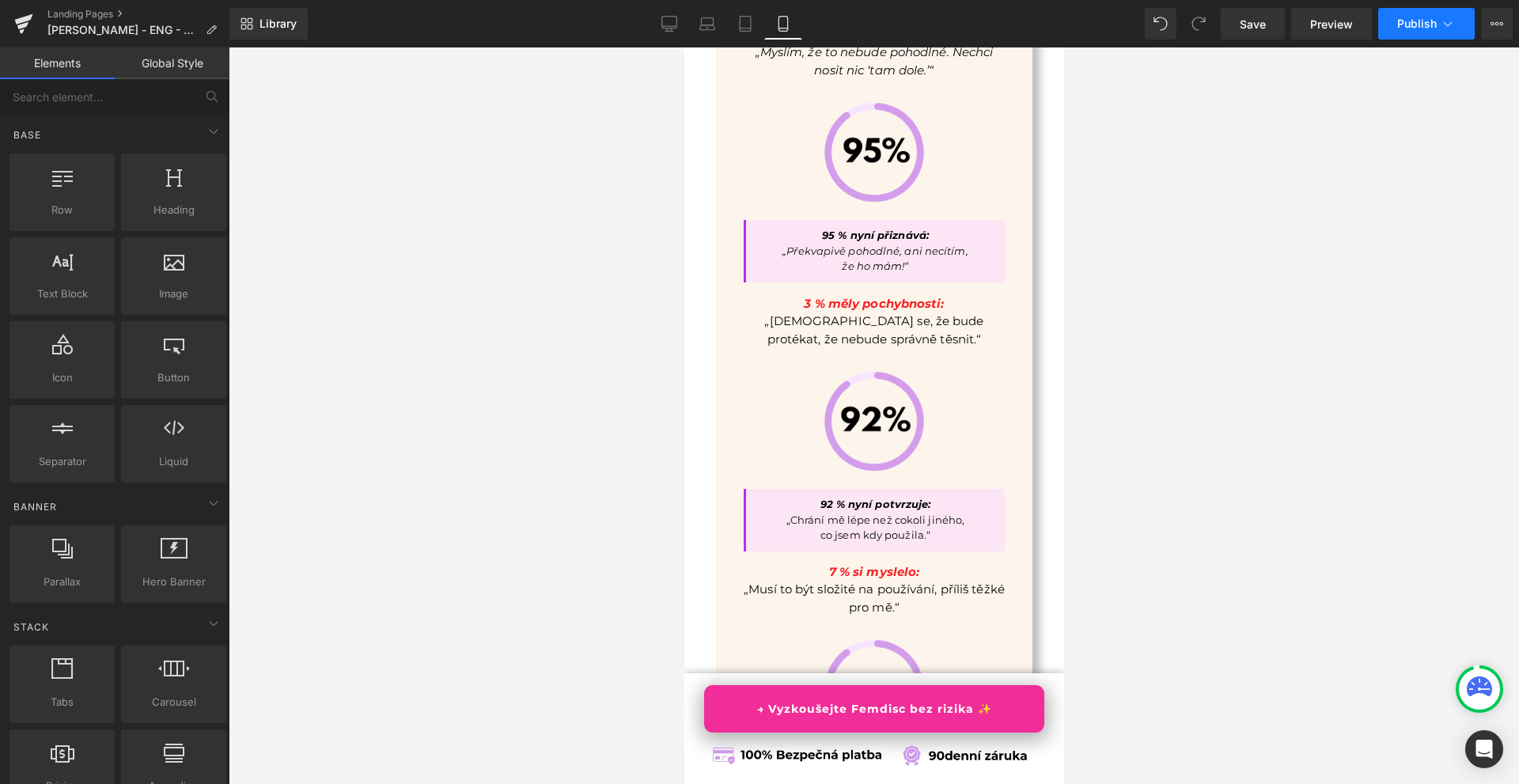
click at [1425, 32] on button "Publish" at bounding box center [1426, 24] width 96 height 32
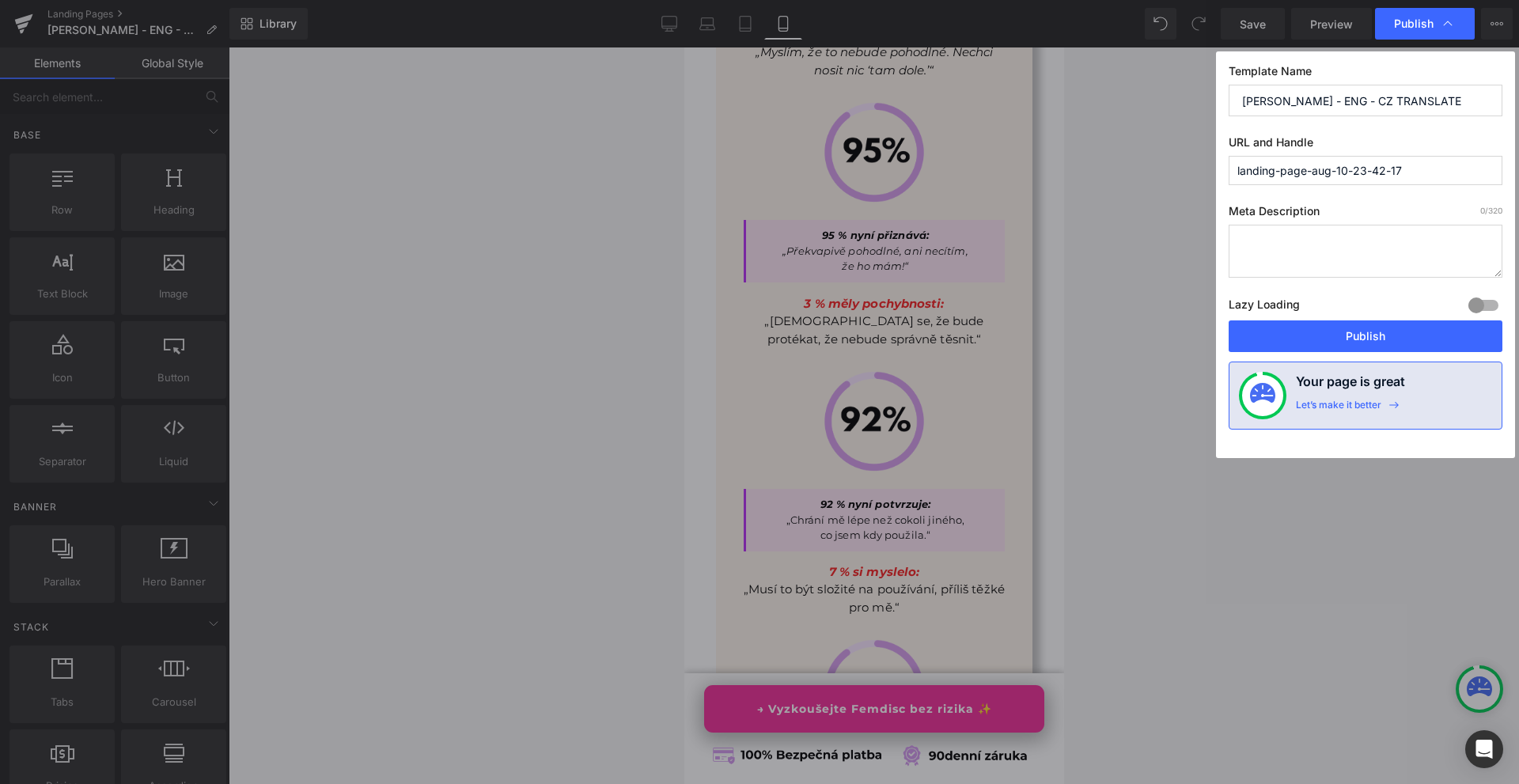
click at [1373, 323] on button "Publish" at bounding box center [1366, 336] width 274 height 32
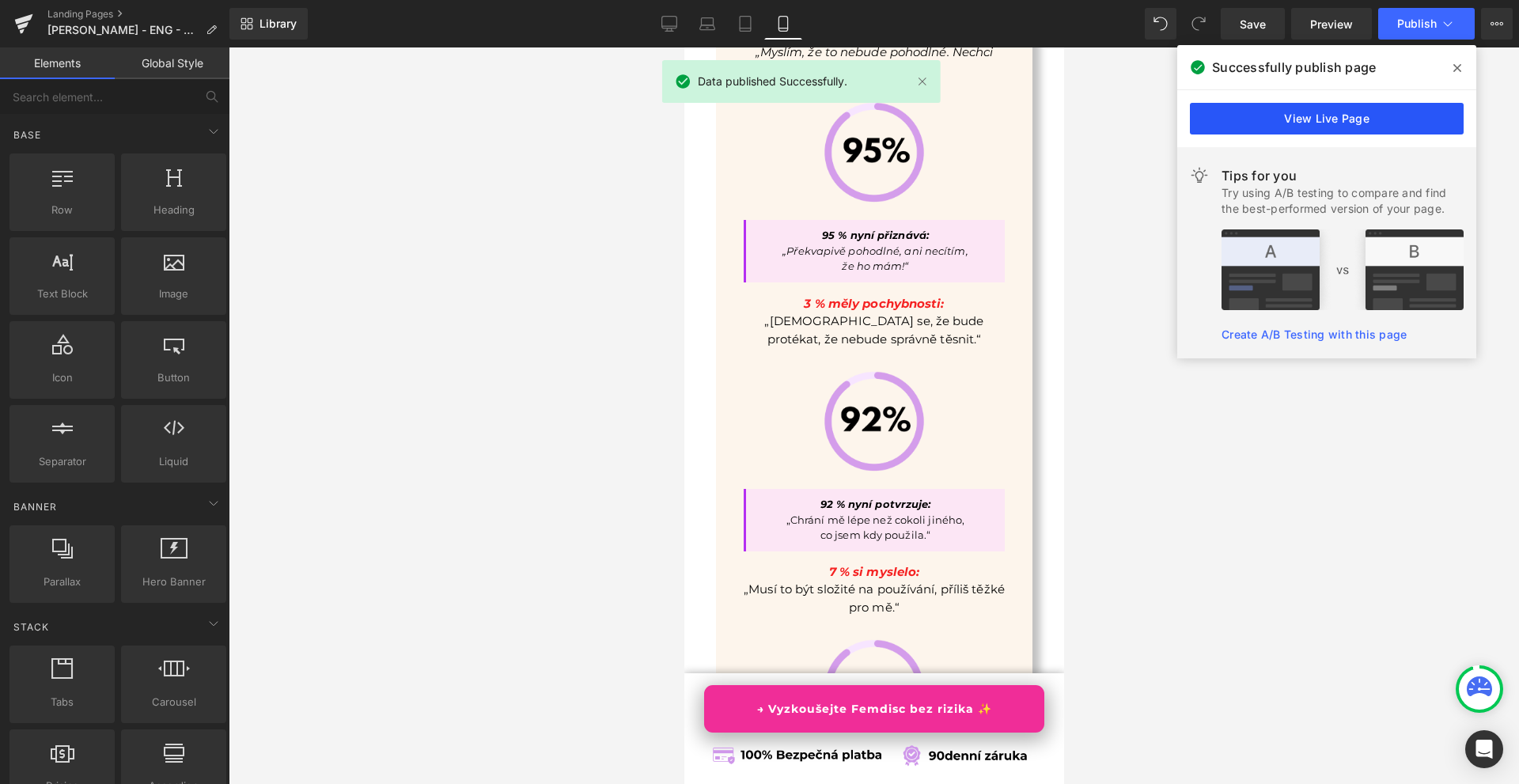
click at [1373, 117] on link "View Live Page" at bounding box center [1327, 118] width 274 height 32
